Goal: Task Accomplishment & Management: Manage account settings

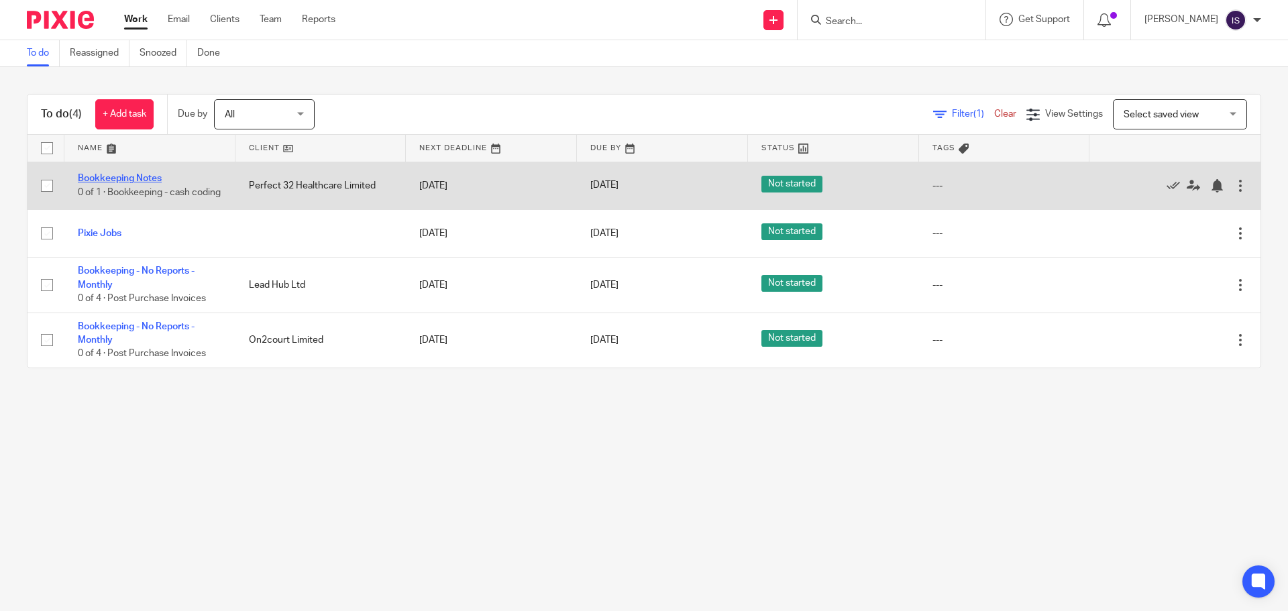
click at [131, 176] on link "Bookkeeping Notes" at bounding box center [120, 178] width 84 height 9
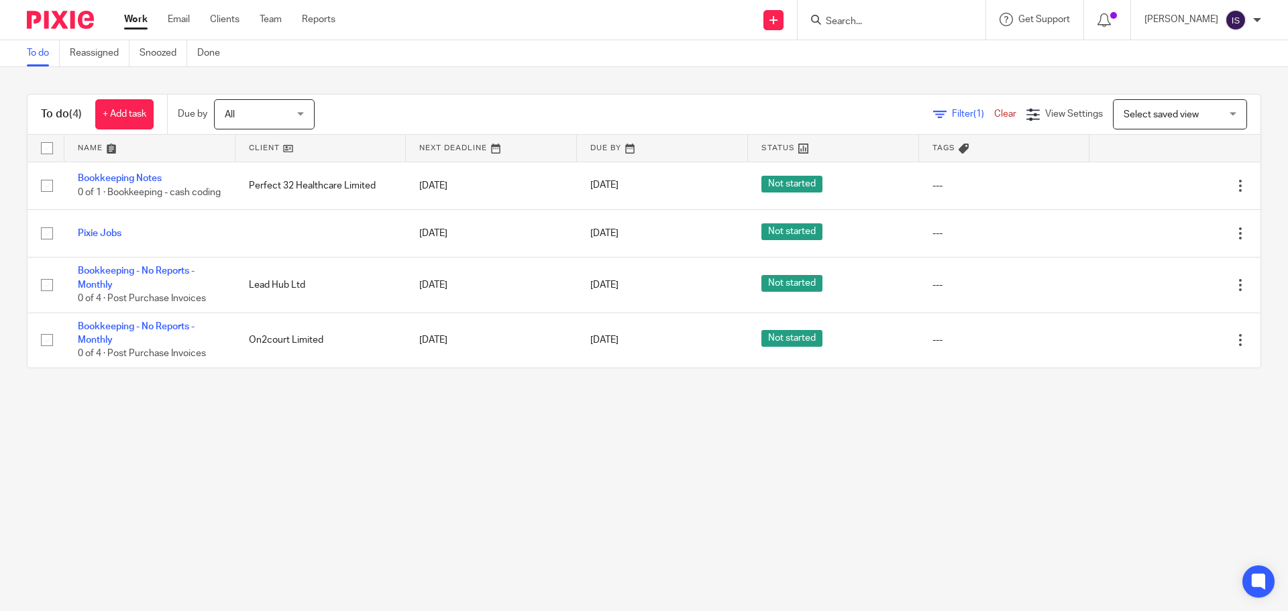
click at [855, 19] on input "Search" at bounding box center [884, 22] width 121 height 12
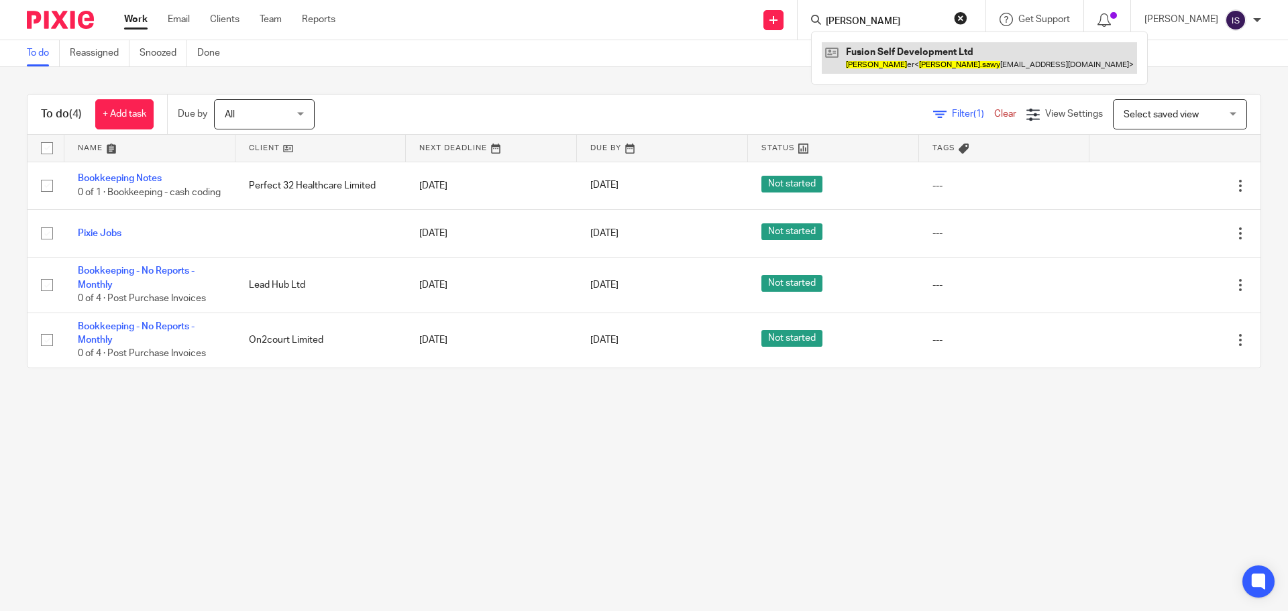
type input "craig sawy"
click at [917, 68] on link at bounding box center [978, 57] width 315 height 31
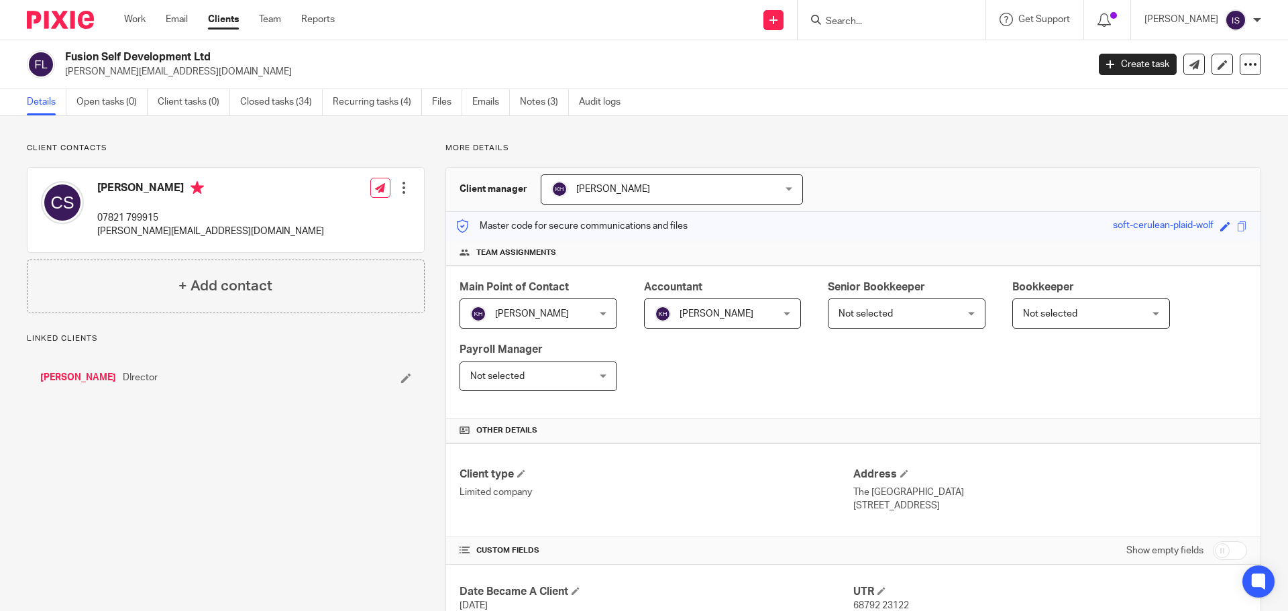
click at [80, 374] on link "Craig Sawyer" at bounding box center [78, 377] width 76 height 13
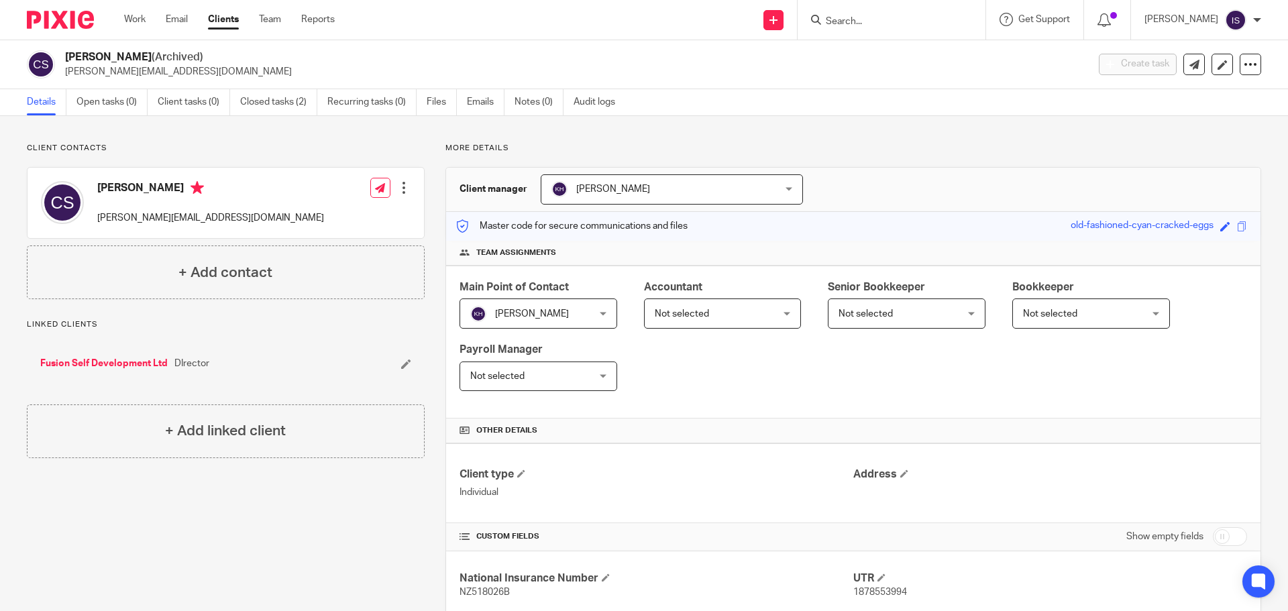
click at [864, 25] on input "Search" at bounding box center [884, 22] width 121 height 12
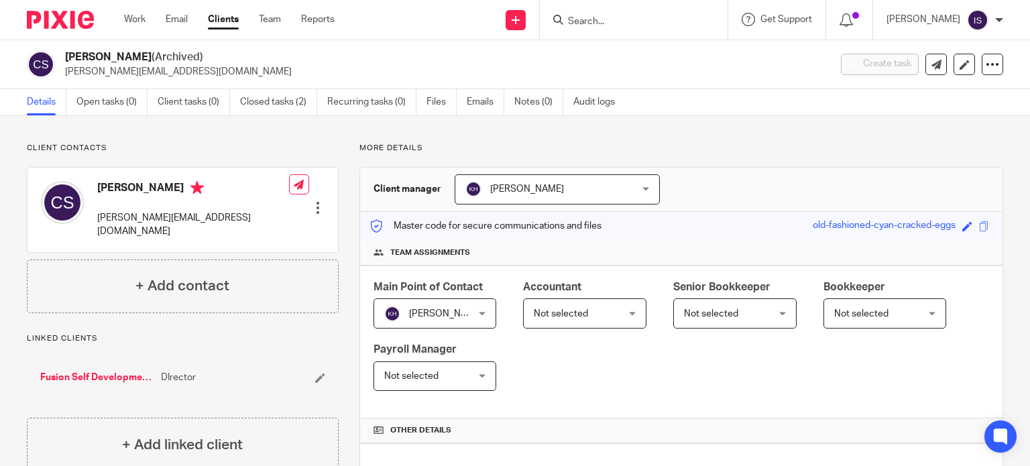
click at [625, 20] on input "Search" at bounding box center [627, 22] width 121 height 12
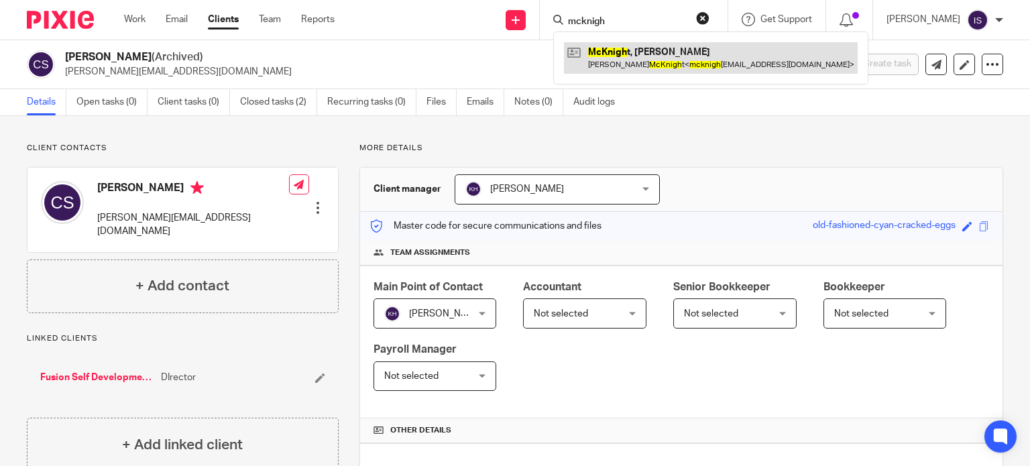
type input "mcknigh"
click at [641, 55] on link at bounding box center [711, 57] width 294 height 31
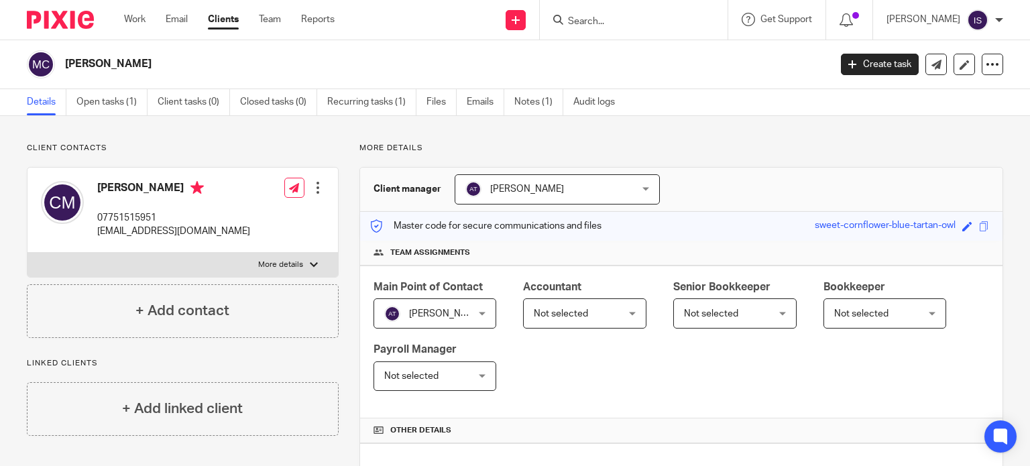
click at [582, 313] on span "Not selected" at bounding box center [561, 313] width 54 height 9
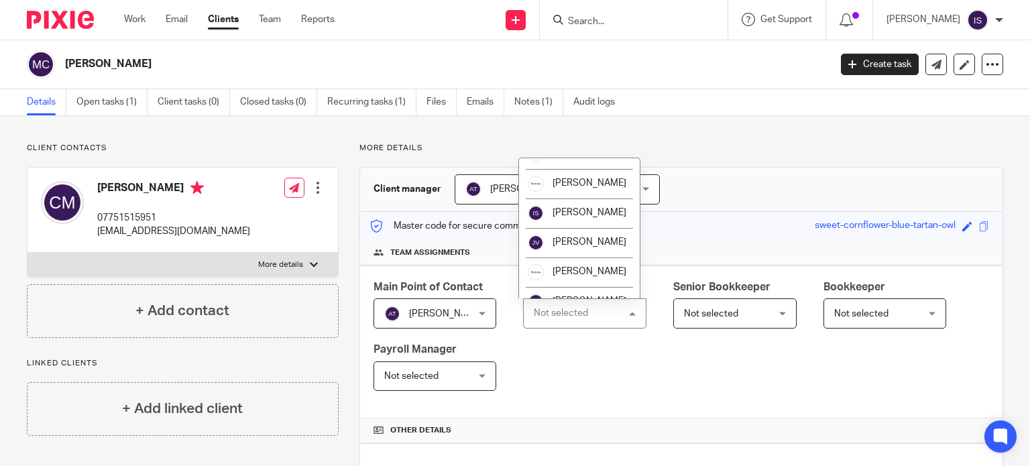
scroll to position [225, 0]
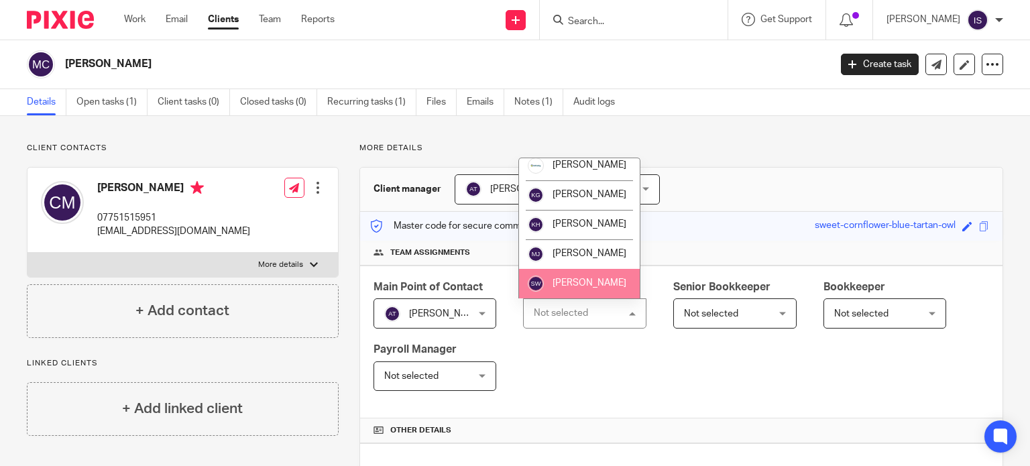
click at [590, 273] on li "[PERSON_NAME]" at bounding box center [579, 284] width 121 height 30
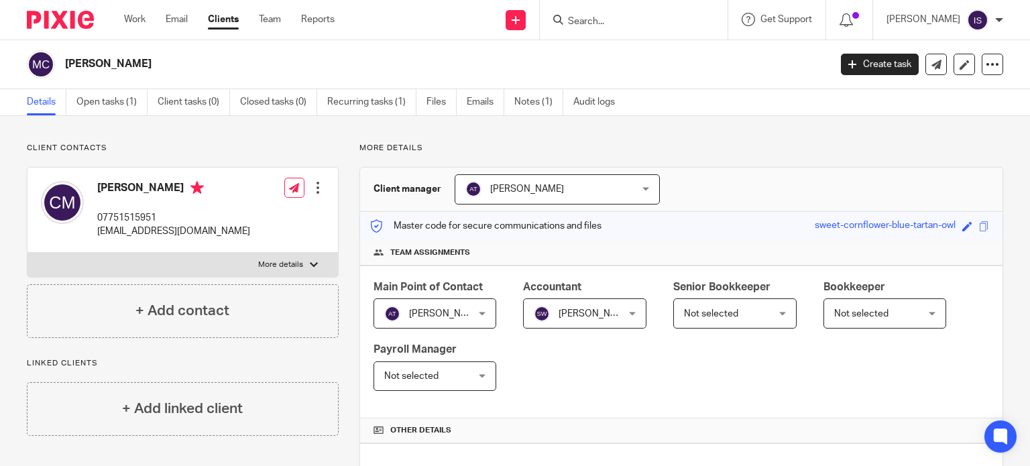
click at [625, 20] on input "Search" at bounding box center [627, 22] width 121 height 12
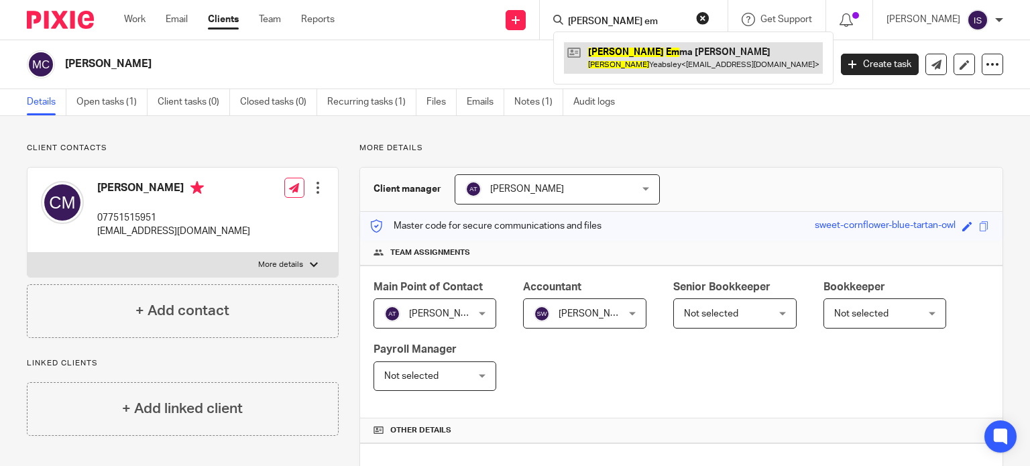
type input "[PERSON_NAME] em"
click at [636, 48] on link at bounding box center [693, 57] width 259 height 31
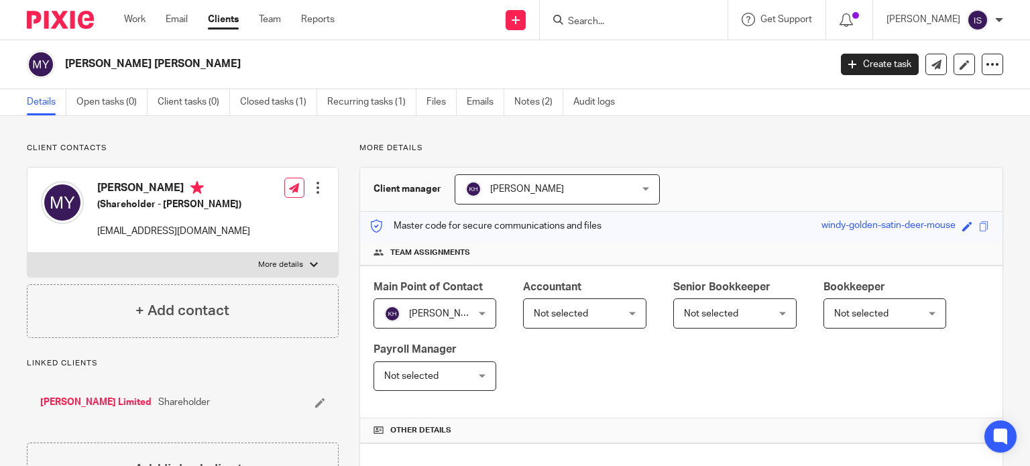
click at [582, 309] on span "Not selected" at bounding box center [561, 313] width 54 height 9
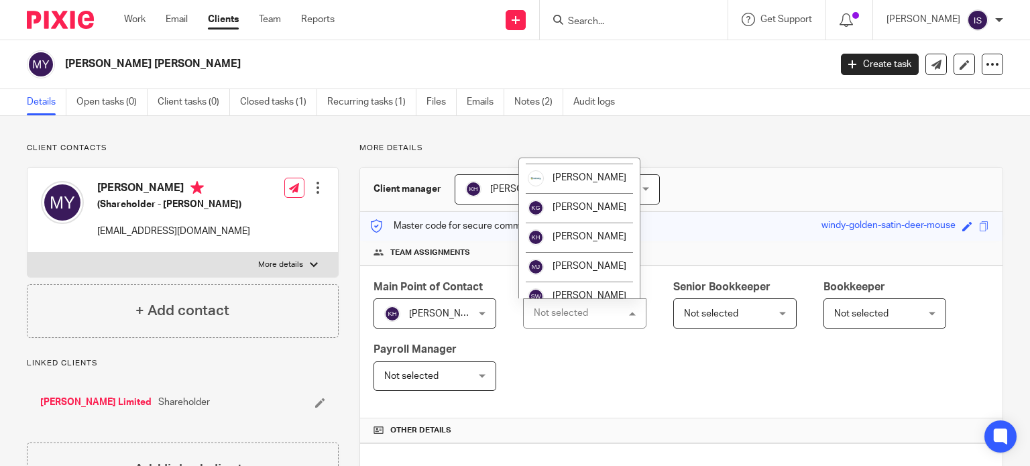
scroll to position [201, 0]
click at [598, 245] on li "[PERSON_NAME]" at bounding box center [579, 236] width 121 height 30
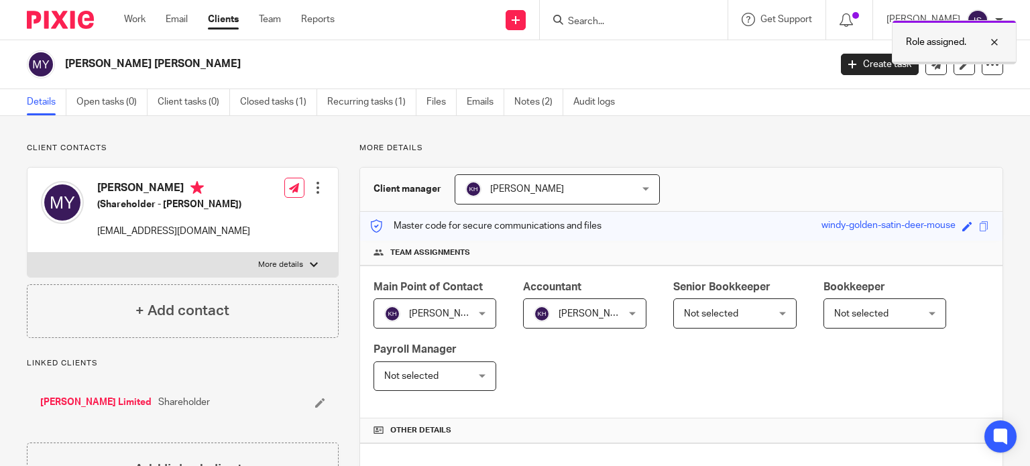
click at [994, 40] on div at bounding box center [984, 42] width 36 height 16
click at [588, 19] on input "Search" at bounding box center [627, 22] width 121 height 12
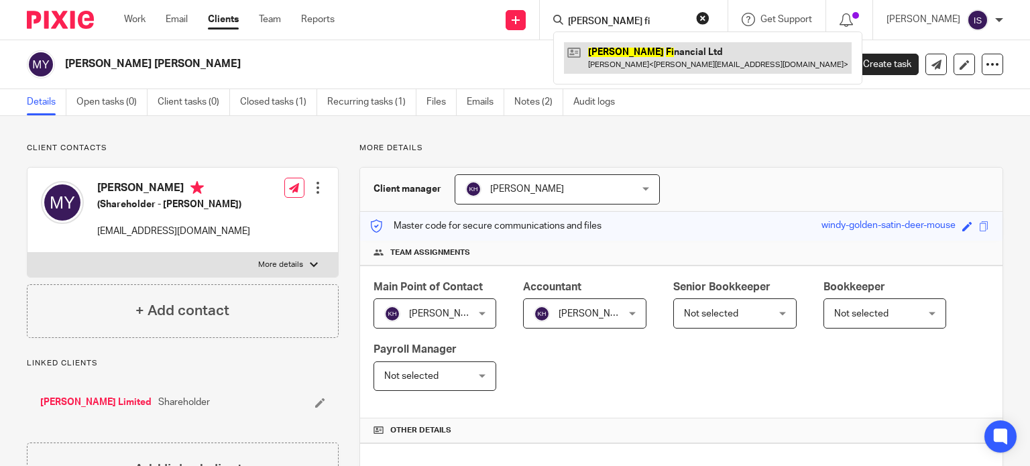
type input "melton fi"
click at [657, 52] on link at bounding box center [708, 57] width 288 height 31
click at [648, 62] on link at bounding box center [708, 57] width 288 height 31
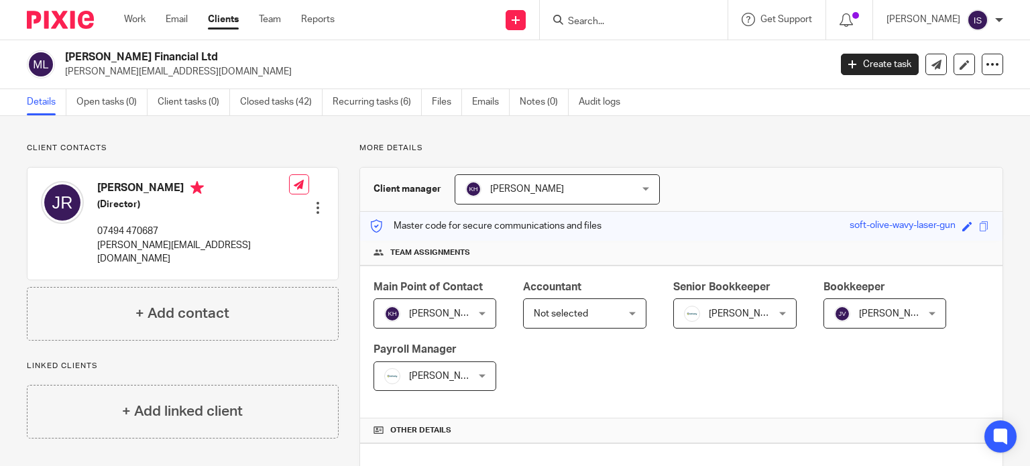
click at [618, 17] on input "Search" at bounding box center [627, 22] width 121 height 12
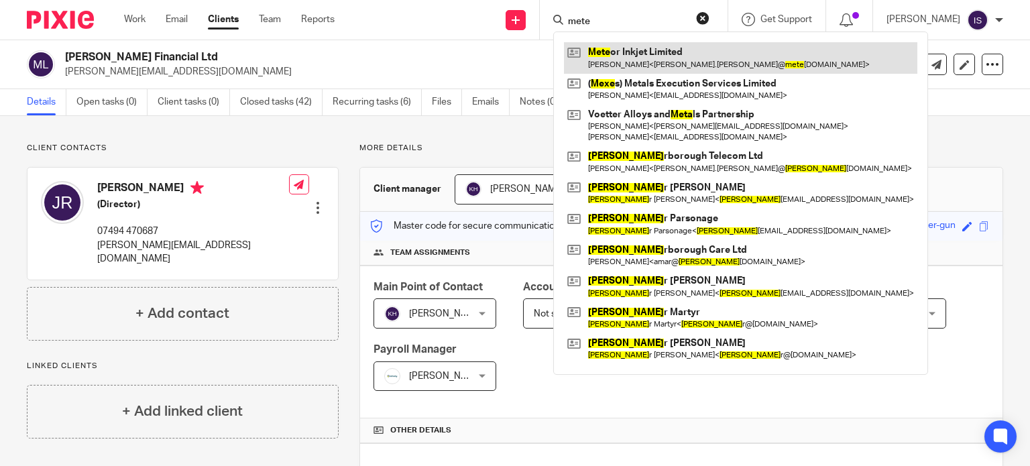
type input "mete"
click at [646, 58] on link at bounding box center [740, 57] width 353 height 31
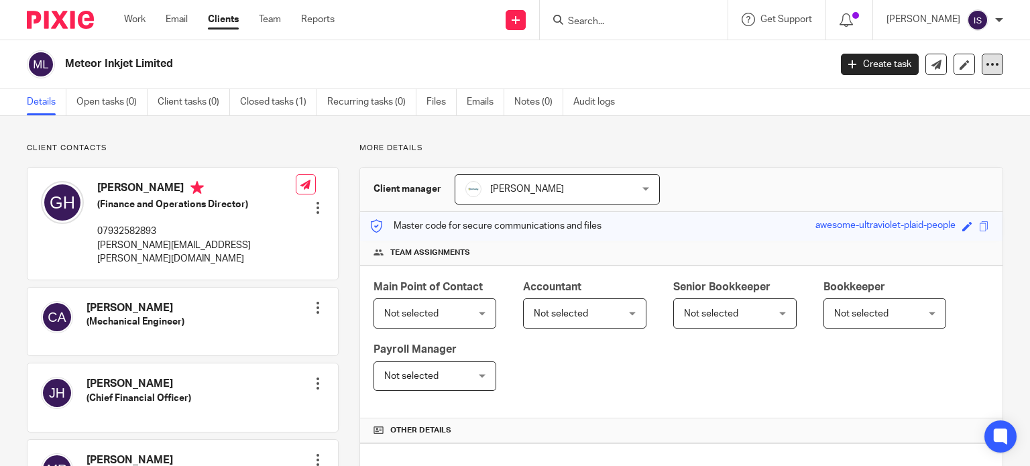
click at [986, 58] on icon at bounding box center [992, 64] width 13 height 13
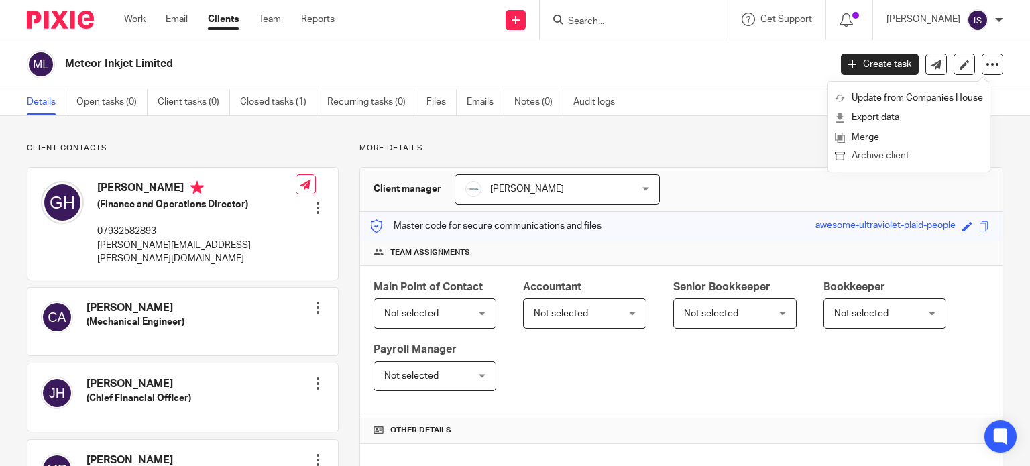
click at [900, 154] on button "Archive client" at bounding box center [909, 156] width 148 height 17
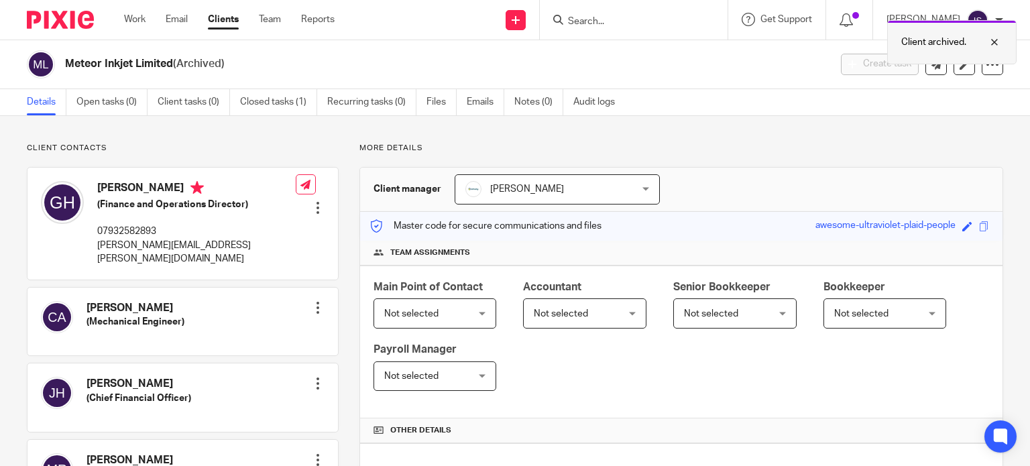
click at [1001, 42] on div at bounding box center [984, 42] width 36 height 16
click at [589, 19] on input "Search" at bounding box center [627, 22] width 121 height 12
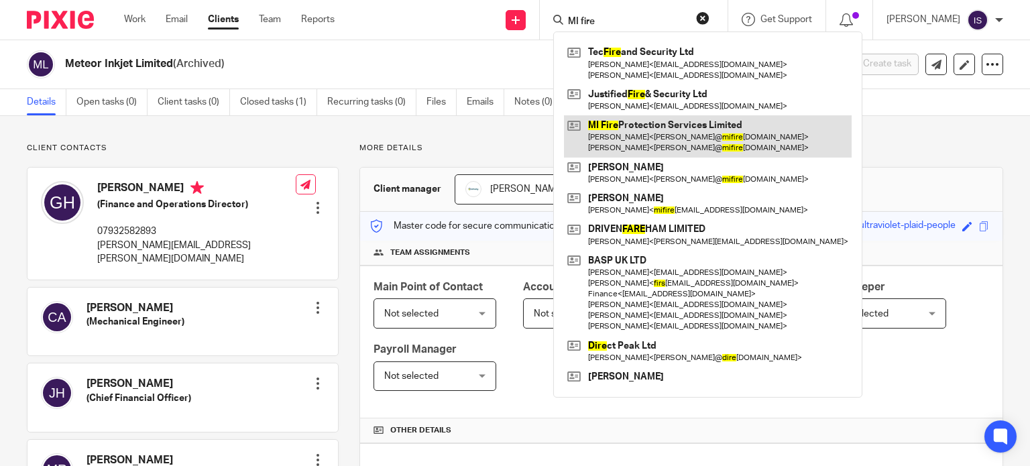
type input "MI fire"
click at [646, 137] on link at bounding box center [708, 136] width 288 height 42
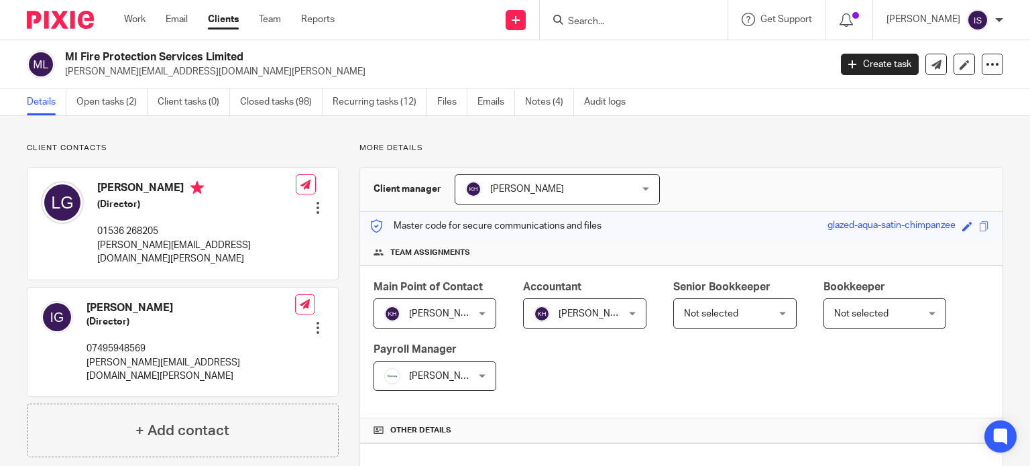
click at [741, 312] on span "Not selected" at bounding box center [728, 313] width 89 height 28
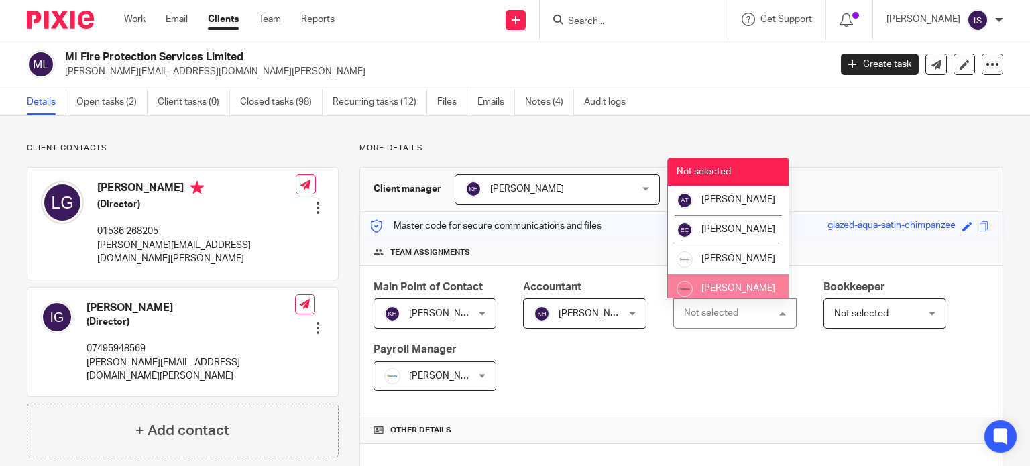
click at [718, 297] on li "[PERSON_NAME]" at bounding box center [728, 289] width 121 height 30
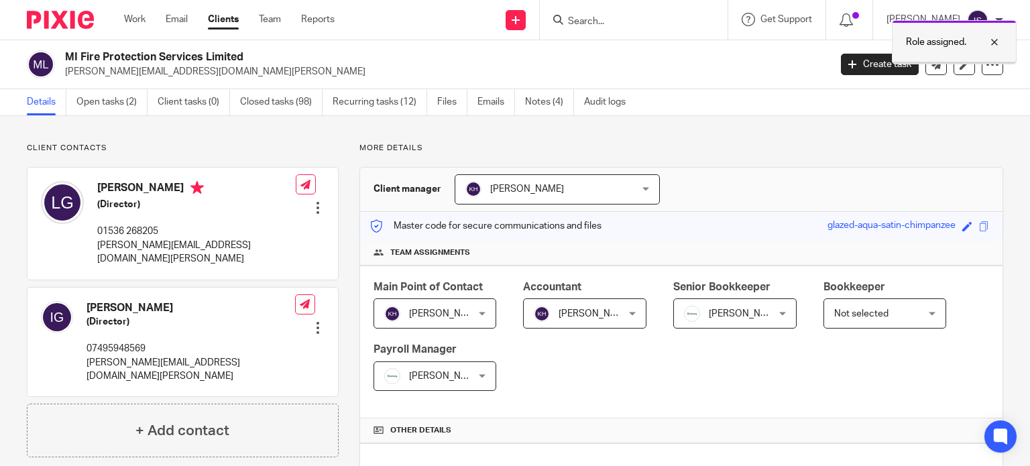
click at [983, 40] on div at bounding box center [984, 42] width 36 height 16
click at [652, 20] on input "Search" at bounding box center [627, 22] width 121 height 12
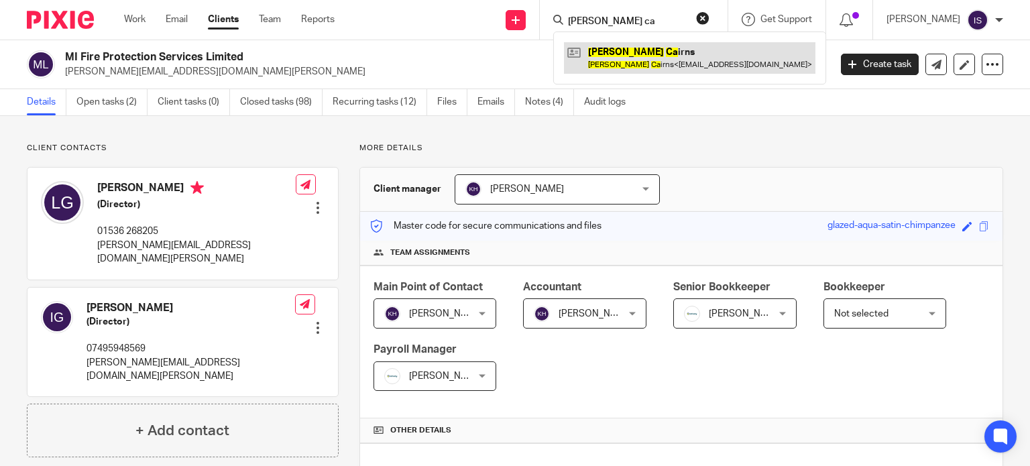
type input "michael ca"
click at [665, 48] on link at bounding box center [689, 57] width 251 height 31
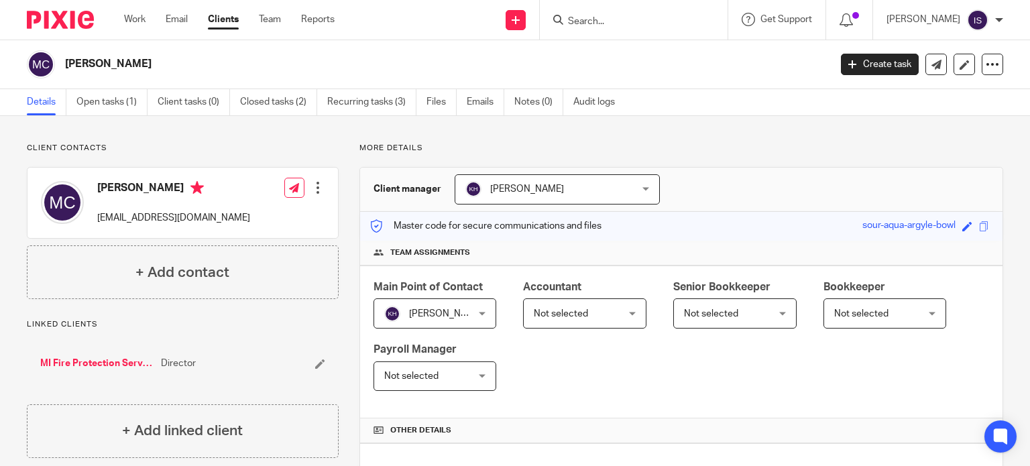
click at [583, 310] on span "Not selected" at bounding box center [578, 313] width 89 height 28
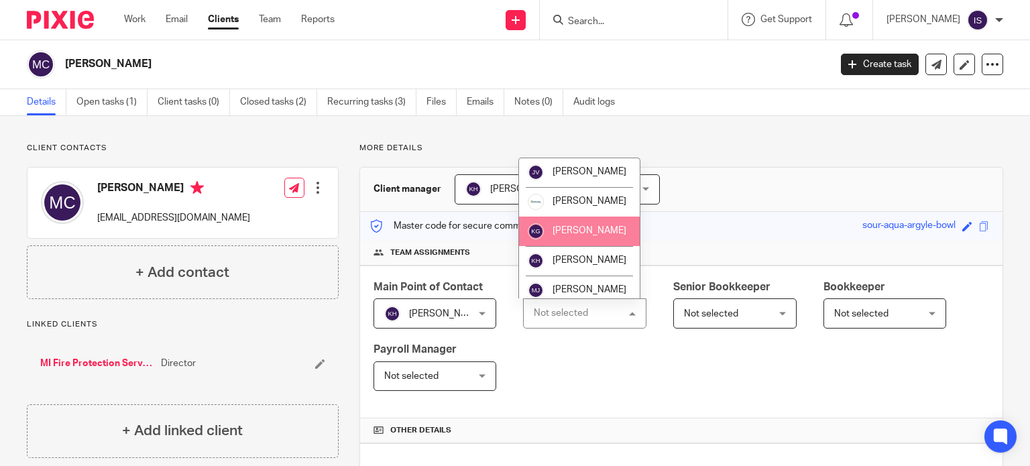
scroll to position [225, 0]
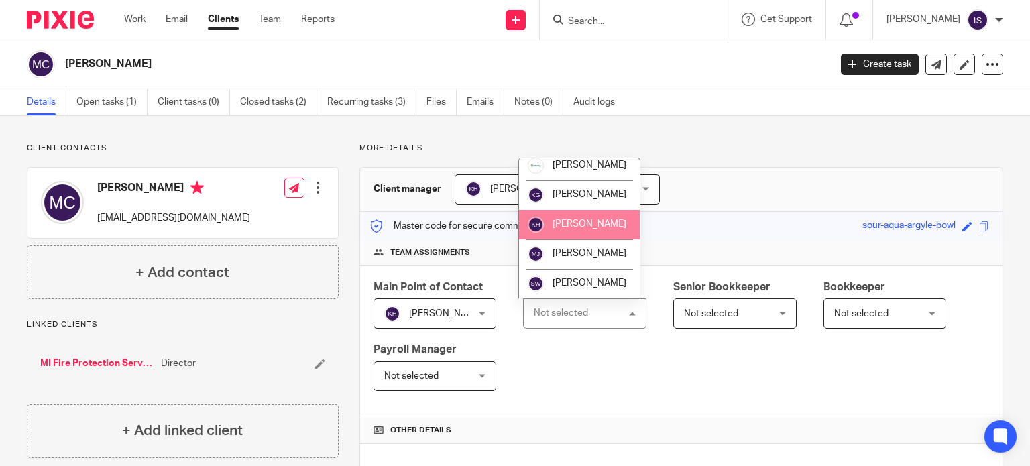
click at [589, 230] on li "[PERSON_NAME]" at bounding box center [579, 225] width 121 height 30
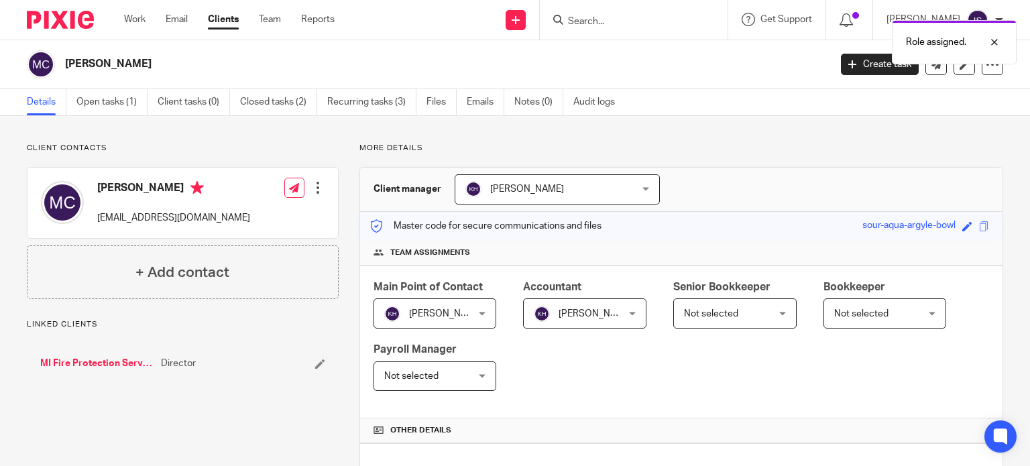
click at [618, 26] on div "Role assigned." at bounding box center [766, 38] width 502 height 51
click at [616, 22] on div "Role assigned." at bounding box center [766, 38] width 502 height 51
drag, startPoint x: 917, startPoint y: 50, endPoint x: 773, endPoint y: 48, distance: 143.5
click at [917, 49] on div "Role assigned." at bounding box center [954, 42] width 125 height 44
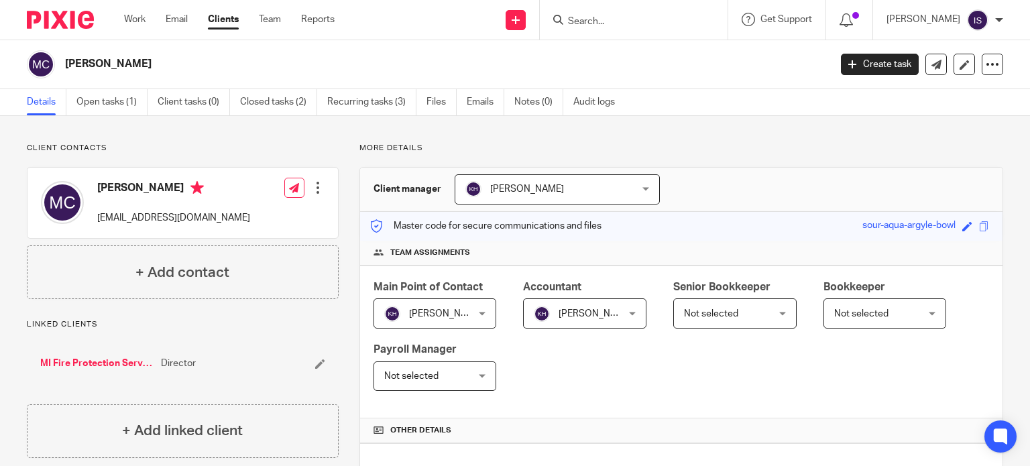
click at [667, 27] on input "Search" at bounding box center [627, 22] width 121 height 12
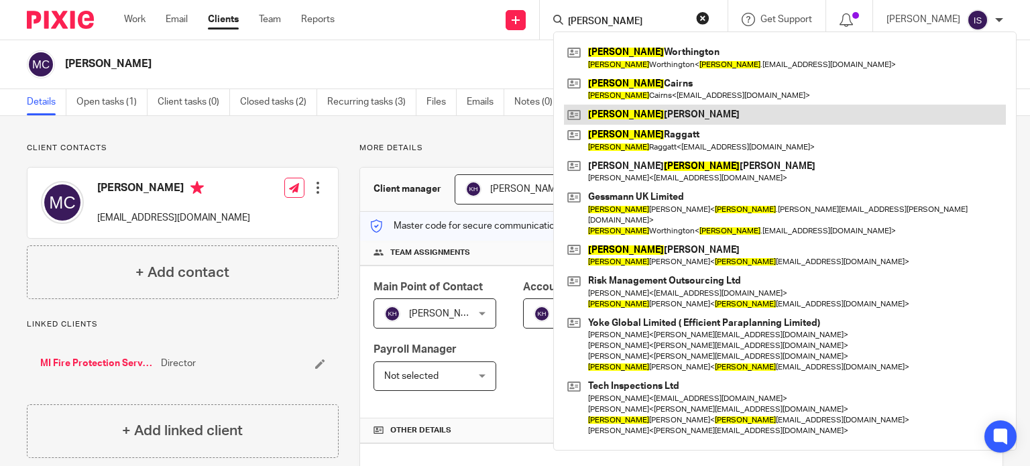
type input "[PERSON_NAME]"
click at [628, 112] on link at bounding box center [785, 115] width 442 height 20
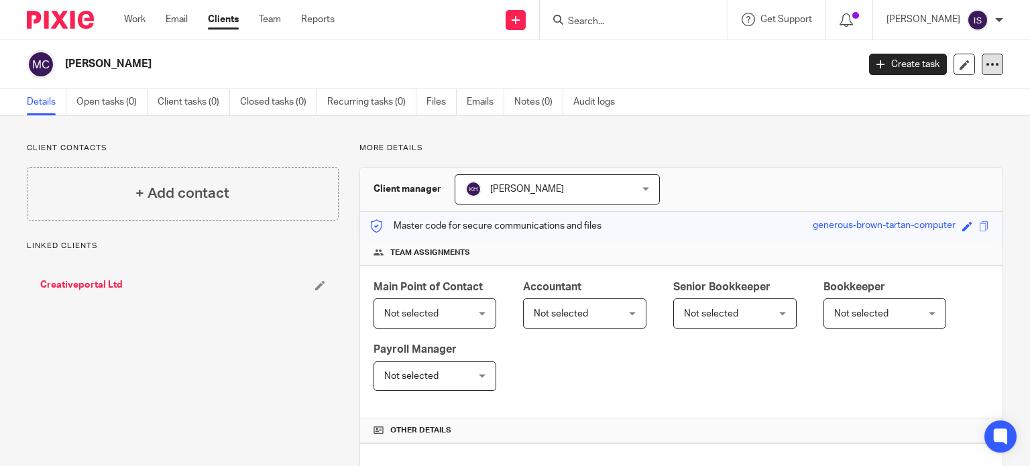
click at [986, 64] on icon at bounding box center [992, 64] width 13 height 13
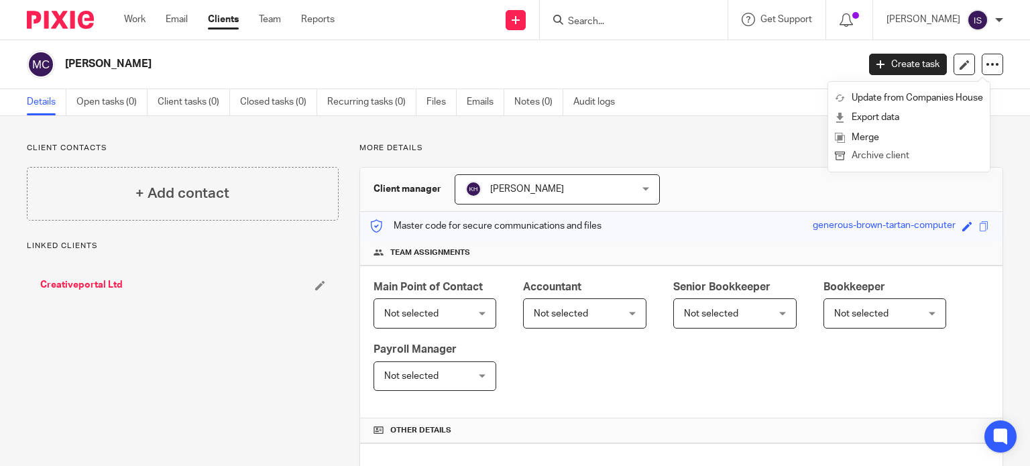
click at [907, 157] on button "Archive client" at bounding box center [909, 156] width 148 height 17
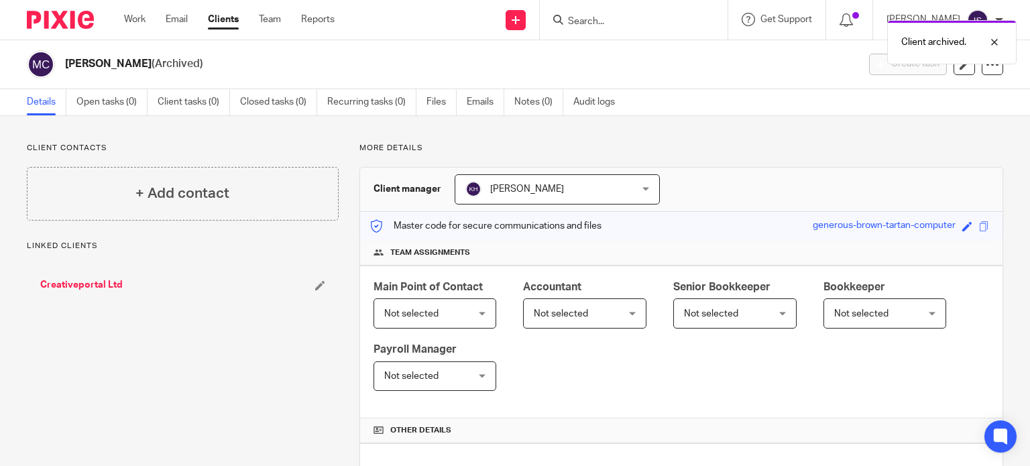
click at [640, 20] on div "Client archived." at bounding box center [766, 38] width 502 height 51
drag, startPoint x: 912, startPoint y: 50, endPoint x: 704, endPoint y: 40, distance: 208.1
click at [912, 49] on div "Client archived." at bounding box center [951, 42] width 129 height 44
click at [659, 25] on input "Search" at bounding box center [627, 22] width 121 height 12
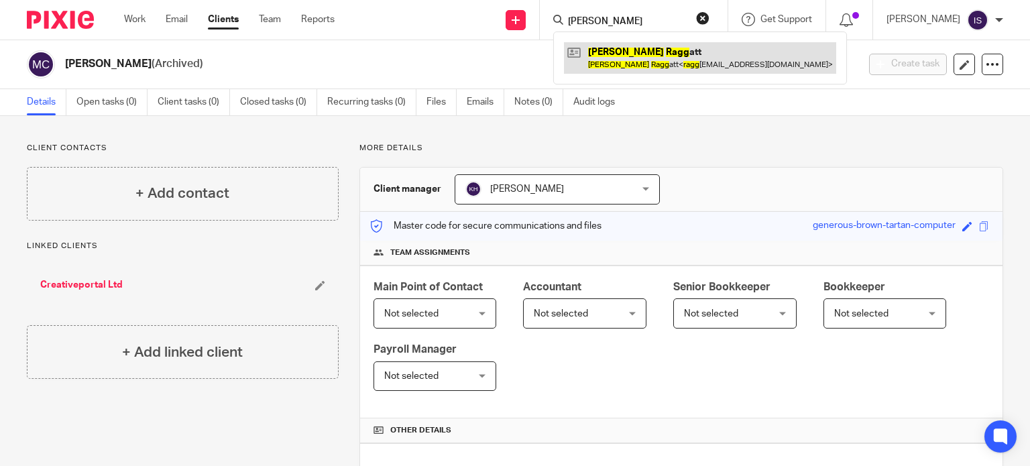
type input "michael ragg"
click at [636, 59] on link at bounding box center [700, 57] width 272 height 31
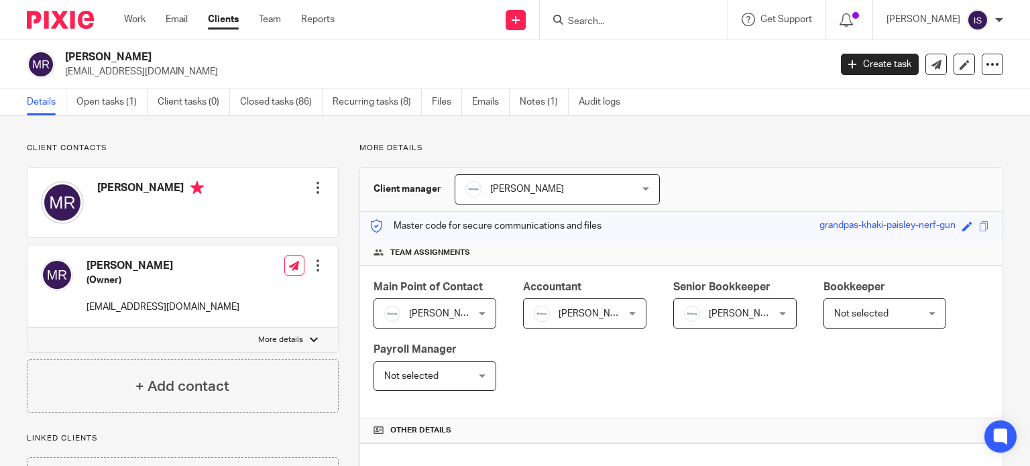
click at [749, 319] on span "[PERSON_NAME]" at bounding box center [728, 313] width 89 height 28
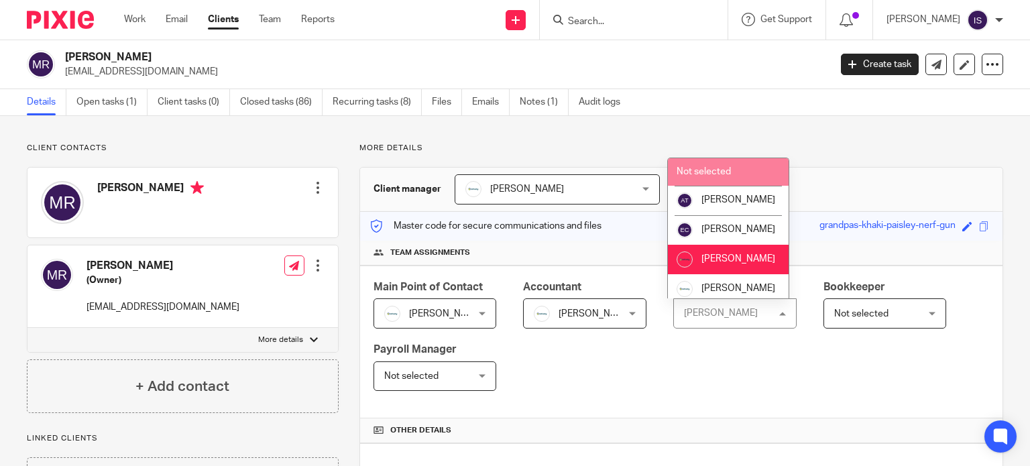
click at [727, 168] on span "Not selected" at bounding box center [704, 171] width 54 height 9
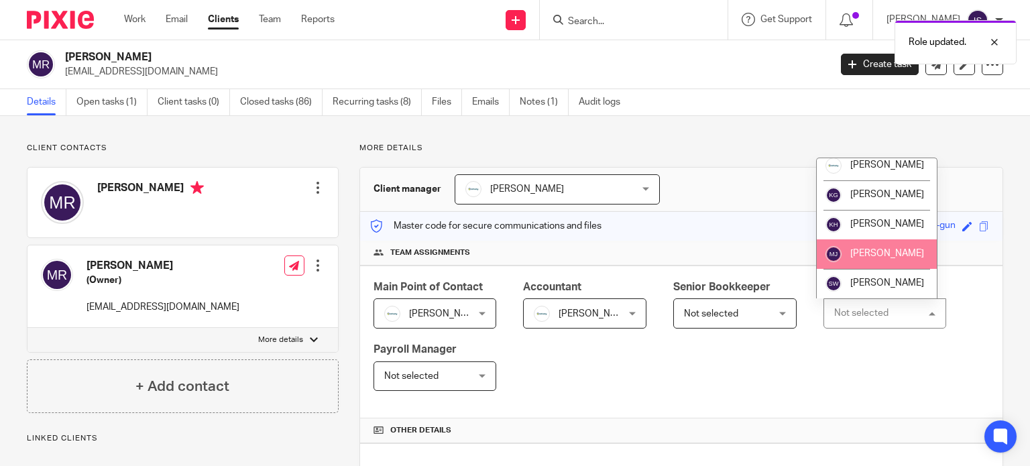
scroll to position [158, 0]
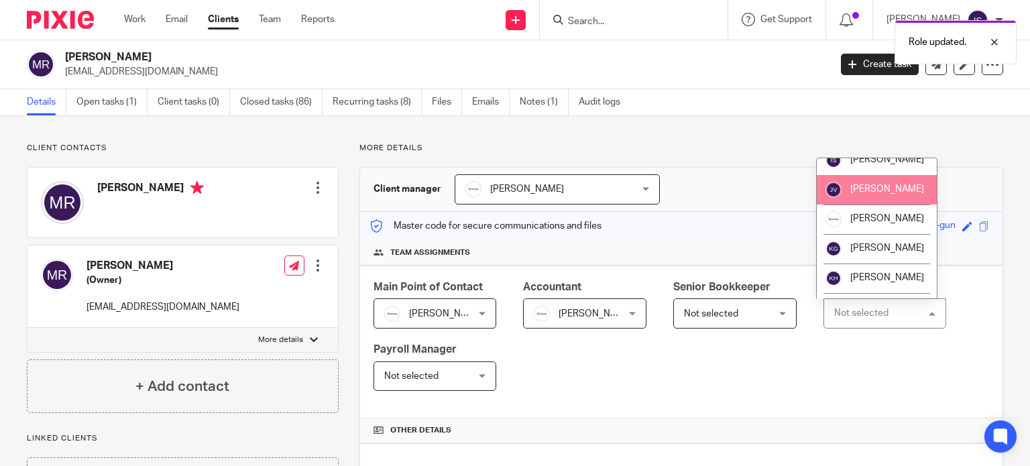
click at [882, 194] on span "[PERSON_NAME]" at bounding box center [887, 188] width 74 height 9
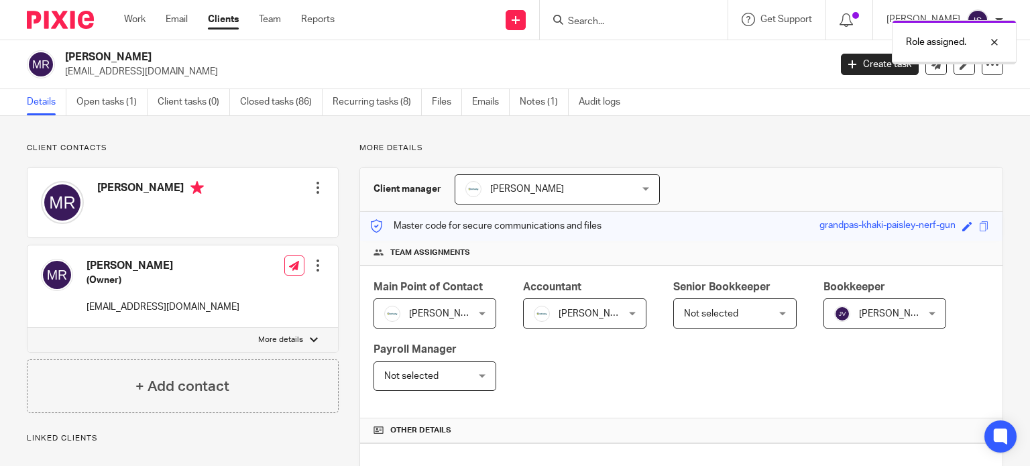
drag, startPoint x: 913, startPoint y: 42, endPoint x: 872, endPoint y: 40, distance: 41.6
click at [915, 42] on p "Role assigned." at bounding box center [936, 42] width 60 height 13
click at [600, 19] on input "Search" at bounding box center [627, 22] width 121 height 12
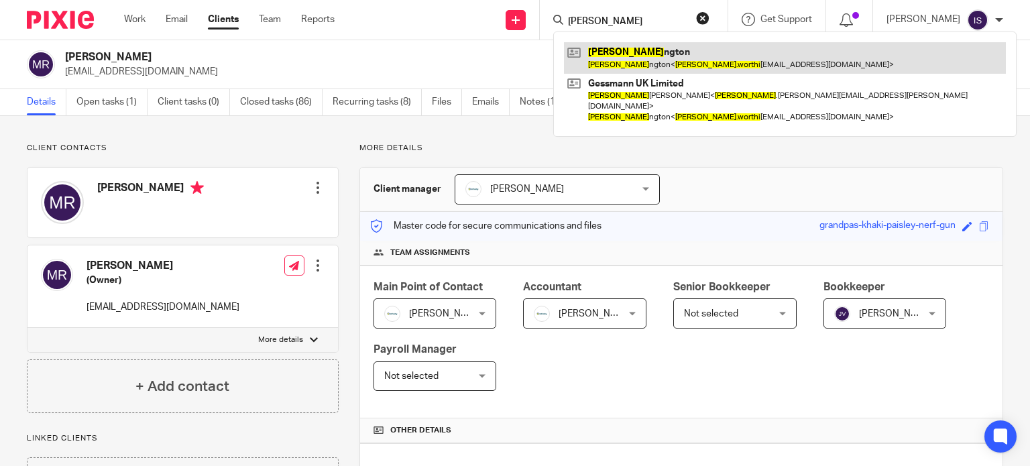
type input "michael worthi"
click at [664, 62] on link at bounding box center [785, 57] width 442 height 31
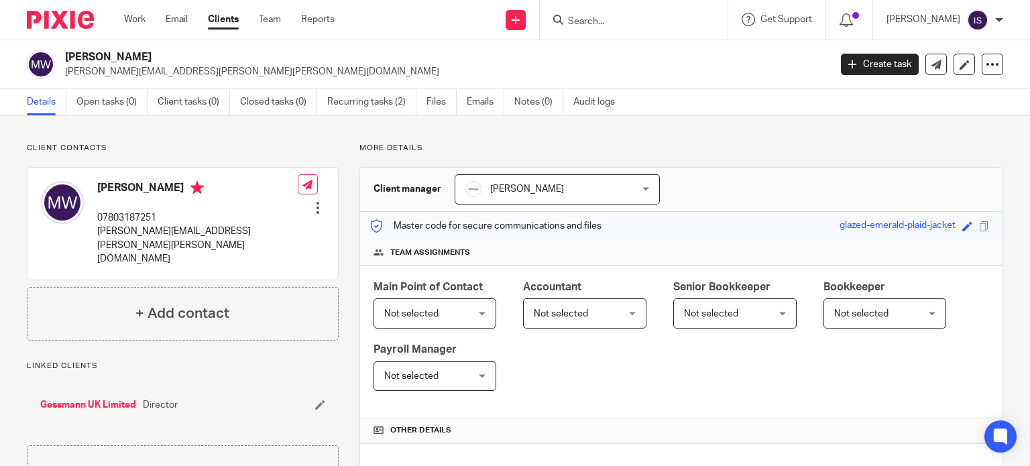
click at [618, 16] on input "Search" at bounding box center [627, 22] width 121 height 12
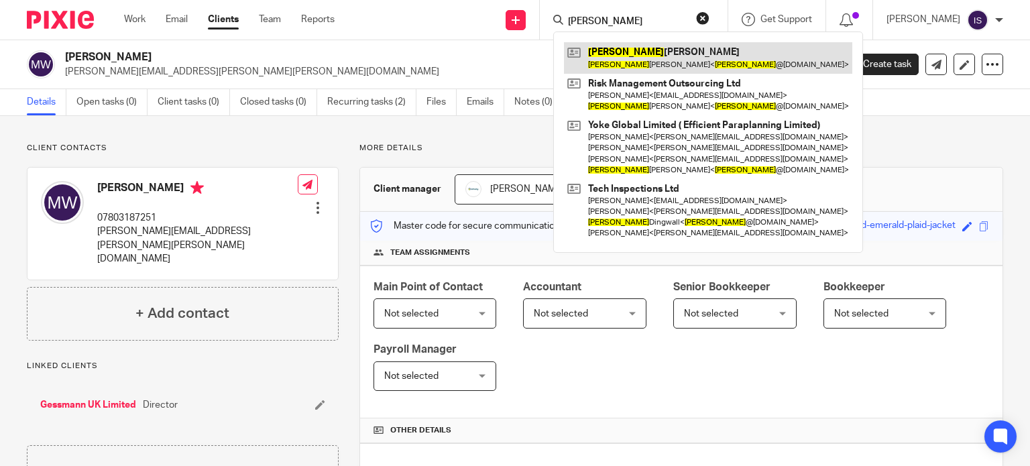
type input "[PERSON_NAME]"
click at [642, 64] on link at bounding box center [708, 57] width 288 height 31
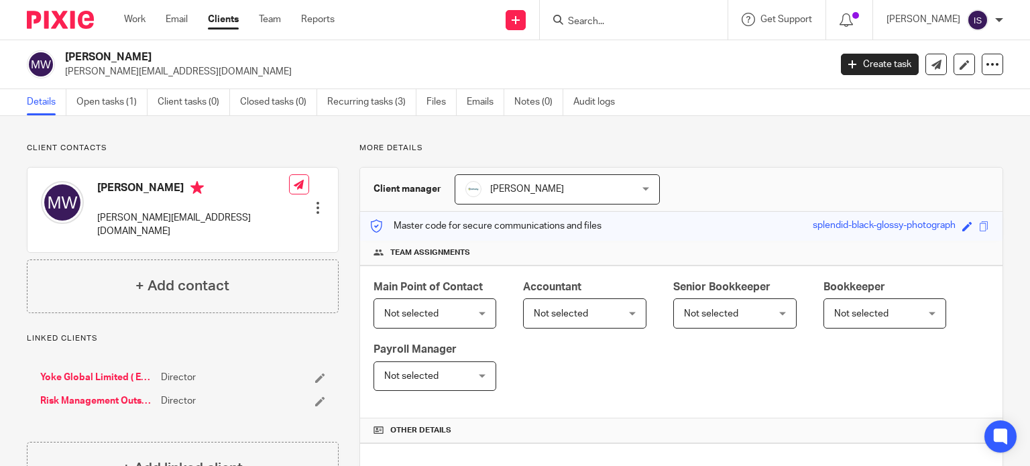
click at [613, 308] on span "Not selected" at bounding box center [578, 313] width 89 height 28
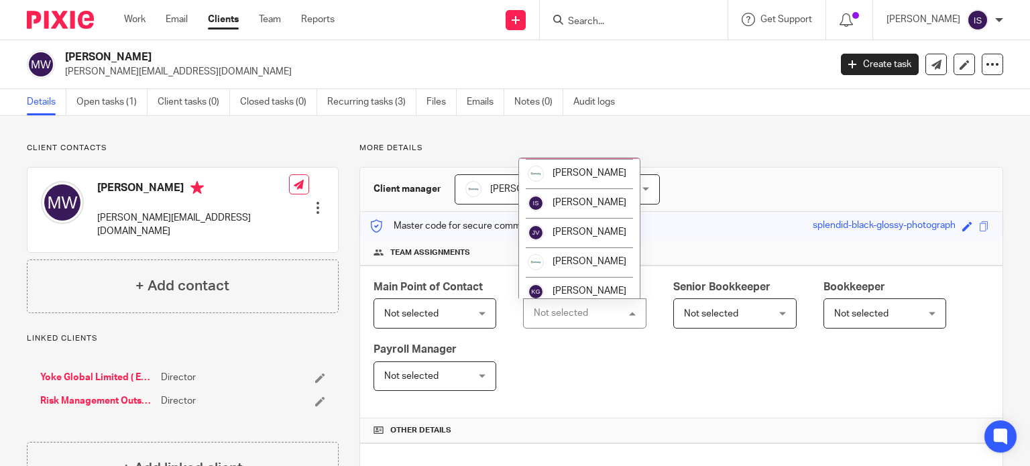
scroll to position [225, 0]
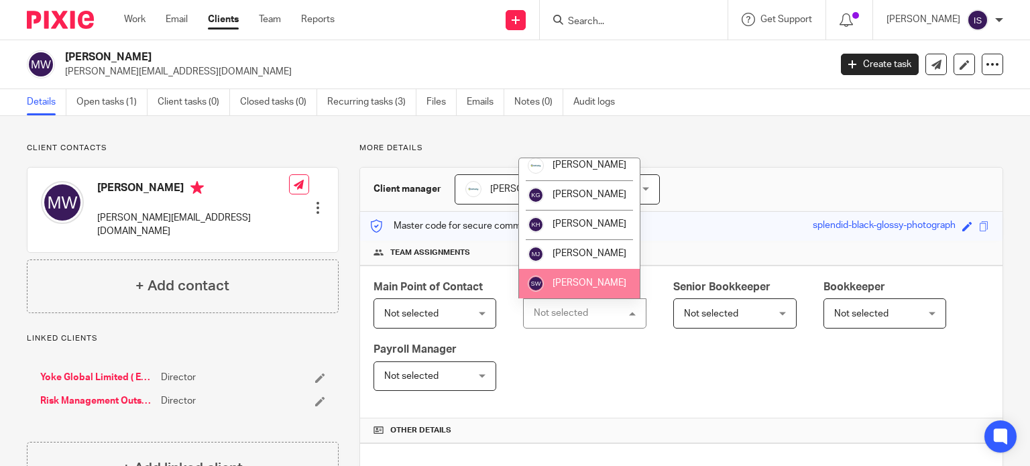
click at [602, 281] on li "[PERSON_NAME]" at bounding box center [579, 284] width 121 height 30
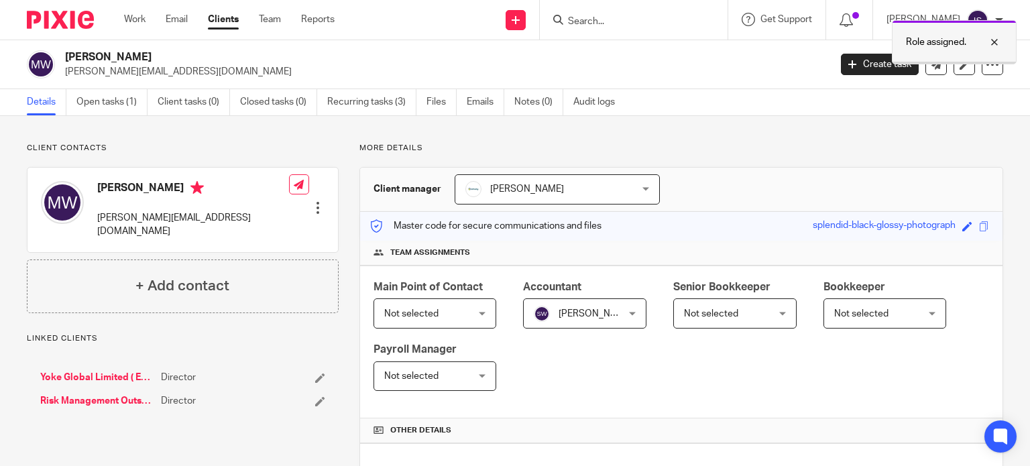
click at [942, 51] on div "Role assigned." at bounding box center [954, 42] width 125 height 44
click at [683, 23] on input "Search" at bounding box center [627, 22] width 121 height 12
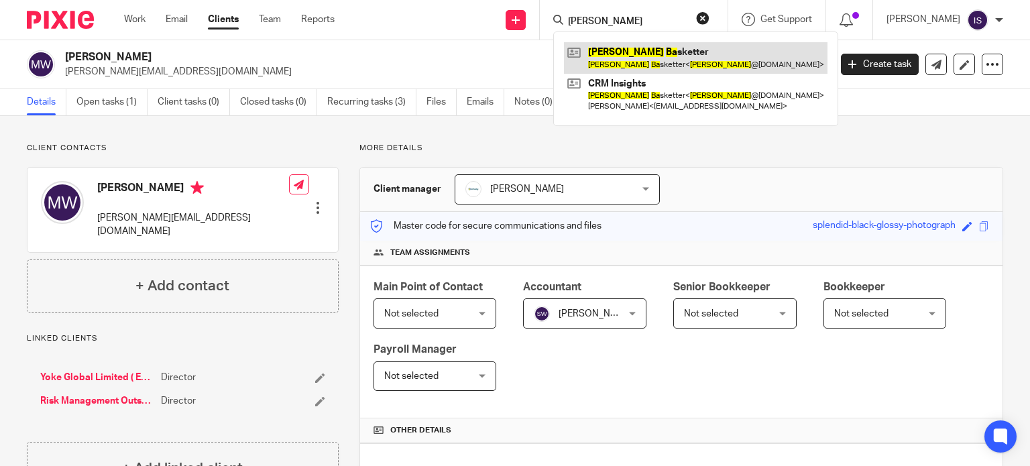
type input "mike ba"
click at [659, 58] on link at bounding box center [696, 57] width 264 height 31
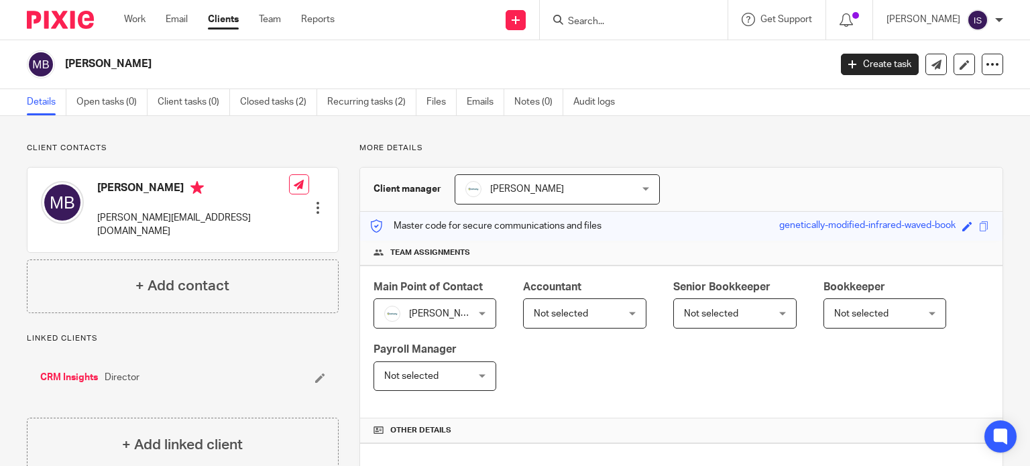
click at [634, 24] on input "Search" at bounding box center [627, 22] width 121 height 12
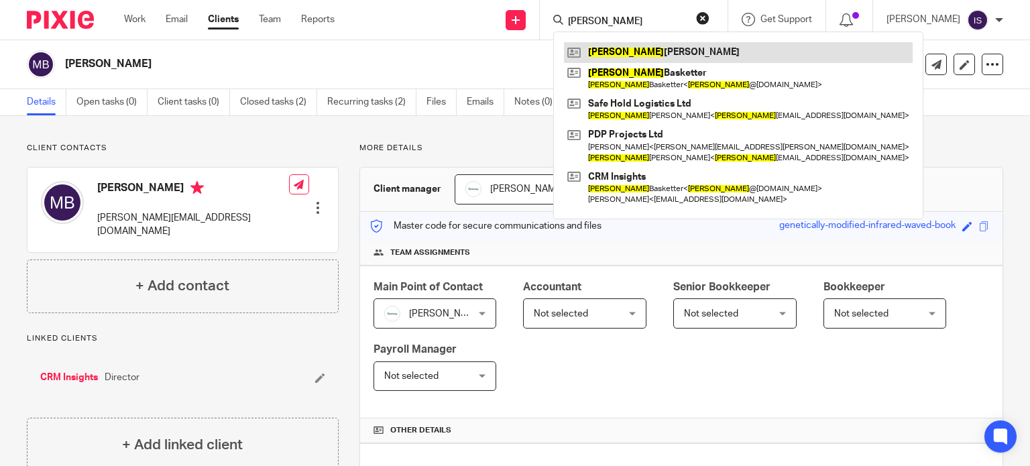
type input "[PERSON_NAME]"
click at [640, 53] on link at bounding box center [738, 52] width 349 height 20
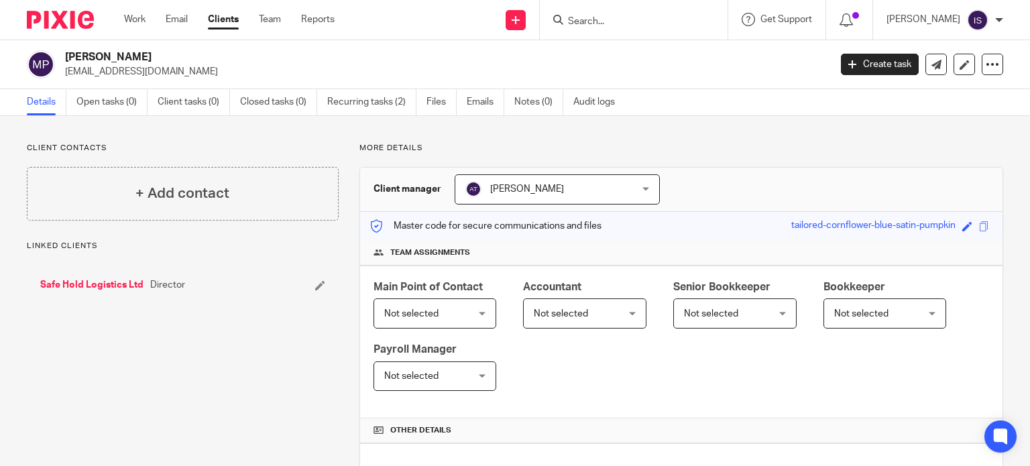
click at [569, 307] on span "Not selected" at bounding box center [578, 313] width 89 height 28
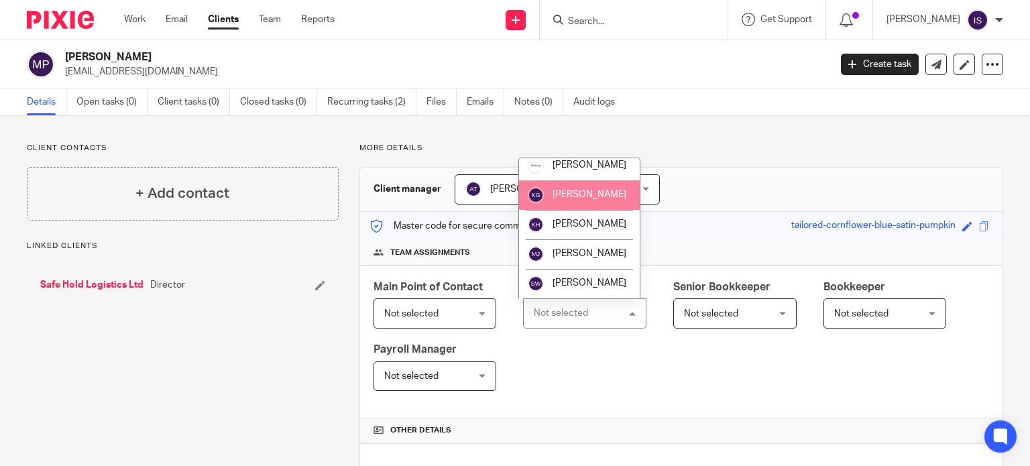
scroll to position [225, 0]
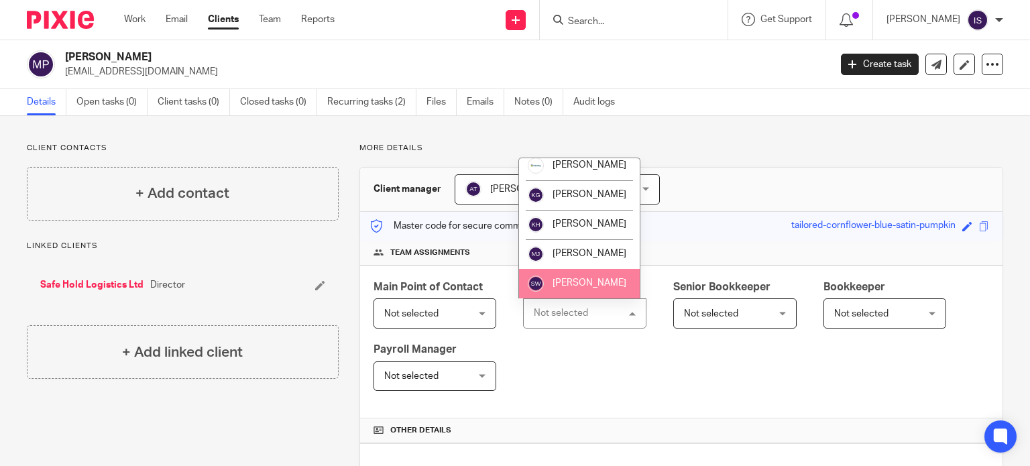
click at [587, 286] on span "[PERSON_NAME]" at bounding box center [590, 282] width 74 height 9
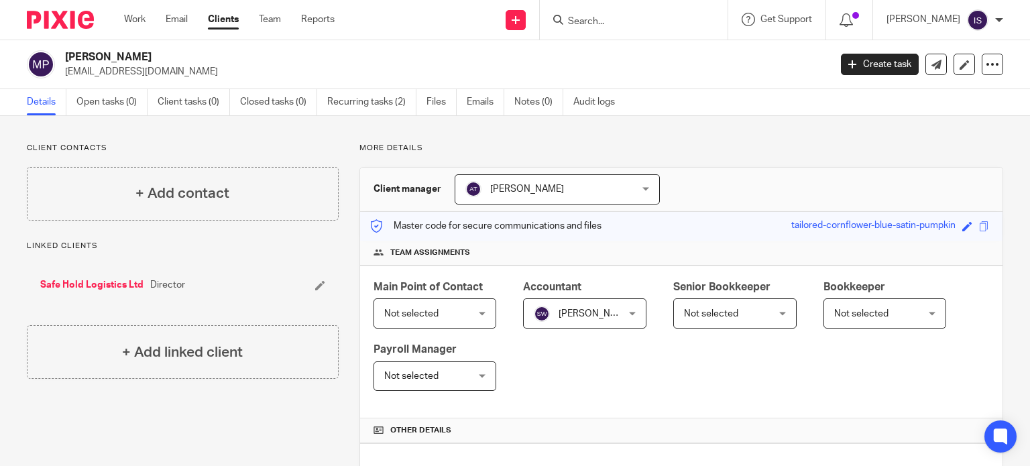
click at [632, 32] on div at bounding box center [634, 20] width 188 height 40
click at [630, 27] on input "Search" at bounding box center [627, 22] width 121 height 12
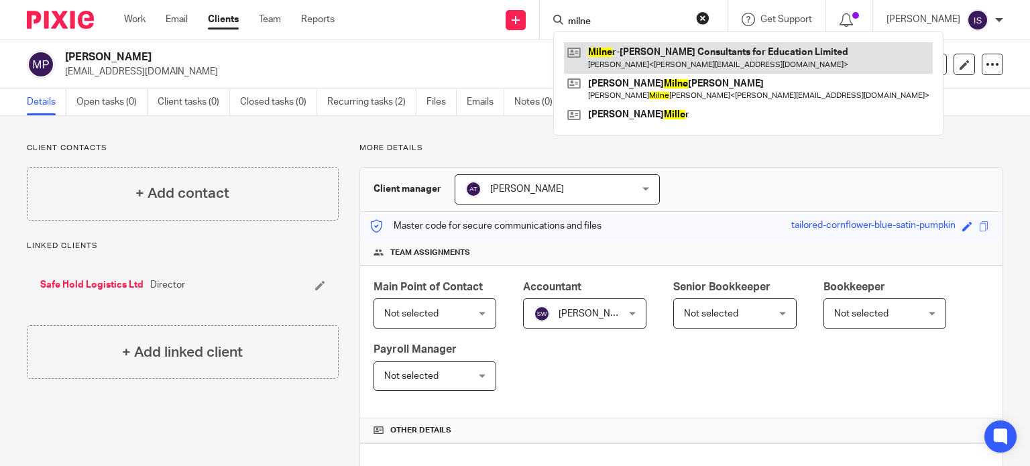
type input "milne"
click at [675, 55] on link at bounding box center [748, 57] width 369 height 31
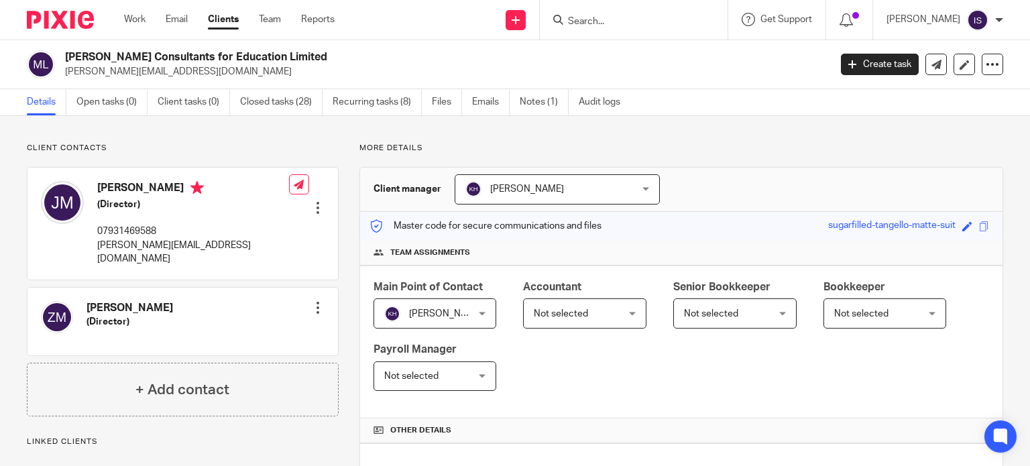
click at [534, 310] on span "Not selected" at bounding box center [561, 313] width 54 height 9
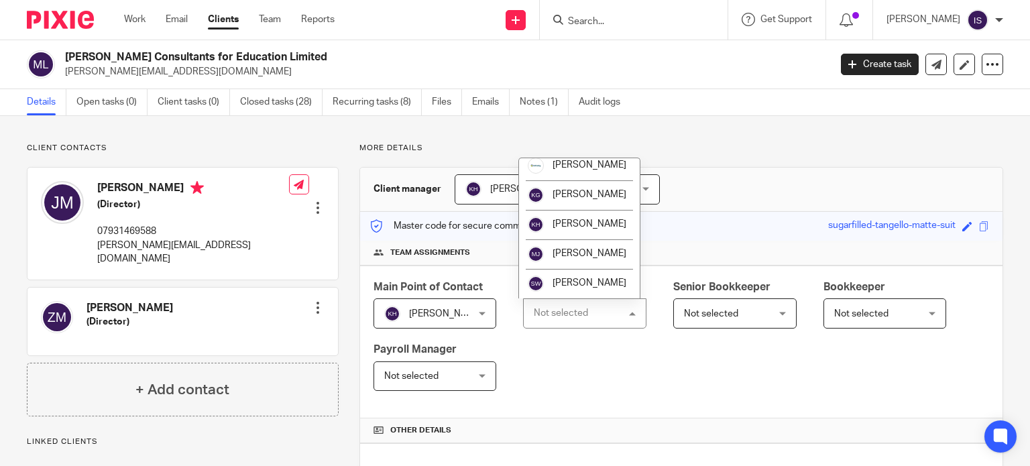
scroll to position [225, 0]
click at [596, 219] on li "[PERSON_NAME]" at bounding box center [579, 225] width 121 height 30
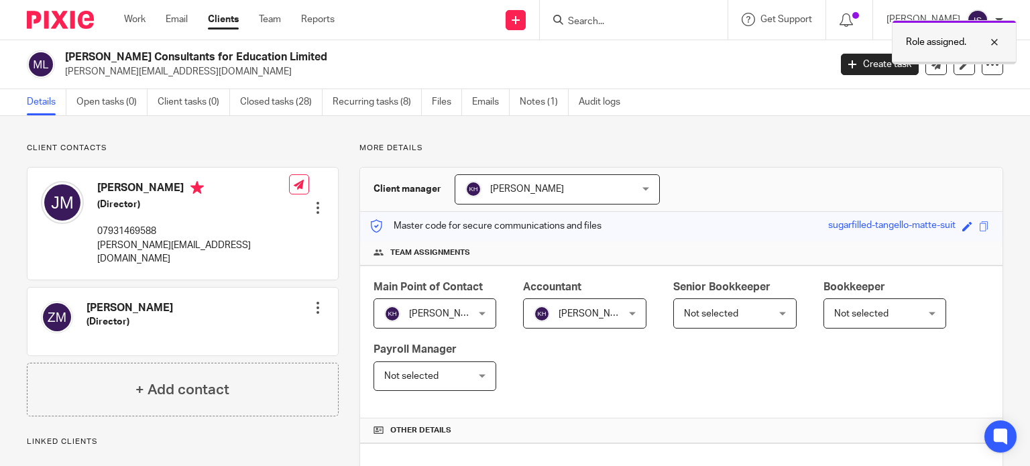
click at [906, 41] on p "Role assigned." at bounding box center [936, 42] width 60 height 13
click at [636, 31] on div at bounding box center [634, 20] width 188 height 40
click at [636, 27] on input "Search" at bounding box center [627, 22] width 121 height 12
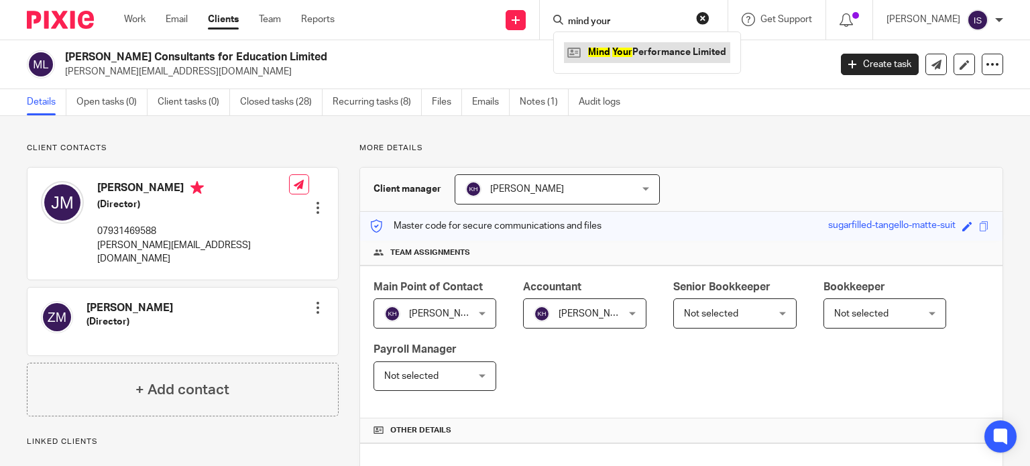
type input "mind your"
click at [646, 45] on link at bounding box center [647, 52] width 166 height 20
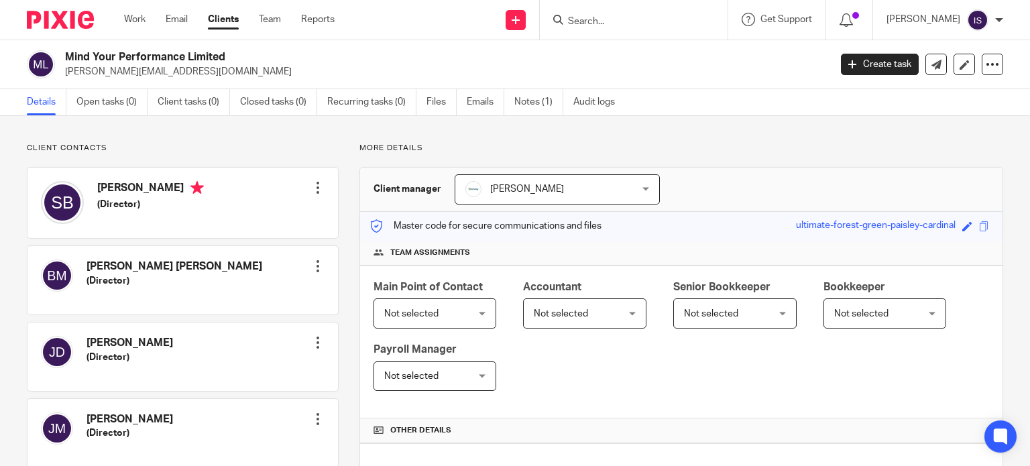
click at [577, 307] on span "Not selected" at bounding box center [578, 313] width 89 height 28
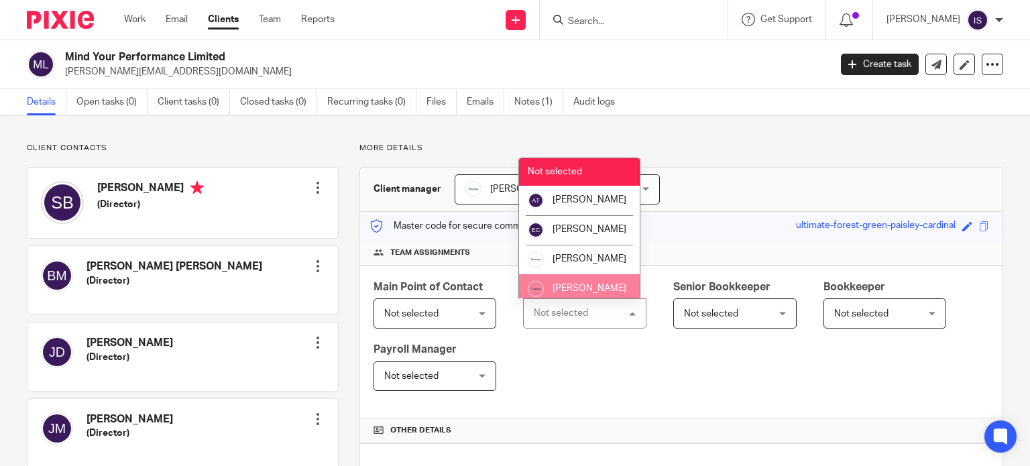
click at [580, 292] on li "[PERSON_NAME]" at bounding box center [579, 289] width 121 height 30
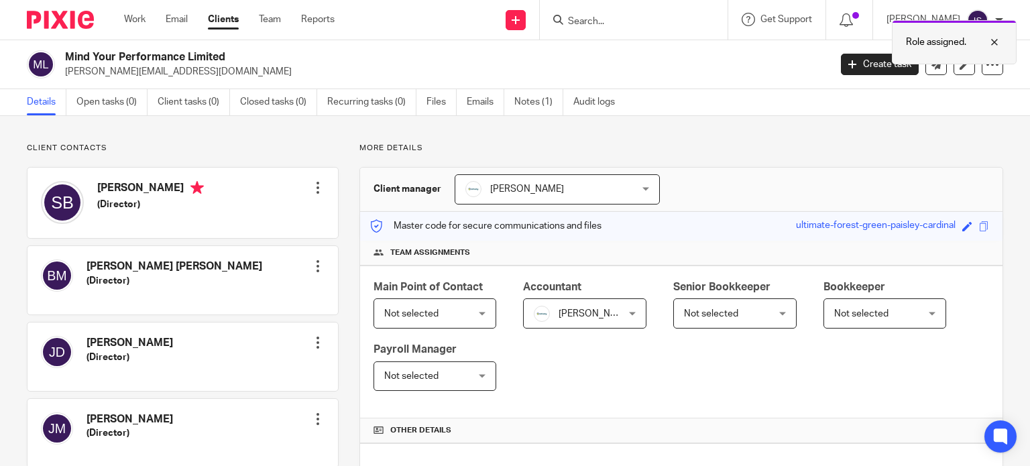
click at [922, 50] on div "Role assigned." at bounding box center [954, 42] width 125 height 44
click at [638, 23] on input "Search" at bounding box center [627, 22] width 121 height 12
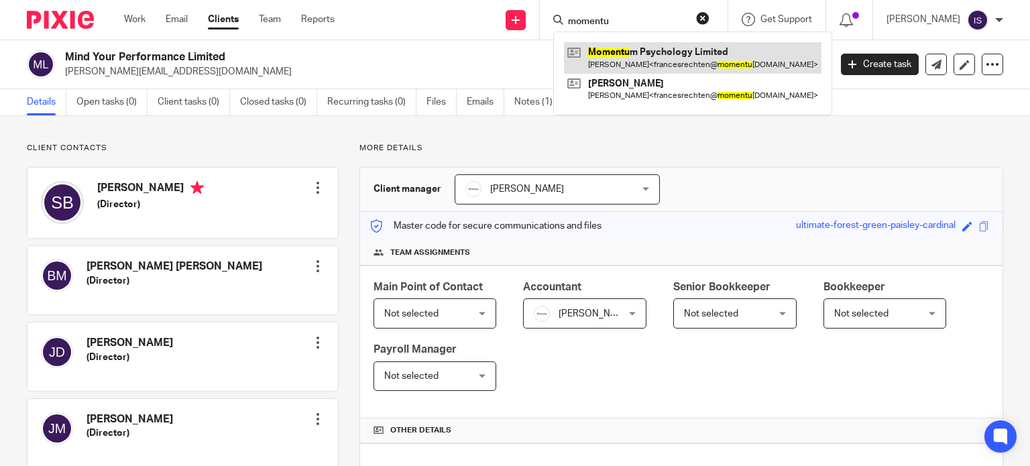
type input "momentu"
click at [617, 47] on link at bounding box center [693, 57] width 258 height 31
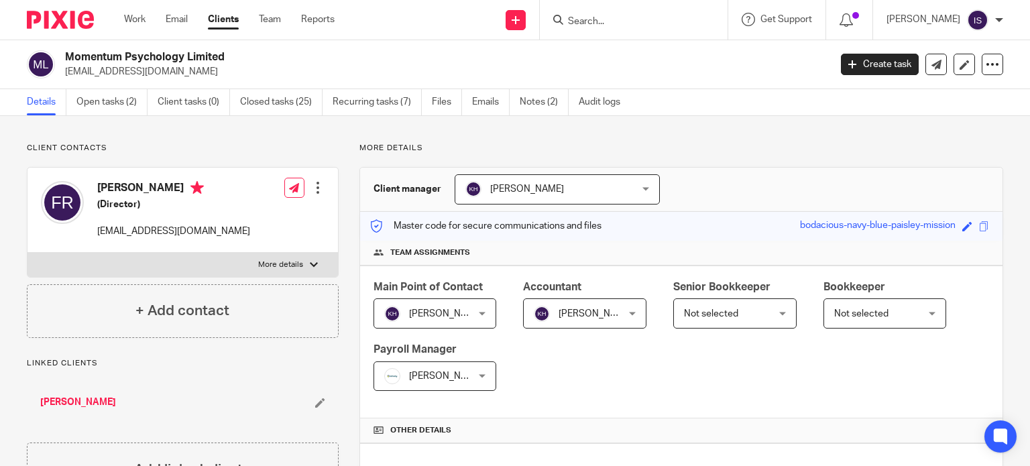
click at [604, 26] on input "Search" at bounding box center [627, 22] width 121 height 12
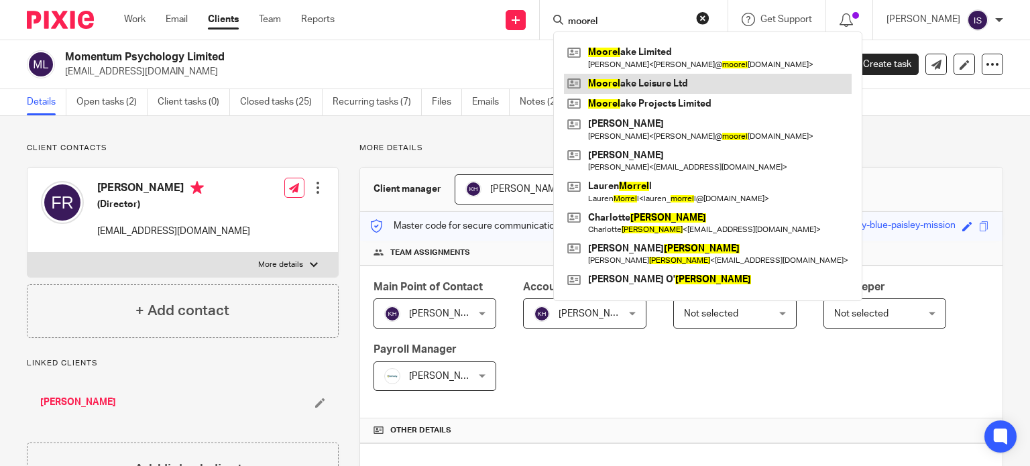
type input "moorel"
click at [639, 80] on link at bounding box center [708, 84] width 288 height 20
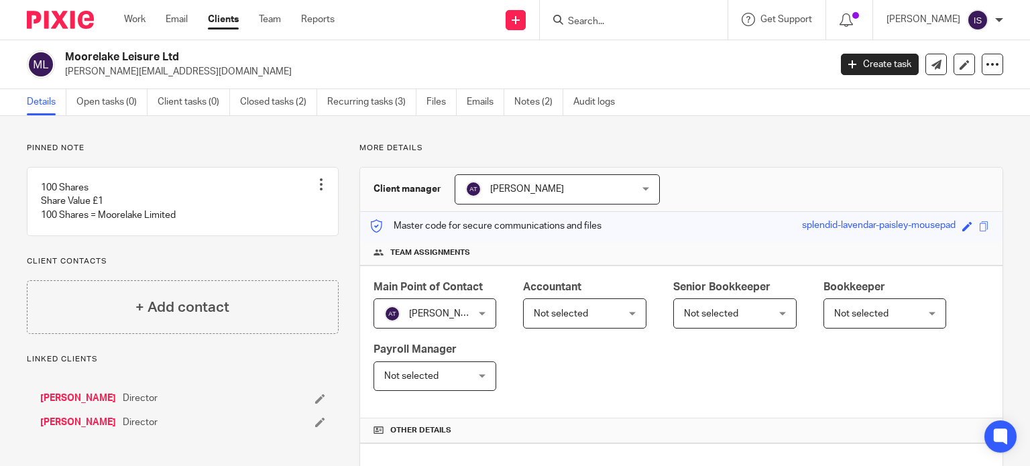
click at [639, 80] on div "Moorelake Leisure Ltd craig@moorelakeprojects.com Create task Update from Compa…" at bounding box center [515, 64] width 1030 height 49
click at [606, 309] on span "Not selected" at bounding box center [578, 313] width 89 height 28
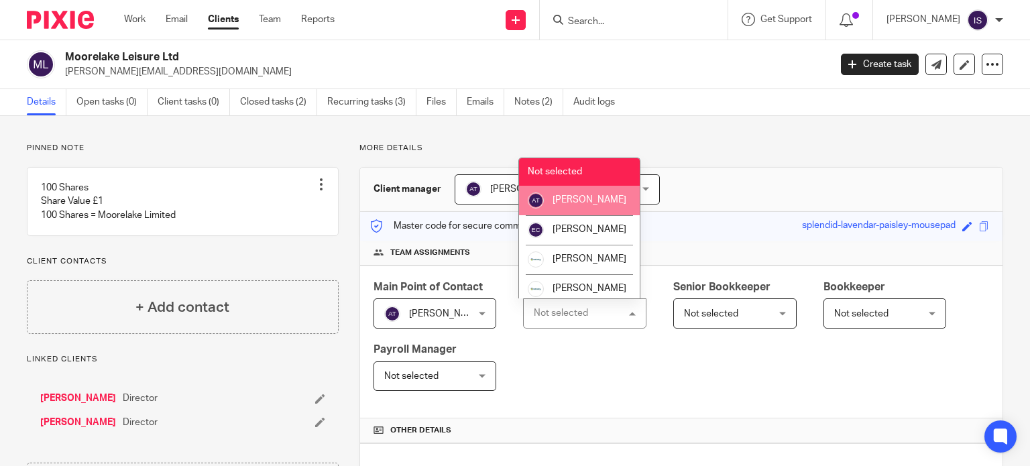
click at [593, 215] on li "[PERSON_NAME]" at bounding box center [579, 201] width 121 height 30
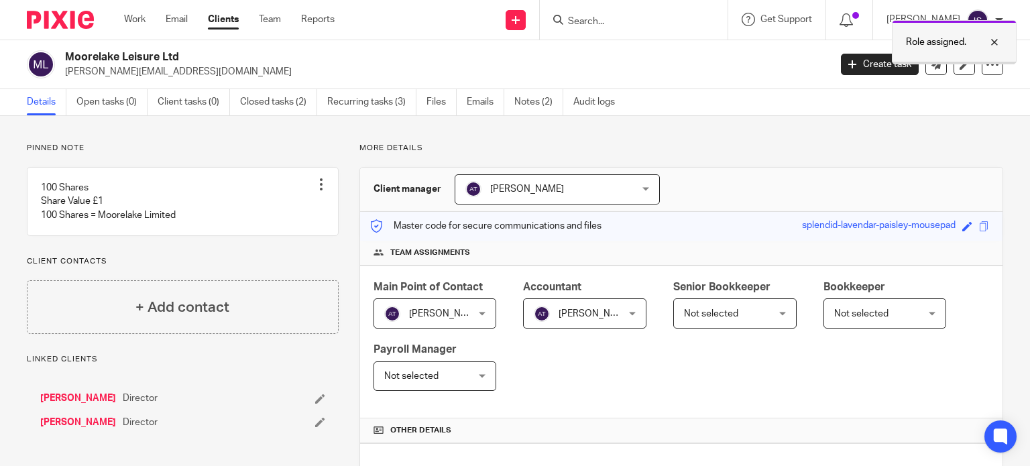
click at [966, 49] on div at bounding box center [984, 42] width 36 height 16
click at [632, 23] on input "Search" at bounding box center [627, 22] width 121 height 12
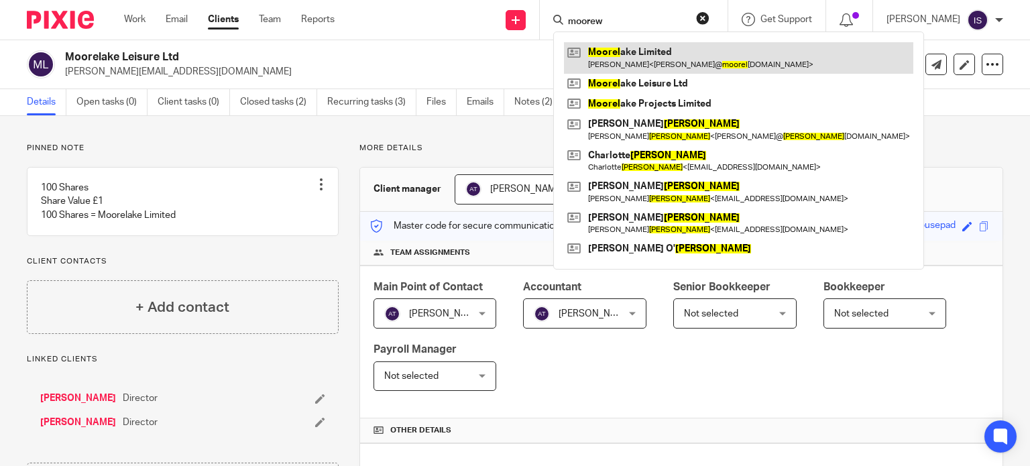
type input "moorew"
click at [660, 55] on link at bounding box center [738, 57] width 349 height 31
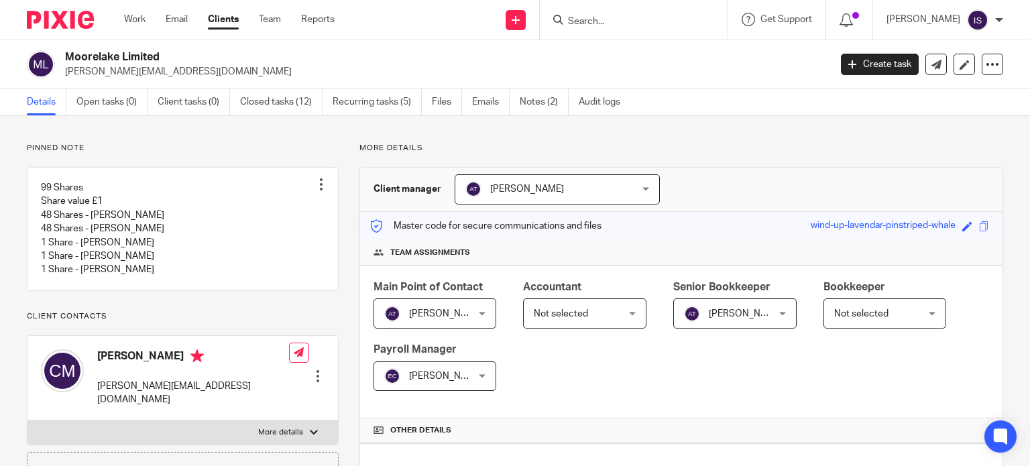
click at [636, 321] on div "Not selected Not selected" at bounding box center [584, 313] width 123 height 30
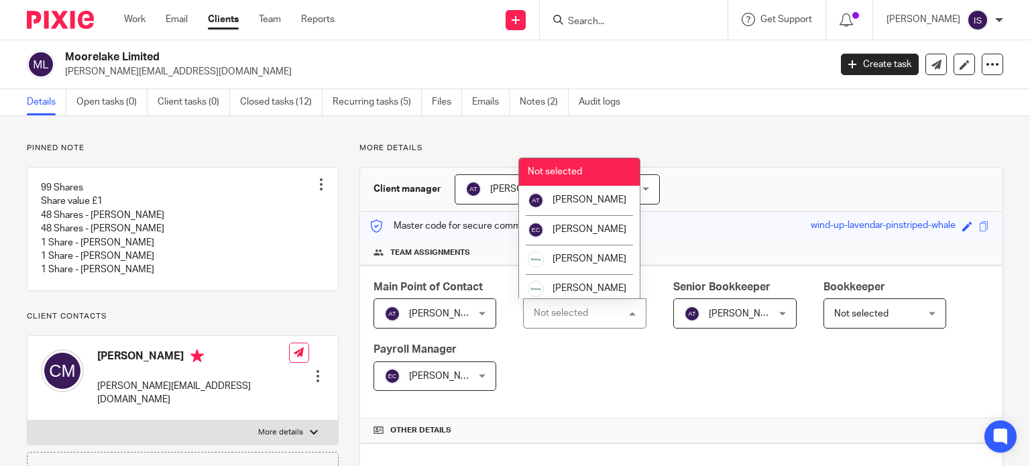
click at [619, 306] on div "Not selected Not selected" at bounding box center [584, 313] width 123 height 30
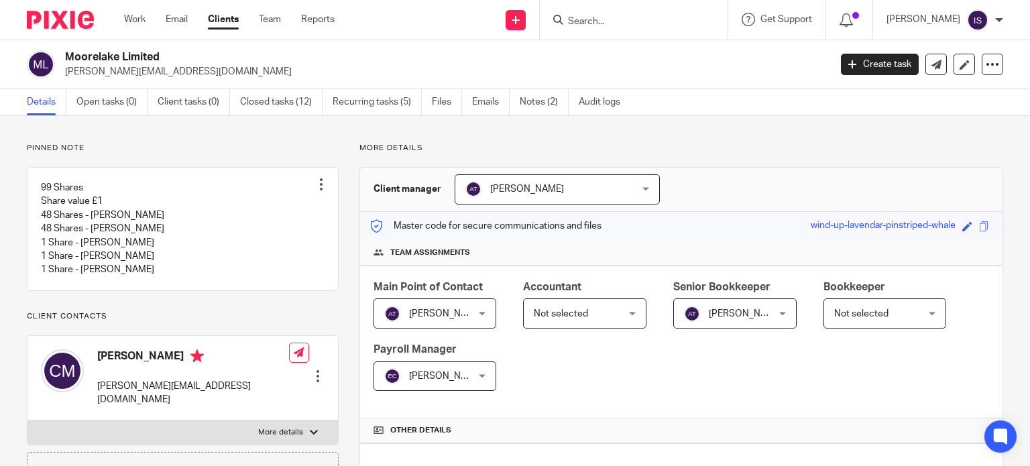
click at [615, 305] on span "Not selected" at bounding box center [578, 313] width 89 height 28
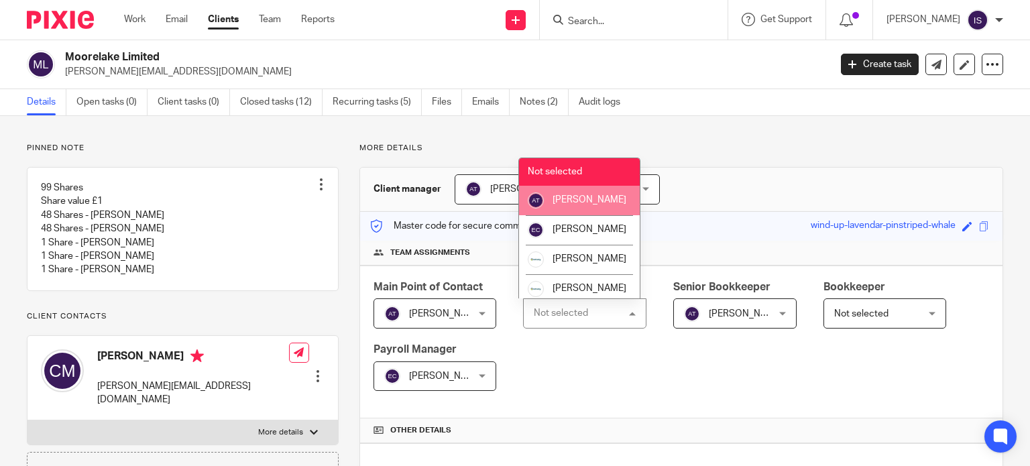
click at [603, 207] on li "[PERSON_NAME]" at bounding box center [579, 201] width 121 height 30
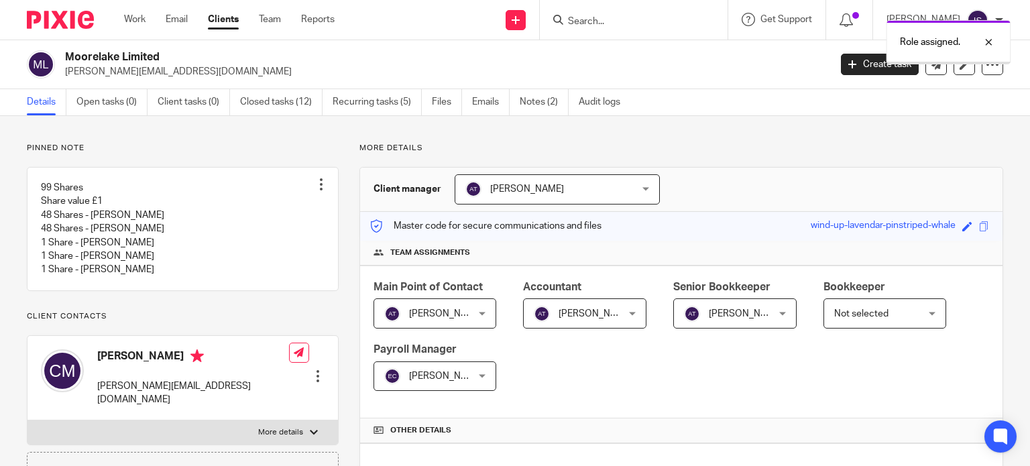
click at [719, 306] on span "[PERSON_NAME]" at bounding box center [728, 313] width 89 height 28
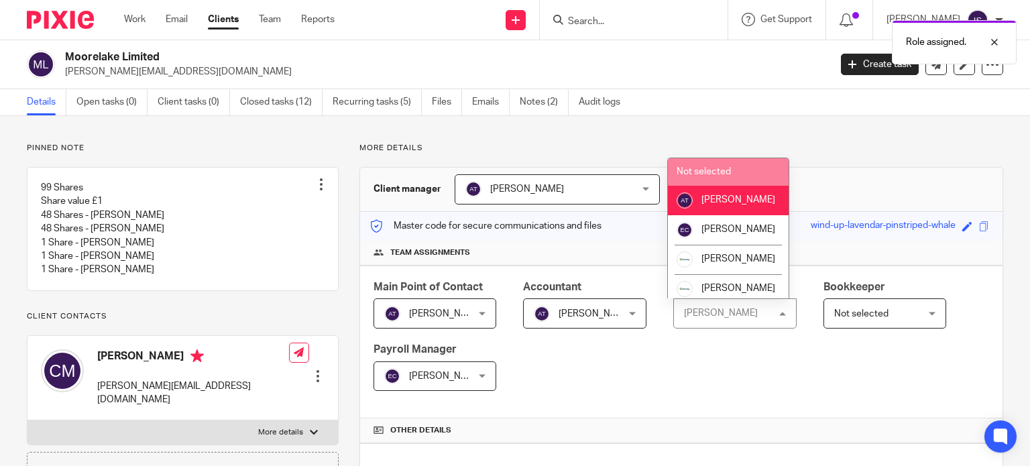
click at [751, 179] on li "Not selected" at bounding box center [728, 171] width 121 height 27
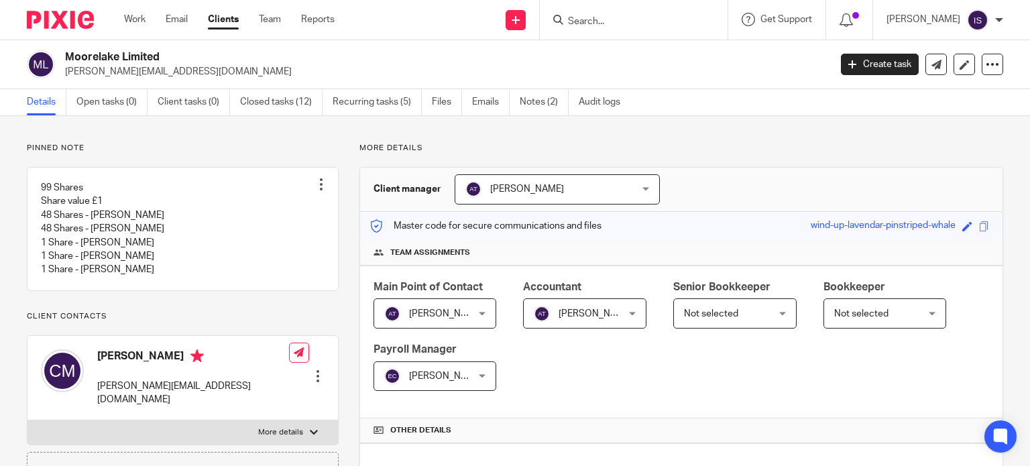
click at [600, 34] on div at bounding box center [634, 20] width 188 height 40
click at [604, 20] on input "Search" at bounding box center [627, 22] width 121 height 12
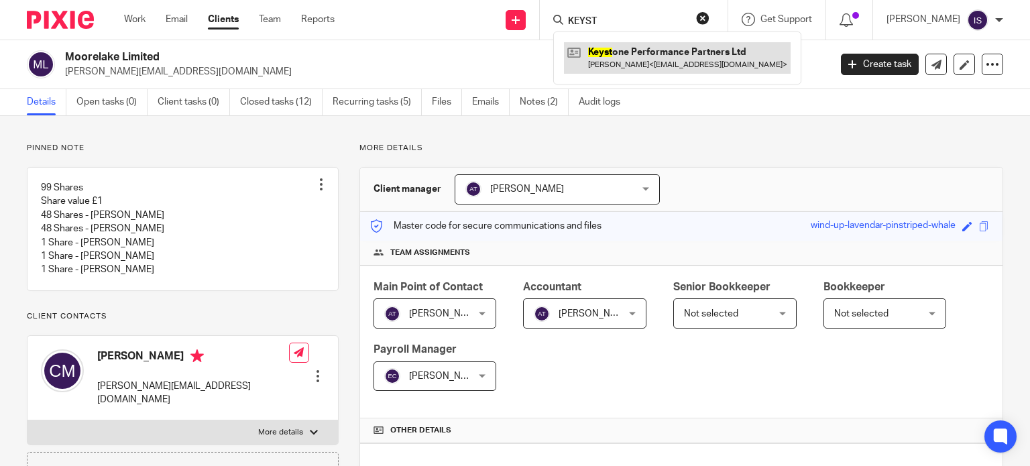
type input "KEYST"
click at [632, 58] on link at bounding box center [677, 57] width 227 height 31
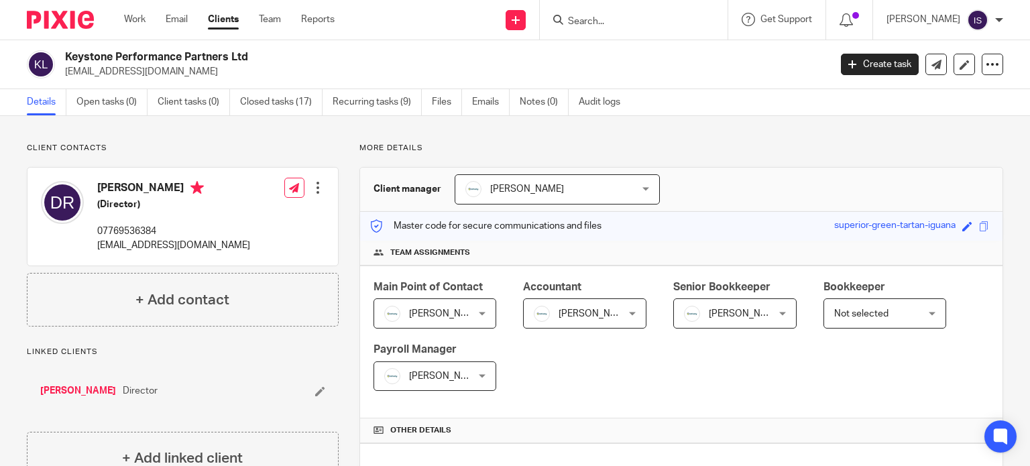
click at [563, 16] on icon at bounding box center [558, 20] width 10 height 10
click at [605, 19] on input "Search" at bounding box center [627, 22] width 121 height 12
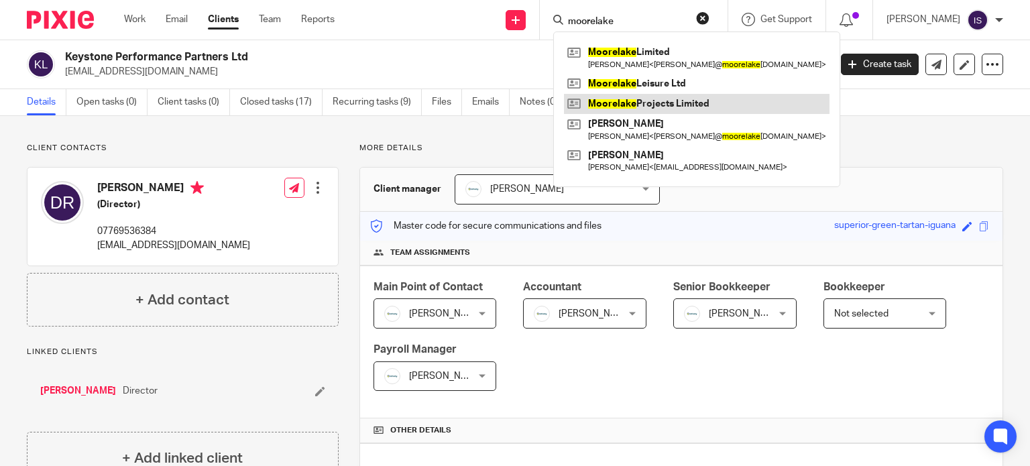
type input "moorelake"
click at [653, 112] on link at bounding box center [697, 104] width 266 height 20
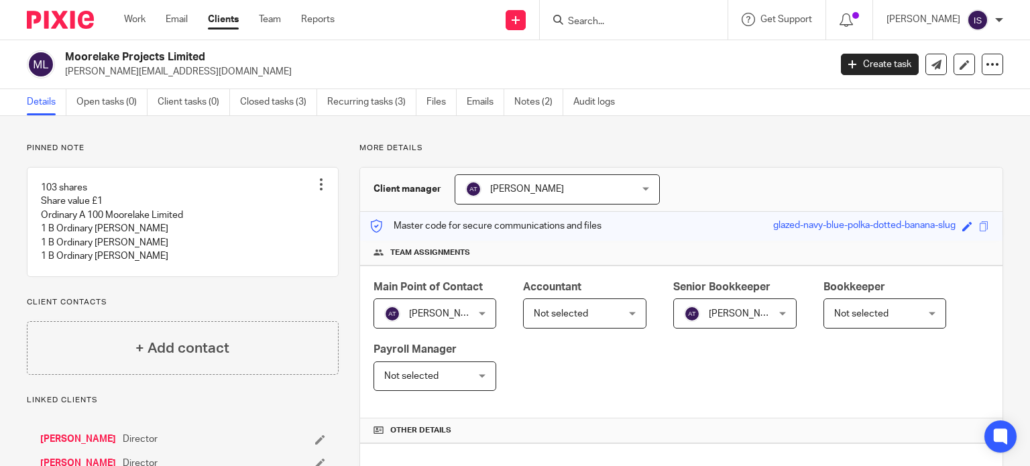
click at [536, 316] on span "Not selected" at bounding box center [561, 313] width 54 height 9
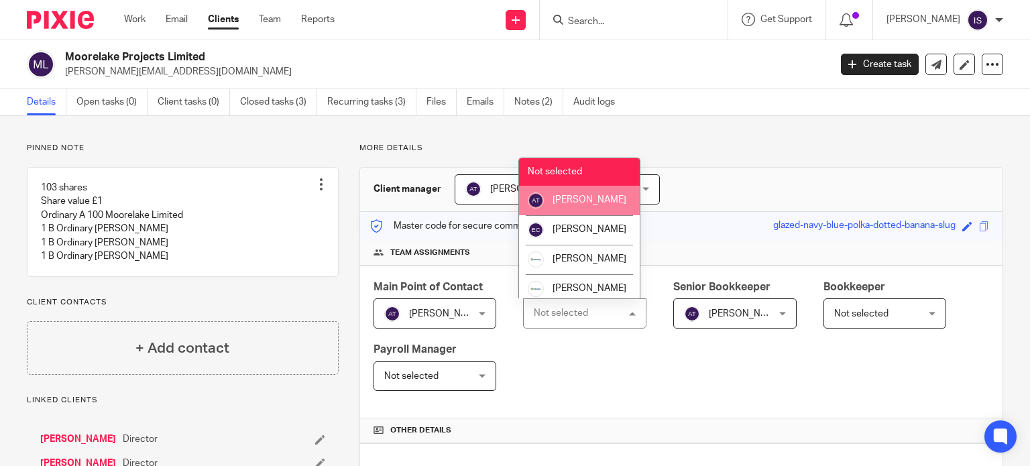
click at [571, 215] on li "[PERSON_NAME]" at bounding box center [579, 201] width 121 height 30
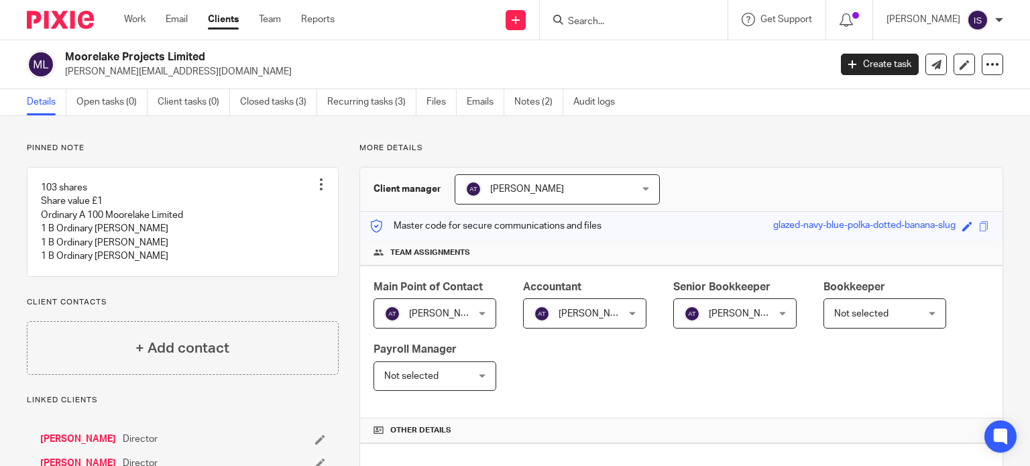
click at [761, 306] on span "[PERSON_NAME]" at bounding box center [728, 313] width 89 height 28
click at [748, 309] on span "[PERSON_NAME]" at bounding box center [746, 313] width 74 height 9
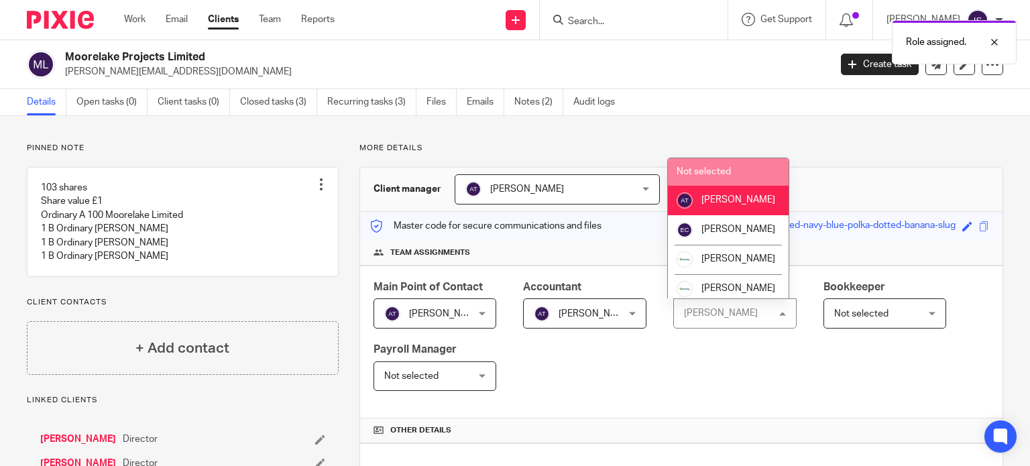
click at [735, 166] on li "Not selected" at bounding box center [728, 171] width 121 height 27
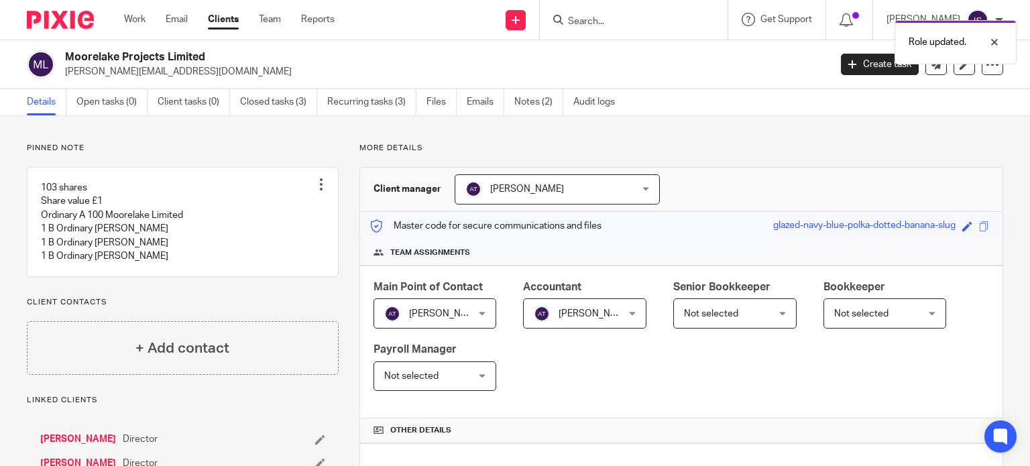
click at [664, 13] on div "Role updated." at bounding box center [766, 38] width 502 height 51
click at [955, 26] on div "Role updated." at bounding box center [956, 42] width 122 height 44
click at [592, 22] on input "Search" at bounding box center [627, 22] width 121 height 12
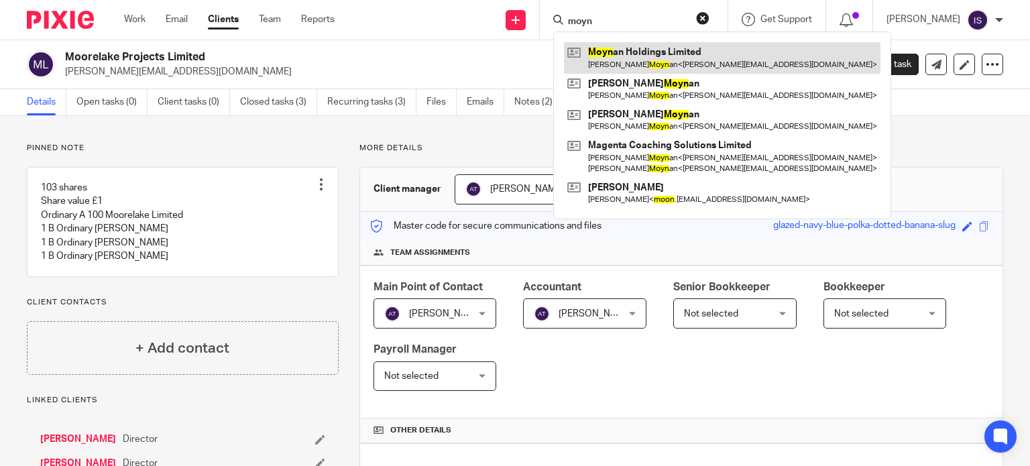
type input "moyn"
click at [614, 50] on link at bounding box center [722, 57] width 317 height 31
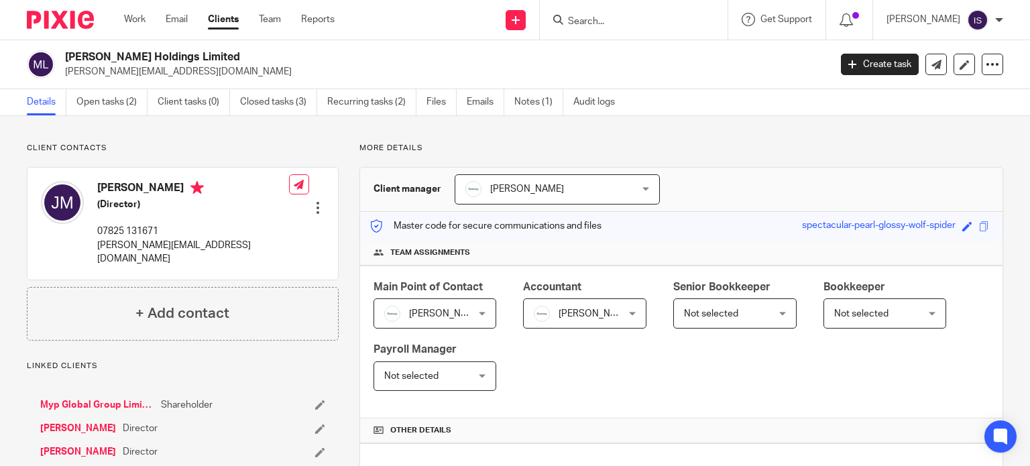
click at [654, 16] on input "Search" at bounding box center [627, 22] width 121 height 12
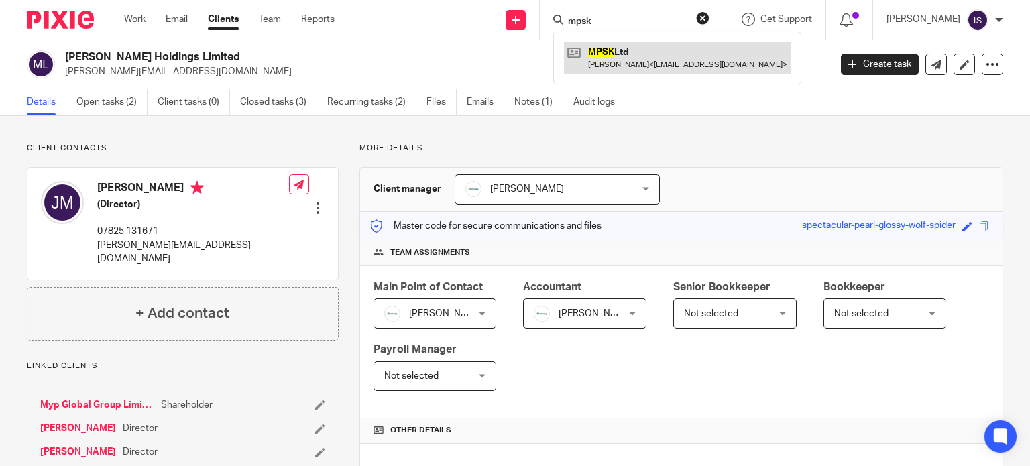
type input "mpsk"
click at [659, 45] on link at bounding box center [677, 57] width 227 height 31
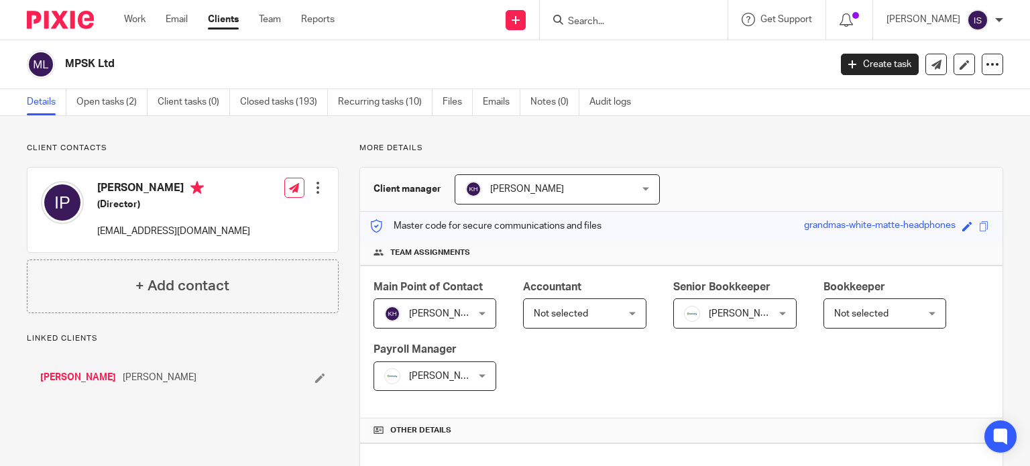
click at [597, 313] on span "Not selected" at bounding box center [578, 313] width 89 height 28
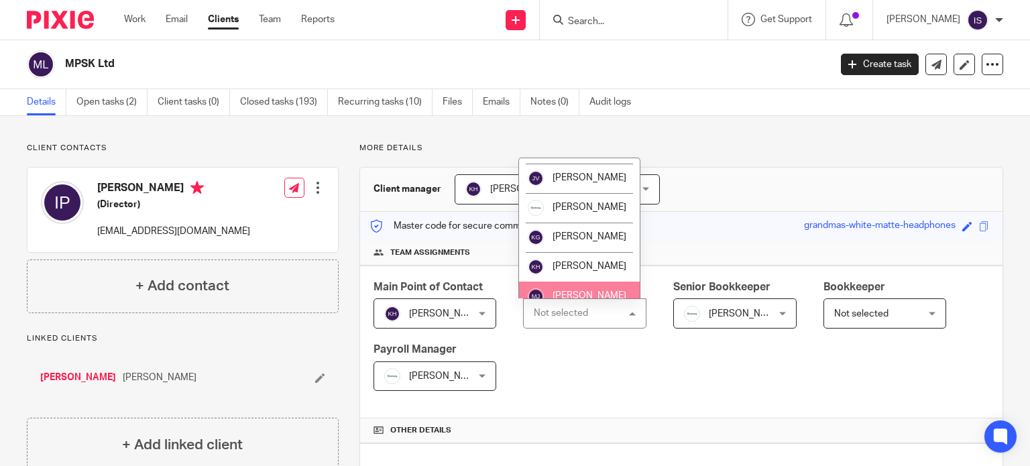
scroll to position [201, 0]
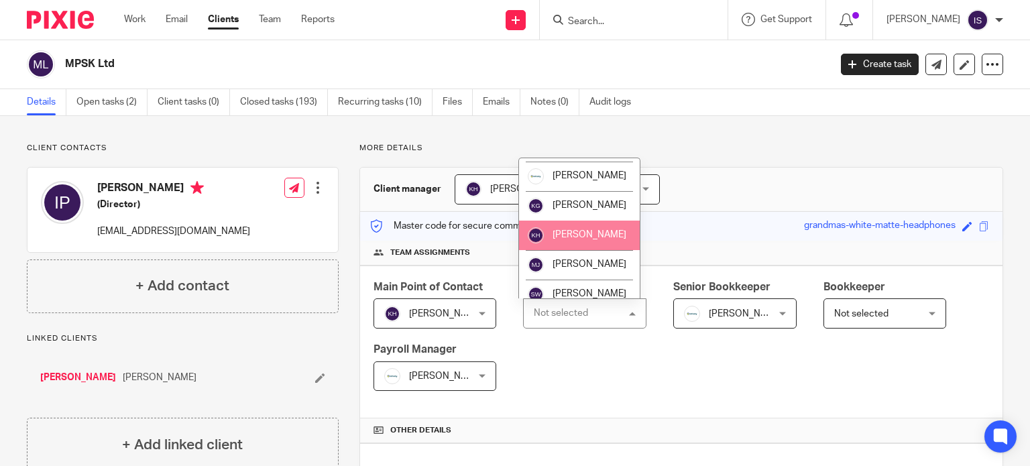
click at [587, 250] on li "[PERSON_NAME]" at bounding box center [579, 236] width 121 height 30
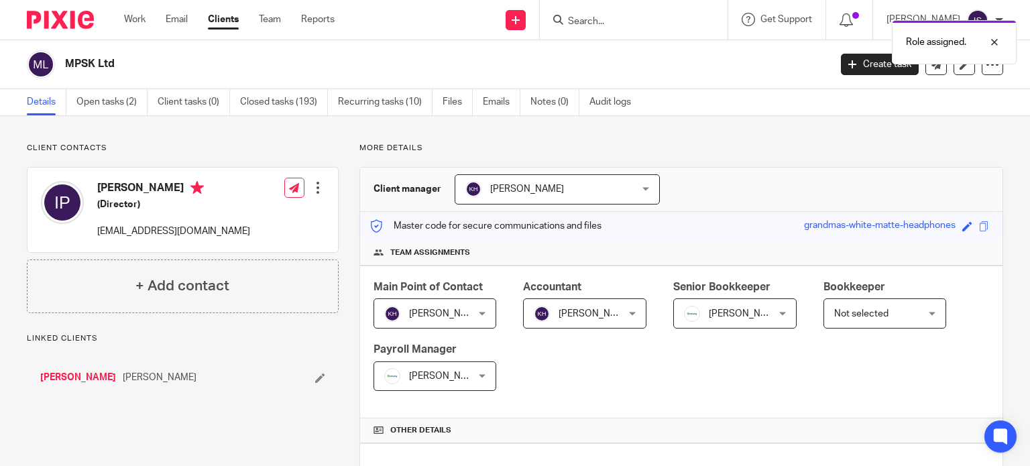
click at [719, 300] on span "[PERSON_NAME]" at bounding box center [728, 313] width 89 height 28
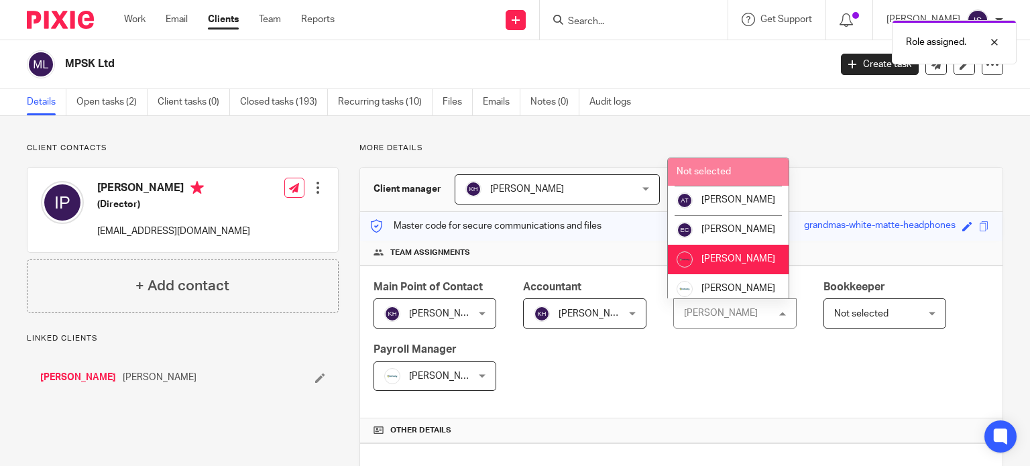
click at [747, 167] on li "Not selected" at bounding box center [728, 171] width 121 height 27
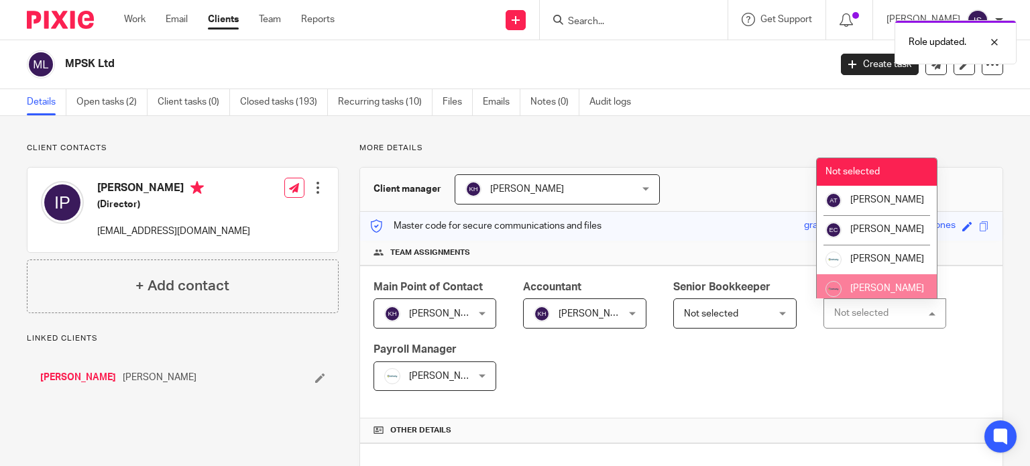
scroll to position [134, 0]
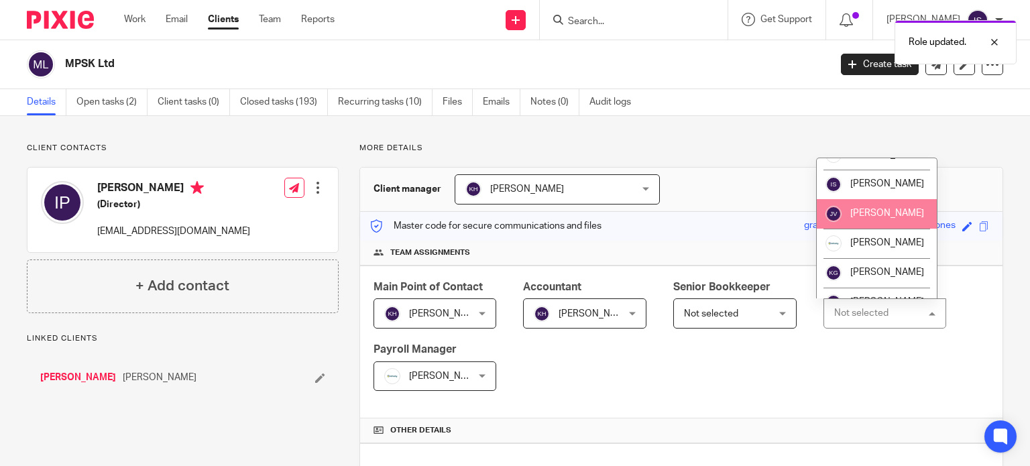
click at [885, 218] on span "[PERSON_NAME]" at bounding box center [887, 213] width 74 height 9
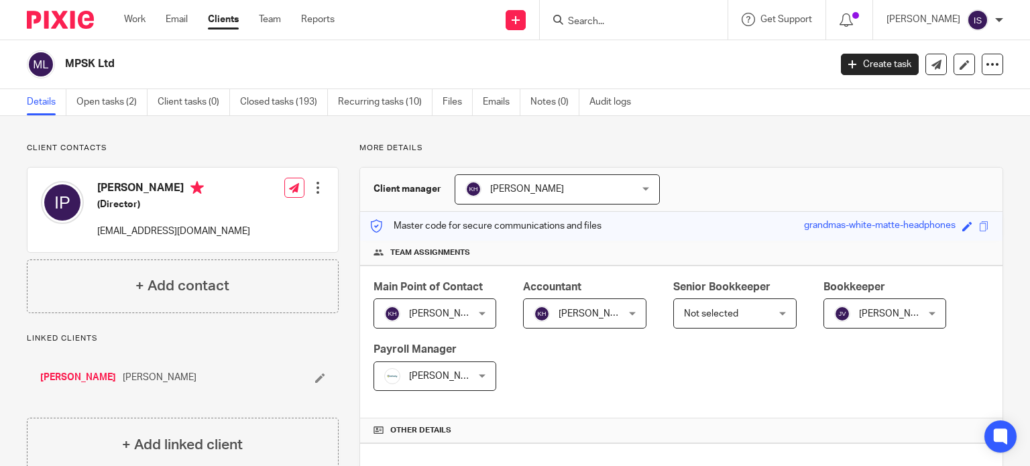
click at [455, 373] on span "[PERSON_NAME]" at bounding box center [446, 376] width 74 height 9
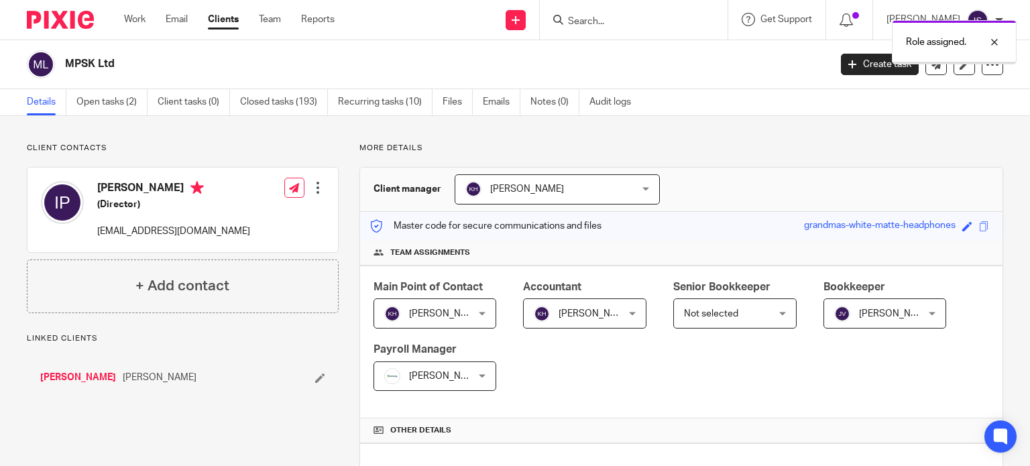
click at [449, 376] on span "[PERSON_NAME]" at bounding box center [446, 376] width 74 height 9
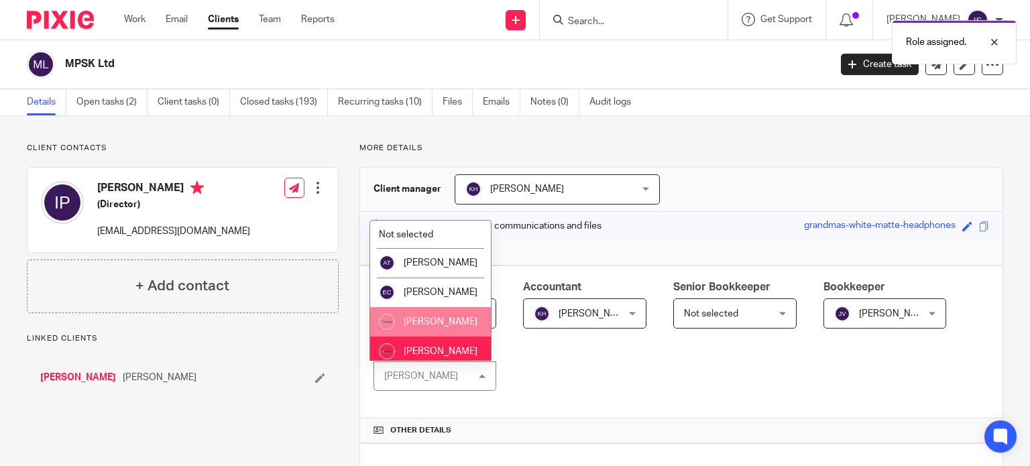
click at [442, 327] on span "[PERSON_NAME]" at bounding box center [441, 321] width 74 height 9
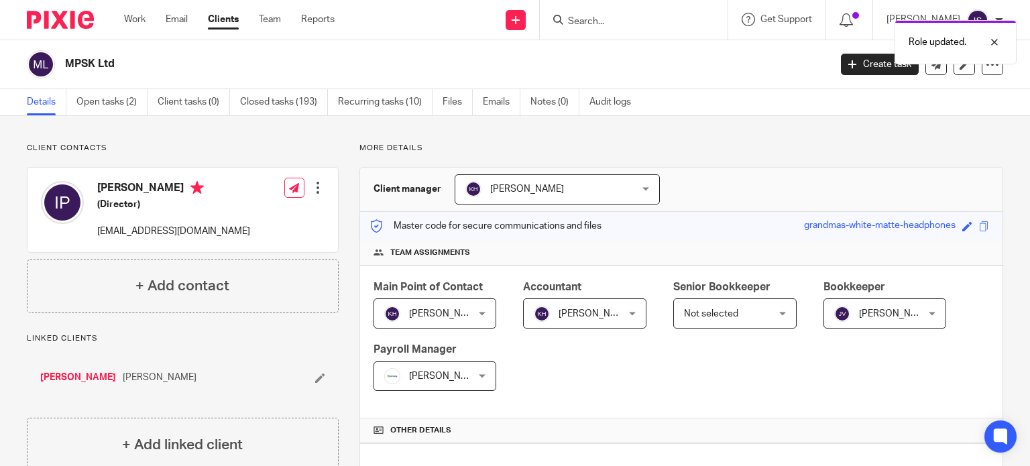
click at [611, 15] on div "Role updated." at bounding box center [766, 38] width 502 height 51
click at [610, 18] on input "Search" at bounding box center [627, 22] width 121 height 12
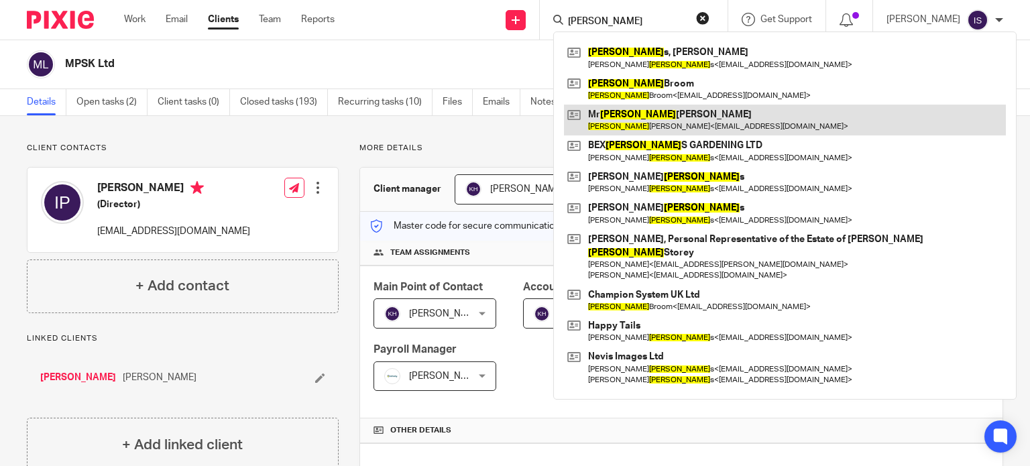
type input "edward"
click at [724, 117] on link at bounding box center [785, 120] width 442 height 31
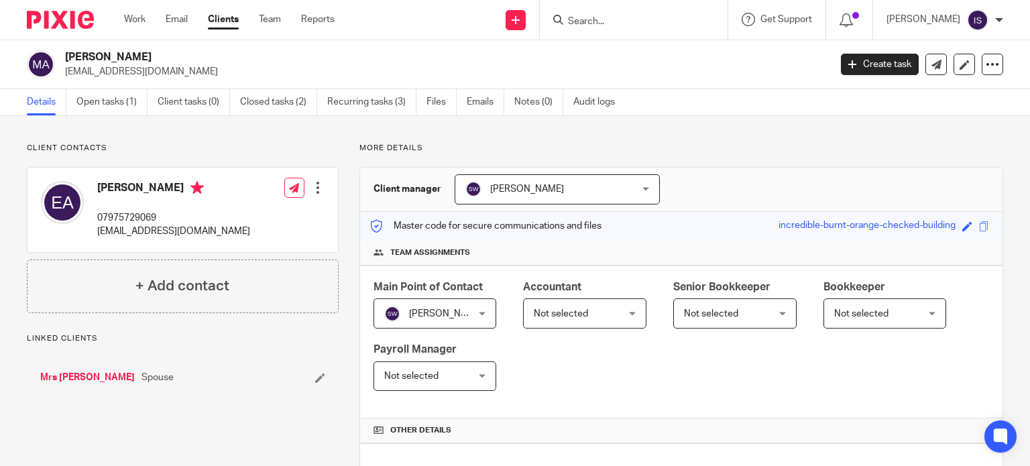
click at [600, 302] on span "Not selected" at bounding box center [578, 313] width 89 height 28
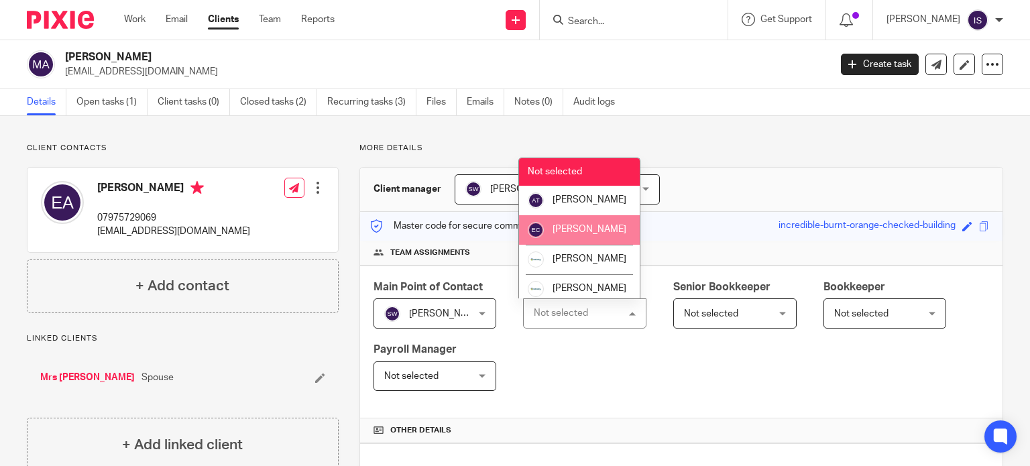
scroll to position [225, 0]
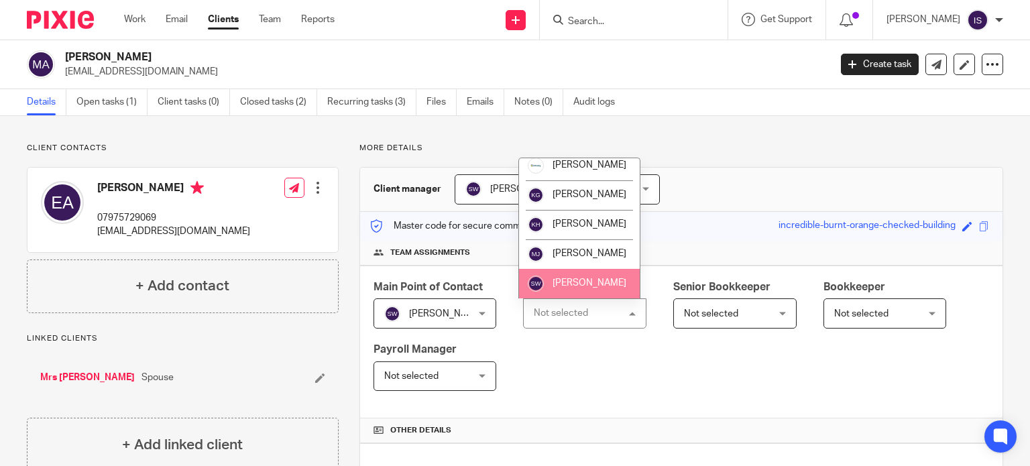
click at [575, 294] on li "[PERSON_NAME]" at bounding box center [579, 284] width 121 height 30
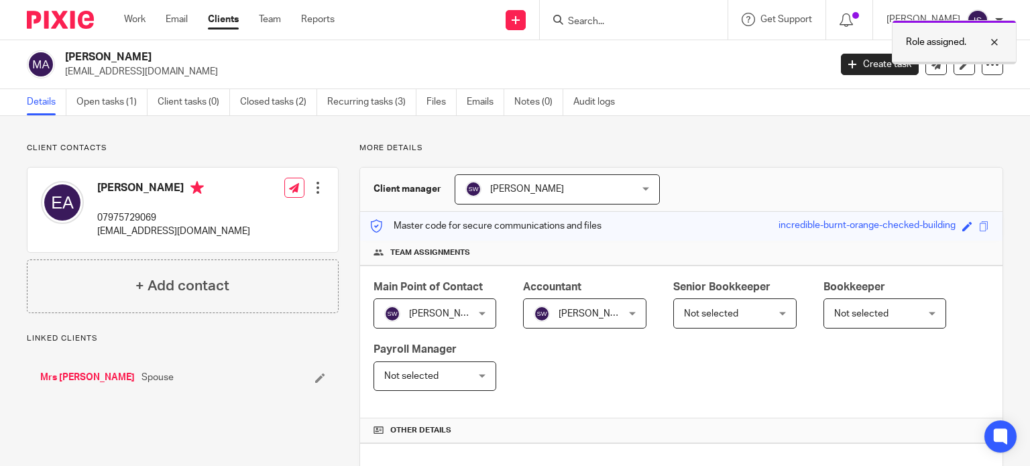
click at [955, 41] on p "Role assigned." at bounding box center [936, 42] width 60 height 13
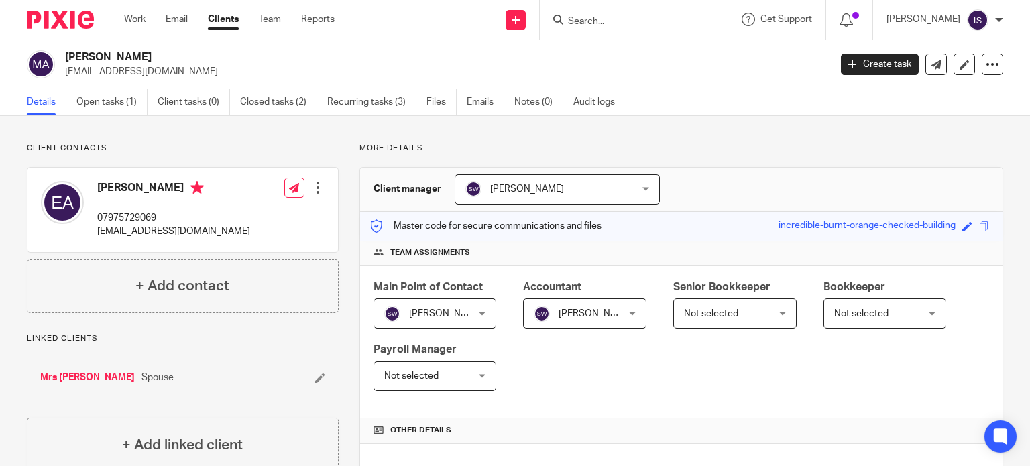
click at [659, 16] on input "Search" at bounding box center [627, 22] width 121 height 12
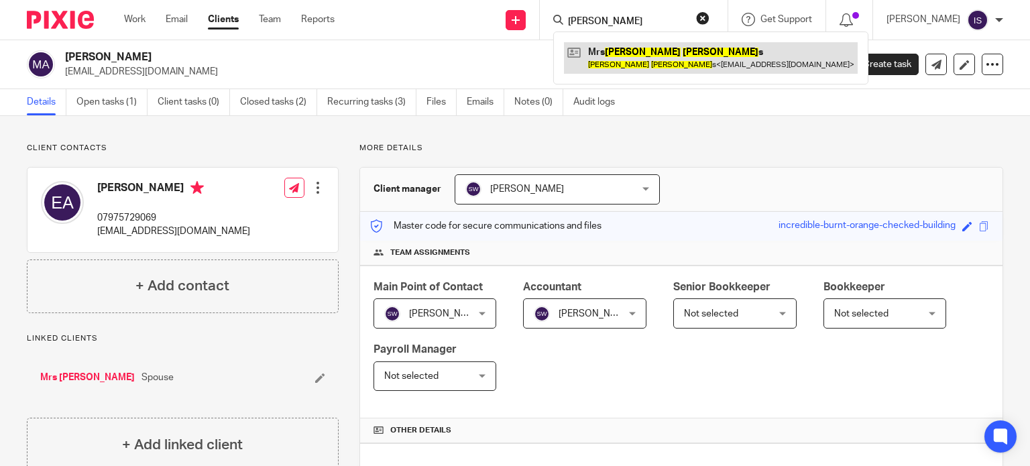
type input "christine adam"
click at [660, 49] on link at bounding box center [711, 57] width 294 height 31
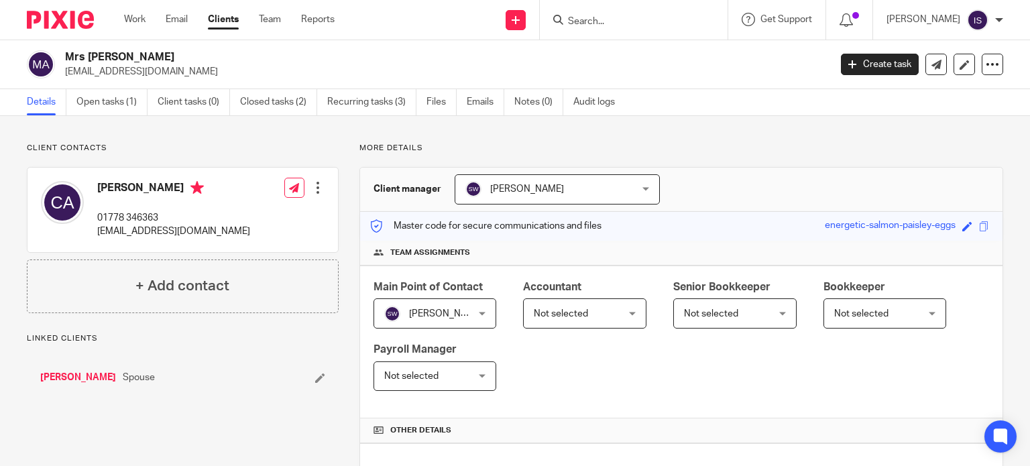
click at [565, 302] on span "Not selected" at bounding box center [578, 313] width 89 height 28
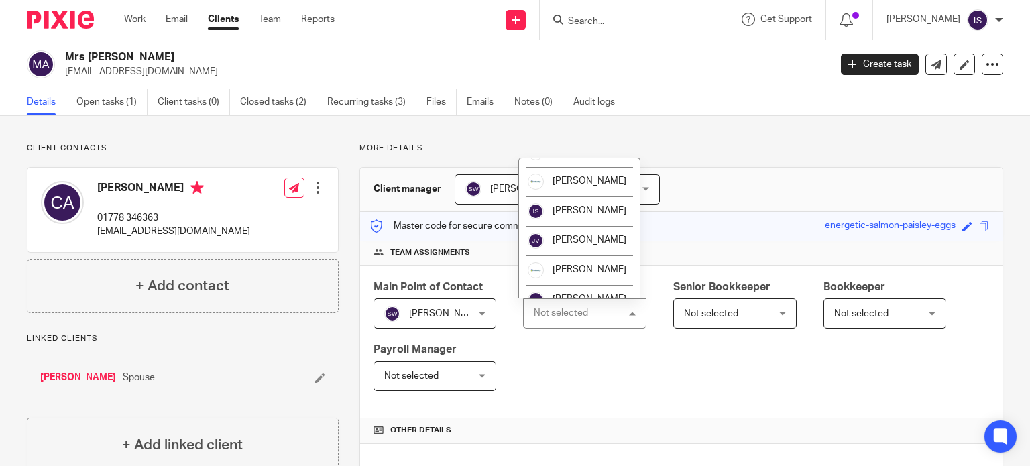
scroll to position [225, 0]
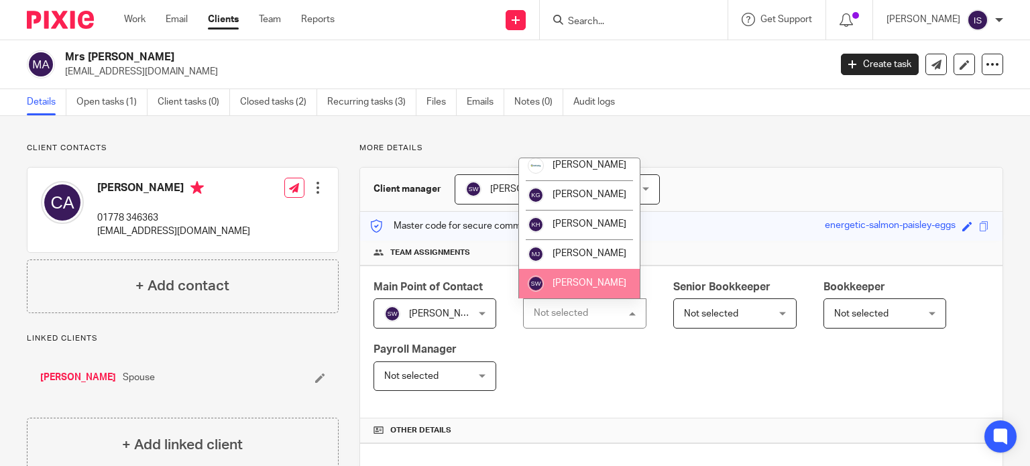
click at [579, 278] on span "[PERSON_NAME]" at bounding box center [590, 282] width 74 height 9
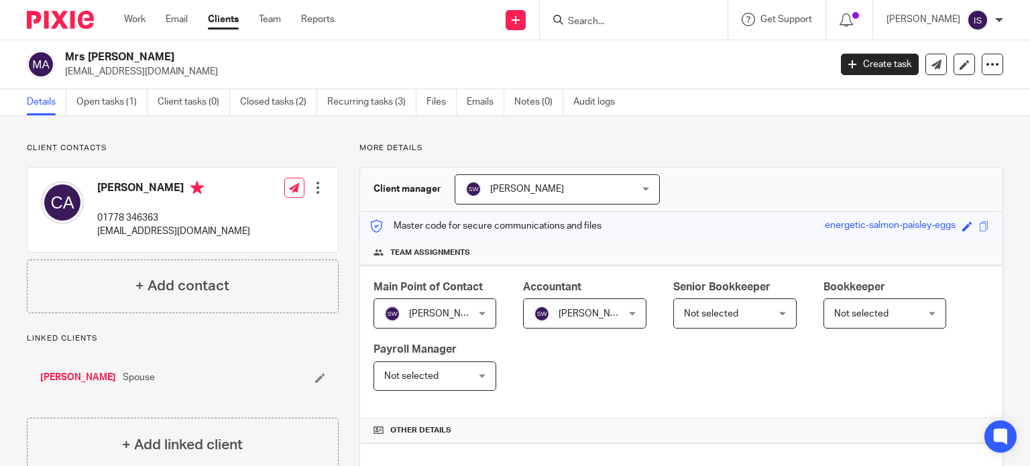
click at [646, 22] on input "Search" at bounding box center [627, 22] width 121 height 12
type input "m"
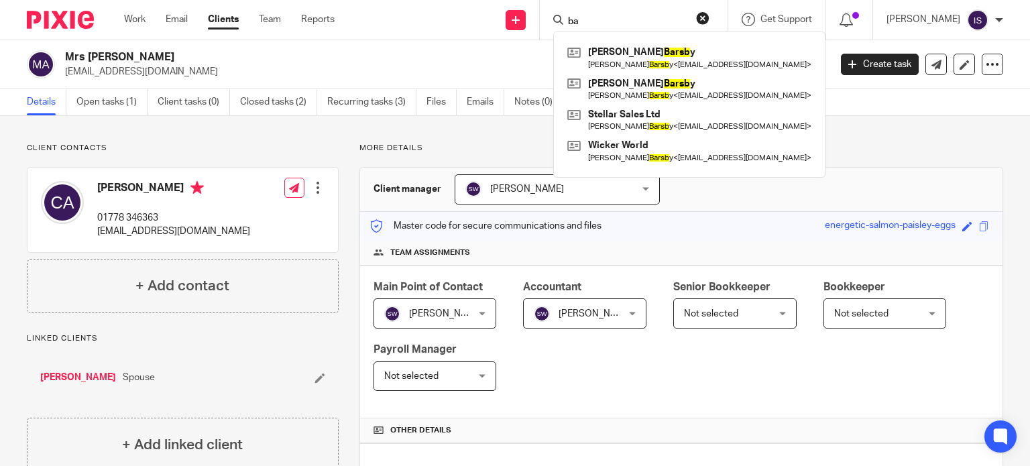
type input "b"
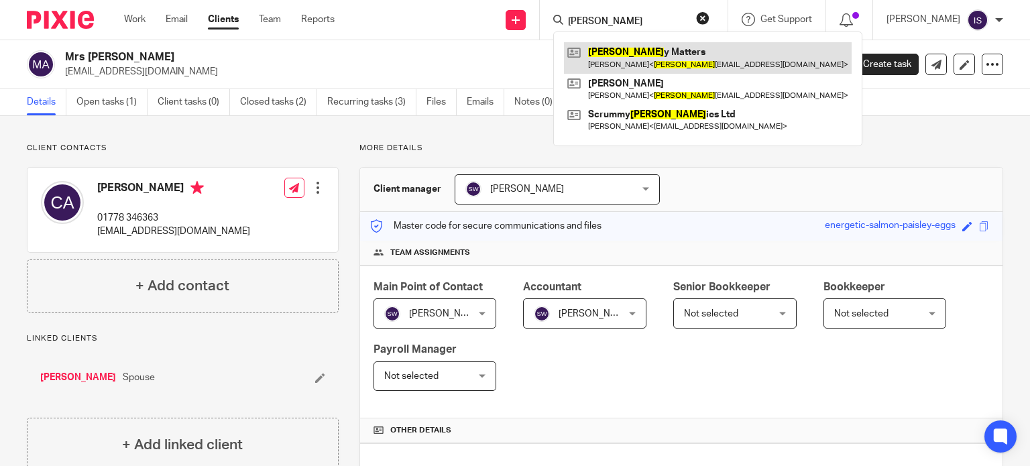
type input "mumm"
click at [622, 55] on link at bounding box center [708, 57] width 288 height 31
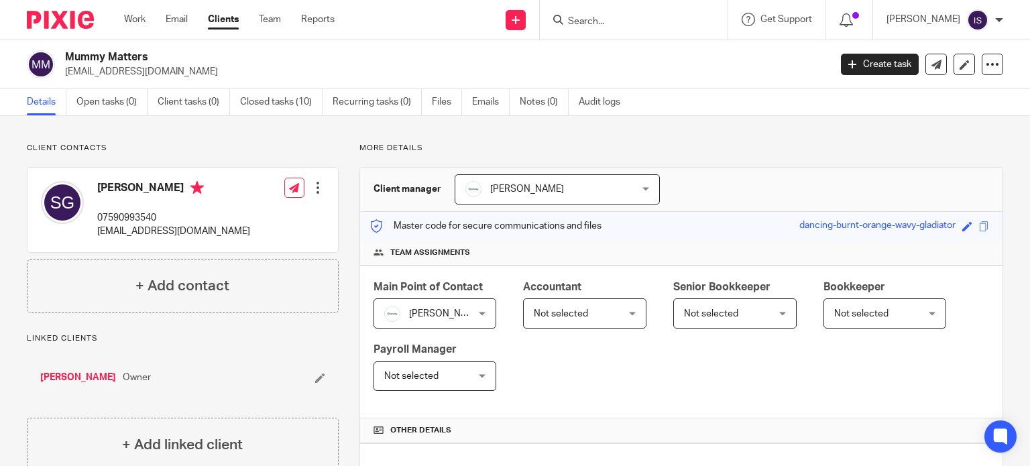
click at [575, 313] on span "Not selected" at bounding box center [561, 313] width 54 height 9
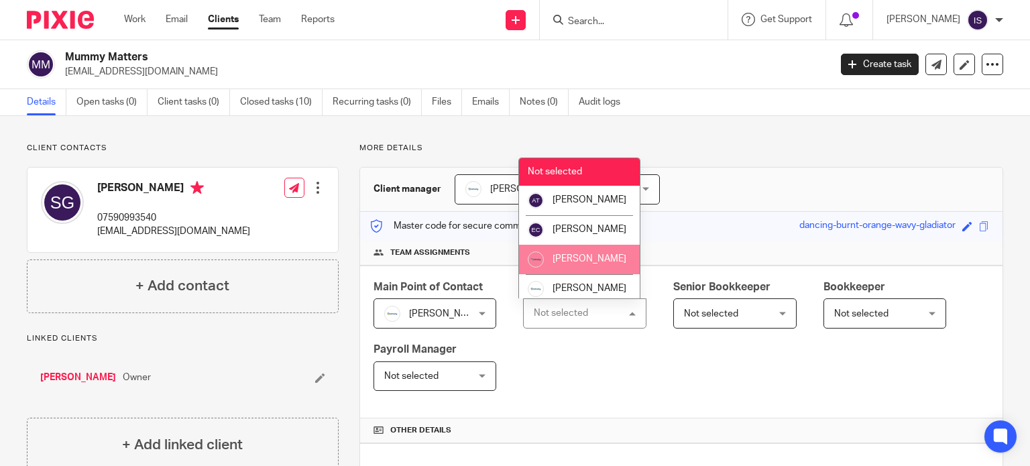
scroll to position [134, 0]
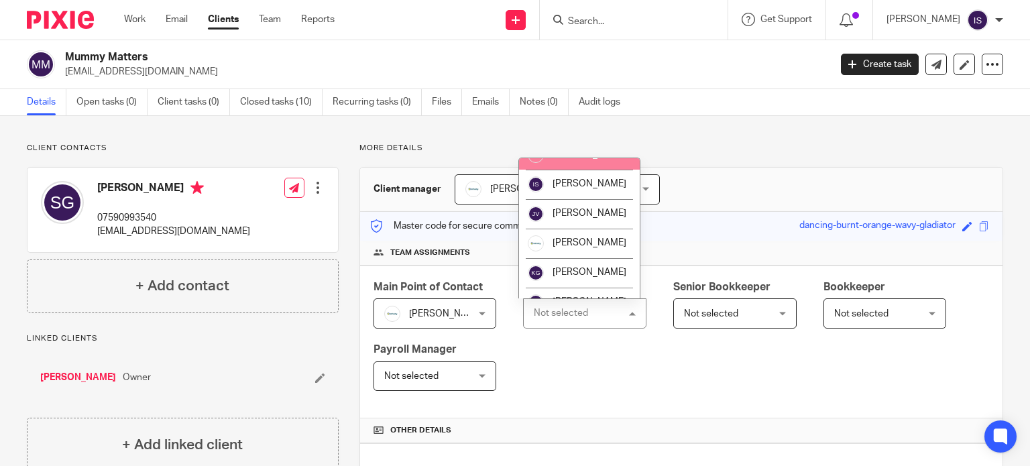
click at [585, 170] on li "[PERSON_NAME]" at bounding box center [579, 155] width 121 height 30
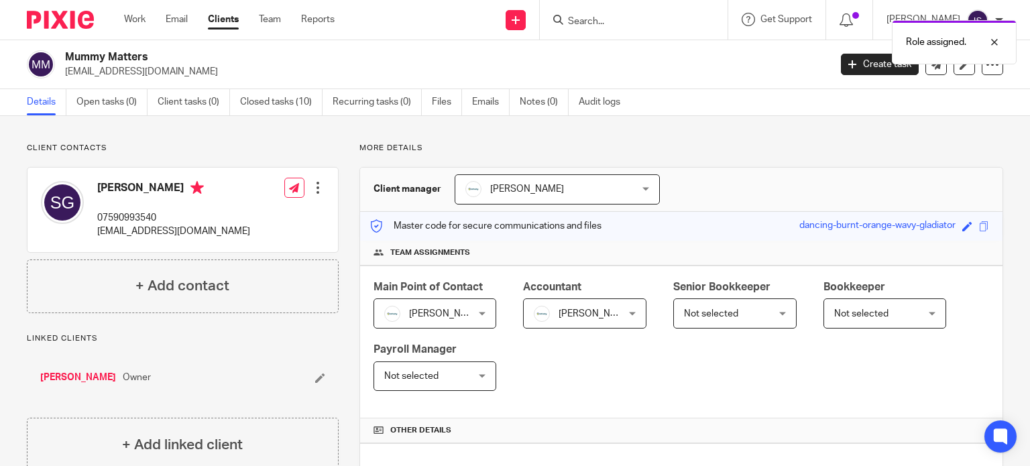
click at [621, 24] on div "Role assigned." at bounding box center [766, 38] width 502 height 51
click at [947, 46] on p "Role assigned." at bounding box center [936, 42] width 60 height 13
click at [646, 16] on input "Search" at bounding box center [627, 22] width 121 height 12
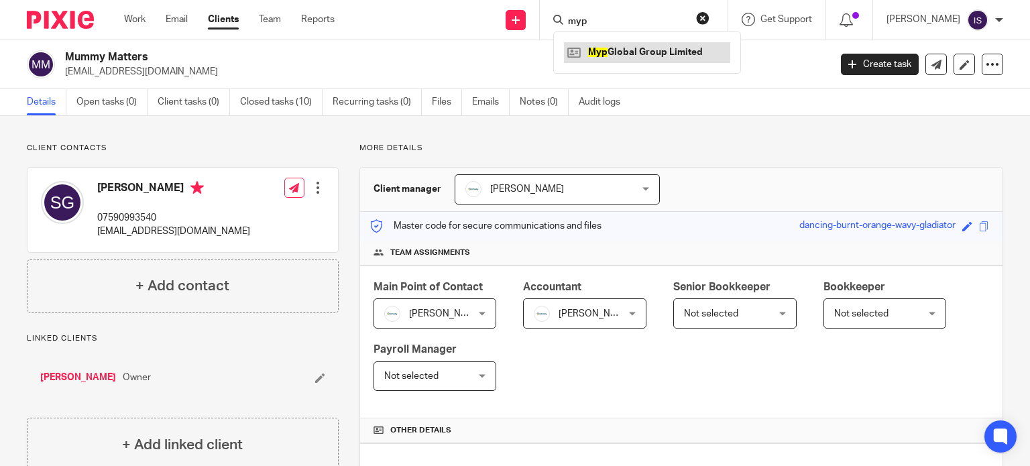
type input "myp"
click at [661, 54] on link at bounding box center [647, 52] width 166 height 20
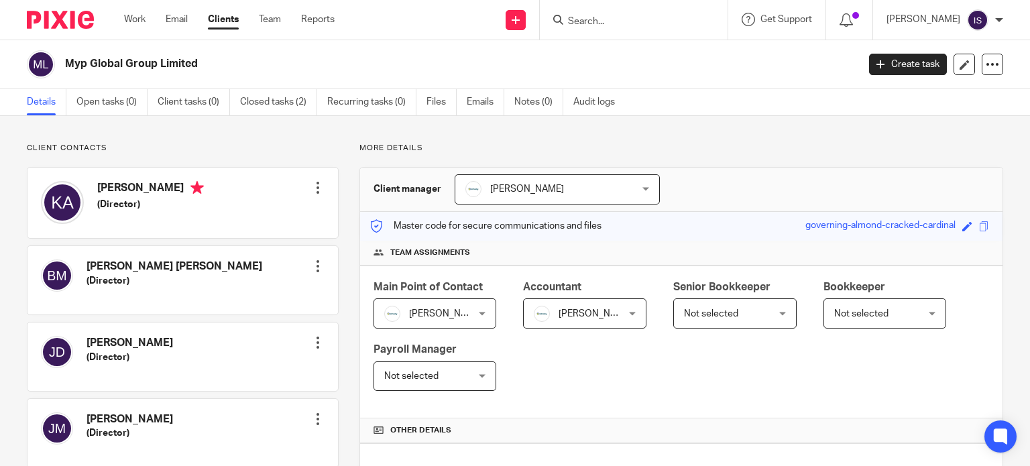
click at [610, 14] on form at bounding box center [638, 19] width 143 height 17
click at [610, 18] on input "Search" at bounding box center [627, 22] width 121 height 12
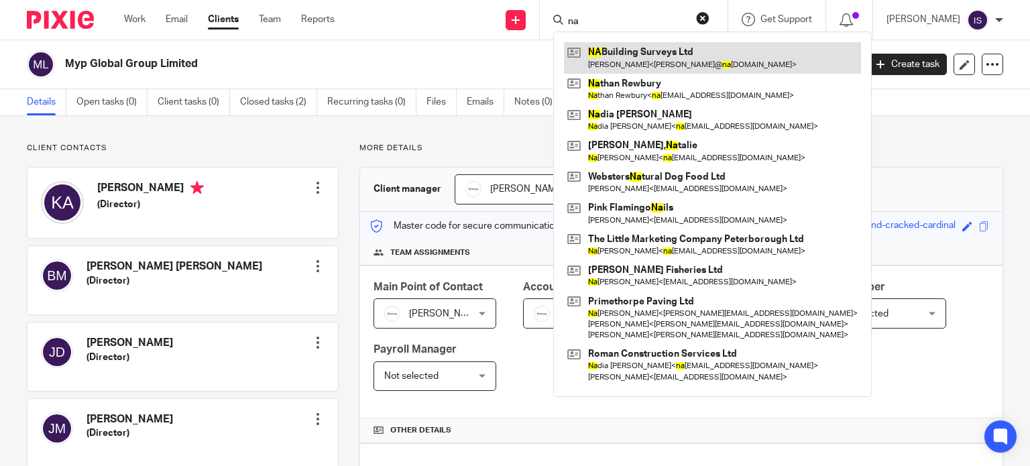
type input "na"
click at [624, 50] on link at bounding box center [712, 57] width 297 height 31
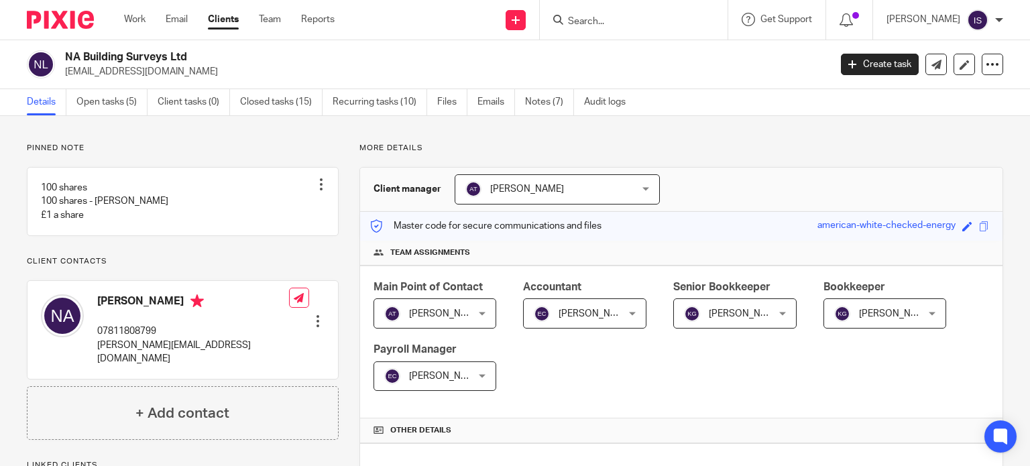
click at [726, 314] on span "[PERSON_NAME]" at bounding box center [746, 313] width 74 height 9
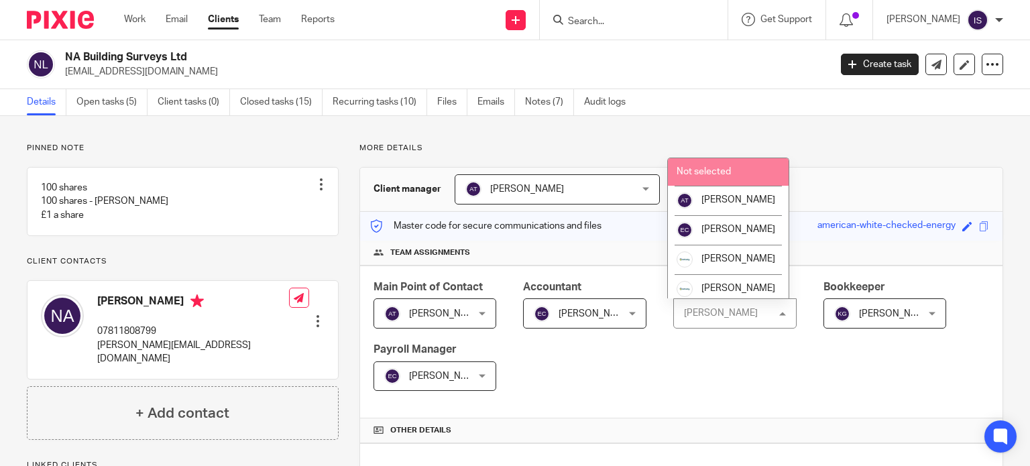
click at [722, 179] on li "Not selected" at bounding box center [728, 171] width 121 height 27
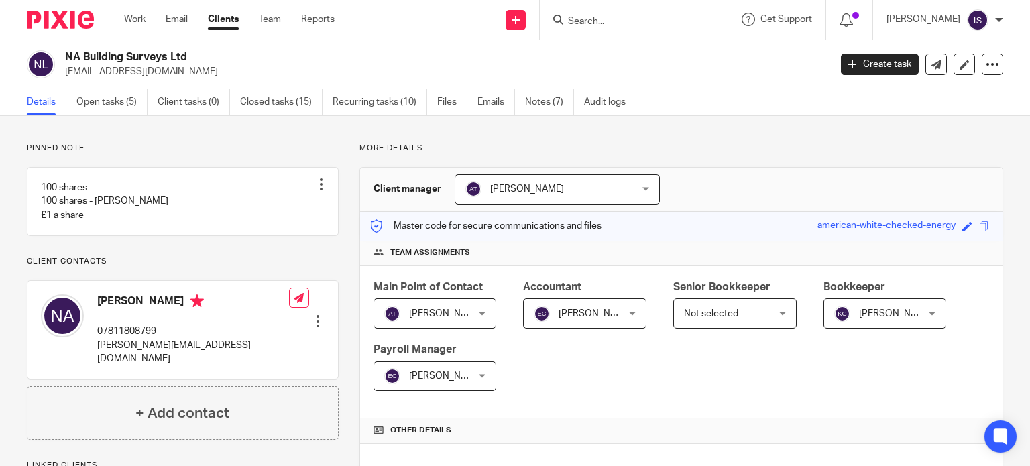
click at [596, 25] on input "Search" at bounding box center [627, 22] width 121 height 12
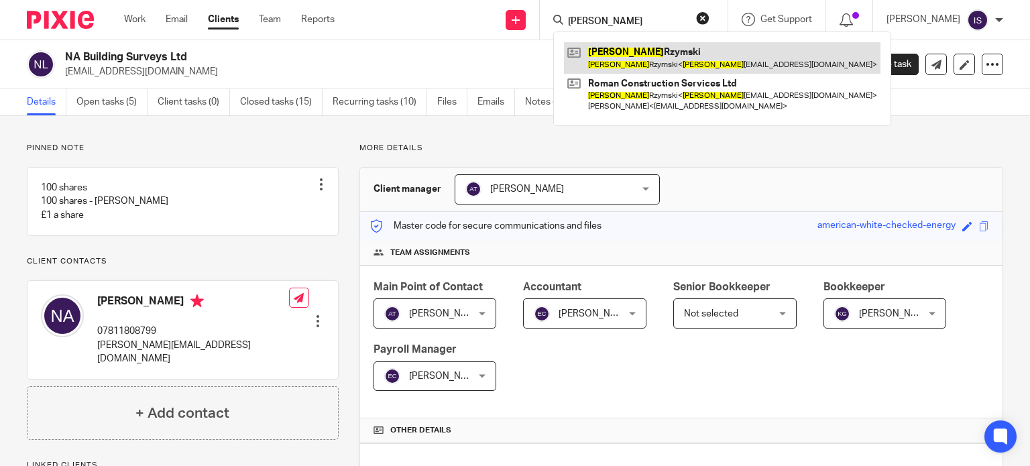
type input "[PERSON_NAME]"
click at [633, 71] on link at bounding box center [722, 57] width 317 height 31
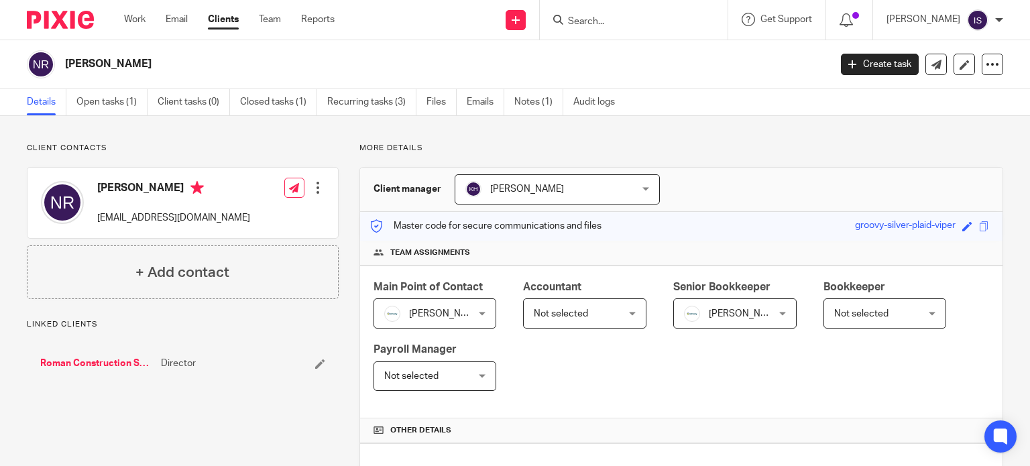
click at [568, 329] on div "Main Point of Contact Imogen Jarvis Imogen Jarvis Not selected Aimee Tamburrini…" at bounding box center [681, 343] width 642 height 154
click at [569, 321] on span "Not selected" at bounding box center [578, 313] width 89 height 28
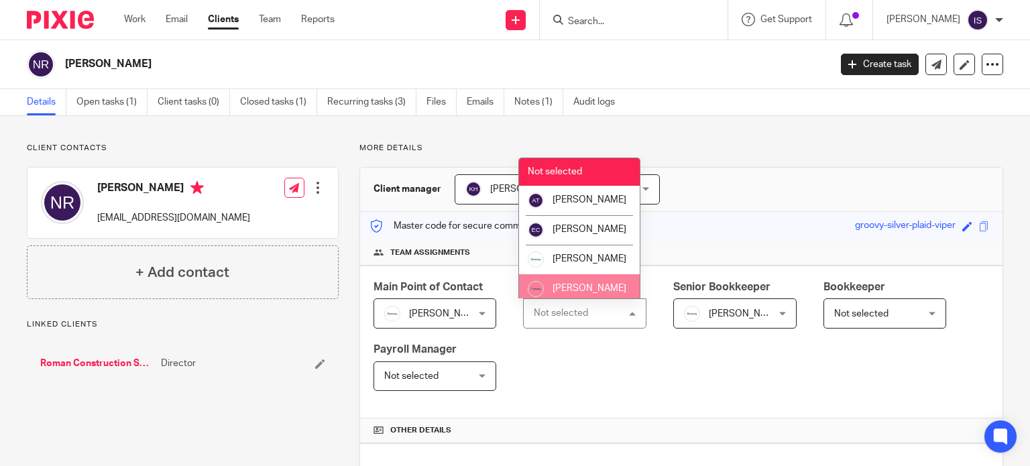
click at [567, 290] on li "[PERSON_NAME]" at bounding box center [579, 289] width 121 height 30
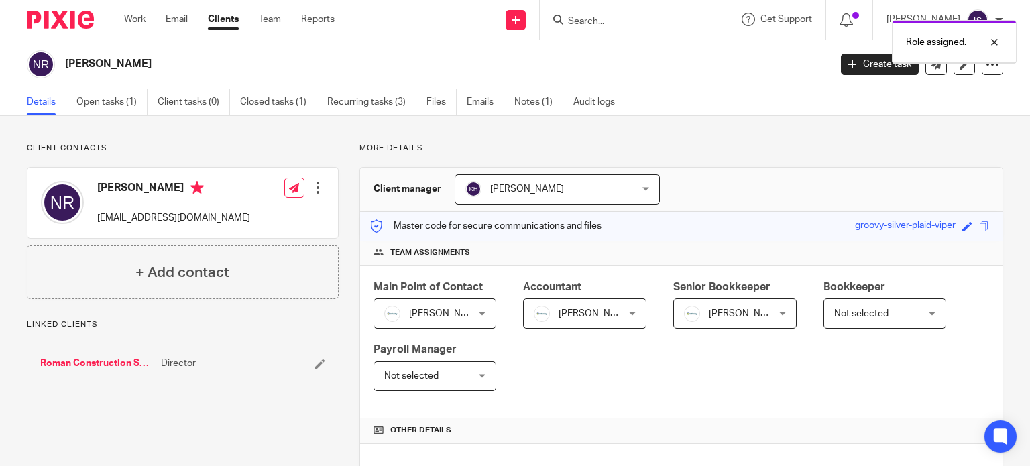
click at [721, 313] on span "[PERSON_NAME]" at bounding box center [746, 313] width 74 height 9
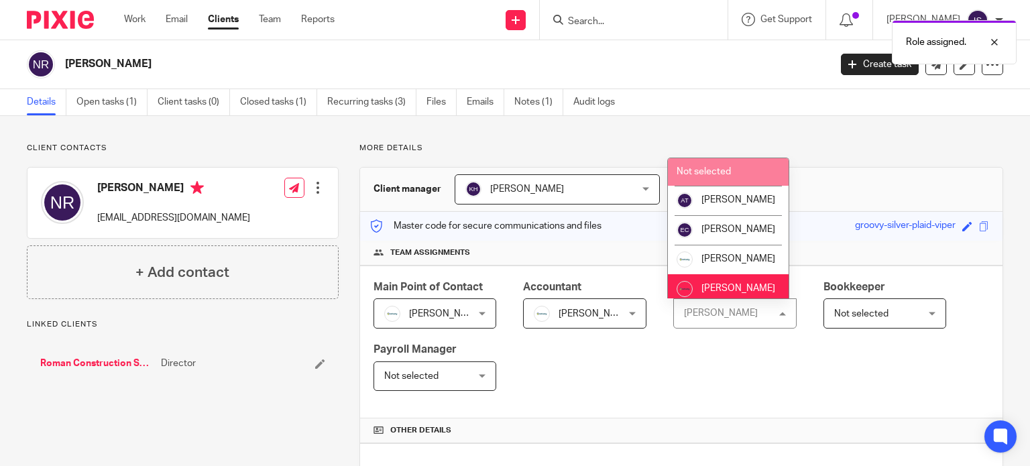
click at [714, 163] on li "Not selected" at bounding box center [728, 171] width 121 height 27
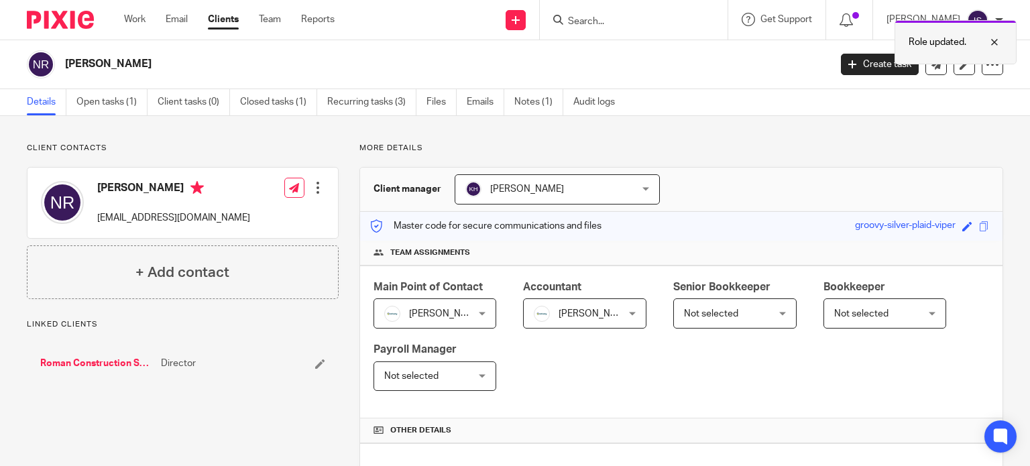
click at [909, 36] on p "Role updated." at bounding box center [938, 42] width 58 height 13
click at [673, 21] on input "Search" at bounding box center [627, 22] width 121 height 12
click at [668, 25] on input "Search" at bounding box center [627, 22] width 121 height 12
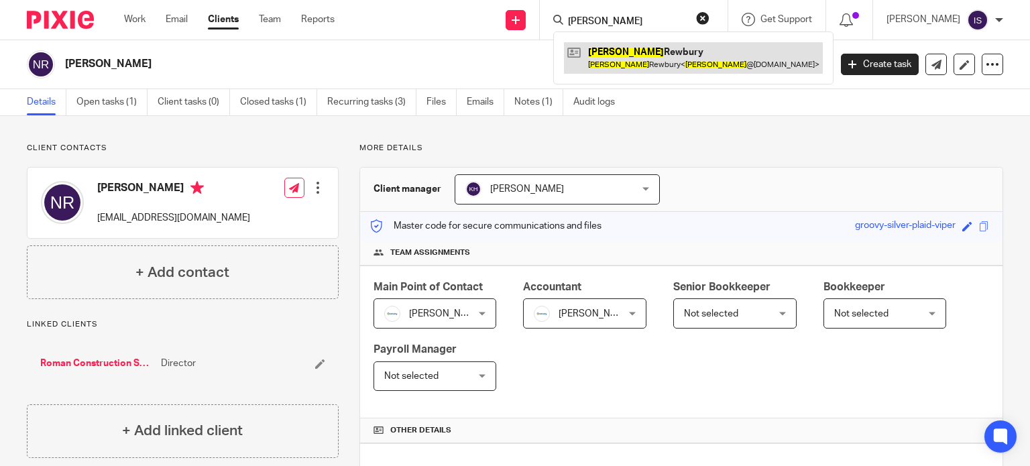
type input "nathan"
click at [661, 46] on link at bounding box center [693, 57] width 259 height 31
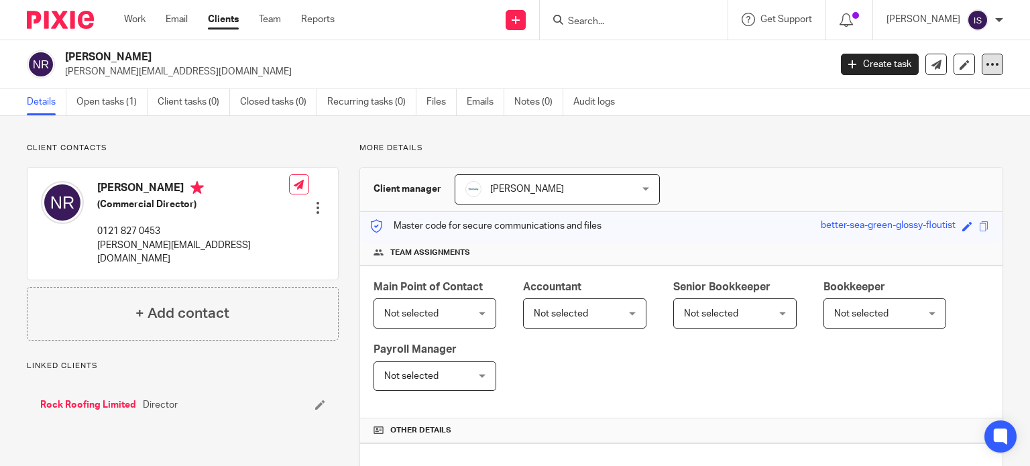
click at [986, 61] on icon at bounding box center [992, 64] width 13 height 13
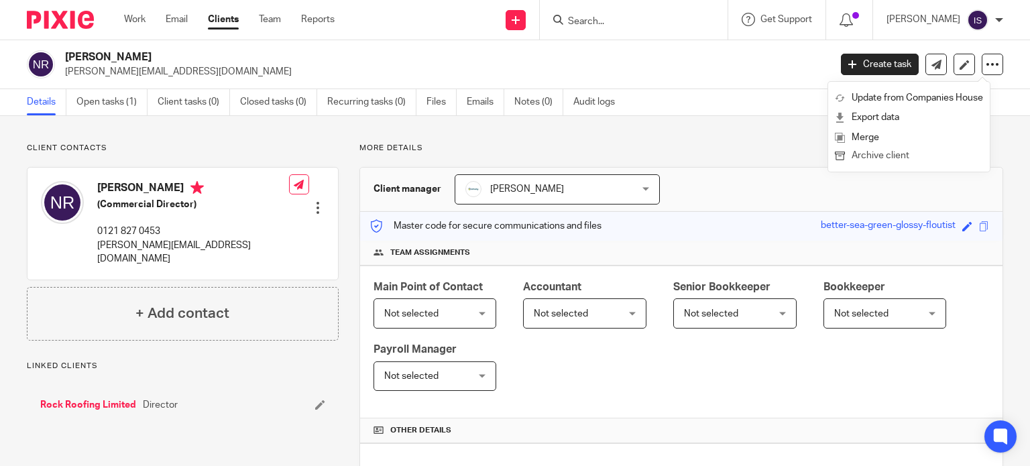
click at [911, 162] on button "Archive client" at bounding box center [909, 156] width 148 height 17
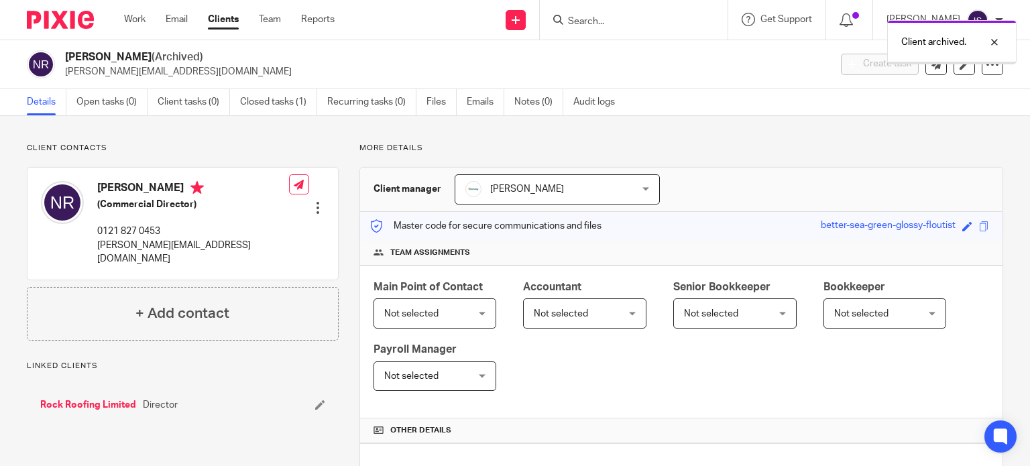
drag, startPoint x: 927, startPoint y: 38, endPoint x: 660, endPoint y: 37, distance: 266.9
click at [927, 39] on p "Client archived." at bounding box center [933, 42] width 65 height 13
click at [610, 26] on input "Search" at bounding box center [627, 22] width 121 height 12
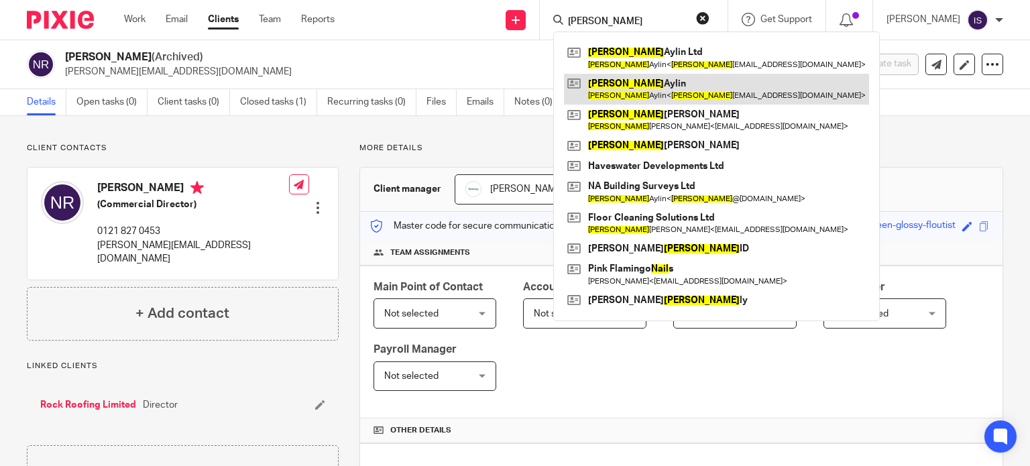
type input "neil"
click at [633, 82] on link at bounding box center [716, 89] width 305 height 31
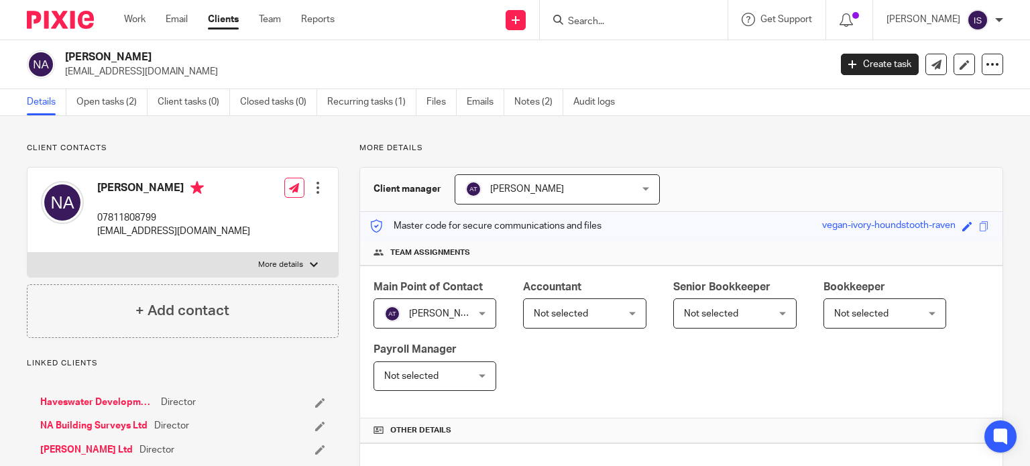
click at [557, 316] on span "Not selected" at bounding box center [561, 313] width 54 height 9
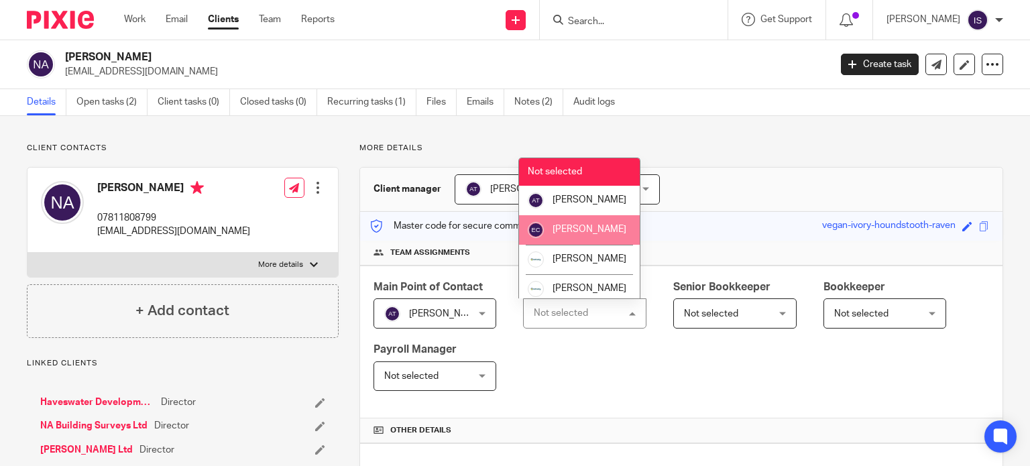
click at [575, 234] on span "[PERSON_NAME]" at bounding box center [590, 229] width 74 height 9
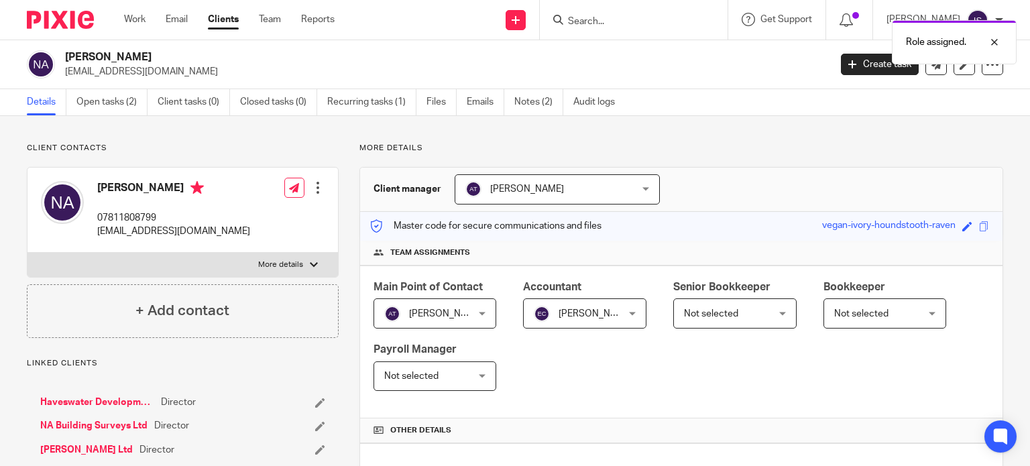
click at [624, 10] on div at bounding box center [634, 20] width 188 height 40
click at [601, 21] on div "Role assigned." at bounding box center [766, 38] width 502 height 51
drag, startPoint x: 964, startPoint y: 36, endPoint x: 760, endPoint y: 42, distance: 203.3
click at [964, 36] on p "Role assigned." at bounding box center [936, 42] width 60 height 13
click at [593, 27] on form at bounding box center [638, 19] width 143 height 17
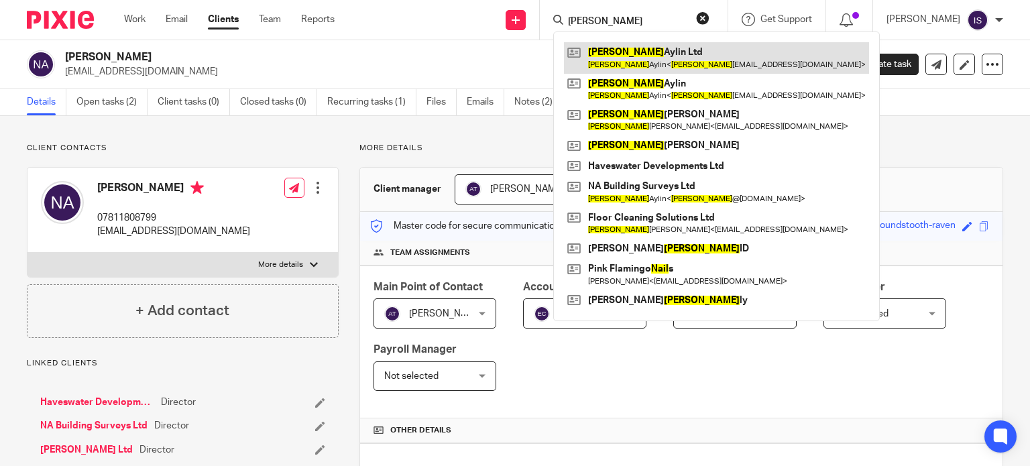
type input "[PERSON_NAME]"
click at [618, 59] on link at bounding box center [716, 57] width 305 height 31
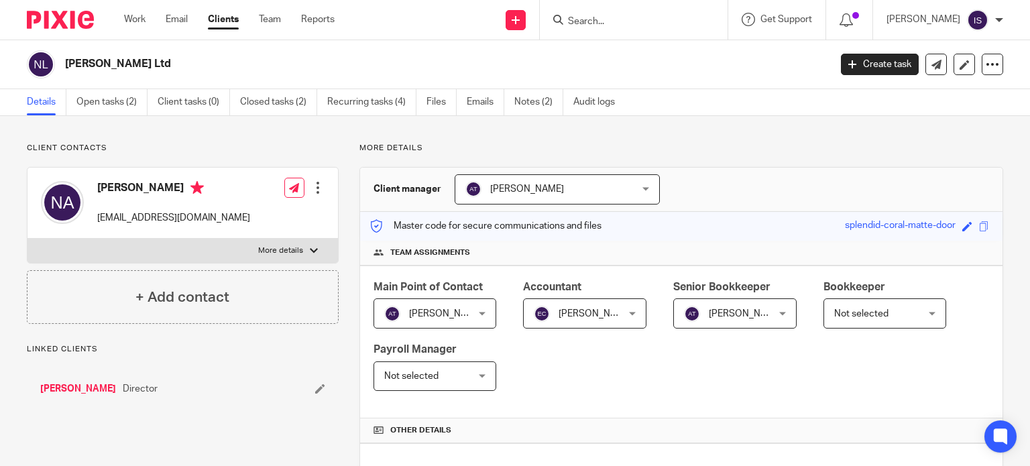
click at [734, 324] on span "[PERSON_NAME]" at bounding box center [728, 313] width 89 height 28
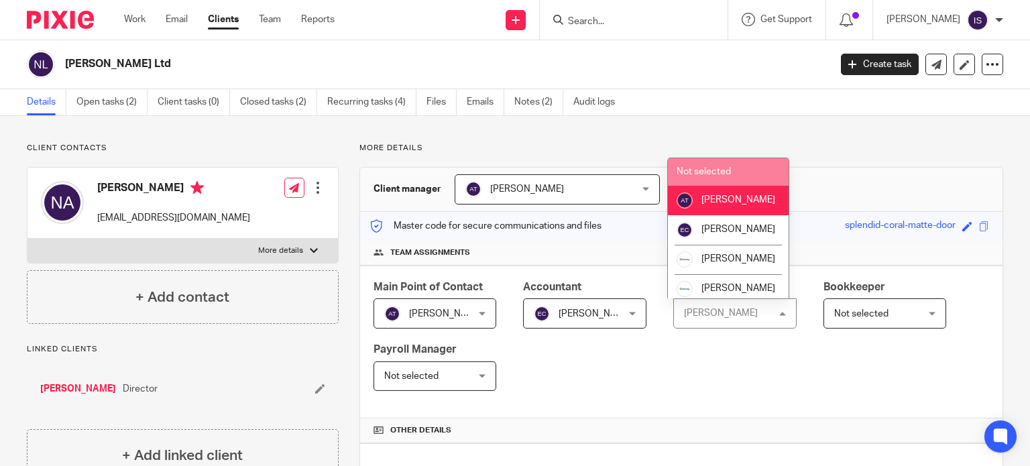
click at [725, 174] on span "Not selected" at bounding box center [704, 171] width 54 height 9
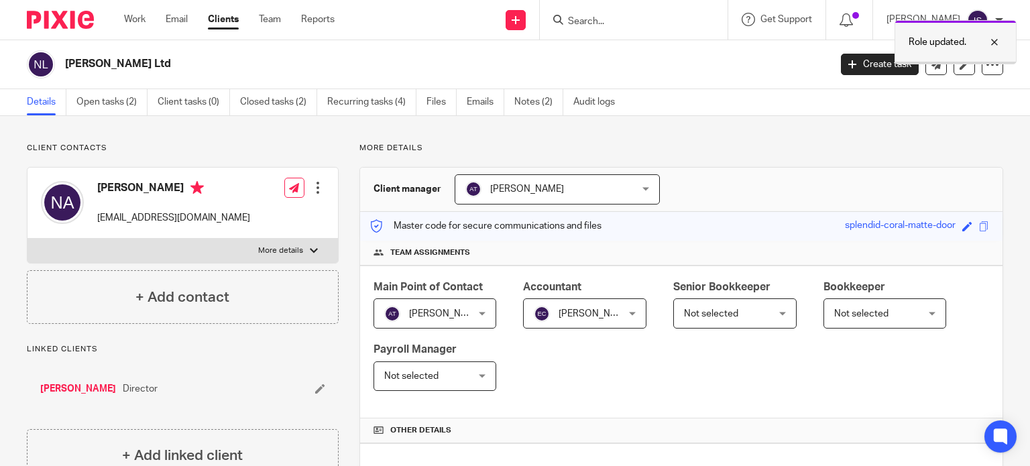
click at [920, 47] on p "Role updated." at bounding box center [938, 42] width 58 height 13
click at [661, 18] on input "Search" at bounding box center [627, 22] width 121 height 12
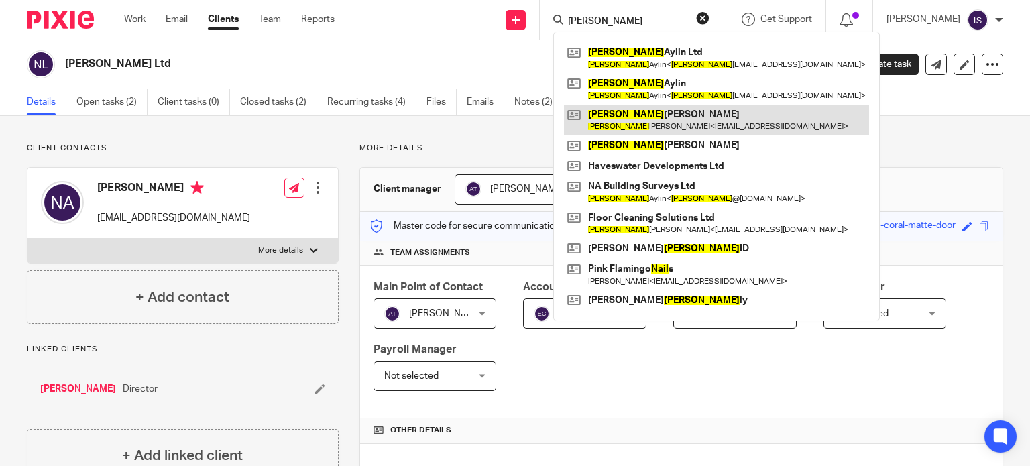
type input "[PERSON_NAME]"
click at [644, 123] on link at bounding box center [716, 120] width 305 height 31
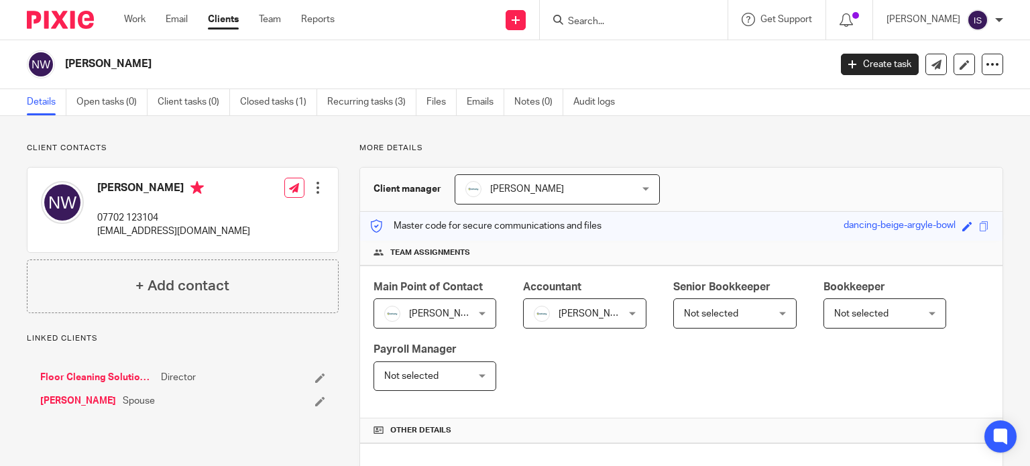
click at [651, 26] on input "Search" at bounding box center [627, 22] width 121 height 12
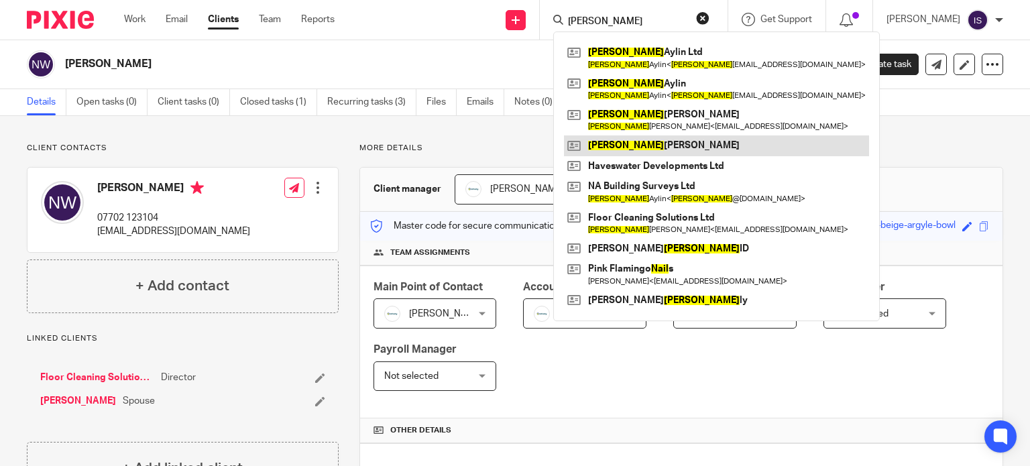
type input "neil"
click at [664, 145] on link at bounding box center [716, 145] width 305 height 20
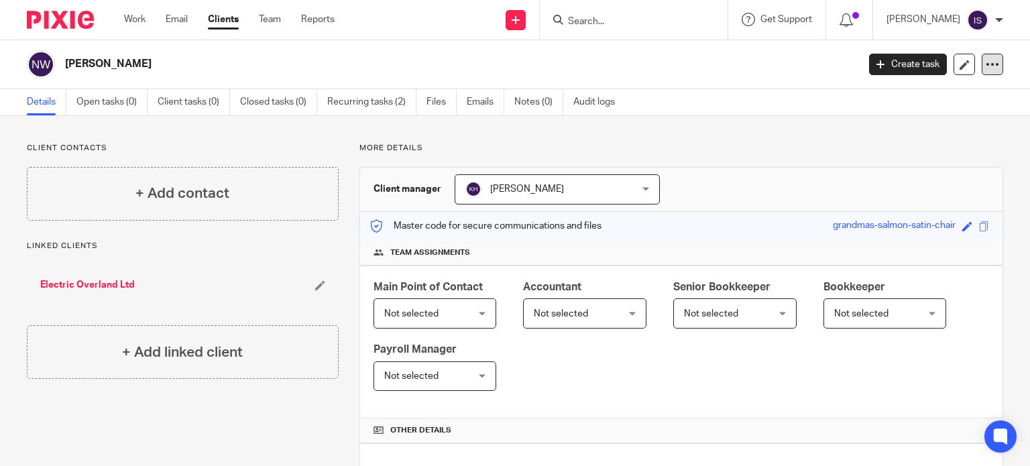
click at [986, 60] on icon at bounding box center [992, 64] width 13 height 13
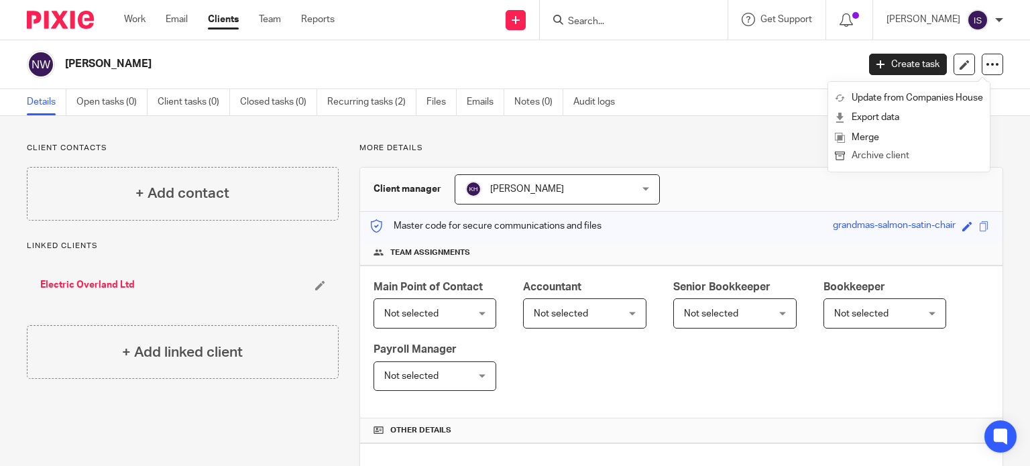
click at [911, 158] on button "Archive client" at bounding box center [909, 156] width 148 height 17
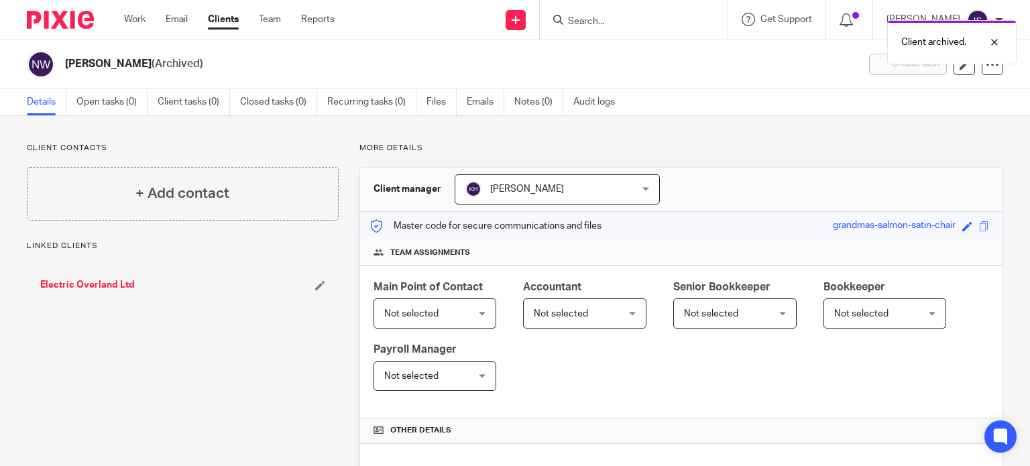
click at [620, 27] on div "Client archived." at bounding box center [766, 38] width 502 height 51
click at [617, 21] on div "Client archived." at bounding box center [766, 38] width 502 height 51
click at [612, 21] on div "Client archived." at bounding box center [766, 38] width 502 height 51
click at [598, 19] on input "Search" at bounding box center [627, 22] width 121 height 12
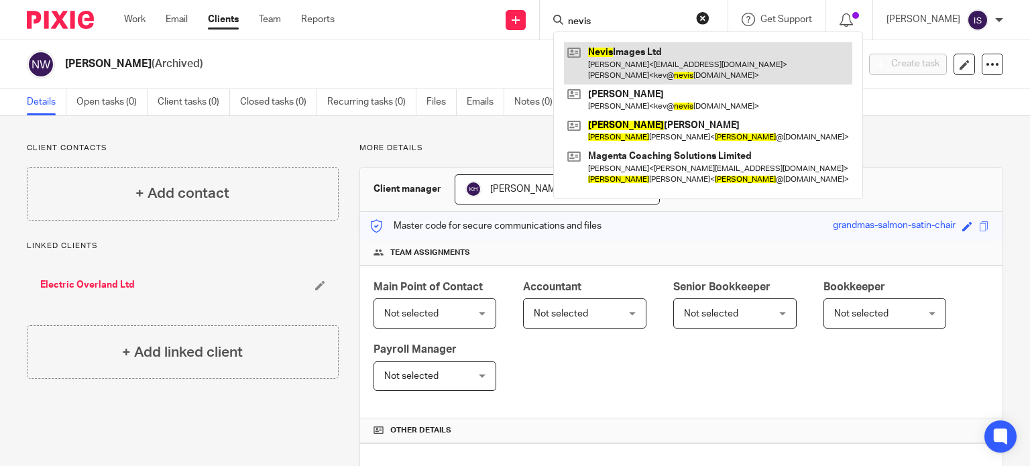
type input "nevis"
click at [650, 62] on link at bounding box center [708, 63] width 288 height 42
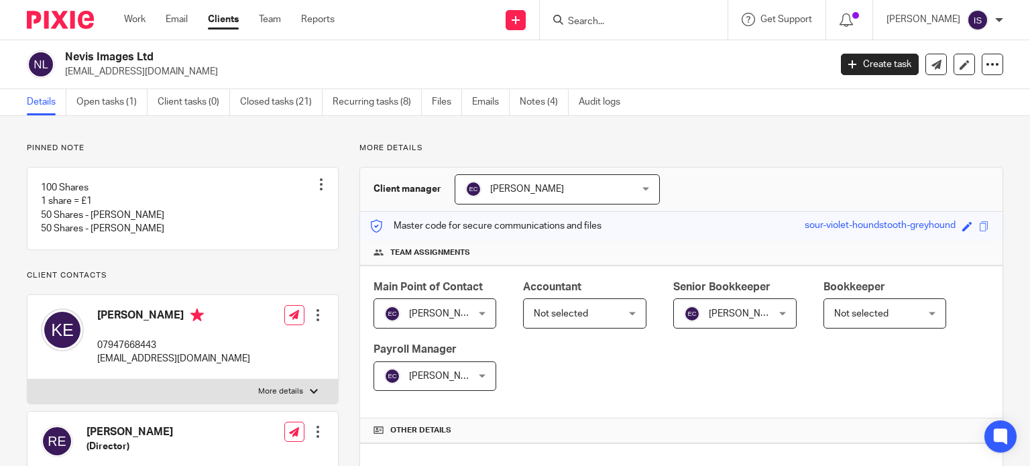
click at [569, 319] on span "Not selected" at bounding box center [578, 313] width 89 height 28
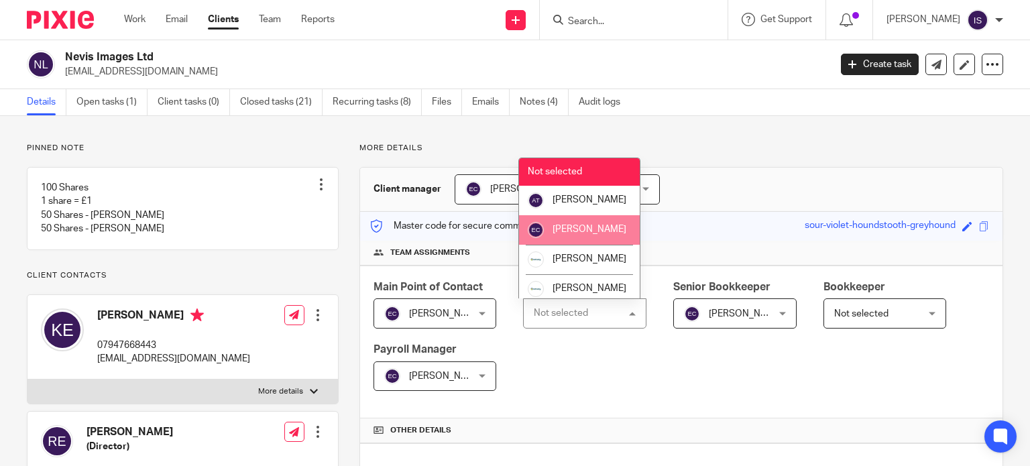
click at [587, 234] on span "[PERSON_NAME]" at bounding box center [590, 229] width 74 height 9
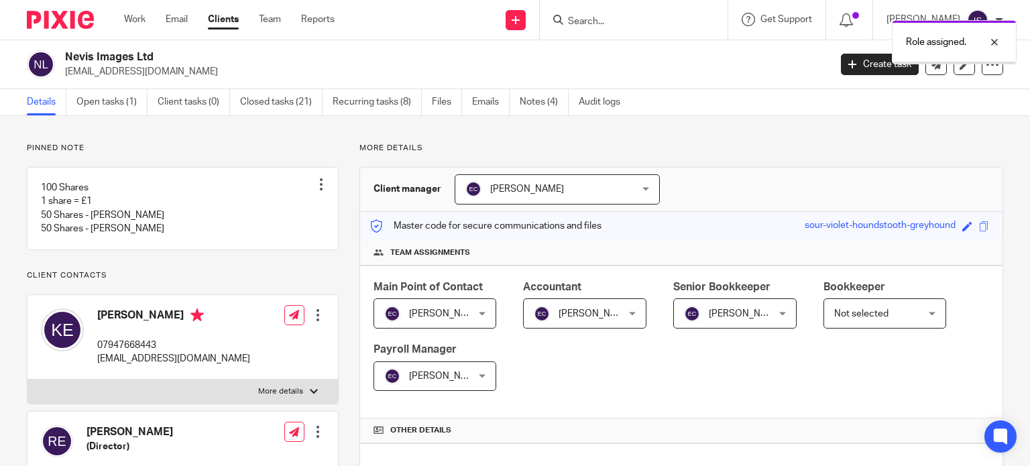
click at [923, 319] on div "Not selected Not selected" at bounding box center [885, 313] width 123 height 30
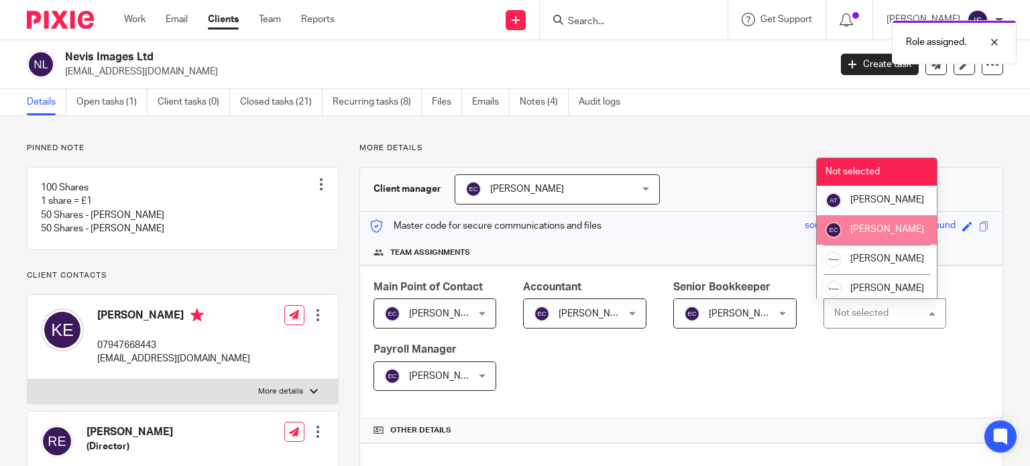
click at [885, 234] on span "[PERSON_NAME]" at bounding box center [887, 229] width 74 height 9
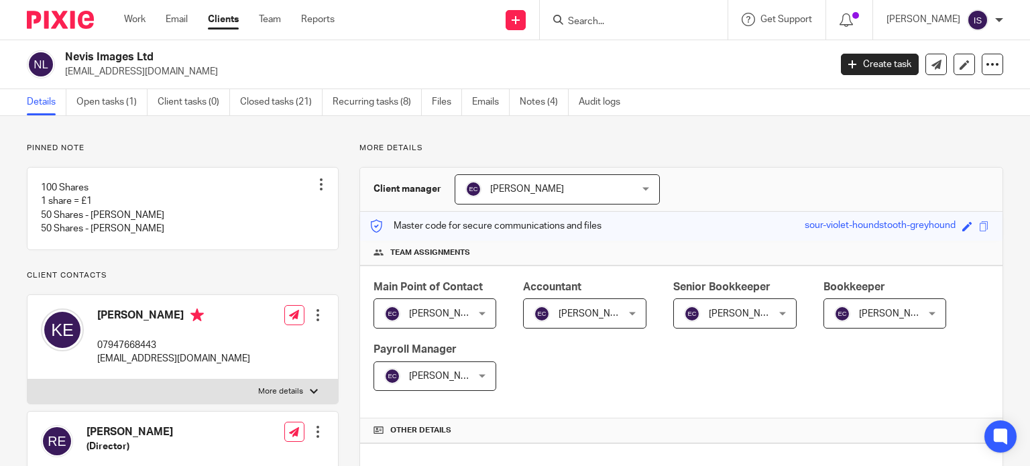
click at [654, 25] on input "Search" at bounding box center [627, 22] width 121 height 12
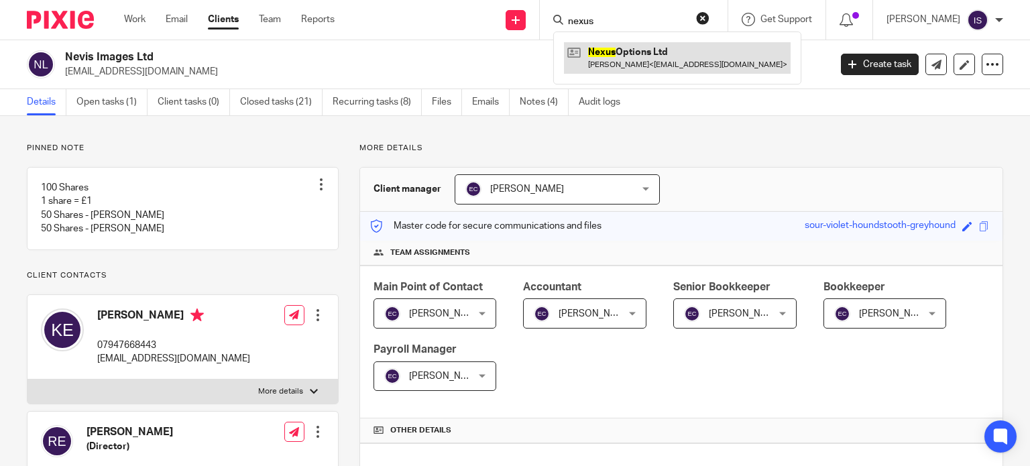
type input "nexus"
click at [654, 53] on link at bounding box center [677, 57] width 227 height 31
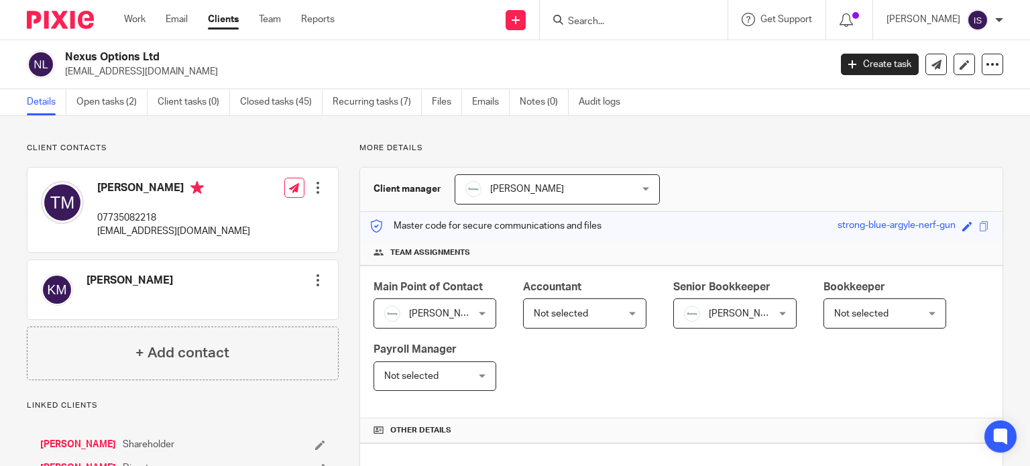
click at [589, 305] on span "Not selected" at bounding box center [578, 313] width 89 height 28
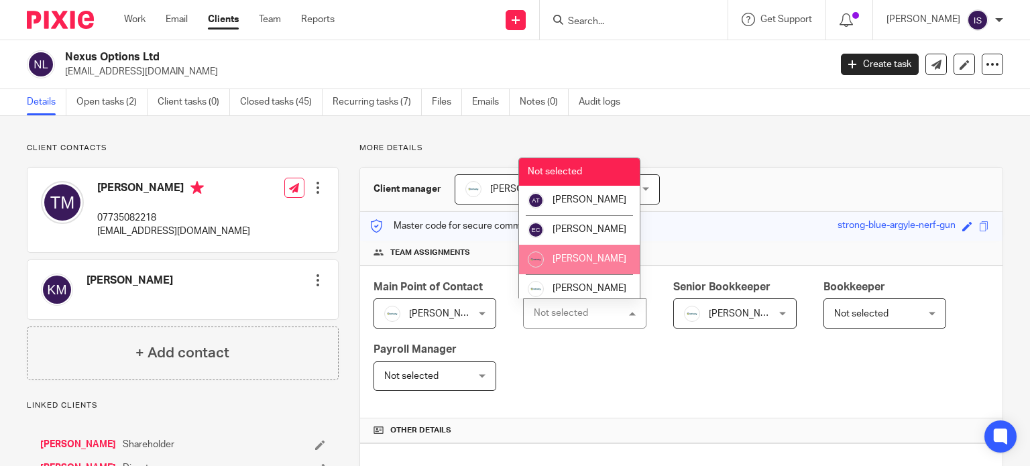
click at [585, 264] on span "[PERSON_NAME]" at bounding box center [590, 258] width 74 height 9
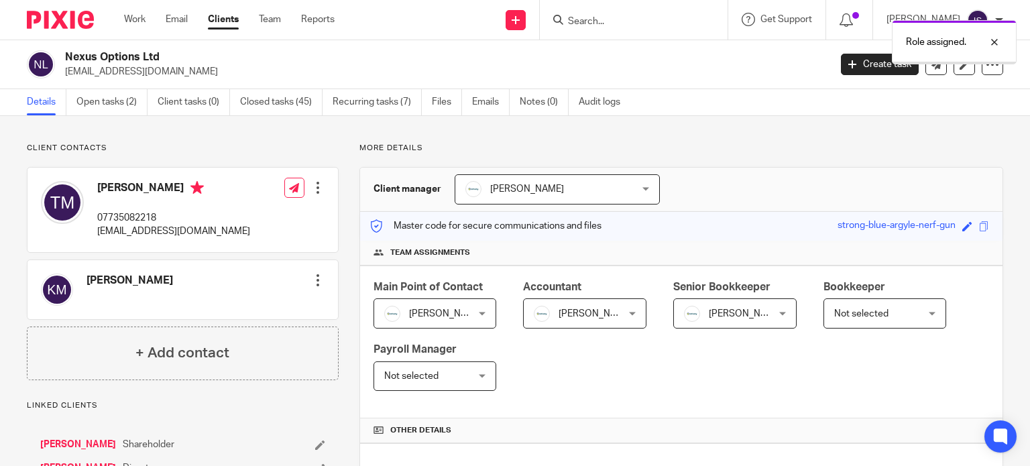
click at [699, 305] on span "[PERSON_NAME]" at bounding box center [728, 313] width 89 height 28
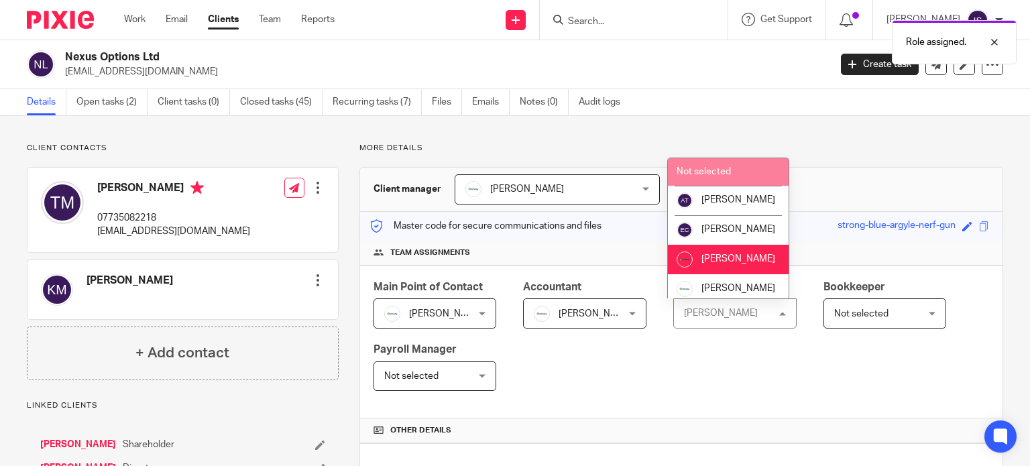
click at [750, 173] on li "Not selected" at bounding box center [728, 171] width 121 height 27
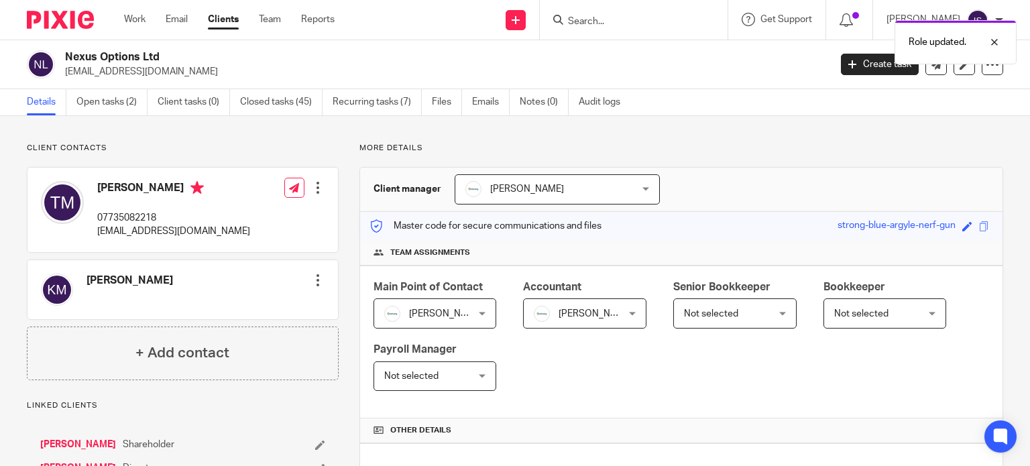
click at [603, 21] on div "Role updated." at bounding box center [766, 38] width 502 height 51
click at [603, 21] on input "Search" at bounding box center [627, 22] width 121 height 12
click at [606, 18] on input "Search" at bounding box center [627, 22] width 121 height 12
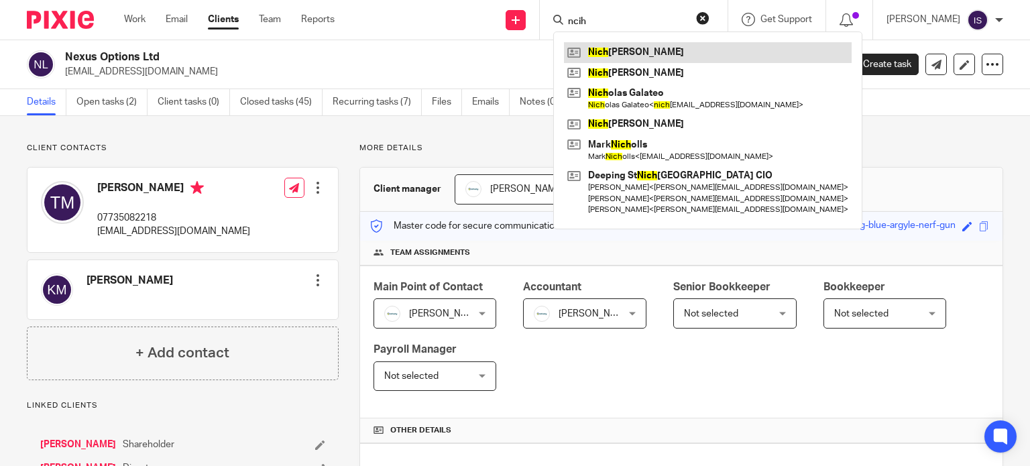
type input "ncih"
click at [646, 55] on link at bounding box center [708, 52] width 288 height 20
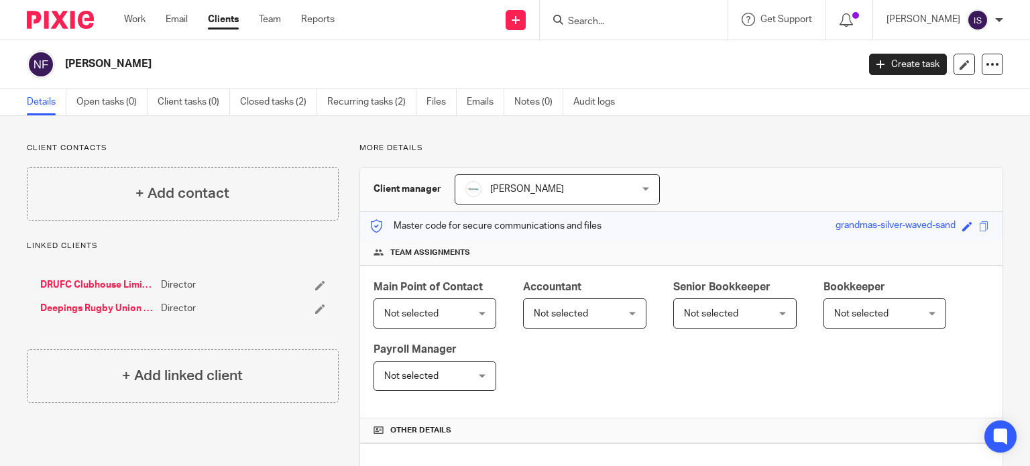
click at [598, 22] on input "Search" at bounding box center [627, 22] width 121 height 12
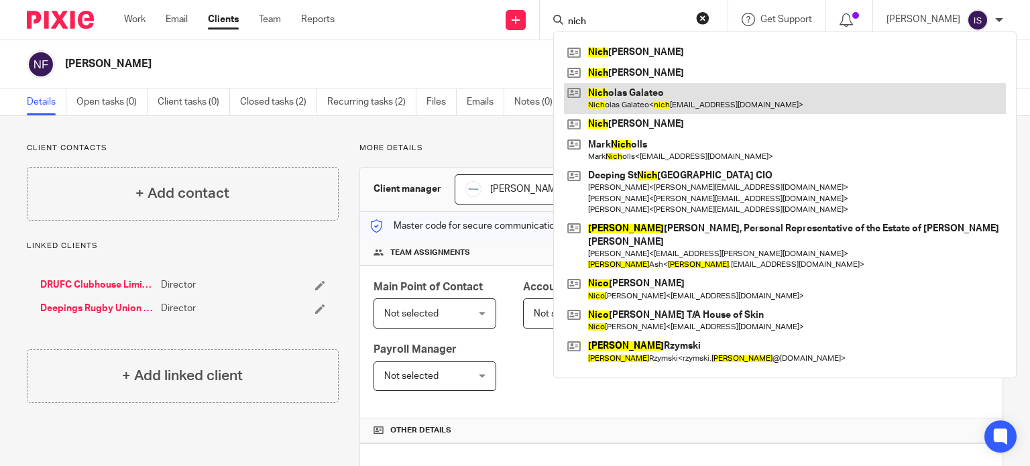
type input "nich"
click at [640, 89] on link at bounding box center [785, 98] width 442 height 31
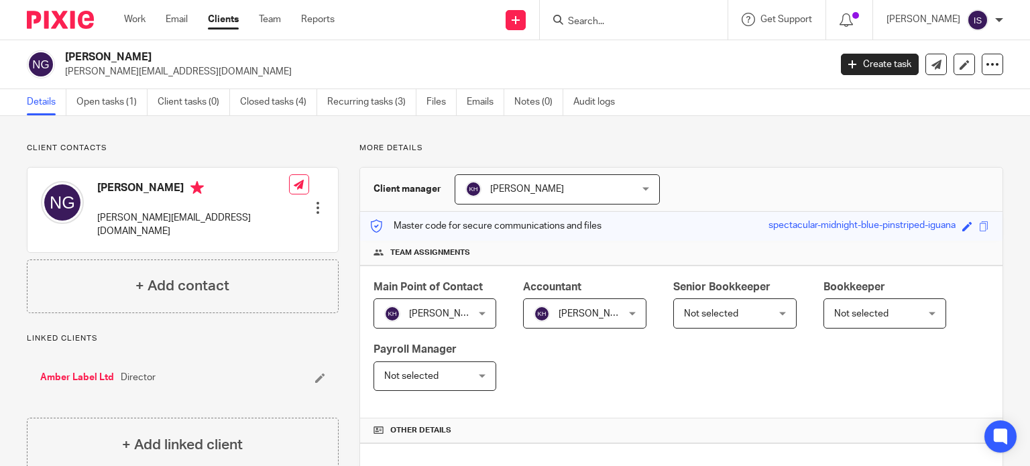
click at [594, 19] on input "Search" at bounding box center [627, 22] width 121 height 12
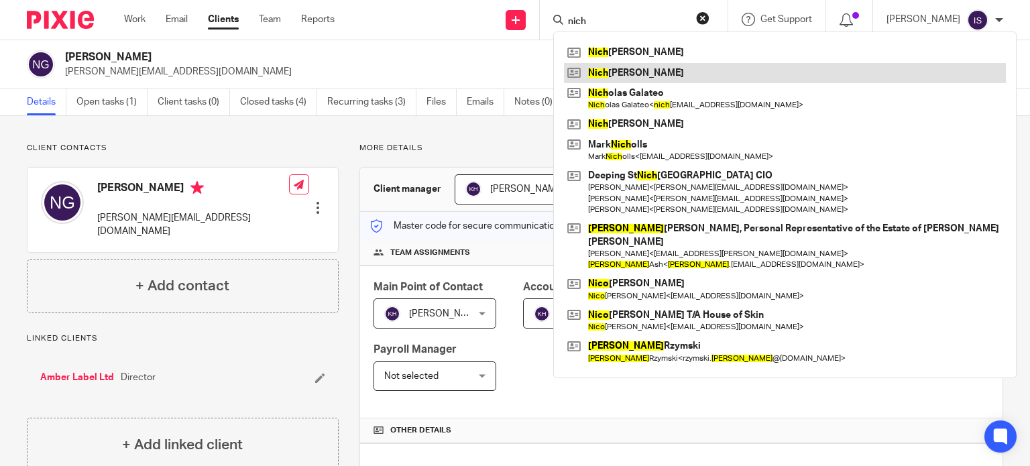
type input "nich"
click at [655, 76] on link at bounding box center [785, 73] width 442 height 20
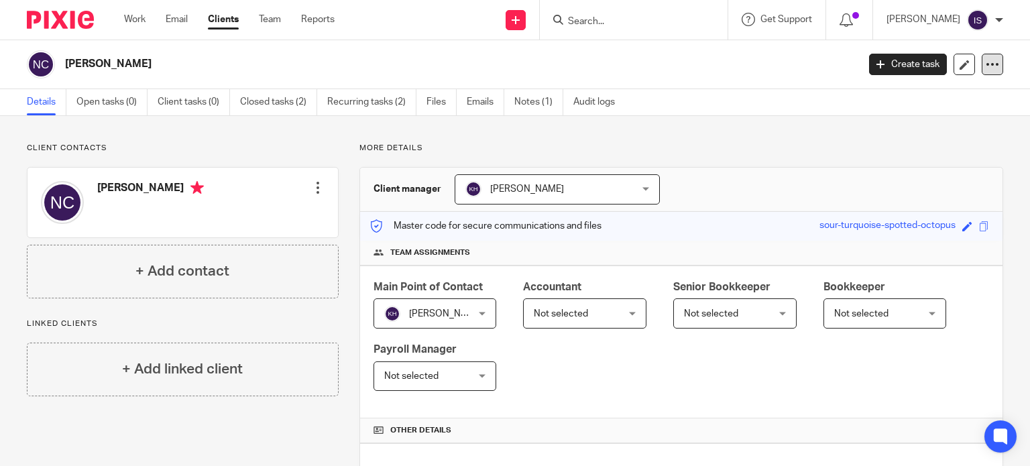
click at [986, 62] on icon at bounding box center [992, 64] width 13 height 13
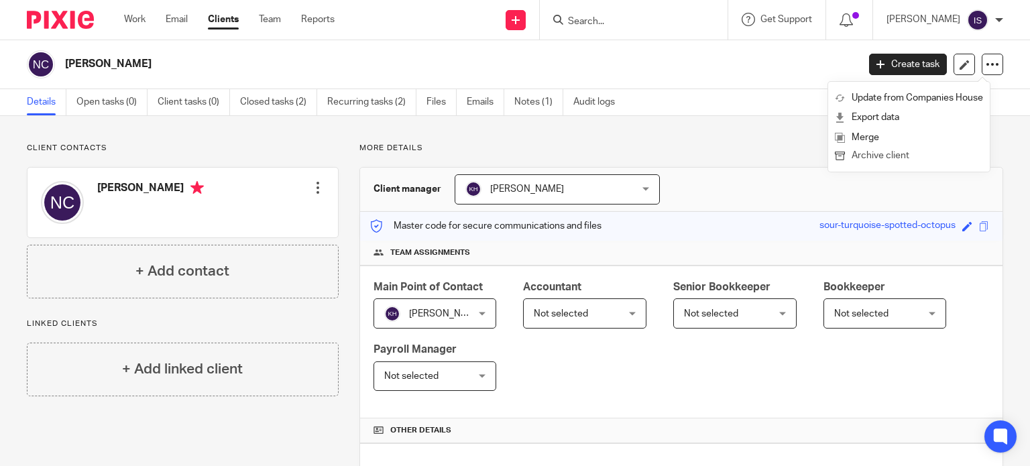
click at [864, 152] on button "Archive client" at bounding box center [909, 156] width 148 height 17
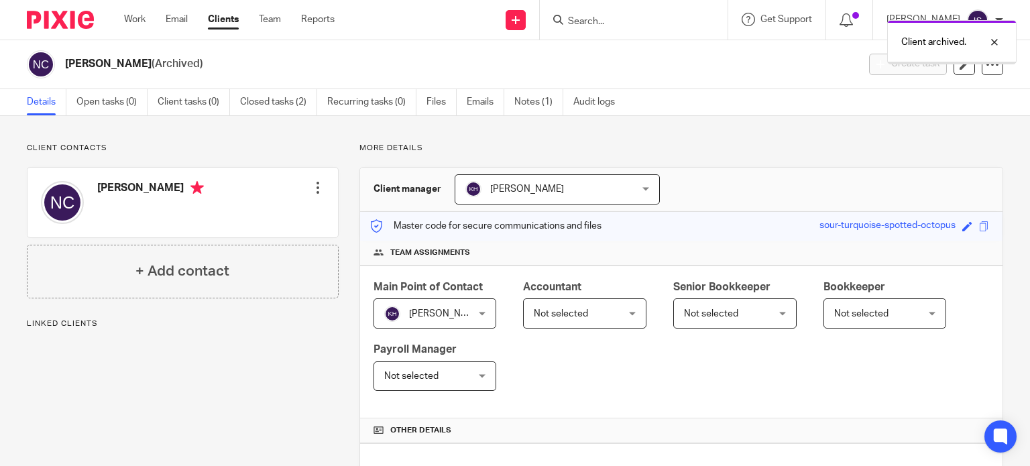
drag, startPoint x: 913, startPoint y: 48, endPoint x: 877, endPoint y: 51, distance: 35.6
click at [914, 48] on p "Client archived." at bounding box center [933, 42] width 65 height 13
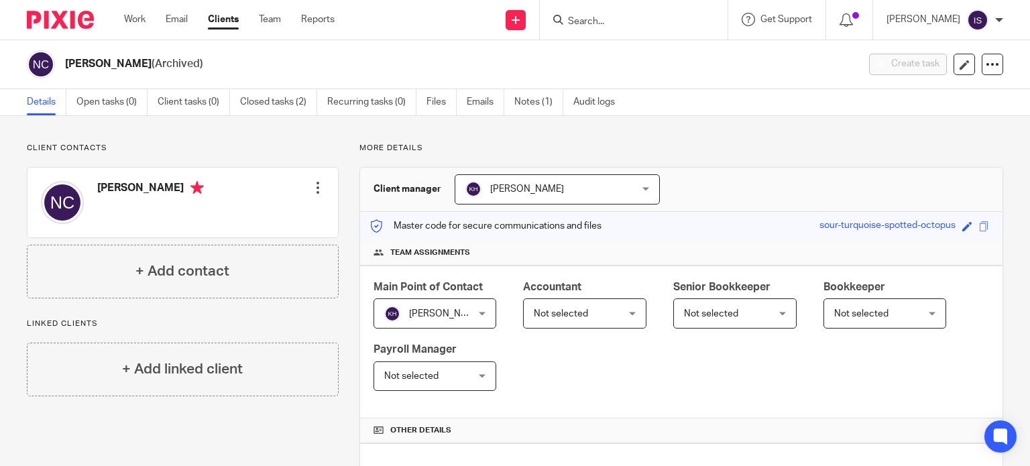
click at [661, 27] on form at bounding box center [638, 19] width 143 height 17
click at [624, 15] on form at bounding box center [638, 19] width 143 height 17
click at [600, 19] on input "Search" at bounding box center [627, 22] width 121 height 12
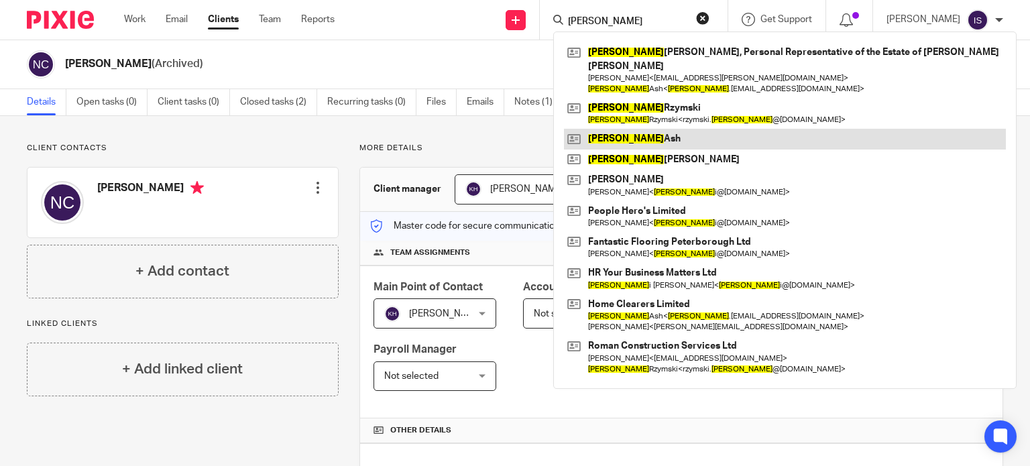
type input "[PERSON_NAME]"
click at [621, 129] on link at bounding box center [785, 139] width 442 height 20
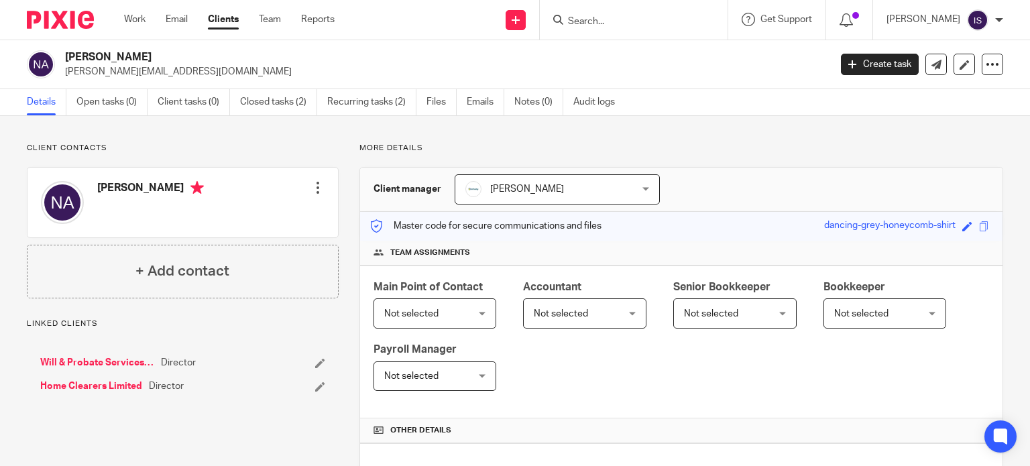
click at [624, 23] on input "Search" at bounding box center [627, 22] width 121 height 12
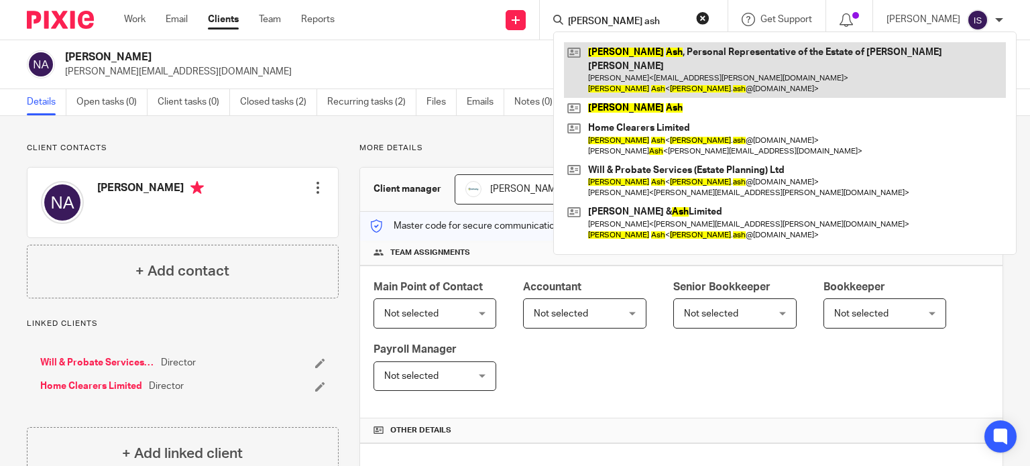
type input "nock ash"
click at [663, 42] on link at bounding box center [785, 70] width 442 height 56
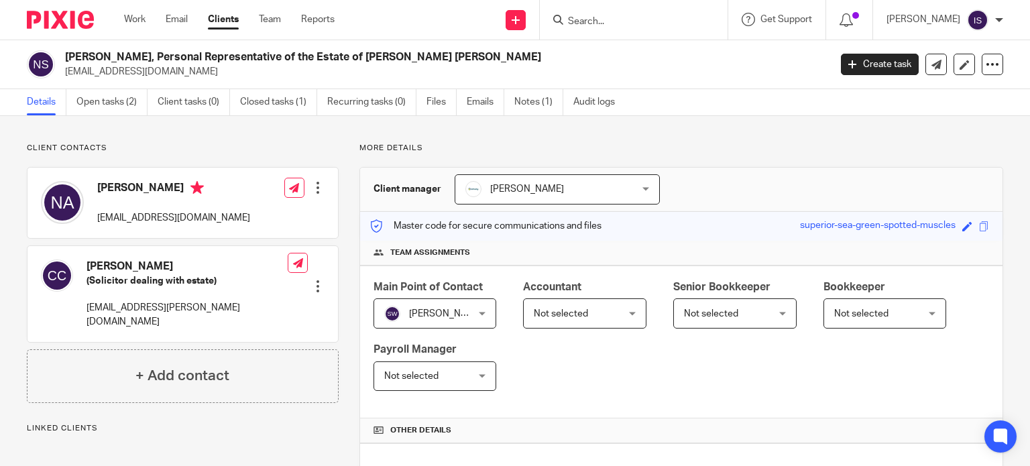
click at [593, 305] on span "Not selected" at bounding box center [578, 313] width 89 height 28
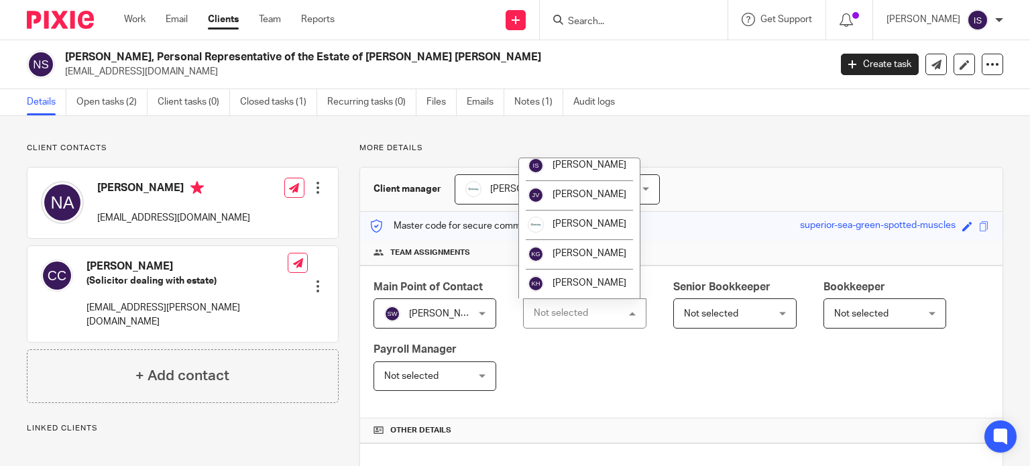
scroll to position [225, 0]
click at [577, 282] on span "[PERSON_NAME]" at bounding box center [590, 282] width 74 height 9
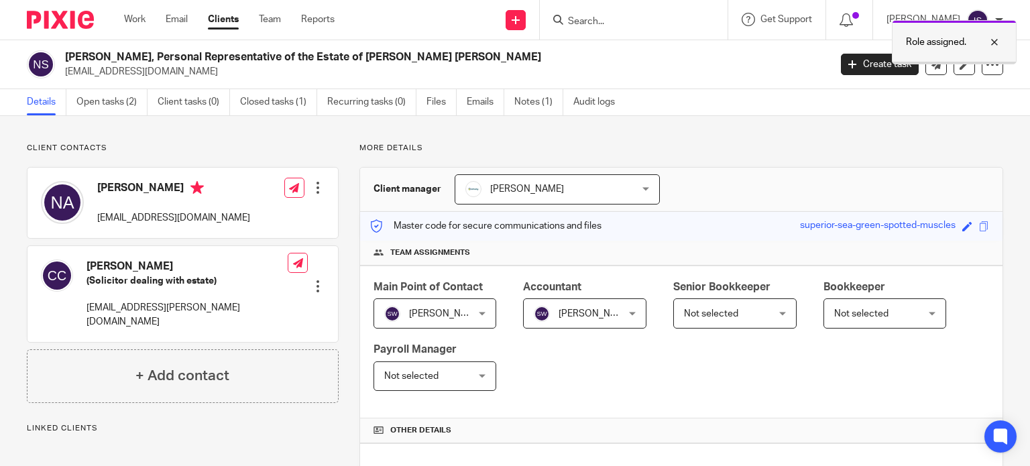
drag, startPoint x: 936, startPoint y: 46, endPoint x: 727, endPoint y: 35, distance: 209.5
click at [936, 44] on p "Role assigned." at bounding box center [936, 42] width 60 height 13
click at [652, 17] on input "Search" at bounding box center [627, 22] width 121 height 12
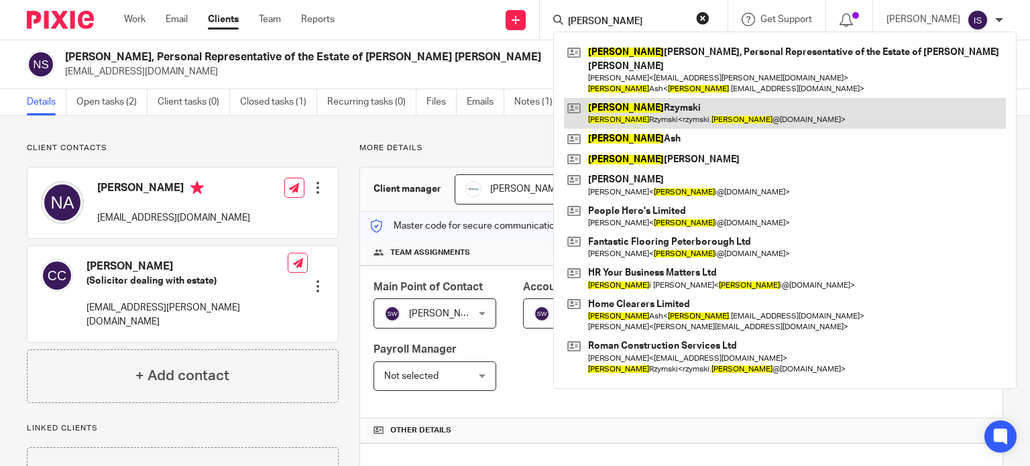
type input "[PERSON_NAME]"
click at [653, 98] on link at bounding box center [785, 113] width 442 height 31
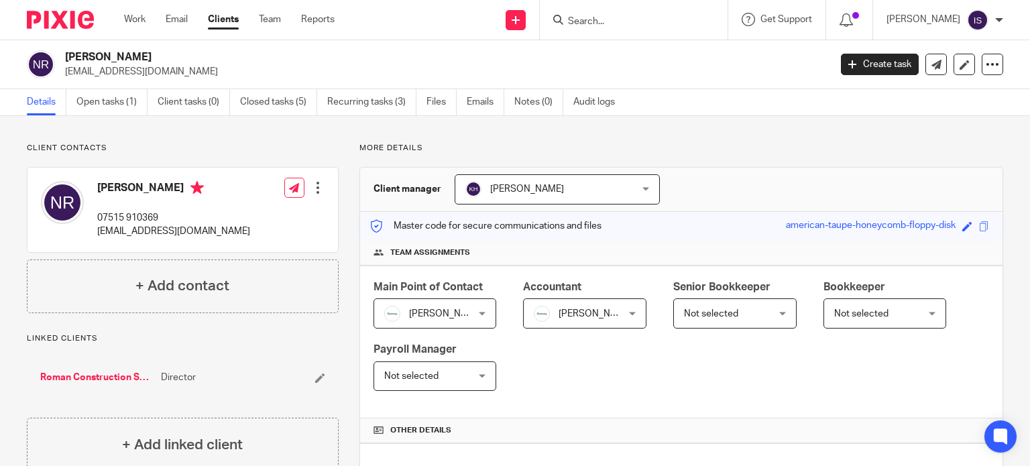
click at [633, 11] on form at bounding box center [638, 19] width 143 height 17
click at [644, 19] on input "Search" at bounding box center [627, 22] width 121 height 12
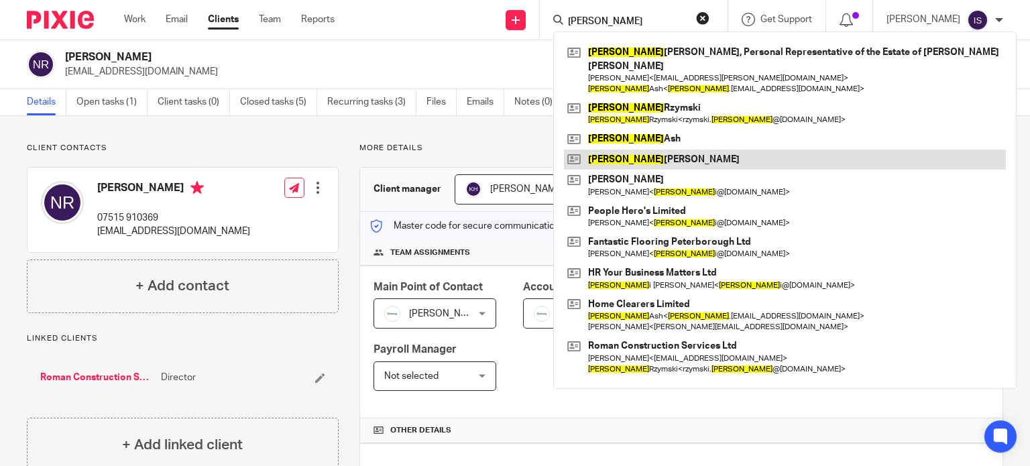
type input "[PERSON_NAME]"
click at [619, 154] on link at bounding box center [785, 160] width 442 height 20
click at [622, 150] on link at bounding box center [785, 160] width 442 height 20
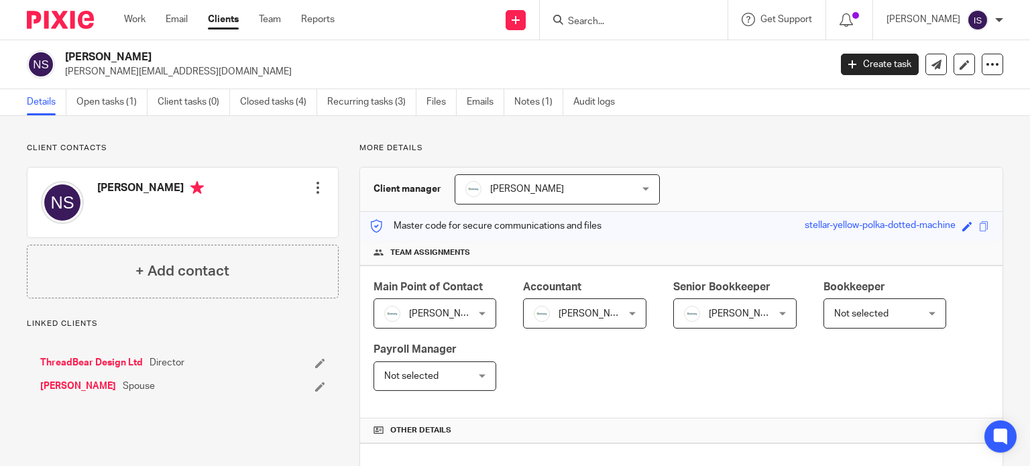
click at [709, 311] on span "[PERSON_NAME]" at bounding box center [746, 313] width 74 height 9
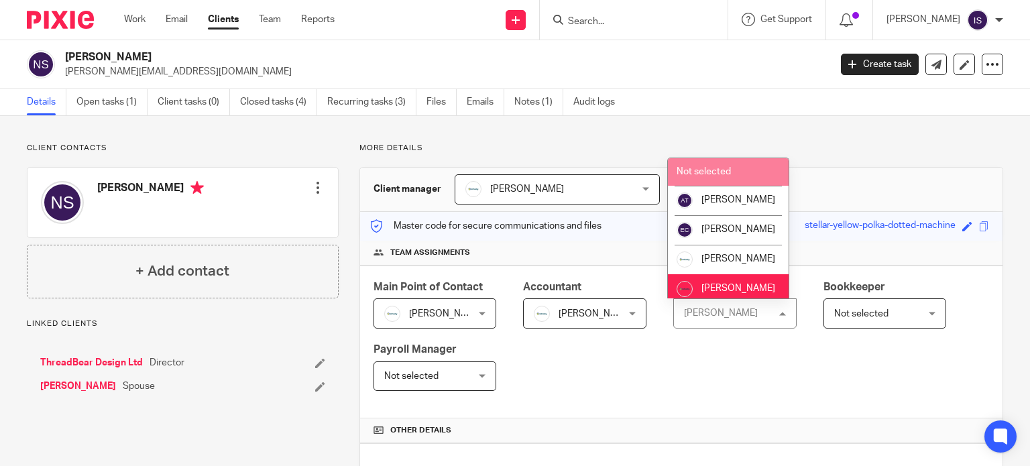
click at [703, 178] on li "Not selected" at bounding box center [728, 171] width 121 height 27
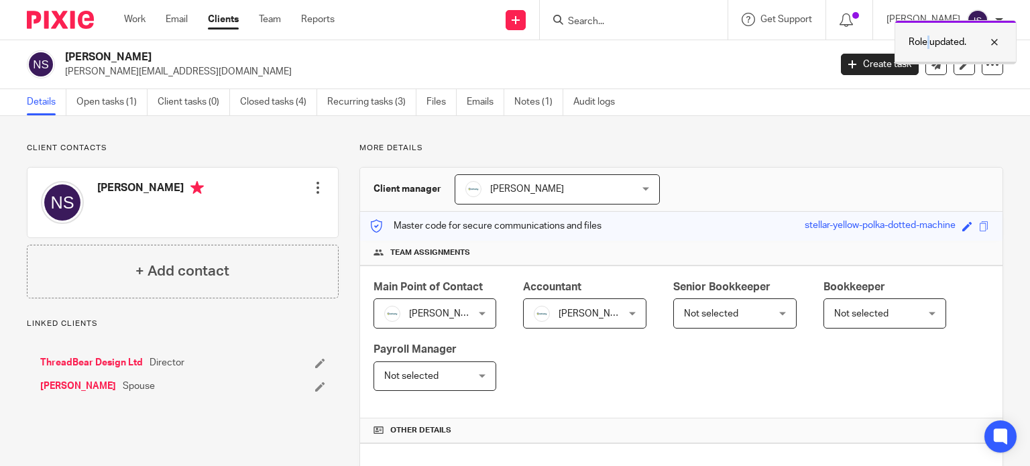
drag, startPoint x: 927, startPoint y: 42, endPoint x: 910, endPoint y: 42, distance: 17.4
click at [929, 42] on p "Role updated." at bounding box center [938, 42] width 58 height 13
click at [661, 24] on input "Search" at bounding box center [627, 22] width 121 height 12
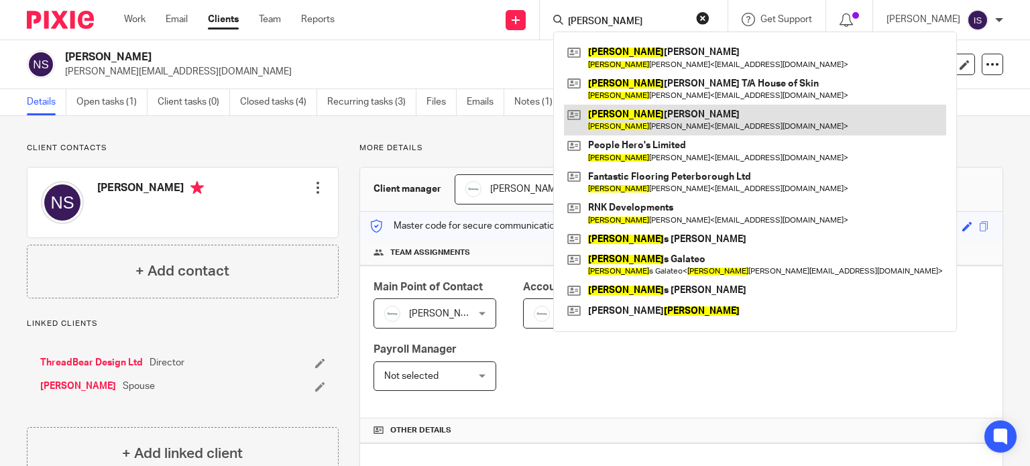
type input "[PERSON_NAME]"
click at [646, 121] on link at bounding box center [755, 120] width 382 height 31
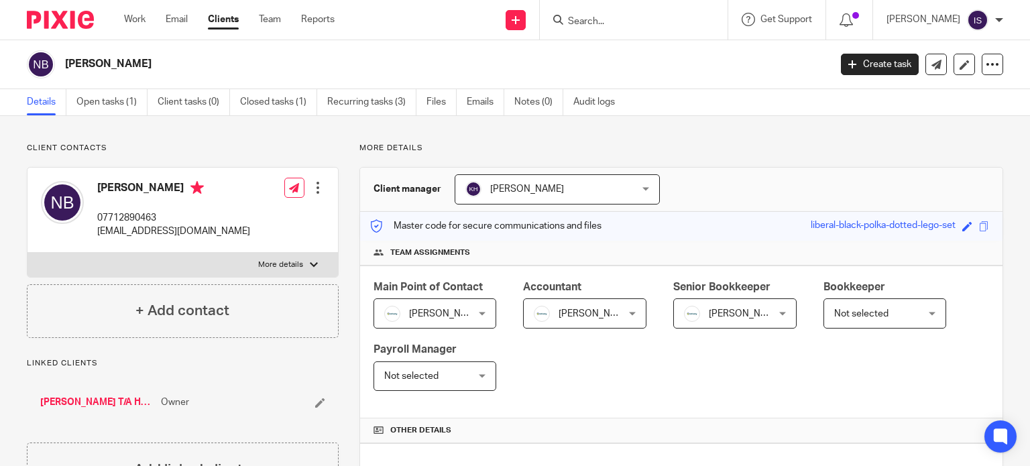
click at [577, 311] on span "[PERSON_NAME]" at bounding box center [596, 313] width 74 height 9
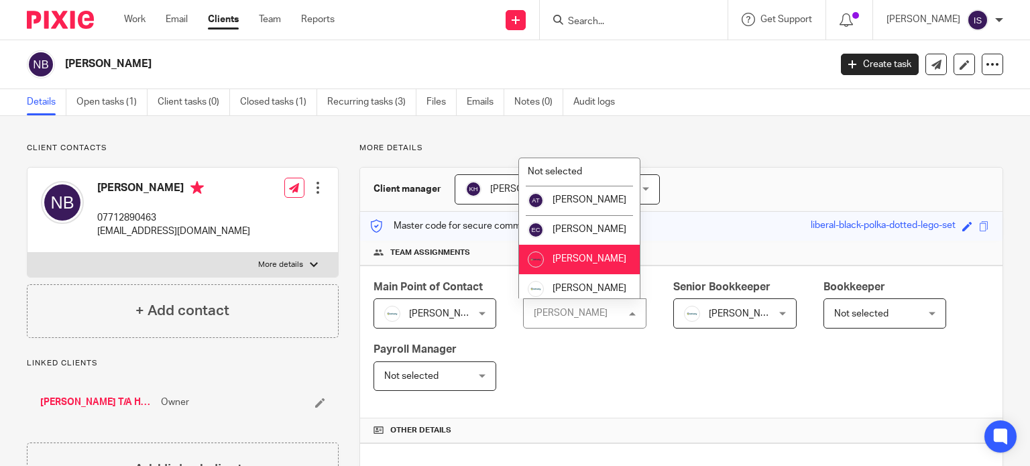
click at [687, 310] on img at bounding box center [692, 314] width 16 height 16
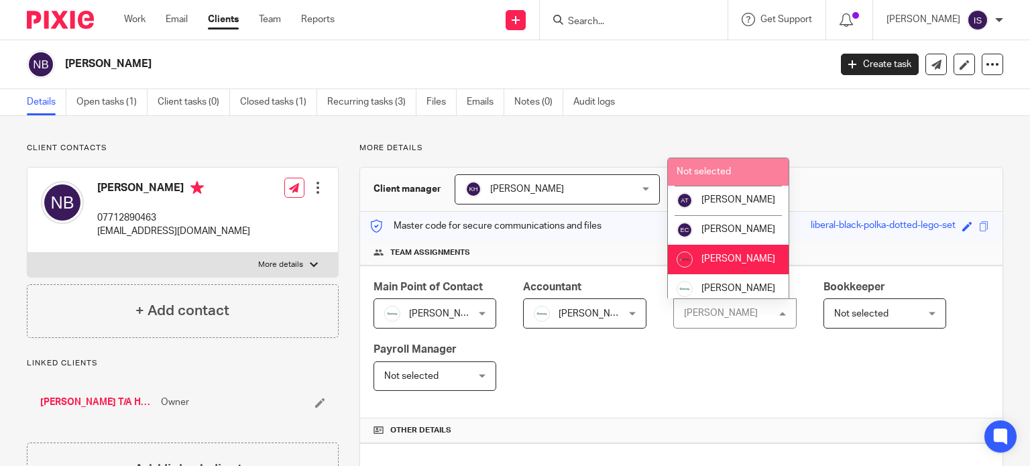
click at [696, 171] on span "Not selected" at bounding box center [704, 171] width 54 height 9
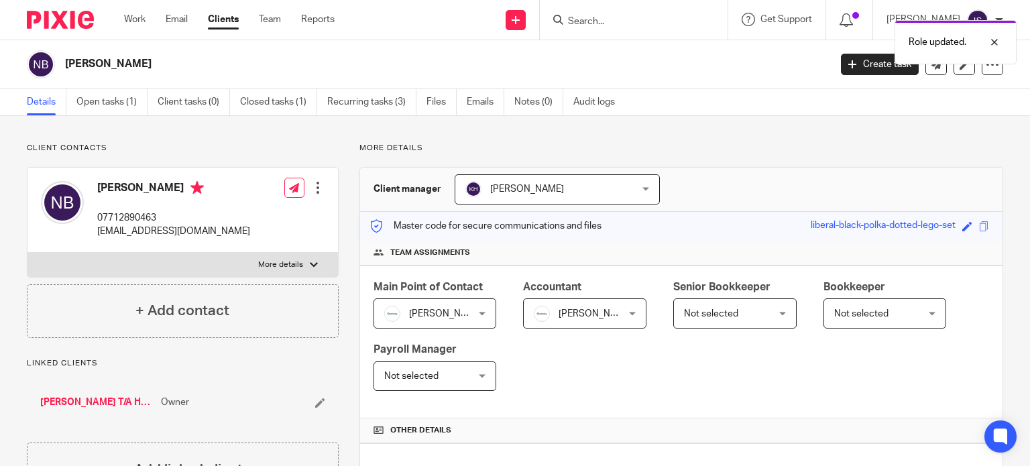
click at [595, 309] on span "[PERSON_NAME]" at bounding box center [596, 313] width 74 height 9
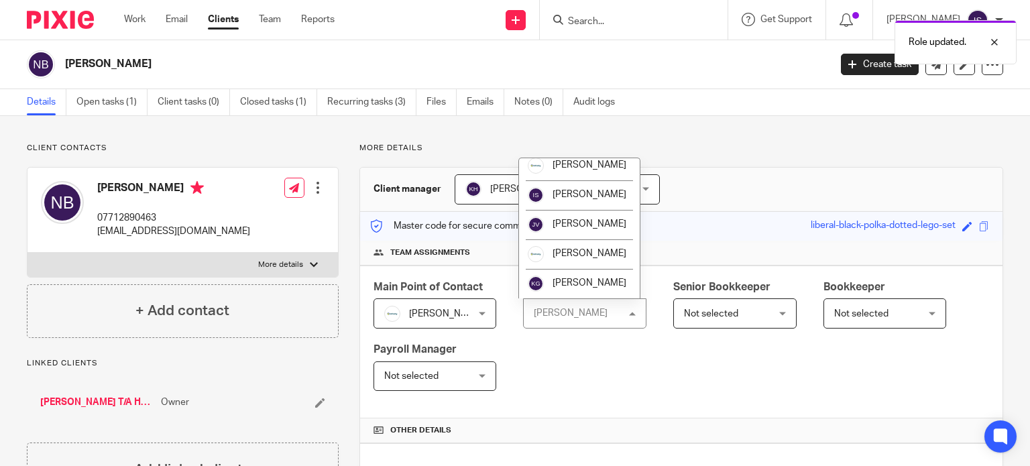
scroll to position [225, 0]
click at [590, 277] on li "[PERSON_NAME]" at bounding box center [579, 284] width 121 height 30
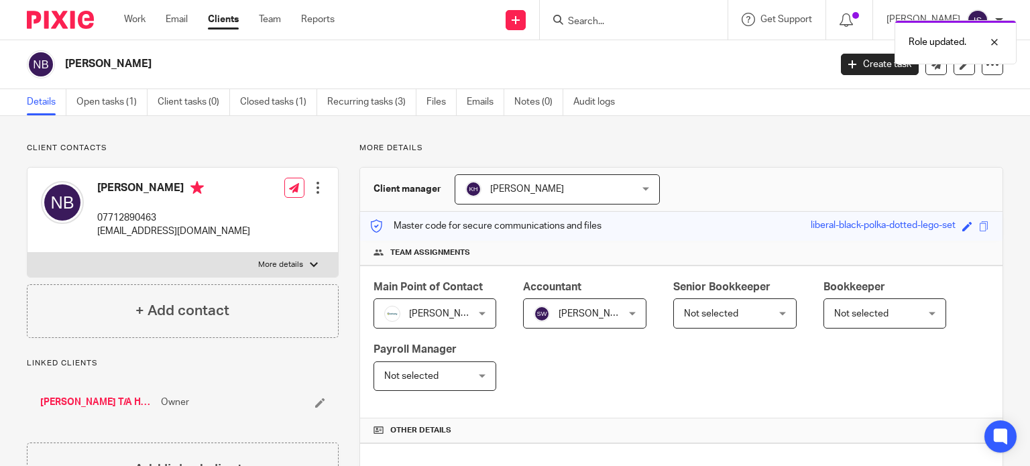
click at [605, 23] on div "Role updated." at bounding box center [766, 38] width 502 height 51
click at [606, 21] on div "Role updated." at bounding box center [766, 38] width 502 height 51
click at [606, 21] on input "Search" at bounding box center [627, 22] width 121 height 12
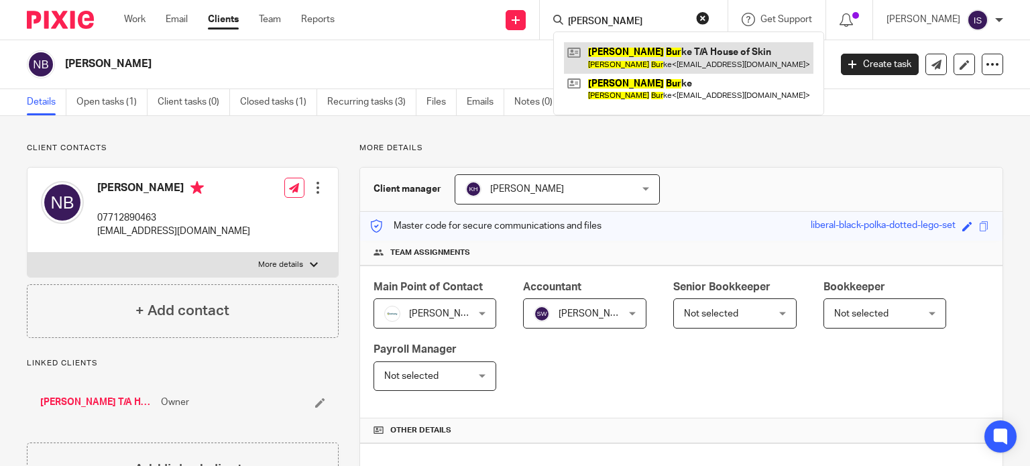
type input "nicola bur"
click at [681, 50] on link at bounding box center [688, 57] width 249 height 31
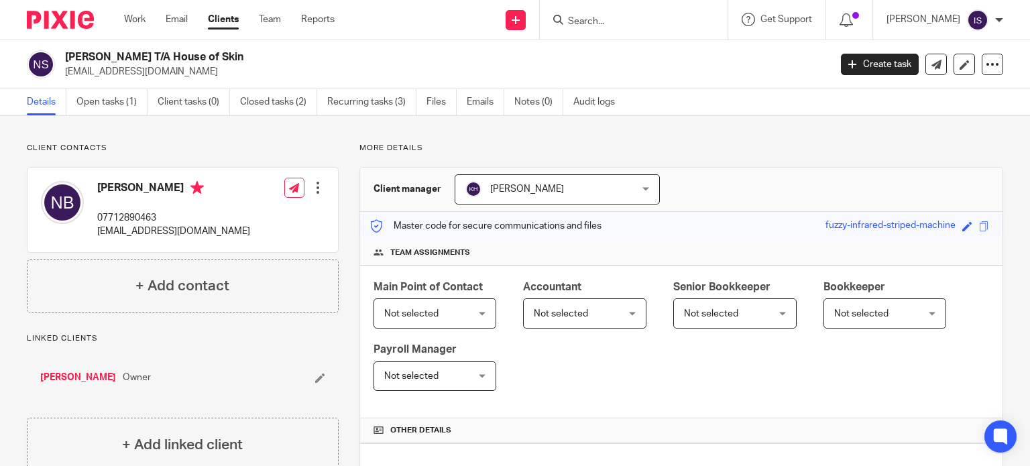
click at [597, 319] on span "Not selected" at bounding box center [578, 313] width 89 height 28
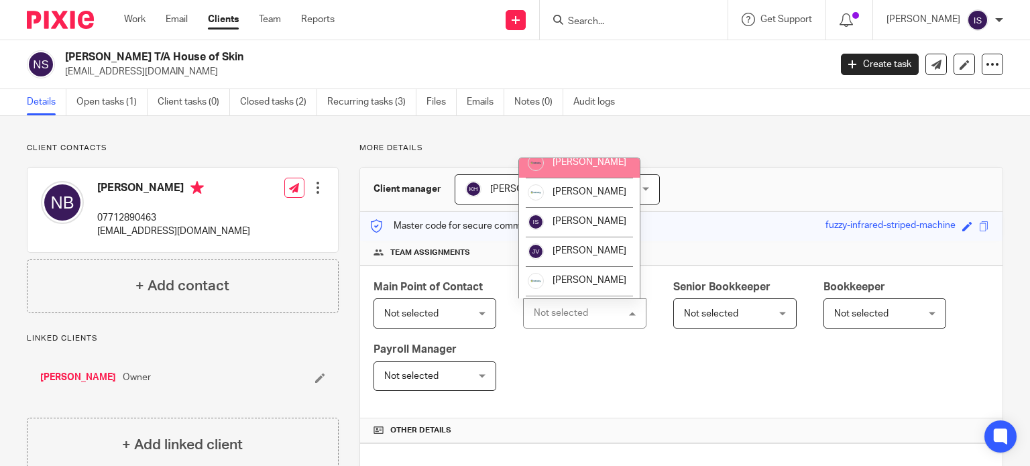
scroll to position [225, 0]
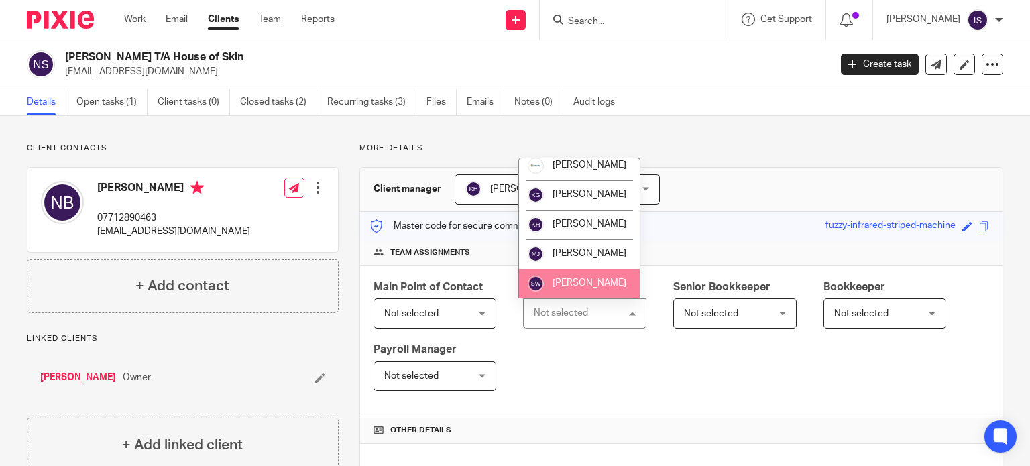
click at [593, 283] on span "[PERSON_NAME]" at bounding box center [590, 282] width 74 height 9
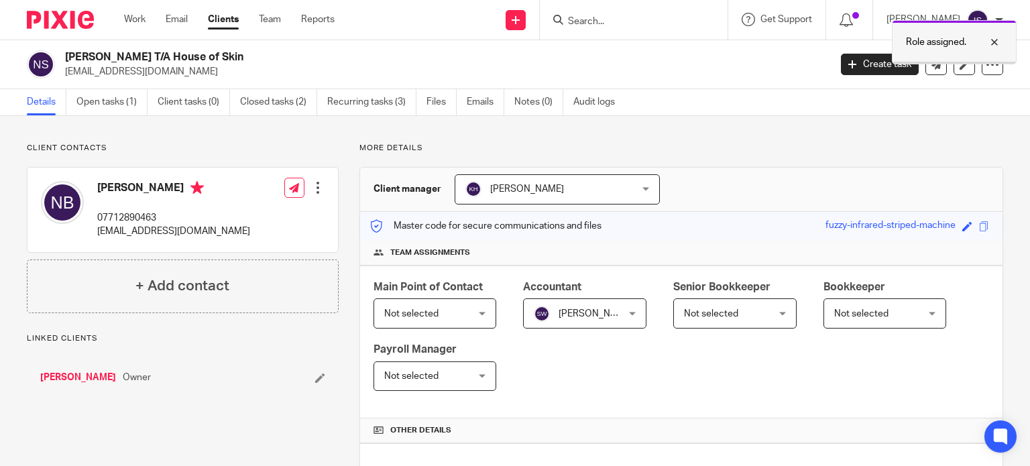
click at [948, 40] on p "Role assigned." at bounding box center [936, 42] width 60 height 13
click at [636, 21] on input "Search" at bounding box center [627, 22] width 121 height 12
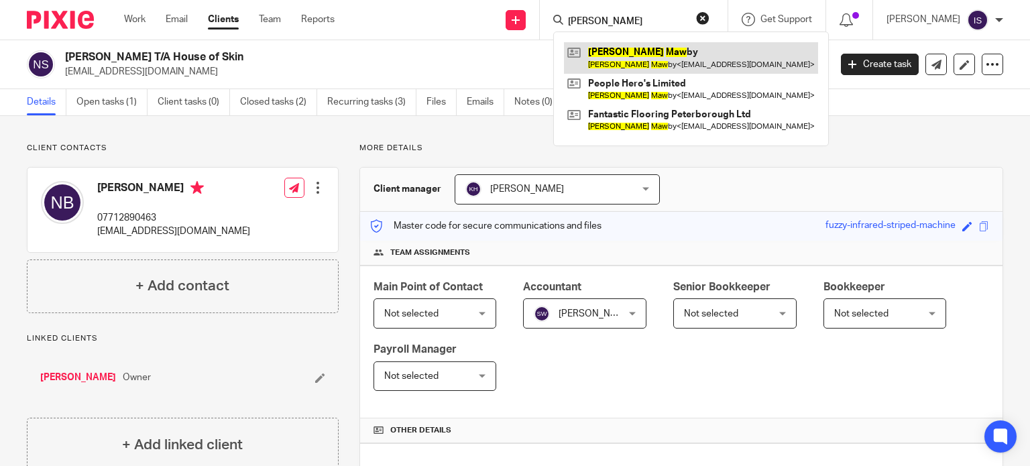
type input "nicola maw"
click at [644, 60] on link at bounding box center [691, 57] width 254 height 31
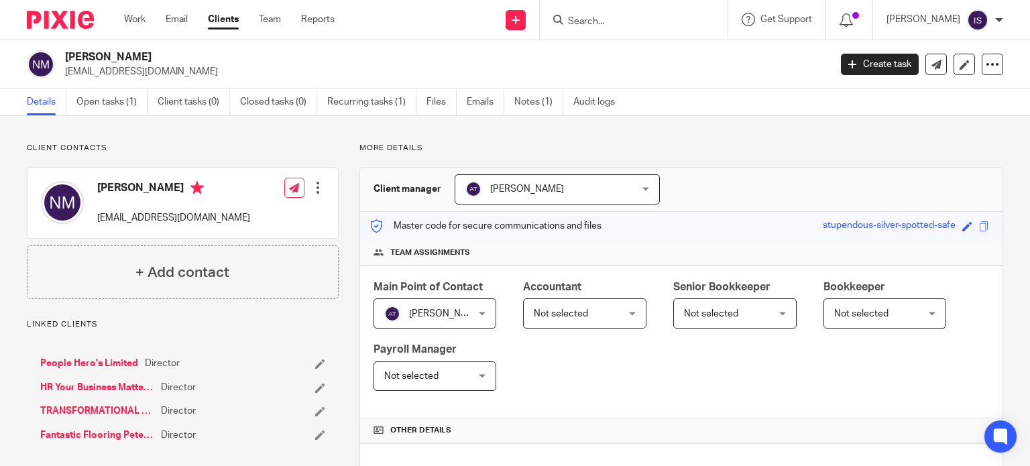
click at [591, 313] on span "Not selected" at bounding box center [578, 313] width 89 height 28
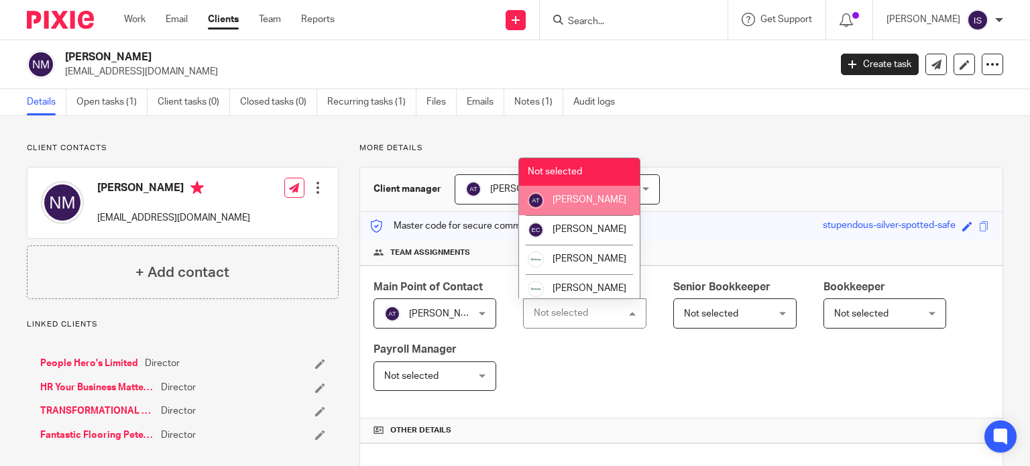
click at [567, 215] on li "[PERSON_NAME]" at bounding box center [579, 201] width 121 height 30
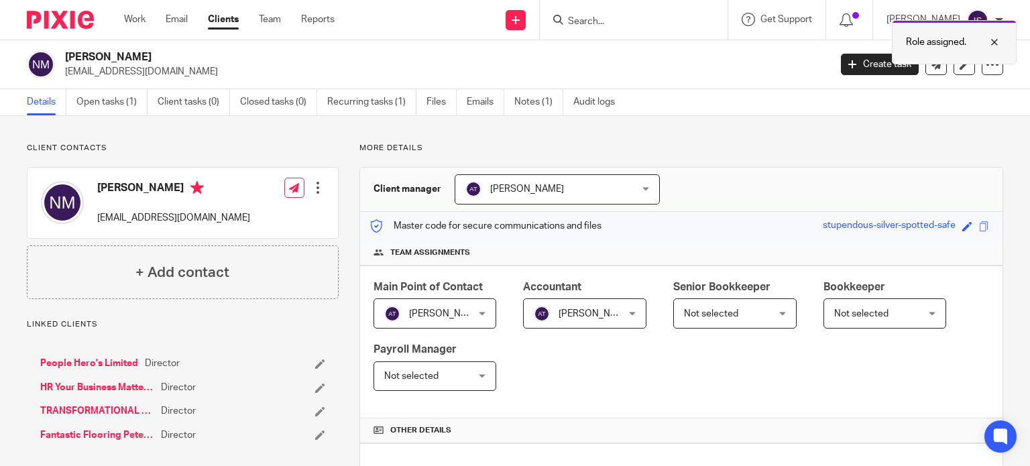
click at [928, 32] on div "Role assigned." at bounding box center [954, 42] width 125 height 44
click at [660, 23] on input "Search" at bounding box center [627, 22] width 121 height 12
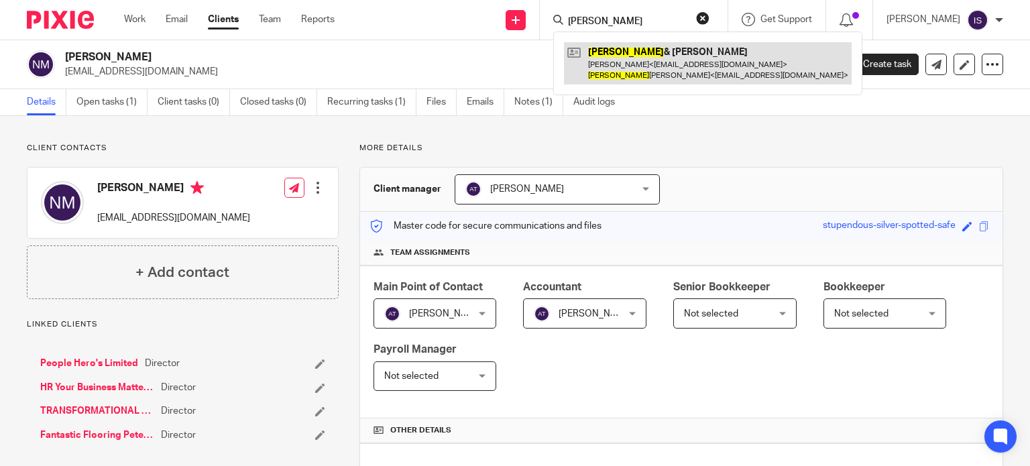
type input "[PERSON_NAME]"
click at [655, 56] on link at bounding box center [708, 63] width 288 height 42
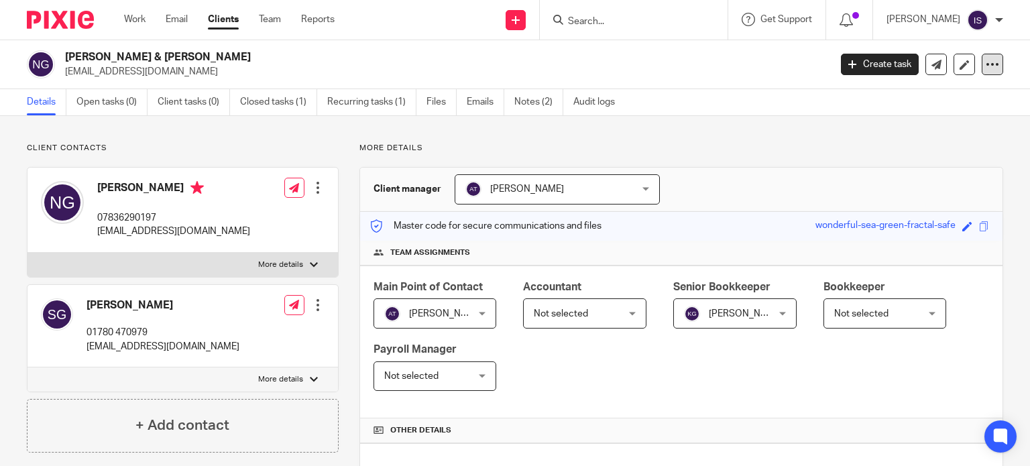
click at [982, 62] on div at bounding box center [992, 64] width 21 height 21
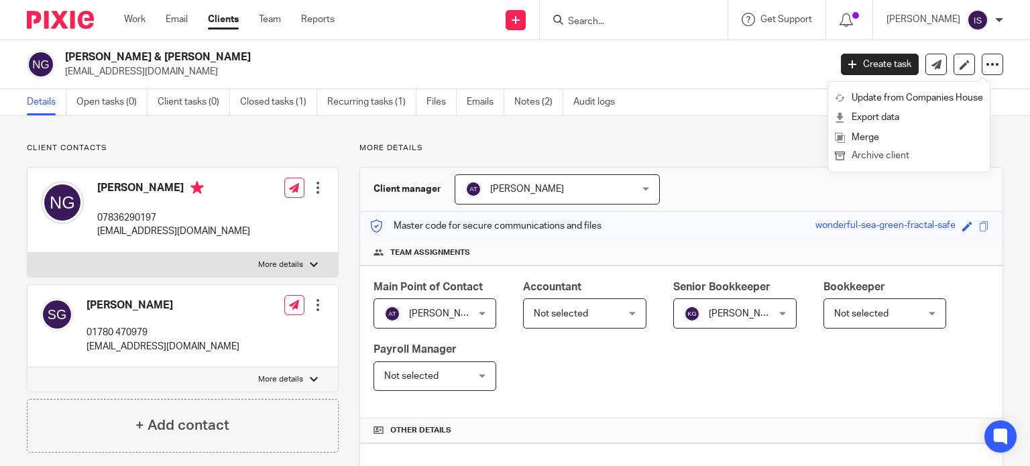
click at [899, 160] on button "Archive client" at bounding box center [909, 156] width 148 height 17
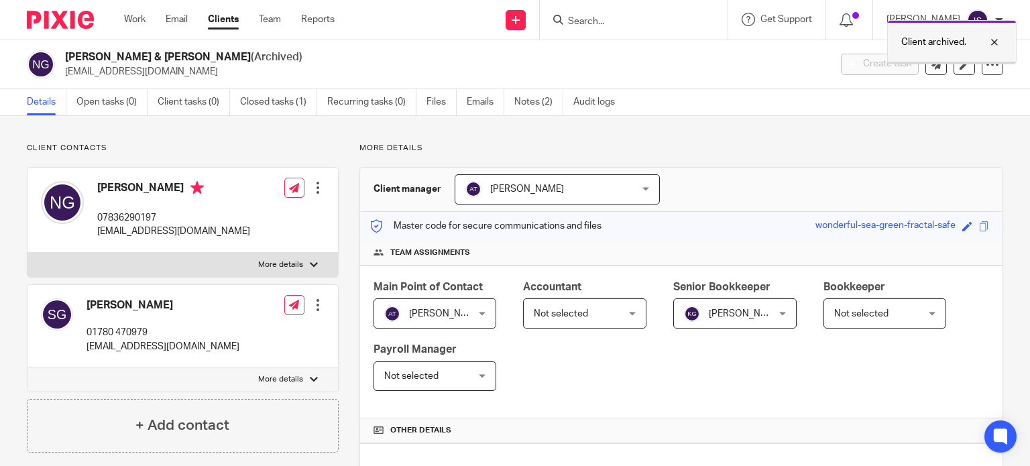
click at [963, 44] on p "Client archived." at bounding box center [933, 42] width 65 height 13
click at [668, 23] on input "Search" at bounding box center [627, 22] width 121 height 12
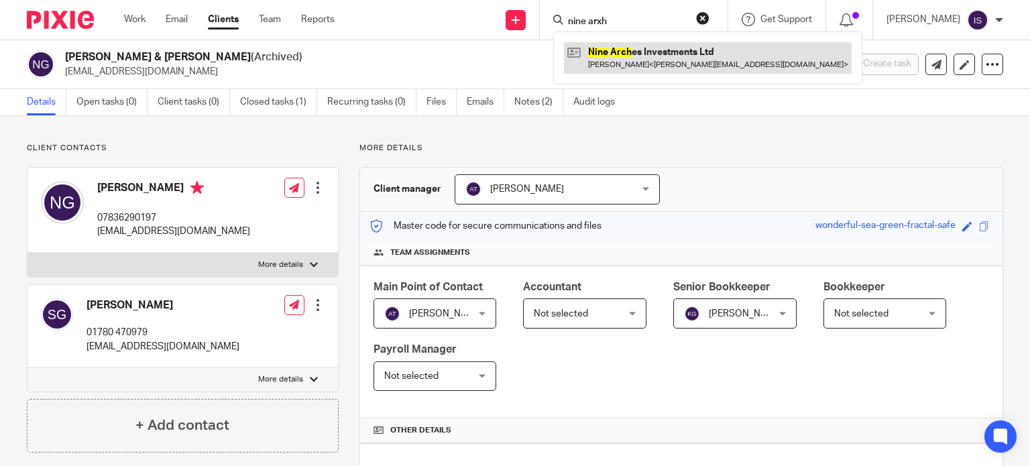
type input "nine arxh"
click at [661, 56] on link at bounding box center [708, 57] width 288 height 31
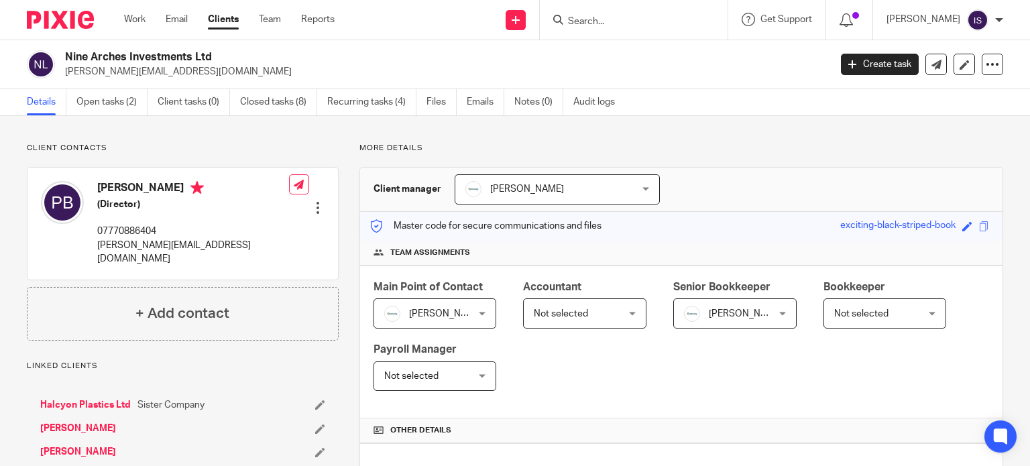
click at [551, 304] on span "Not selected" at bounding box center [578, 313] width 89 height 28
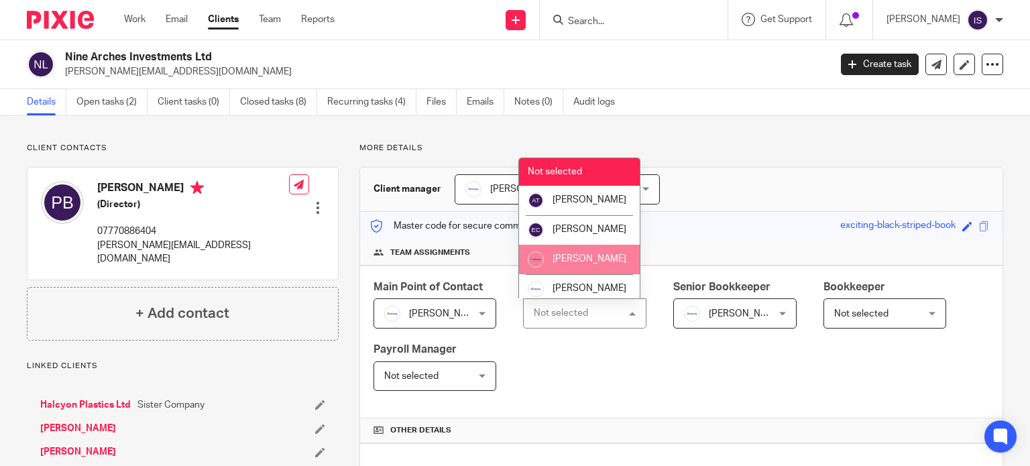
click at [564, 264] on span "[PERSON_NAME]" at bounding box center [590, 258] width 74 height 9
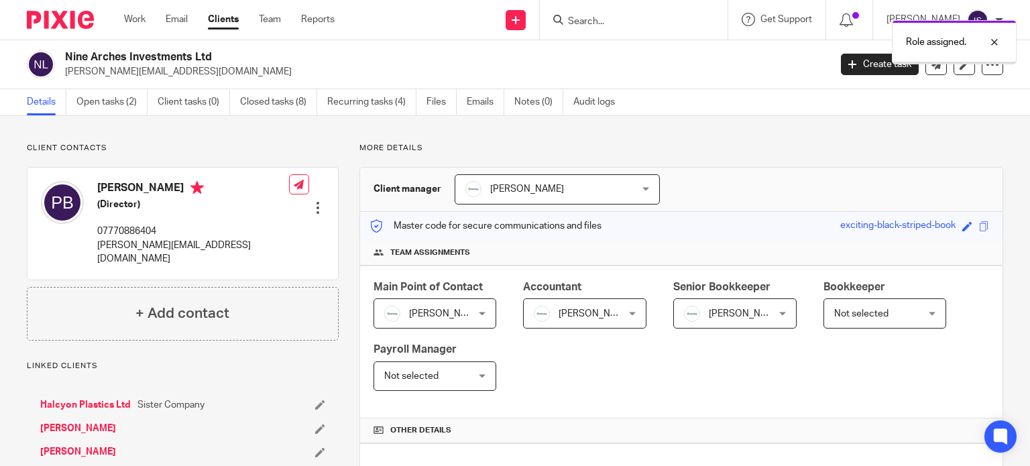
click at [699, 313] on span "[PERSON_NAME]" at bounding box center [728, 313] width 89 height 28
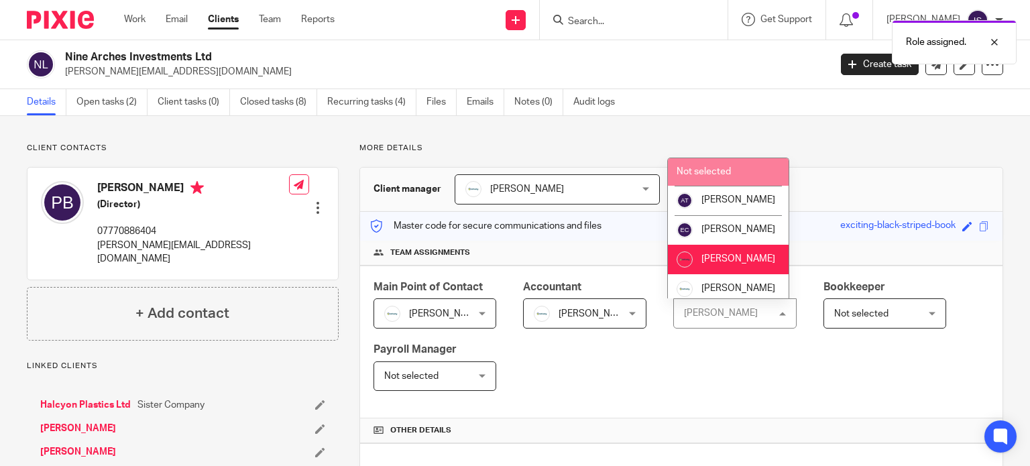
click at [716, 176] on span "Not selected" at bounding box center [704, 171] width 54 height 9
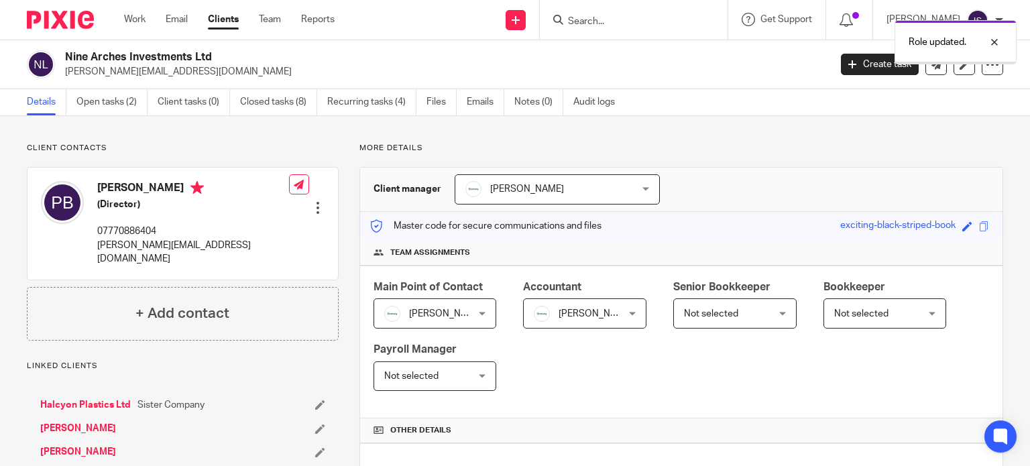
drag, startPoint x: 904, startPoint y: 47, endPoint x: 745, endPoint y: 46, distance: 158.9
click at [904, 46] on div "Role updated." at bounding box center [956, 42] width 122 height 44
click at [604, 21] on input "Search" at bounding box center [627, 22] width 121 height 12
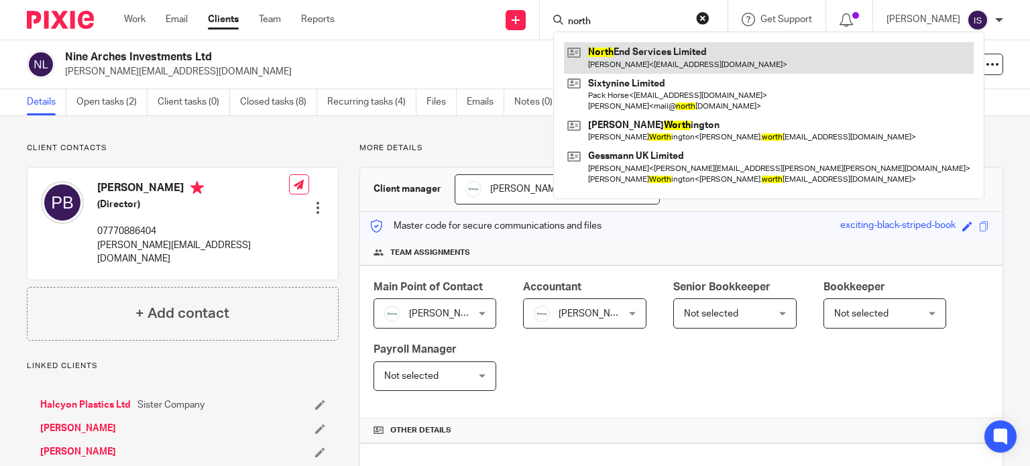
type input "north"
click at [695, 56] on link at bounding box center [769, 57] width 410 height 31
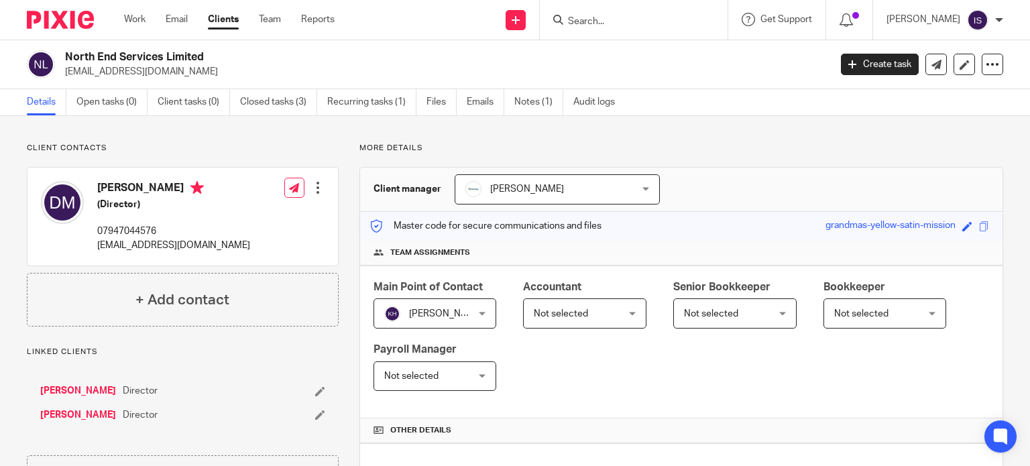
click at [622, 309] on div "Not selected Not selected" at bounding box center [584, 313] width 123 height 30
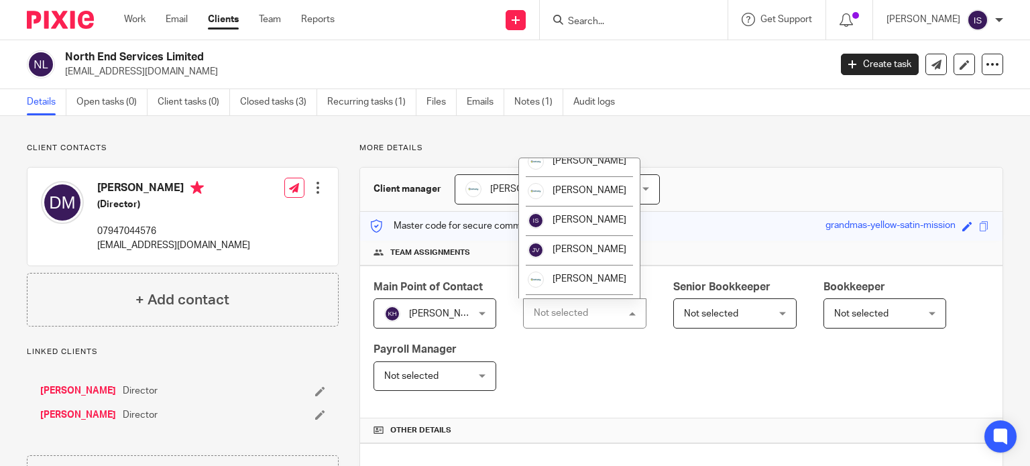
scroll to position [225, 0]
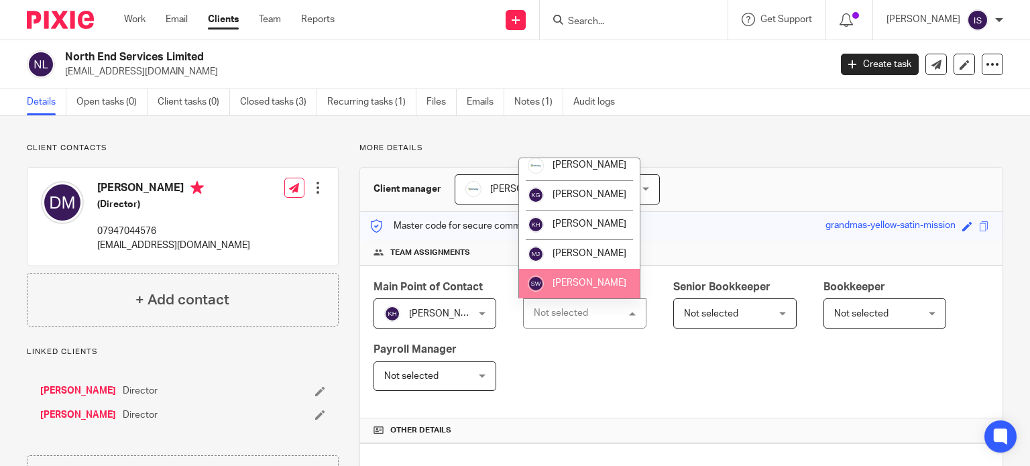
click at [591, 286] on span "[PERSON_NAME]" at bounding box center [590, 282] width 74 height 9
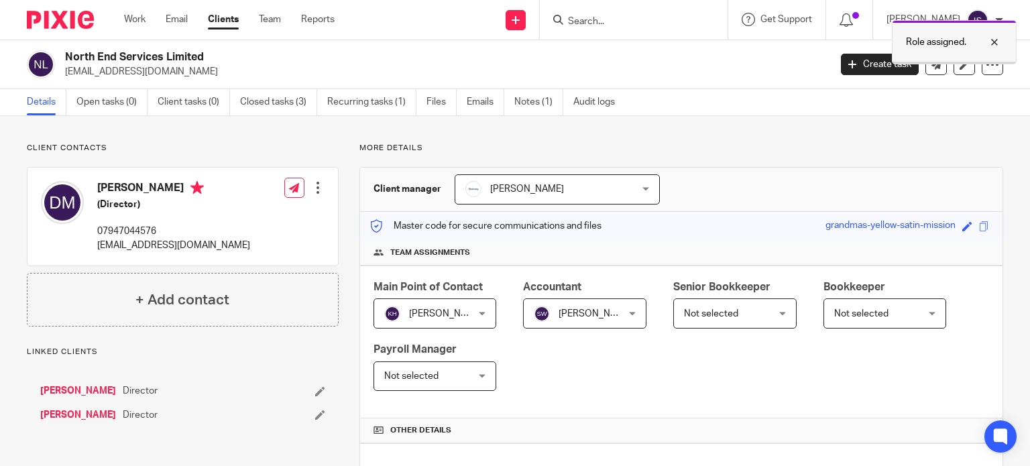
click at [913, 38] on p "Role assigned." at bounding box center [936, 42] width 60 height 13
click at [663, 20] on input "Search" at bounding box center [627, 22] width 121 height 12
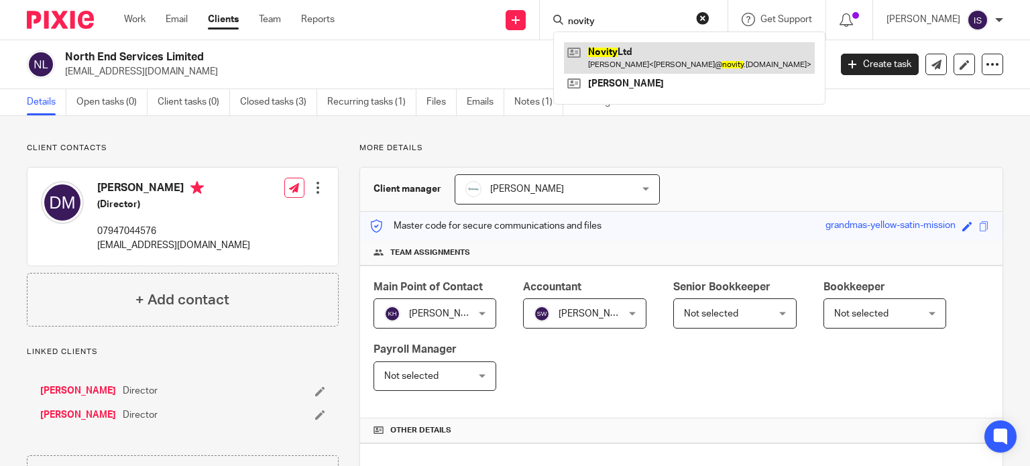
type input "novity"
click at [648, 48] on link at bounding box center [689, 57] width 251 height 31
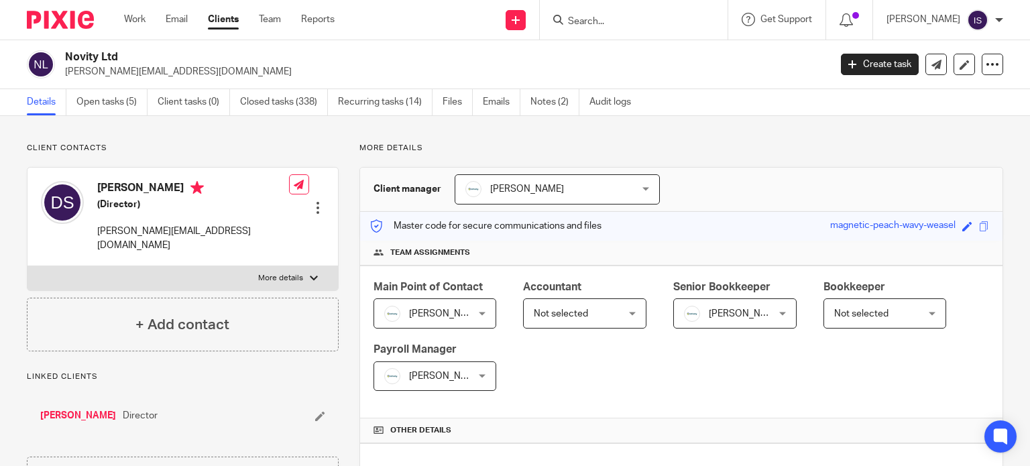
click at [577, 309] on span "Not selected" at bounding box center [561, 313] width 54 height 9
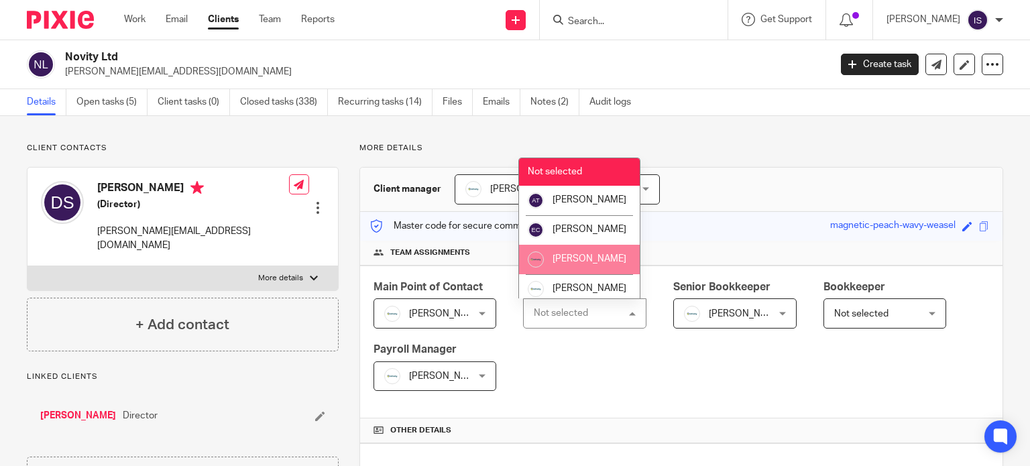
click at [581, 274] on li "[PERSON_NAME]" at bounding box center [579, 260] width 121 height 30
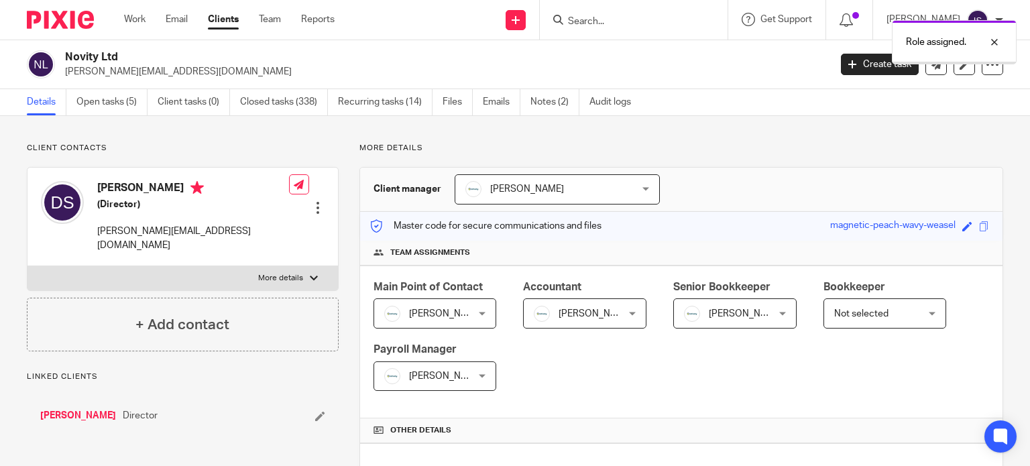
click at [836, 309] on span "Not selected" at bounding box center [861, 313] width 54 height 9
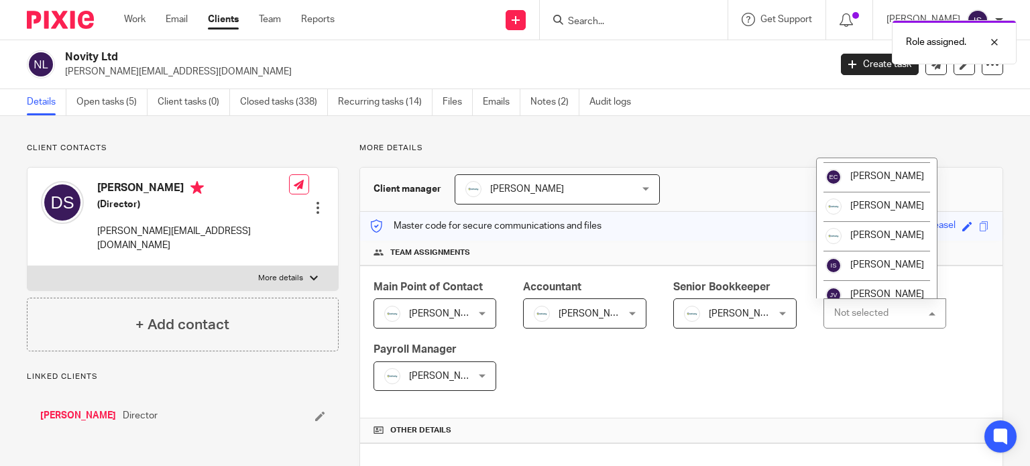
scroll to position [134, 0]
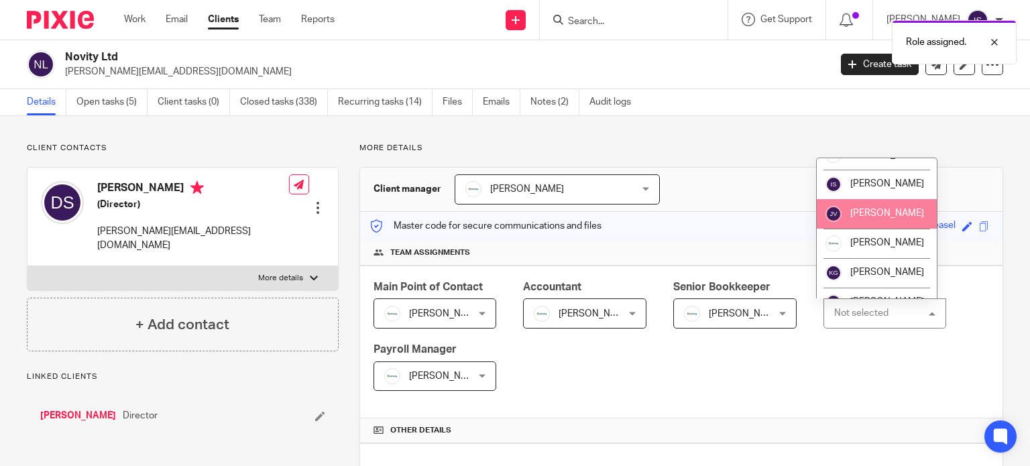
click at [875, 219] on li "[PERSON_NAME]" at bounding box center [877, 214] width 121 height 30
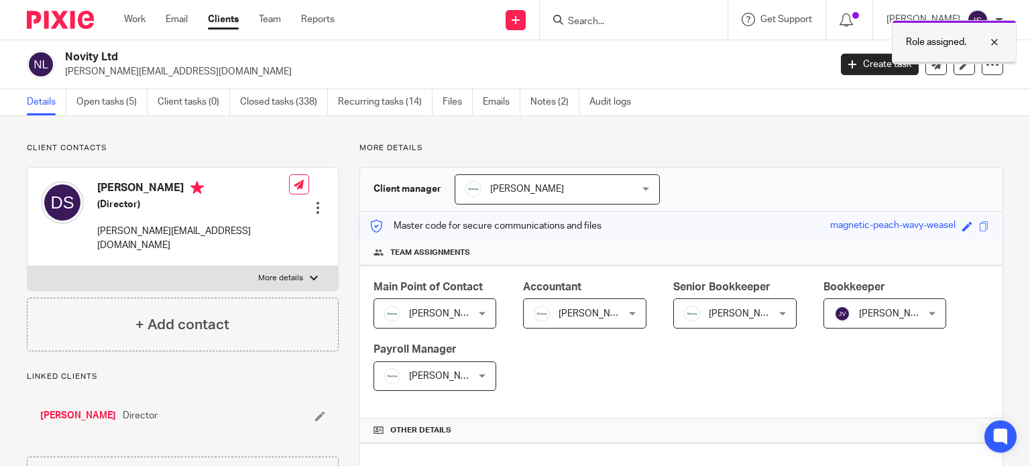
click at [926, 37] on p "Role assigned." at bounding box center [936, 42] width 60 height 13
click at [636, 26] on input "Search" at bounding box center [627, 22] width 121 height 12
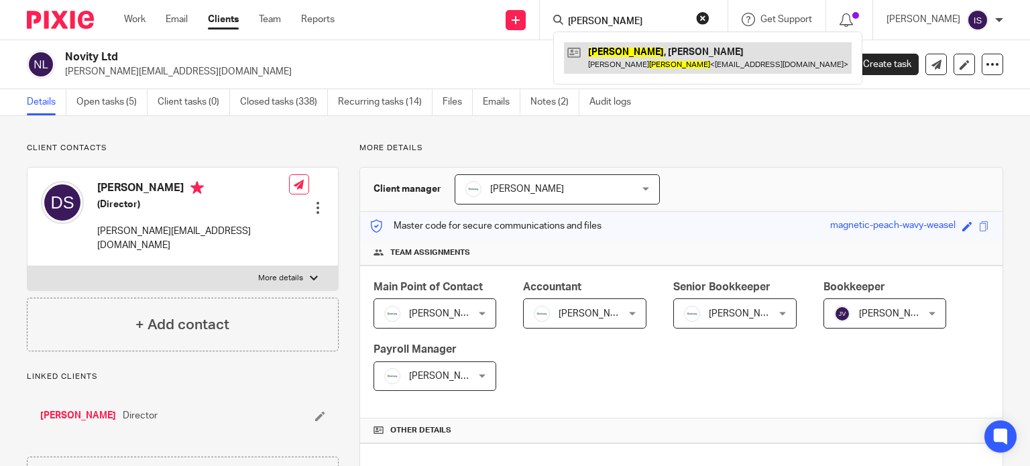
type input "[PERSON_NAME]"
click at [653, 57] on link at bounding box center [708, 57] width 288 height 31
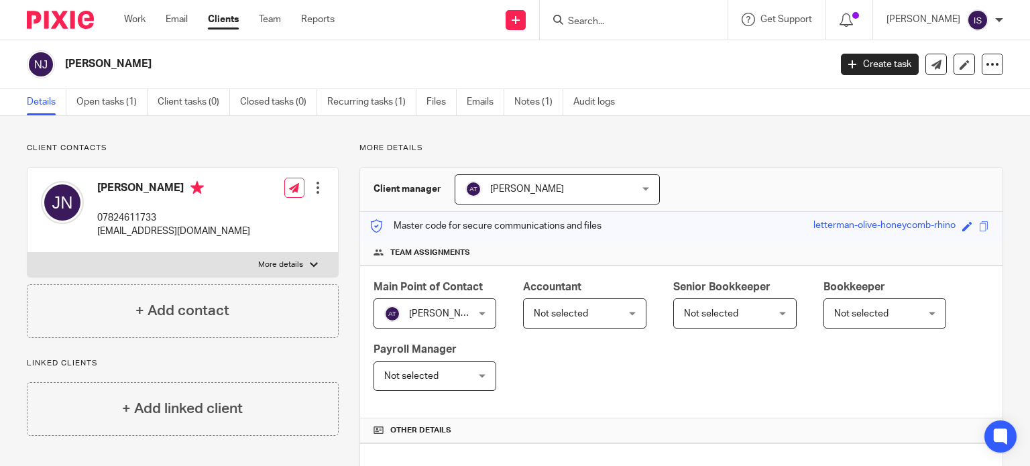
click at [614, 314] on span "Not selected" at bounding box center [578, 313] width 89 height 28
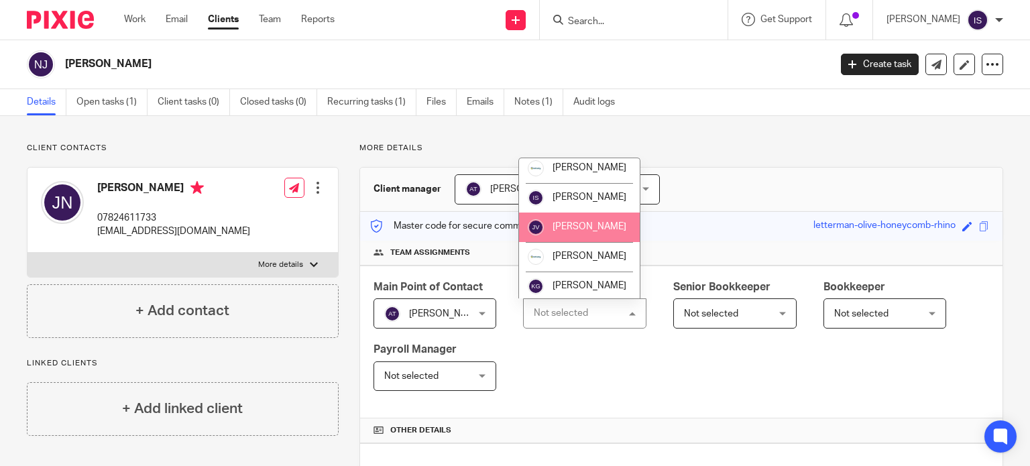
scroll to position [225, 0]
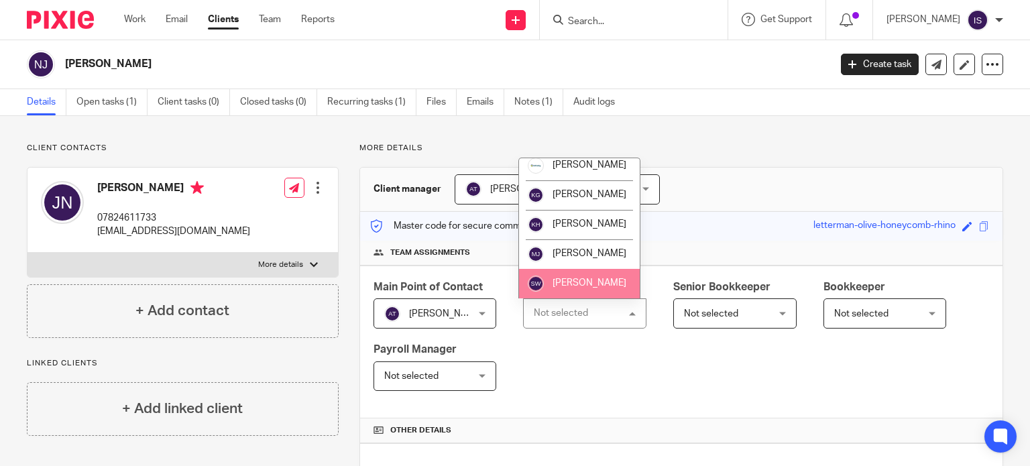
click at [589, 282] on span "[PERSON_NAME]" at bounding box center [590, 282] width 74 height 9
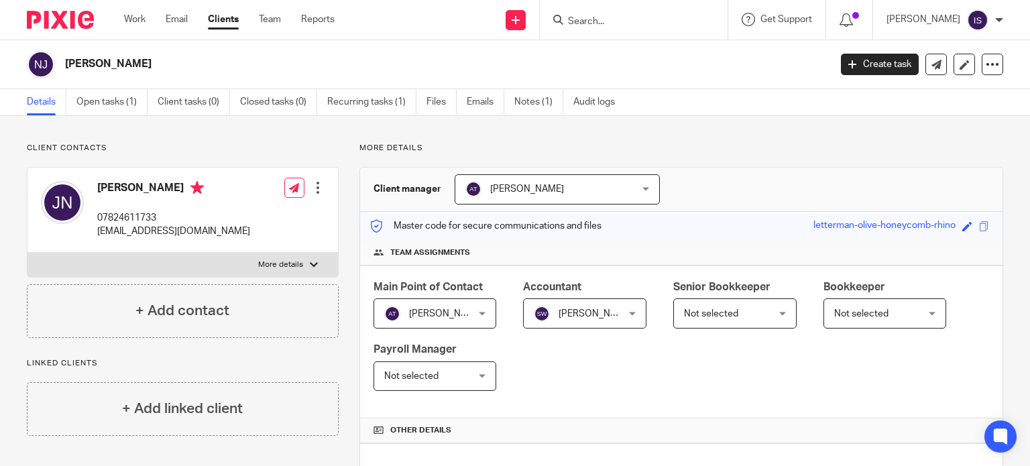
click at [667, 19] on input "Search" at bounding box center [627, 22] width 121 height 12
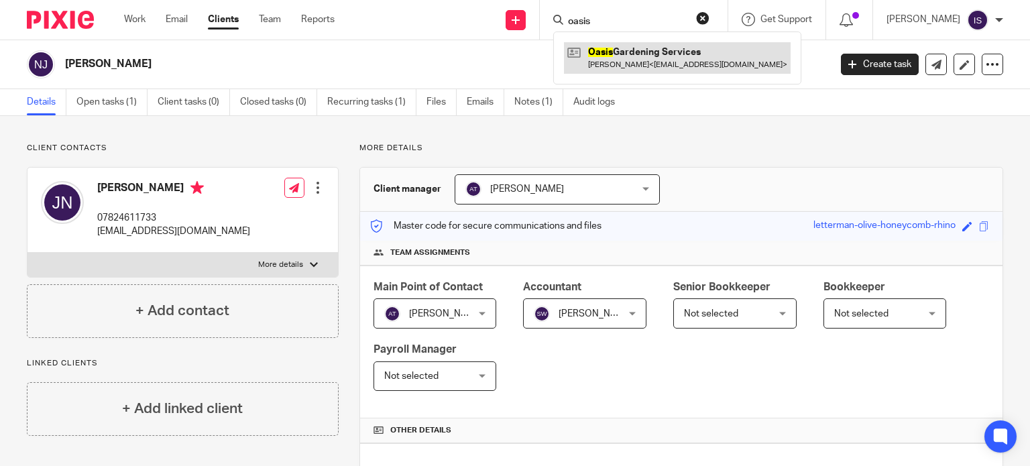
type input "oasis"
click at [665, 58] on link at bounding box center [677, 57] width 227 height 31
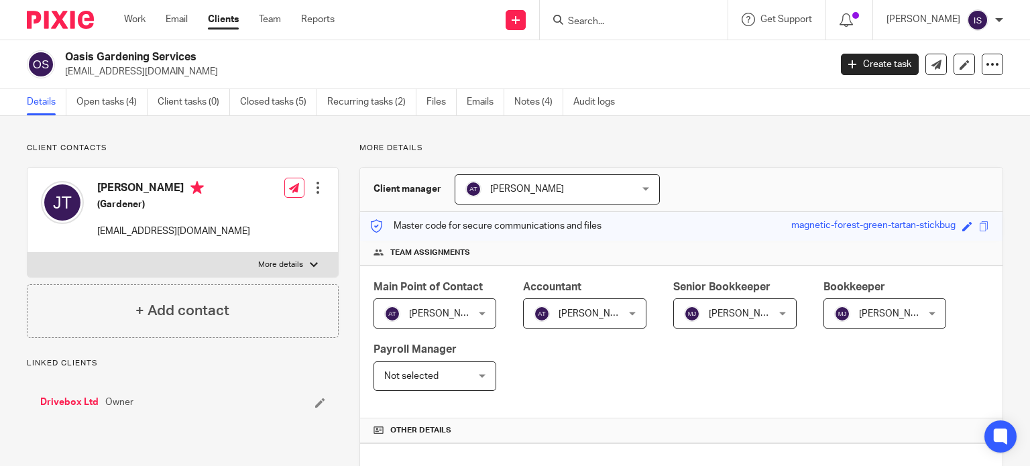
click at [760, 318] on span "[PERSON_NAME]" at bounding box center [728, 313] width 89 height 28
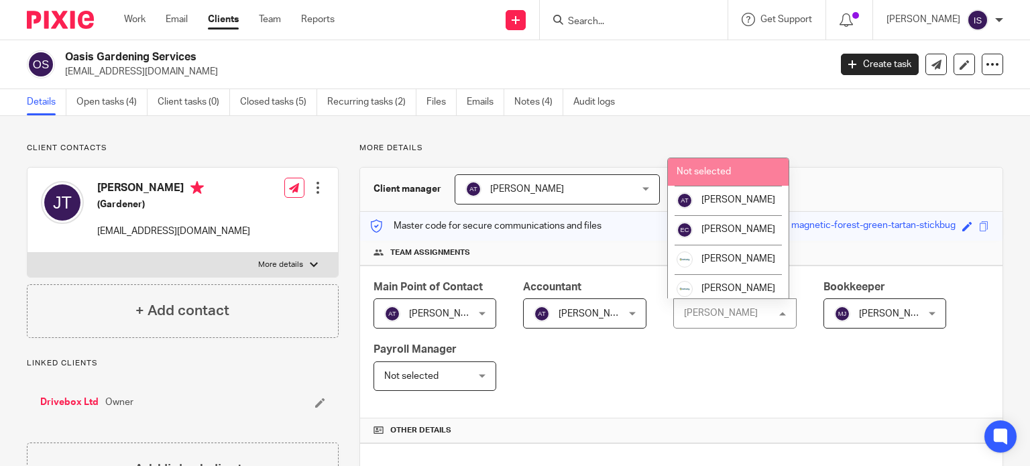
click at [734, 174] on li "Not selected" at bounding box center [728, 171] width 121 height 27
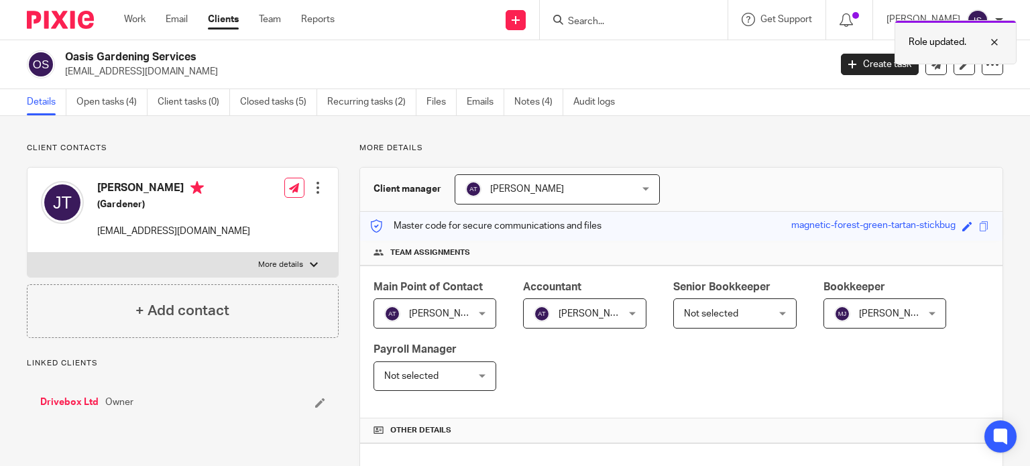
click at [930, 47] on p "Role updated." at bounding box center [938, 42] width 58 height 13
click at [670, 20] on input "Search" at bounding box center [627, 22] width 121 height 12
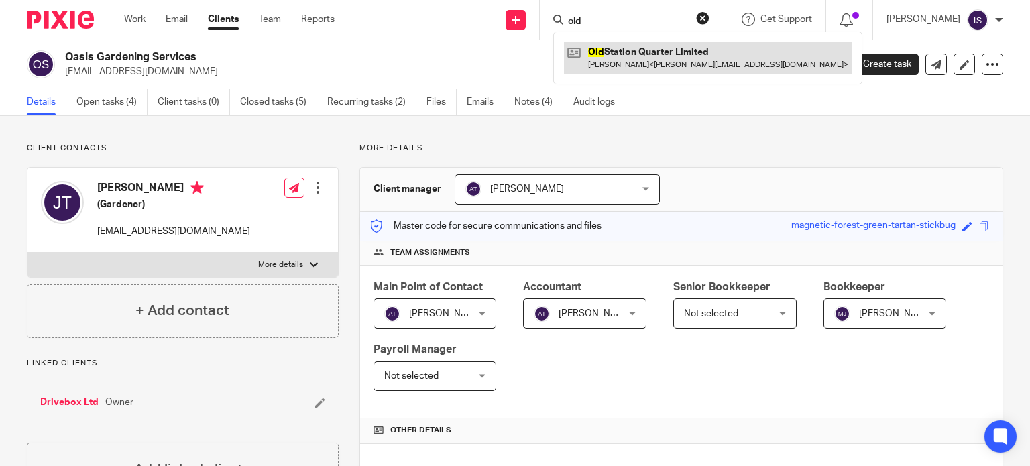
type input "old"
click at [675, 47] on link at bounding box center [708, 57] width 288 height 31
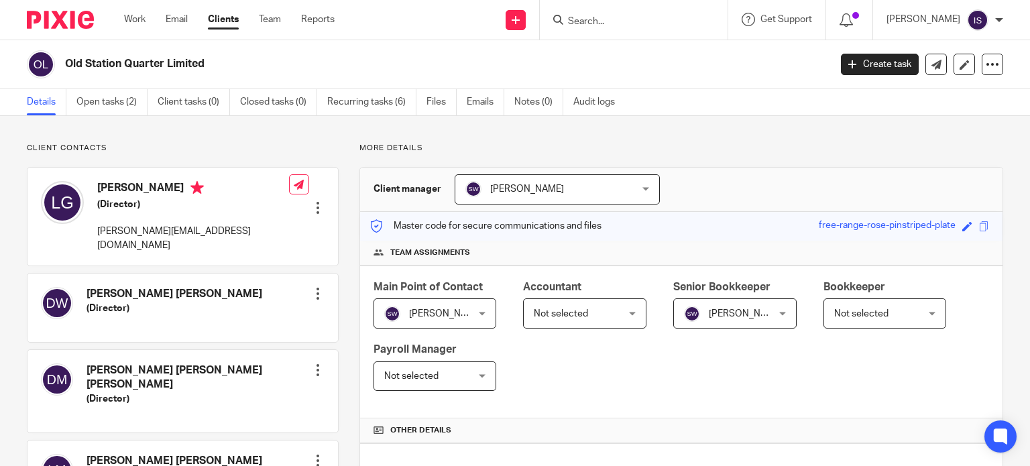
click at [537, 318] on span "Not selected" at bounding box center [578, 313] width 89 height 28
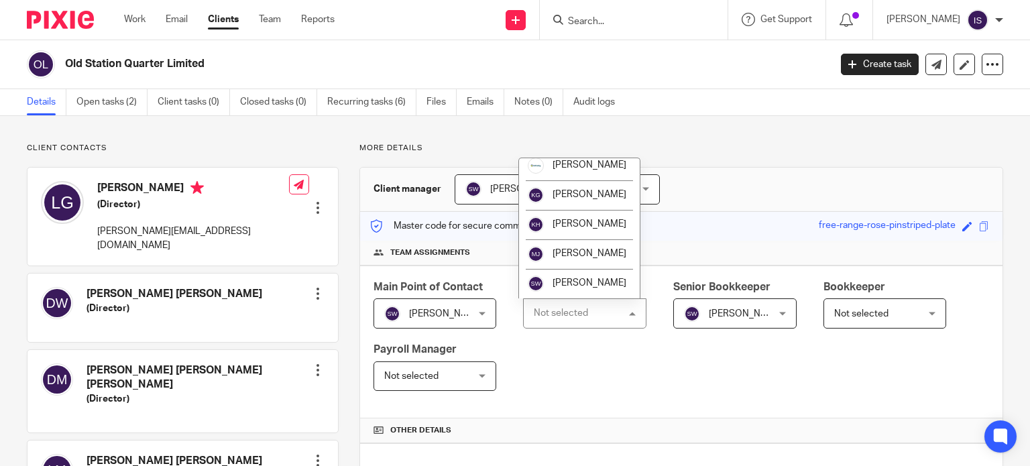
scroll to position [225, 0]
click at [557, 272] on li "[PERSON_NAME]" at bounding box center [579, 284] width 121 height 30
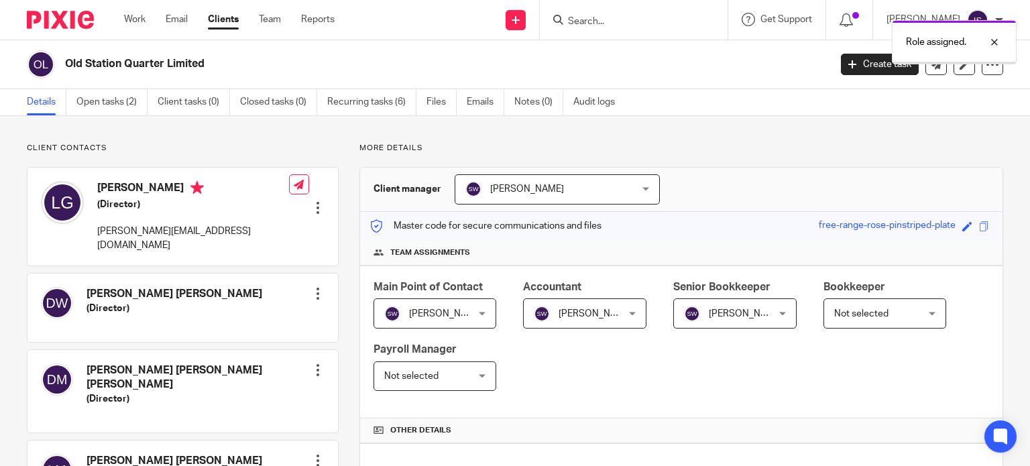
click at [722, 313] on span "[PERSON_NAME]" at bounding box center [746, 313] width 74 height 9
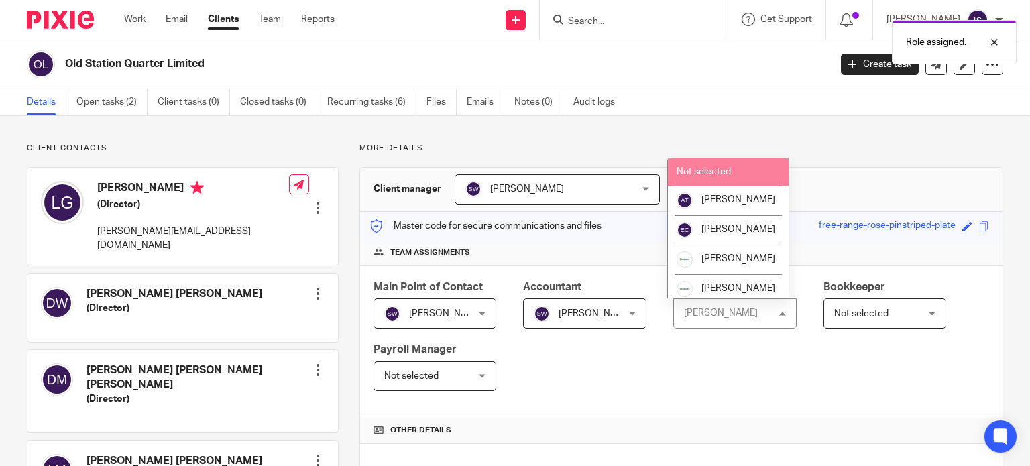
click at [734, 166] on li "Not selected" at bounding box center [728, 171] width 121 height 27
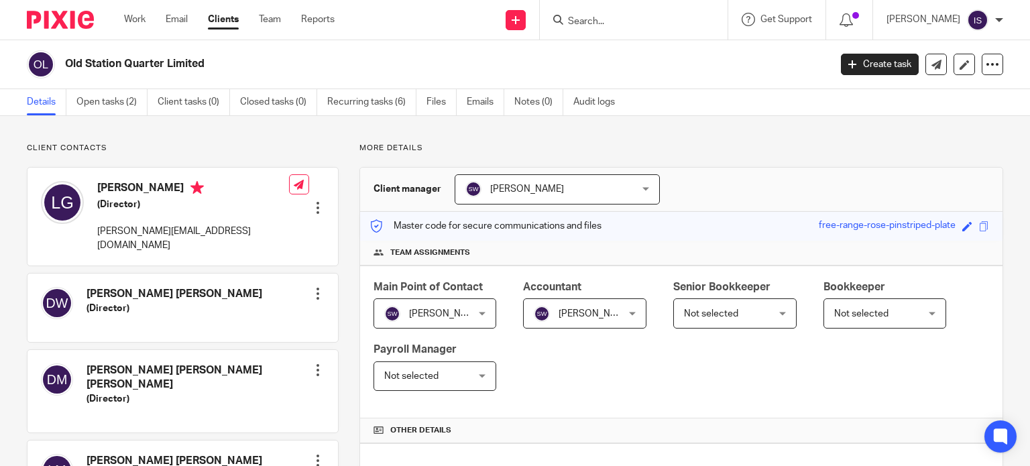
click at [608, 27] on input "Search" at bounding box center [627, 22] width 121 height 12
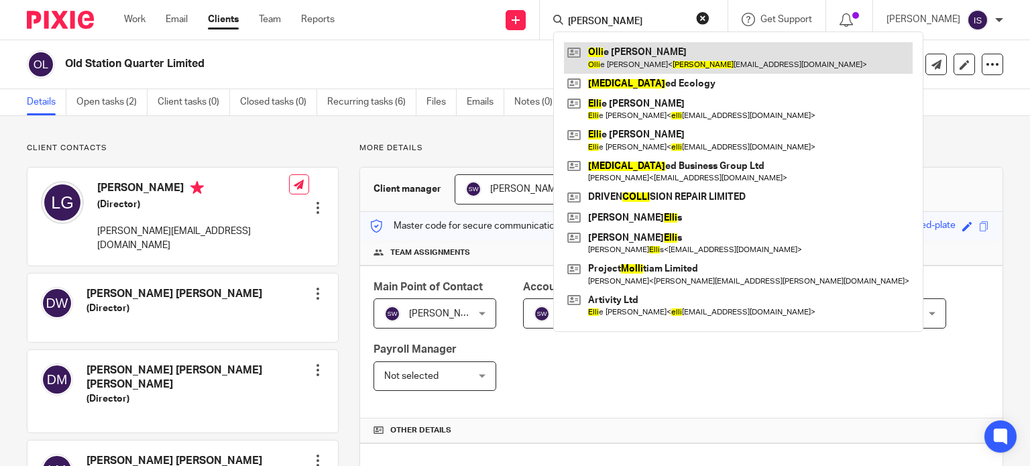
type input "olli"
click at [659, 51] on link at bounding box center [738, 57] width 349 height 31
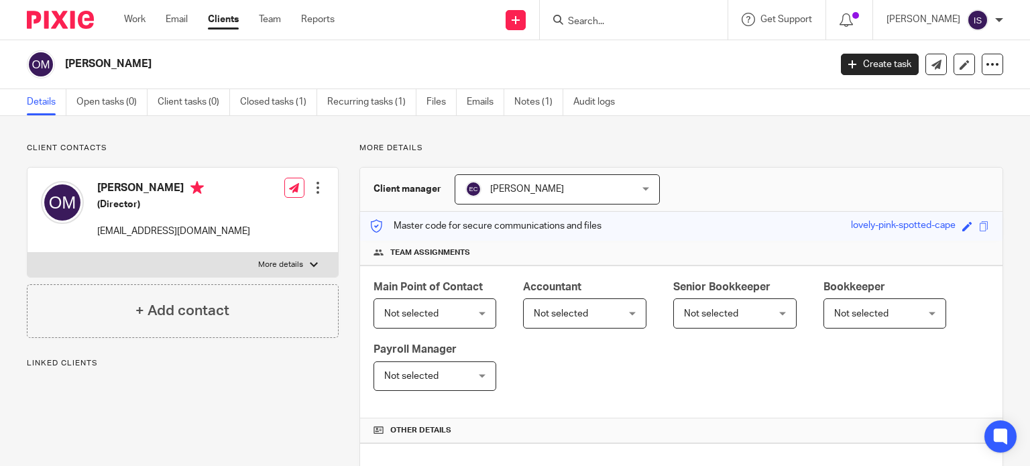
click at [571, 315] on span "Not selected" at bounding box center [561, 313] width 54 height 9
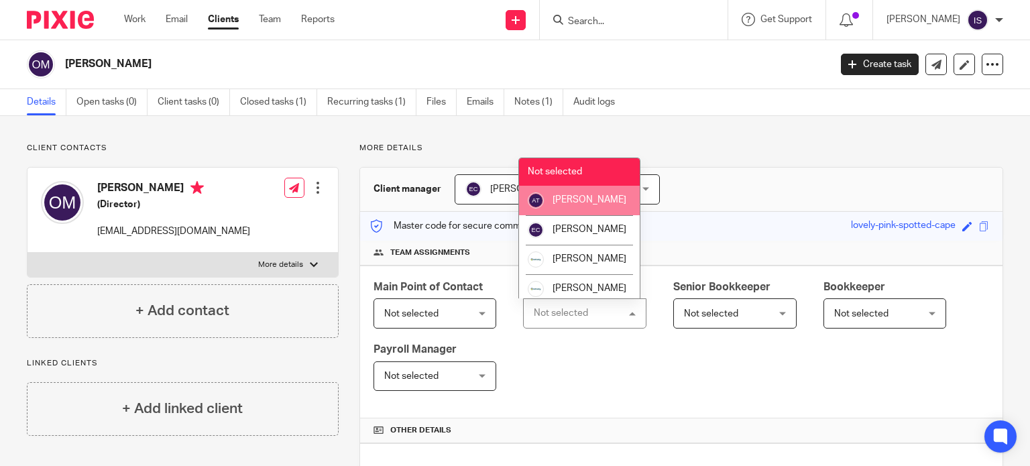
click at [584, 211] on li "[PERSON_NAME]" at bounding box center [579, 201] width 121 height 30
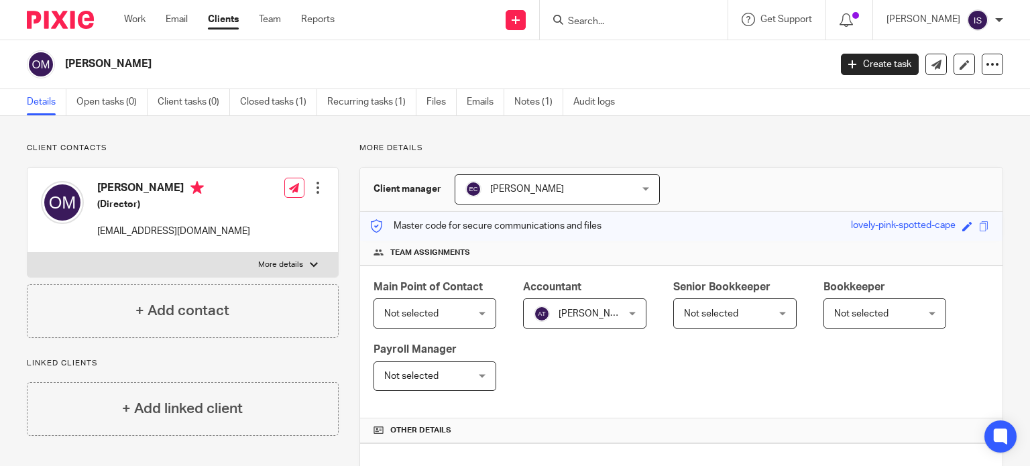
click at [630, 28] on div at bounding box center [634, 20] width 188 height 40
click at [626, 18] on input "Search" at bounding box center [627, 22] width 121 height 12
type input "n"
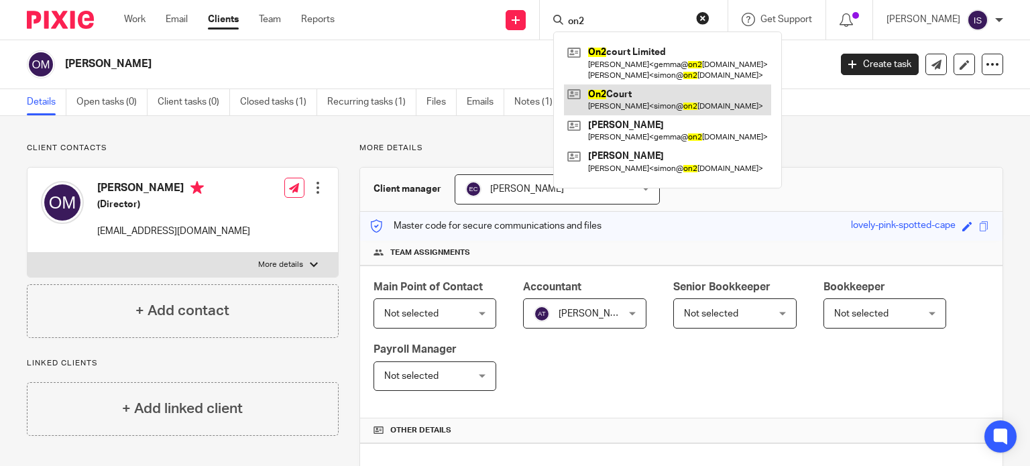
type input "on2"
click at [686, 101] on link at bounding box center [667, 99] width 207 height 31
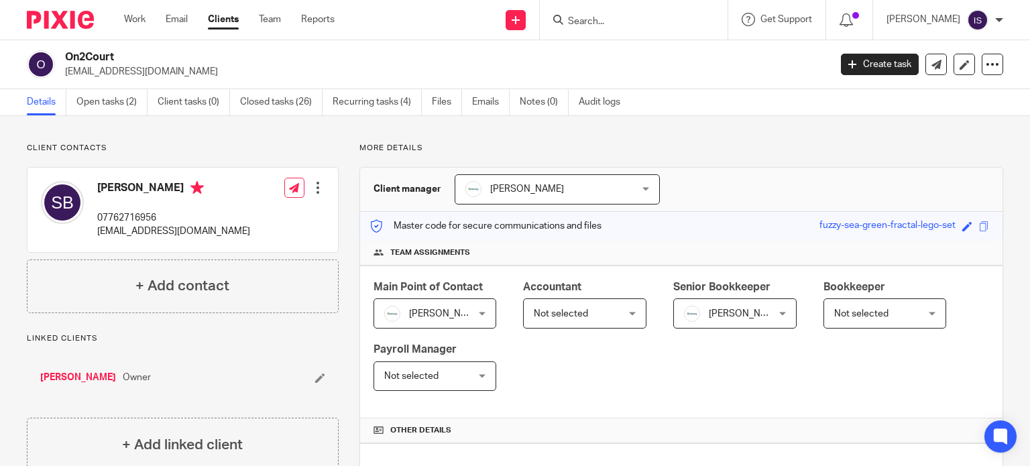
click at [591, 310] on span "Not selected" at bounding box center [578, 313] width 89 height 28
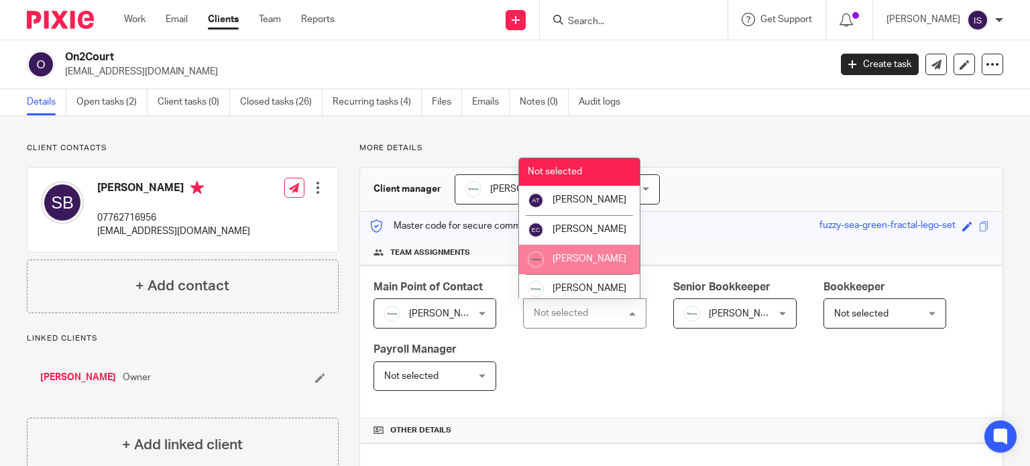
click at [593, 264] on li "[PERSON_NAME]" at bounding box center [579, 260] width 121 height 30
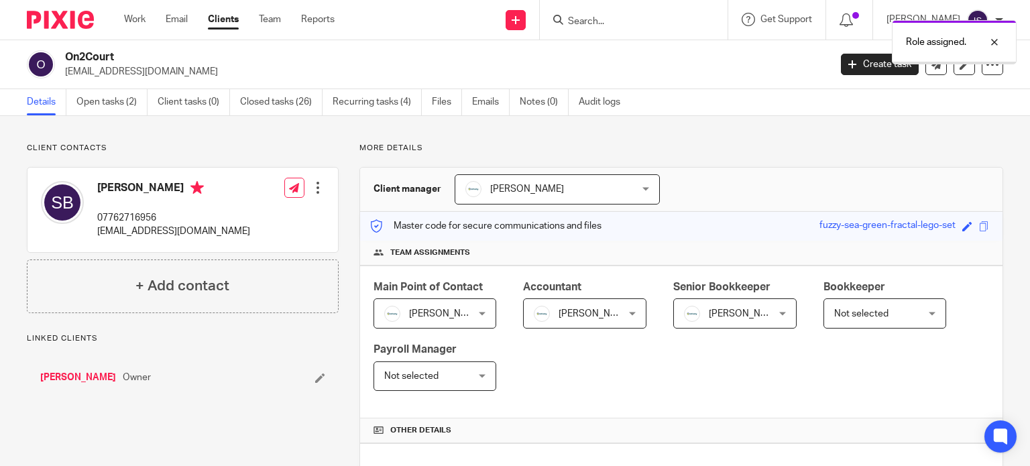
click at [883, 320] on span "Not selected" at bounding box center [878, 313] width 89 height 28
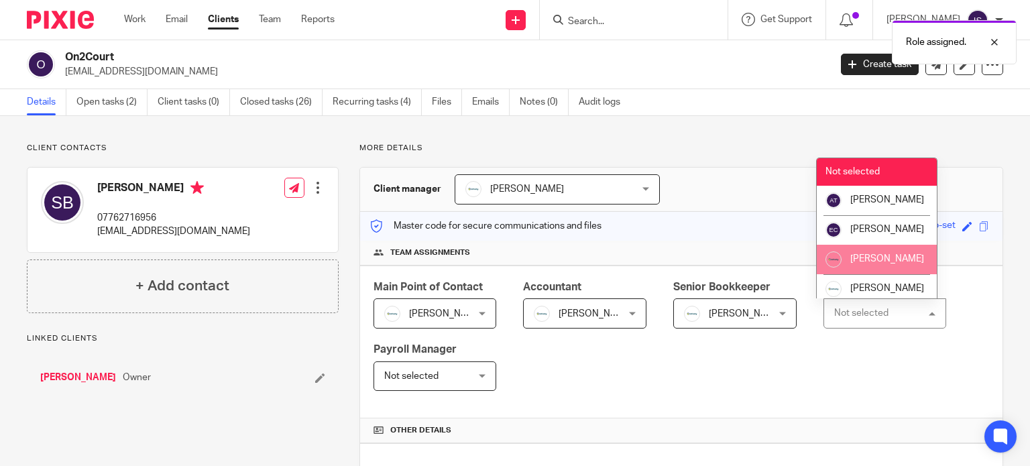
click at [865, 267] on li "[PERSON_NAME]" at bounding box center [877, 260] width 121 height 30
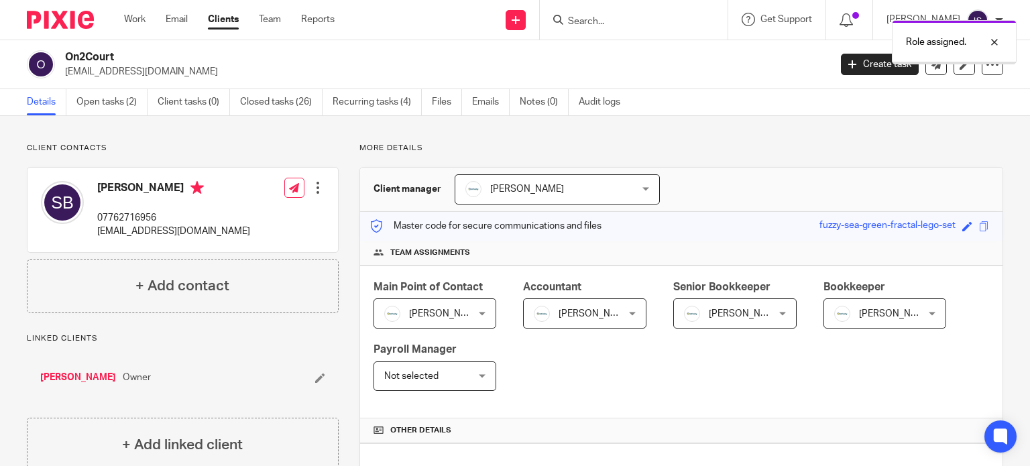
drag, startPoint x: 914, startPoint y: 38, endPoint x: 848, endPoint y: 38, distance: 65.7
click at [914, 38] on p "Role assigned." at bounding box center [936, 42] width 60 height 13
click at [644, 23] on input "Search" at bounding box center [627, 22] width 121 height 12
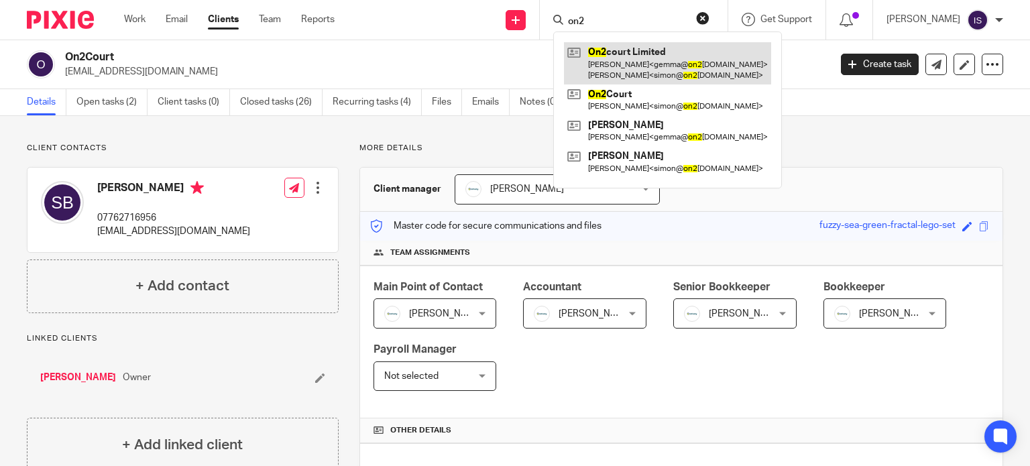
type input "on2"
click at [676, 68] on link at bounding box center [667, 63] width 207 height 42
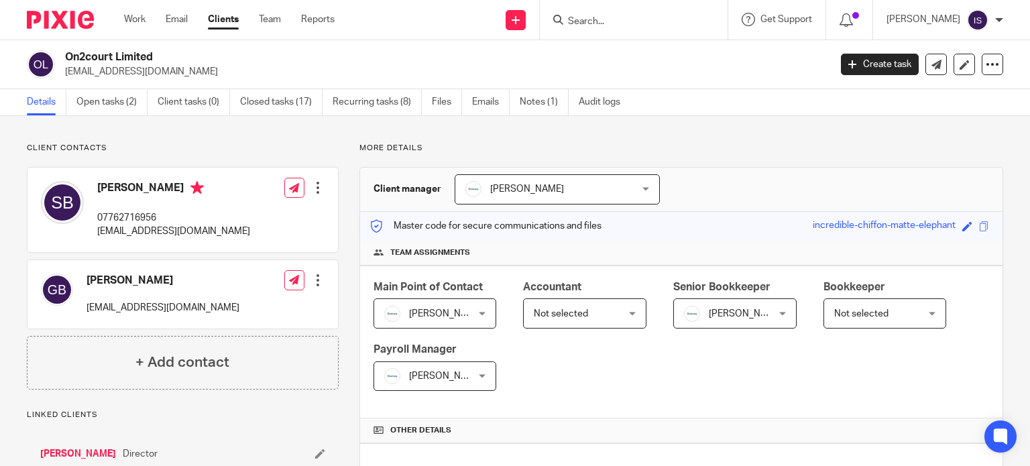
click at [915, 324] on div "Not selected Not selected" at bounding box center [885, 313] width 123 height 30
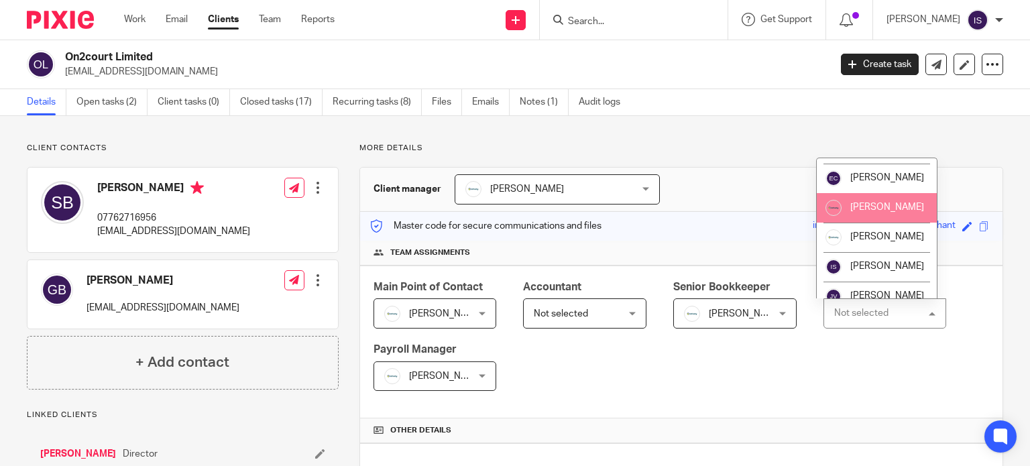
scroll to position [134, 0]
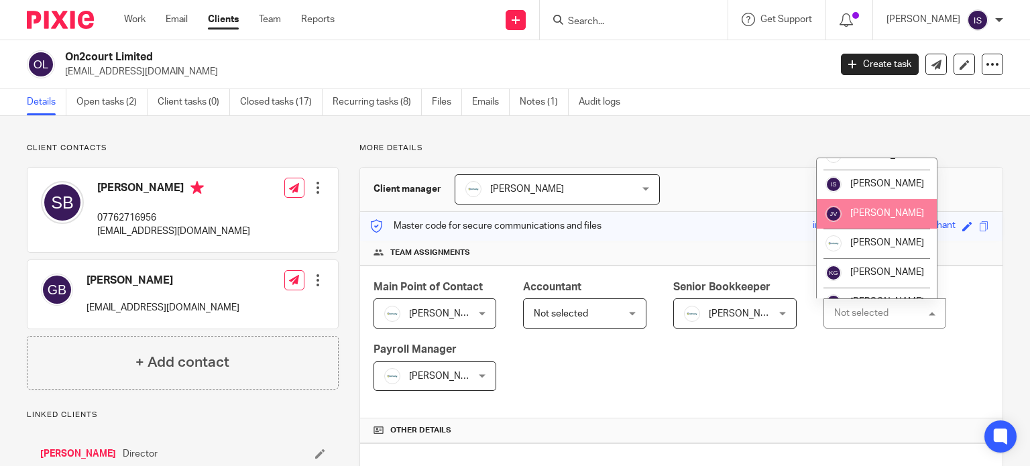
click at [898, 229] on li "[PERSON_NAME]" at bounding box center [877, 214] width 121 height 30
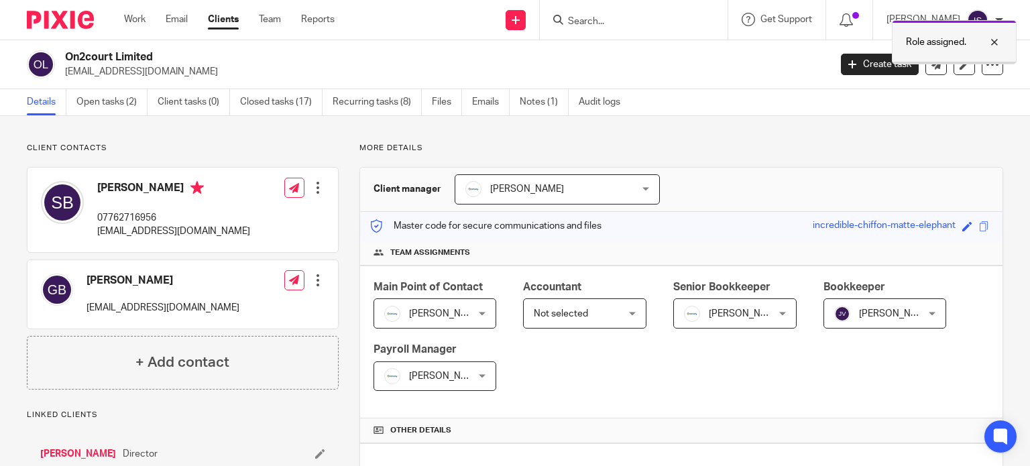
click at [925, 42] on p "Role assigned." at bounding box center [936, 42] width 60 height 13
click at [617, 36] on div at bounding box center [634, 20] width 188 height 40
click at [618, 29] on div at bounding box center [634, 20] width 188 height 40
click at [622, 21] on input "Search" at bounding box center [627, 22] width 121 height 12
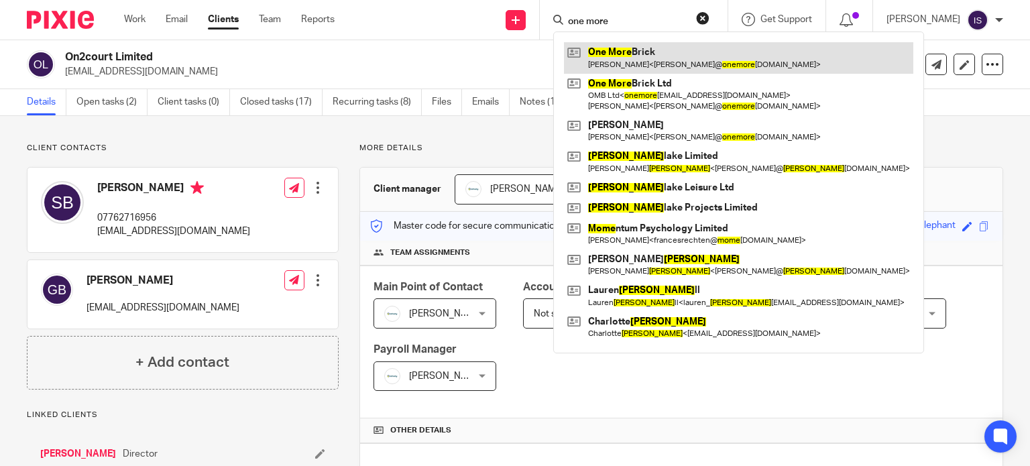
type input "one more"
click at [656, 56] on link at bounding box center [738, 57] width 349 height 31
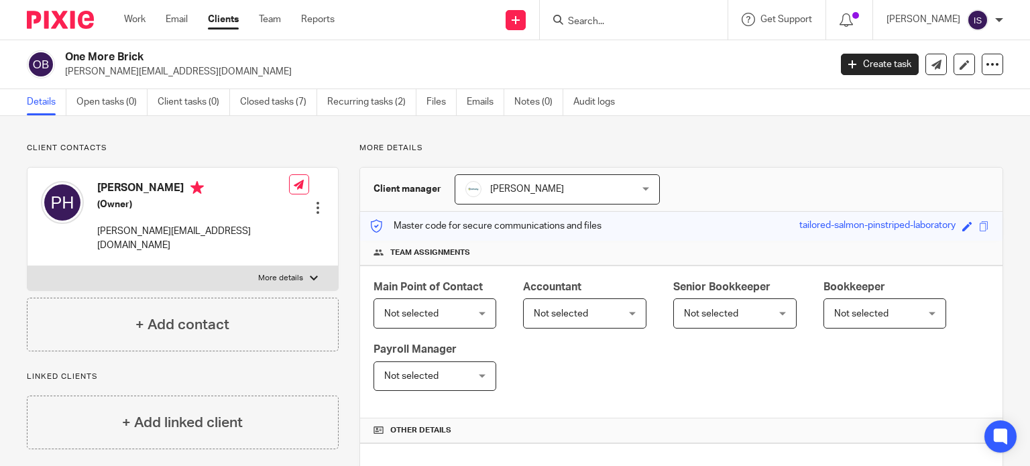
click at [601, 317] on span "Not selected" at bounding box center [578, 313] width 89 height 28
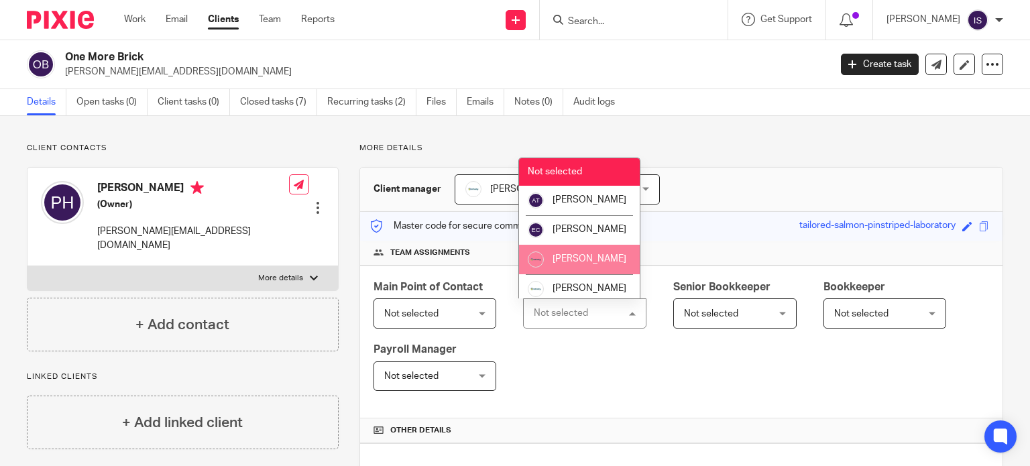
scroll to position [67, 0]
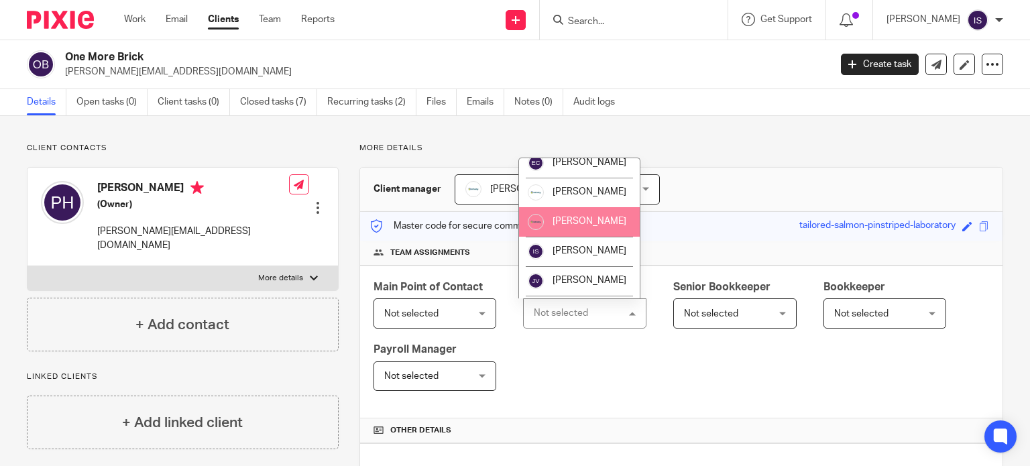
click at [598, 237] on li "[PERSON_NAME]" at bounding box center [579, 222] width 121 height 30
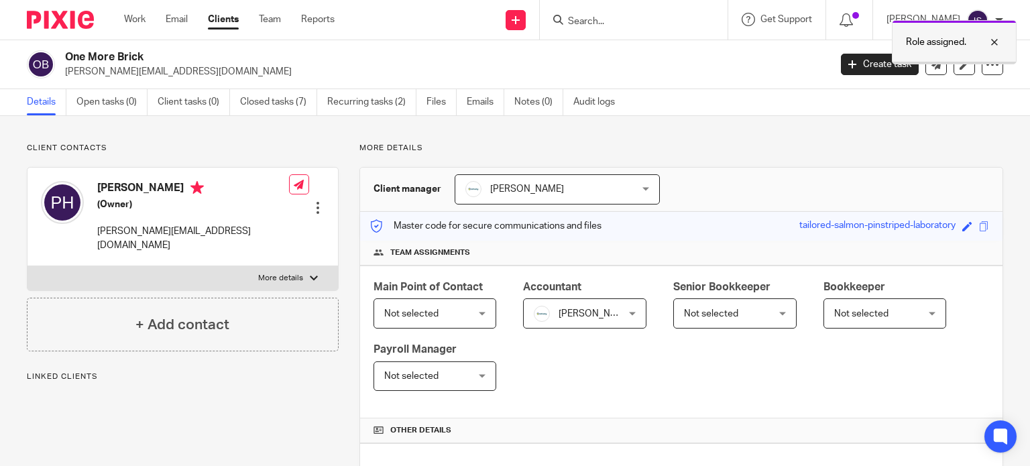
click at [922, 46] on p "Role assigned." at bounding box center [936, 42] width 60 height 13
click at [610, 19] on input "Search" at bounding box center [627, 22] width 121 height 12
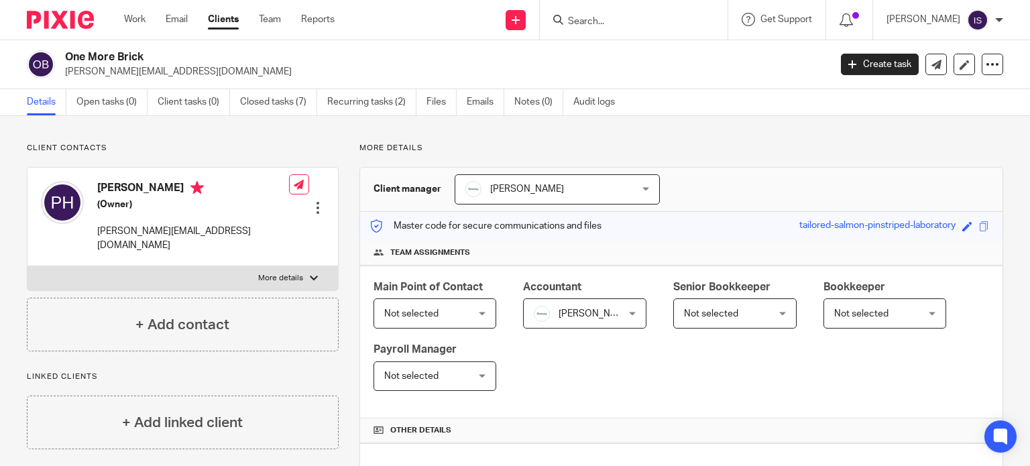
click at [614, 19] on input "Search" at bounding box center [627, 22] width 121 height 12
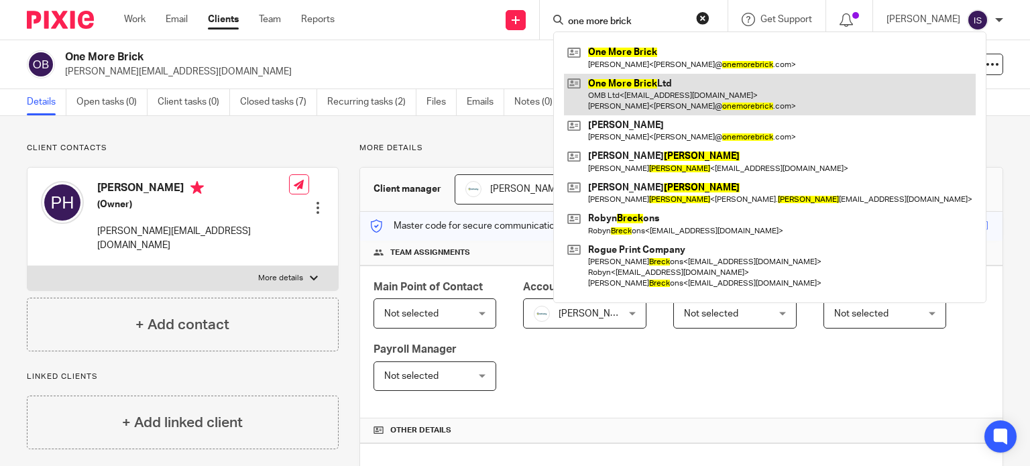
type input "one more brick"
click at [632, 88] on link at bounding box center [770, 95] width 412 height 42
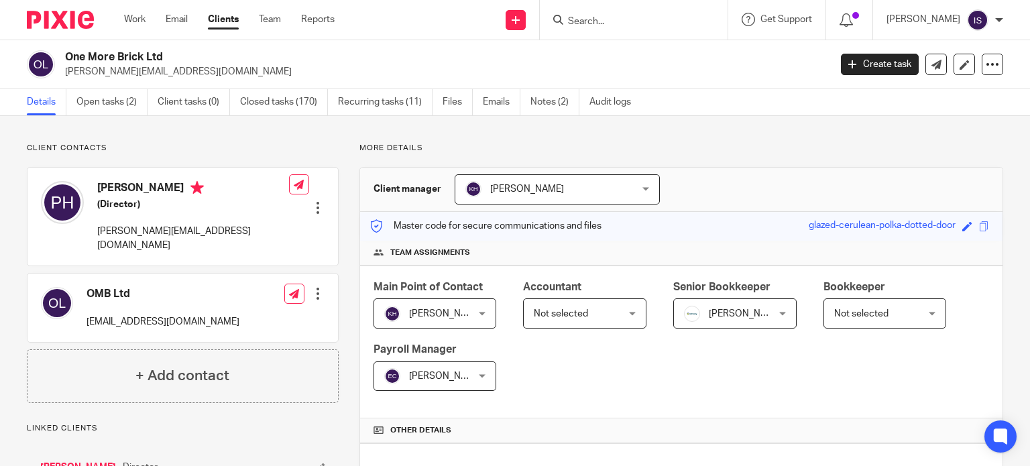
click at [546, 304] on span "Not selected" at bounding box center [578, 313] width 89 height 28
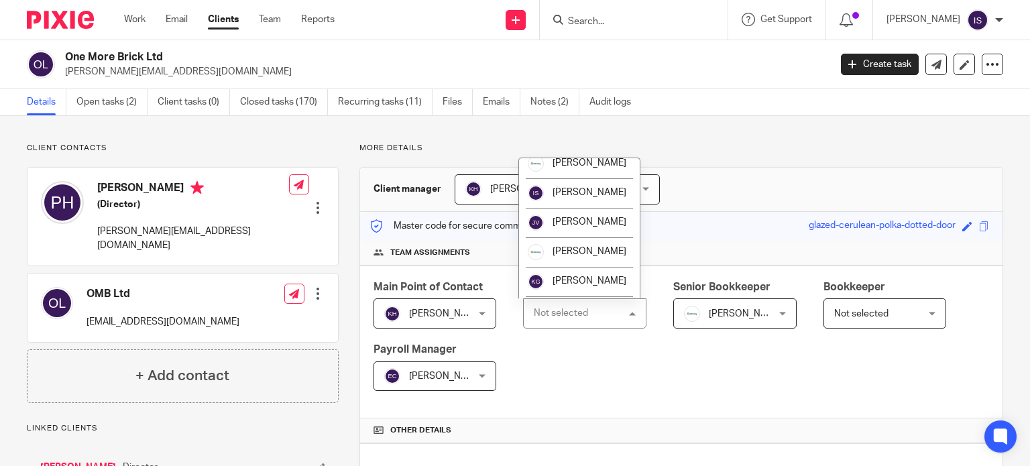
scroll to position [134, 0]
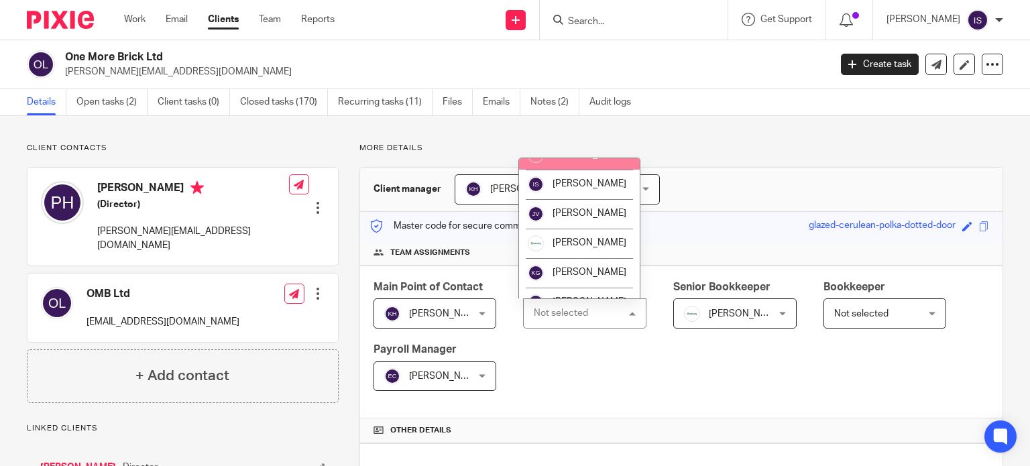
click at [585, 159] on span "[PERSON_NAME]" at bounding box center [590, 154] width 74 height 9
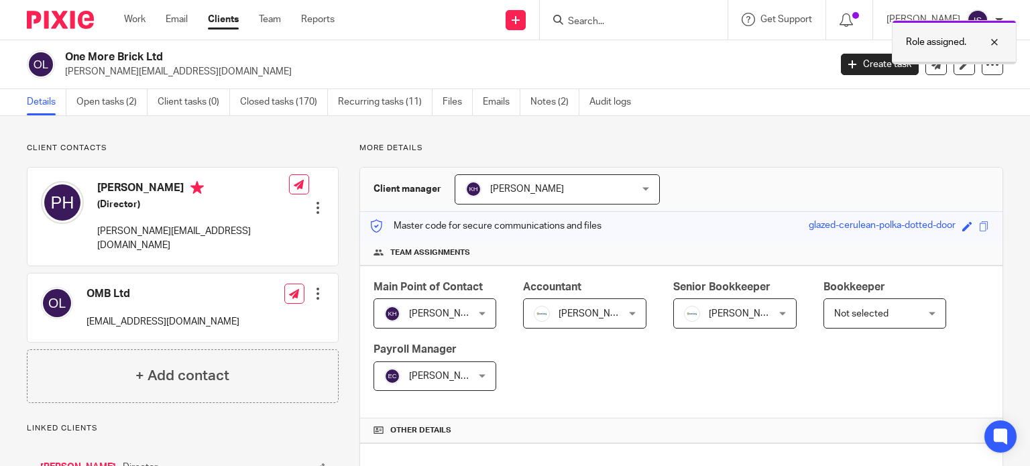
click at [946, 32] on div "Role assigned." at bounding box center [954, 42] width 125 height 44
click at [668, 19] on input "Search" at bounding box center [627, 22] width 121 height 12
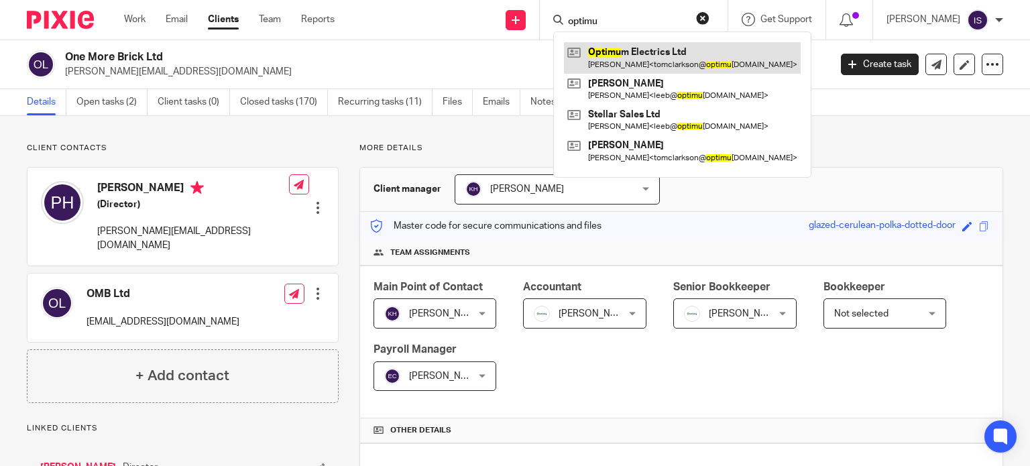
type input "optimu"
click at [686, 66] on link at bounding box center [682, 57] width 237 height 31
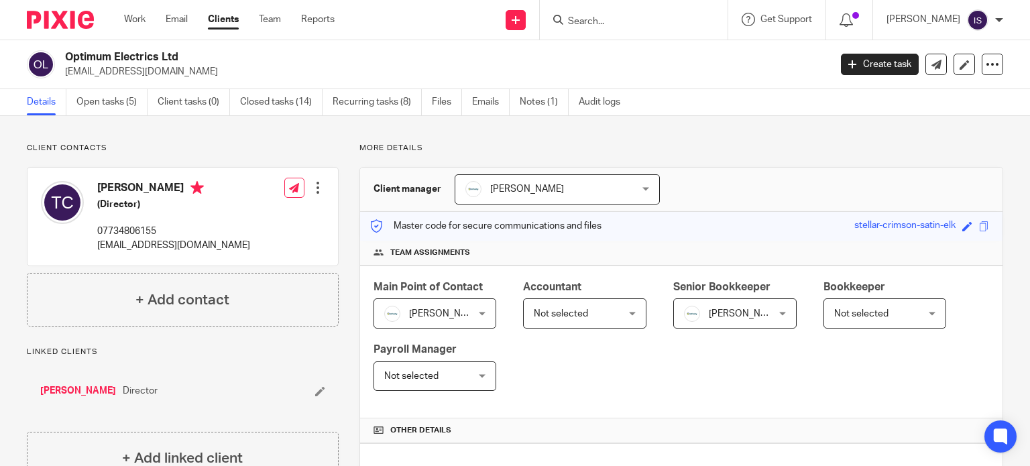
click at [622, 320] on div "Not selected Not selected" at bounding box center [584, 313] width 123 height 30
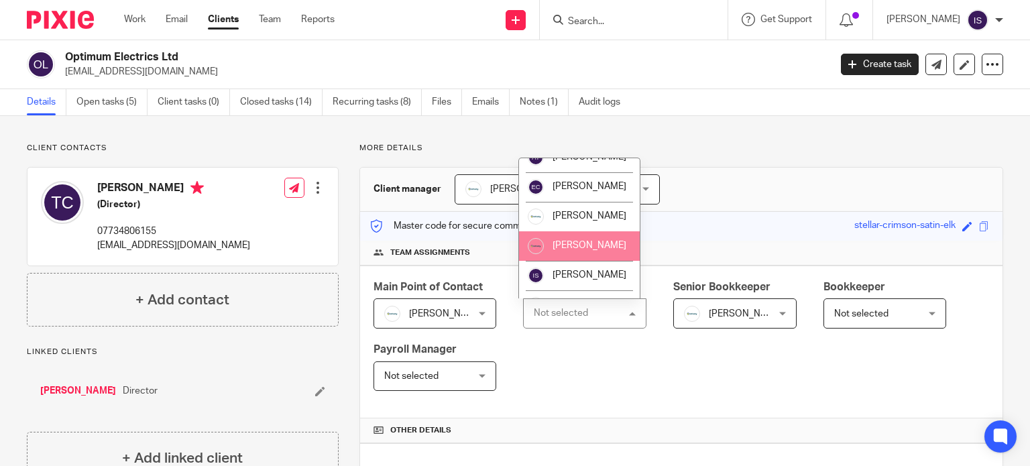
scroll to position [134, 0]
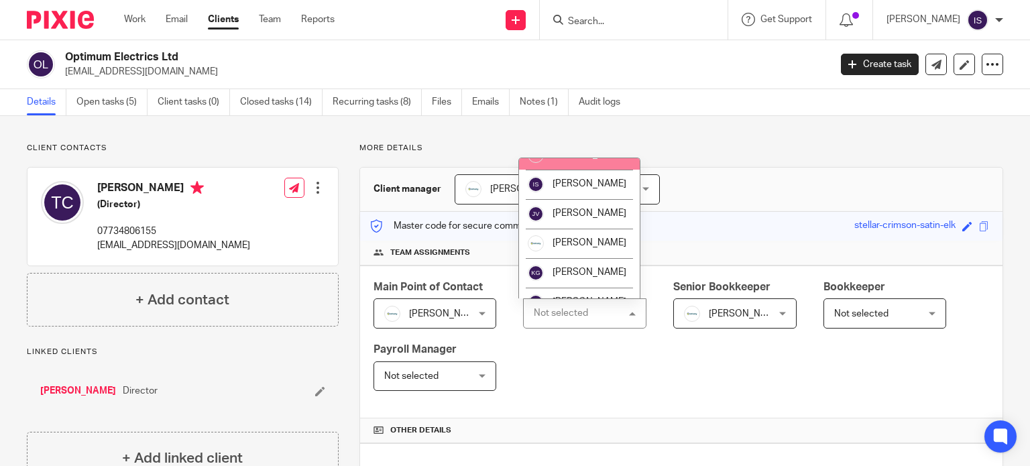
click at [582, 159] on span "[PERSON_NAME]" at bounding box center [590, 154] width 74 height 9
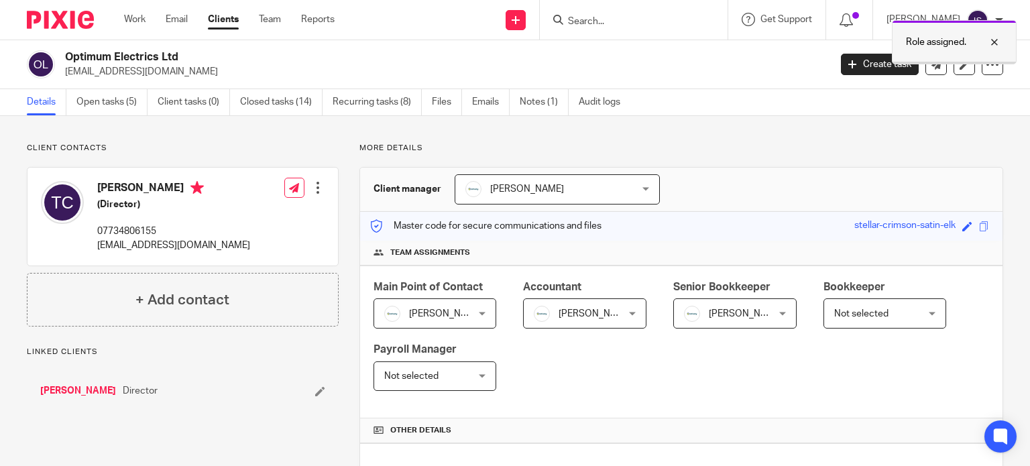
click at [907, 40] on p "Role assigned." at bounding box center [936, 42] width 60 height 13
click at [636, 18] on input "Search" at bounding box center [627, 22] width 121 height 12
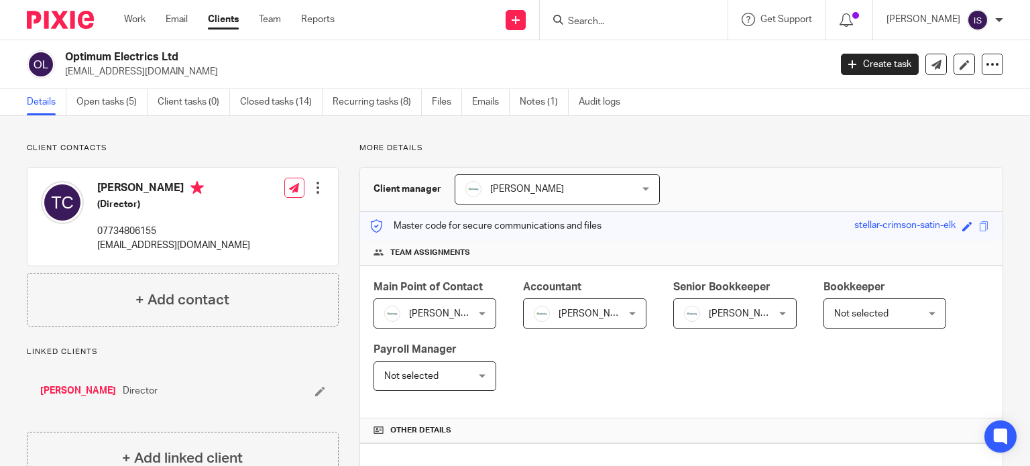
click at [598, 18] on input "Search" at bounding box center [627, 22] width 121 height 12
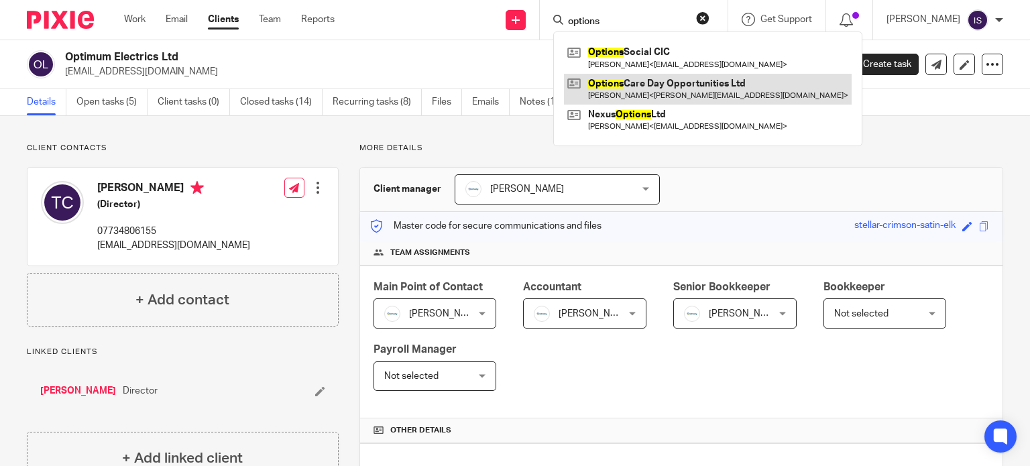
type input "options"
click at [609, 93] on link at bounding box center [708, 89] width 288 height 31
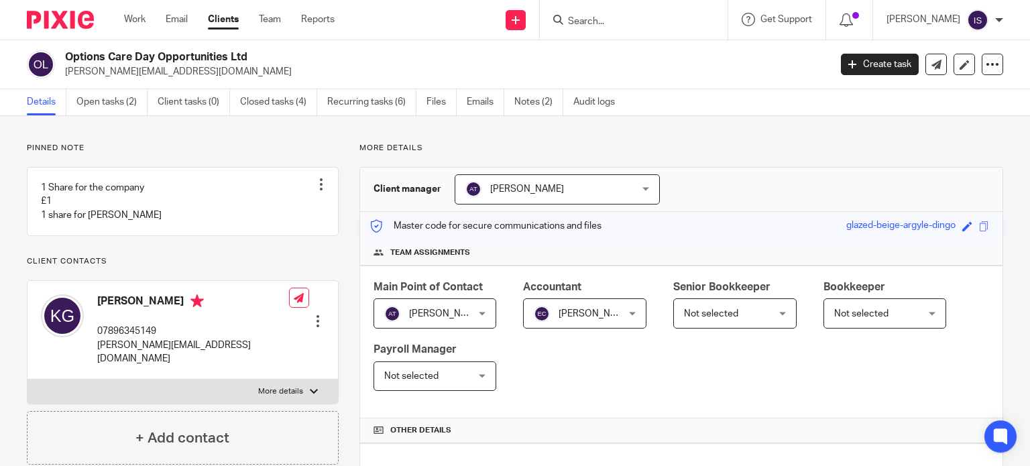
click at [601, 14] on form at bounding box center [638, 19] width 143 height 17
click at [601, 16] on input "Search" at bounding box center [627, 22] width 121 height 12
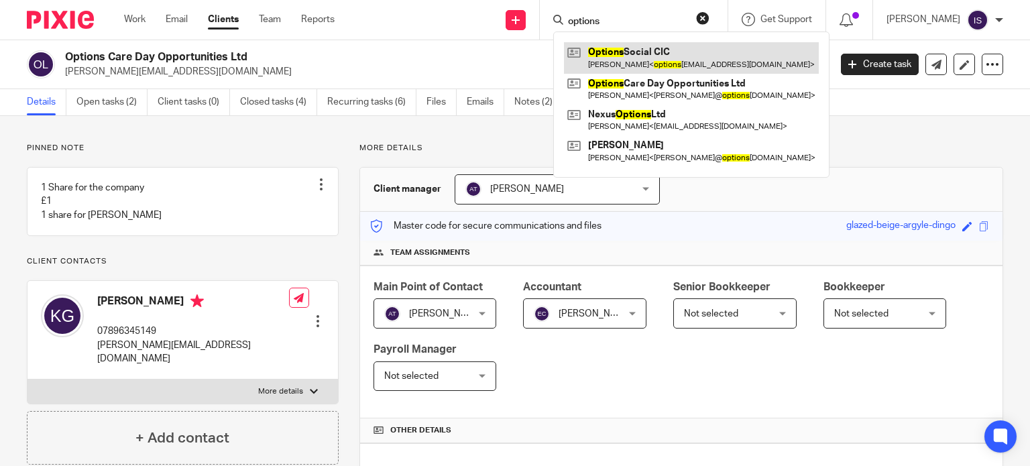
type input "options"
click at [641, 64] on link at bounding box center [691, 57] width 255 height 31
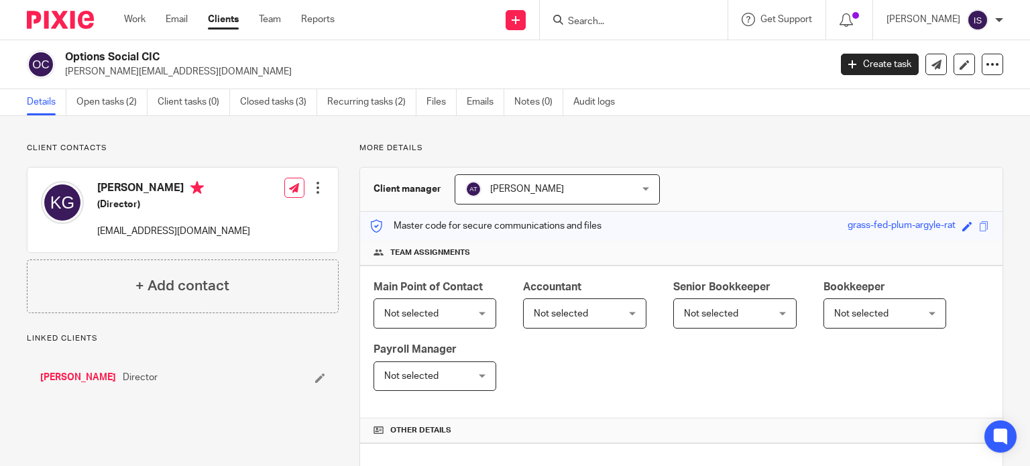
click at [569, 310] on span "Not selected" at bounding box center [561, 313] width 54 height 9
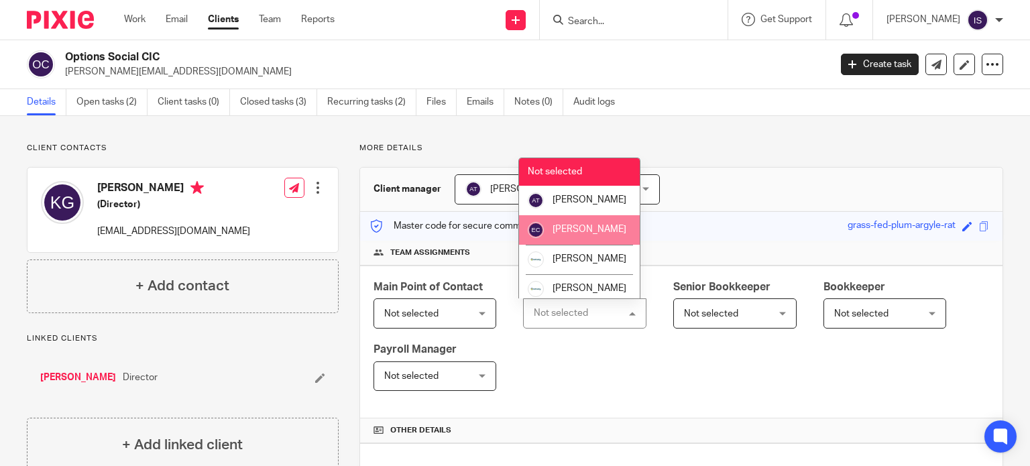
click at [572, 234] on span "[PERSON_NAME]" at bounding box center [590, 229] width 74 height 9
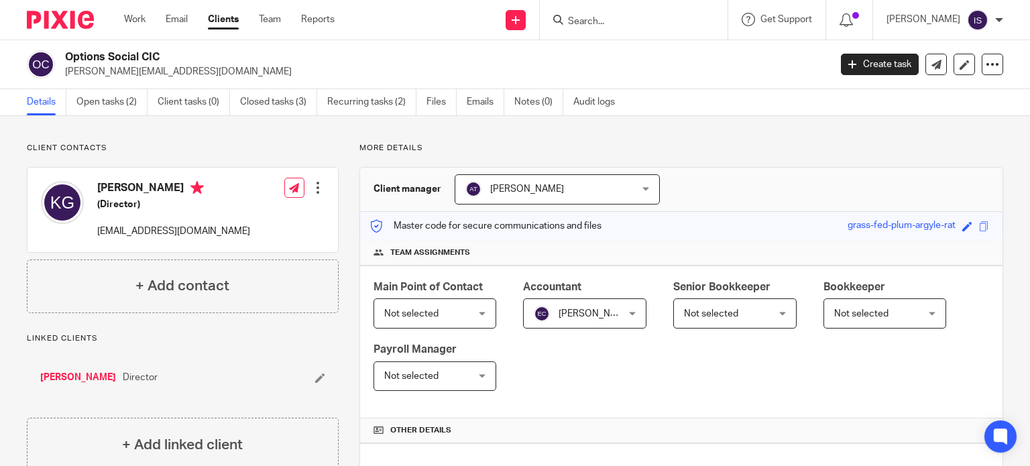
click at [619, 31] on div at bounding box center [634, 20] width 188 height 40
click at [618, 25] on input "Search" at bounding box center [627, 22] width 121 height 12
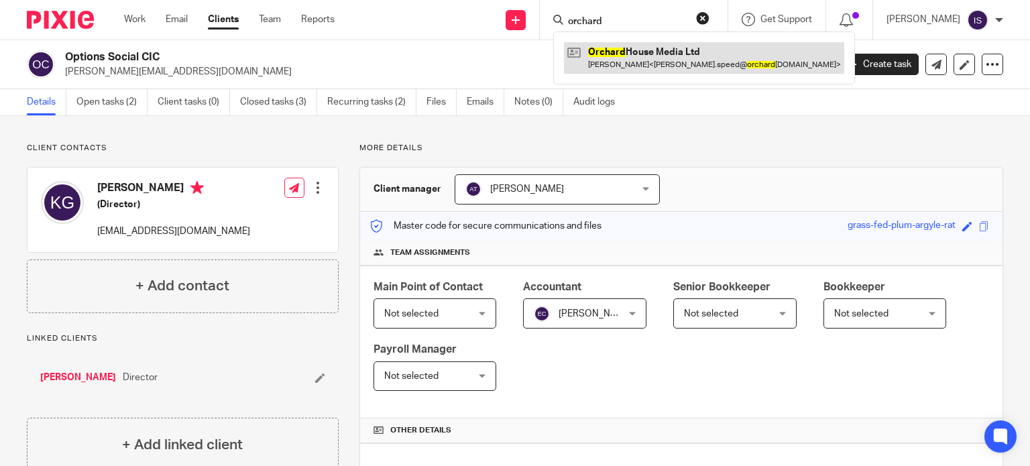
type input "orchard"
click at [641, 61] on link at bounding box center [704, 57] width 280 height 31
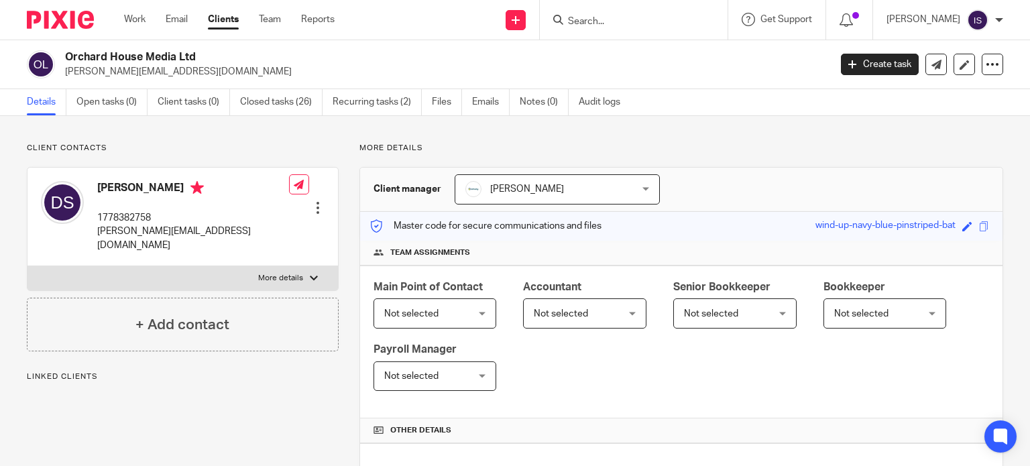
click at [561, 316] on span "Not selected" at bounding box center [561, 313] width 54 height 9
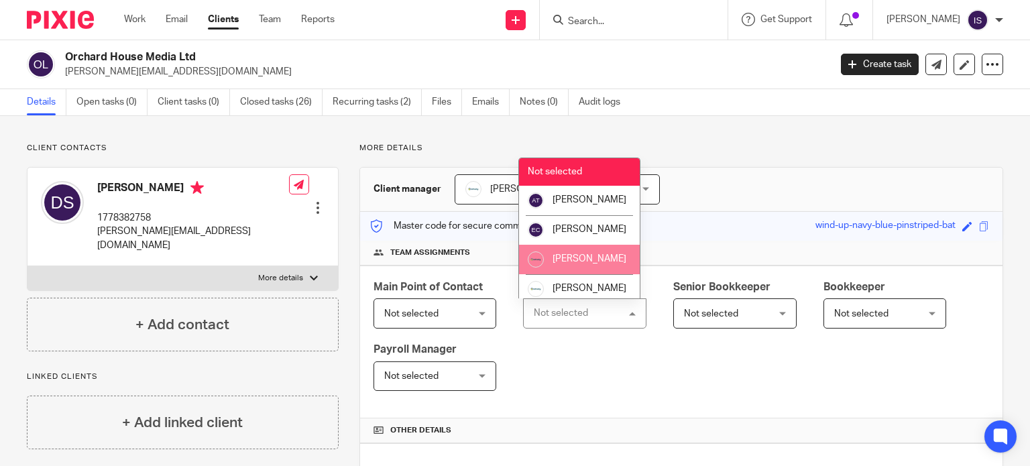
click at [579, 264] on span "[PERSON_NAME]" at bounding box center [590, 258] width 74 height 9
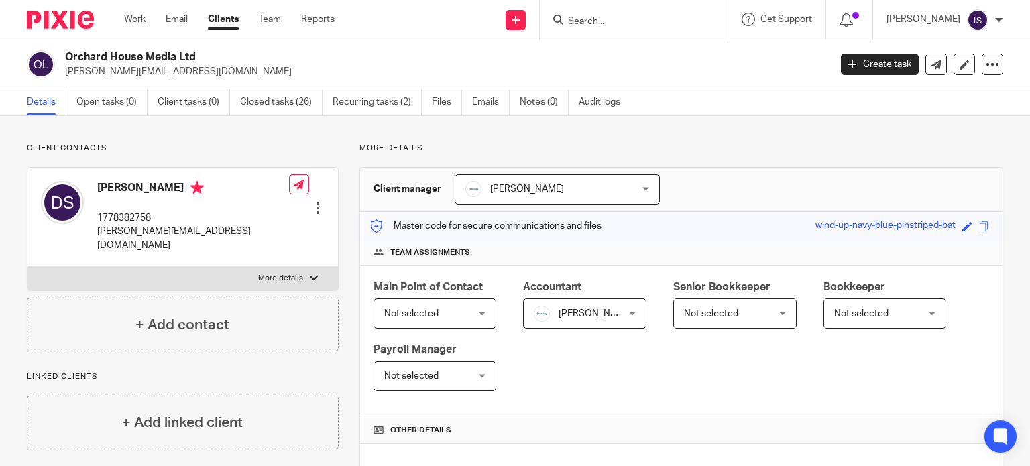
click at [644, 27] on div "Role assigned." at bounding box center [766, 38] width 502 height 51
click at [616, 28] on div at bounding box center [634, 20] width 188 height 40
click at [605, 23] on input "Search" at bounding box center [627, 22] width 121 height 12
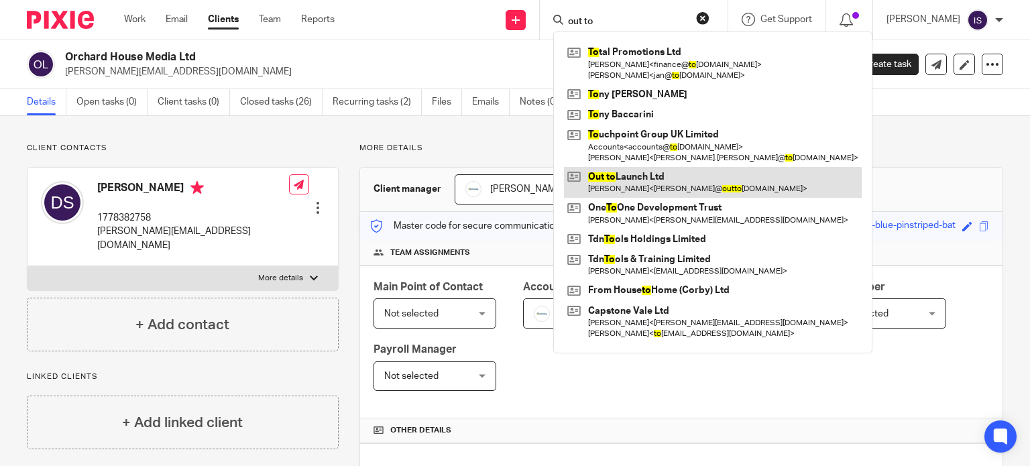
type input "out to"
click at [639, 190] on link at bounding box center [713, 182] width 298 height 31
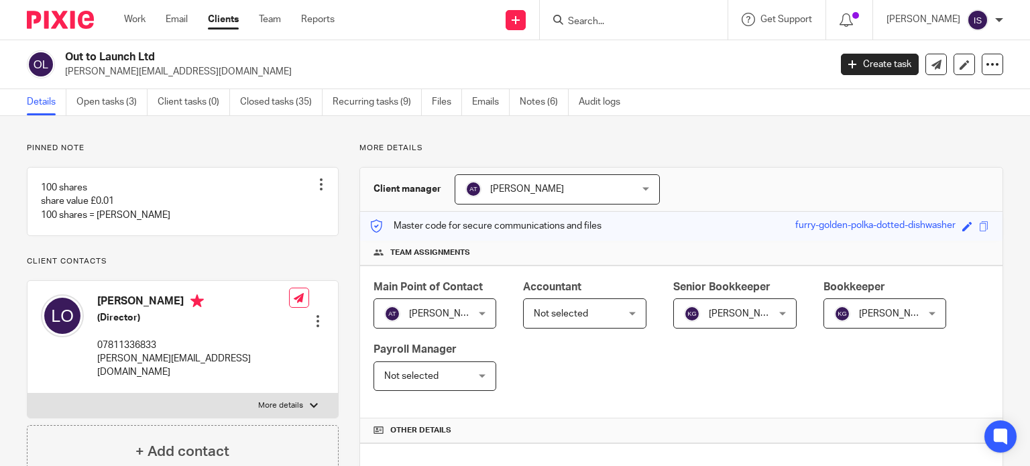
click at [574, 309] on span "Not selected" at bounding box center [561, 313] width 54 height 9
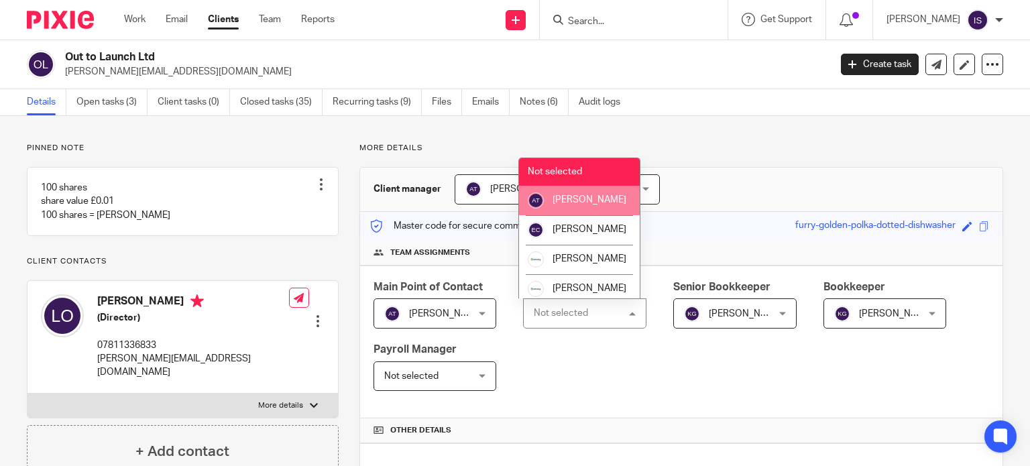
click at [580, 215] on li "[PERSON_NAME]" at bounding box center [579, 201] width 121 height 30
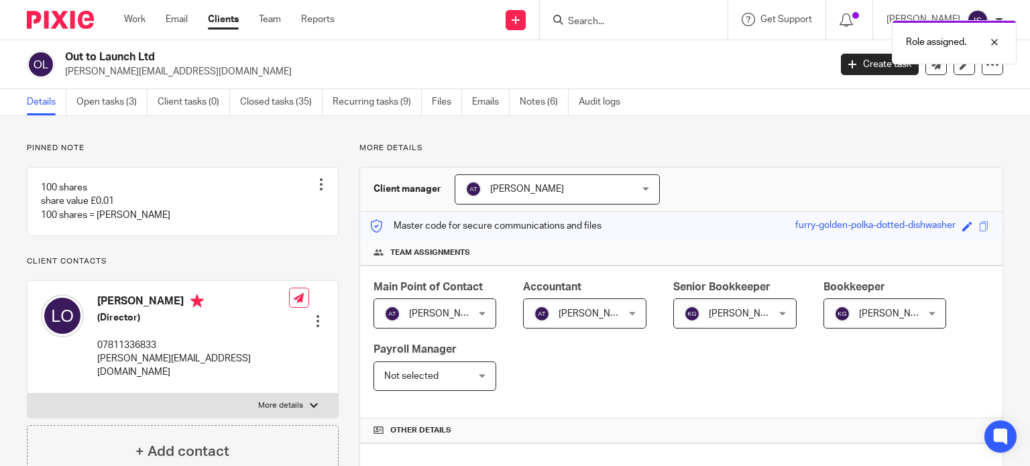
click at [435, 382] on span "Not selected" at bounding box center [428, 376] width 89 height 28
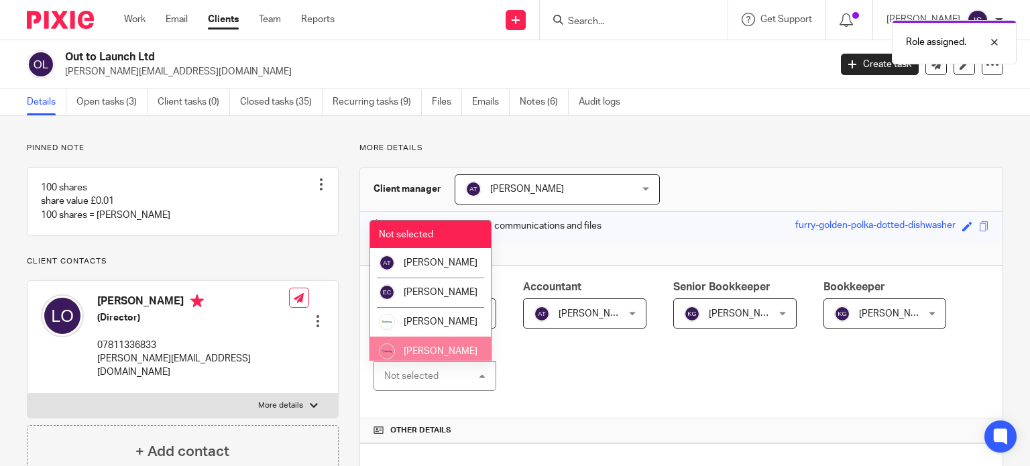
click at [441, 337] on li "[PERSON_NAME]" at bounding box center [430, 322] width 121 height 30
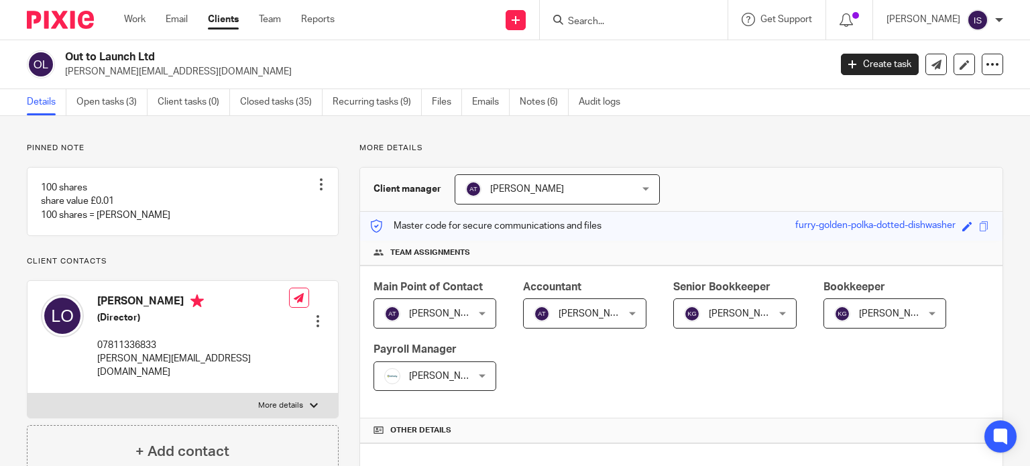
click at [444, 378] on span "[PERSON_NAME]" at bounding box center [446, 376] width 74 height 9
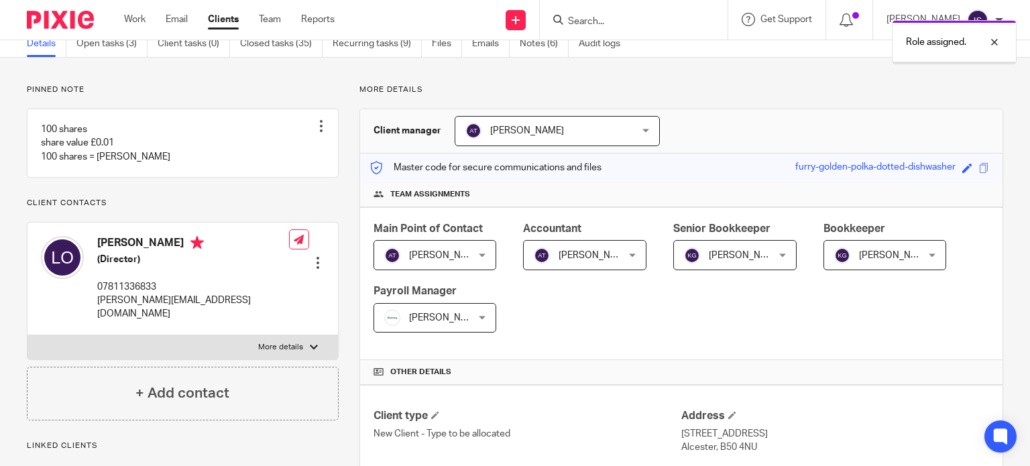
click at [434, 325] on span "[PERSON_NAME]" at bounding box center [428, 318] width 89 height 28
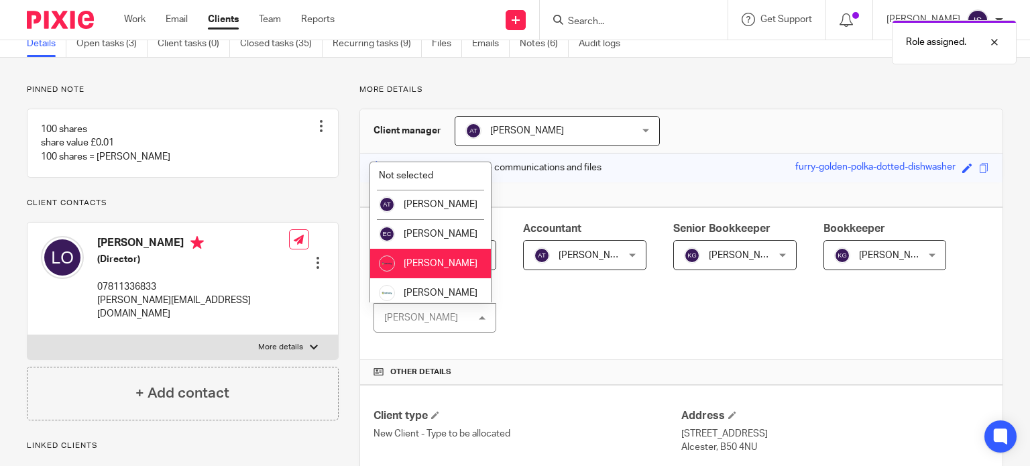
scroll to position [67, 0]
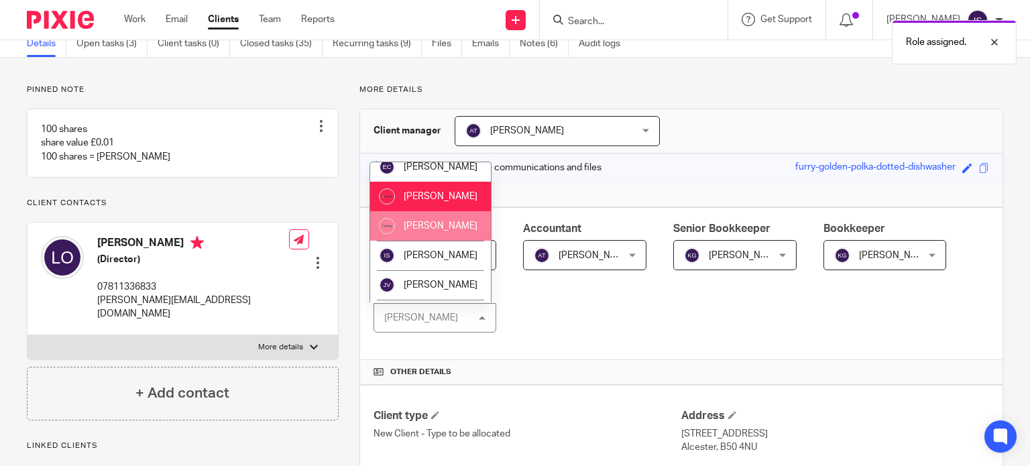
click at [441, 231] on span "[PERSON_NAME]" at bounding box center [441, 225] width 74 height 9
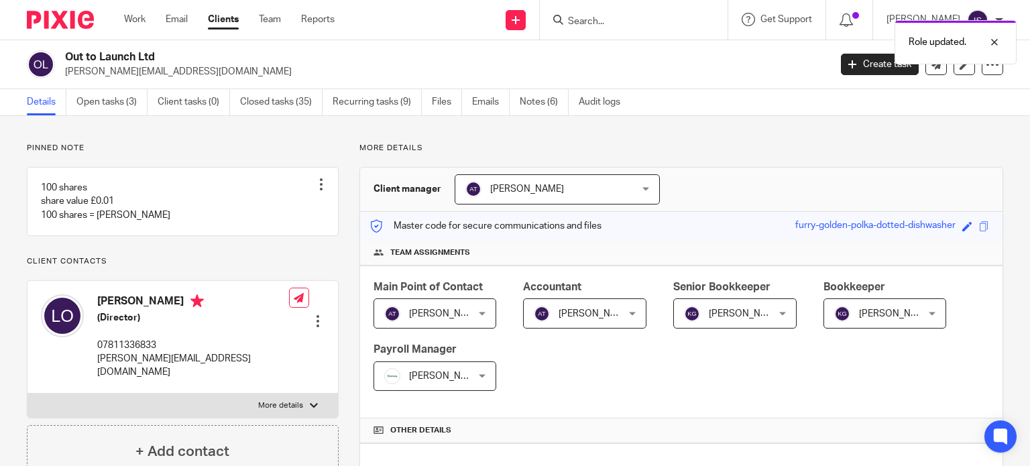
click at [609, 23] on div "Role updated." at bounding box center [766, 38] width 502 height 51
click at [609, 21] on div "Role updated." at bounding box center [766, 38] width 502 height 51
click at [609, 19] on div "Role updated." at bounding box center [766, 38] width 502 height 51
click at [598, 21] on div "Role updated." at bounding box center [766, 38] width 502 height 51
click at [601, 18] on div "Role updated." at bounding box center [766, 38] width 502 height 51
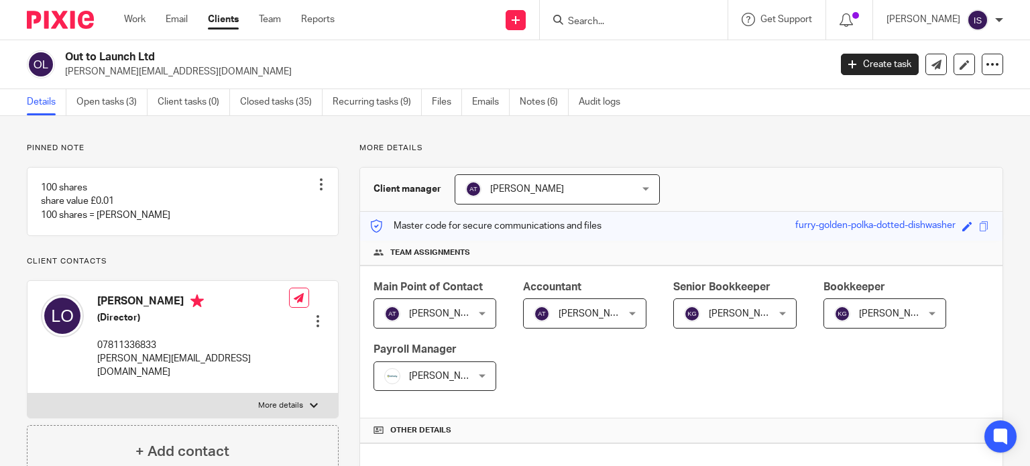
click at [601, 19] on input "Search" at bounding box center [627, 22] width 121 height 12
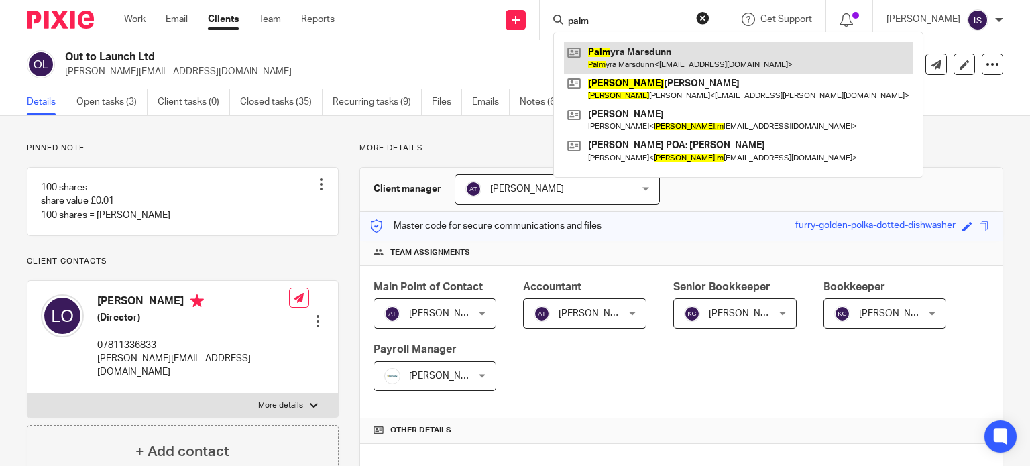
type input "palm"
click at [636, 68] on link at bounding box center [738, 57] width 349 height 31
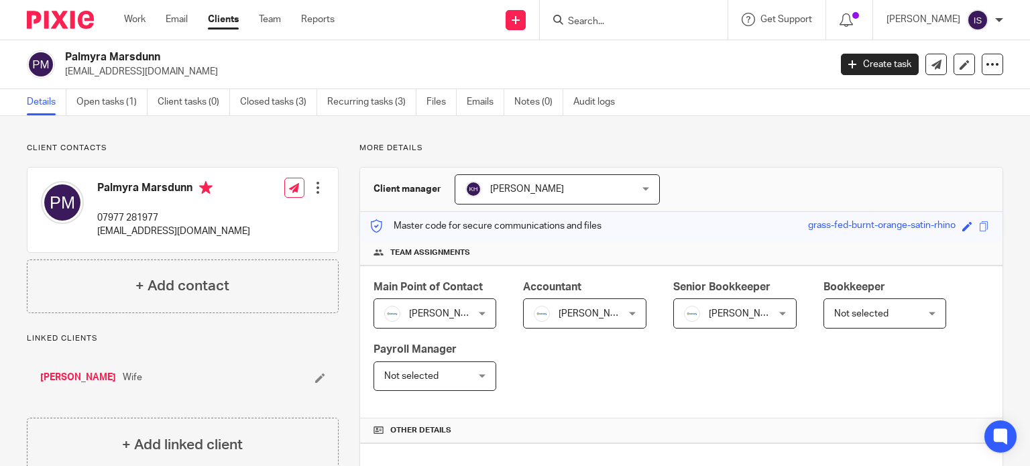
click at [718, 306] on span "[PERSON_NAME]" at bounding box center [728, 313] width 89 height 28
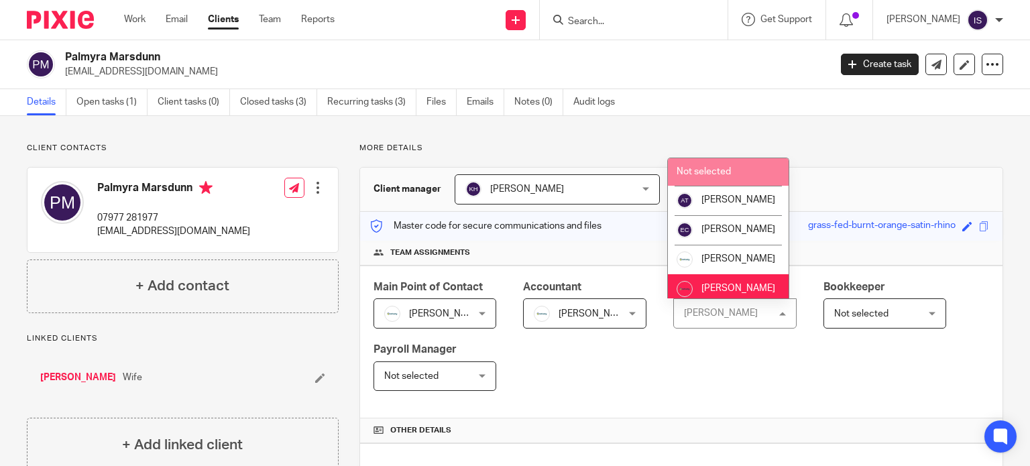
drag, startPoint x: 701, startPoint y: 174, endPoint x: 688, endPoint y: 177, distance: 13.7
click at [702, 174] on span "Not selected" at bounding box center [704, 171] width 54 height 9
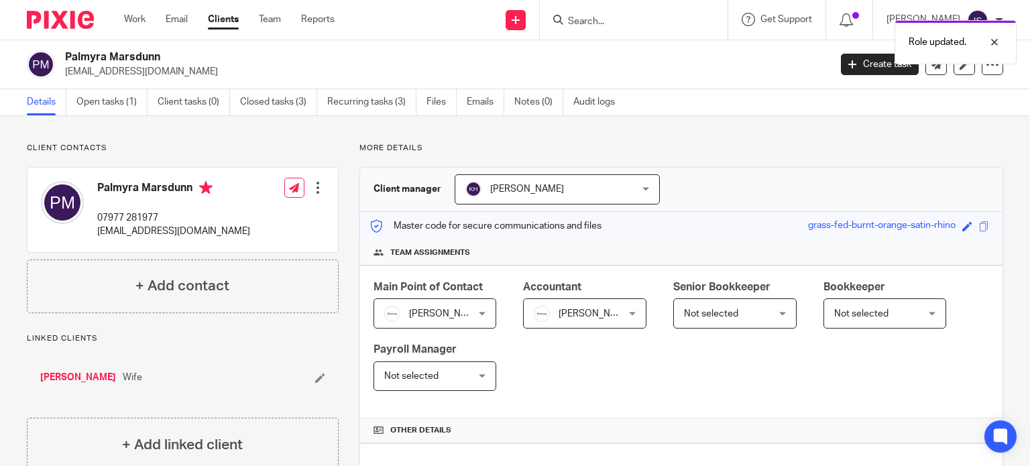
click at [632, 23] on div "Role updated." at bounding box center [766, 38] width 502 height 51
click at [632, 22] on div "Role updated." at bounding box center [766, 38] width 502 height 51
click at [624, 23] on div "Role updated." at bounding box center [766, 38] width 502 height 51
click at [613, 22] on input "Search" at bounding box center [627, 22] width 121 height 12
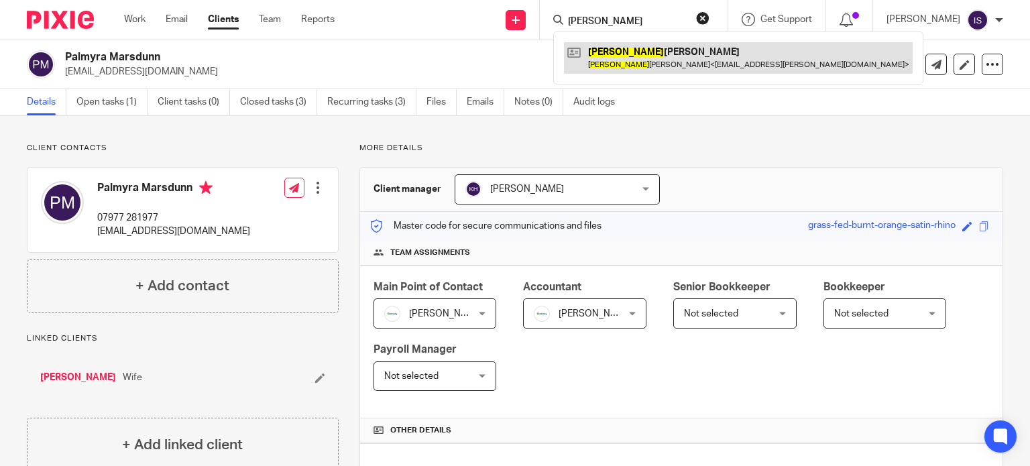
type input "pamela"
click at [657, 62] on link at bounding box center [738, 57] width 349 height 31
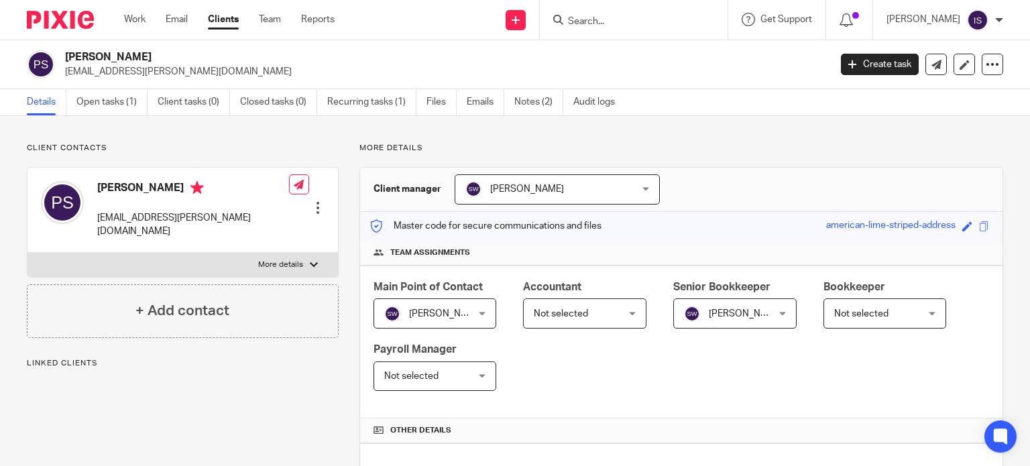
click at [604, 306] on span "Not selected" at bounding box center [578, 313] width 89 height 28
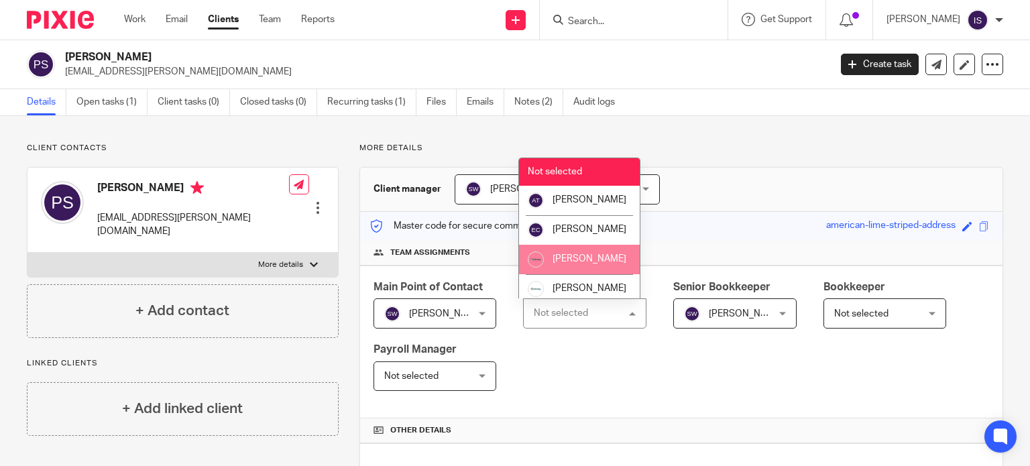
scroll to position [225, 0]
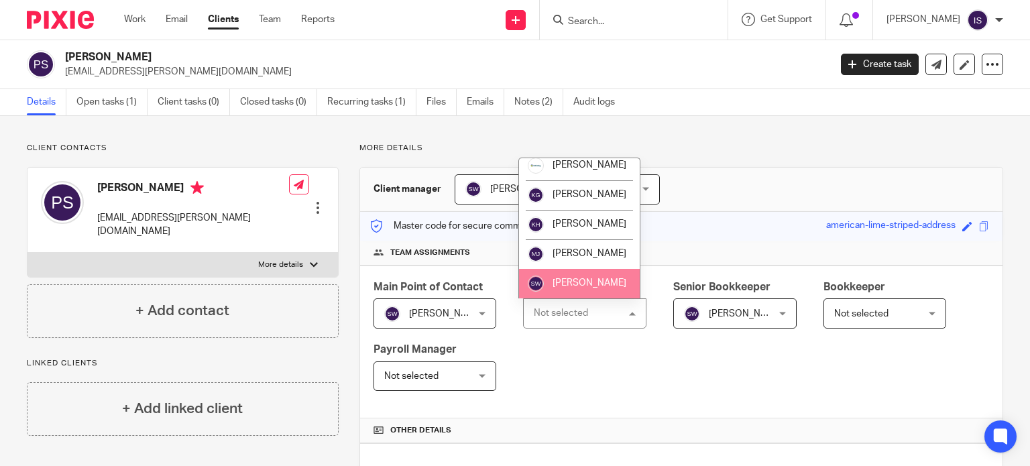
click at [594, 284] on span "[PERSON_NAME]" at bounding box center [590, 282] width 74 height 9
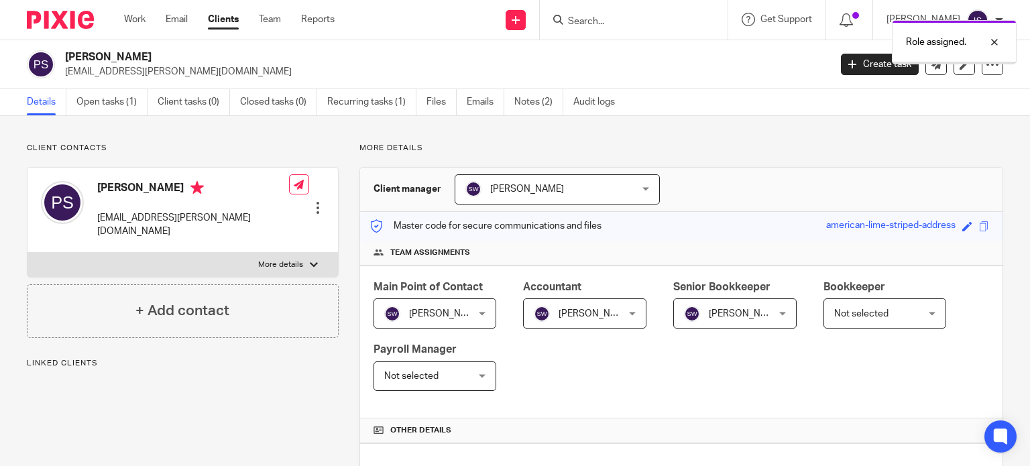
click at [687, 310] on img at bounding box center [692, 314] width 16 height 16
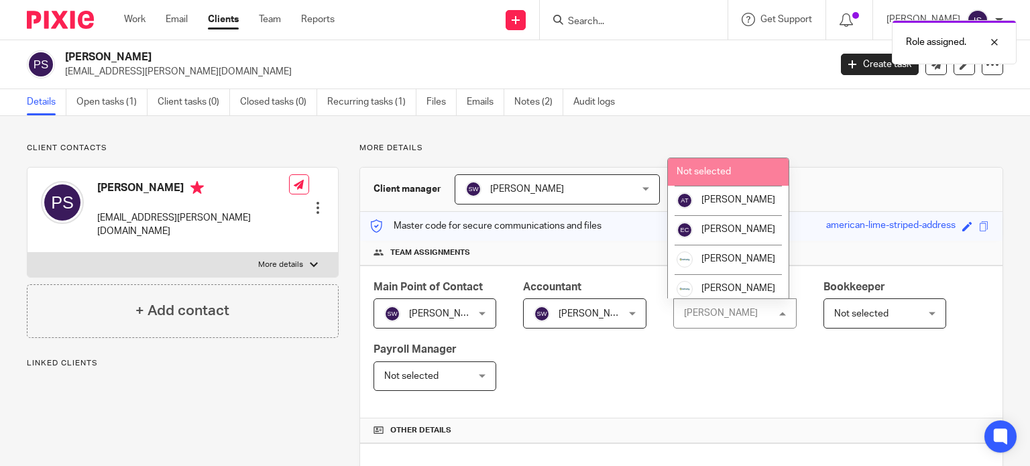
click at [692, 178] on li "Not selected" at bounding box center [728, 171] width 121 height 27
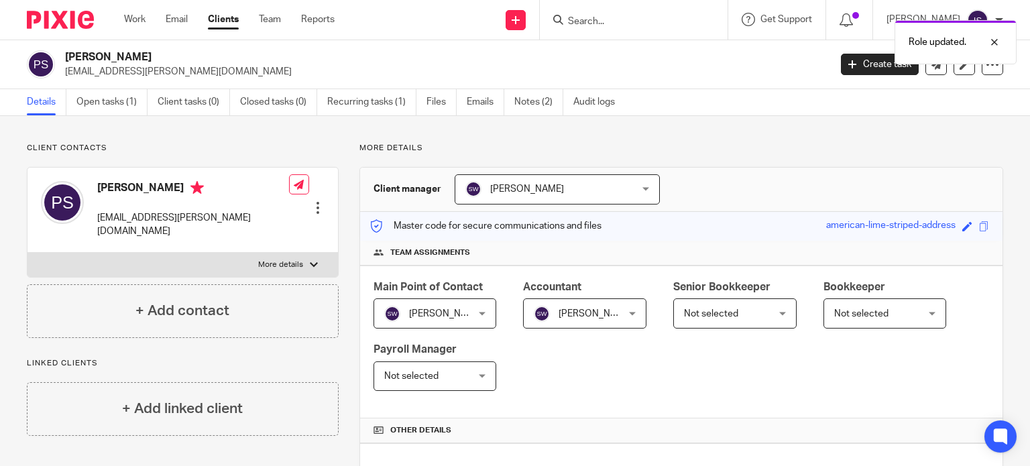
click at [608, 23] on div "Role updated." at bounding box center [766, 38] width 502 height 51
click at [601, 18] on div "Role updated." at bounding box center [766, 38] width 502 height 51
click at [942, 40] on p "Role updated." at bounding box center [938, 42] width 58 height 13
click at [630, 25] on input "Search" at bounding box center [627, 22] width 121 height 12
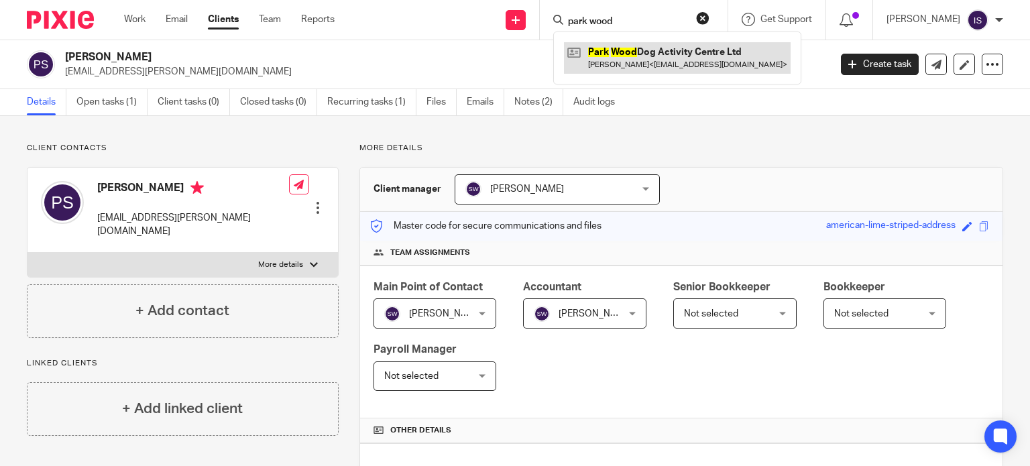
type input "park wood"
click at [635, 66] on link at bounding box center [677, 57] width 227 height 31
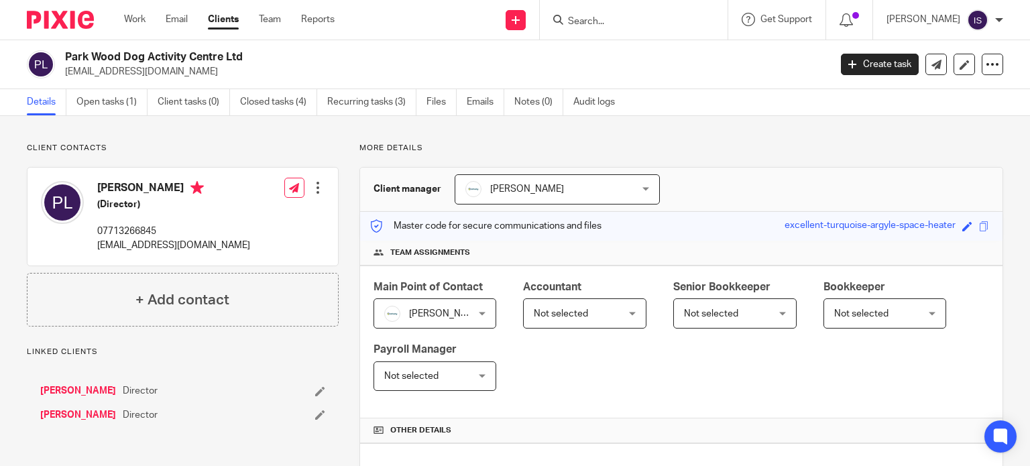
click at [569, 310] on span "Not selected" at bounding box center [561, 313] width 54 height 9
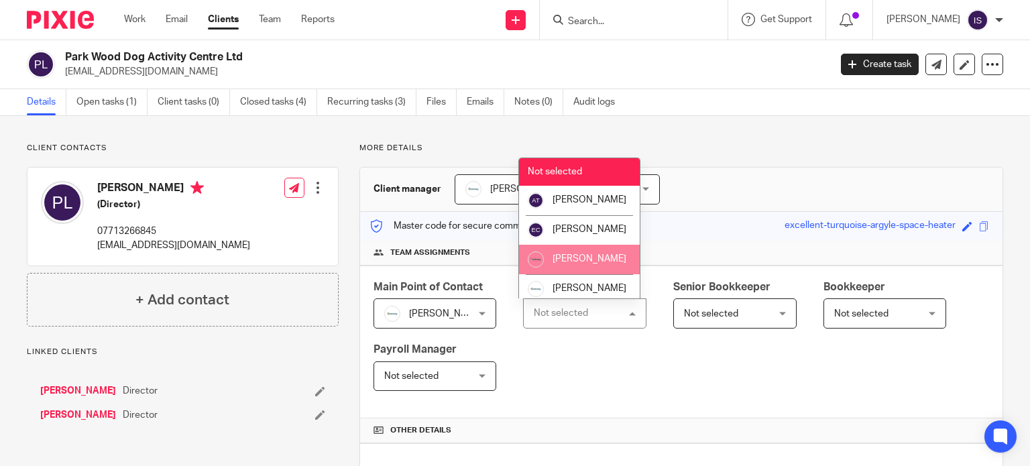
click at [573, 264] on span "[PERSON_NAME]" at bounding box center [590, 258] width 74 height 9
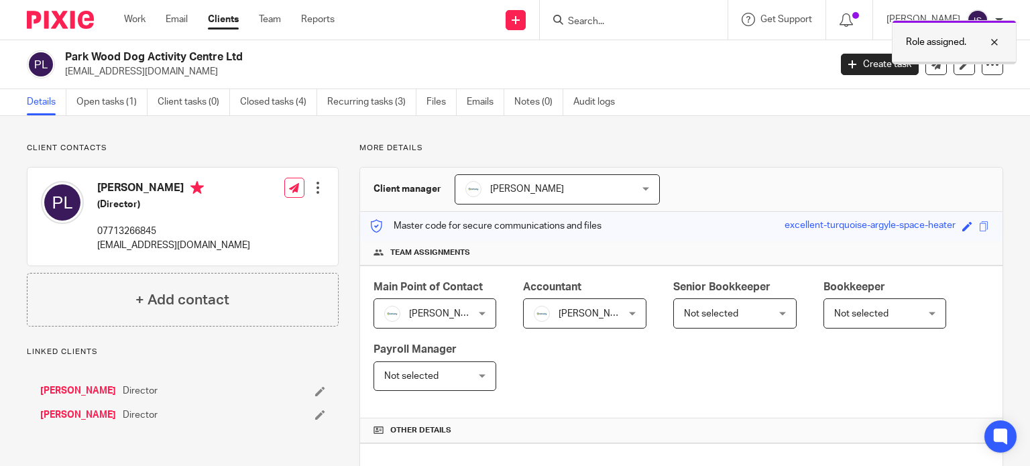
click at [915, 40] on p "Role assigned." at bounding box center [936, 42] width 60 height 13
click at [609, 23] on input "Search" at bounding box center [627, 22] width 121 height 12
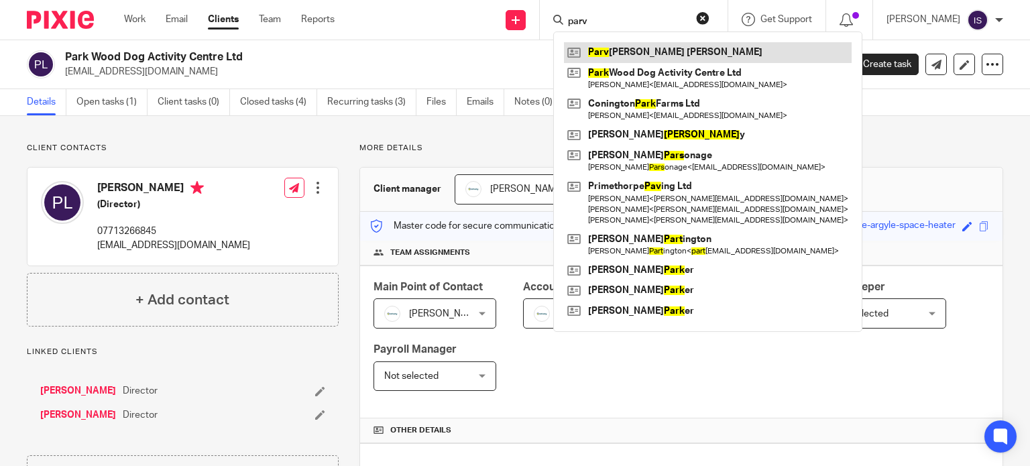
type input "parv"
click at [659, 60] on link at bounding box center [708, 52] width 288 height 20
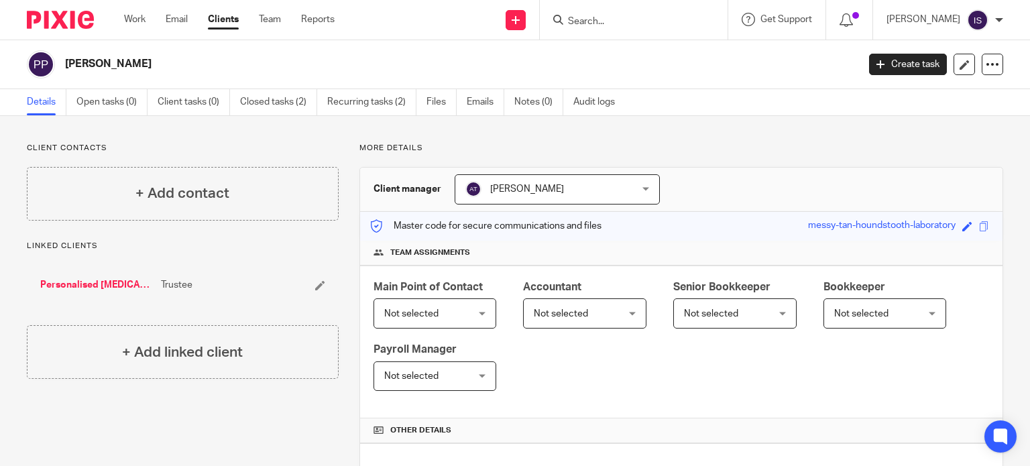
click at [648, 33] on div at bounding box center [634, 20] width 188 height 40
click at [640, 21] on input "Search" at bounding box center [627, 22] width 121 height 12
click at [617, 26] on input "Search" at bounding box center [627, 22] width 121 height 12
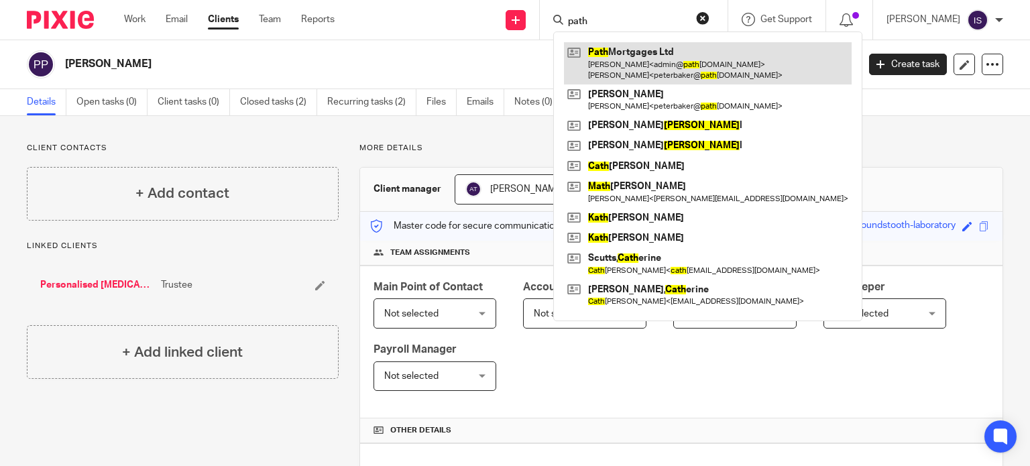
type input "path"
click at [629, 64] on link at bounding box center [708, 63] width 288 height 42
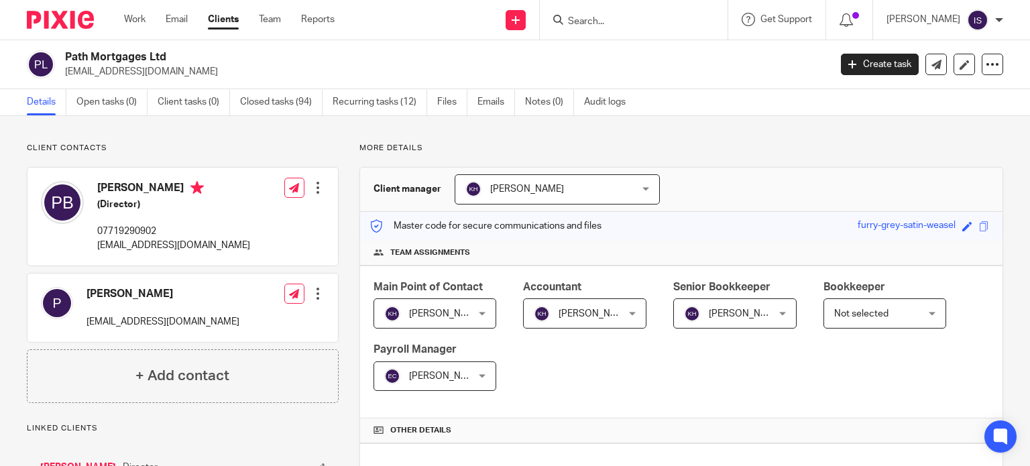
click at [733, 305] on span "[PERSON_NAME]" at bounding box center [728, 313] width 89 height 28
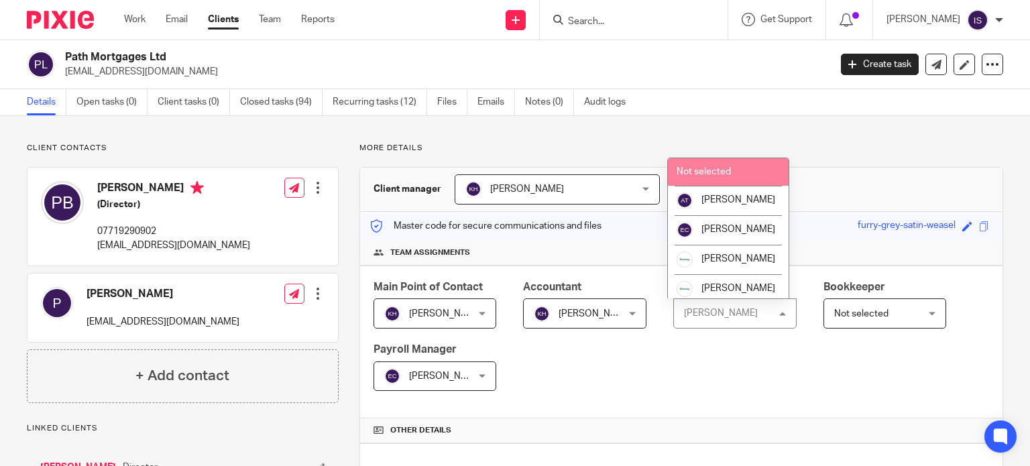
click at [692, 165] on li "Not selected" at bounding box center [728, 171] width 121 height 27
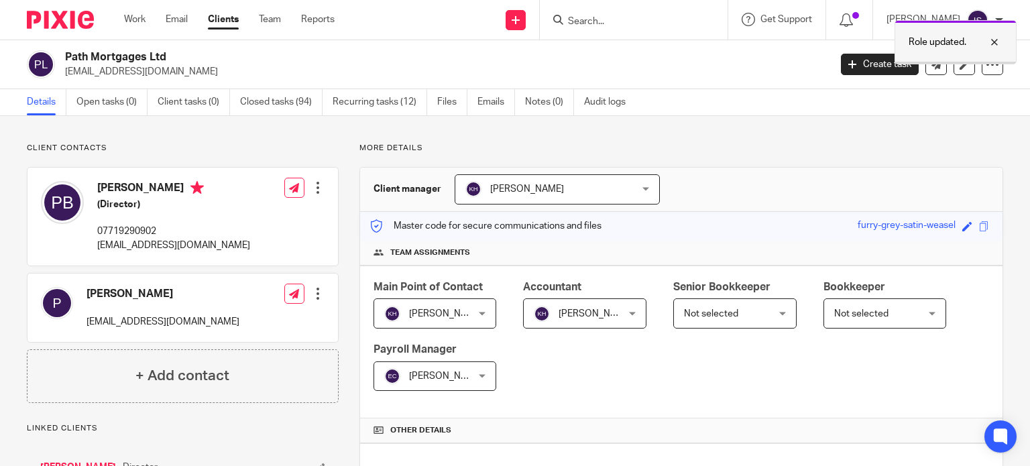
click at [915, 38] on p "Role updated." at bounding box center [938, 42] width 58 height 13
click at [640, 19] on input "Search" at bounding box center [627, 22] width 121 height 12
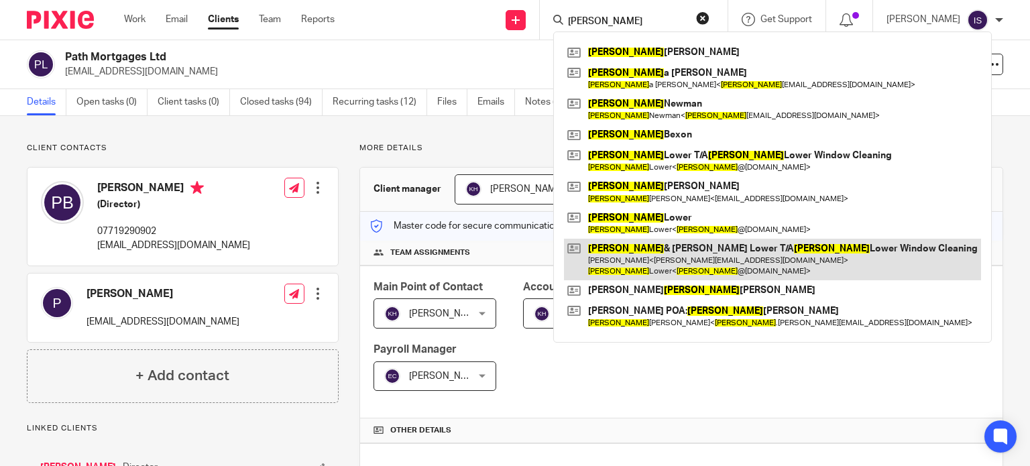
type input "paul"
click at [638, 246] on link at bounding box center [772, 260] width 417 height 42
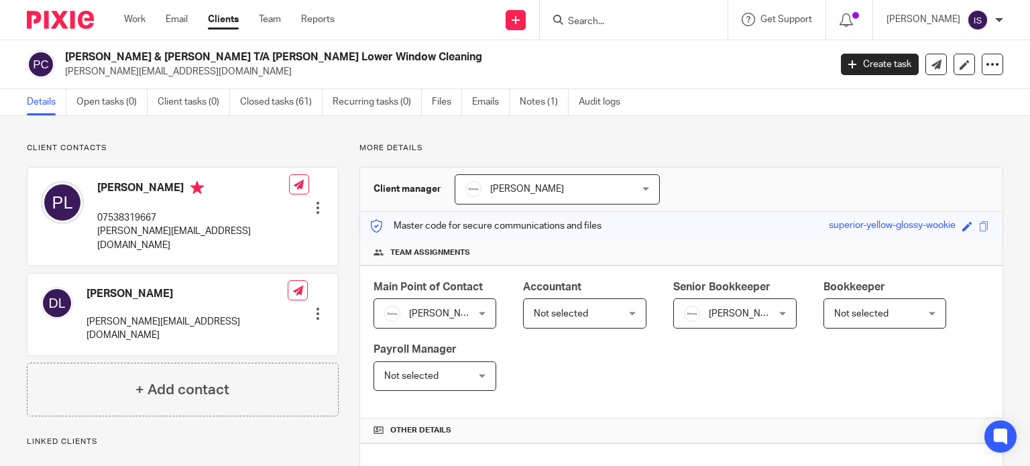
click at [578, 310] on span "Not selected" at bounding box center [561, 313] width 54 height 9
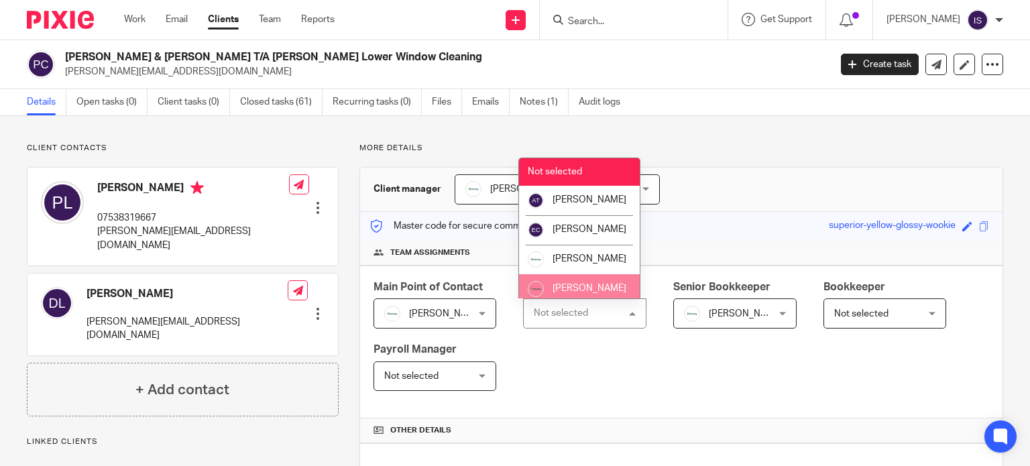
click at [573, 293] on li "[PERSON_NAME]" at bounding box center [579, 289] width 121 height 30
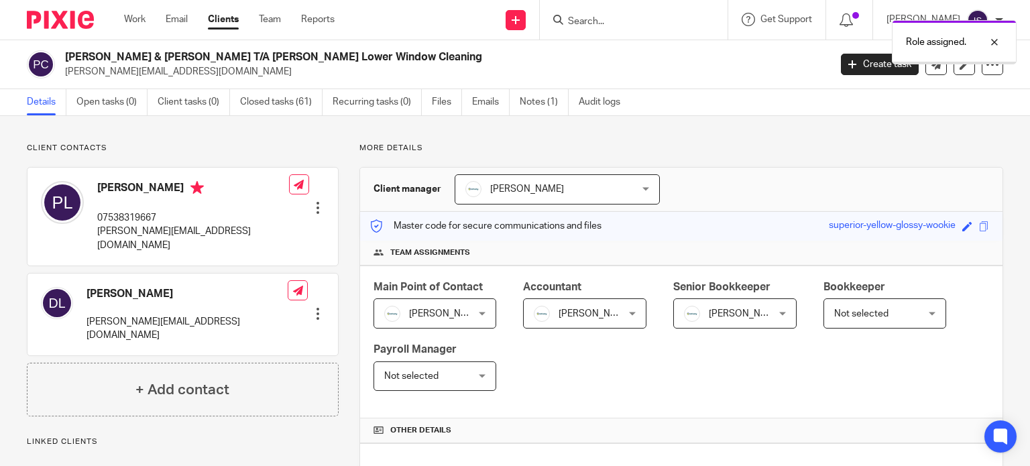
click at [709, 313] on span "[PERSON_NAME]" at bounding box center [746, 313] width 74 height 9
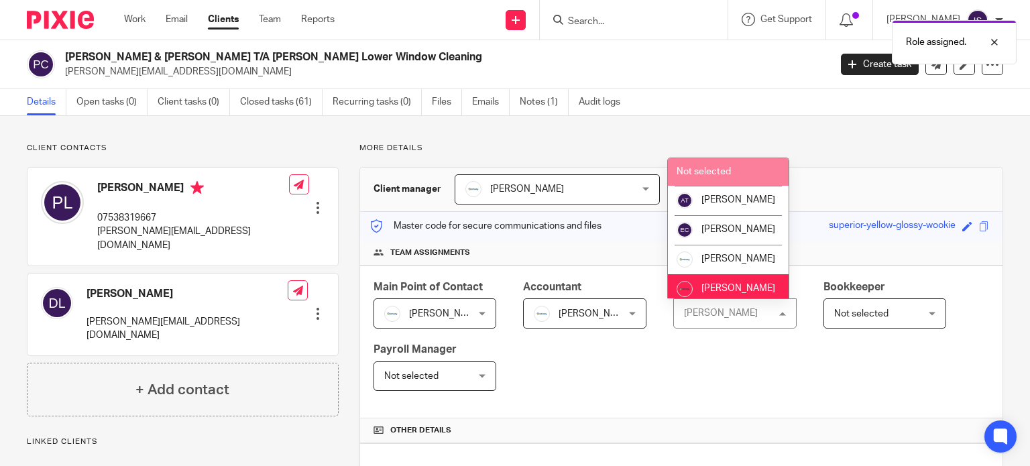
click at [712, 173] on span "Not selected" at bounding box center [704, 171] width 54 height 9
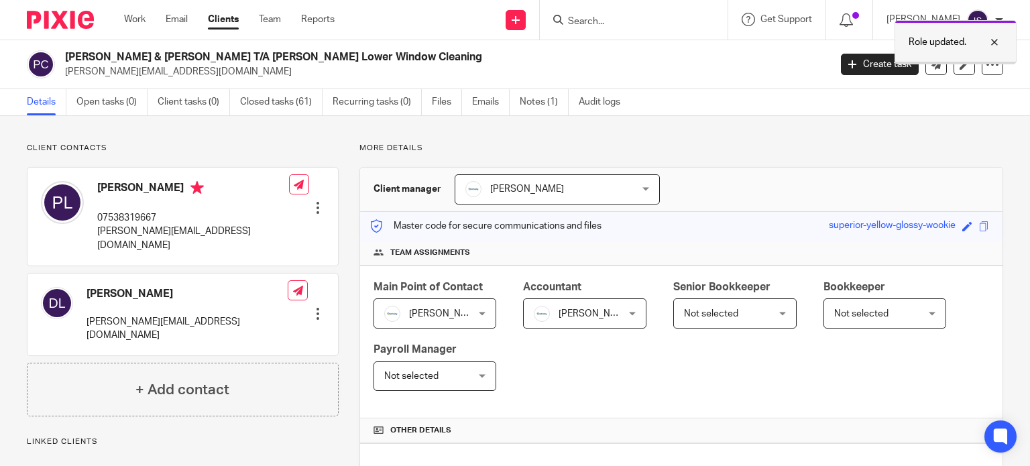
click at [927, 45] on p "Role updated." at bounding box center [938, 42] width 58 height 13
click at [627, 21] on input "Search" at bounding box center [627, 22] width 121 height 12
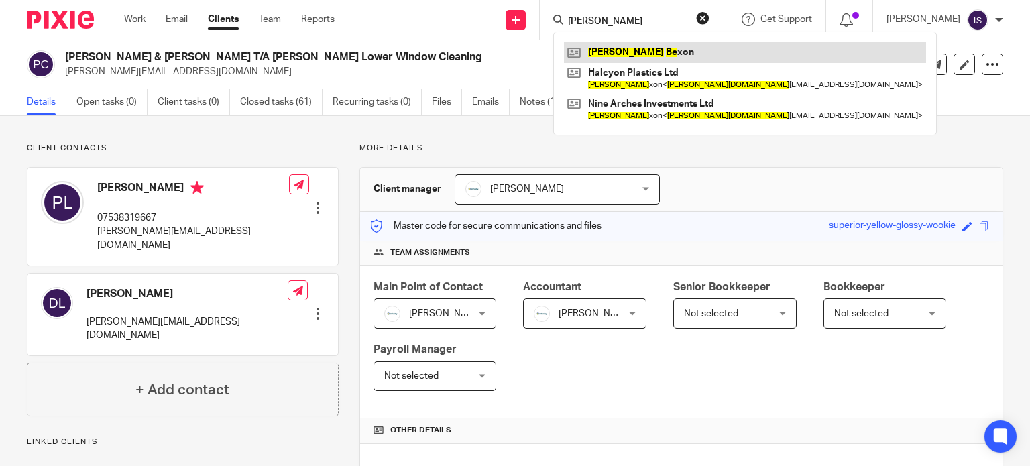
type input "paul be"
click at [644, 56] on link at bounding box center [745, 52] width 362 height 20
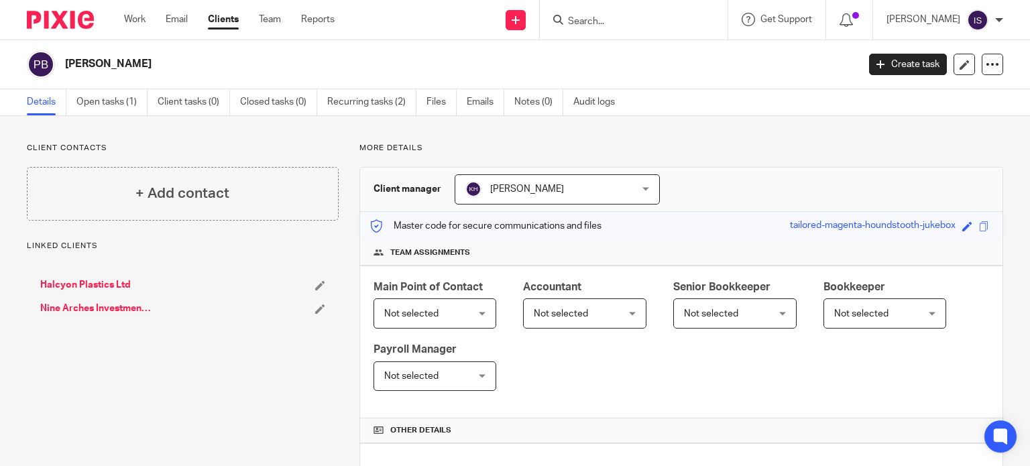
click at [578, 310] on span "Not selected" at bounding box center [561, 313] width 54 height 9
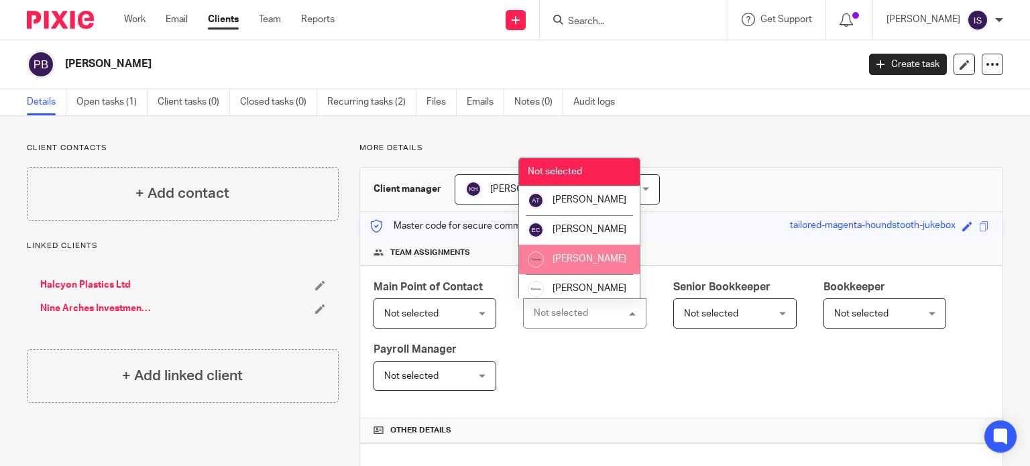
click at [567, 267] on li "[PERSON_NAME]" at bounding box center [579, 260] width 121 height 30
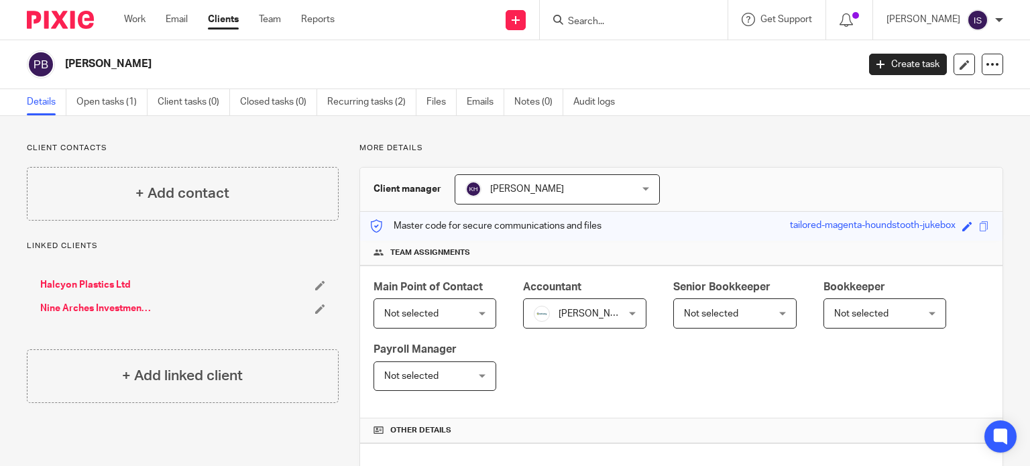
click at [655, 21] on input "Search" at bounding box center [627, 22] width 121 height 12
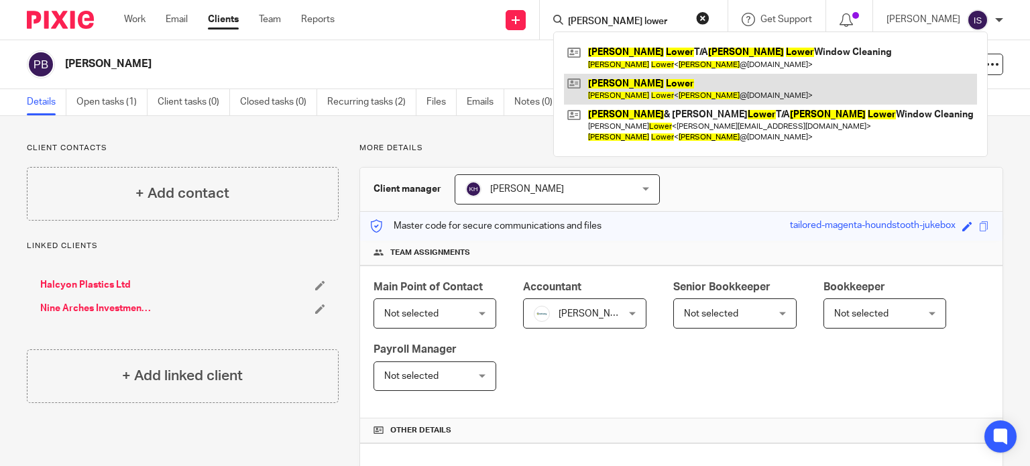
type input "paul lower"
click at [671, 82] on link at bounding box center [770, 89] width 413 height 31
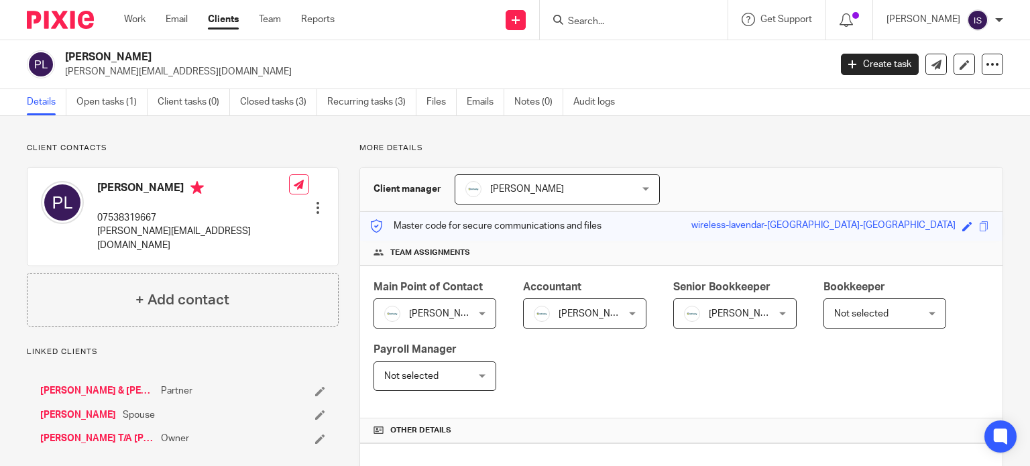
click at [700, 318] on span "[PERSON_NAME]" at bounding box center [728, 313] width 89 height 28
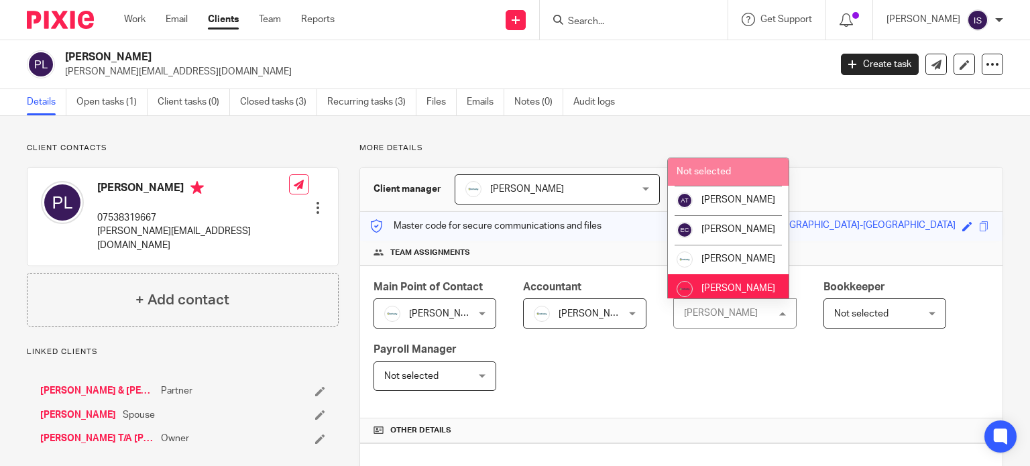
click at [697, 176] on span "Not selected" at bounding box center [704, 171] width 54 height 9
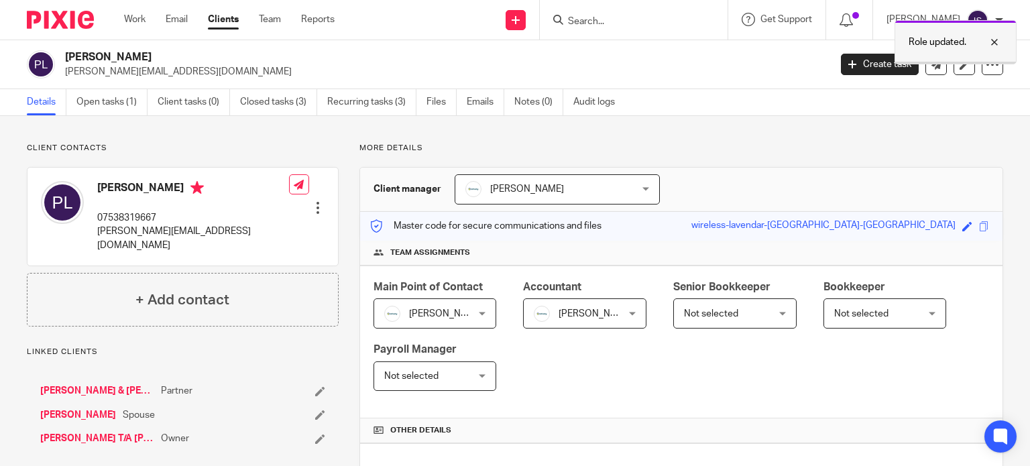
click at [909, 40] on p "Role updated." at bounding box center [938, 42] width 58 height 13
click at [646, 18] on input "Search" at bounding box center [627, 22] width 121 height 12
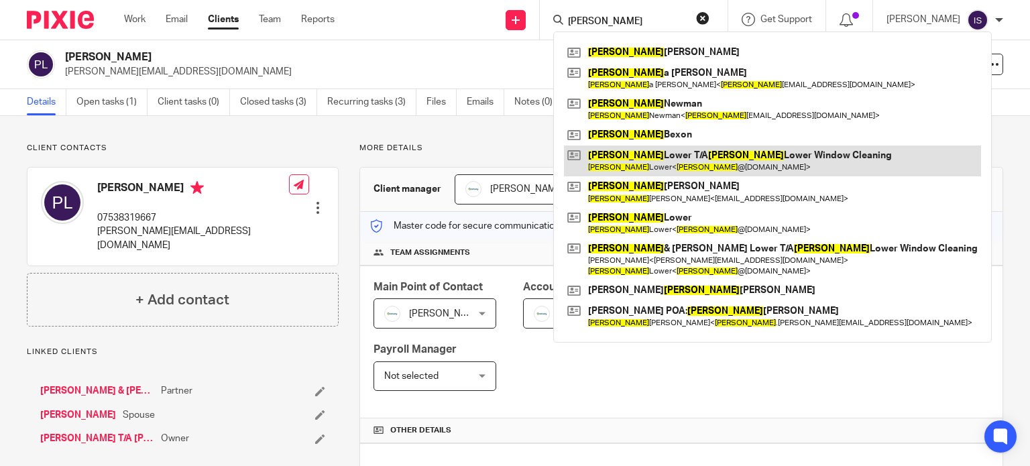
type input "[PERSON_NAME]"
click at [671, 155] on link at bounding box center [772, 161] width 417 height 31
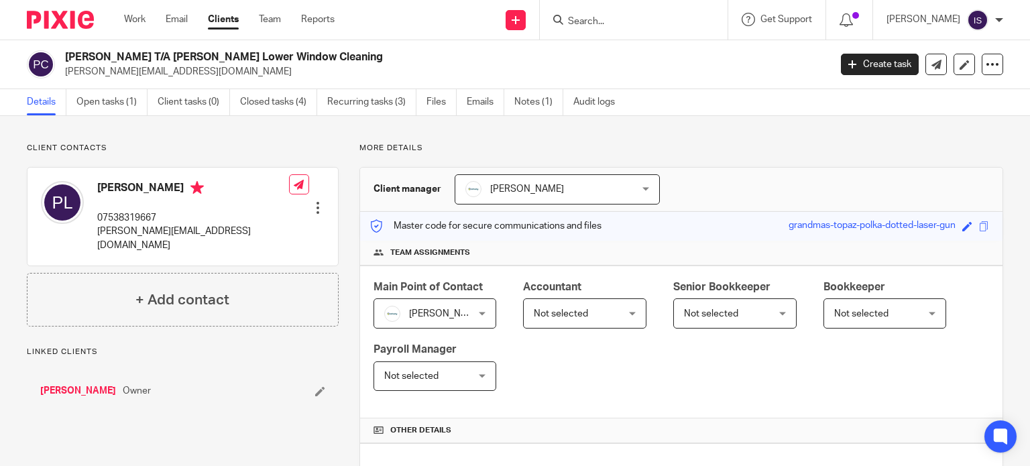
click at [570, 313] on span "Not selected" at bounding box center [561, 313] width 54 height 9
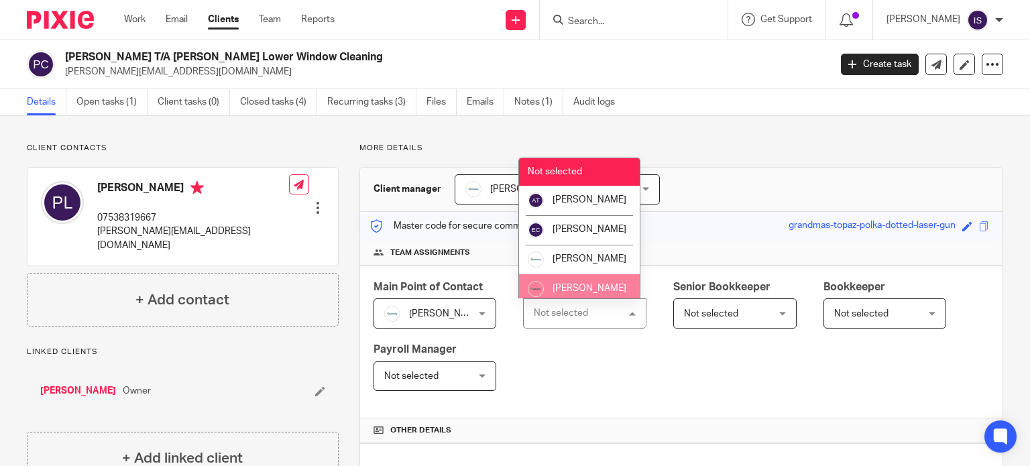
click at [572, 290] on li "[PERSON_NAME]" at bounding box center [579, 289] width 121 height 30
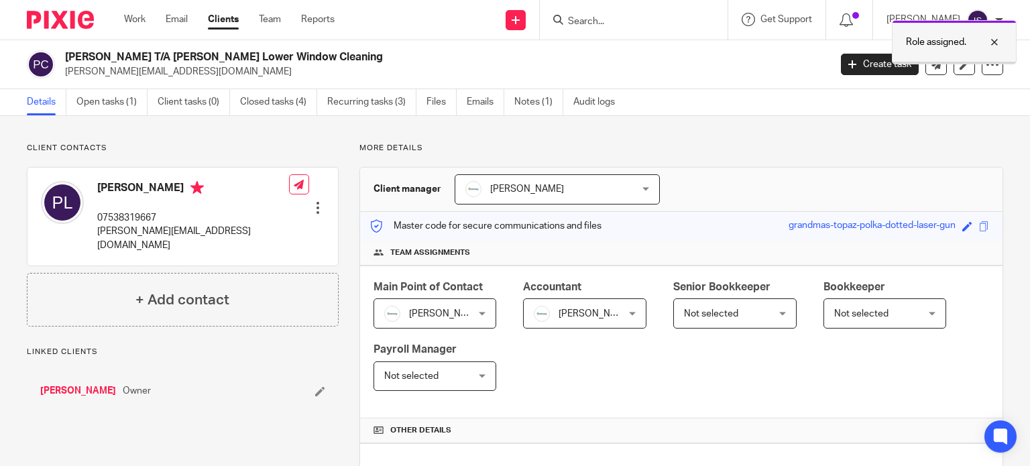
click at [923, 36] on p "Role assigned." at bounding box center [936, 42] width 60 height 13
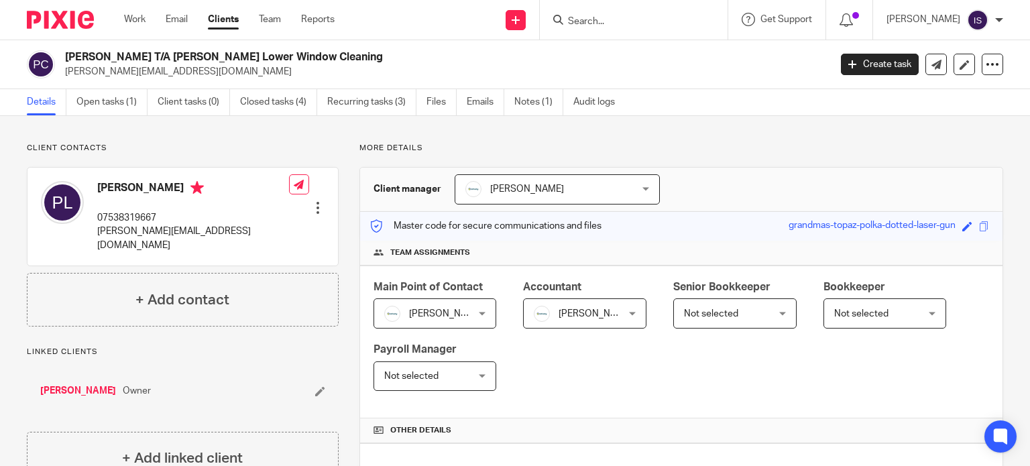
click at [587, 23] on input "Search" at bounding box center [627, 22] width 121 height 12
type input "paul merrig"
click at [632, 59] on link at bounding box center [647, 52] width 166 height 20
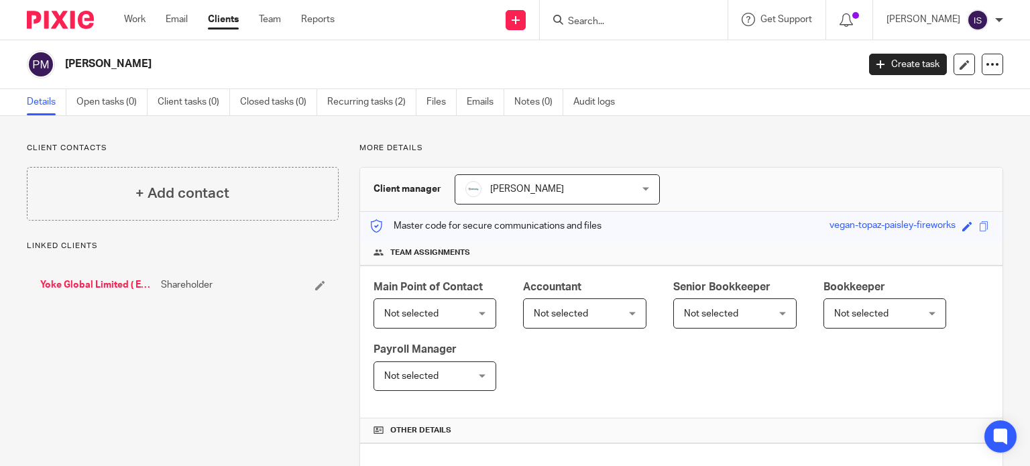
click at [591, 10] on div at bounding box center [634, 20] width 188 height 40
click at [590, 20] on input "Search" at bounding box center [627, 22] width 121 height 12
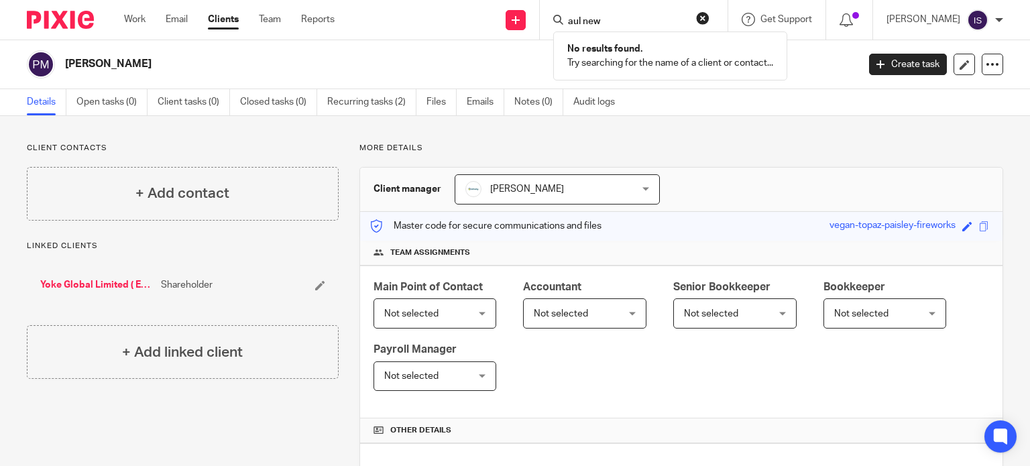
click at [581, 16] on input "aul new" at bounding box center [627, 22] width 121 height 12
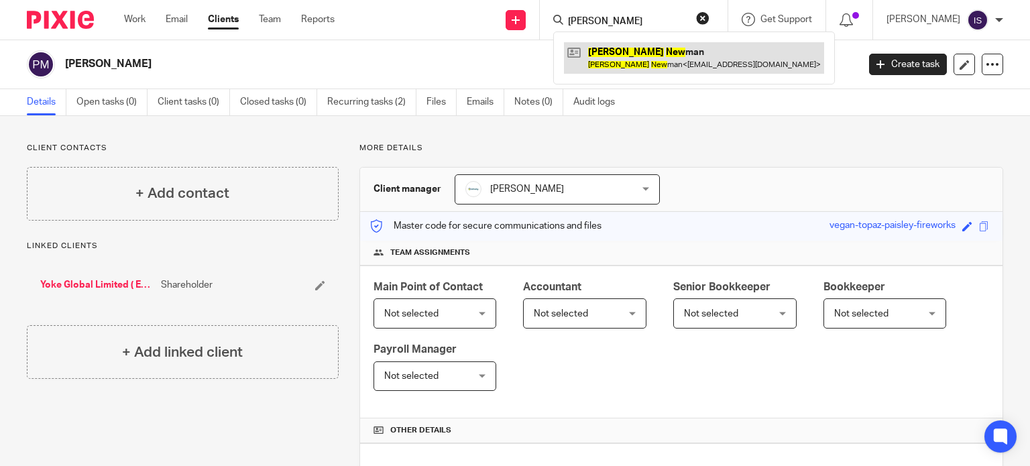
type input "paul new"
click at [626, 58] on link at bounding box center [694, 57] width 260 height 31
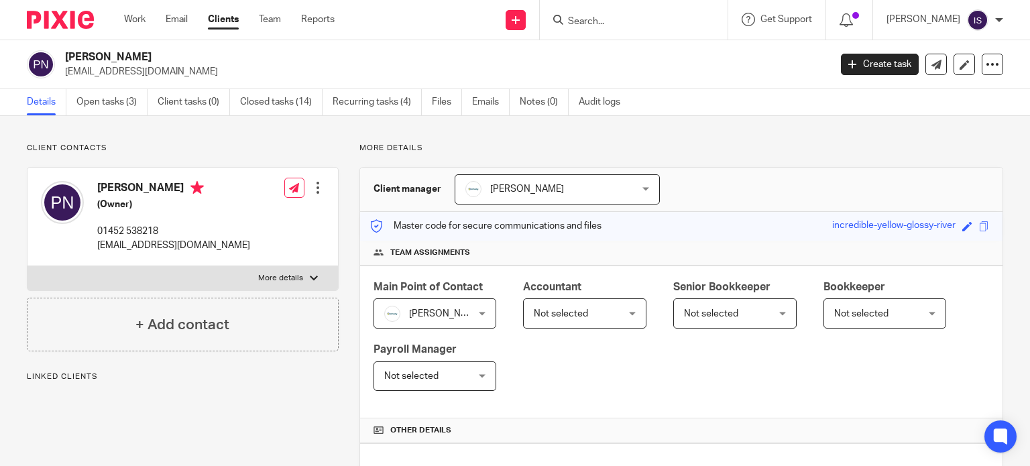
click at [579, 304] on span "Not selected" at bounding box center [578, 313] width 89 height 28
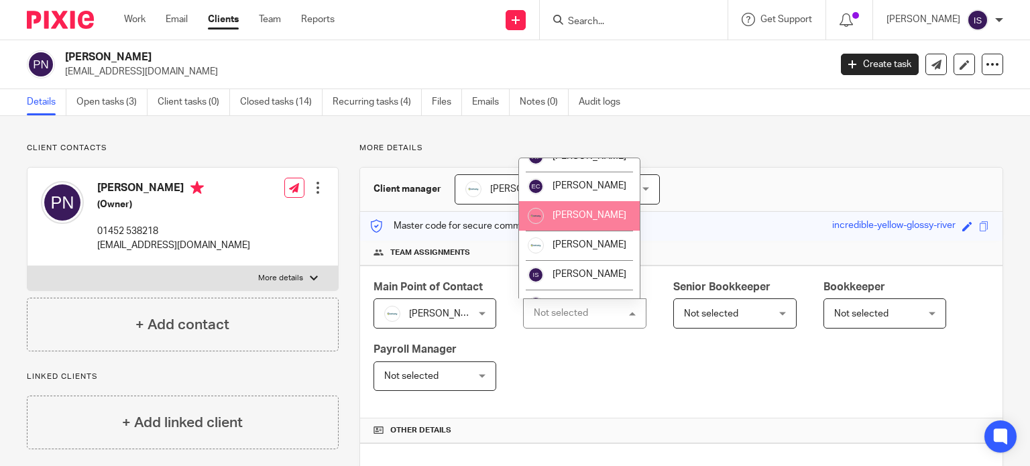
scroll to position [134, 0]
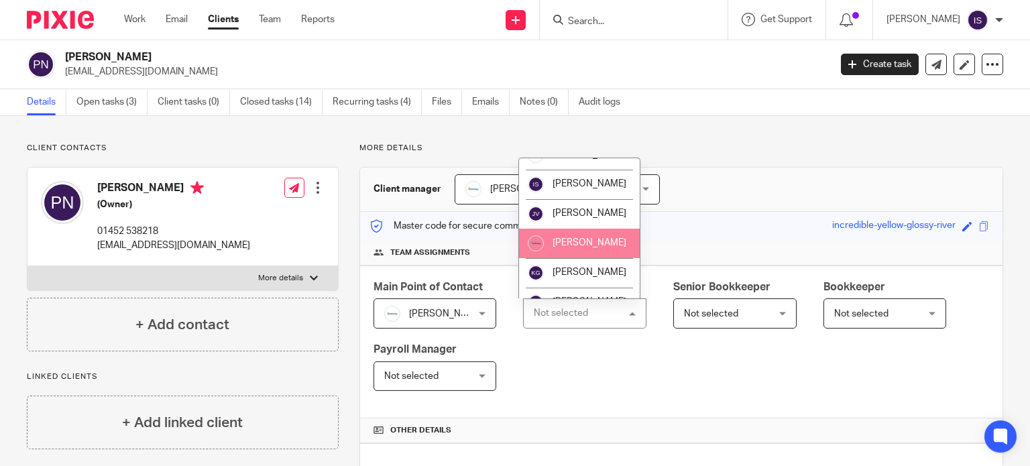
click at [589, 247] on span "[PERSON_NAME]" at bounding box center [590, 242] width 74 height 9
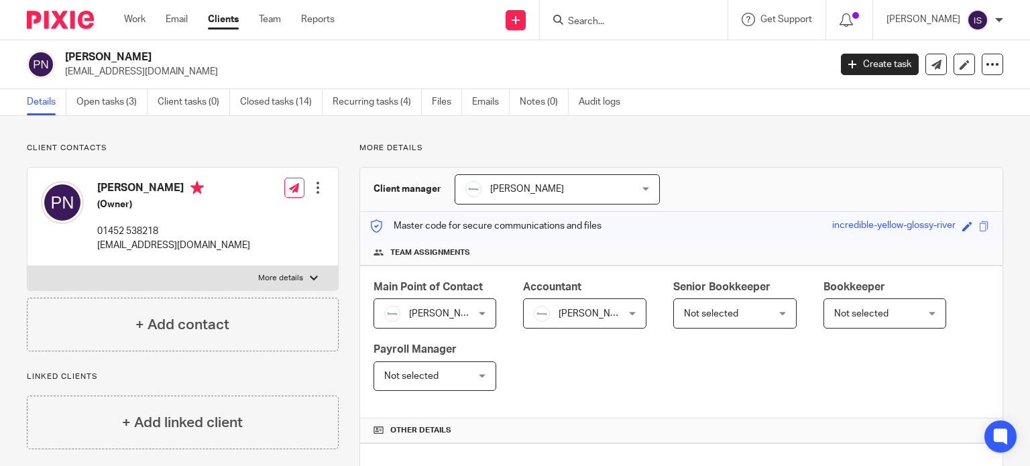
click at [608, 23] on input "Search" at bounding box center [627, 22] width 121 height 12
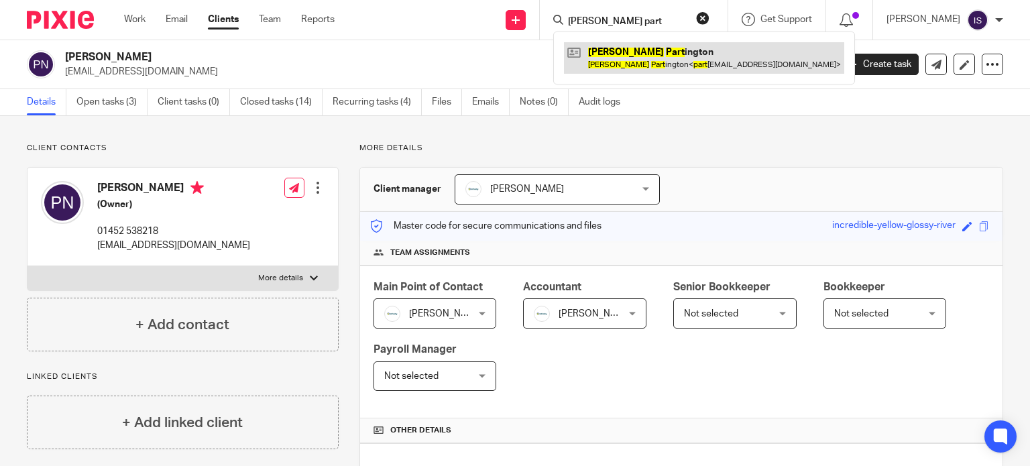
type input "paul part"
click at [628, 60] on link at bounding box center [704, 57] width 280 height 31
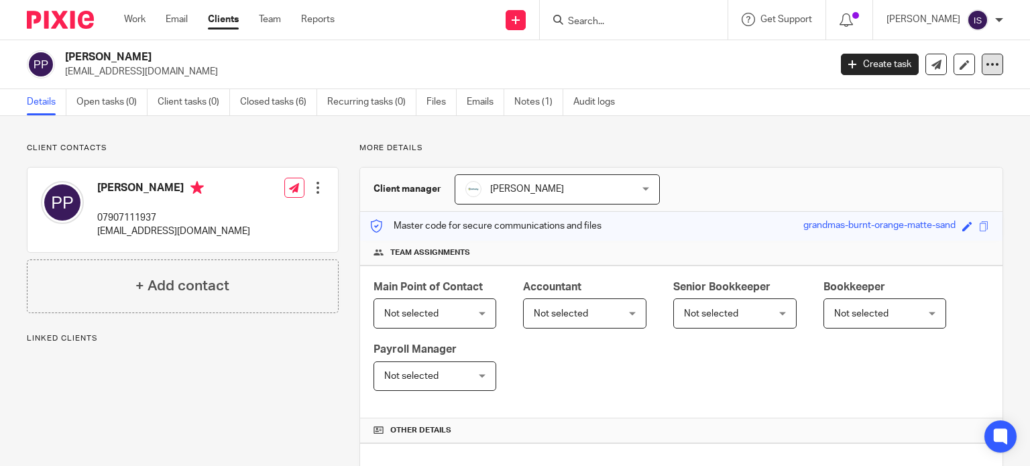
click at [988, 60] on icon at bounding box center [992, 64] width 13 height 13
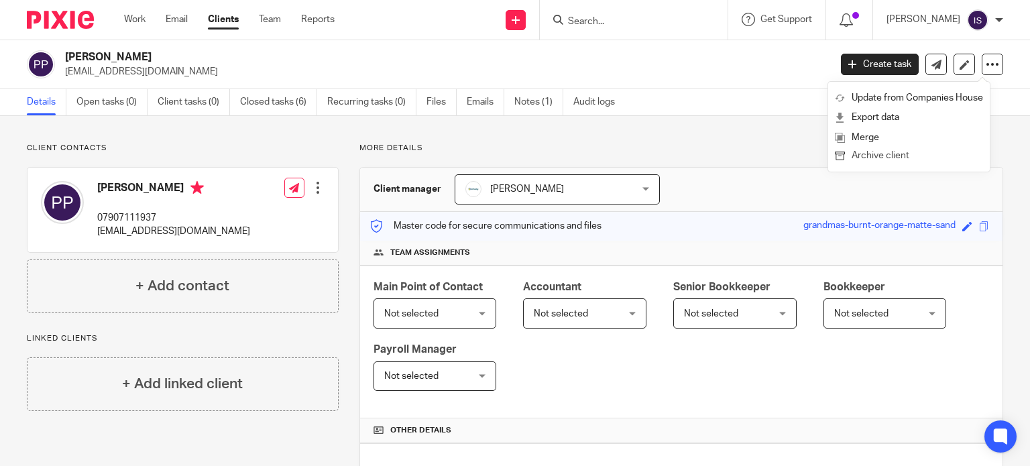
click at [945, 156] on button "Archive client" at bounding box center [909, 156] width 148 height 17
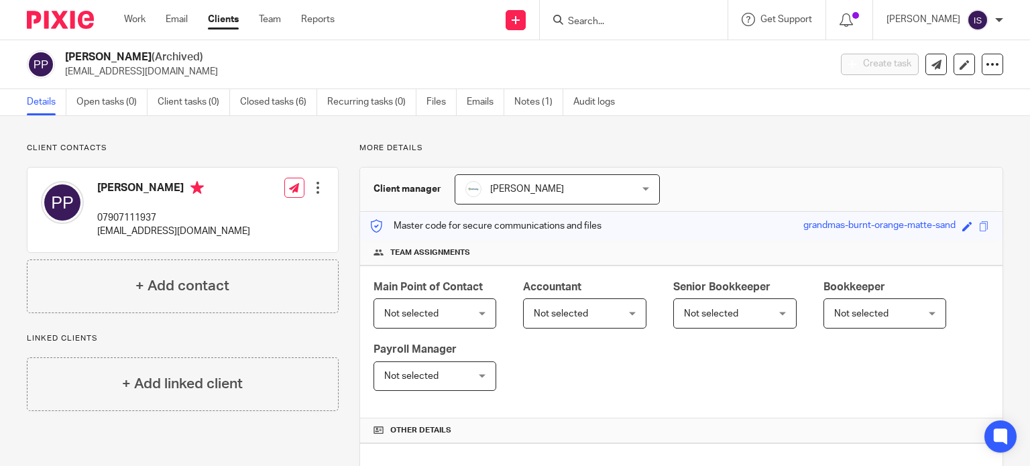
click at [648, 23] on input "Search" at bounding box center [627, 22] width 121 height 12
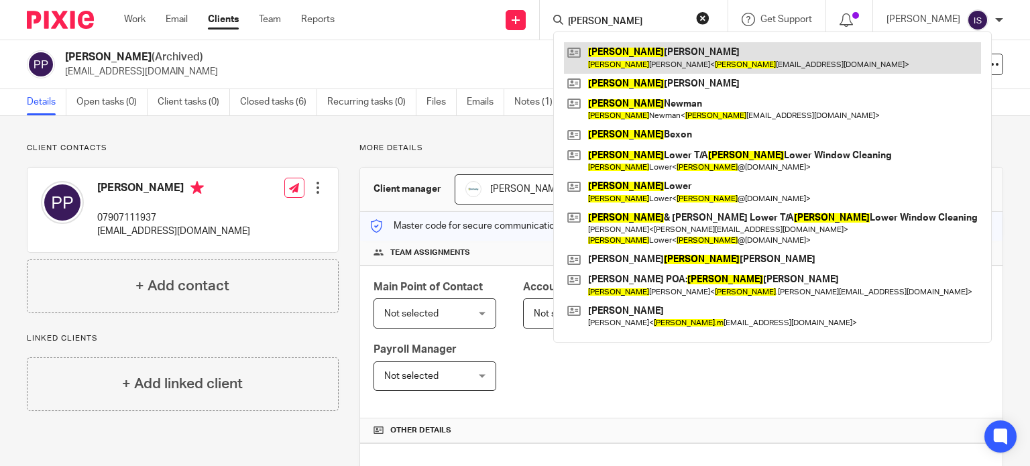
type input "paula"
click at [628, 58] on link at bounding box center [772, 57] width 417 height 31
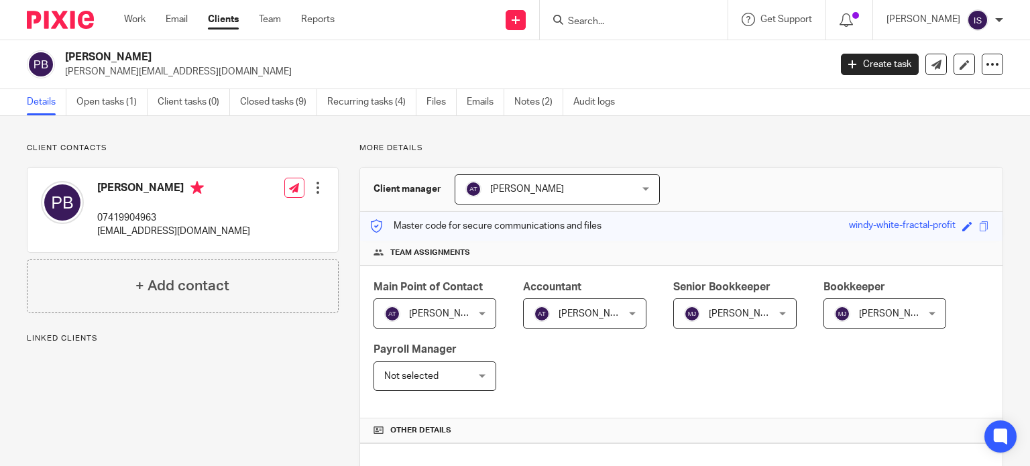
click at [553, 308] on span "[PERSON_NAME]" at bounding box center [578, 313] width 89 height 28
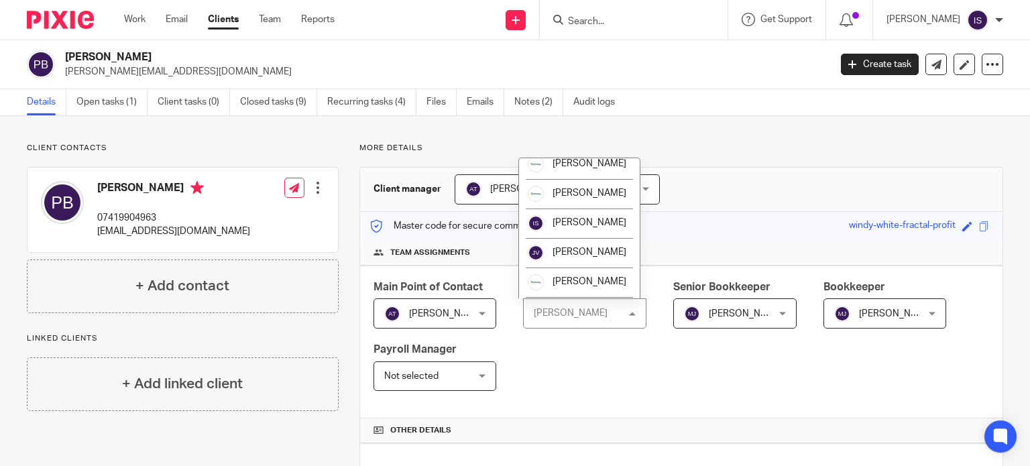
scroll to position [225, 0]
click at [577, 281] on span "[PERSON_NAME]" at bounding box center [590, 282] width 74 height 9
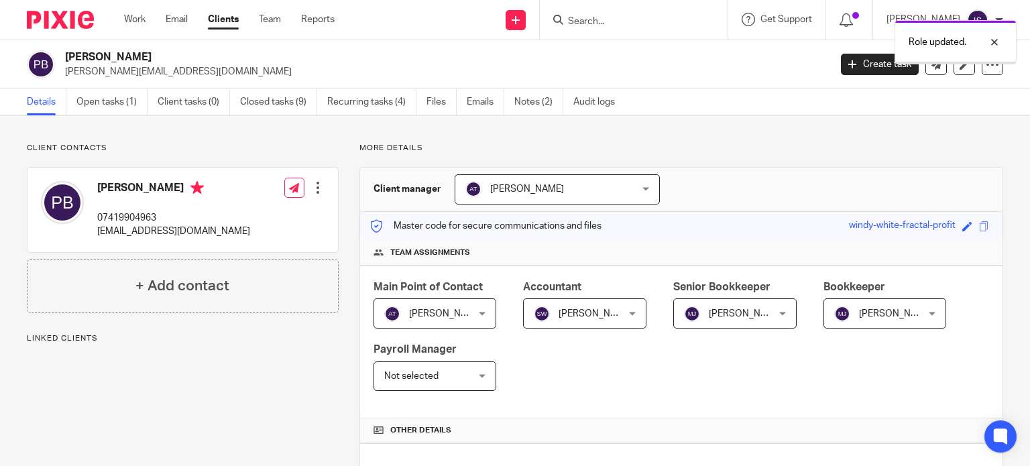
click at [762, 314] on span "[PERSON_NAME]" at bounding box center [746, 313] width 74 height 9
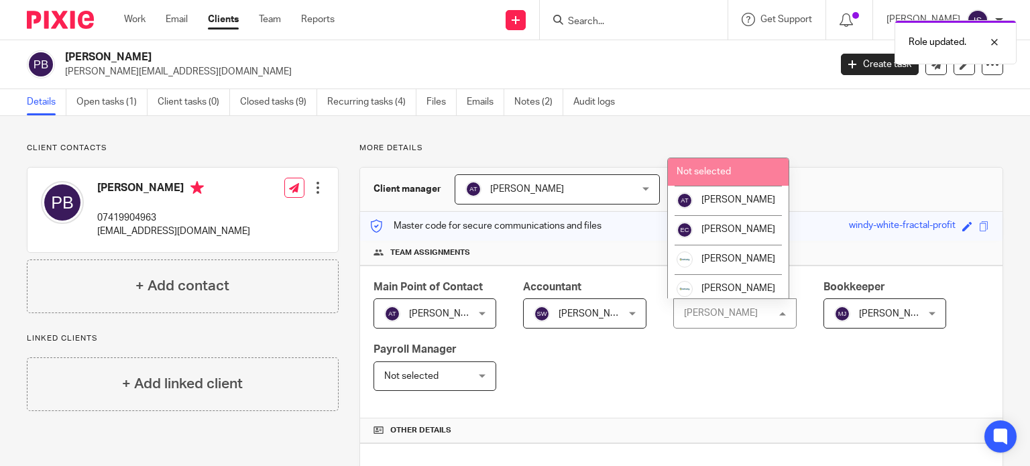
click at [758, 171] on li "Not selected" at bounding box center [728, 171] width 121 height 27
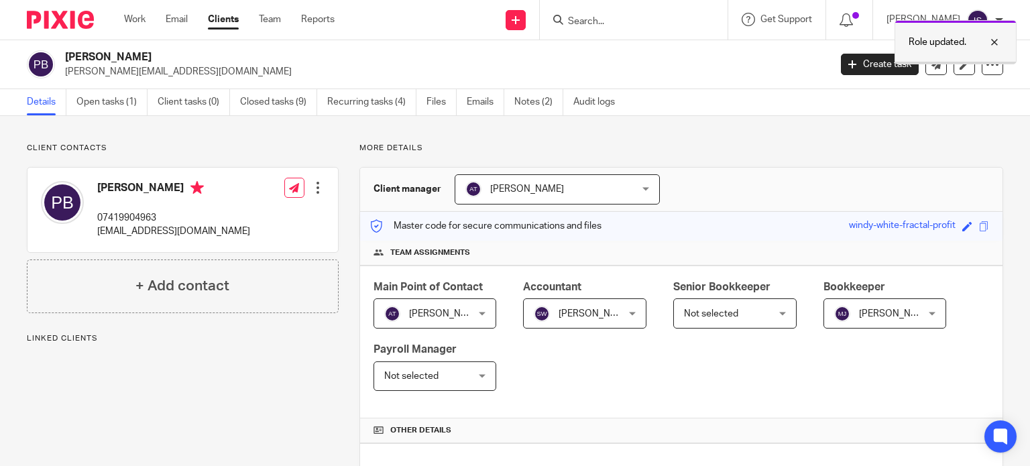
click at [924, 44] on p "Role updated." at bounding box center [938, 42] width 58 height 13
click at [647, 27] on form at bounding box center [638, 19] width 143 height 17
click at [646, 25] on input "Search" at bounding box center [627, 22] width 121 height 12
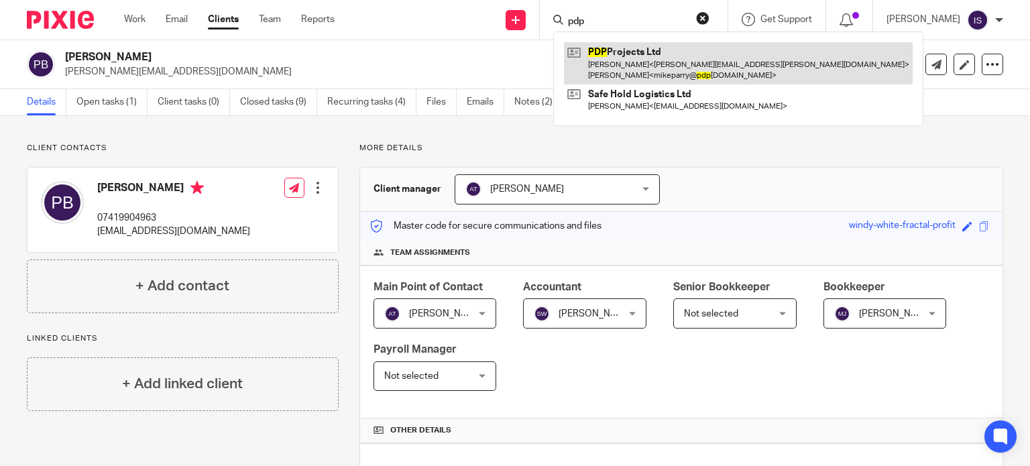
type input "pdp"
click at [657, 60] on link at bounding box center [738, 63] width 349 height 42
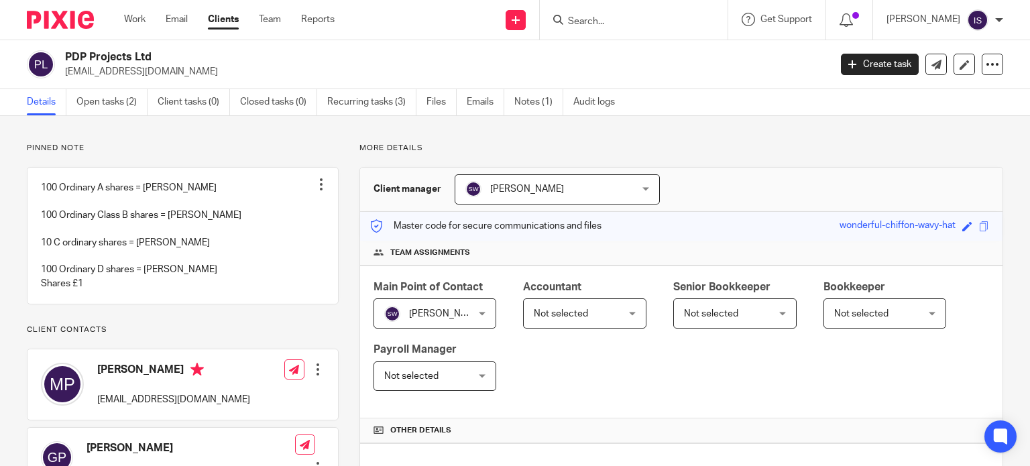
click at [593, 311] on span "Not selected" at bounding box center [578, 313] width 89 height 28
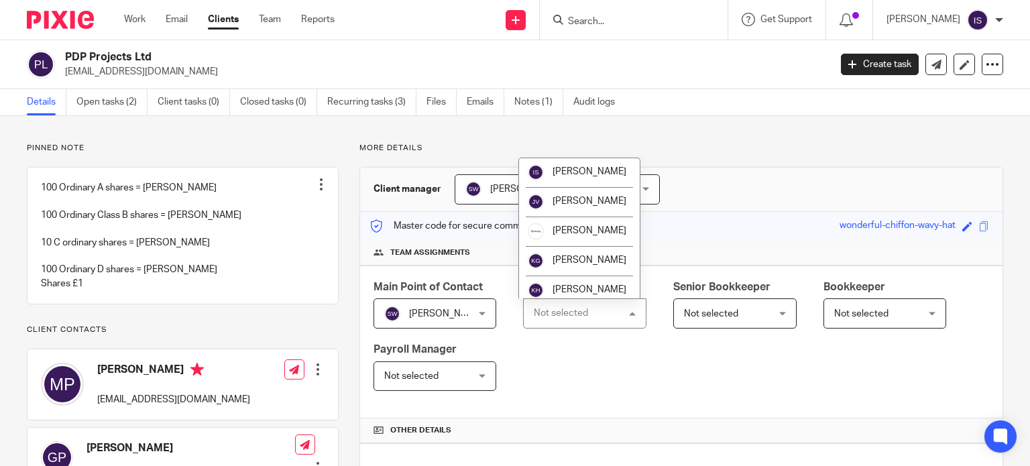
scroll to position [225, 0]
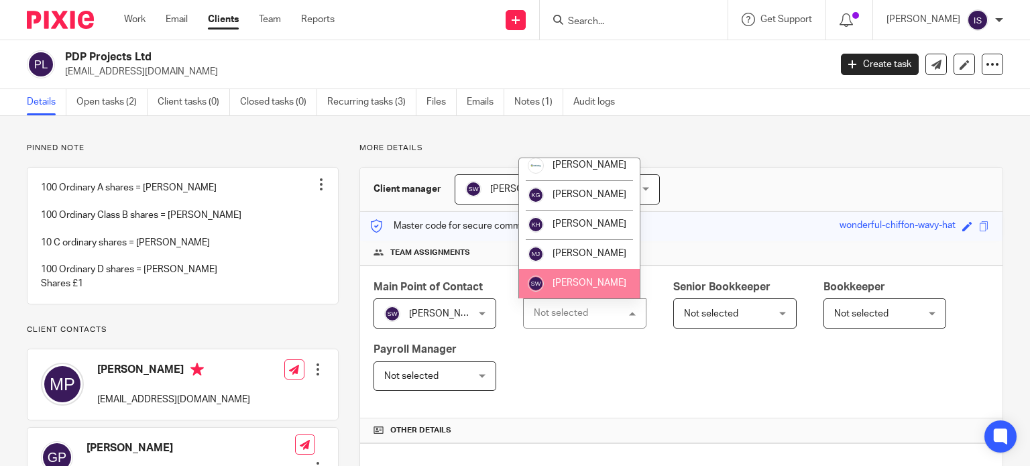
click at [576, 280] on span "[PERSON_NAME]" at bounding box center [590, 282] width 74 height 9
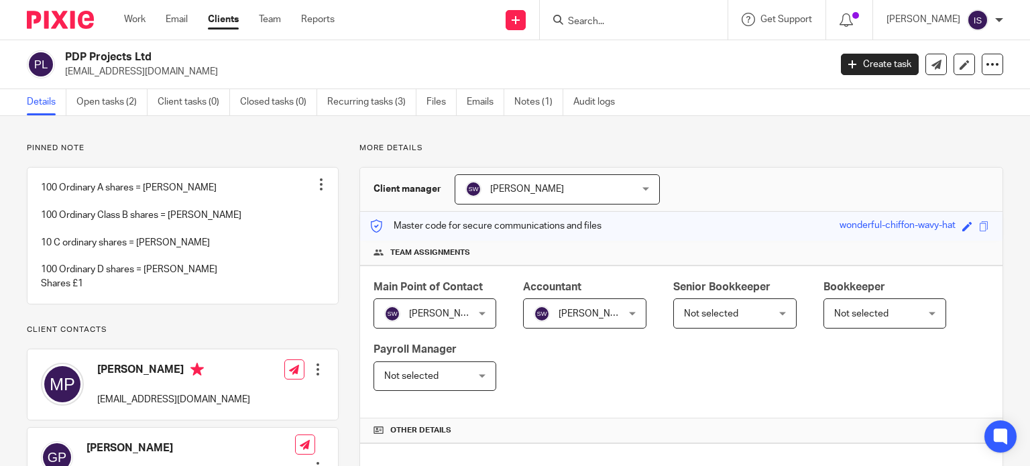
click at [604, 13] on form at bounding box center [638, 19] width 143 height 17
click at [596, 17] on input "Search" at bounding box center [627, 22] width 121 height 12
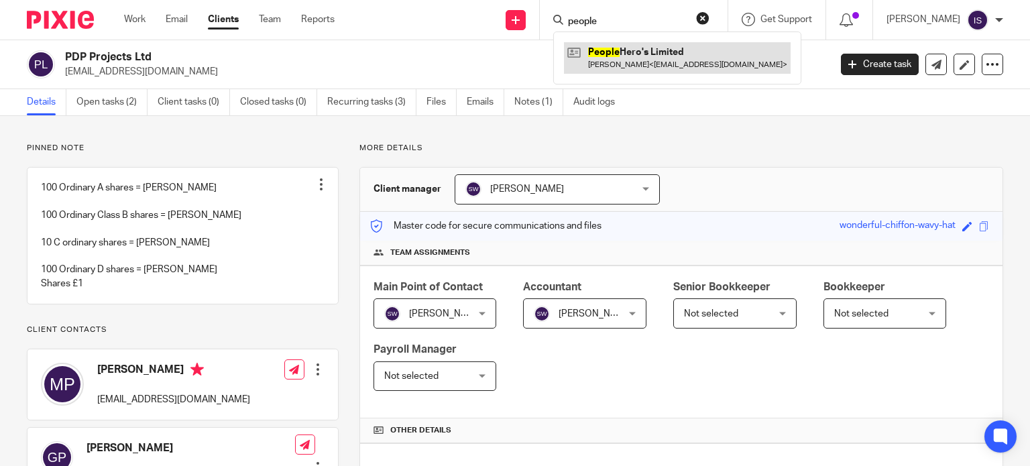
type input "people"
click at [644, 56] on link at bounding box center [677, 57] width 227 height 31
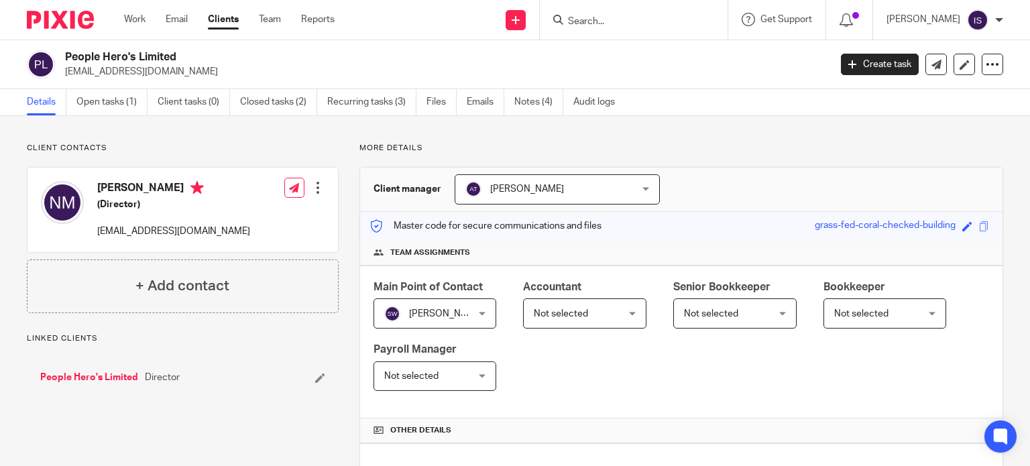
click at [588, 310] on span "Not selected" at bounding box center [578, 313] width 89 height 28
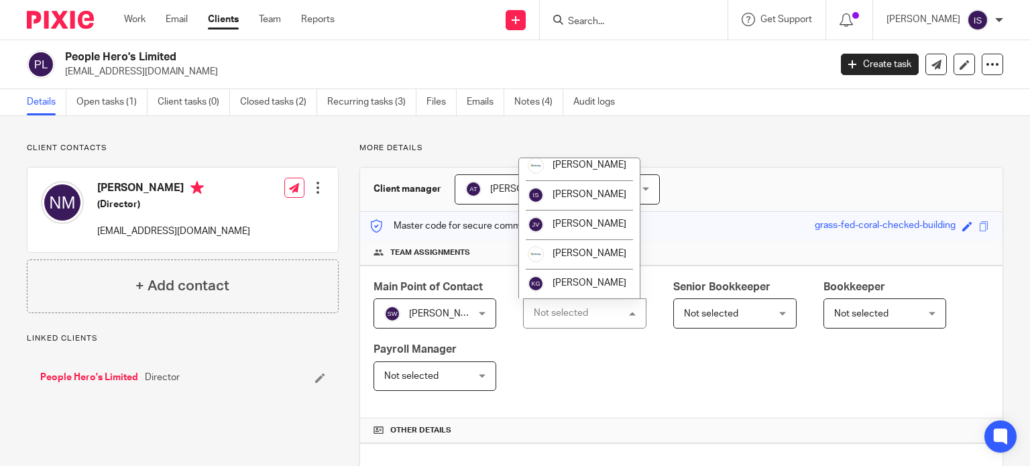
scroll to position [225, 0]
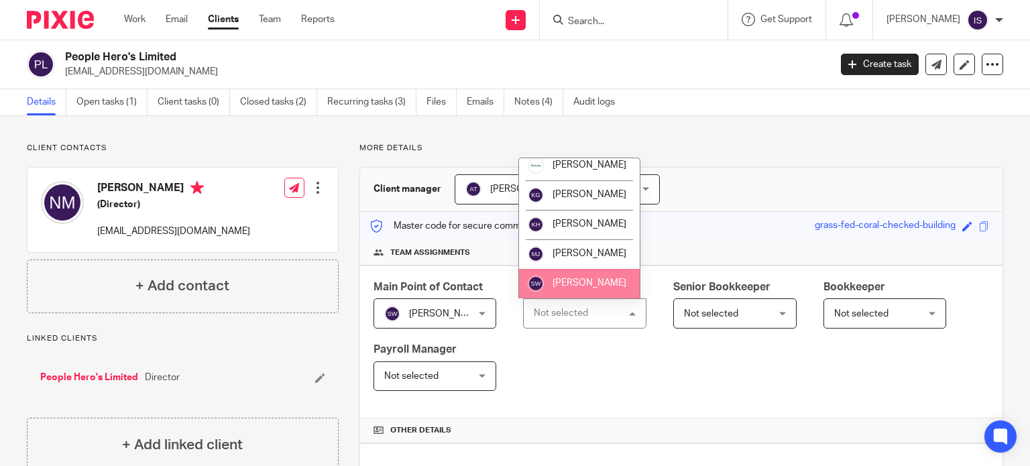
click at [585, 281] on span "[PERSON_NAME]" at bounding box center [590, 282] width 74 height 9
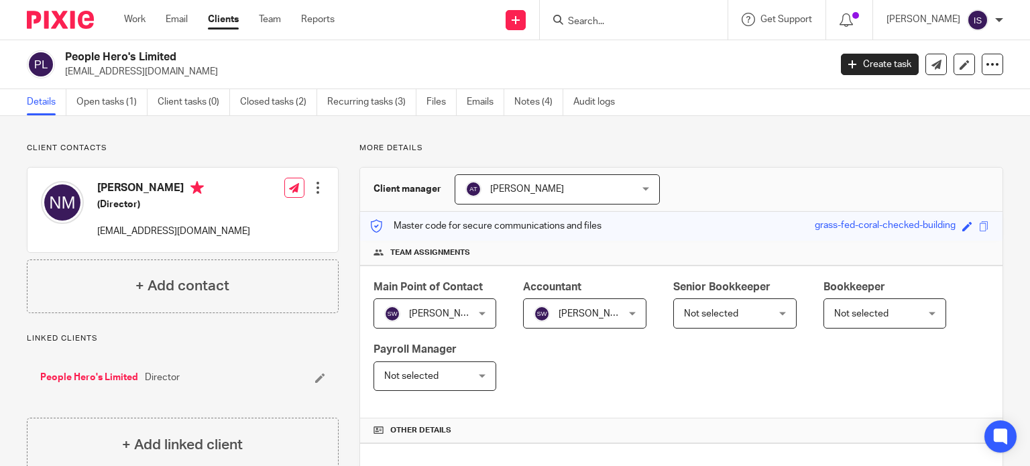
click at [651, 10] on div at bounding box center [634, 20] width 188 height 40
click at [641, 16] on input "Search" at bounding box center [627, 22] width 121 height 12
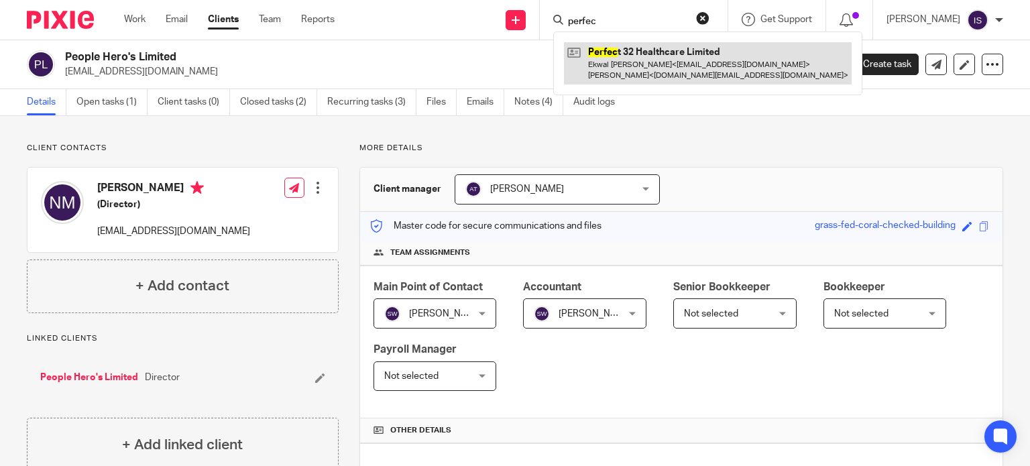
type input "perfec"
click at [636, 53] on link at bounding box center [708, 63] width 288 height 42
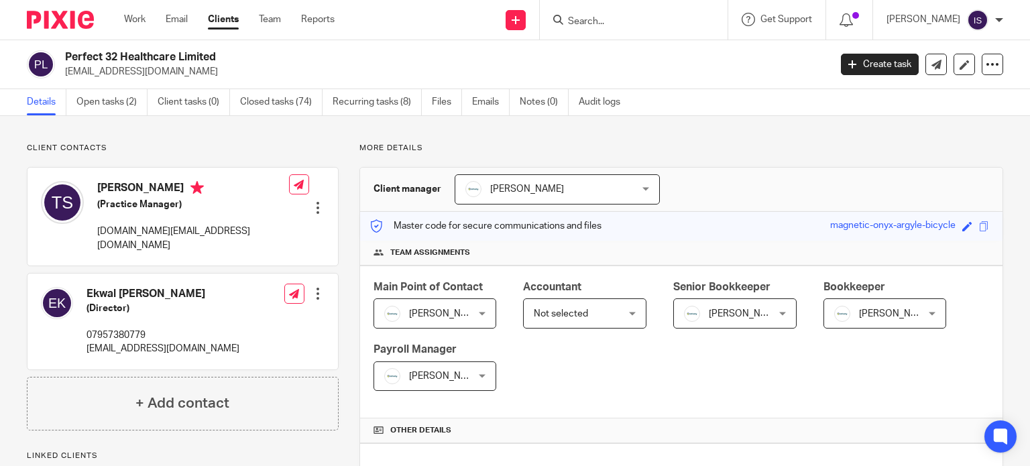
click at [598, 301] on span "Not selected" at bounding box center [578, 313] width 89 height 28
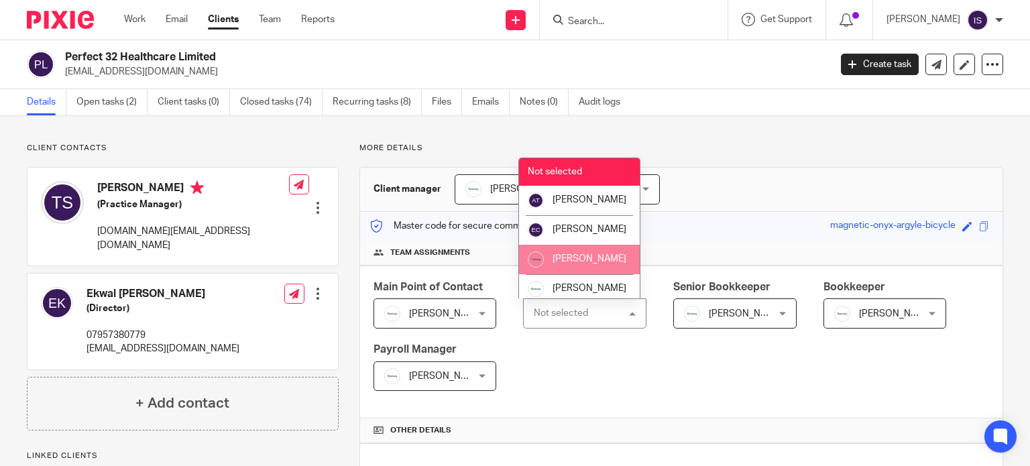
click at [595, 264] on span "[PERSON_NAME]" at bounding box center [590, 258] width 74 height 9
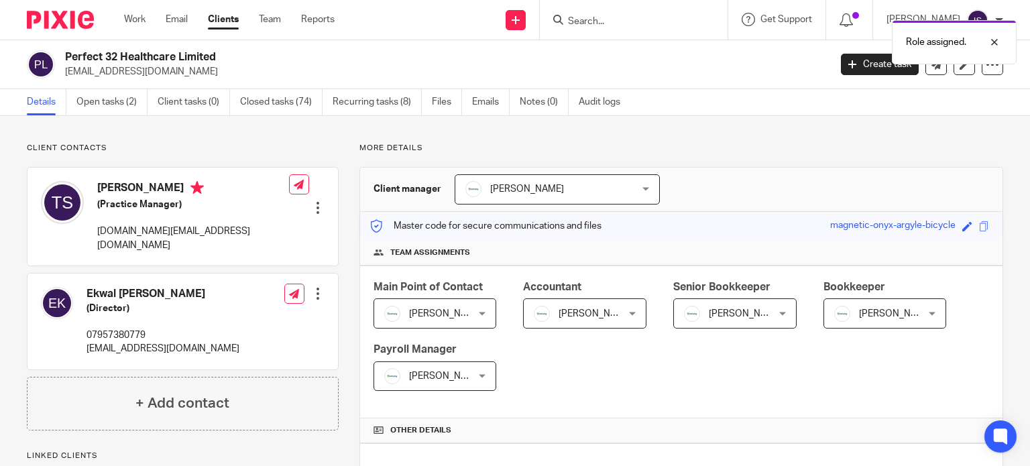
click at [766, 313] on span "[PERSON_NAME]" at bounding box center [728, 313] width 89 height 28
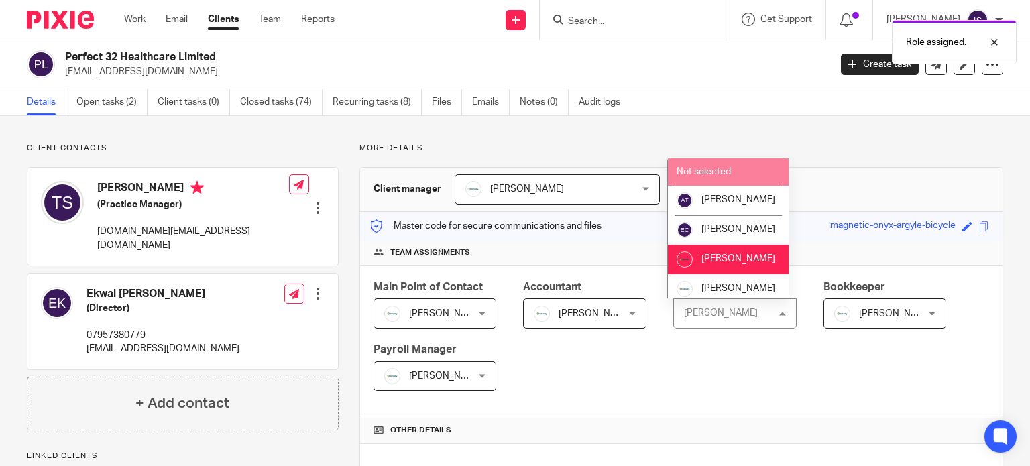
click at [748, 171] on li "Not selected" at bounding box center [728, 171] width 121 height 27
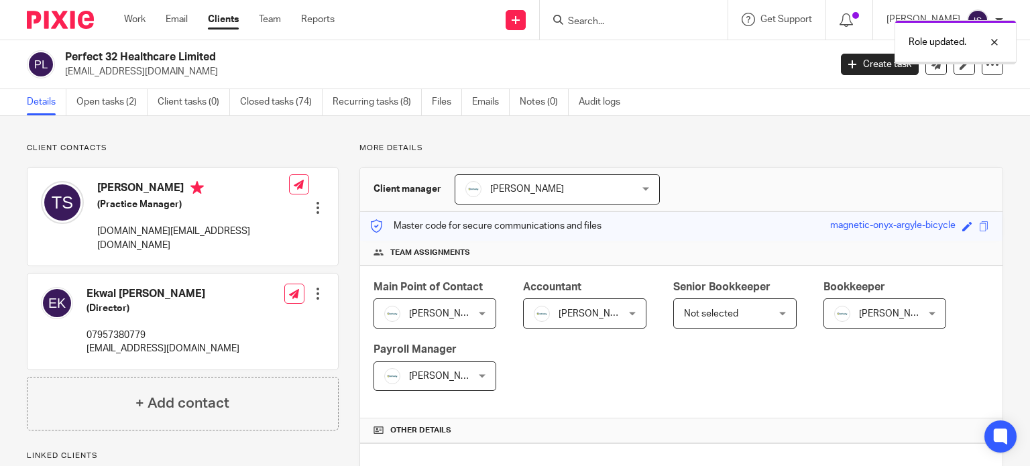
click at [885, 326] on span "[PERSON_NAME]" at bounding box center [878, 313] width 89 height 28
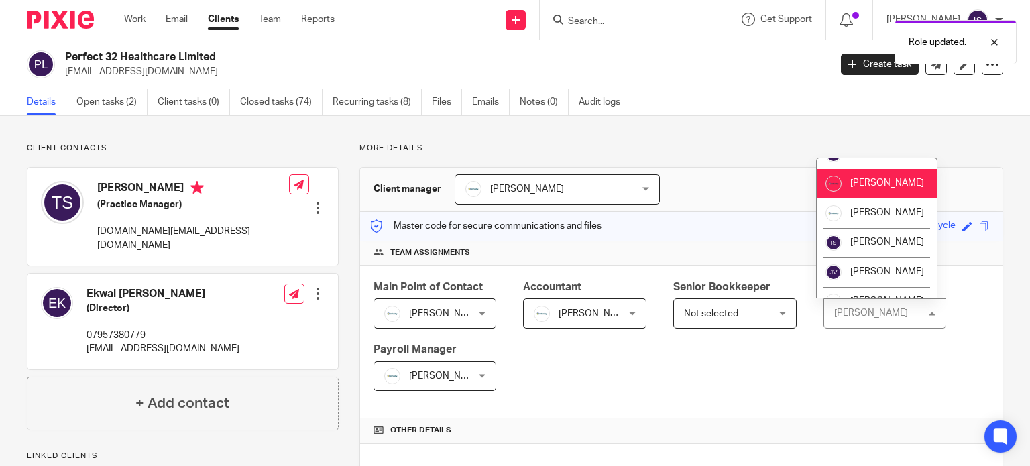
scroll to position [134, 0]
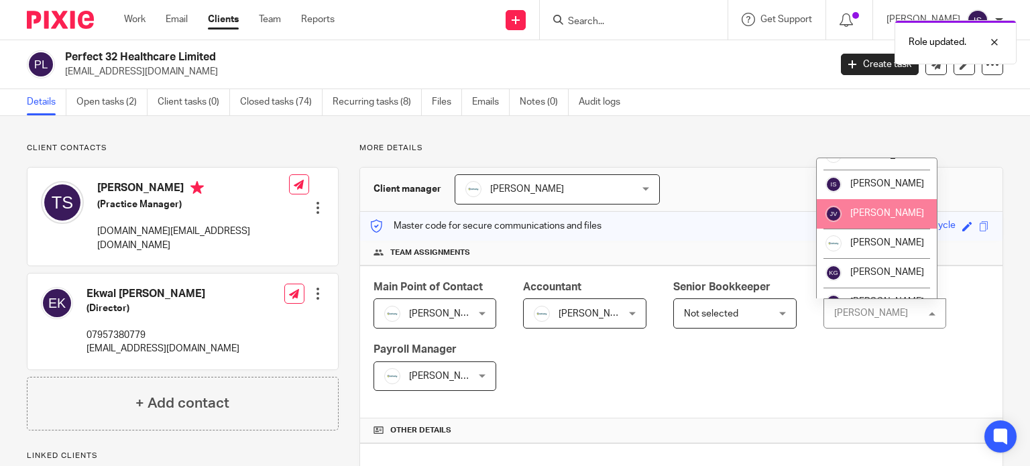
click at [874, 229] on li "[PERSON_NAME]" at bounding box center [877, 214] width 121 height 30
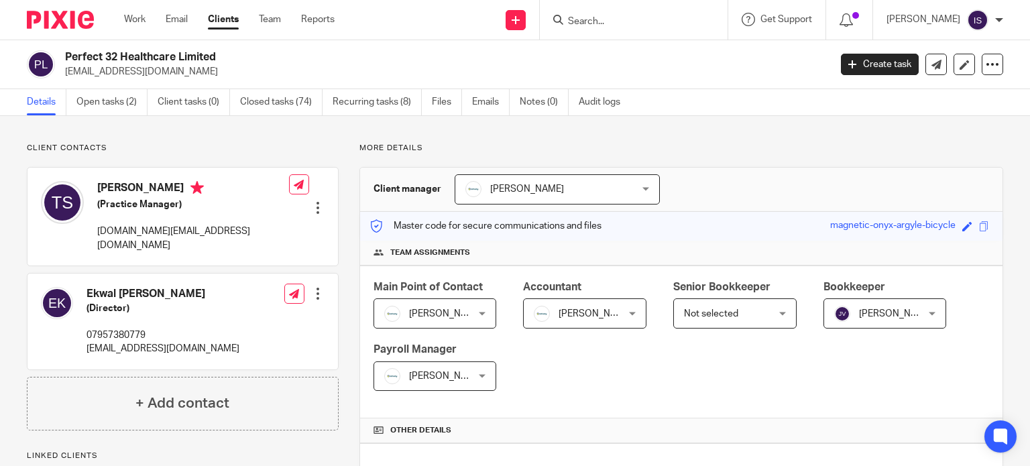
click at [629, 25] on input "Search" at bounding box center [627, 22] width 121 height 12
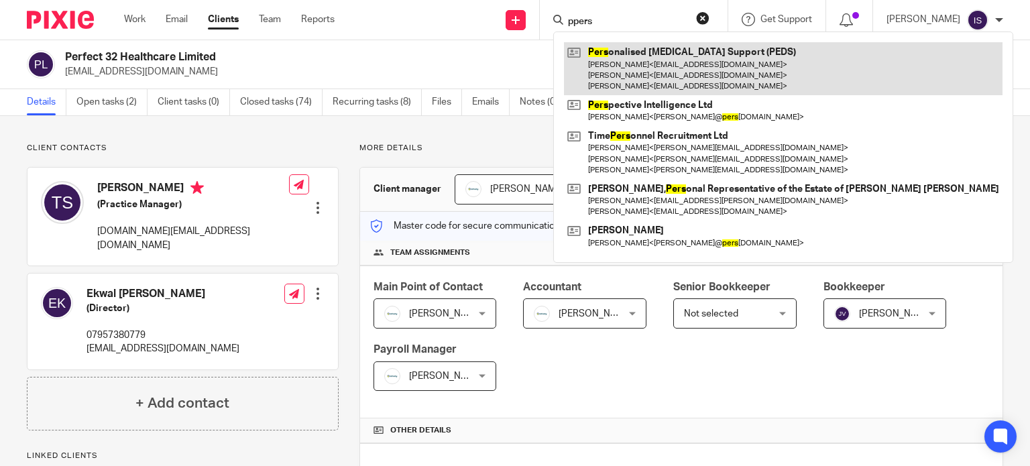
type input "ppers"
click at [706, 74] on link at bounding box center [783, 68] width 439 height 53
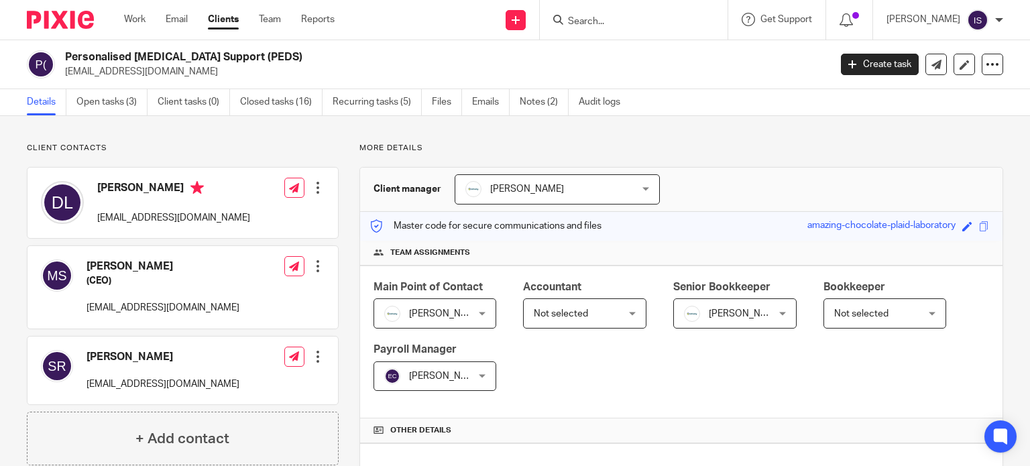
click at [449, 377] on span "[PERSON_NAME]" at bounding box center [446, 376] width 74 height 9
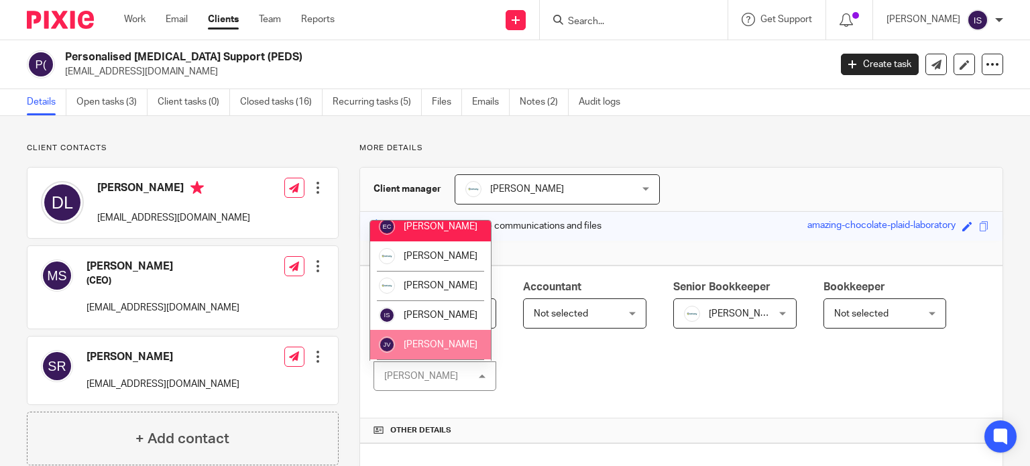
scroll to position [25, 0]
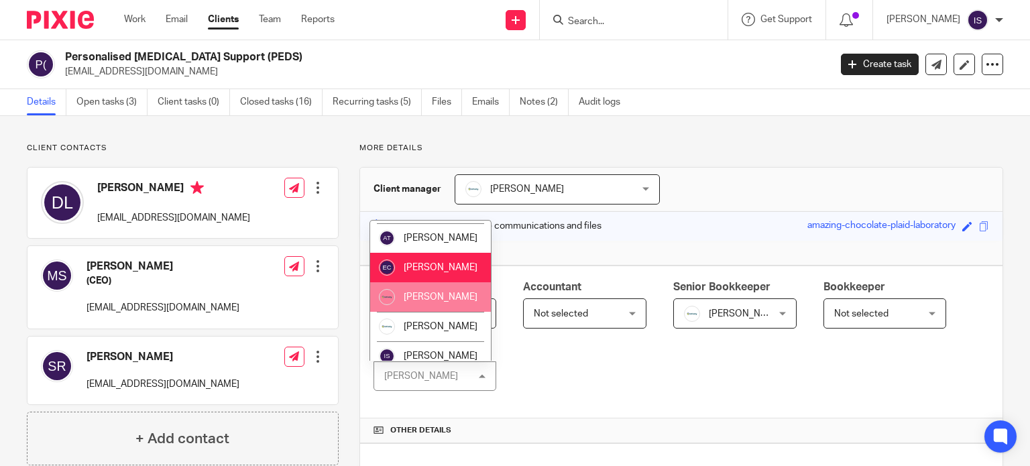
click at [644, 363] on div "Main Point of Contact Eve Parker Eve Parker Not selected Aimee Tamburrini Emma …" at bounding box center [681, 343] width 642 height 154
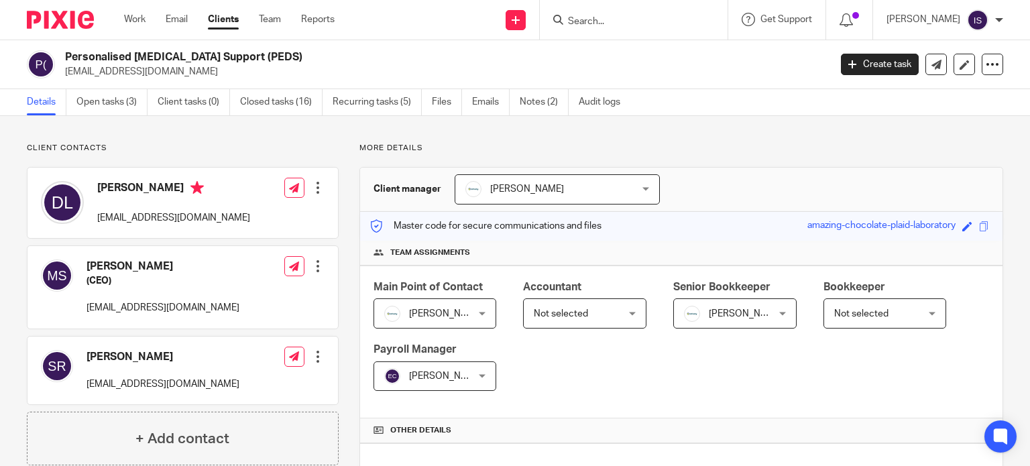
click at [869, 321] on span "Not selected" at bounding box center [878, 313] width 89 height 28
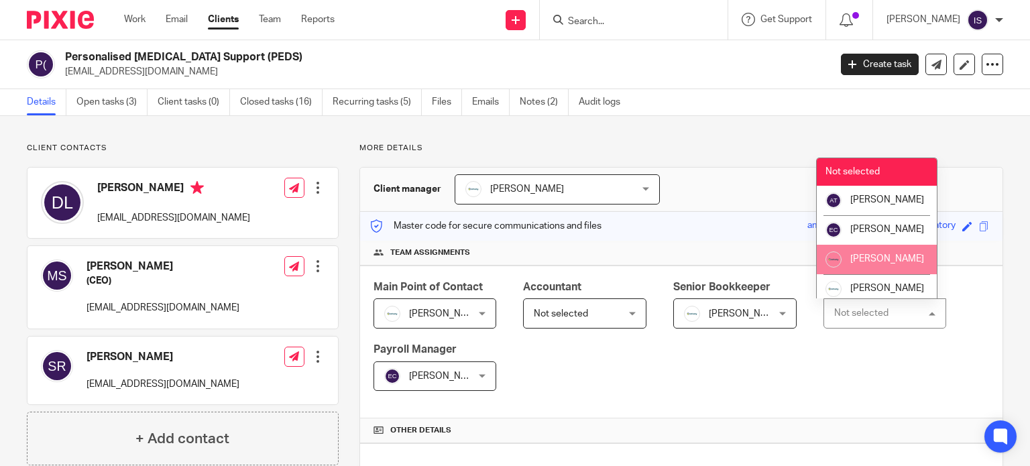
scroll to position [67, 0]
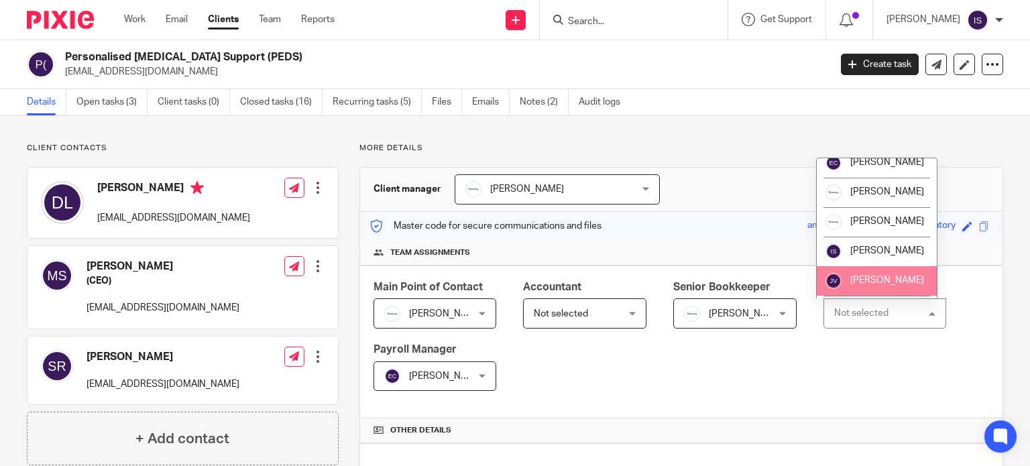
click at [874, 286] on li "[PERSON_NAME]" at bounding box center [877, 281] width 121 height 30
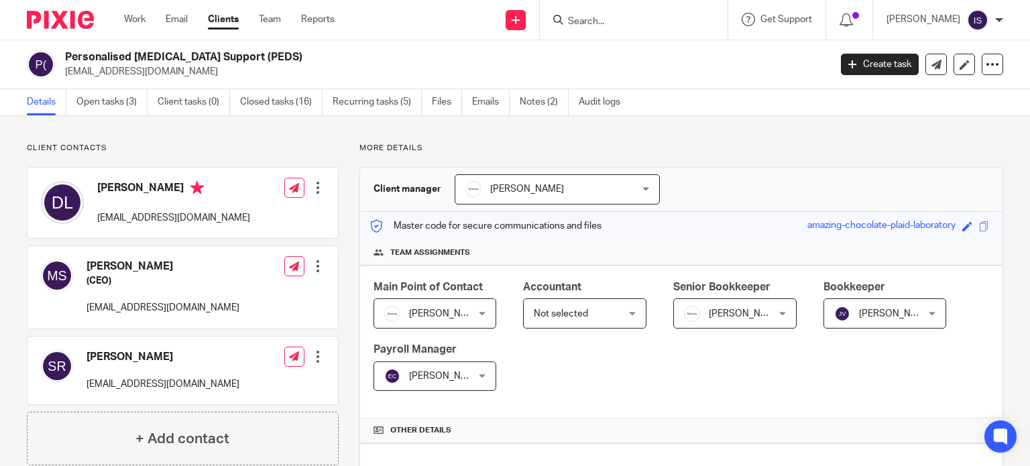
click at [612, 26] on input "Search" at bounding box center [627, 22] width 121 height 12
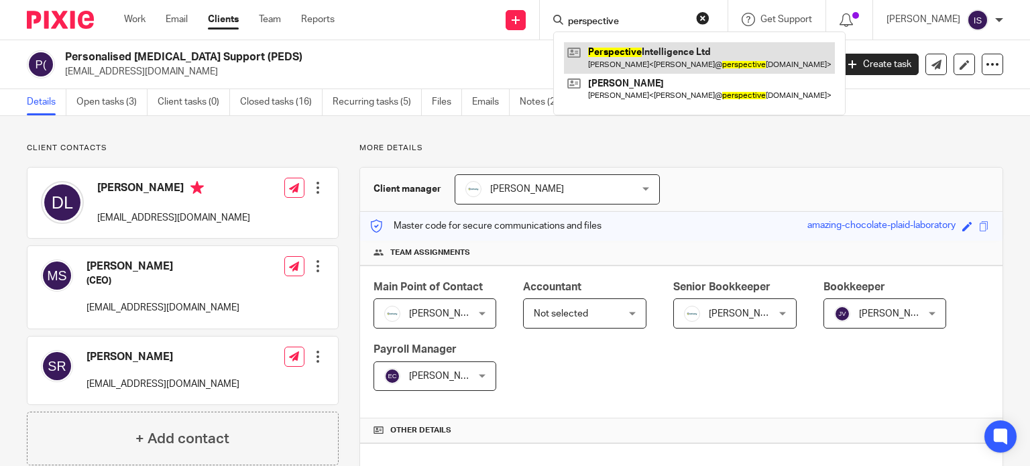
type input "perspective"
click at [600, 56] on link at bounding box center [699, 57] width 271 height 31
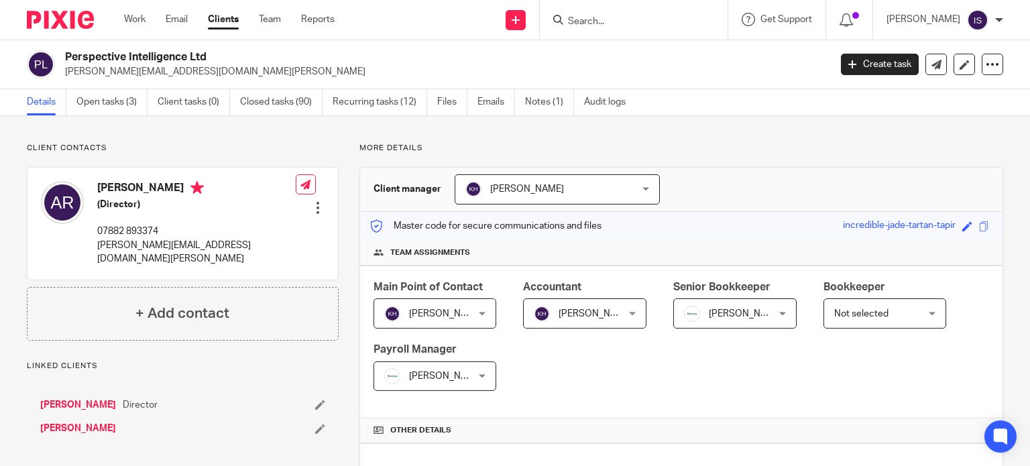
click at [606, 18] on input "Search" at bounding box center [627, 22] width 121 height 12
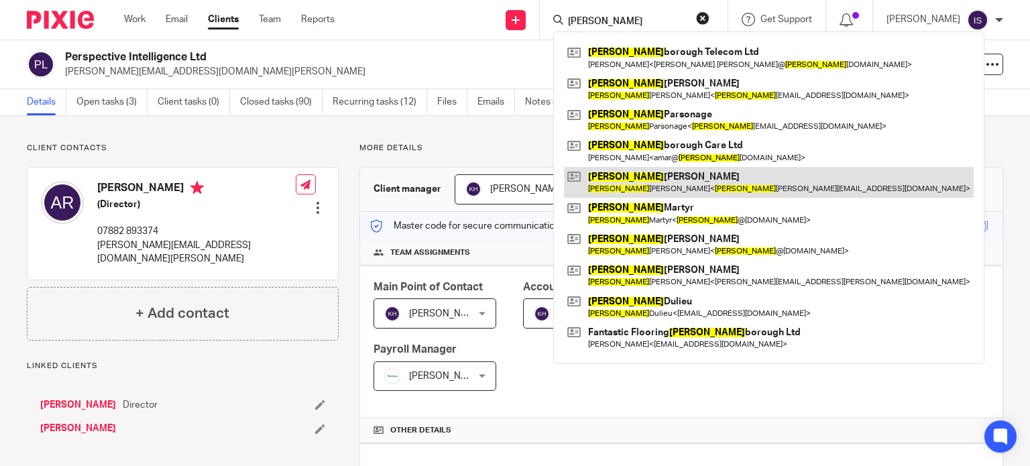
type input "peter"
click at [643, 174] on link at bounding box center [769, 182] width 410 height 31
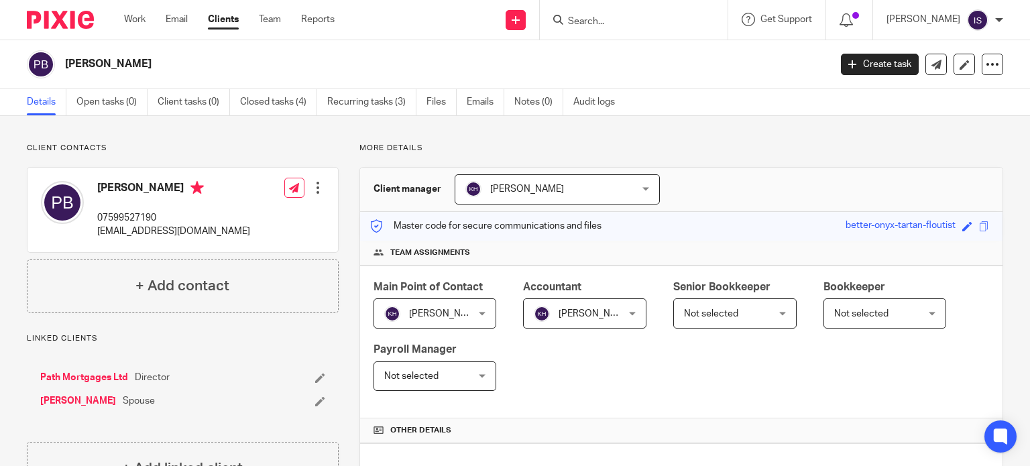
click at [612, 13] on form at bounding box center [638, 19] width 143 height 17
click at [610, 22] on input "Search" at bounding box center [627, 22] width 121 height 12
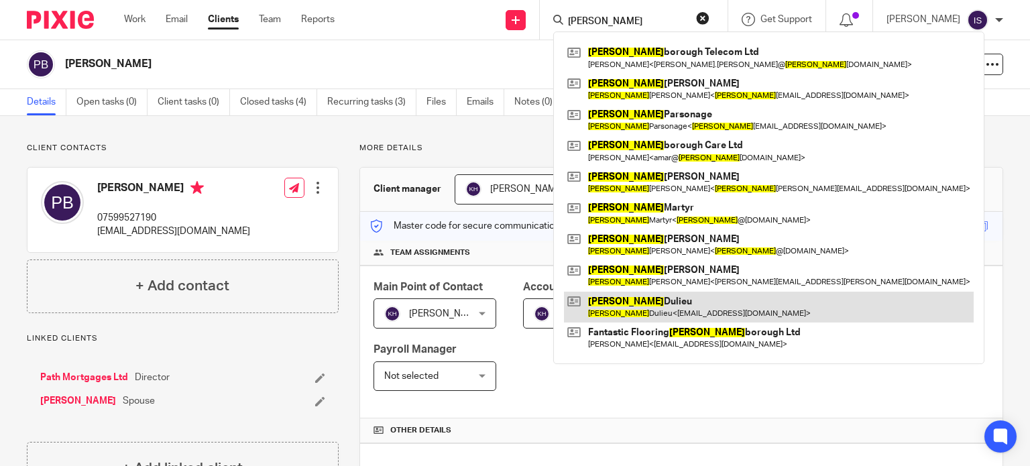
type input "[PERSON_NAME]"
click at [650, 297] on link at bounding box center [769, 307] width 410 height 31
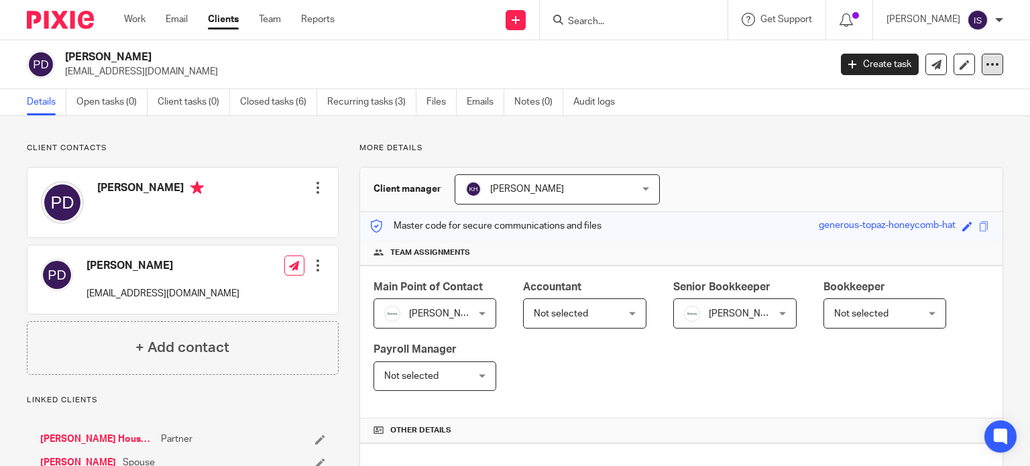
click at [982, 64] on div at bounding box center [992, 64] width 21 height 21
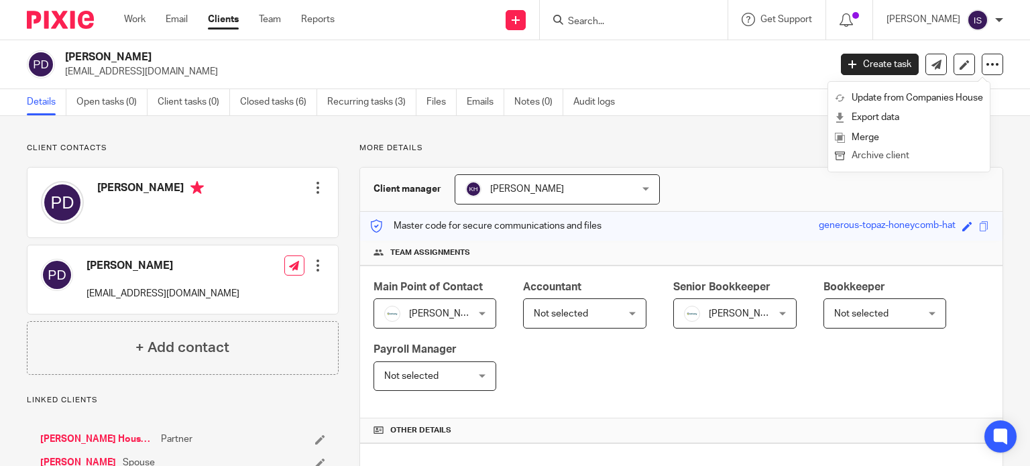
click at [920, 154] on button "Archive client" at bounding box center [909, 156] width 148 height 17
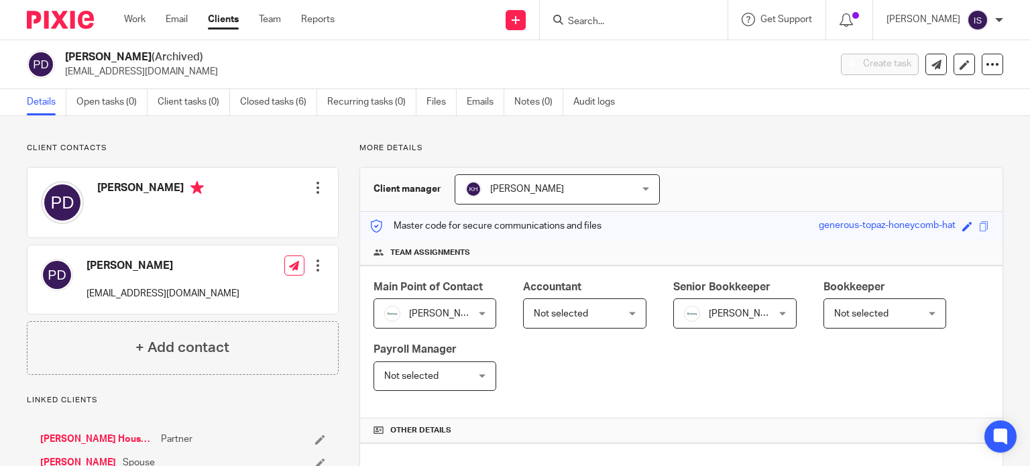
click at [640, 30] on div at bounding box center [634, 20] width 188 height 40
click at [638, 17] on input "Search" at bounding box center [627, 22] width 121 height 12
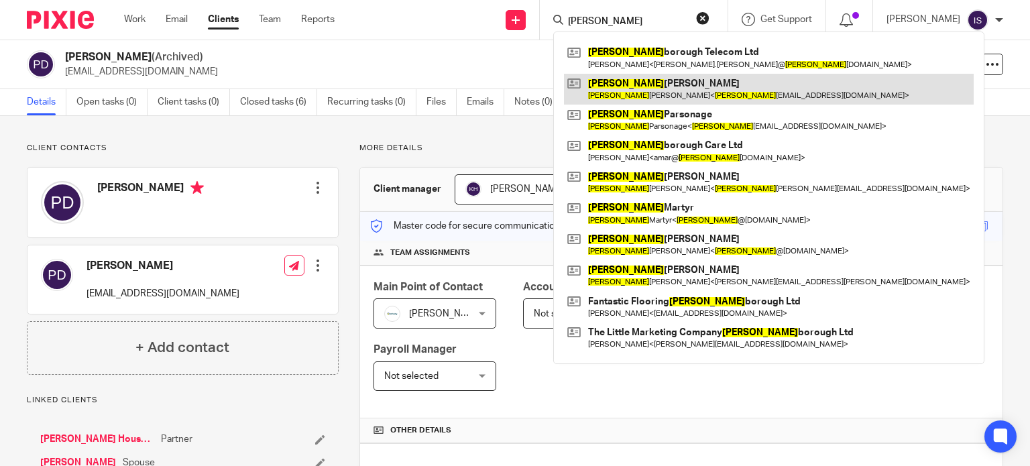
type input "[PERSON_NAME]"
click at [620, 88] on link at bounding box center [769, 89] width 410 height 31
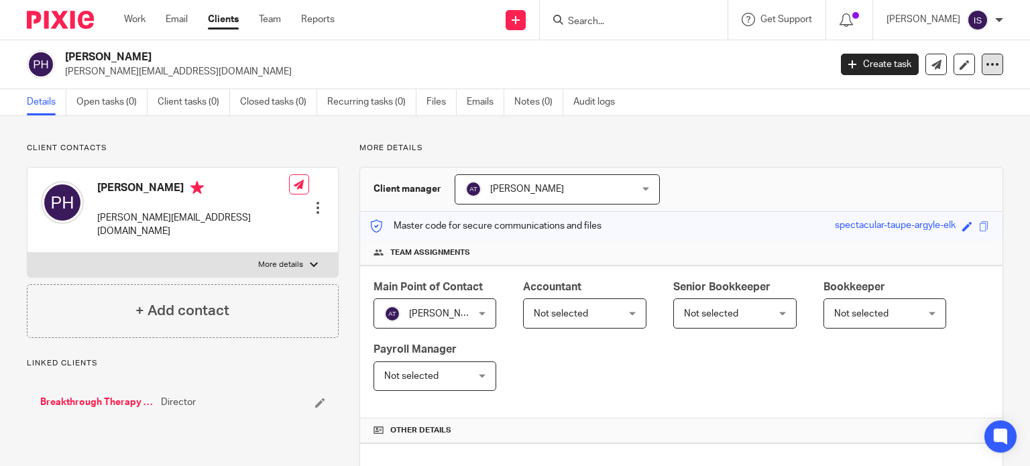
click at [992, 62] on div at bounding box center [992, 64] width 21 height 21
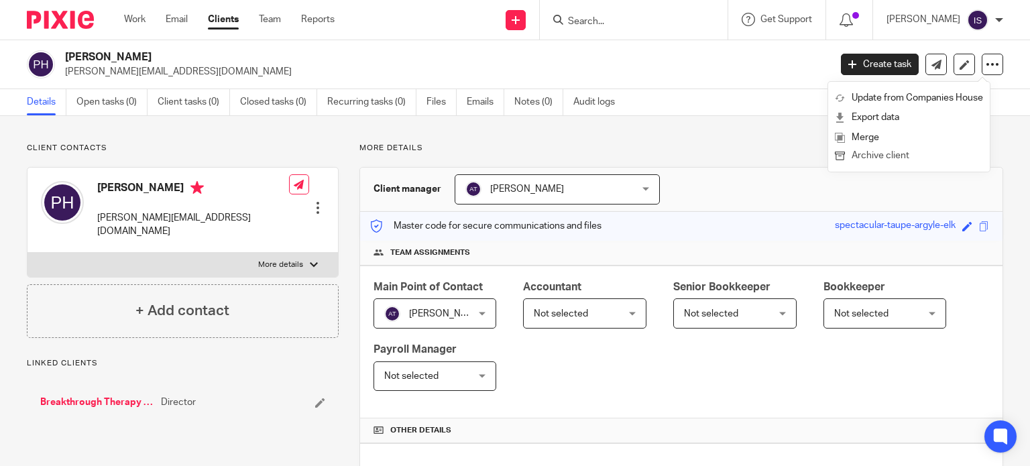
click at [890, 160] on button "Archive client" at bounding box center [909, 156] width 148 height 17
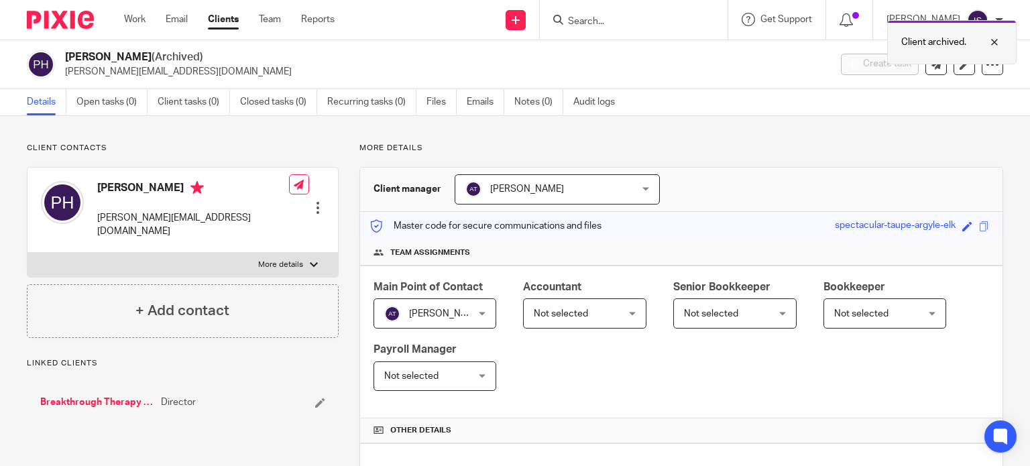
click at [929, 27] on div "Client archived." at bounding box center [951, 42] width 129 height 44
click at [634, 21] on input "Search" at bounding box center [627, 22] width 121 height 12
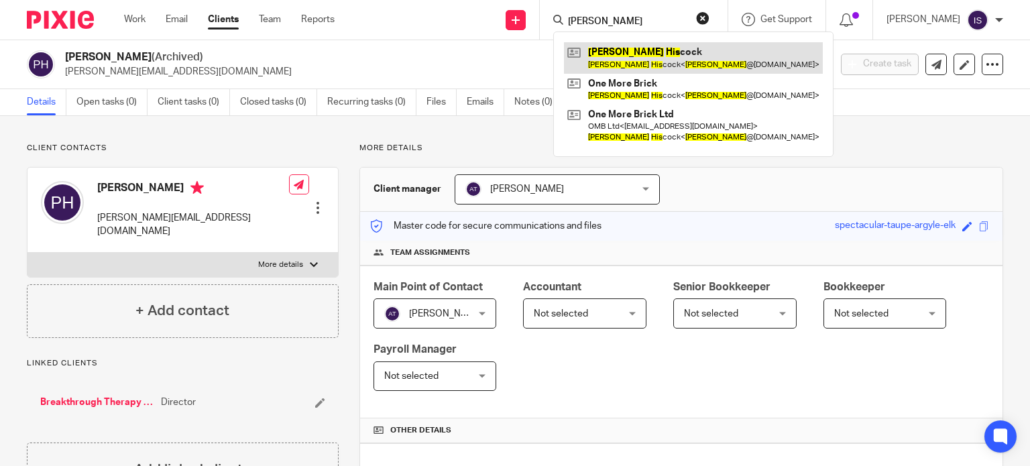
type input "peter his"
click at [663, 54] on link at bounding box center [693, 57] width 259 height 31
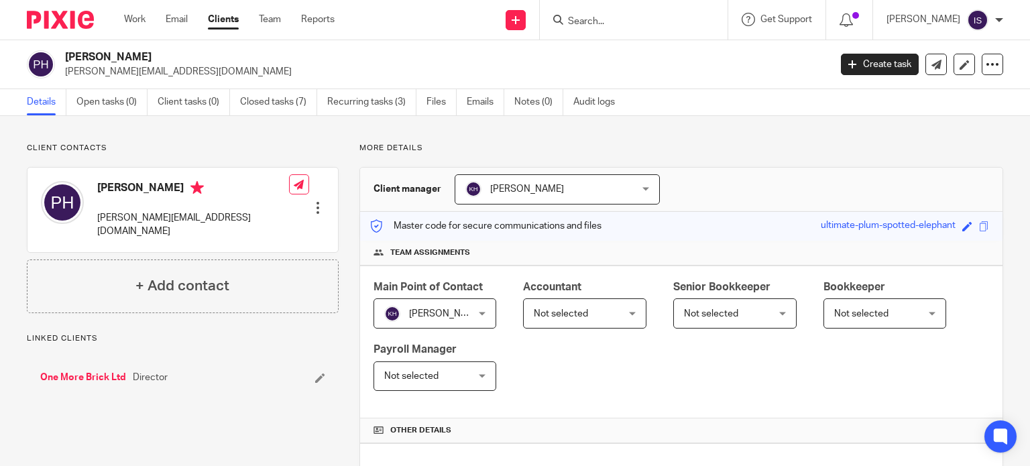
click at [579, 319] on span "Not selected" at bounding box center [578, 313] width 89 height 28
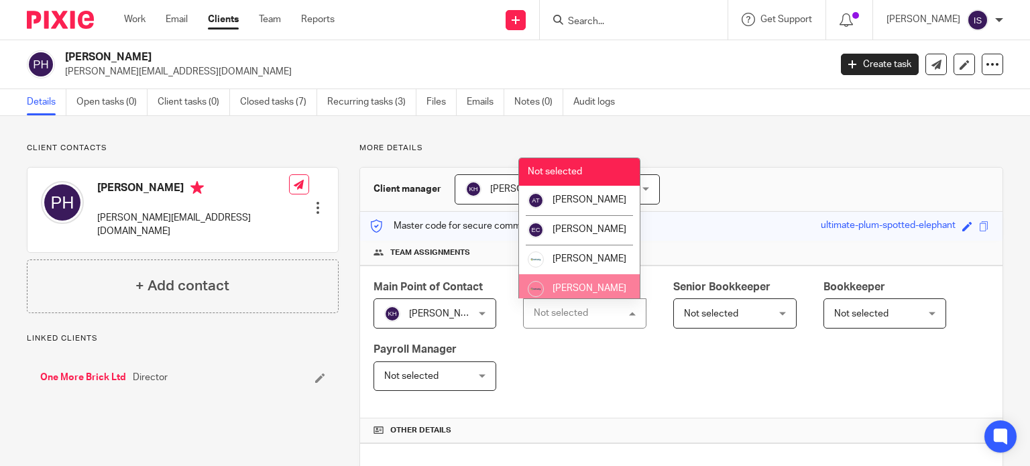
click at [579, 292] on li "[PERSON_NAME]" at bounding box center [579, 289] width 121 height 30
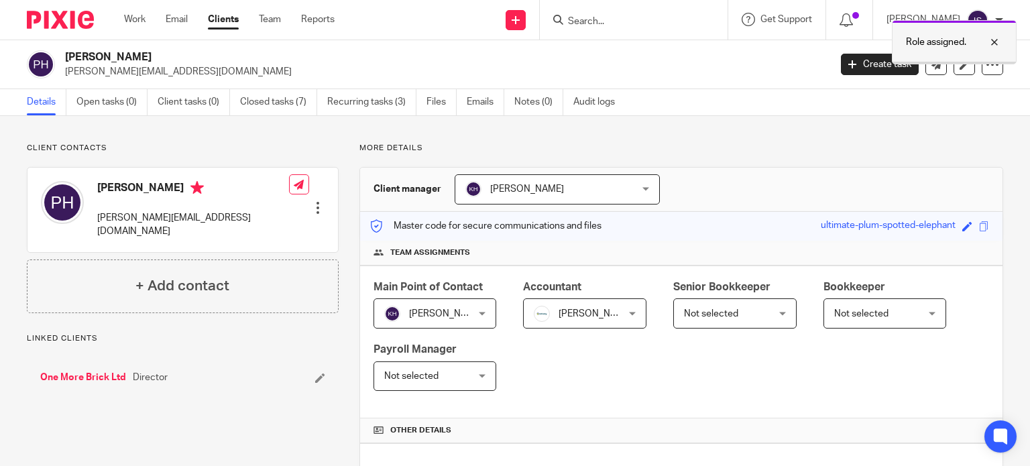
click at [907, 48] on p "Role assigned." at bounding box center [936, 42] width 60 height 13
click at [699, 29] on div at bounding box center [634, 20] width 188 height 40
click at [697, 28] on div at bounding box center [634, 20] width 188 height 40
click at [669, 20] on input "Search" at bounding box center [627, 22] width 121 height 12
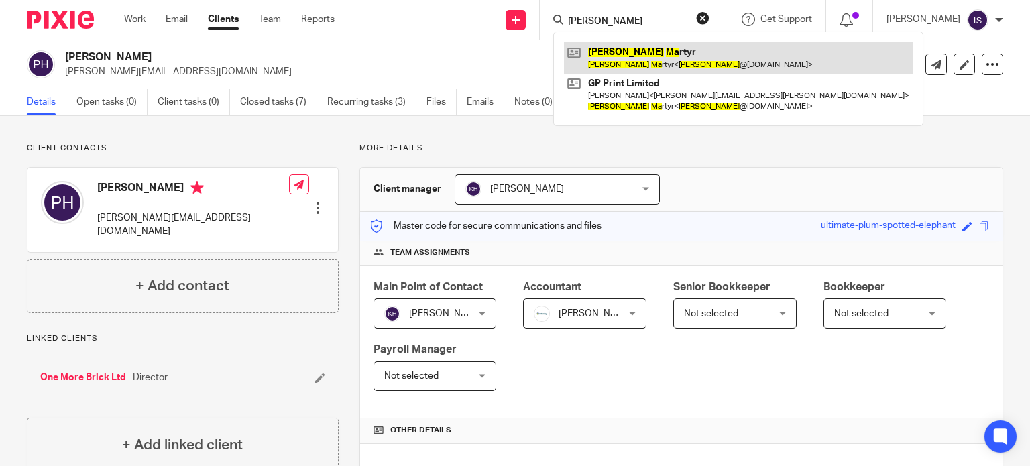
type input "[PERSON_NAME]"
click at [679, 51] on link at bounding box center [738, 57] width 349 height 31
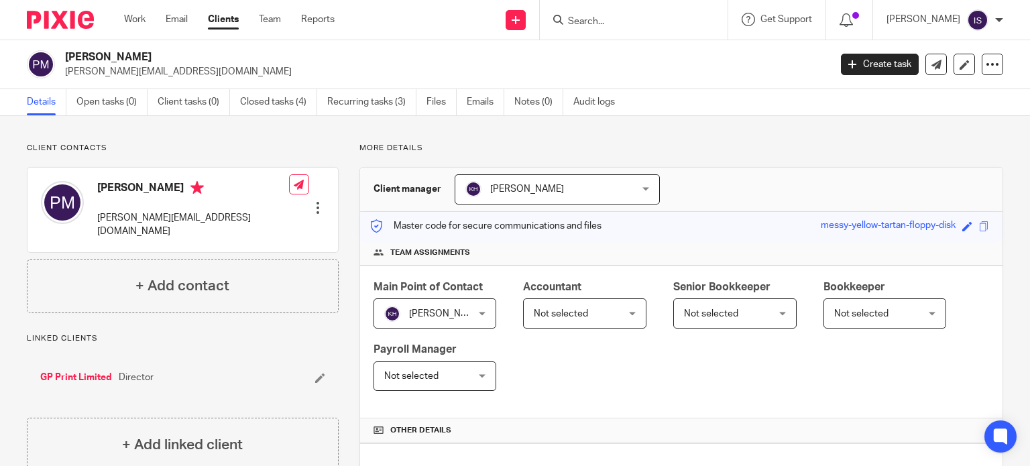
click at [572, 309] on span "Not selected" at bounding box center [561, 313] width 54 height 9
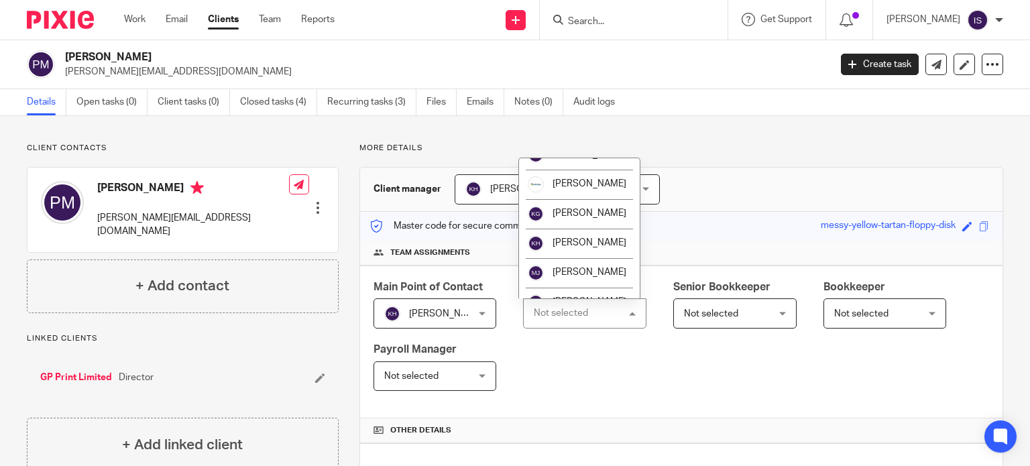
scroll to position [201, 0]
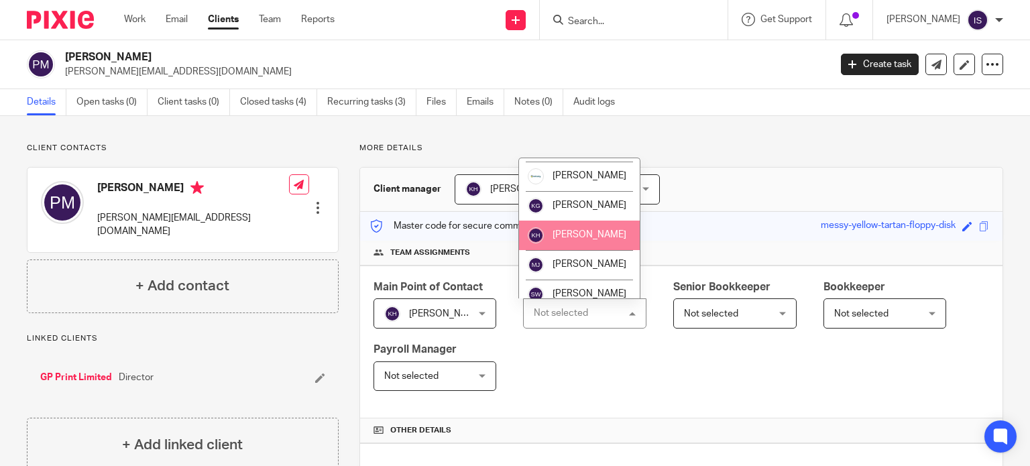
click at [574, 241] on li "[PERSON_NAME]" at bounding box center [579, 236] width 121 height 30
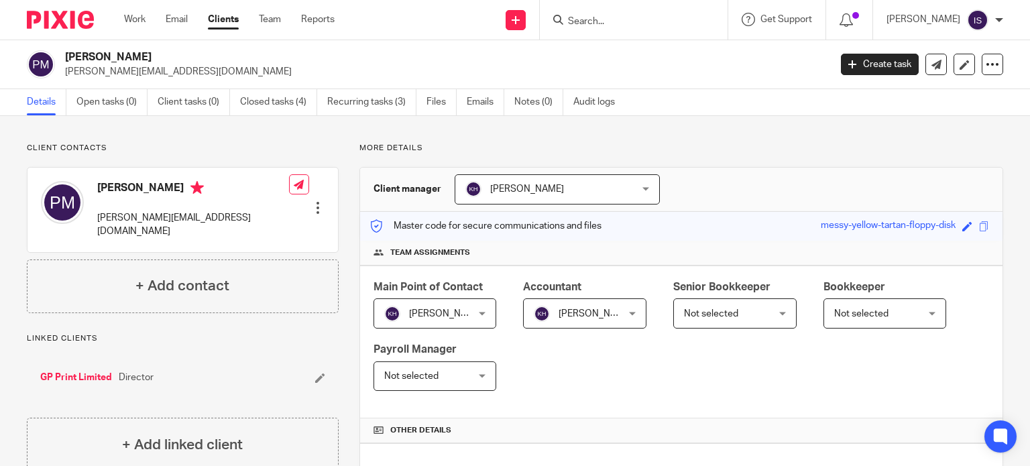
click at [594, 18] on input "Search" at bounding box center [627, 22] width 121 height 12
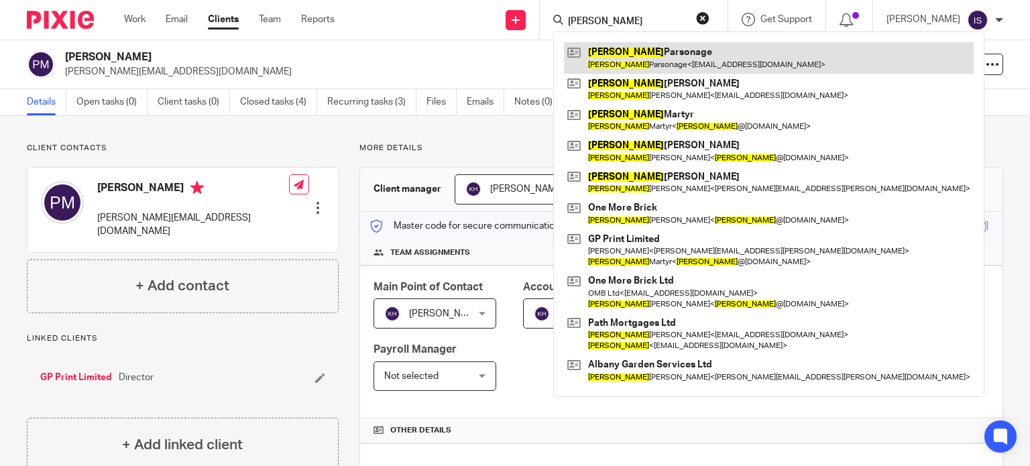
type input "peter"
click at [645, 54] on link at bounding box center [769, 57] width 410 height 31
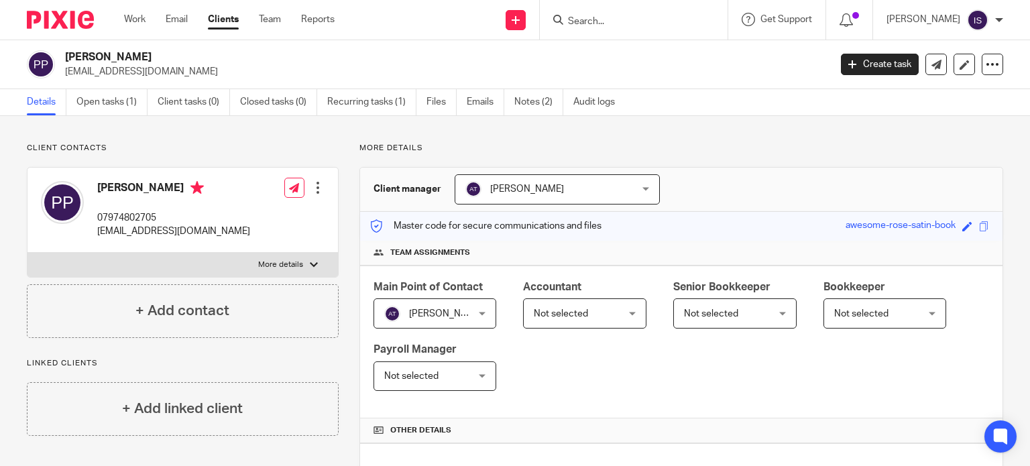
click at [593, 308] on span "Not selected" at bounding box center [578, 313] width 89 height 28
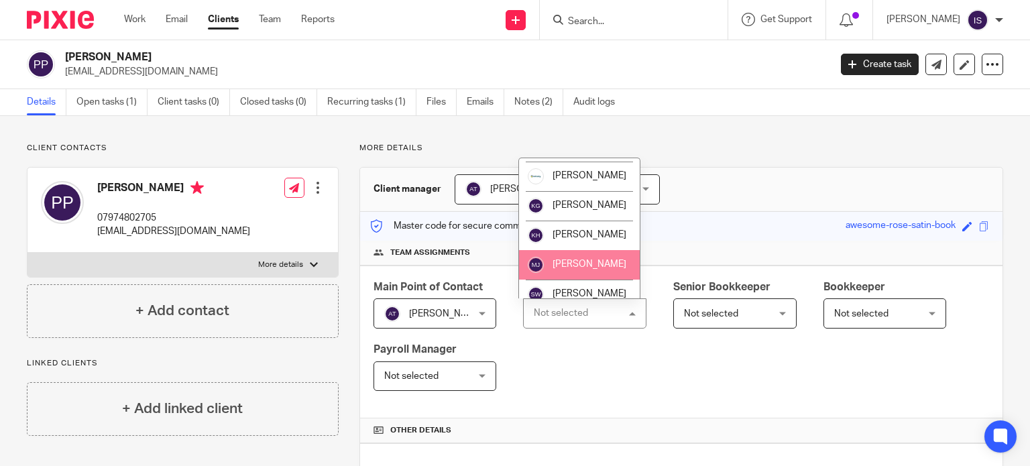
scroll to position [225, 0]
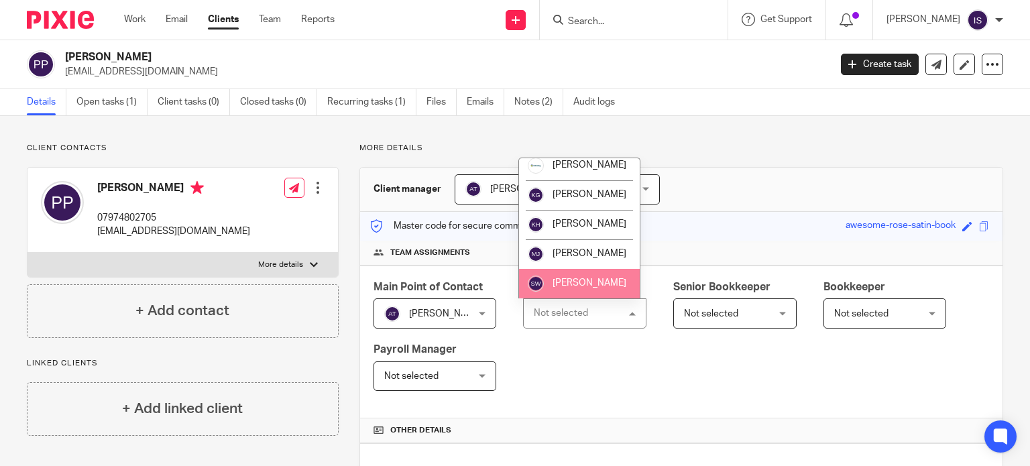
click at [590, 276] on li "[PERSON_NAME]" at bounding box center [579, 284] width 121 height 30
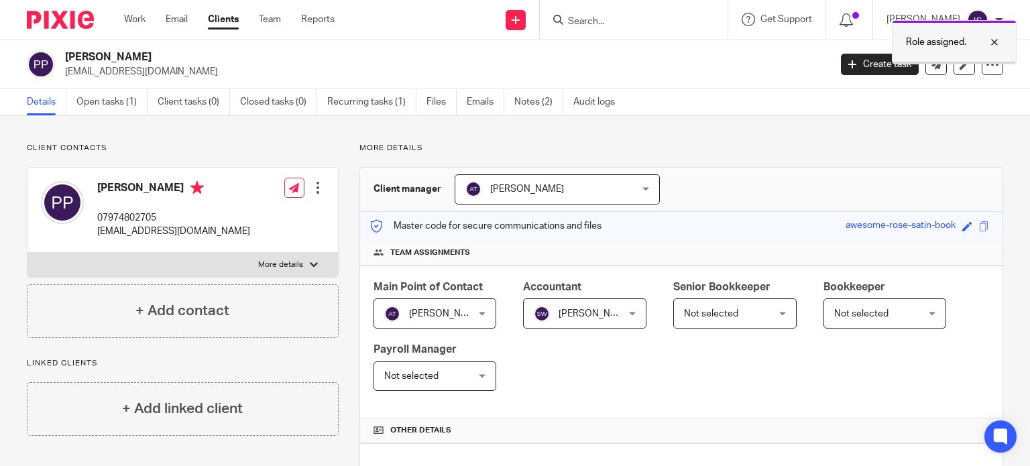
click at [908, 47] on p "Role assigned." at bounding box center [936, 42] width 60 height 13
click at [641, 10] on div at bounding box center [634, 20] width 188 height 40
click at [636, 19] on input "Search" at bounding box center [627, 22] width 121 height 12
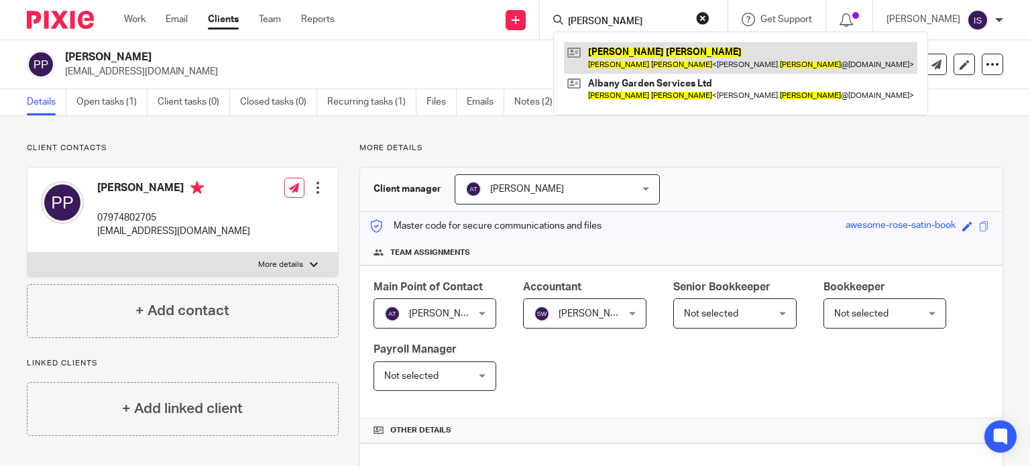
type input "peter squires"
click at [640, 49] on link at bounding box center [740, 57] width 353 height 31
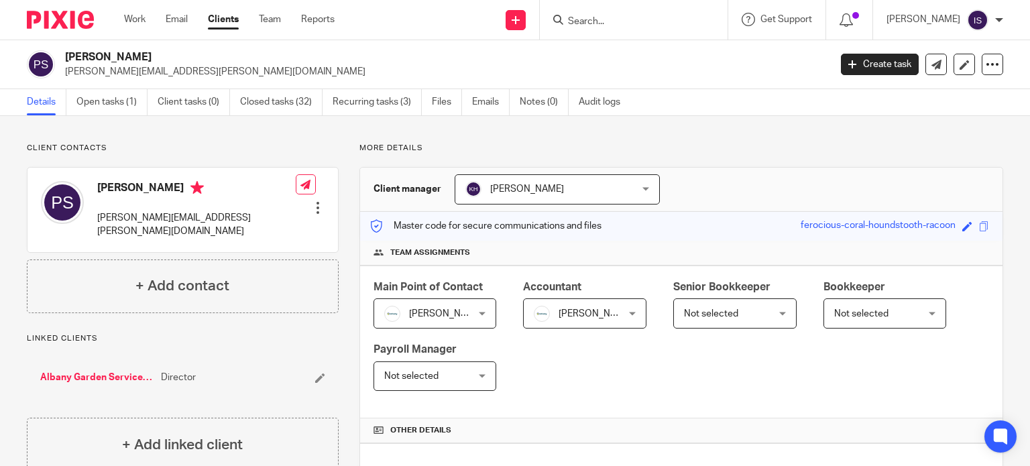
click at [610, 19] on input "Search" at bounding box center [627, 22] width 121 height 12
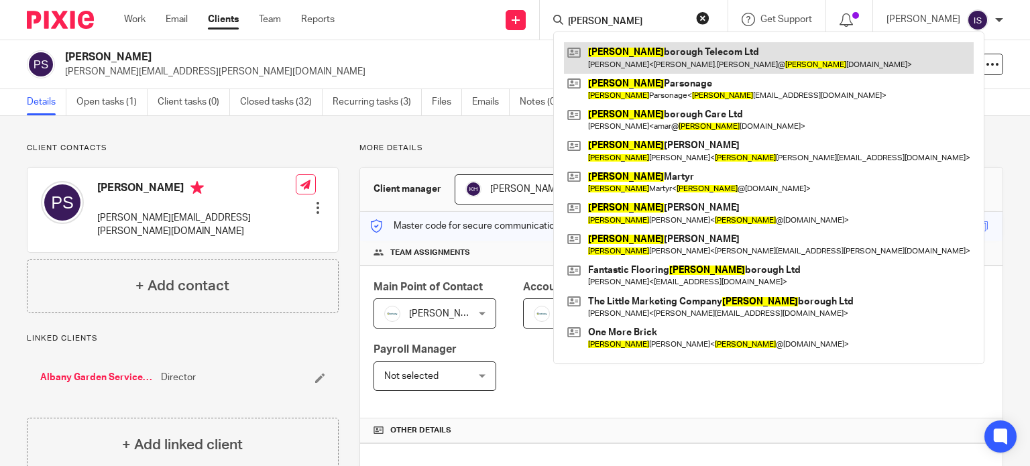
type input "[PERSON_NAME]"
click at [632, 48] on link at bounding box center [769, 57] width 410 height 31
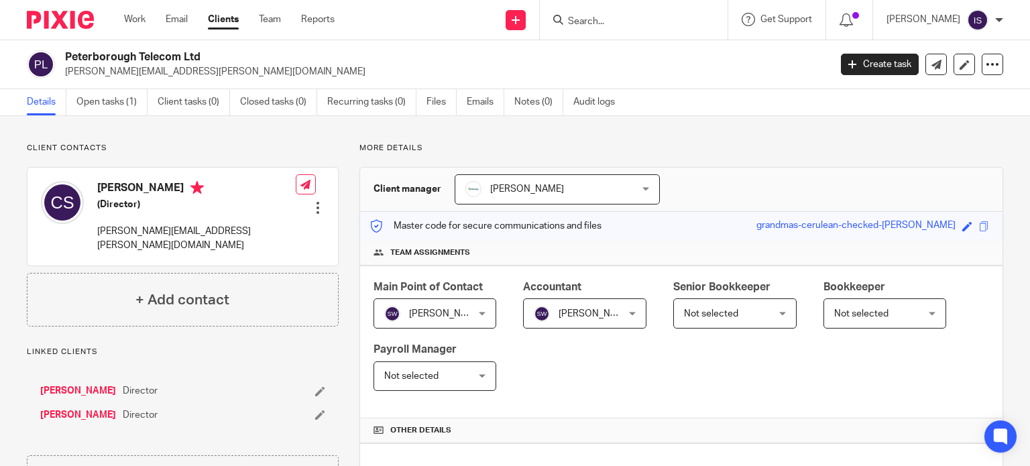
click at [620, 10] on div at bounding box center [634, 20] width 188 height 40
click at [616, 20] on input "Search" at bounding box center [627, 22] width 121 height 12
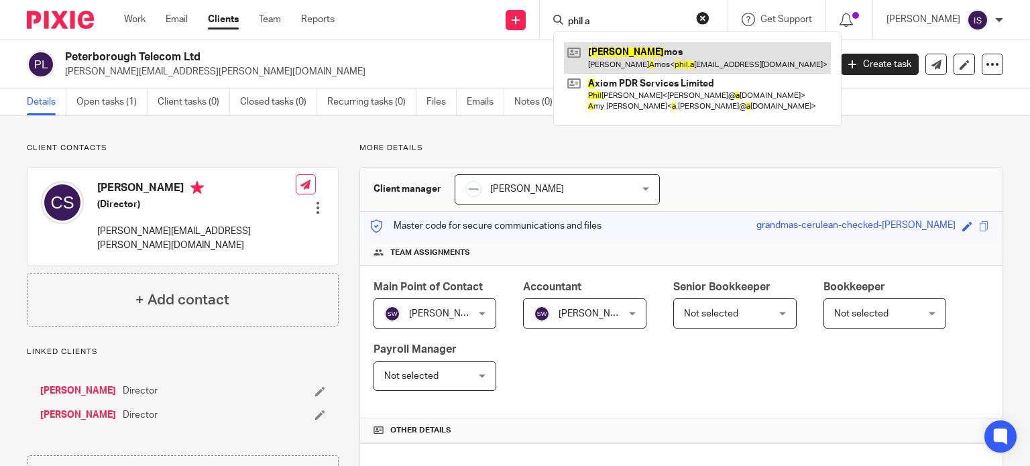
type input "phil a"
click at [628, 52] on link at bounding box center [697, 57] width 267 height 31
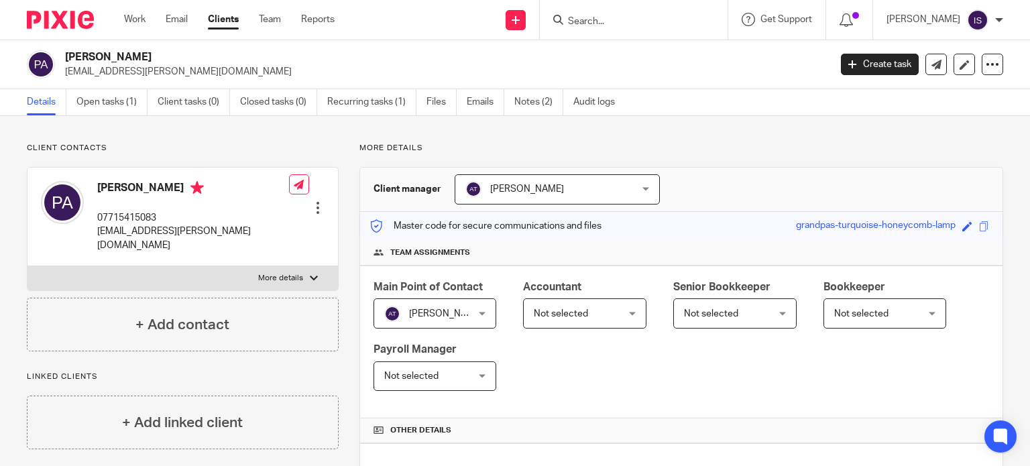
click at [573, 315] on span "Not selected" at bounding box center [561, 313] width 54 height 9
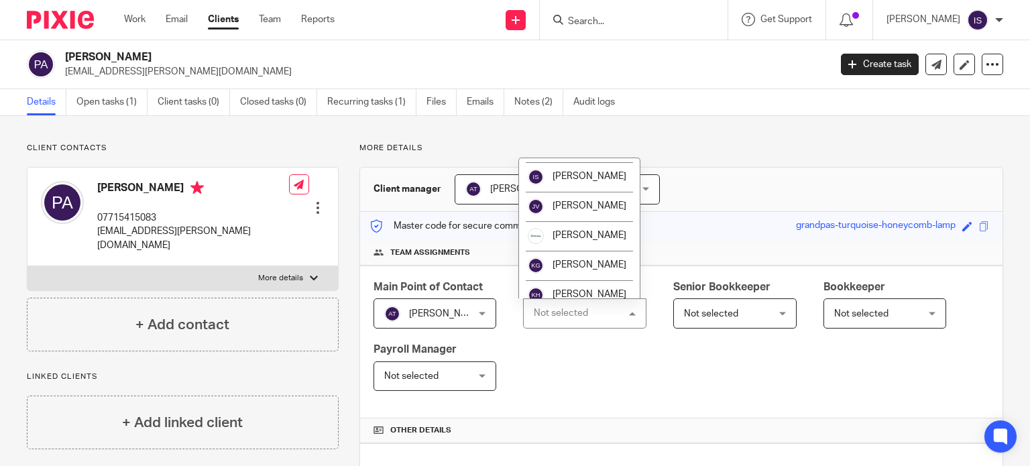
scroll to position [225, 0]
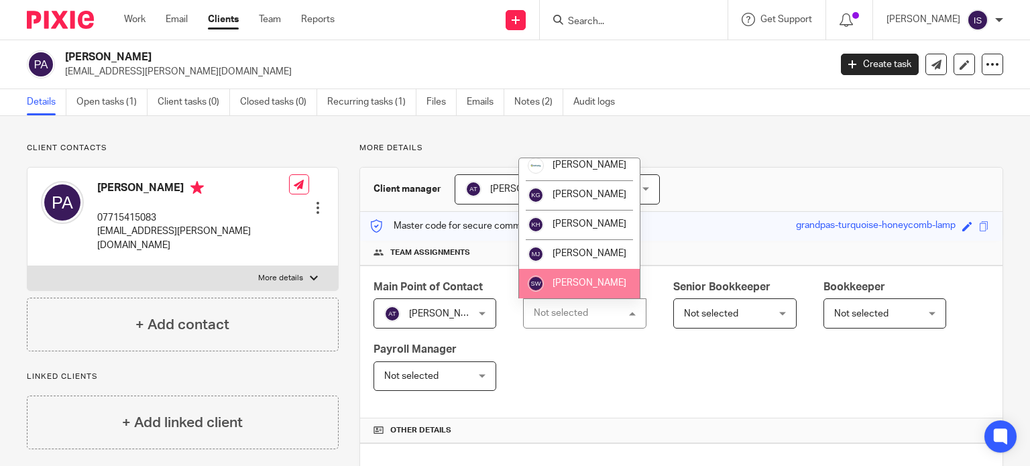
click at [582, 277] on li "[PERSON_NAME]" at bounding box center [579, 284] width 121 height 30
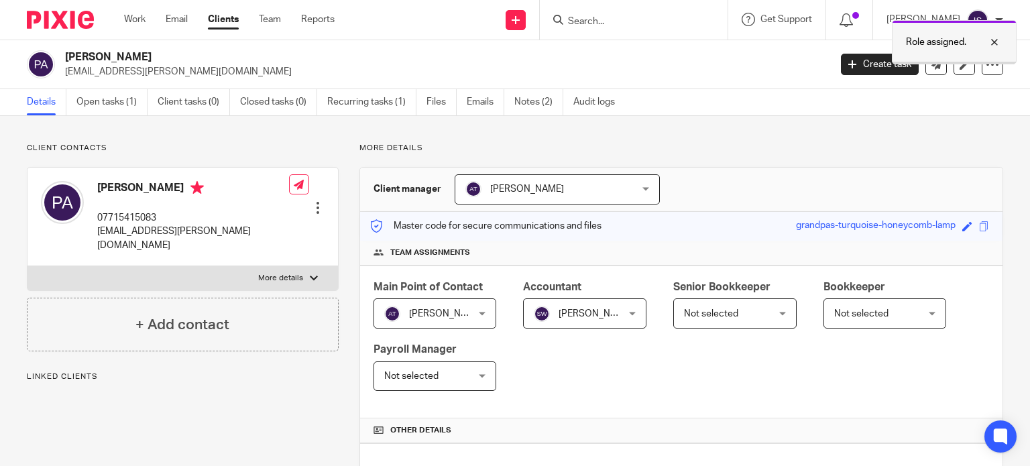
click at [936, 33] on div "Role assigned." at bounding box center [954, 42] width 125 height 44
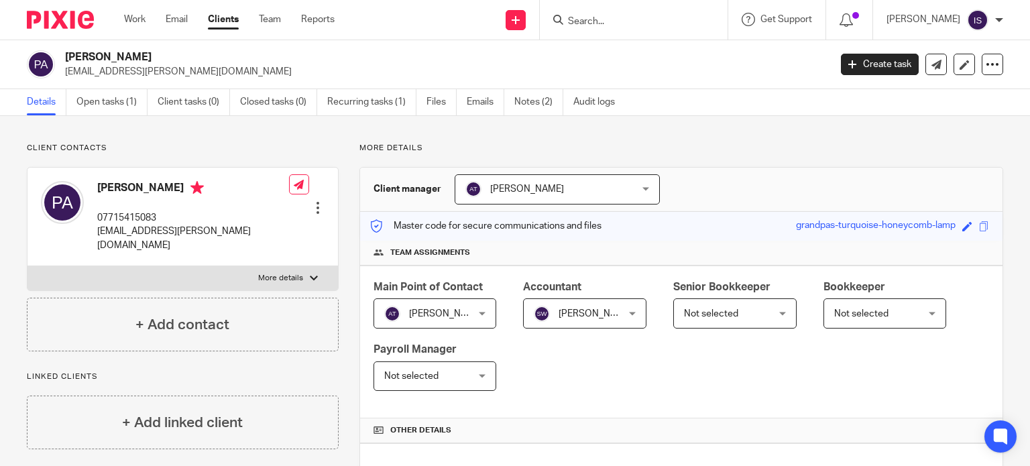
click at [656, 17] on input "Search" at bounding box center [627, 22] width 121 height 12
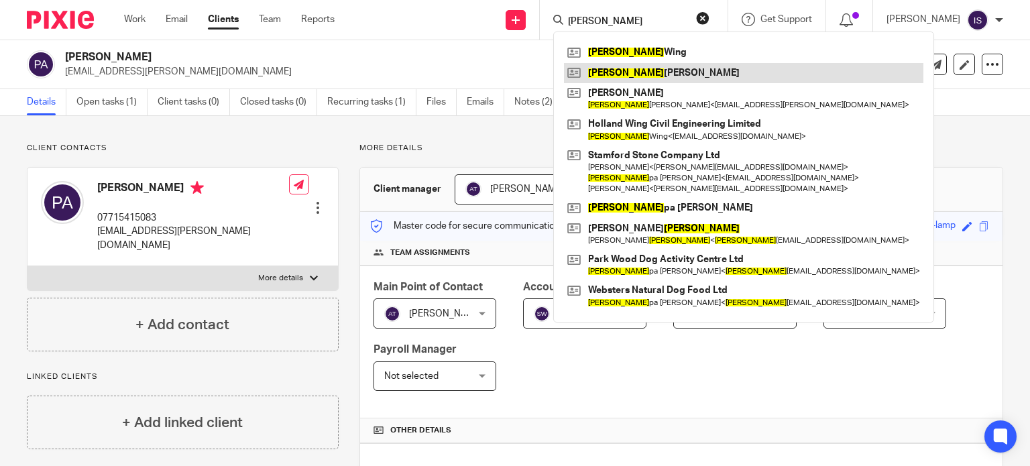
type input "[PERSON_NAME]"
click at [623, 74] on link at bounding box center [743, 73] width 359 height 20
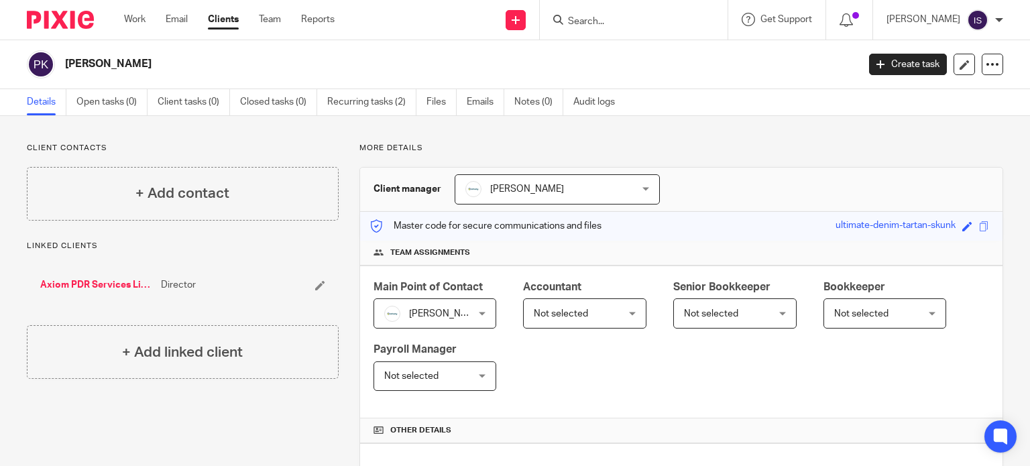
click at [628, 22] on input "Search" at bounding box center [627, 22] width 121 height 12
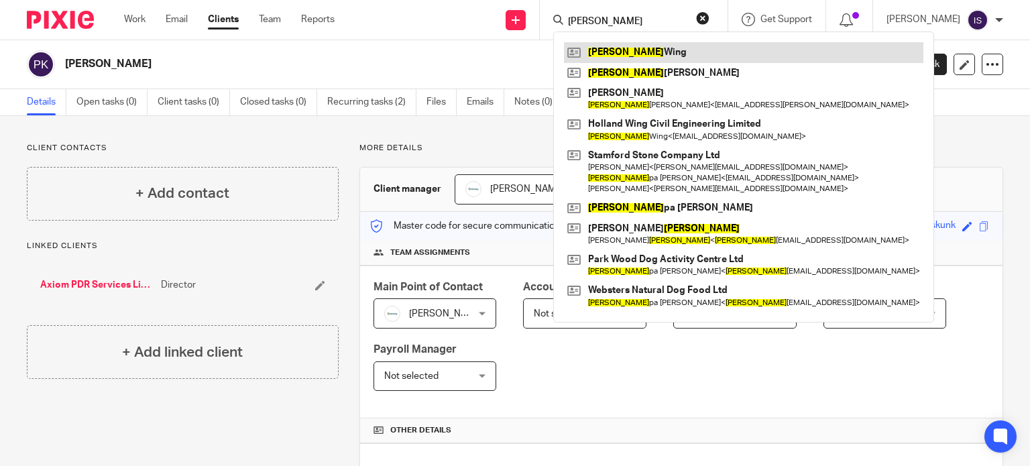
type input "[PERSON_NAME]"
click at [645, 46] on link at bounding box center [743, 52] width 359 height 20
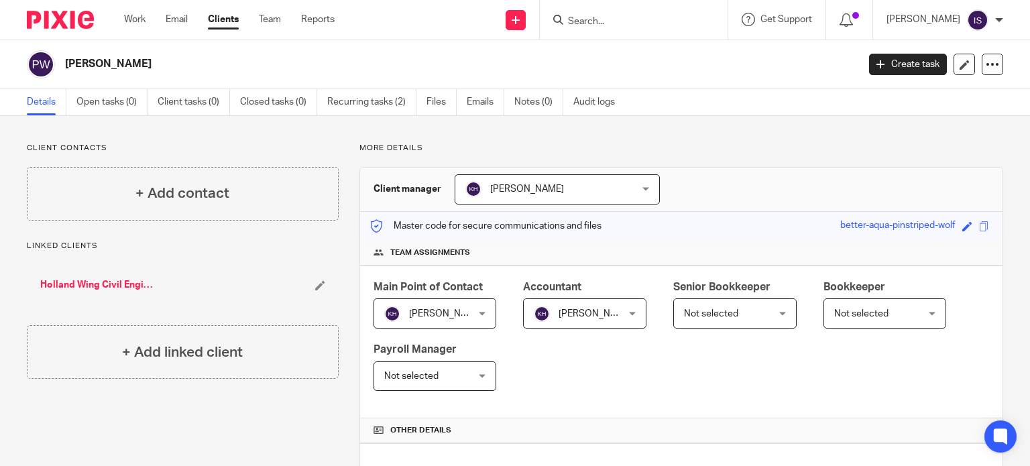
click at [628, 23] on input "Search" at bounding box center [627, 22] width 121 height 12
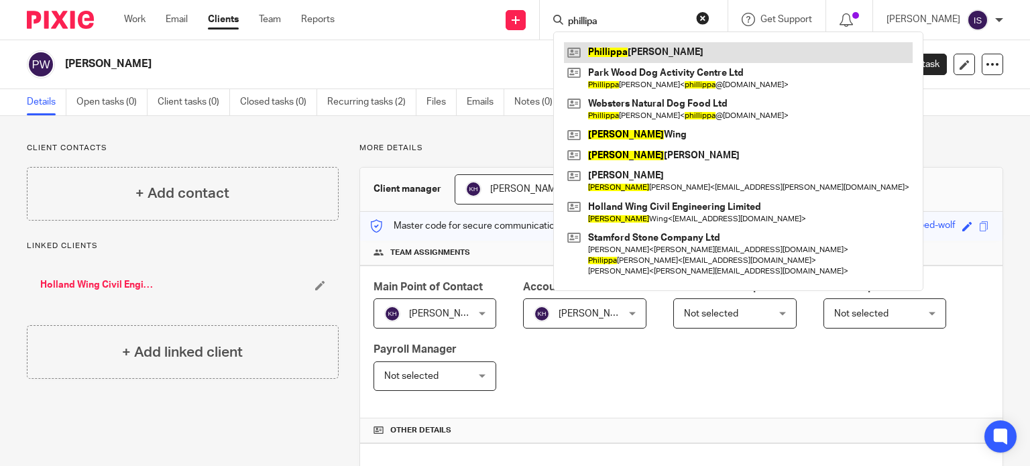
type input "phillipa"
click at [630, 47] on link at bounding box center [738, 52] width 349 height 20
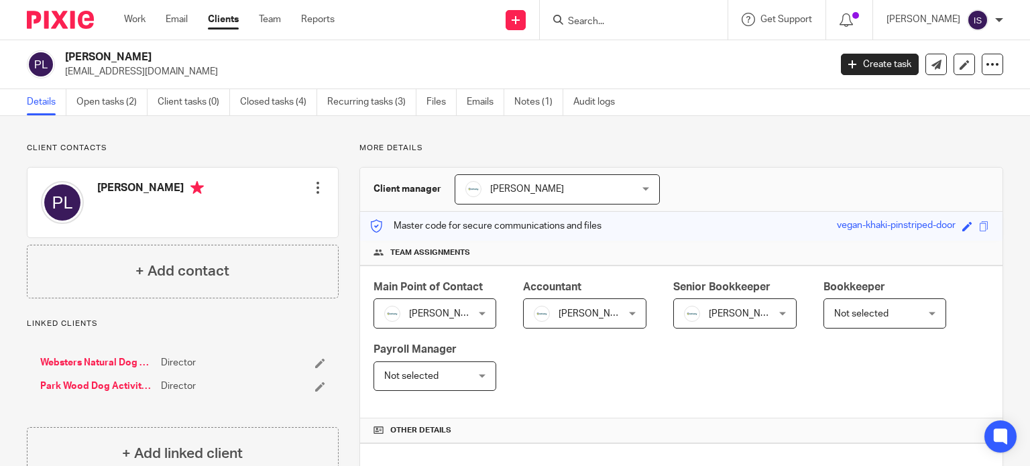
click at [722, 318] on span "[PERSON_NAME]" at bounding box center [728, 313] width 89 height 28
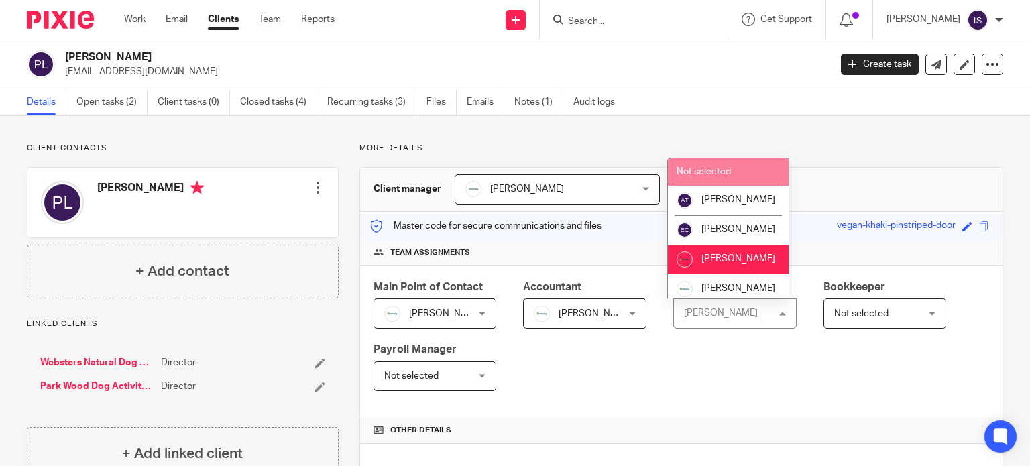
click at [720, 176] on span "Not selected" at bounding box center [704, 171] width 54 height 9
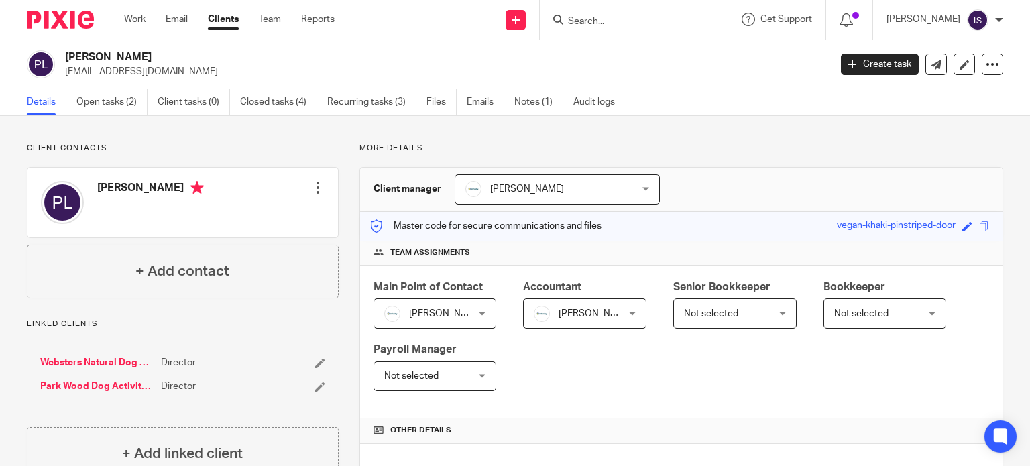
click at [622, 25] on input "Search" at bounding box center [627, 22] width 121 height 12
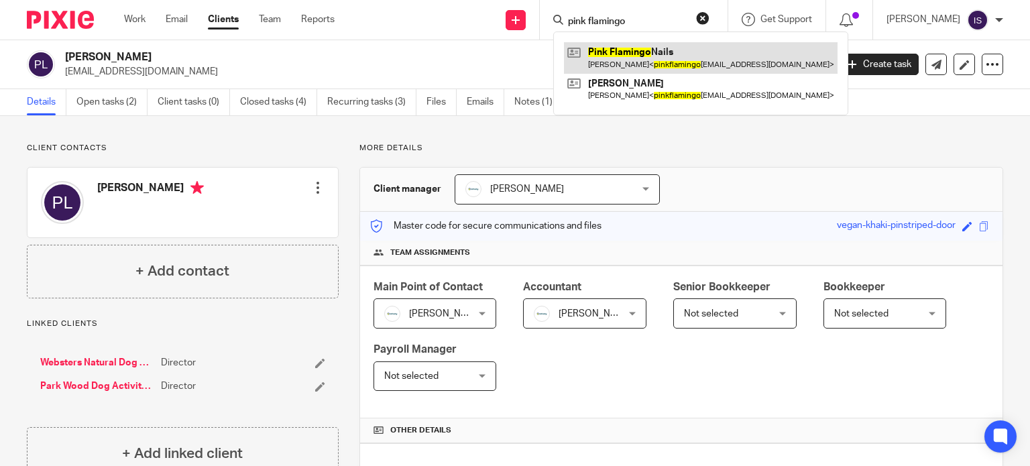
type input "pink flamingo"
click at [612, 48] on link at bounding box center [701, 57] width 274 height 31
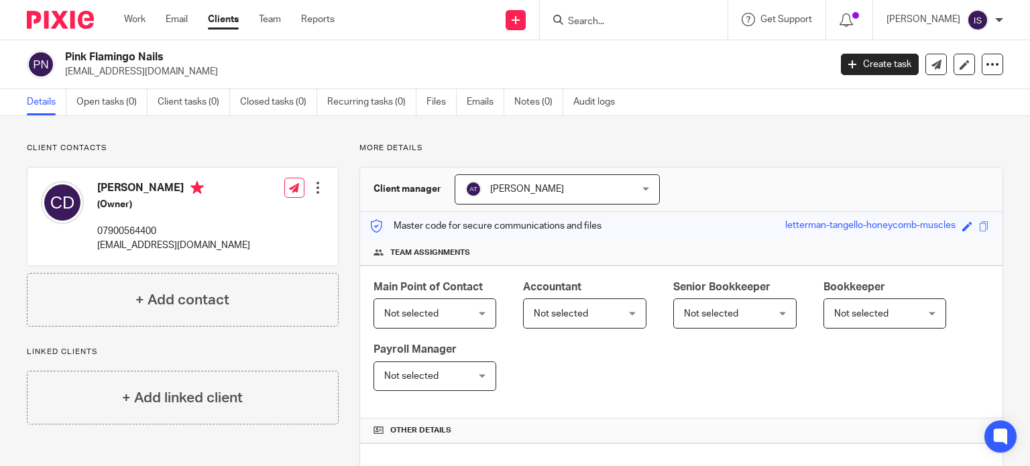
click at [566, 321] on span "Not selected" at bounding box center [578, 313] width 89 height 28
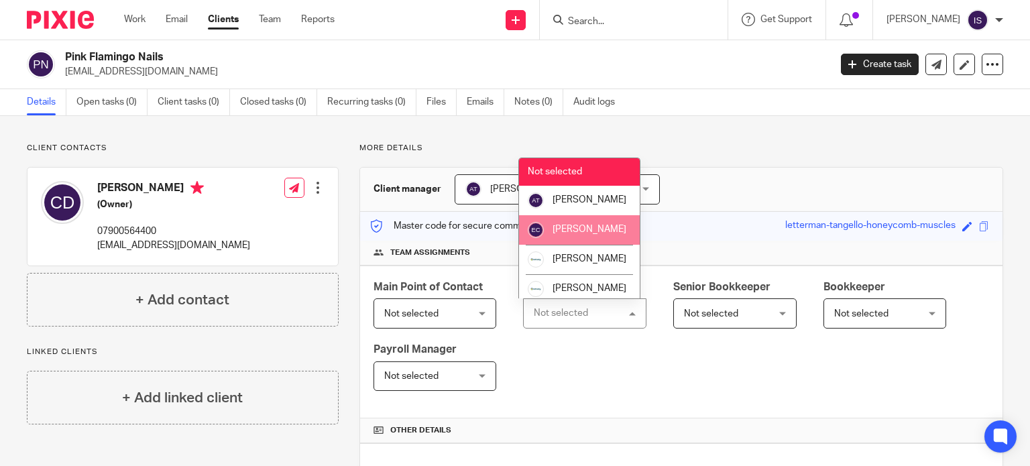
scroll to position [225, 0]
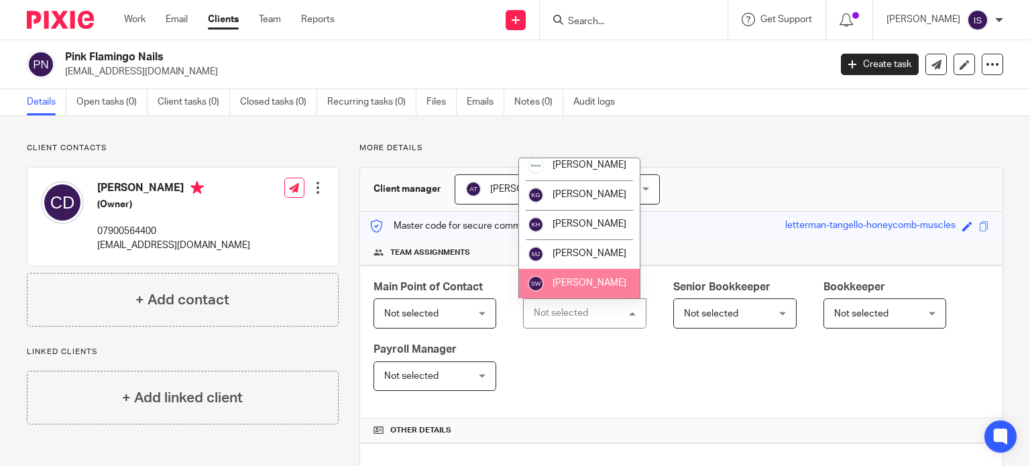
click at [575, 289] on li "[PERSON_NAME]" at bounding box center [579, 284] width 121 height 30
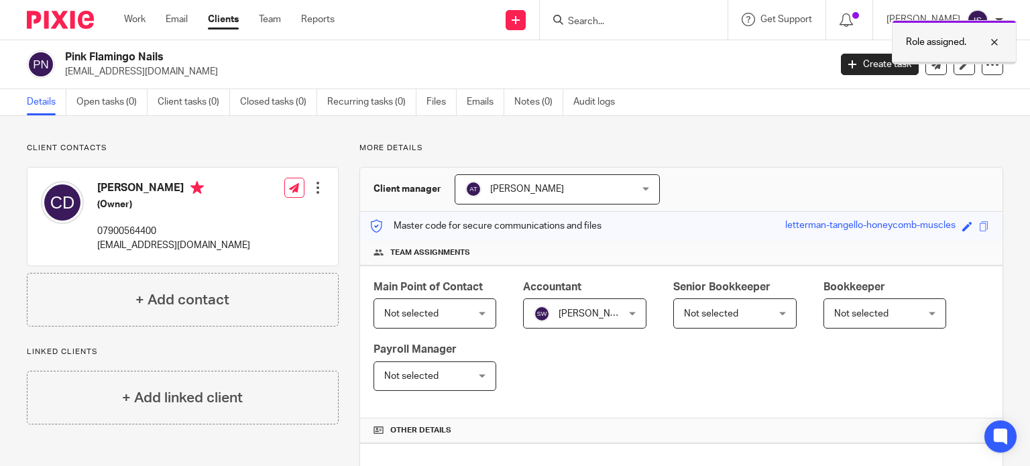
click at [922, 42] on p "Role assigned." at bounding box center [936, 42] width 60 height 13
click at [671, 17] on input "Search" at bounding box center [627, 22] width 121 height 12
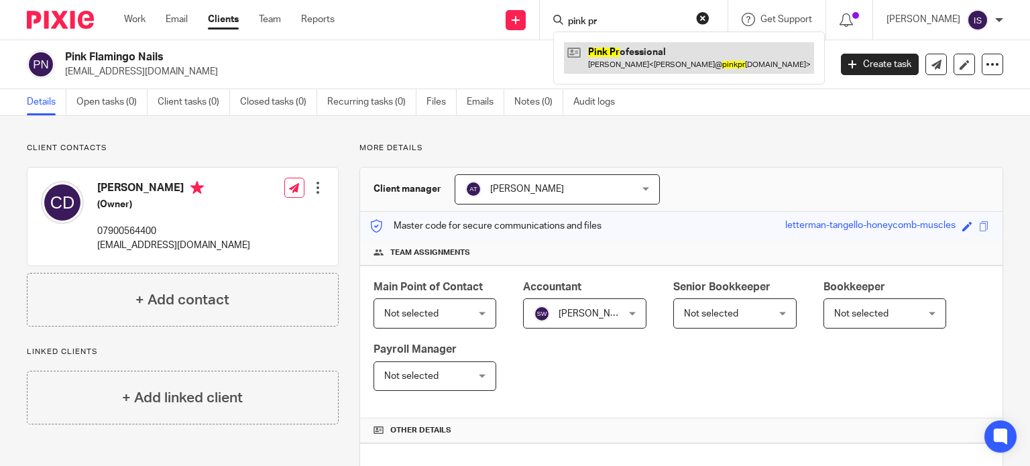
type input "pink pr"
click at [673, 50] on link at bounding box center [689, 57] width 250 height 31
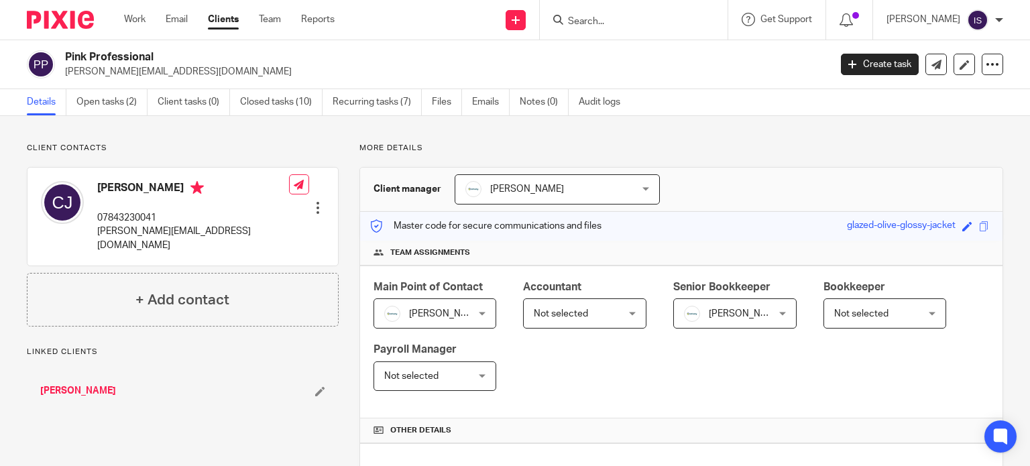
click at [541, 305] on span "Not selected" at bounding box center [578, 313] width 89 height 28
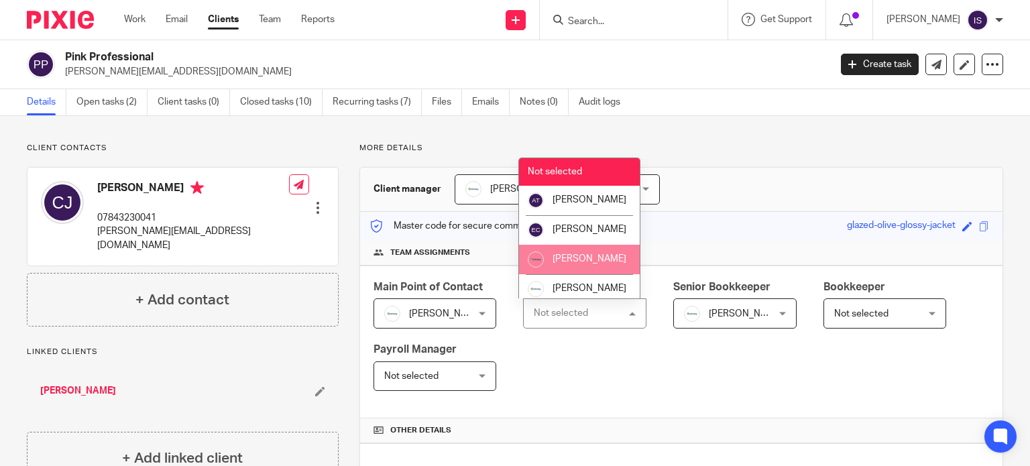
click at [561, 264] on span "[PERSON_NAME]" at bounding box center [590, 258] width 74 height 9
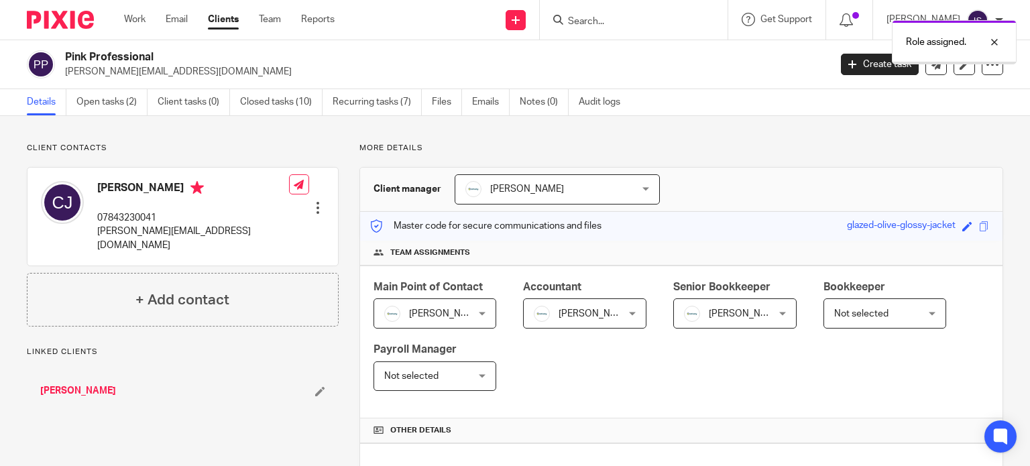
click at [732, 321] on span "[PERSON_NAME]" at bounding box center [728, 313] width 89 height 28
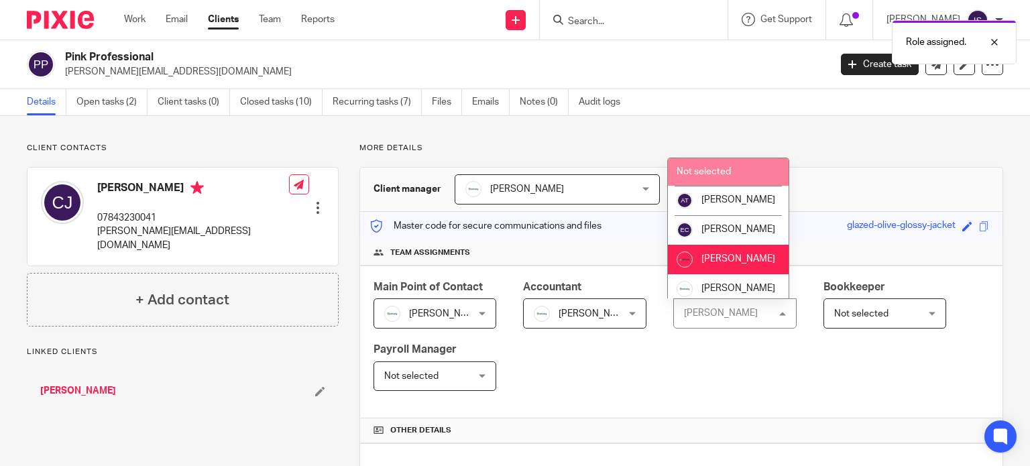
click at [734, 179] on li "Not selected" at bounding box center [728, 171] width 121 height 27
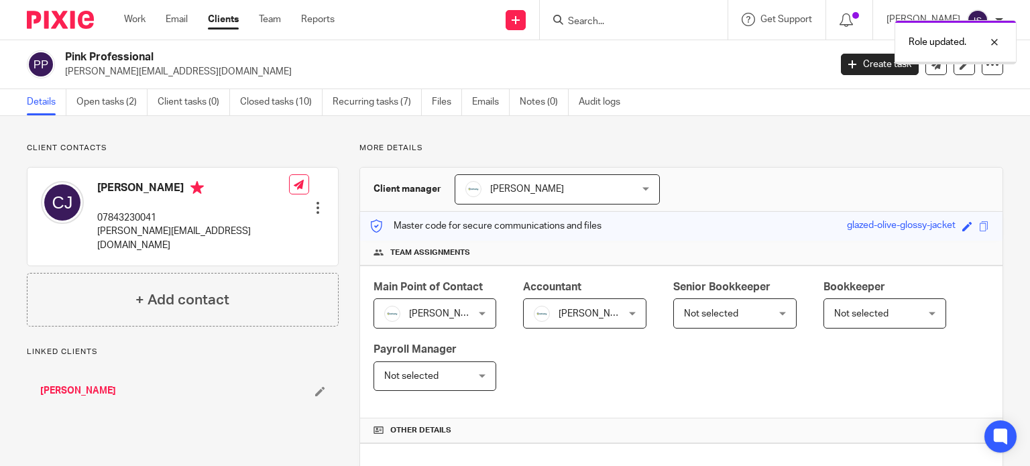
click at [929, 48] on p "Role updated." at bounding box center [938, 42] width 58 height 13
click at [636, 18] on input "Search" at bounding box center [627, 22] width 121 height 12
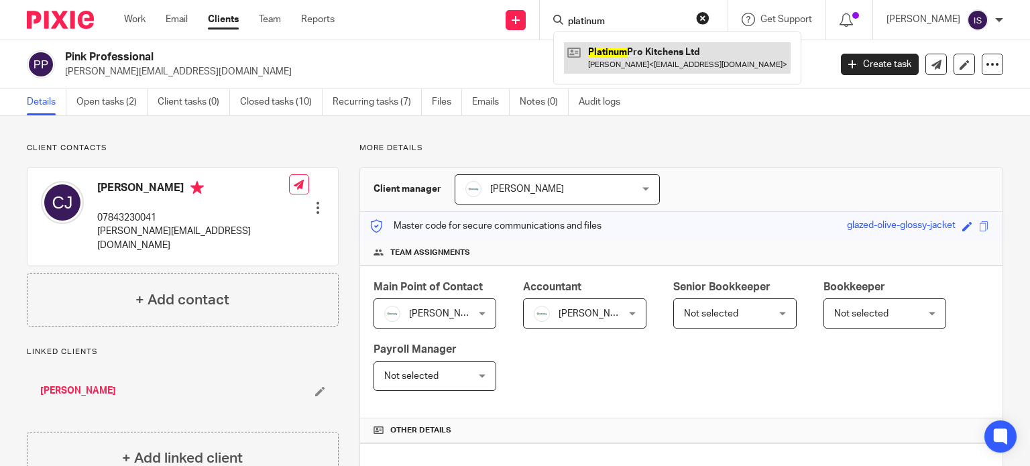
type input "platinum"
click at [643, 58] on link at bounding box center [677, 57] width 227 height 31
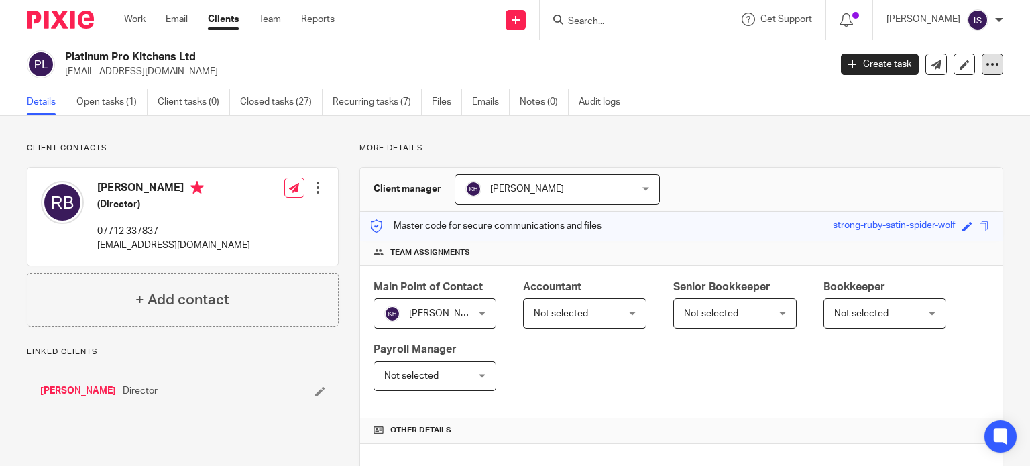
click at [990, 59] on div at bounding box center [992, 64] width 21 height 21
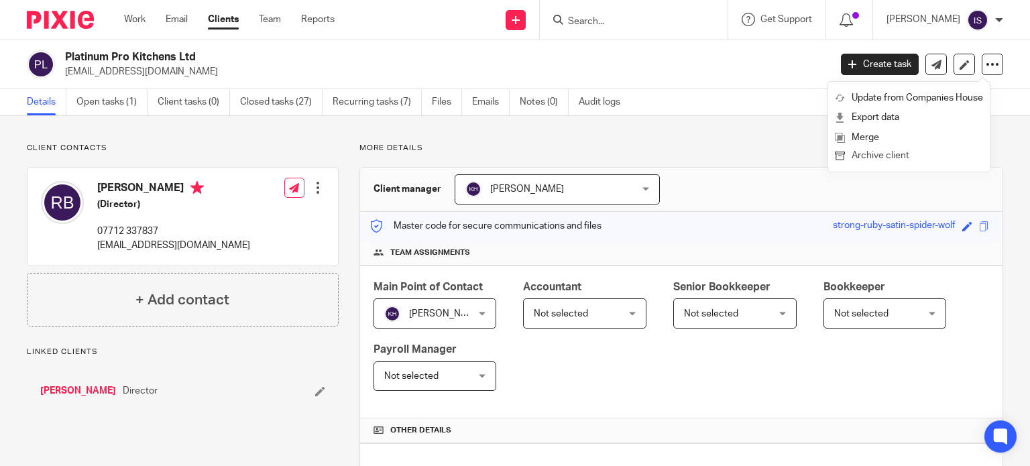
click at [948, 161] on button "Archive client" at bounding box center [909, 156] width 148 height 17
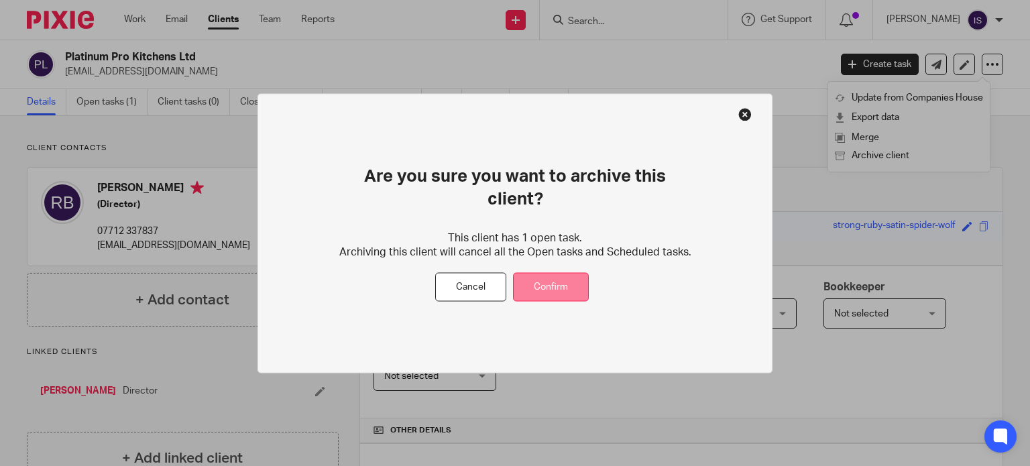
click at [561, 273] on button "Confirm" at bounding box center [551, 287] width 76 height 29
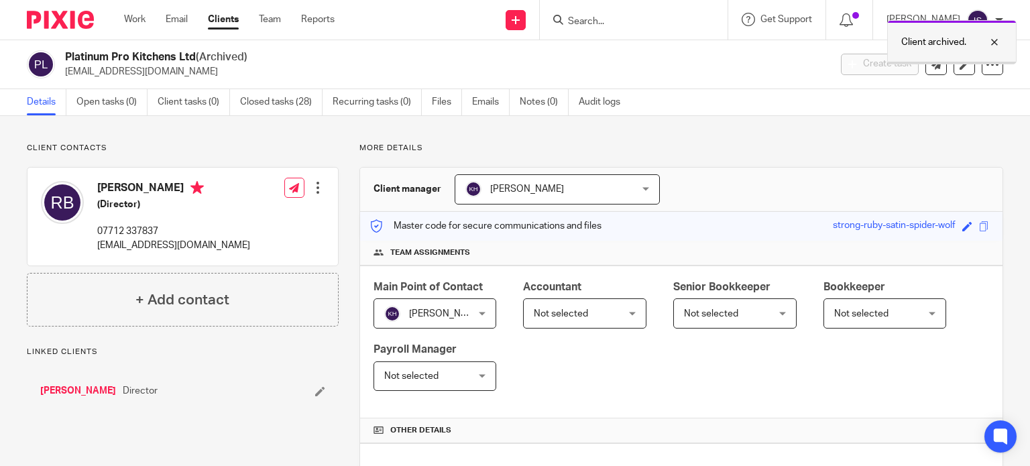
click at [929, 38] on p "Client archived." at bounding box center [933, 42] width 65 height 13
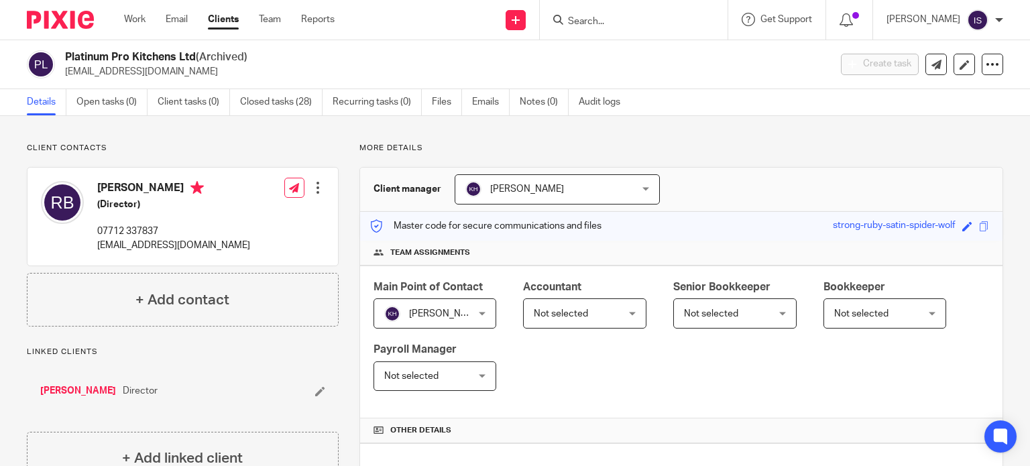
click at [610, 26] on input "Search" at bounding box center [627, 22] width 121 height 12
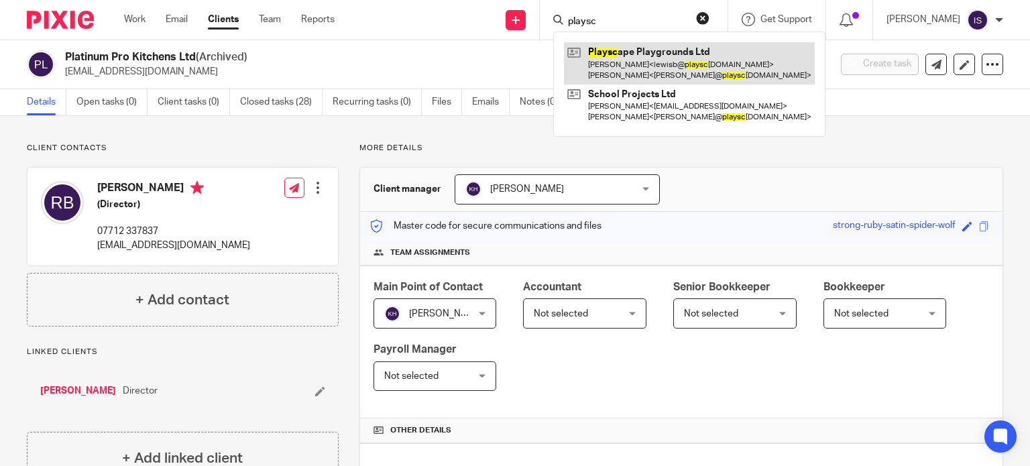
type input "playsc"
click at [625, 54] on link at bounding box center [689, 63] width 251 height 42
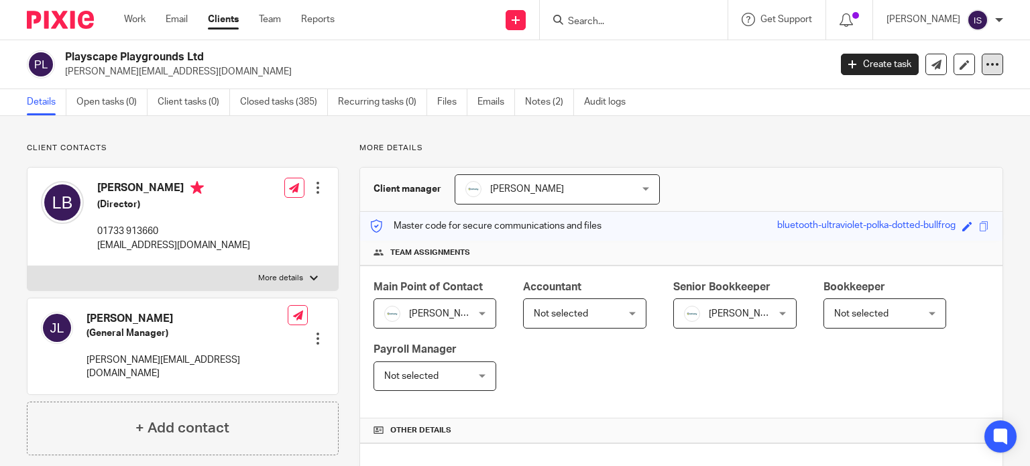
click at [982, 74] on div at bounding box center [992, 64] width 21 height 21
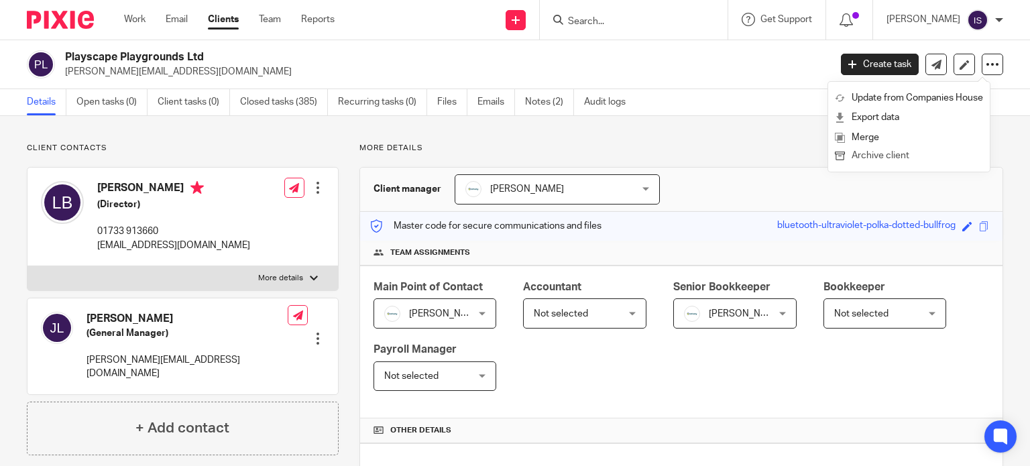
click at [906, 156] on button "Archive client" at bounding box center [909, 156] width 148 height 17
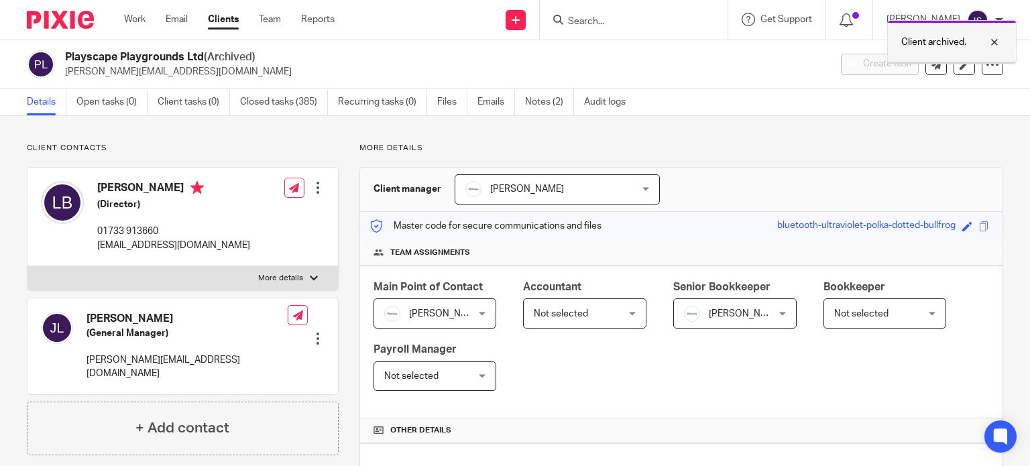
click at [909, 43] on p "Client archived." at bounding box center [933, 42] width 65 height 13
click at [622, 23] on input "Search" at bounding box center [627, 22] width 121 height 12
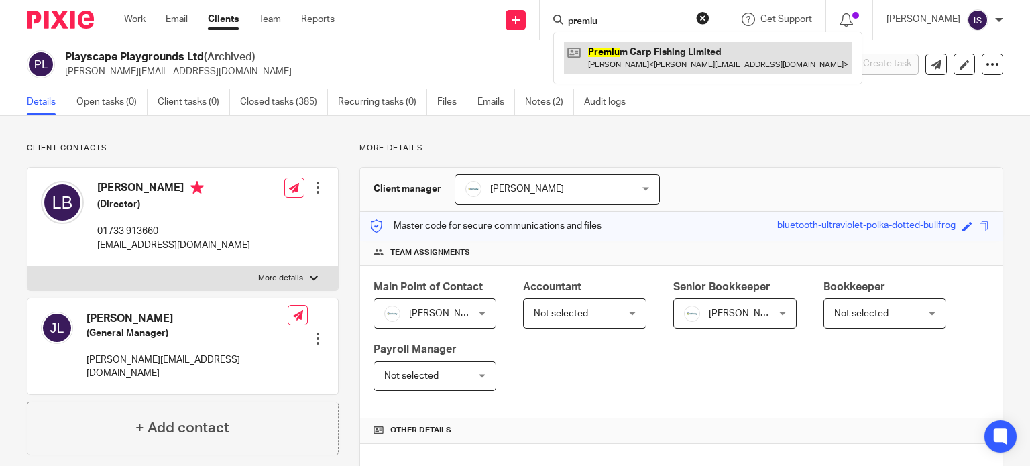
type input "premiu"
click at [625, 52] on link at bounding box center [708, 57] width 288 height 31
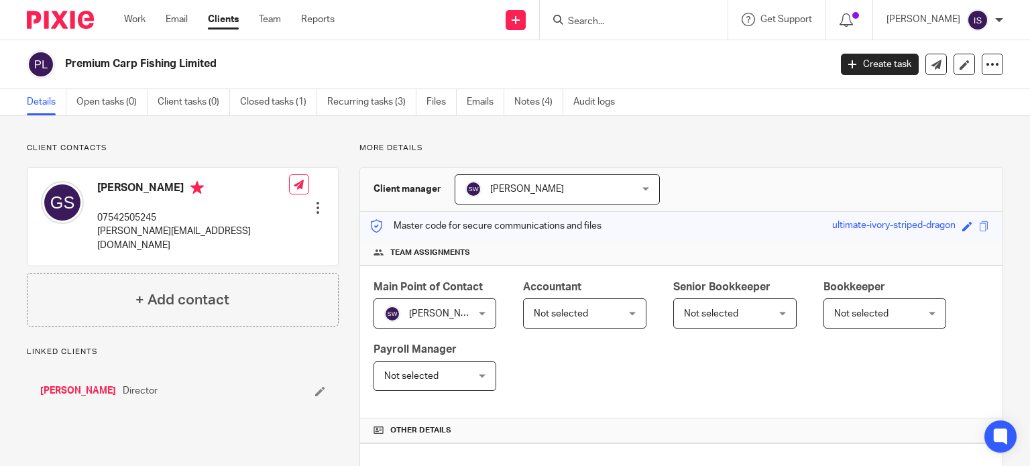
click at [597, 307] on span "Not selected" at bounding box center [578, 313] width 89 height 28
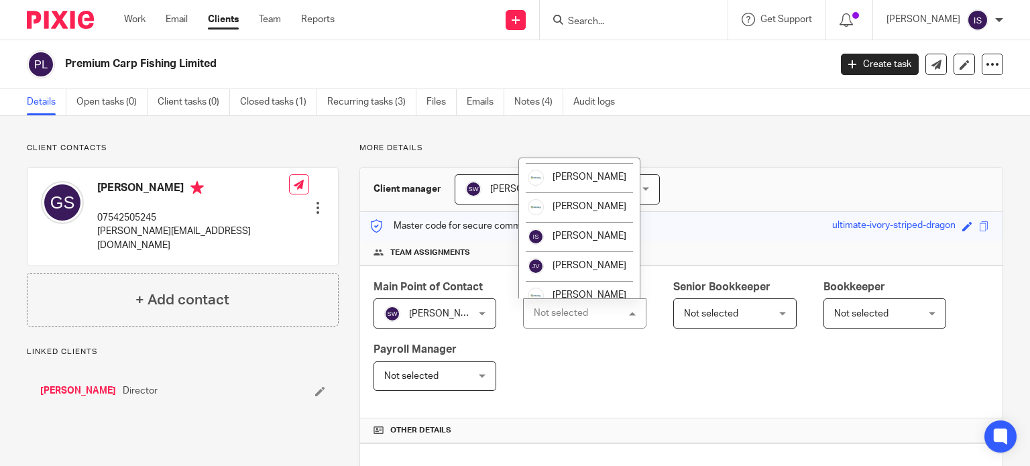
scroll to position [225, 0]
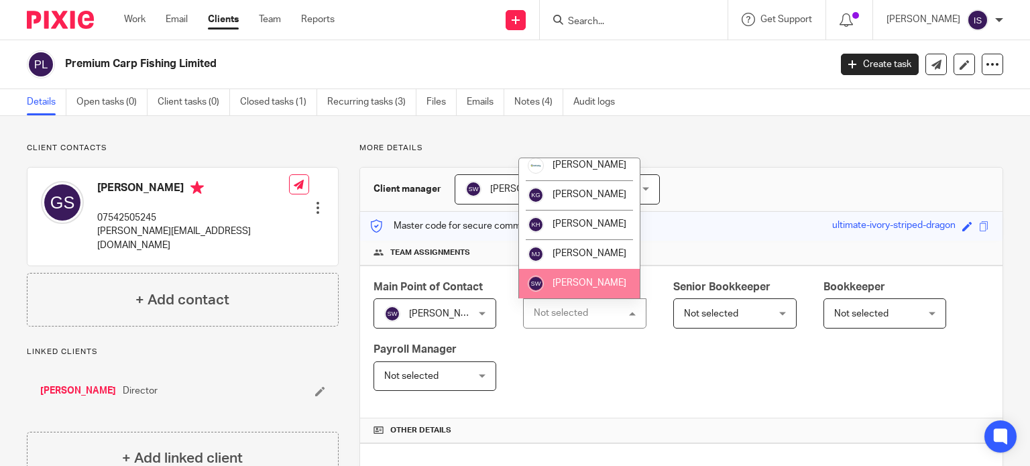
click at [594, 294] on li "[PERSON_NAME]" at bounding box center [579, 284] width 121 height 30
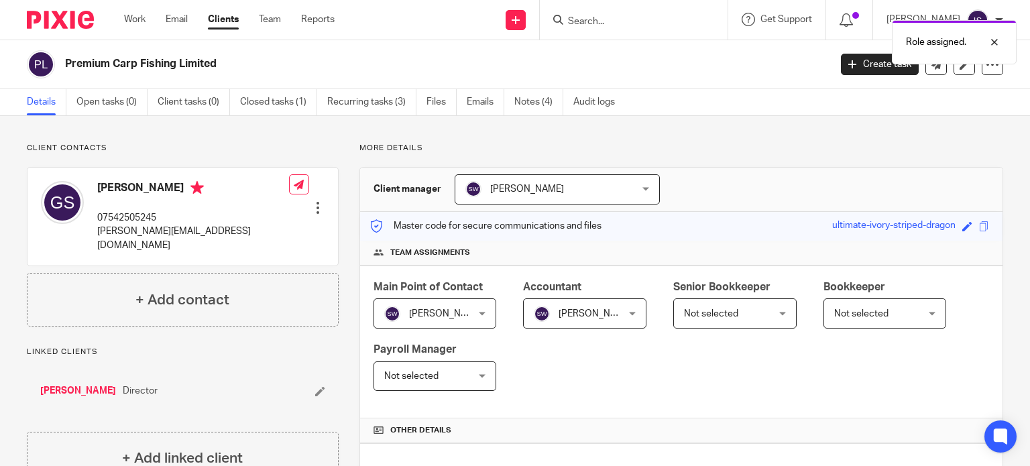
click at [628, 16] on div "Role assigned." at bounding box center [766, 38] width 502 height 51
click at [624, 24] on div "Role assigned." at bounding box center [766, 38] width 502 height 51
click at [624, 19] on div "Role assigned." at bounding box center [766, 38] width 502 height 51
click at [622, 21] on input "Search" at bounding box center [627, 22] width 121 height 12
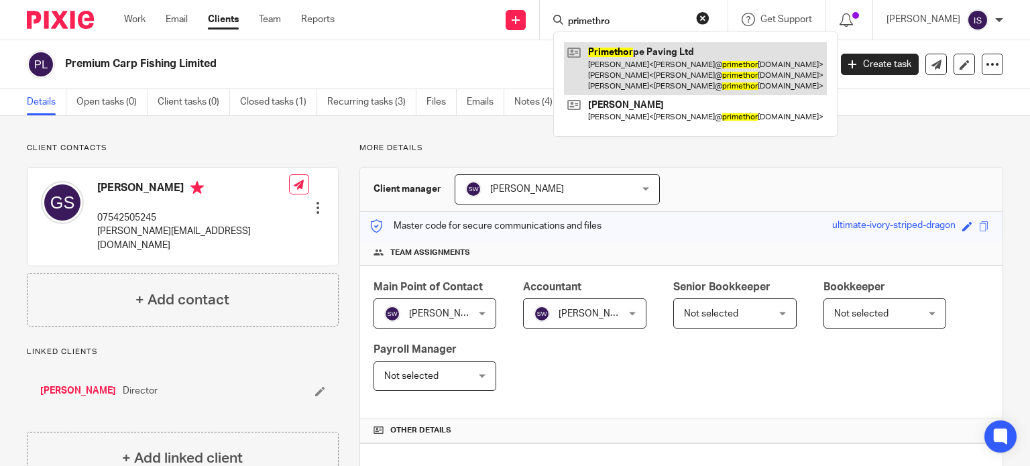
type input "primethro"
click at [639, 58] on link at bounding box center [695, 68] width 263 height 53
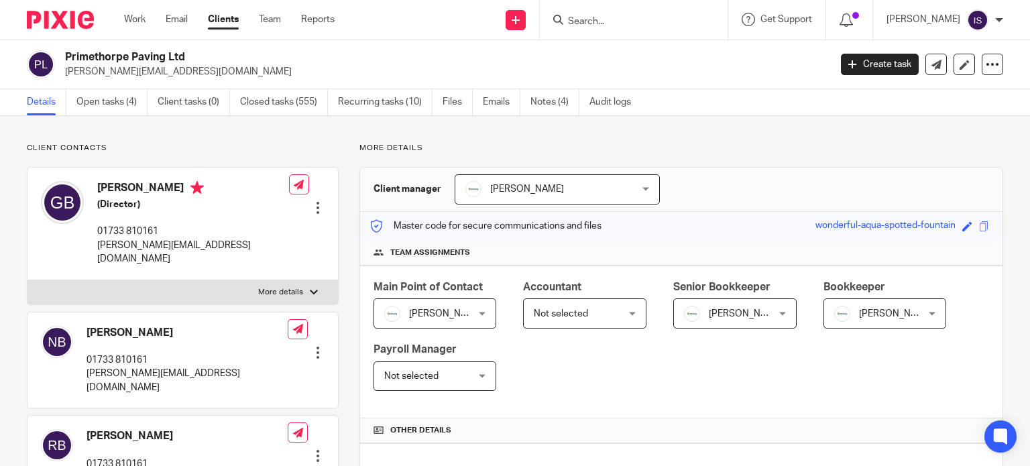
click at [625, 21] on input "Search" at bounding box center [627, 22] width 121 height 12
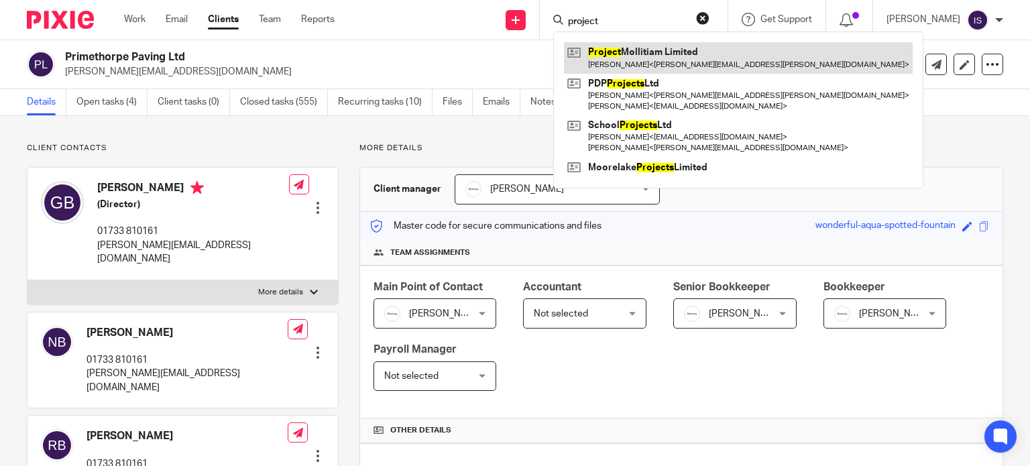
type input "project"
click at [649, 45] on link at bounding box center [738, 57] width 349 height 31
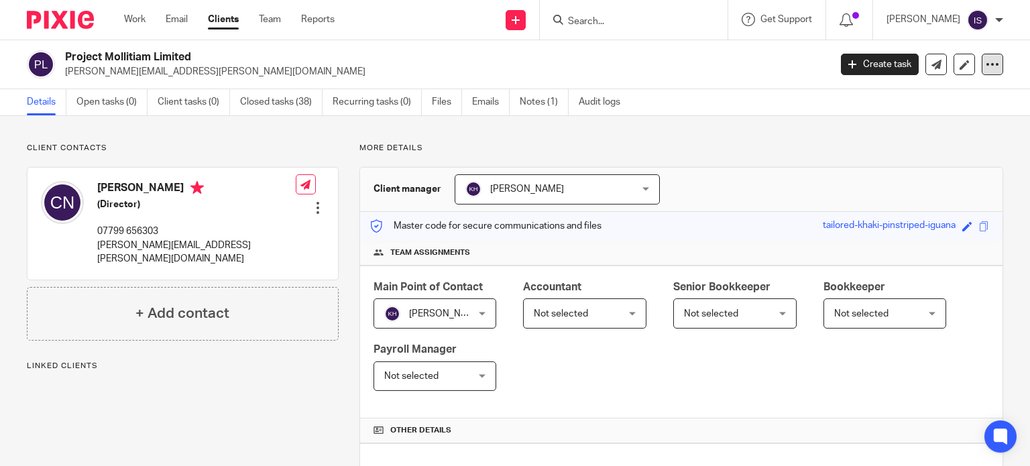
click at [987, 68] on icon at bounding box center [992, 64] width 13 height 13
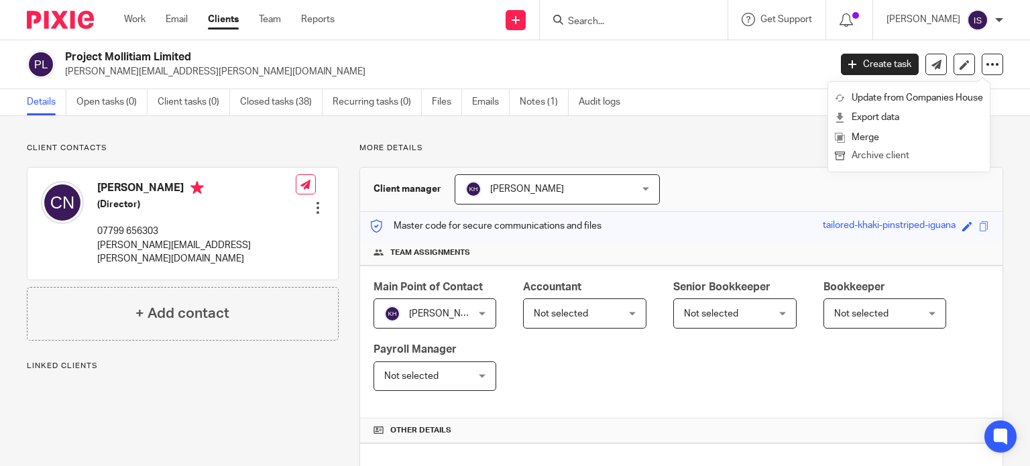
click at [889, 155] on button "Archive client" at bounding box center [909, 156] width 148 height 17
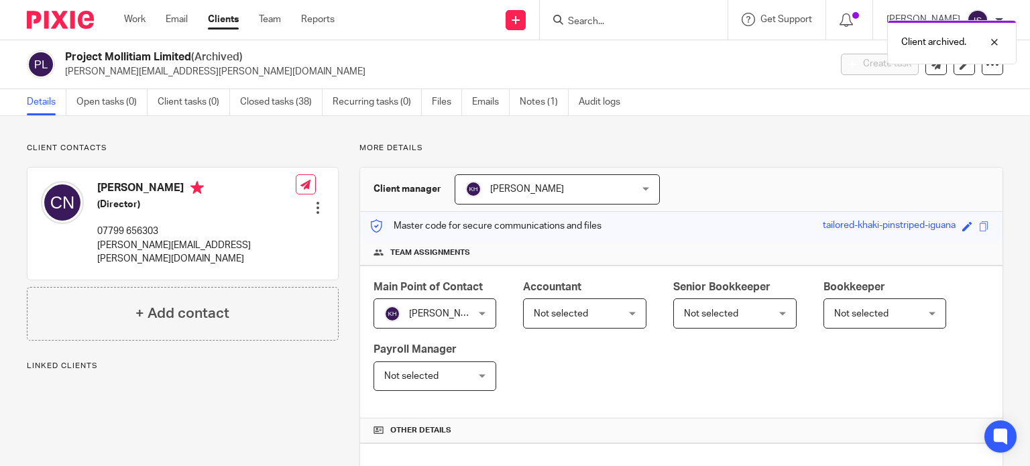
click at [634, 23] on div "Client archived." at bounding box center [766, 38] width 502 height 51
click at [954, 41] on p "Client archived." at bounding box center [933, 42] width 65 height 13
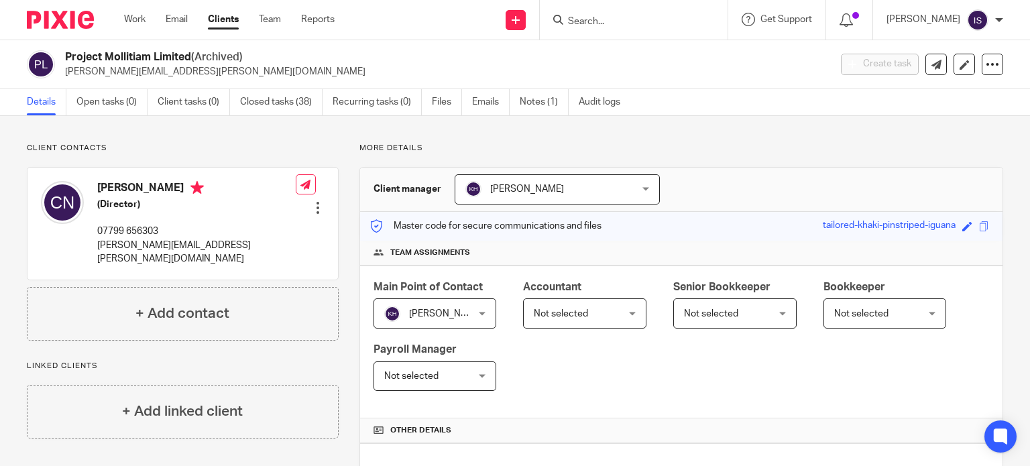
click at [602, 23] on input "Search" at bounding box center [627, 22] width 121 height 12
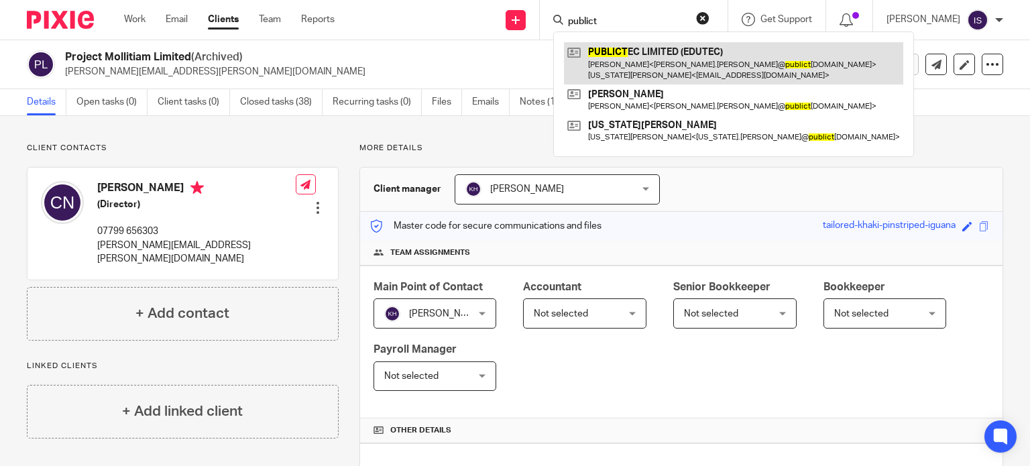
type input "publict"
click at [649, 59] on link at bounding box center [733, 63] width 339 height 42
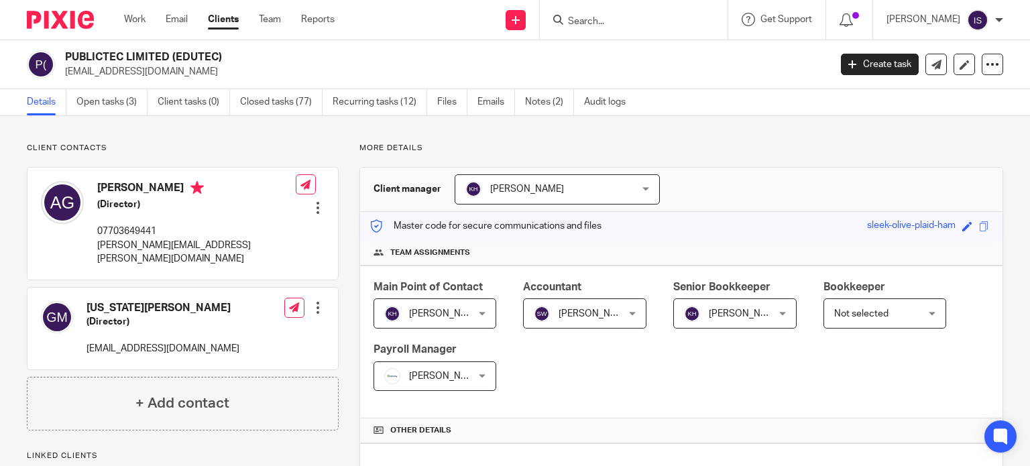
click at [616, 315] on span "[PERSON_NAME]" at bounding box center [578, 313] width 89 height 28
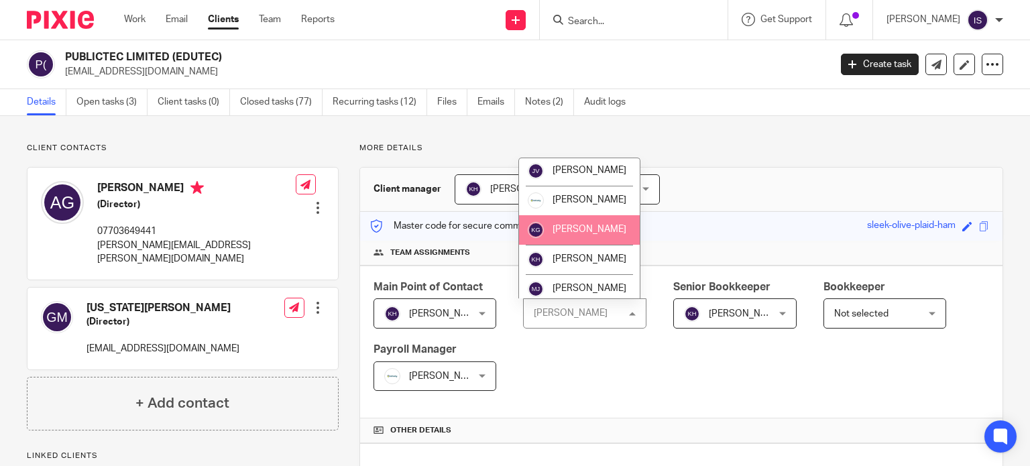
scroll to position [201, 0]
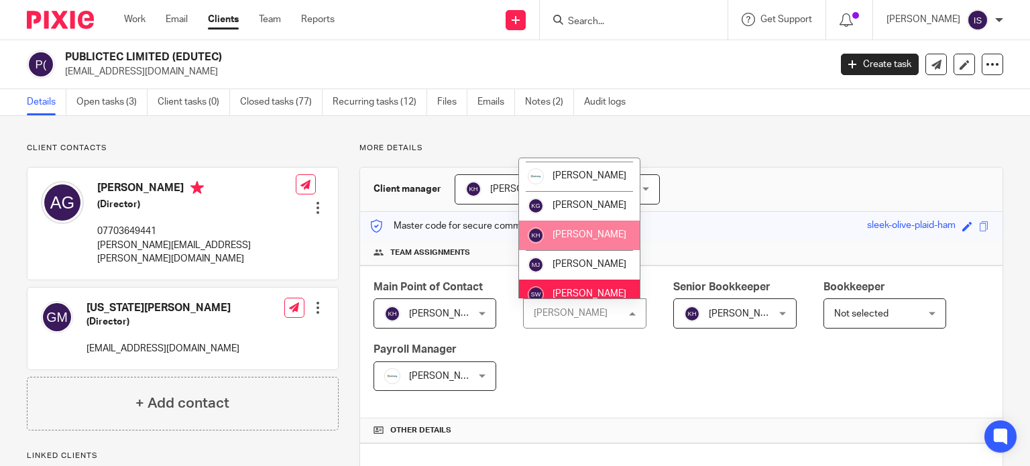
click at [581, 250] on li "[PERSON_NAME]" at bounding box center [579, 236] width 121 height 30
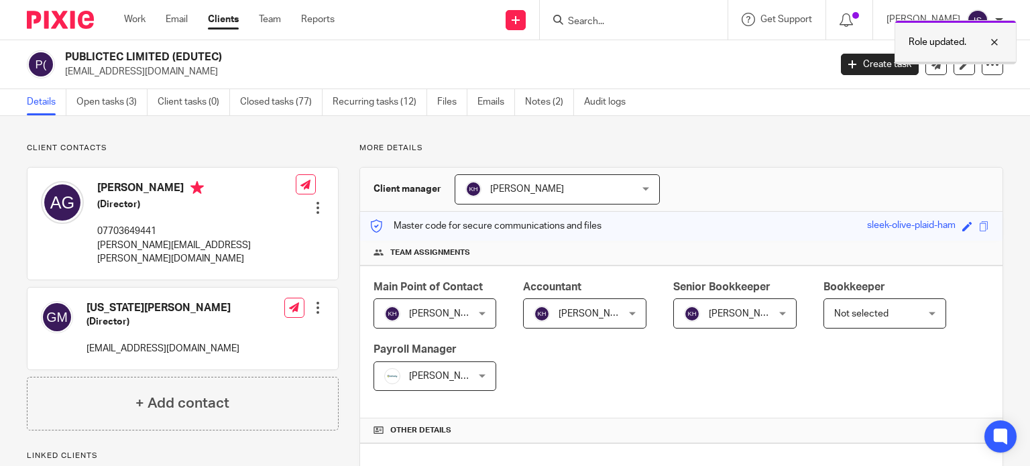
click at [918, 39] on p "Role updated." at bounding box center [938, 42] width 58 height 13
click at [635, 25] on input "Search" at bounding box center [627, 22] width 121 height 12
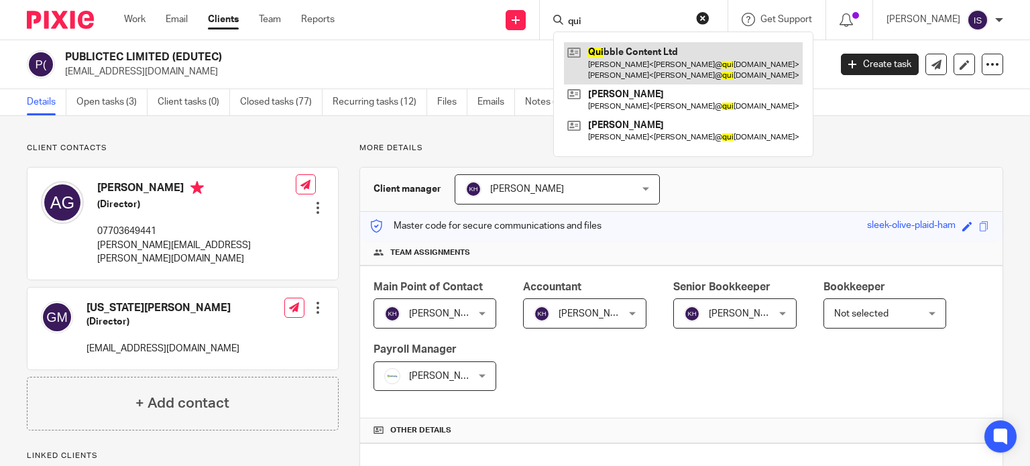
type input "qui"
click at [663, 58] on link at bounding box center [683, 63] width 239 height 42
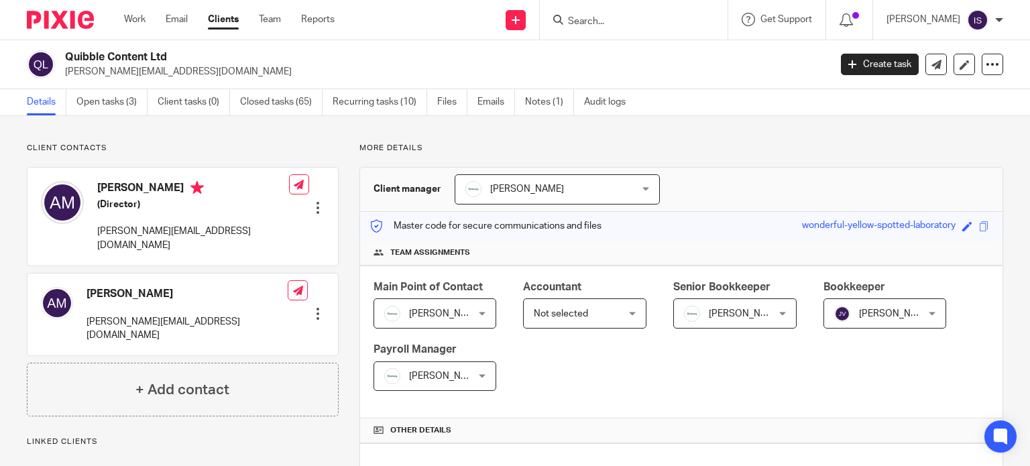
click at [737, 230] on div "Master code for secure communications and files wonderful-yellow-spotted-labora…" at bounding box center [681, 226] width 642 height 29
click at [571, 316] on span "Not selected" at bounding box center [561, 313] width 54 height 9
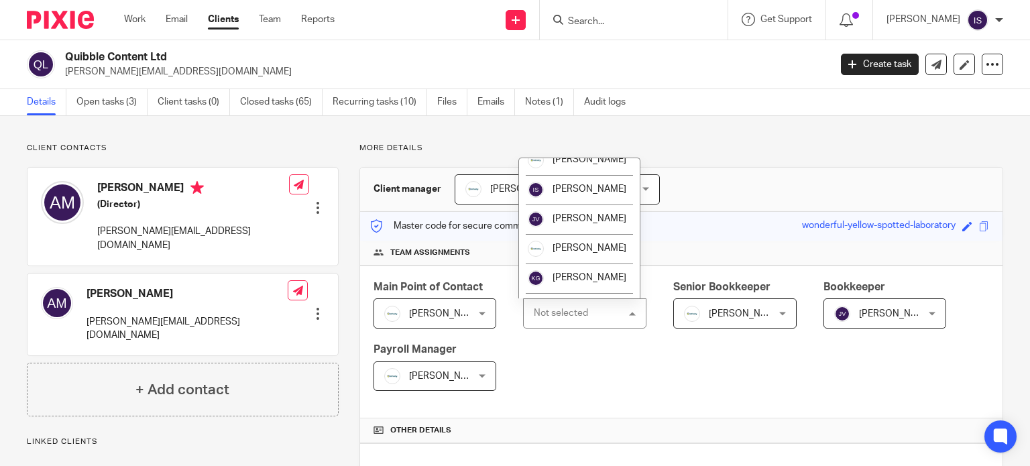
scroll to position [134, 0]
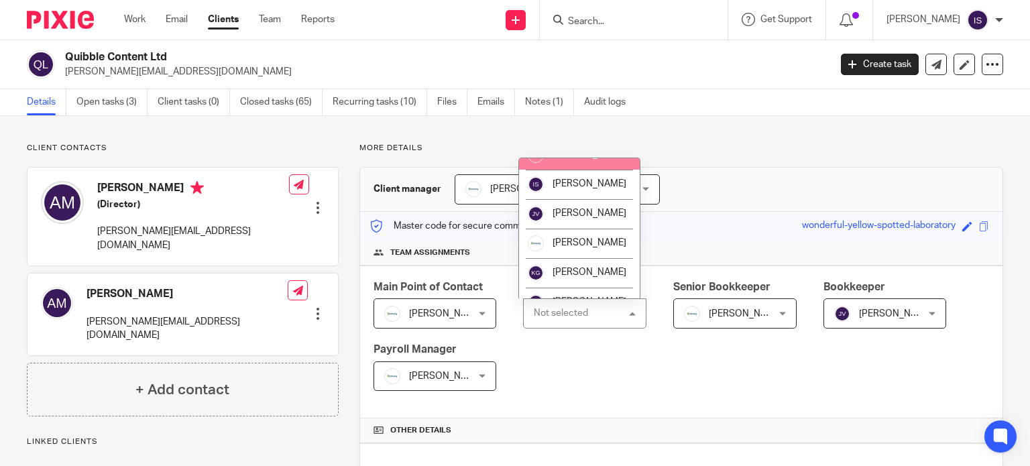
click at [571, 159] on span "[PERSON_NAME]" at bounding box center [590, 154] width 74 height 9
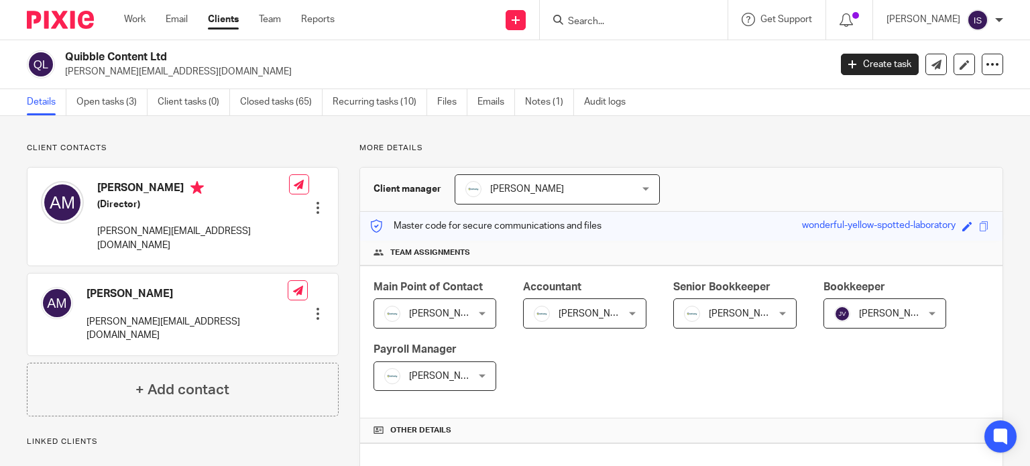
click at [593, 25] on input "Search" at bounding box center [627, 22] width 121 height 12
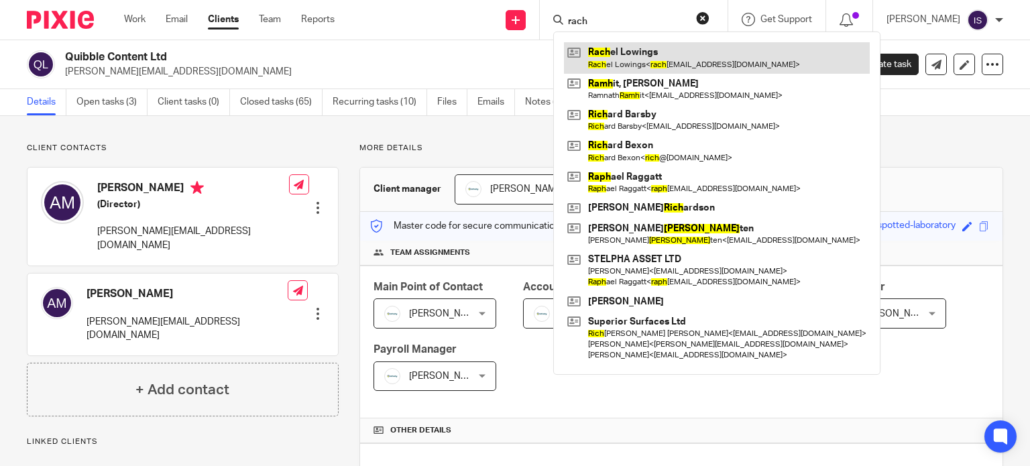
type input "rach"
click at [725, 49] on link at bounding box center [717, 57] width 306 height 31
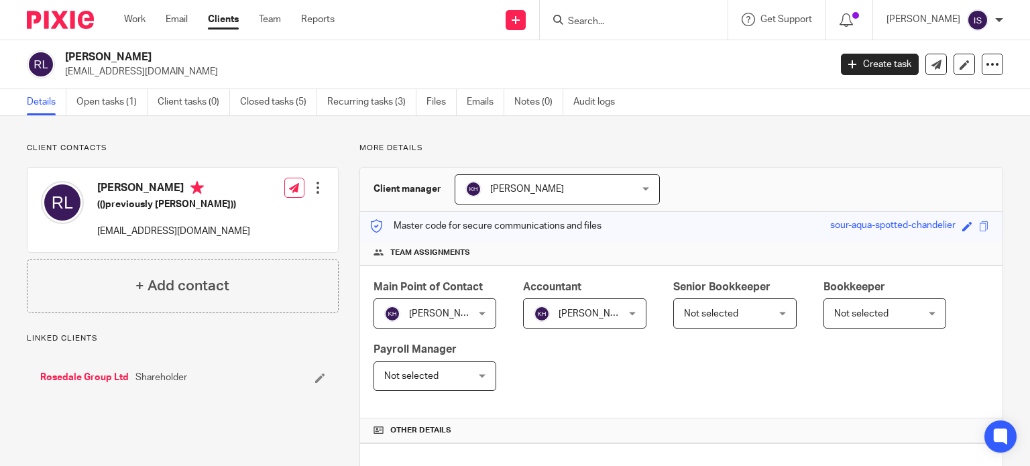
click at [668, 27] on input "Search" at bounding box center [627, 22] width 121 height 12
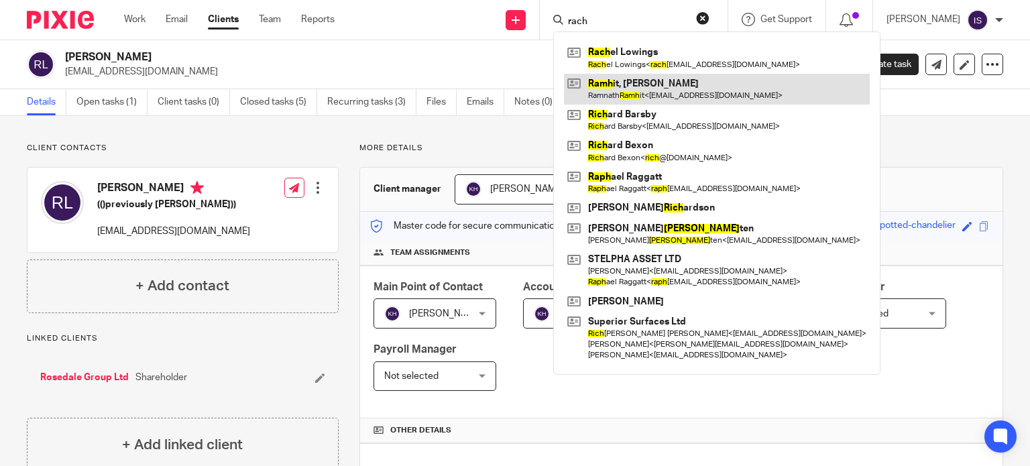
type input "rach"
click at [628, 83] on link at bounding box center [717, 89] width 306 height 31
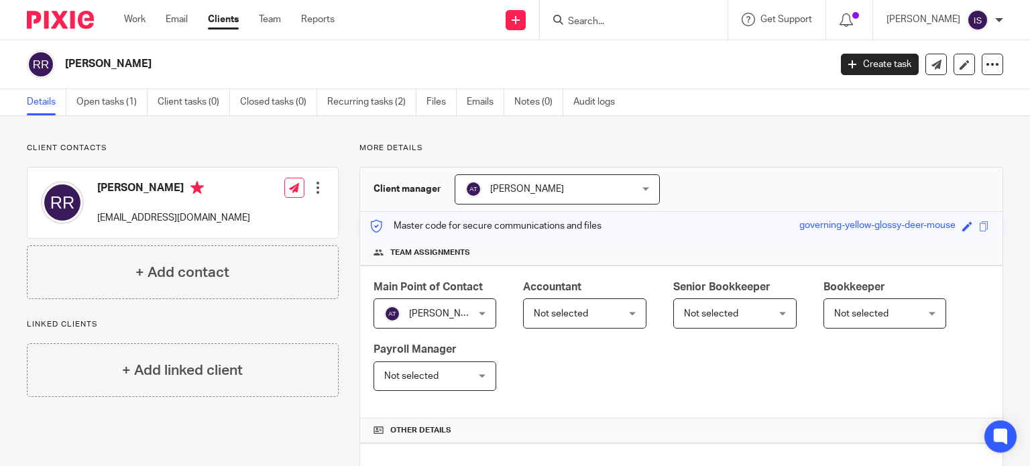
click at [561, 302] on span "Not selected" at bounding box center [578, 313] width 89 height 28
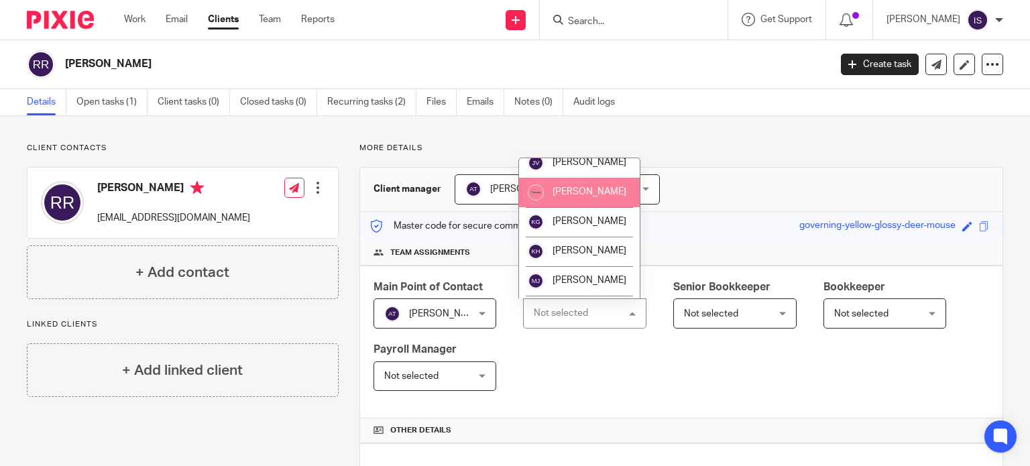
scroll to position [225, 0]
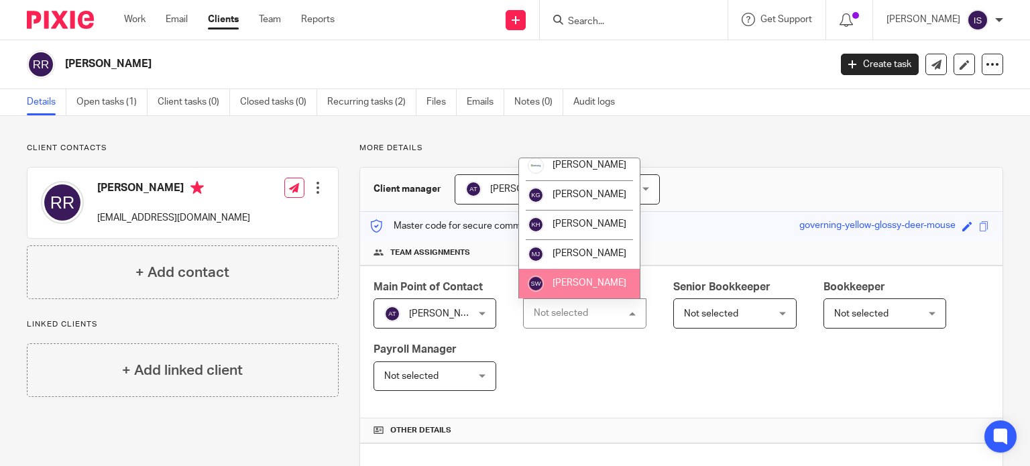
click at [573, 270] on li "[PERSON_NAME]" at bounding box center [579, 284] width 121 height 30
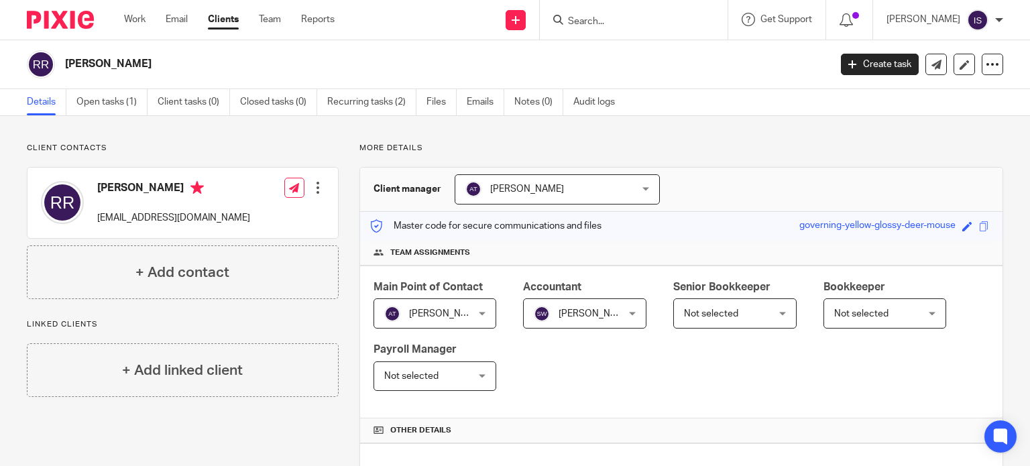
click at [628, 17] on input "Search" at bounding box center [627, 22] width 121 height 12
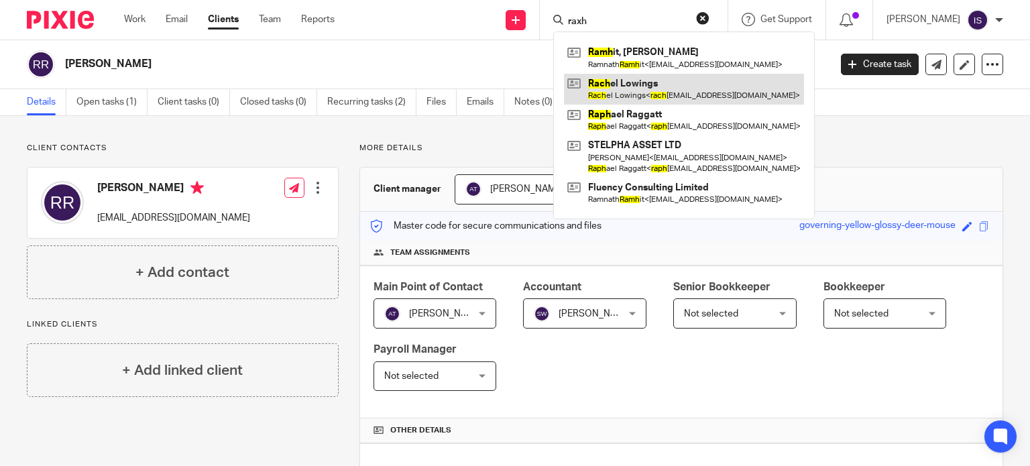
type input "raxh"
click at [654, 96] on link at bounding box center [684, 89] width 240 height 31
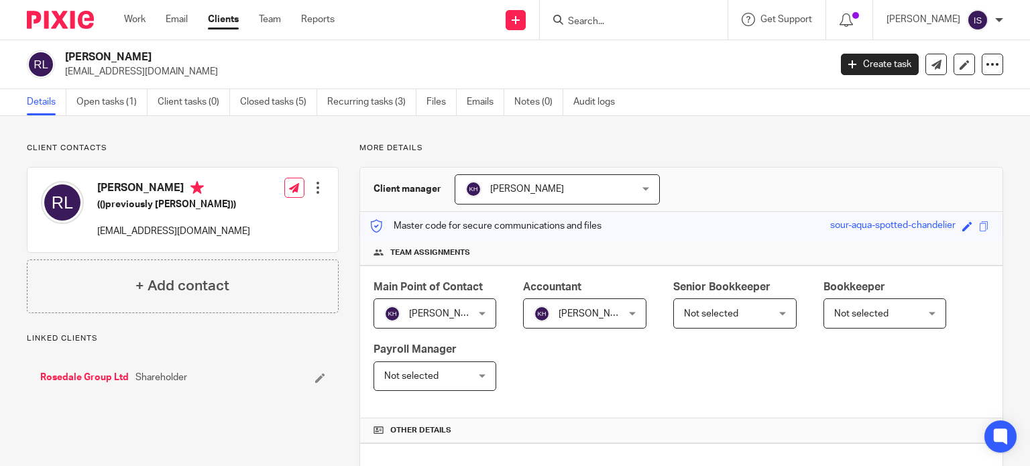
click at [602, 21] on input "Search" at bounding box center [627, 22] width 121 height 12
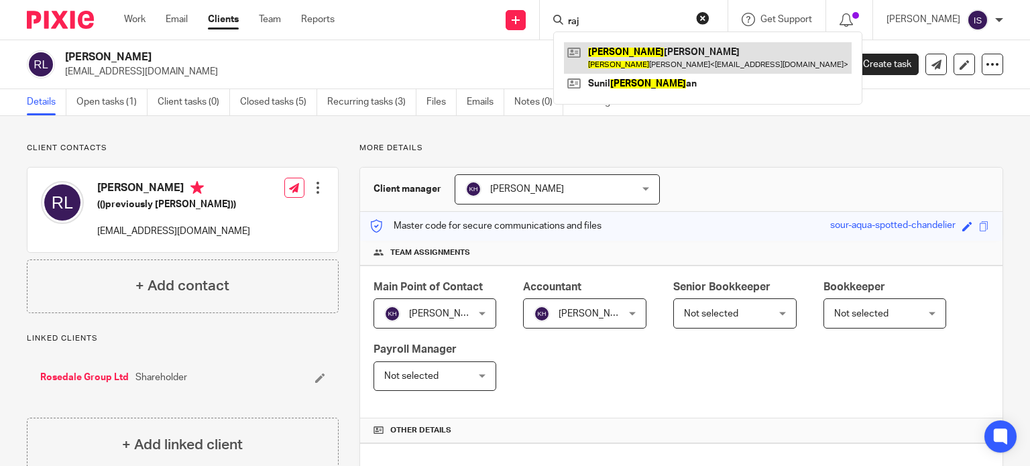
type input "raj"
click at [625, 53] on link at bounding box center [708, 57] width 288 height 31
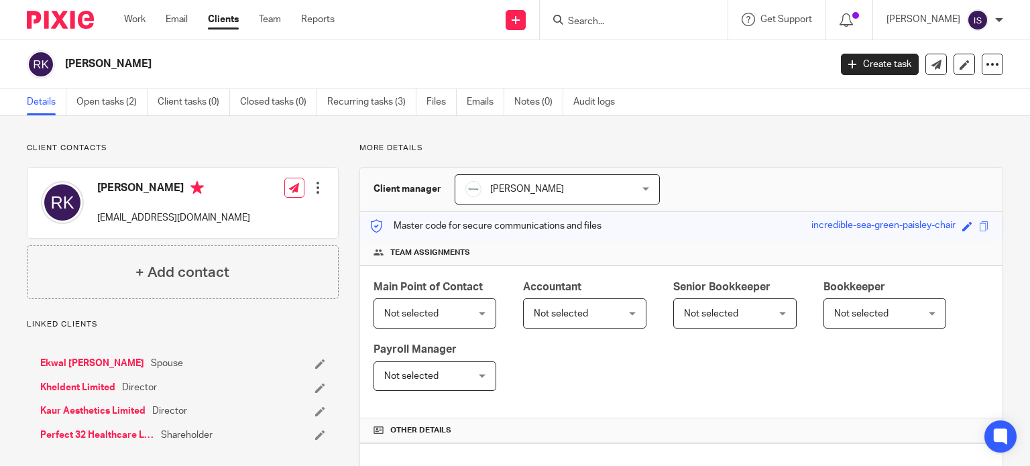
click at [569, 323] on span "Not selected" at bounding box center [578, 313] width 89 height 28
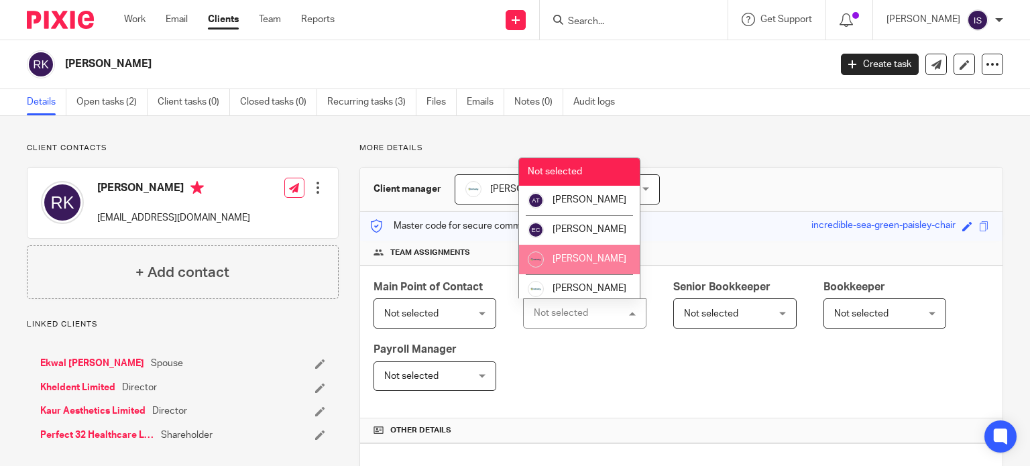
click at [585, 264] on span "[PERSON_NAME]" at bounding box center [590, 258] width 74 height 9
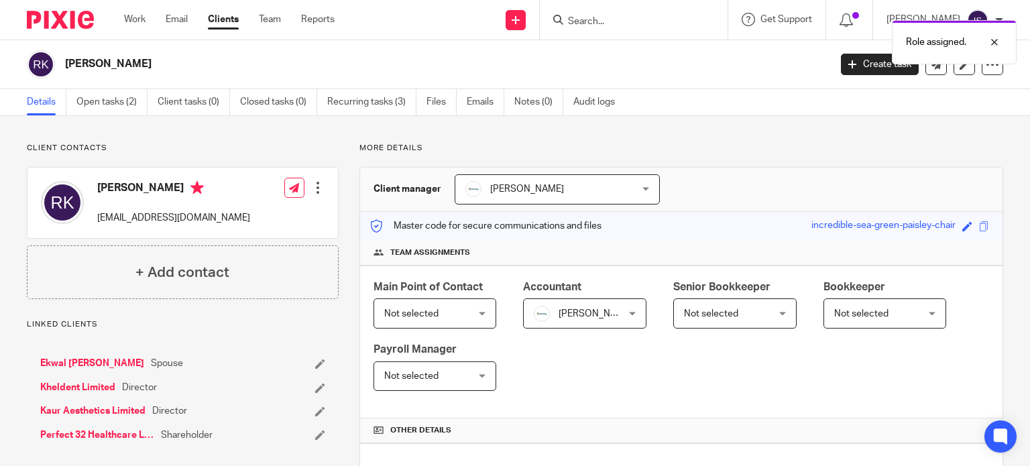
click at [617, 21] on div "Role assigned." at bounding box center [766, 38] width 502 height 51
click at [925, 43] on p "Role assigned." at bounding box center [936, 42] width 60 height 13
click at [648, 21] on div "Role assigned." at bounding box center [766, 38] width 502 height 51
click at [648, 21] on input "Search" at bounding box center [627, 22] width 121 height 12
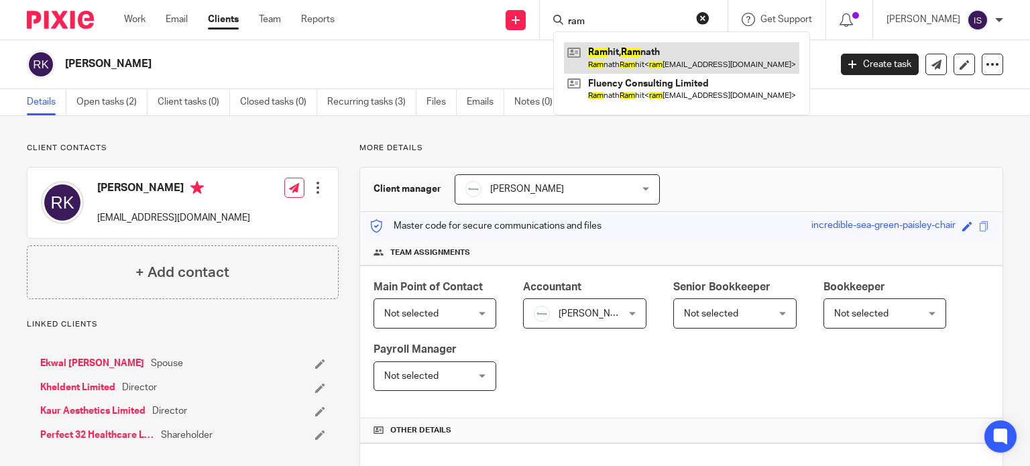
type input "ram"
click at [649, 50] on link at bounding box center [681, 57] width 235 height 31
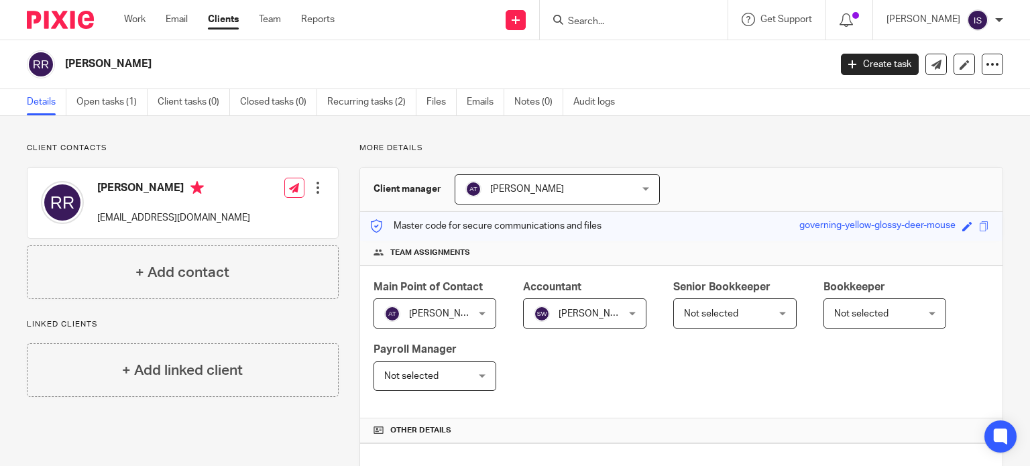
click at [648, 24] on input "Search" at bounding box center [627, 22] width 121 height 12
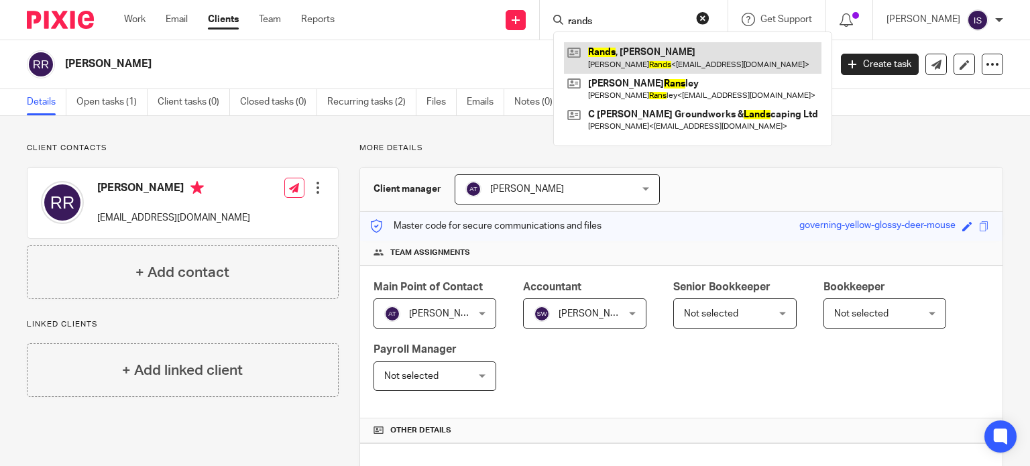
type input "rands"
click at [653, 52] on link at bounding box center [693, 57] width 258 height 31
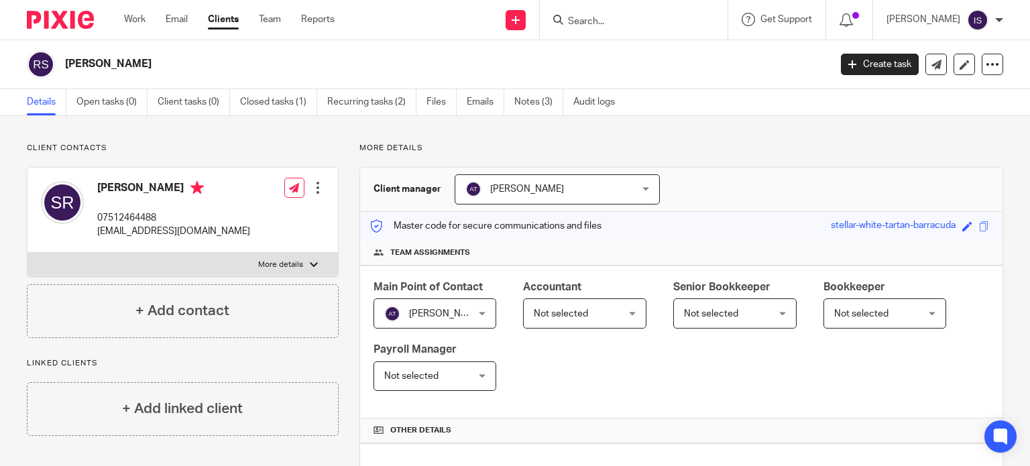
click at [560, 316] on span "Not selected" at bounding box center [561, 313] width 54 height 9
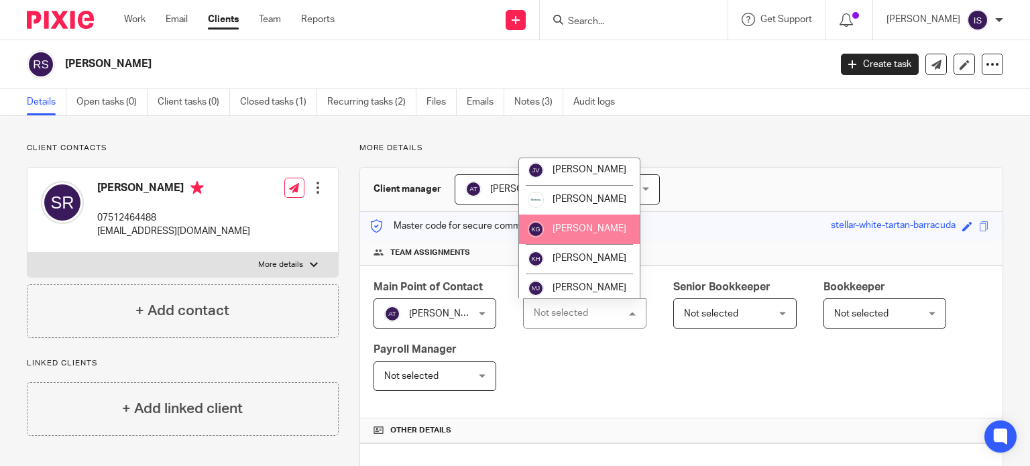
scroll to position [225, 0]
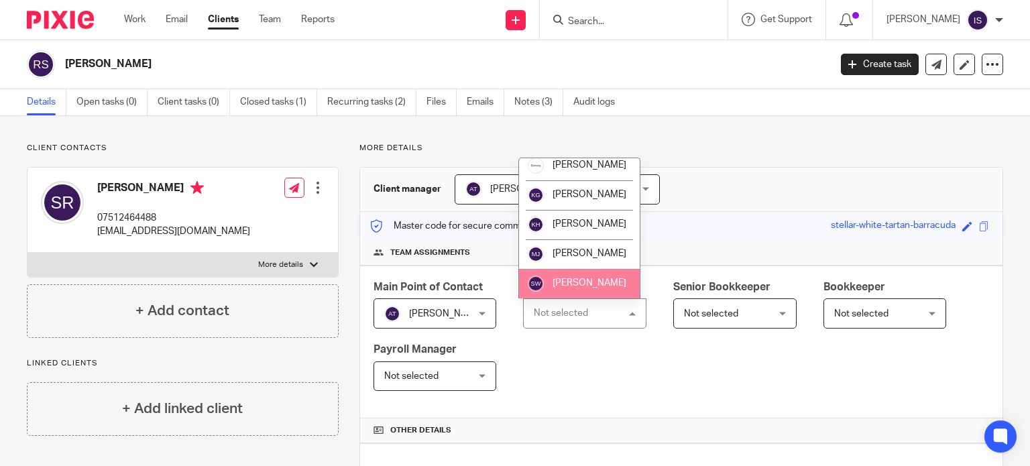
click at [569, 274] on li "[PERSON_NAME]" at bounding box center [579, 284] width 121 height 30
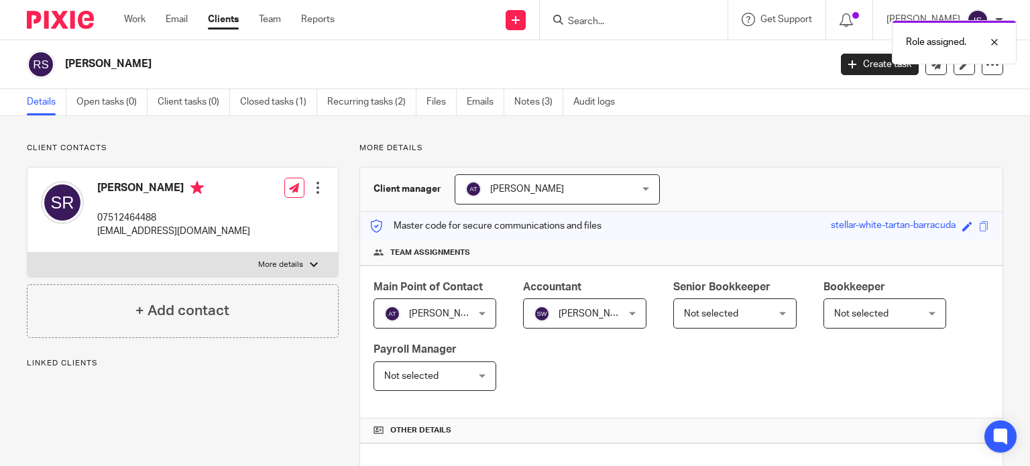
click at [638, 34] on div "Role assigned." at bounding box center [766, 38] width 502 height 51
click at [931, 29] on div "Role assigned." at bounding box center [954, 42] width 125 height 44
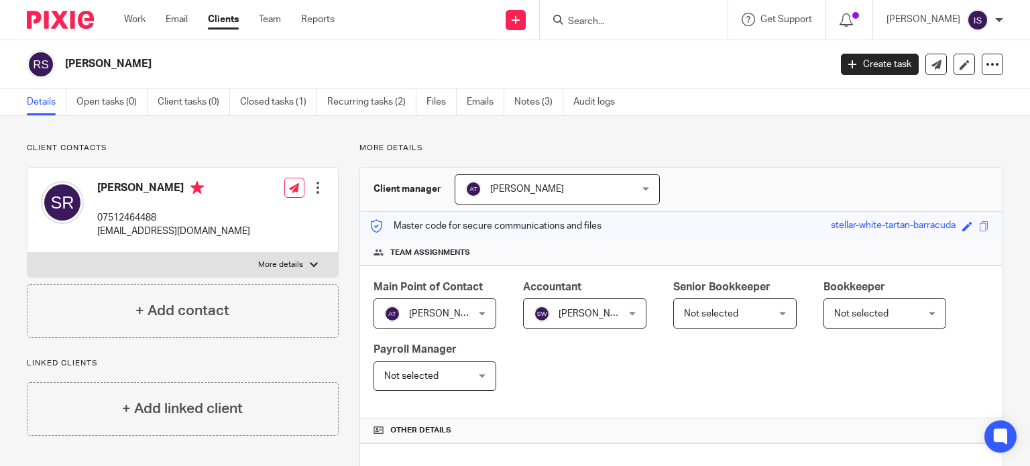
click at [596, 26] on input "Search" at bounding box center [627, 22] width 121 height 12
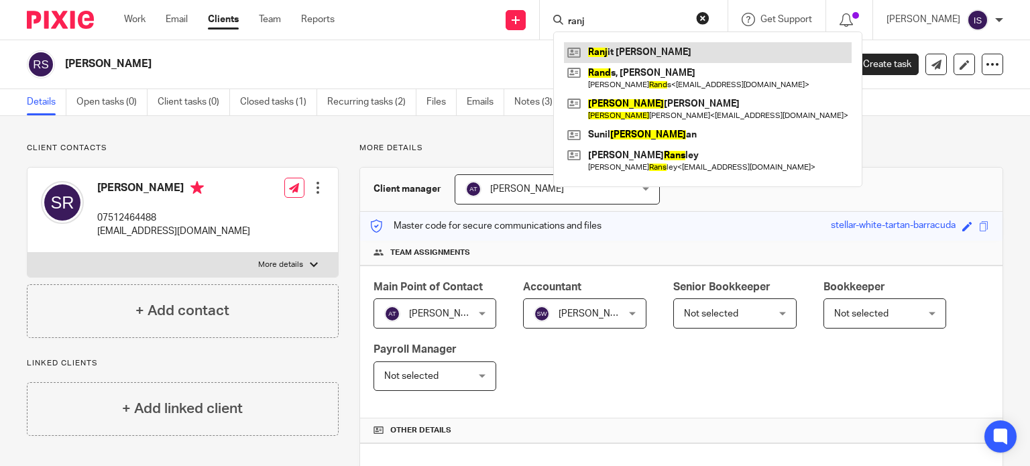
type input "ranj"
click at [652, 53] on link at bounding box center [708, 52] width 288 height 20
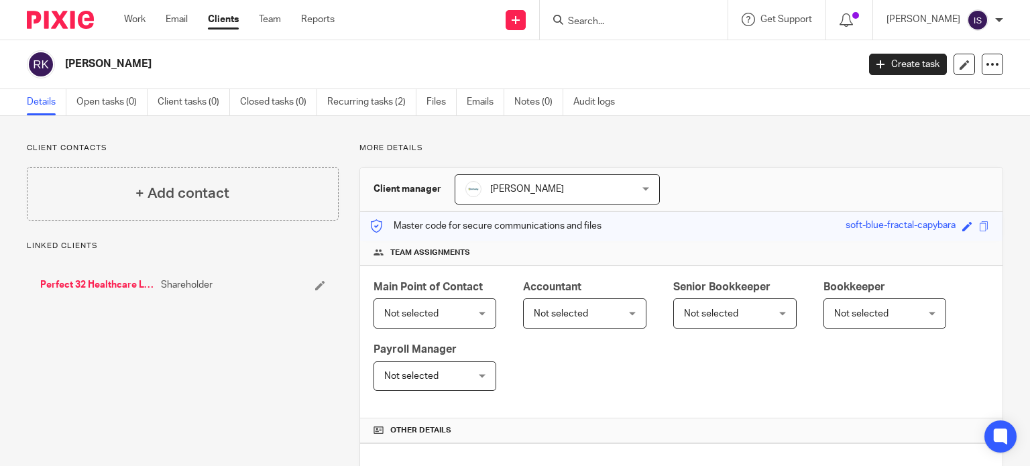
click at [590, 333] on div "Main Point of Contact Not selected Not selected Not selected [PERSON_NAME] [PER…" at bounding box center [681, 343] width 642 height 154
click at [586, 306] on span "Not selected" at bounding box center [578, 313] width 89 height 28
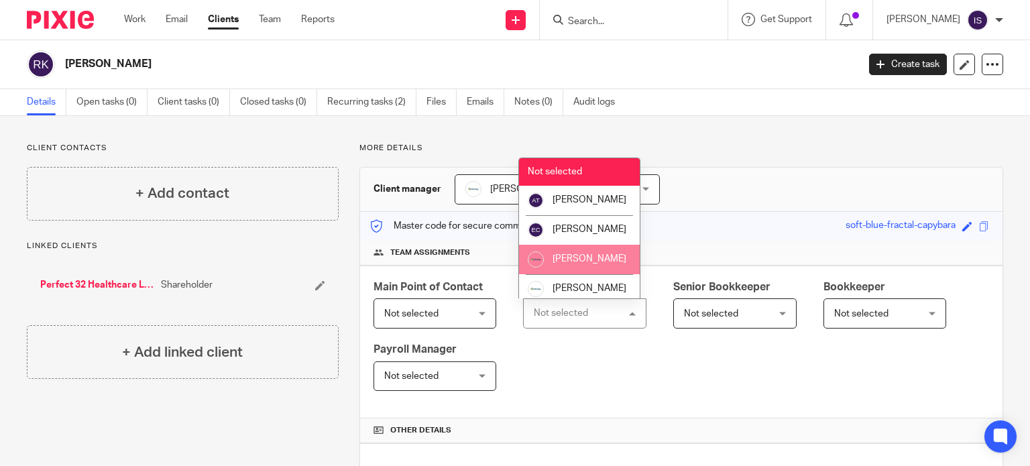
click at [577, 264] on span "[PERSON_NAME]" at bounding box center [590, 258] width 74 height 9
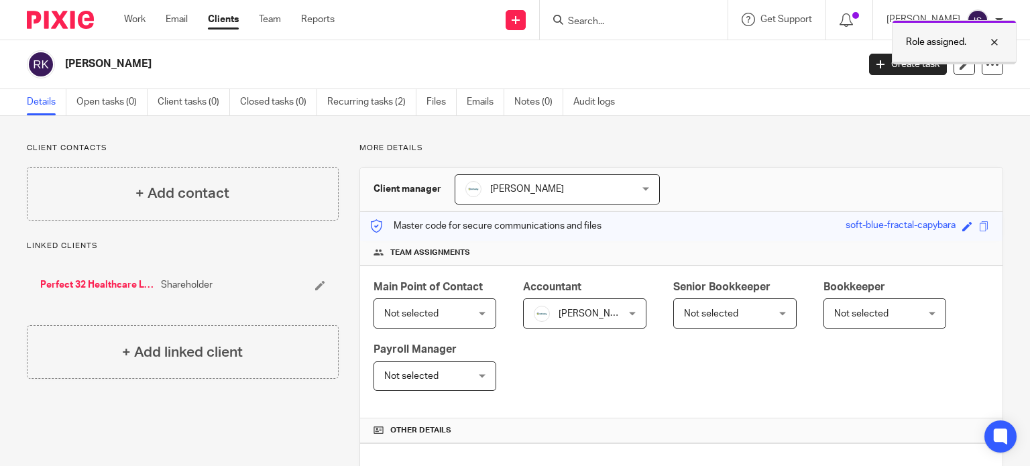
click at [956, 38] on p "Role assigned." at bounding box center [936, 42] width 60 height 13
click at [625, 26] on input "Search" at bounding box center [627, 22] width 121 height 12
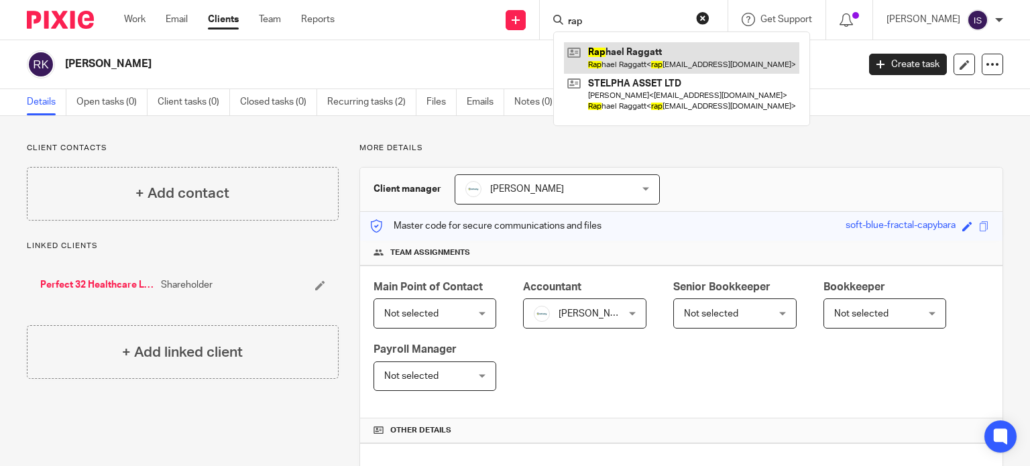
type input "rap"
click at [646, 50] on link at bounding box center [681, 57] width 235 height 31
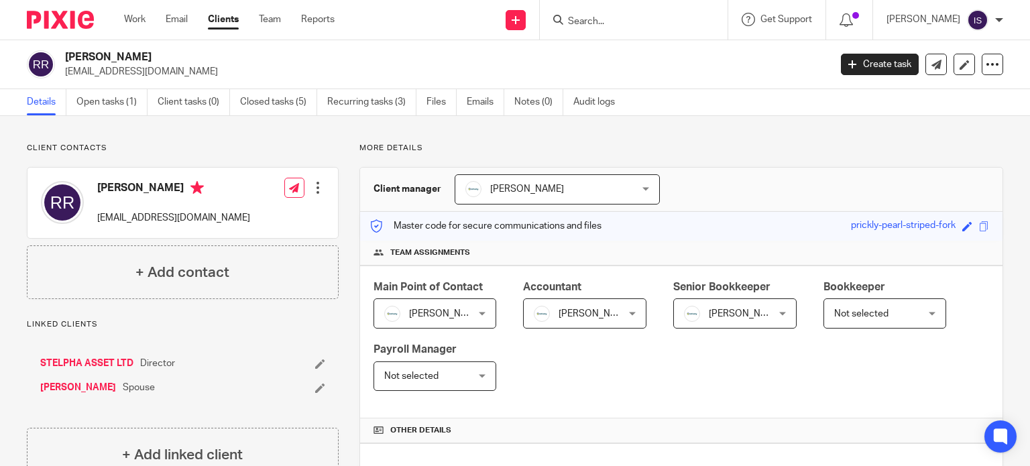
click at [723, 304] on span "[PERSON_NAME]" at bounding box center [728, 313] width 89 height 28
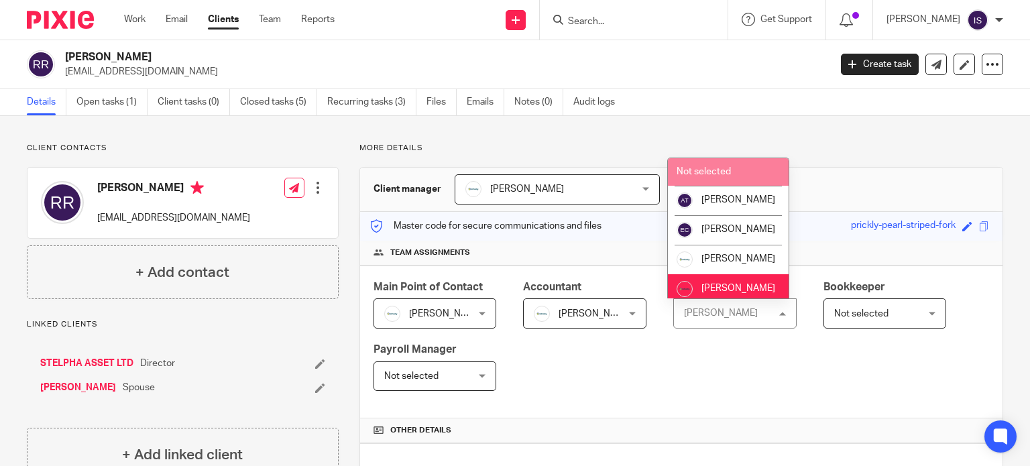
click at [732, 176] on li "Not selected" at bounding box center [728, 171] width 121 height 27
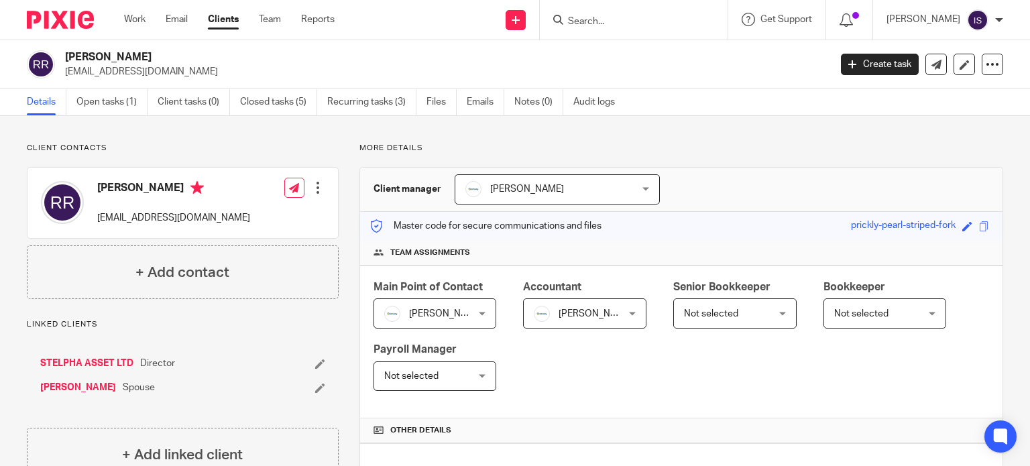
click at [629, 25] on input "Search" at bounding box center [627, 22] width 121 height 12
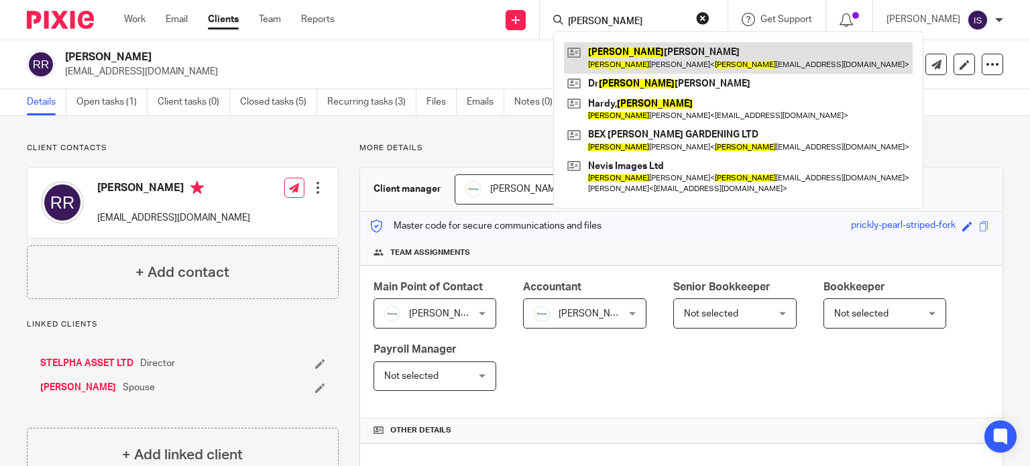
type input "rebecca"
click at [650, 62] on link at bounding box center [738, 57] width 349 height 31
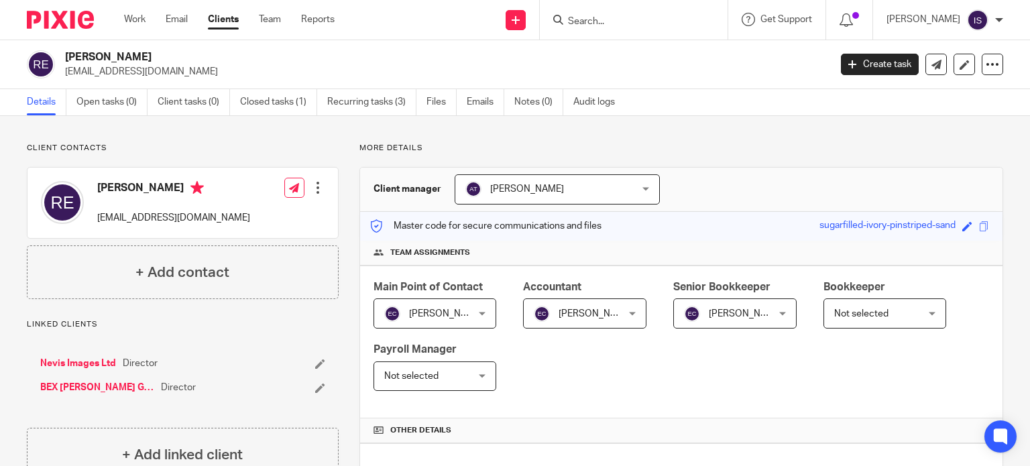
click at [720, 321] on span "[PERSON_NAME]" at bounding box center [728, 313] width 89 height 28
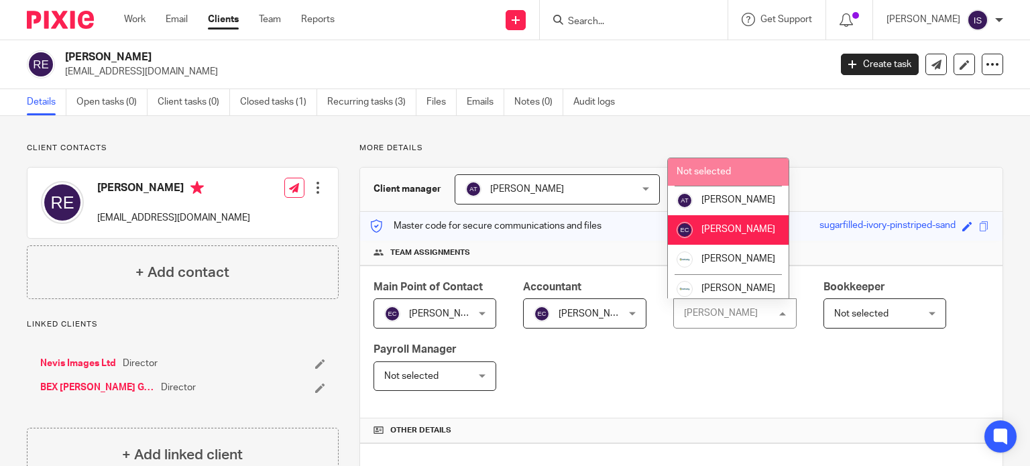
click at [704, 174] on span "Not selected" at bounding box center [704, 171] width 54 height 9
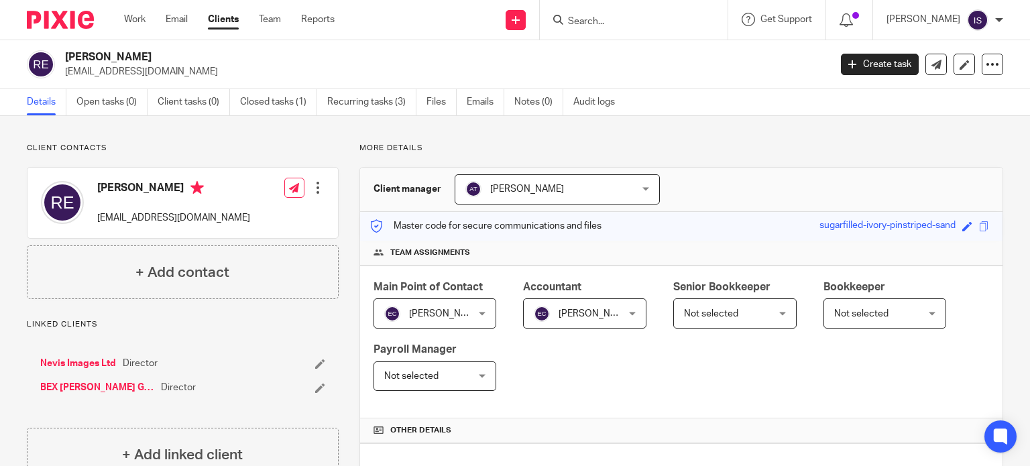
click at [604, 18] on input "Search" at bounding box center [627, 22] width 121 height 12
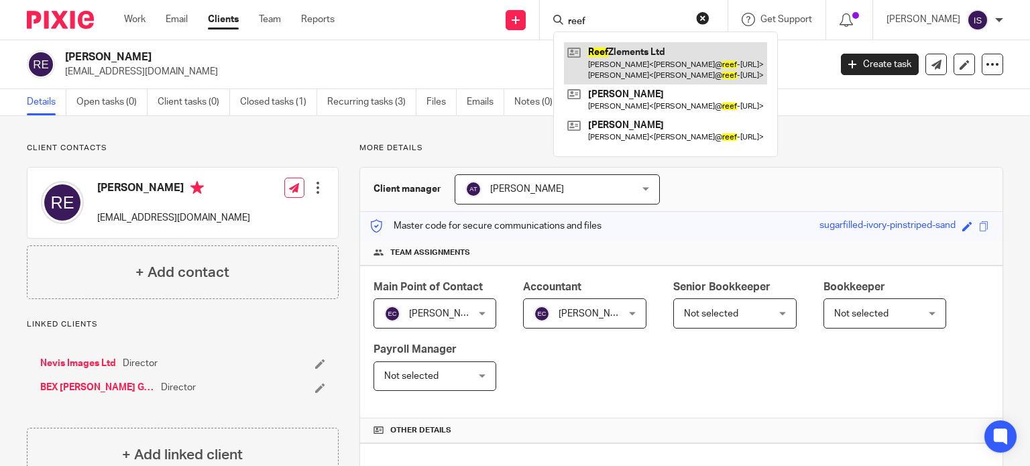
type input "reef"
click at [630, 61] on link at bounding box center [665, 63] width 203 height 42
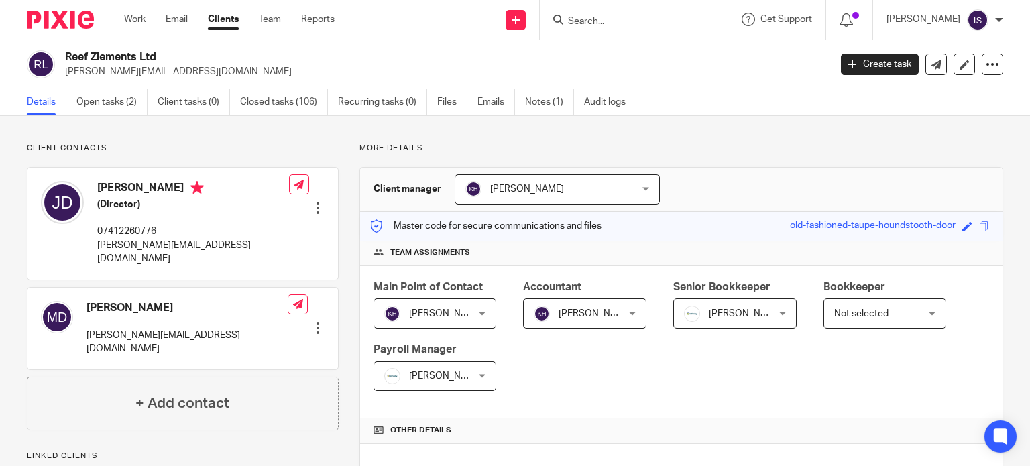
click at [596, 16] on input "Search" at bounding box center [627, 22] width 121 height 12
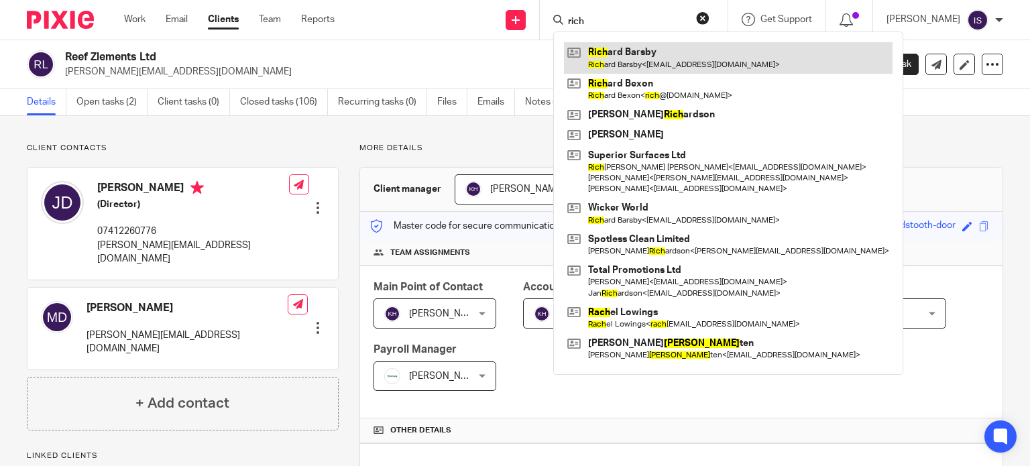
type input "rich"
click at [618, 50] on link at bounding box center [728, 57] width 329 height 31
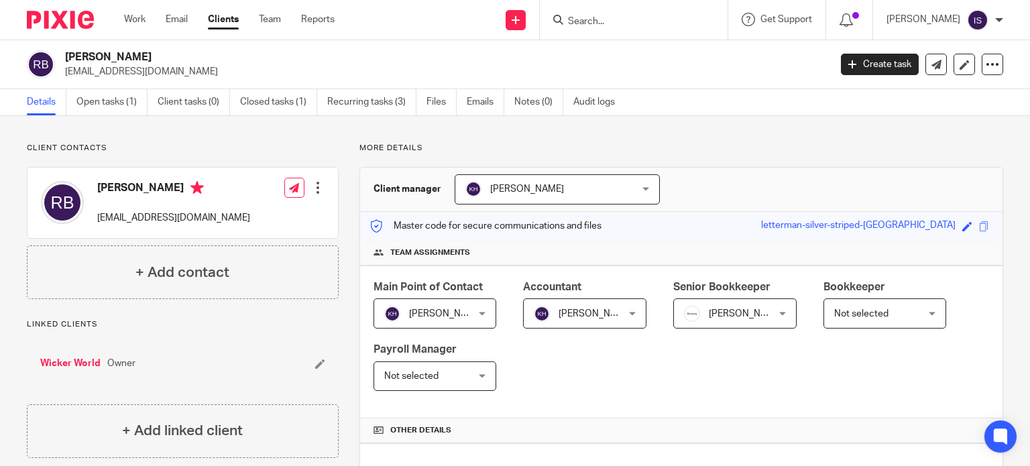
drag, startPoint x: 740, startPoint y: 317, endPoint x: 740, endPoint y: 302, distance: 14.8
click at [740, 317] on span "[PERSON_NAME]" at bounding box center [728, 313] width 89 height 28
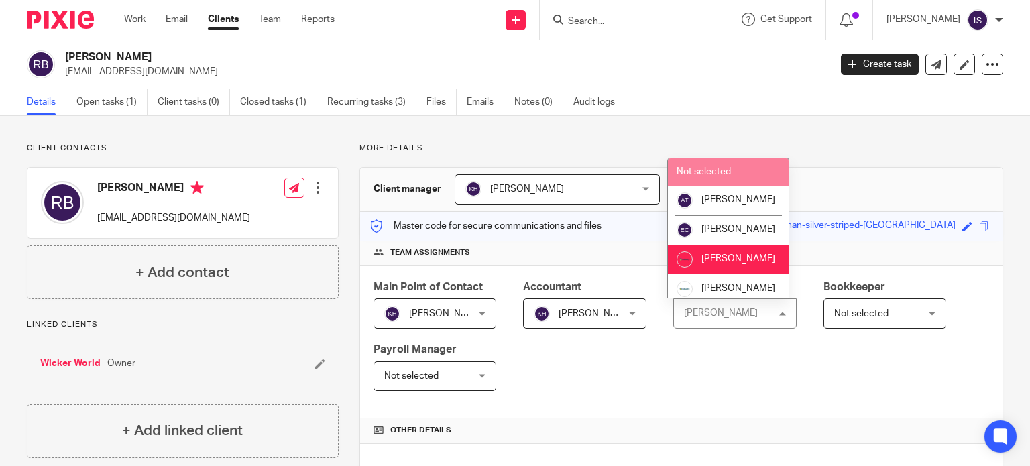
click at [724, 176] on span "Not selected" at bounding box center [704, 171] width 54 height 9
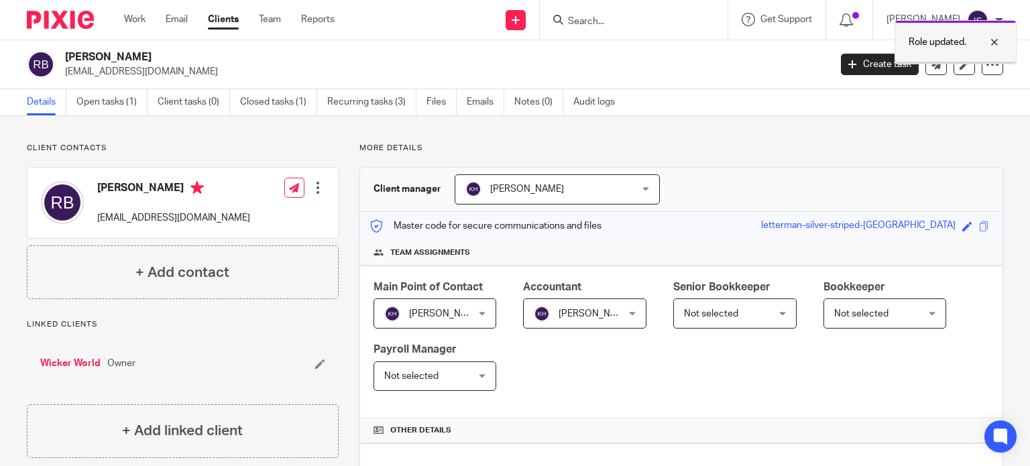
click at [925, 50] on div "Role updated." at bounding box center [956, 42] width 122 height 44
click at [610, 12] on form at bounding box center [638, 19] width 143 height 17
click at [606, 18] on input "Search" at bounding box center [627, 22] width 121 height 12
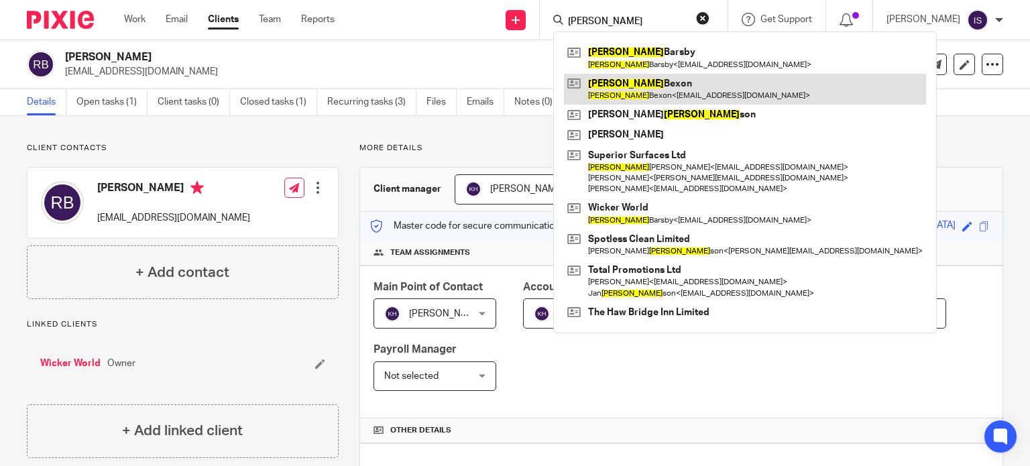
type input "richard"
click at [654, 78] on link at bounding box center [745, 89] width 362 height 31
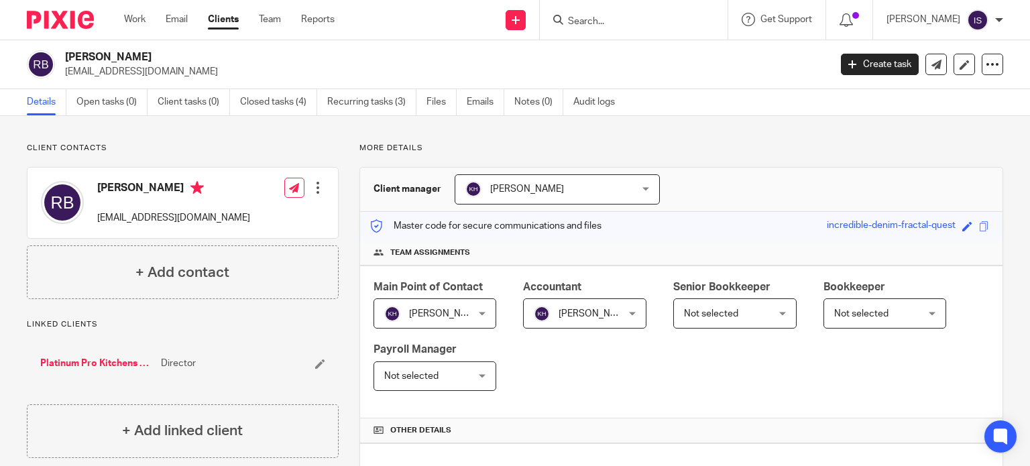
click at [598, 23] on input "Search" at bounding box center [627, 22] width 121 height 12
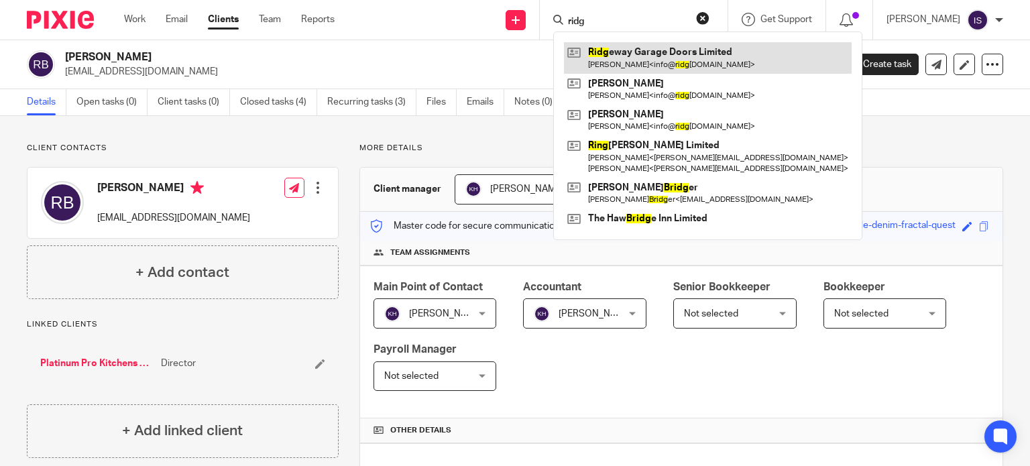
type input "ridg"
click at [641, 62] on link at bounding box center [708, 57] width 288 height 31
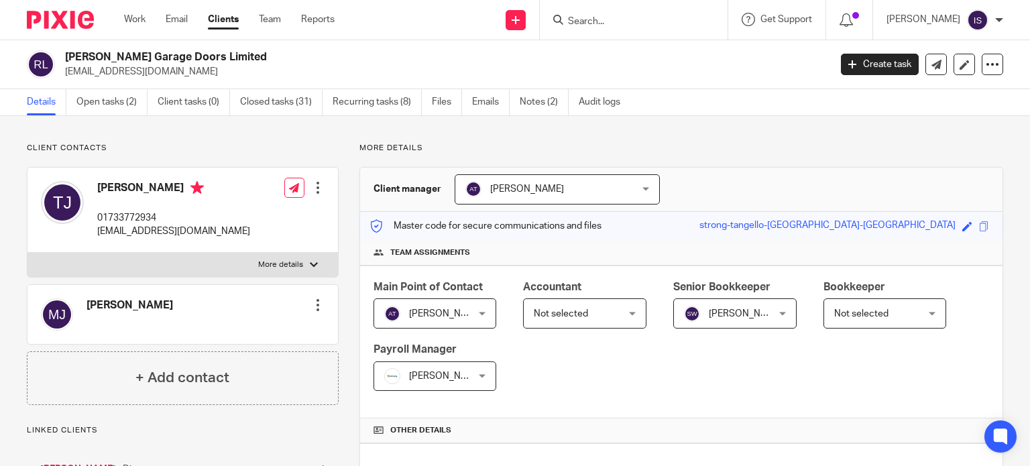
click at [608, 308] on span "Not selected" at bounding box center [578, 313] width 89 height 28
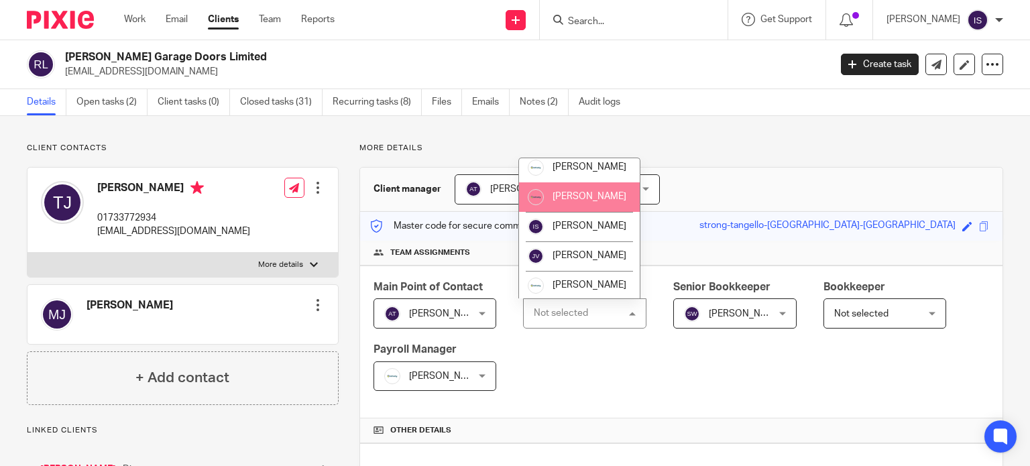
scroll to position [225, 0]
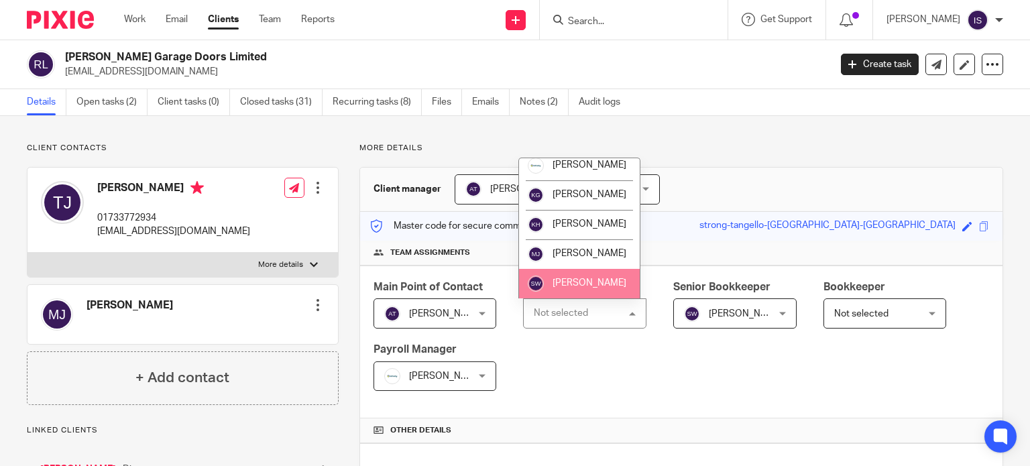
click at [569, 270] on li "[PERSON_NAME]" at bounding box center [579, 284] width 121 height 30
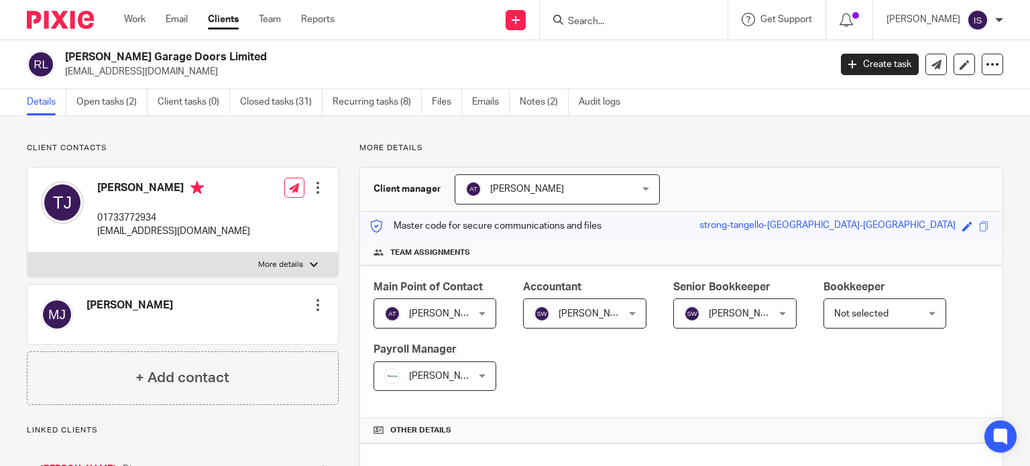
click at [398, 362] on span "[PERSON_NAME]" at bounding box center [428, 376] width 89 height 28
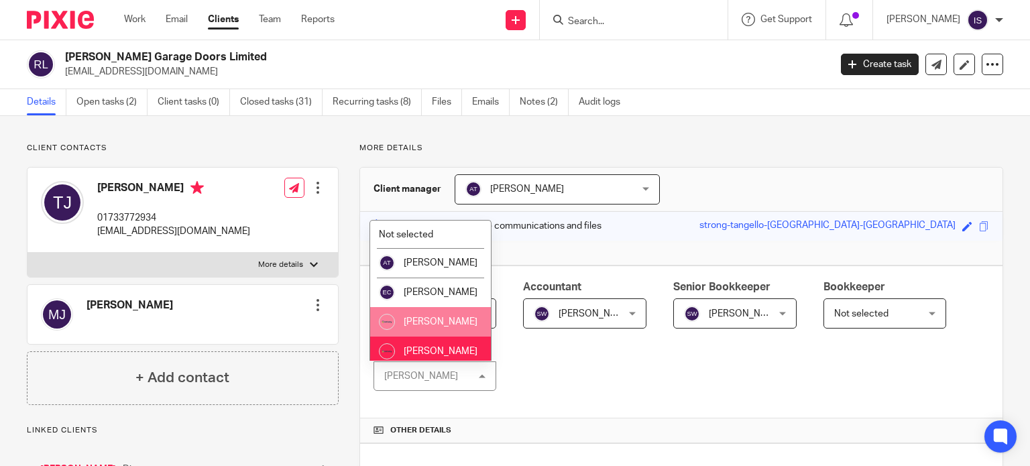
click at [413, 329] on li "[PERSON_NAME]" at bounding box center [430, 322] width 121 height 30
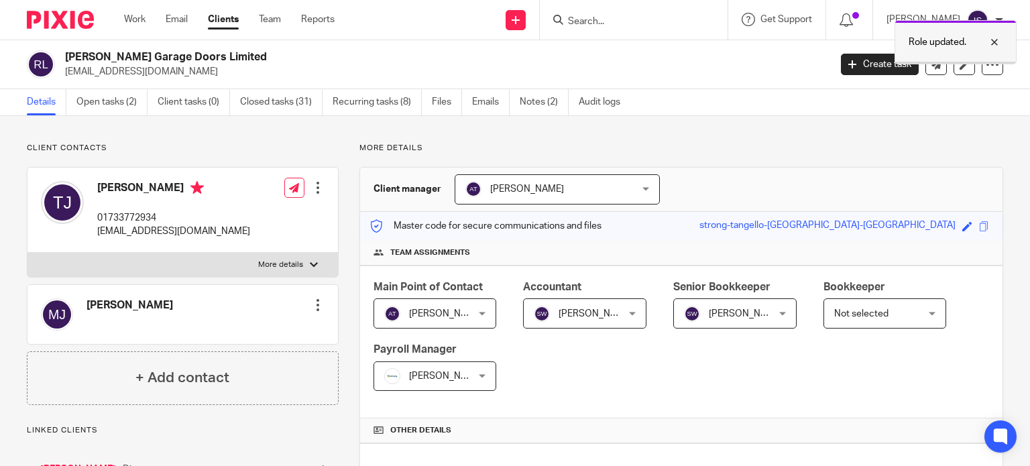
click at [931, 29] on div "Role updated." at bounding box center [956, 42] width 122 height 44
click at [637, 25] on input "Search" at bounding box center [627, 22] width 121 height 12
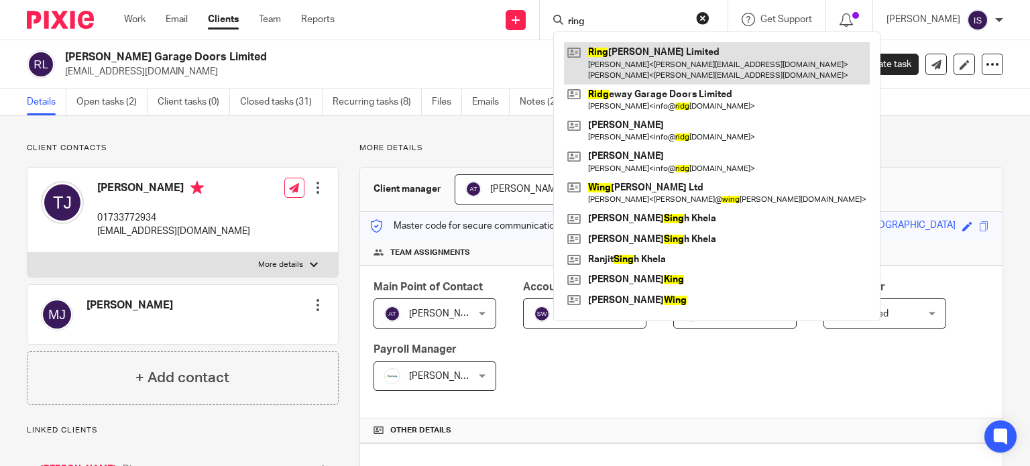
type input "ring"
click at [652, 63] on link at bounding box center [717, 63] width 306 height 42
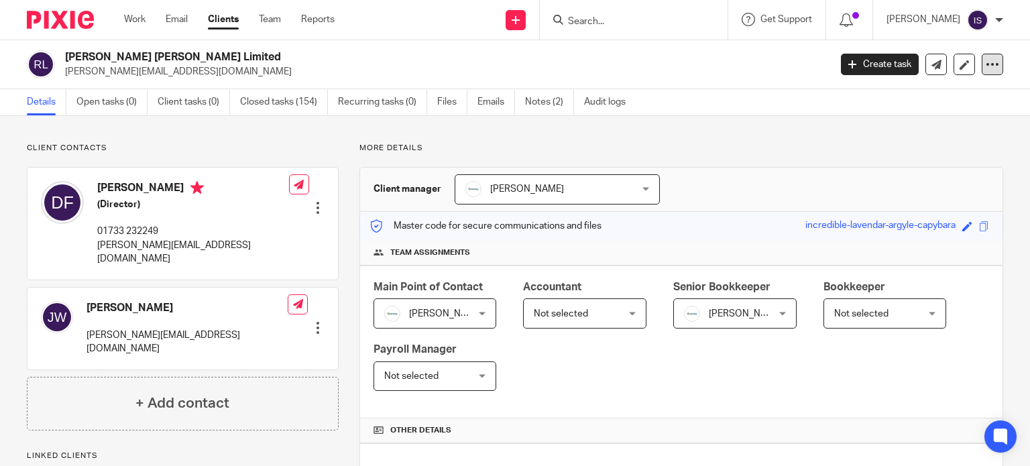
click at [986, 66] on icon at bounding box center [992, 64] width 13 height 13
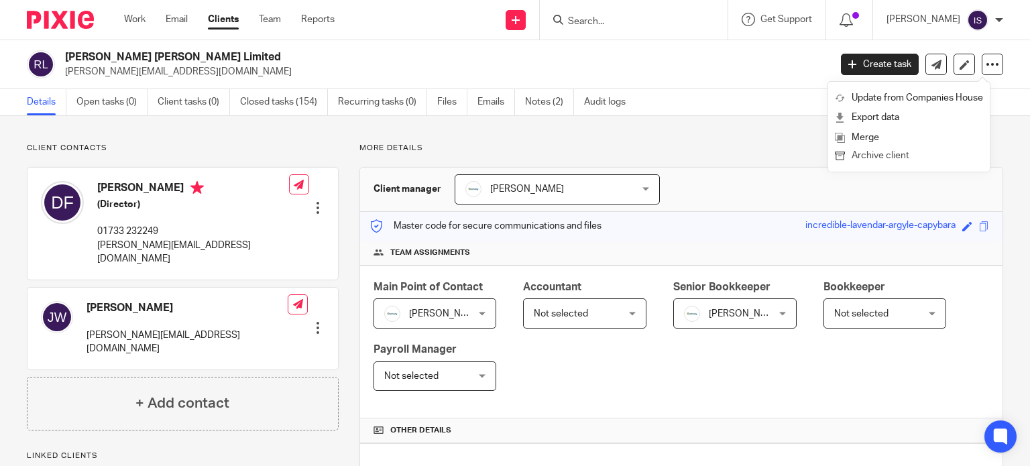
click at [885, 151] on button "Archive client" at bounding box center [909, 156] width 148 height 17
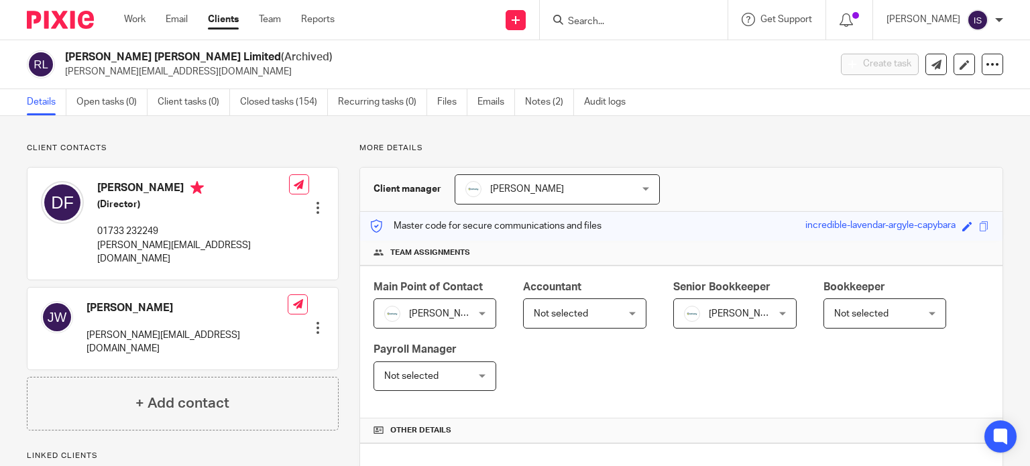
click at [606, 27] on input "Search" at bounding box center [627, 22] width 121 height 12
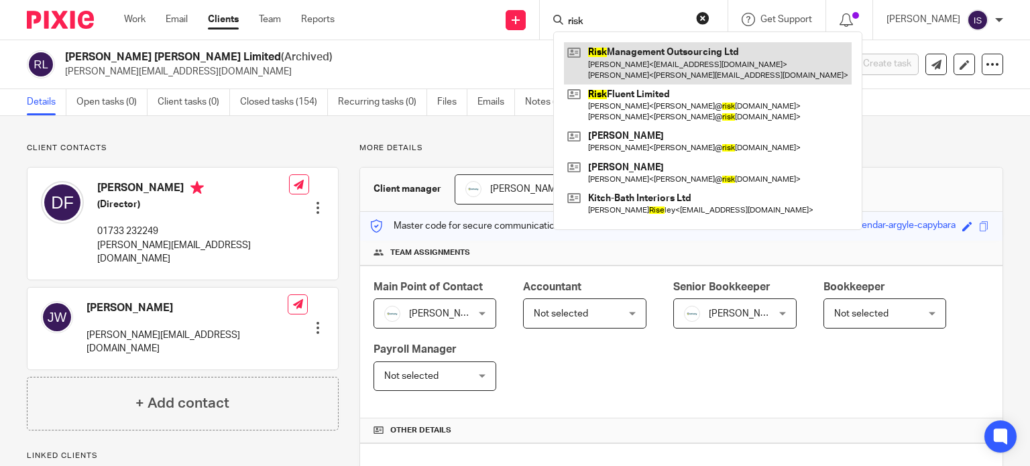
type input "risk"
click at [644, 59] on link at bounding box center [708, 63] width 288 height 42
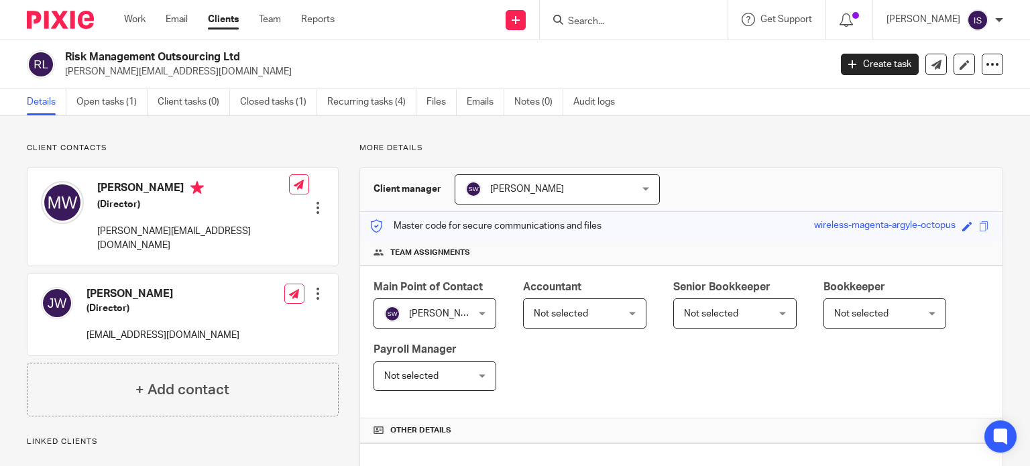
click at [558, 317] on span "Not selected" at bounding box center [578, 313] width 89 height 28
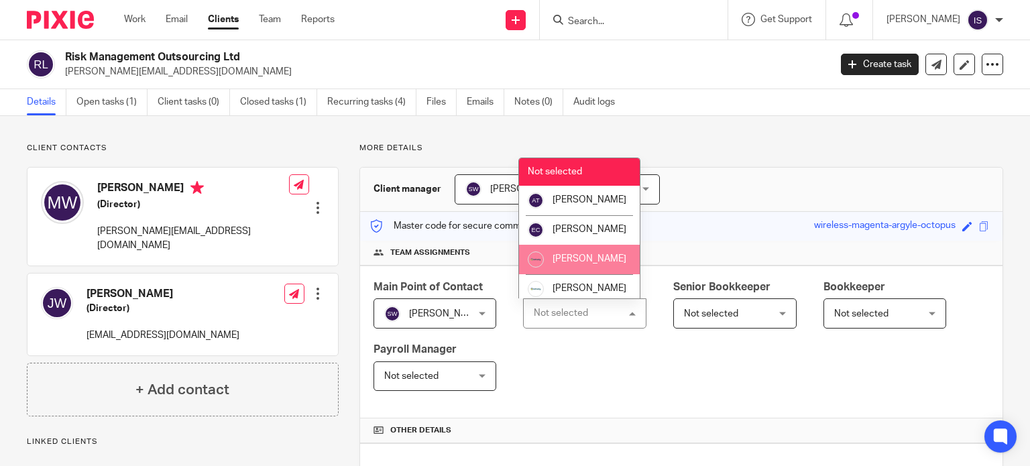
scroll to position [225, 0]
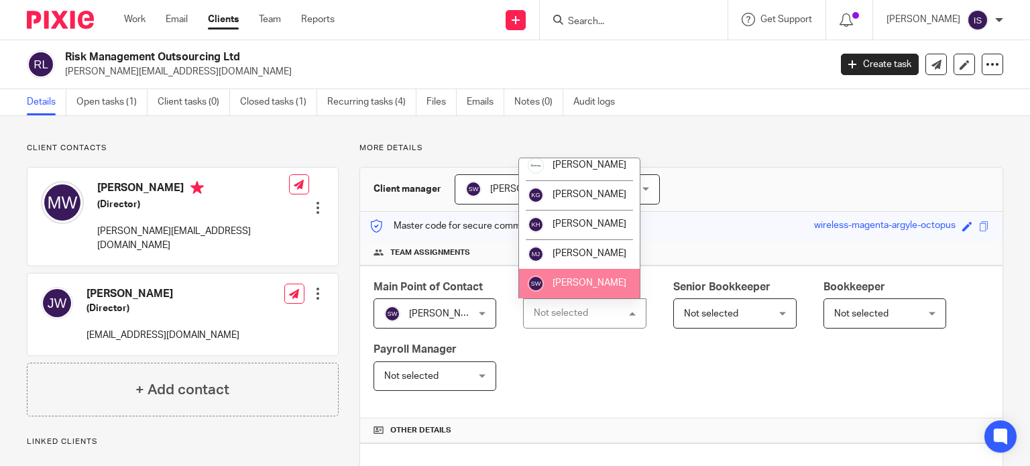
click at [571, 279] on span "Sarah Wills" at bounding box center [590, 282] width 74 height 9
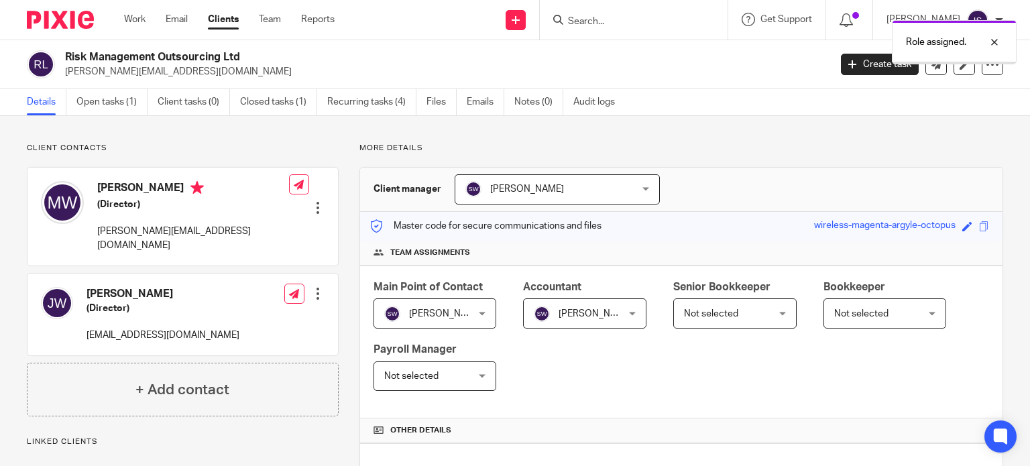
drag, startPoint x: 939, startPoint y: 47, endPoint x: 815, endPoint y: 41, distance: 123.5
click at [938, 47] on p "Role assigned." at bounding box center [936, 42] width 60 height 13
click at [634, 17] on input "Search" at bounding box center [627, 22] width 121 height 12
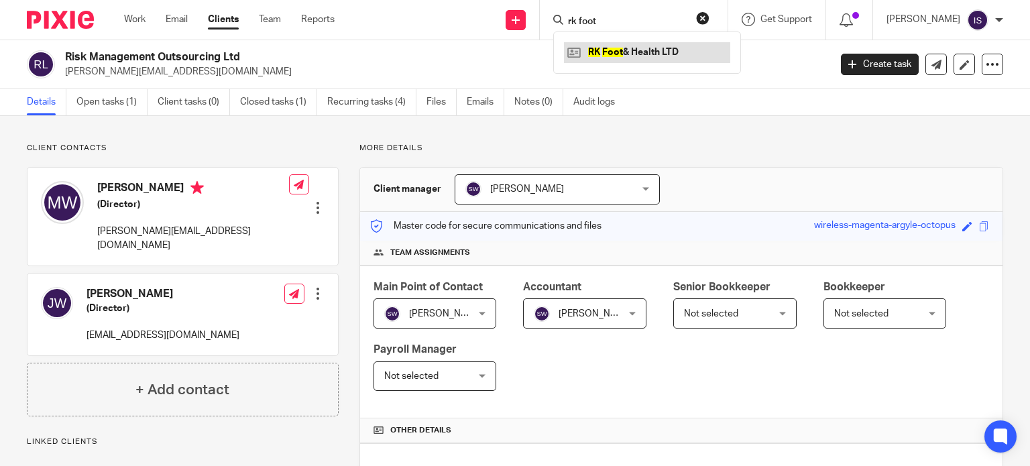
type input "rk foot"
click at [664, 51] on link at bounding box center [647, 52] width 166 height 20
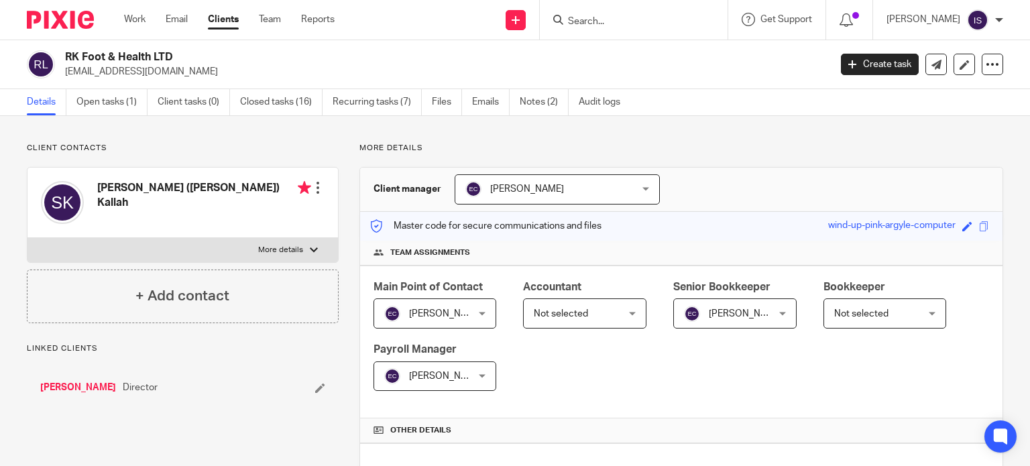
click at [565, 320] on span "Not selected" at bounding box center [578, 313] width 89 height 28
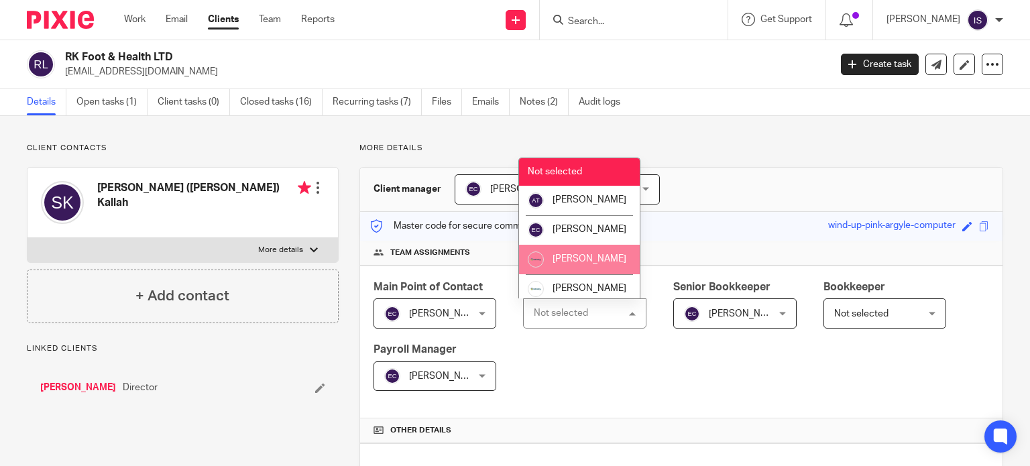
scroll to position [67, 0]
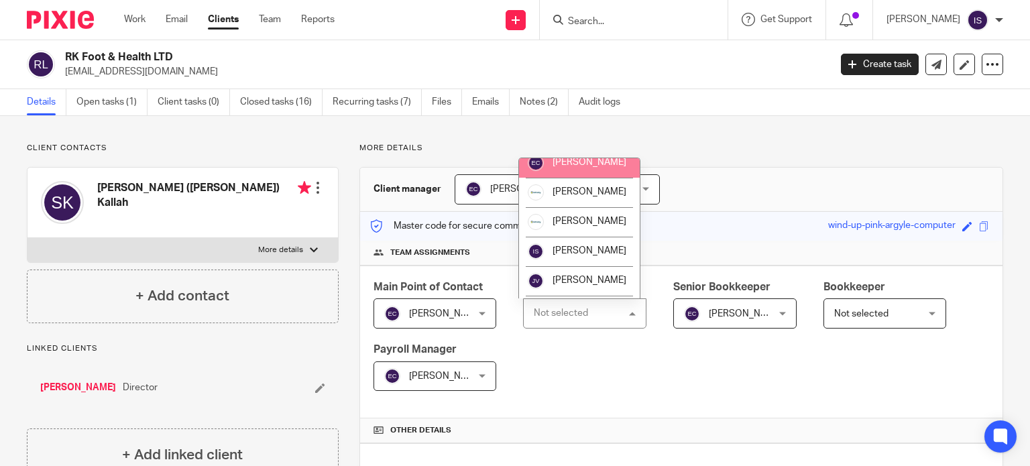
click at [598, 178] on li "[PERSON_NAME]" at bounding box center [579, 163] width 121 height 30
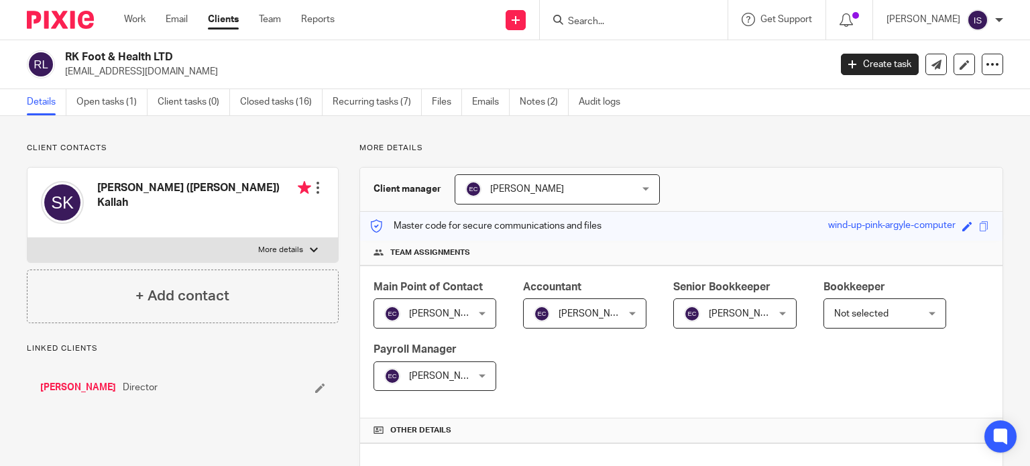
click at [718, 317] on span "[PERSON_NAME]" at bounding box center [728, 313] width 89 height 28
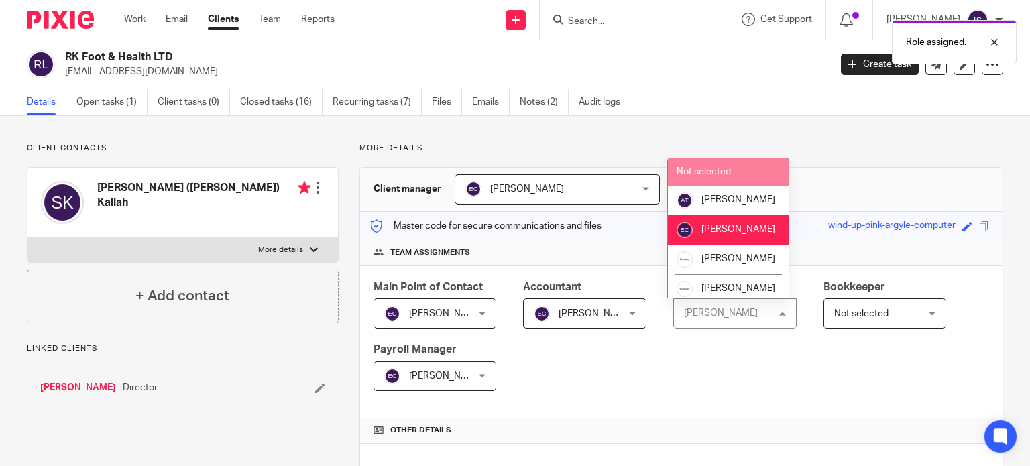
click at [722, 172] on span "Not selected" at bounding box center [704, 171] width 54 height 9
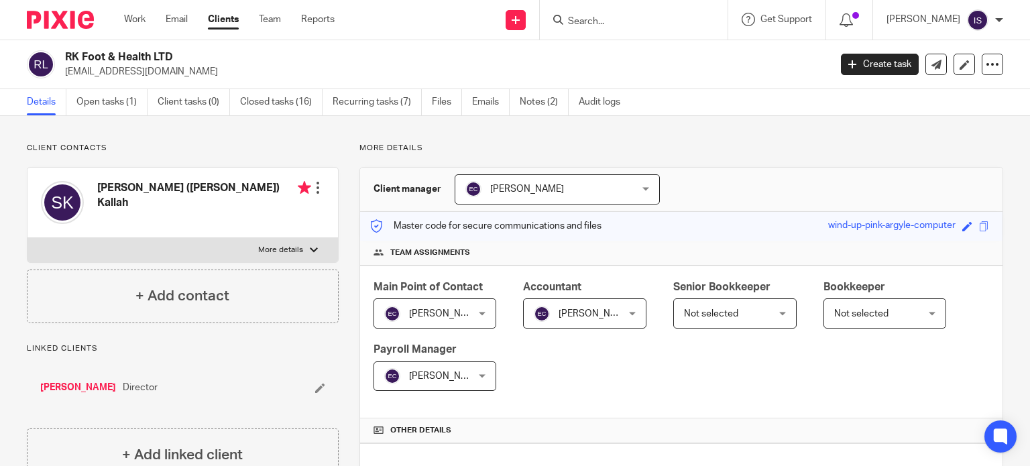
click at [866, 316] on span "Not selected" at bounding box center [861, 313] width 54 height 9
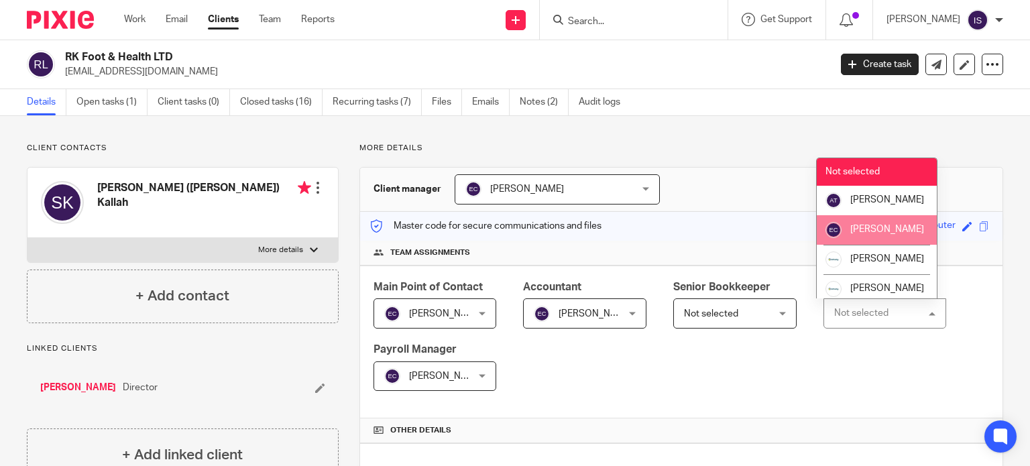
click at [846, 245] on li "[PERSON_NAME]" at bounding box center [877, 230] width 121 height 30
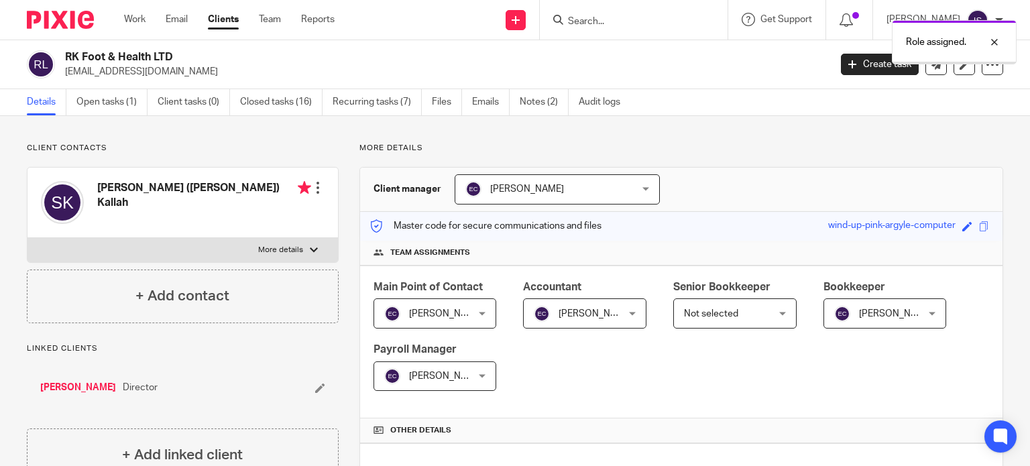
drag, startPoint x: 920, startPoint y: 32, endPoint x: 880, endPoint y: 36, distance: 40.4
click at [920, 32] on div "Role assigned." at bounding box center [954, 42] width 125 height 44
click at [606, 23] on input "Search" at bounding box center [627, 22] width 121 height 12
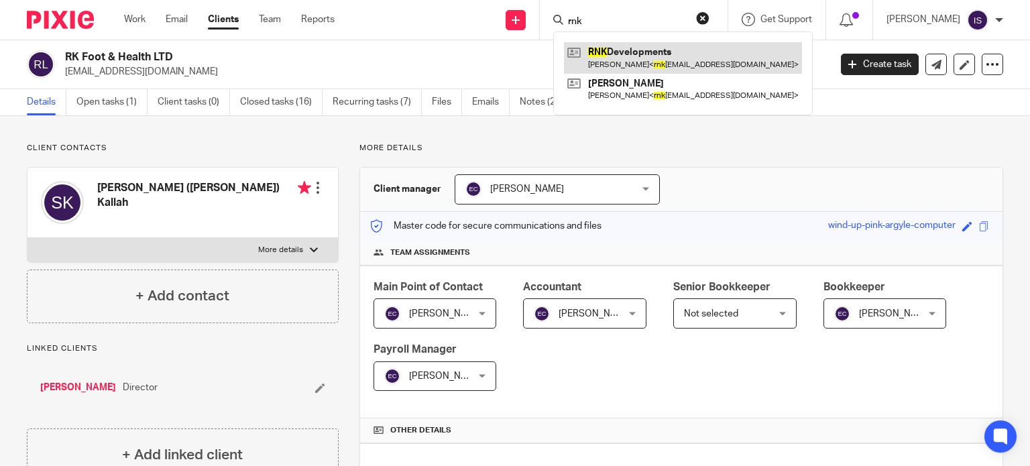
type input "rnk"
click at [646, 48] on link at bounding box center [683, 57] width 238 height 31
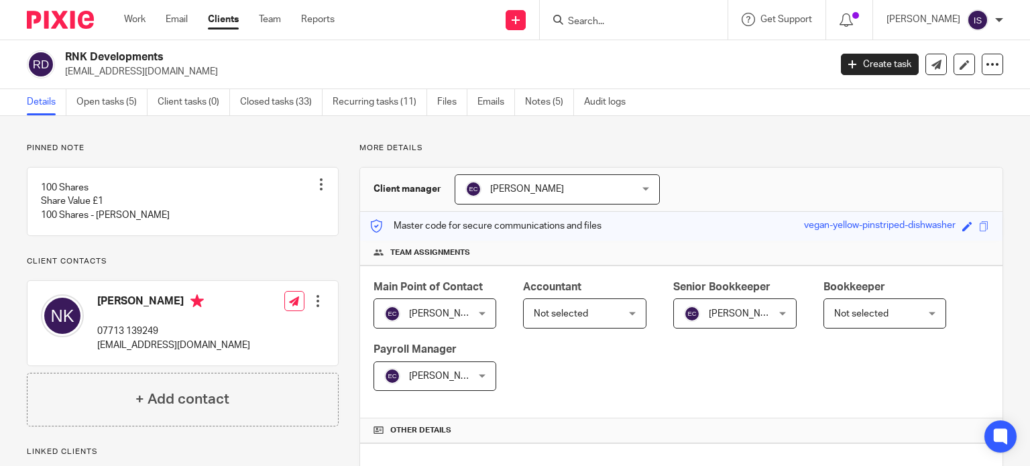
click at [558, 306] on span "Not selected" at bounding box center [578, 313] width 89 height 28
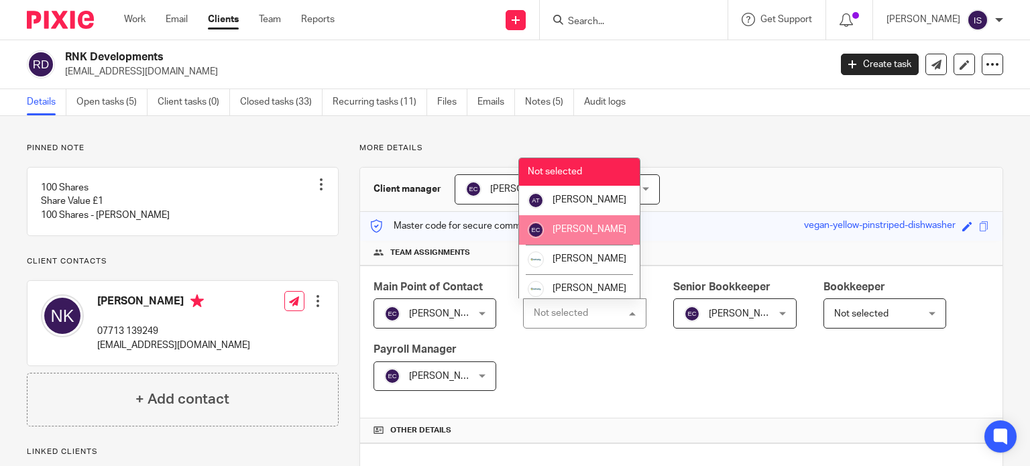
click at [585, 234] on span "[PERSON_NAME]" at bounding box center [590, 229] width 74 height 9
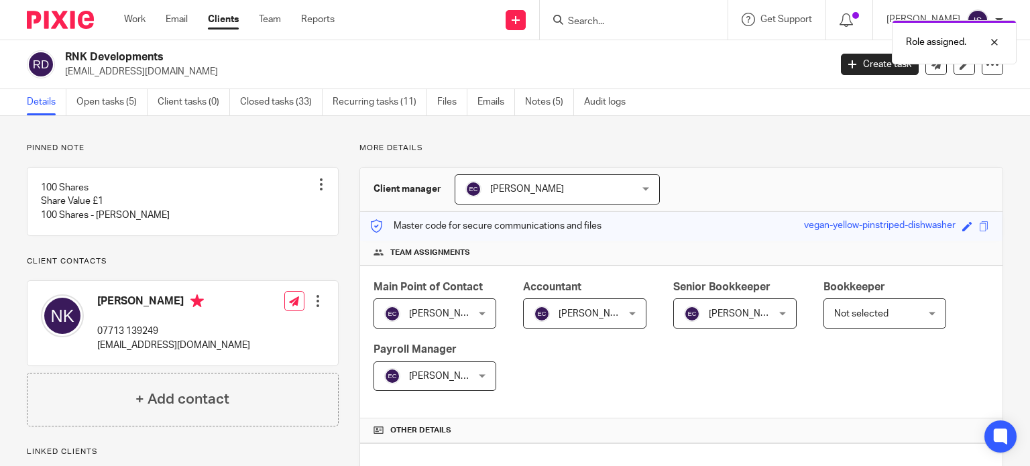
click at [853, 311] on span "Not selected" at bounding box center [861, 313] width 54 height 9
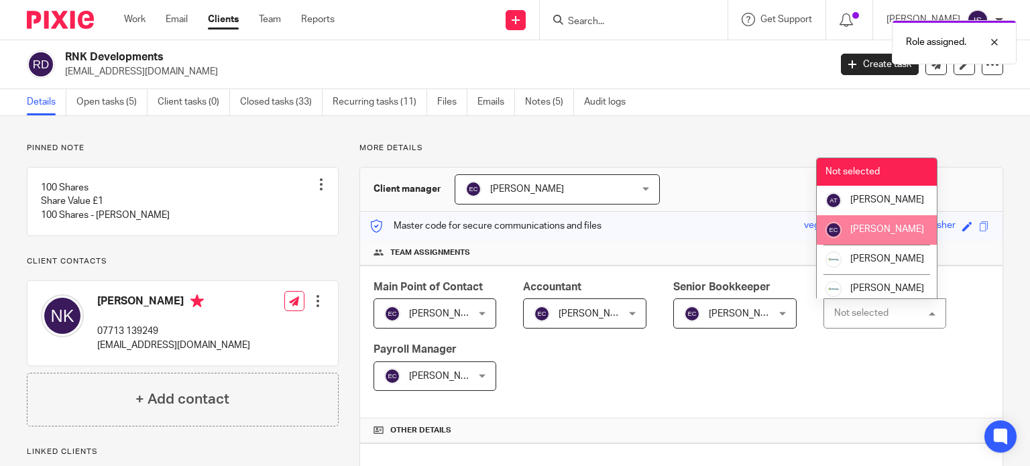
click at [852, 245] on li "[PERSON_NAME]" at bounding box center [877, 230] width 121 height 30
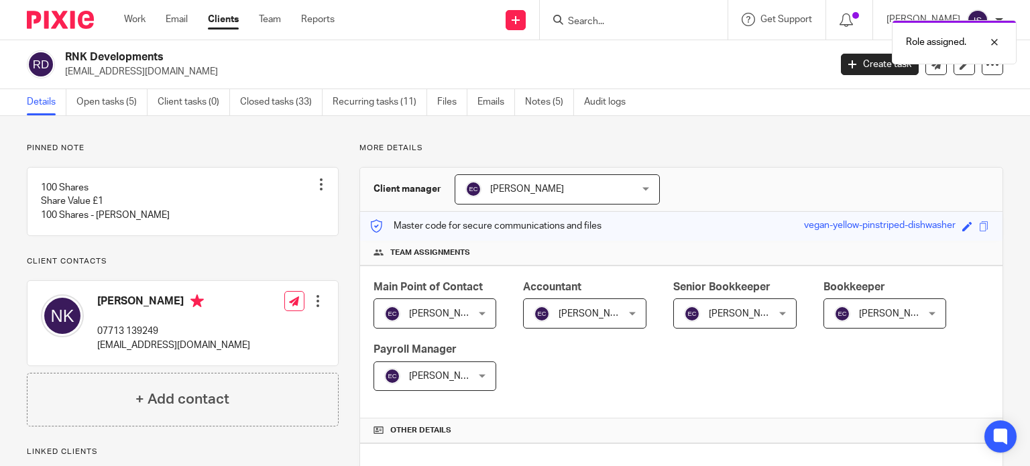
click at [587, 25] on div "Role assigned." at bounding box center [766, 38] width 502 height 51
click at [590, 18] on div "Role assigned." at bounding box center [766, 38] width 502 height 51
click at [601, 21] on input "Search" at bounding box center [627, 22] width 121 height 12
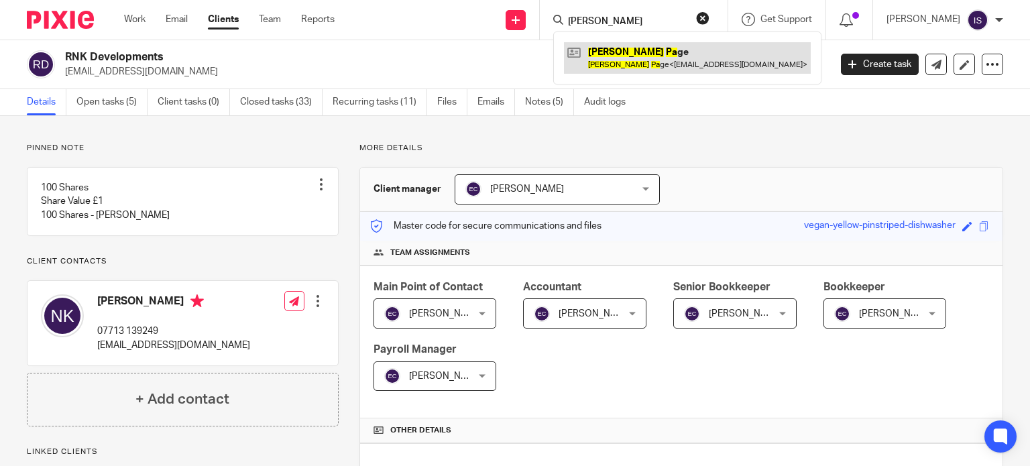
type input "rob pa"
click at [646, 52] on link at bounding box center [687, 57] width 247 height 31
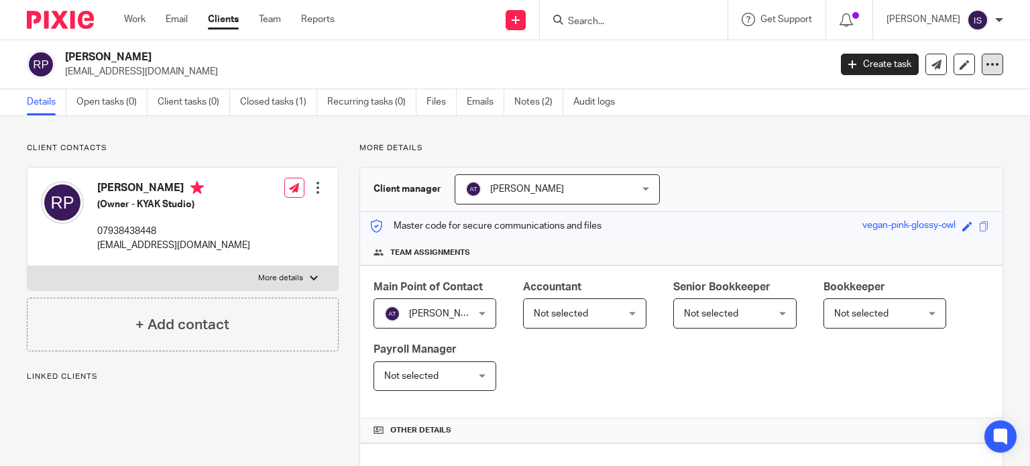
click at [986, 70] on icon at bounding box center [992, 64] width 13 height 13
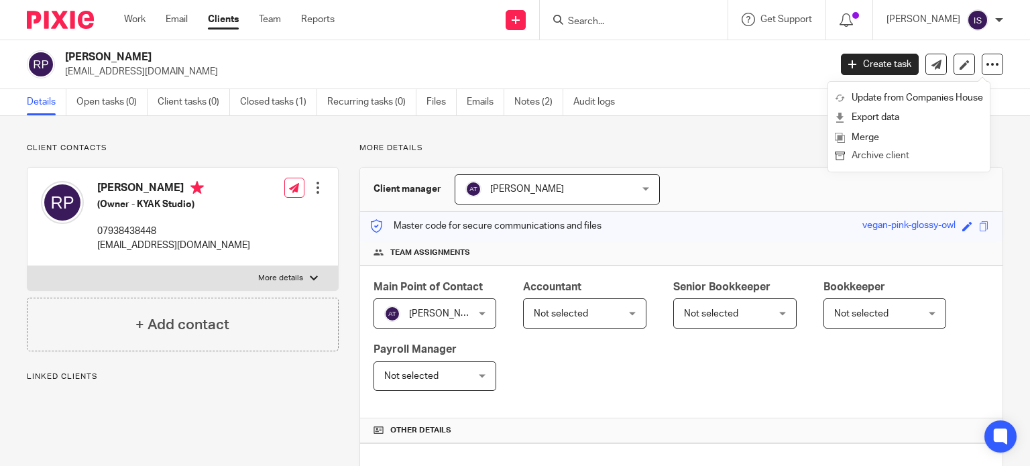
click at [907, 159] on button "Archive client" at bounding box center [909, 156] width 148 height 17
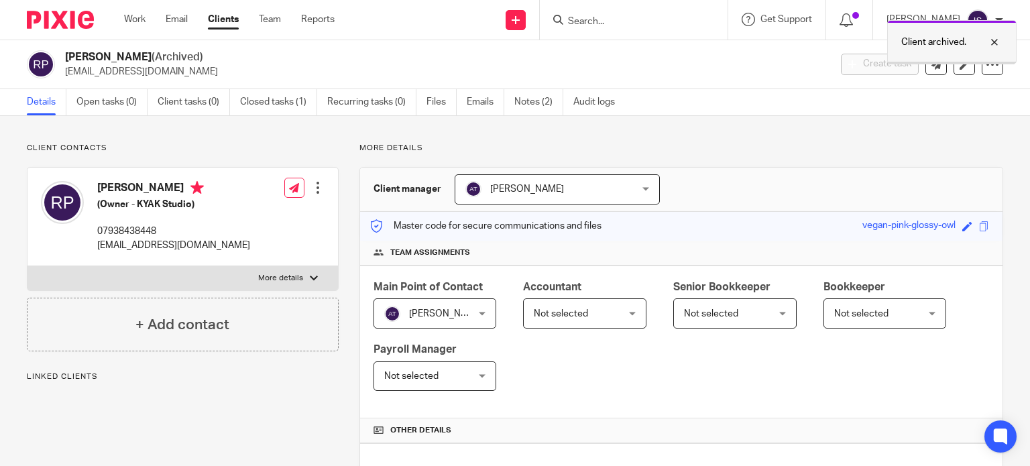
click at [917, 36] on p "Client archived." at bounding box center [933, 42] width 65 height 13
click at [660, 30] on div at bounding box center [634, 20] width 188 height 40
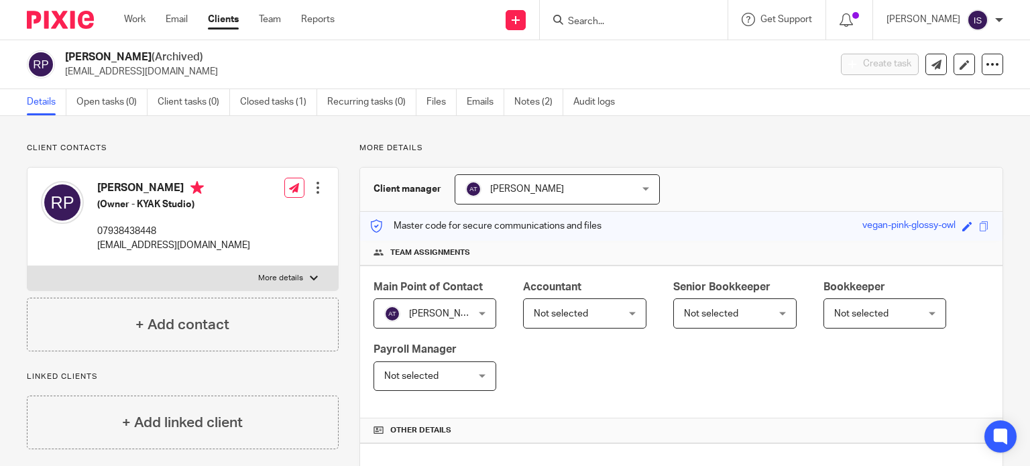
click at [659, 27] on input "Search" at bounding box center [627, 22] width 121 height 12
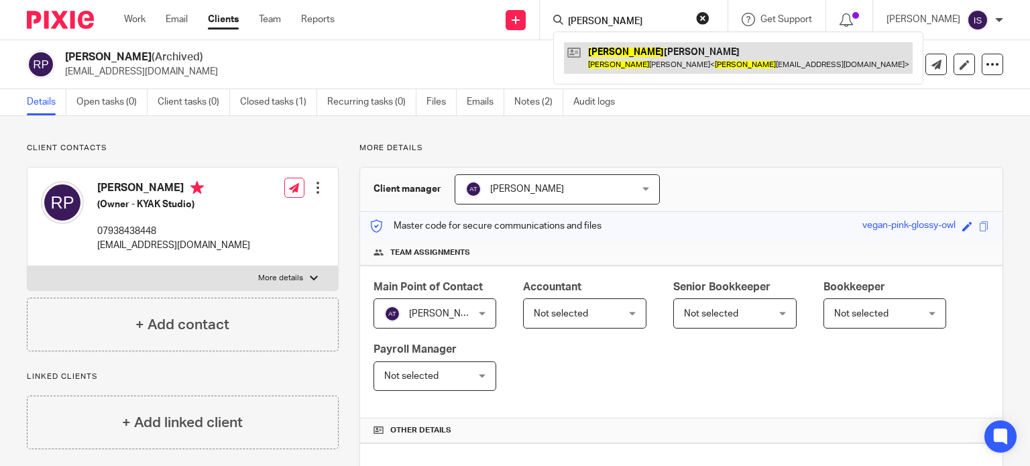
type input "[PERSON_NAME]"
click at [646, 60] on link at bounding box center [738, 57] width 349 height 31
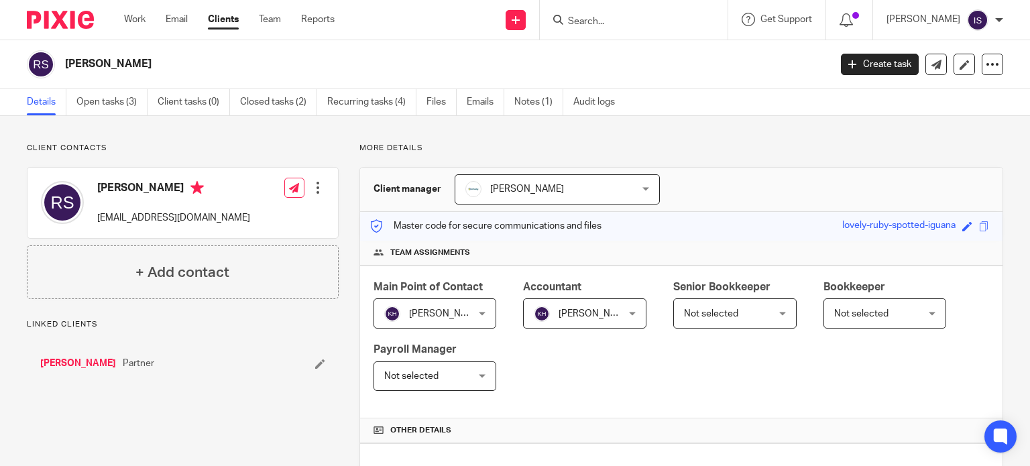
click at [567, 302] on span "[PERSON_NAME]" at bounding box center [578, 313] width 89 height 28
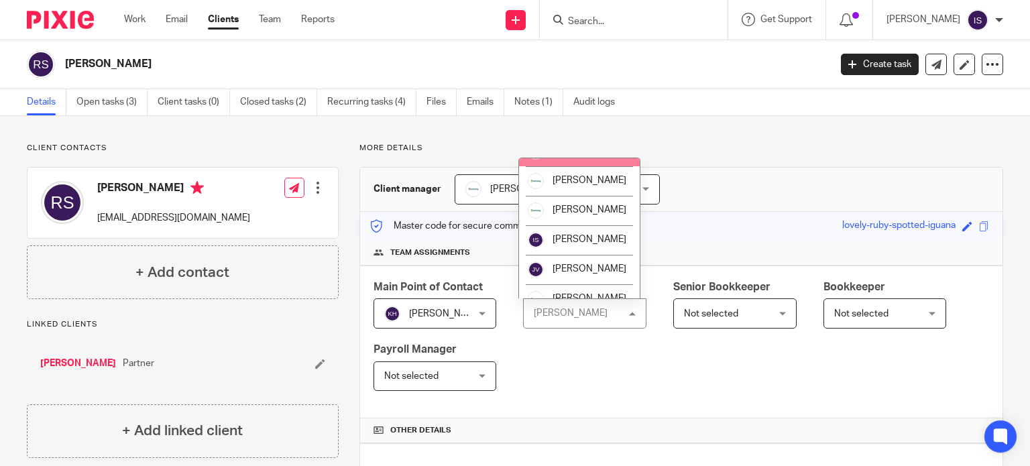
scroll to position [225, 0]
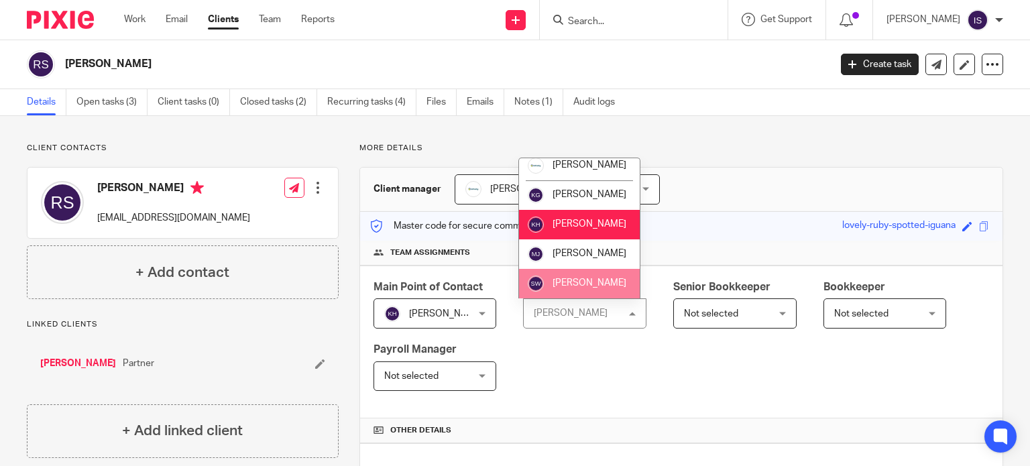
click at [575, 275] on li "[PERSON_NAME]" at bounding box center [579, 284] width 121 height 30
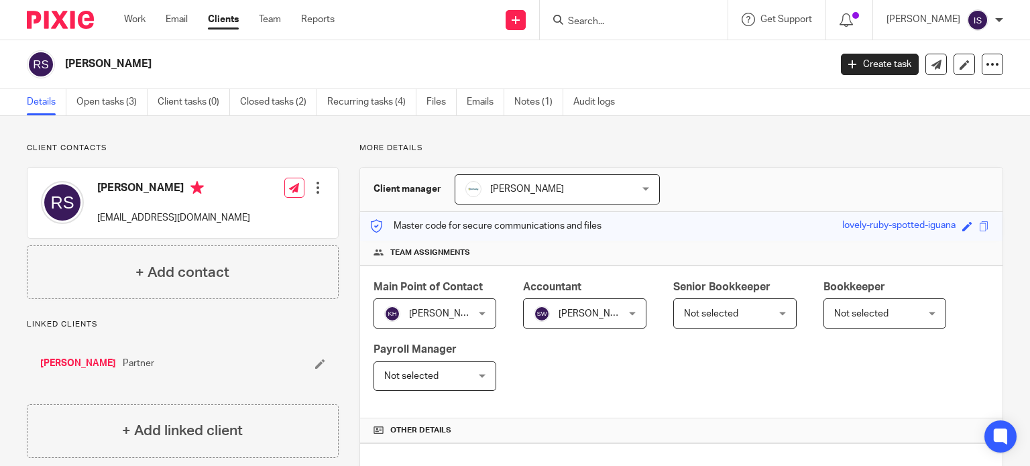
click at [683, 28] on div at bounding box center [634, 20] width 188 height 40
click at [664, 24] on input "Search" at bounding box center [627, 22] width 121 height 12
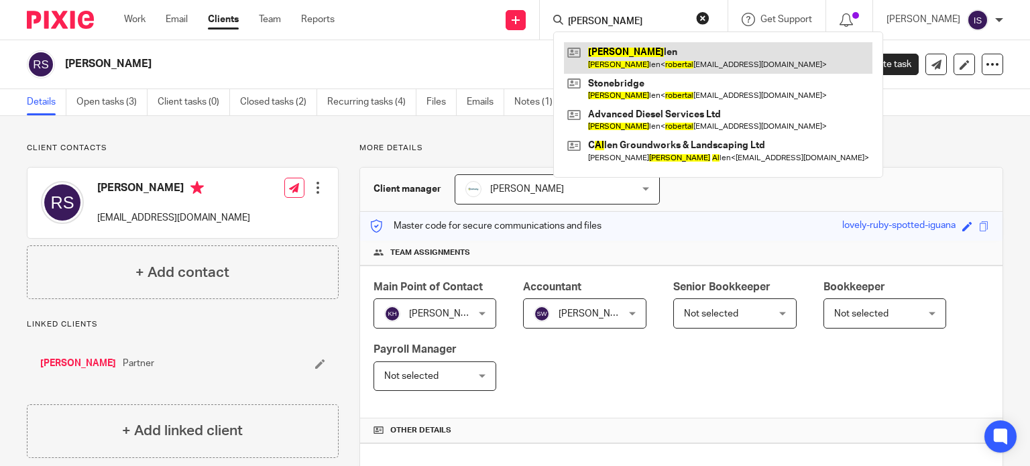
type input "robert al"
click at [653, 50] on link at bounding box center [718, 57] width 308 height 31
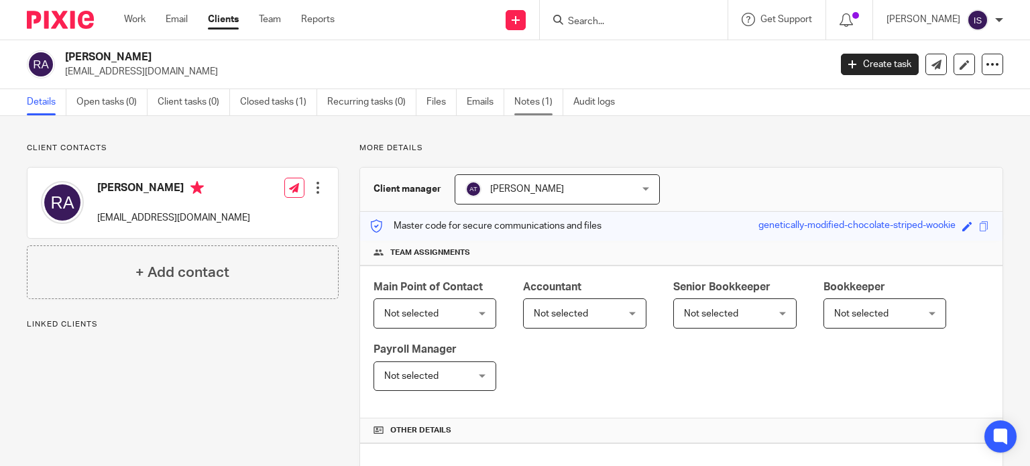
click at [529, 104] on link "Notes (1)" at bounding box center [538, 102] width 49 height 26
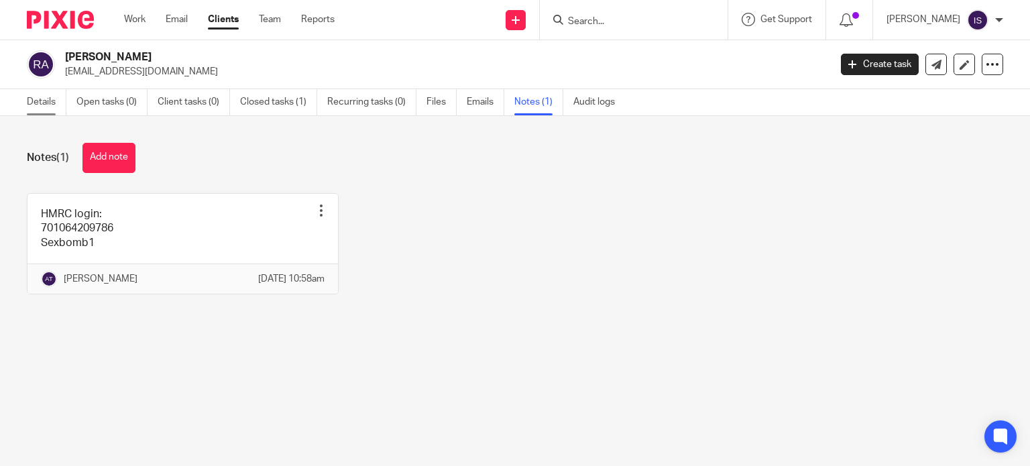
click at [40, 98] on link "Details" at bounding box center [47, 102] width 40 height 26
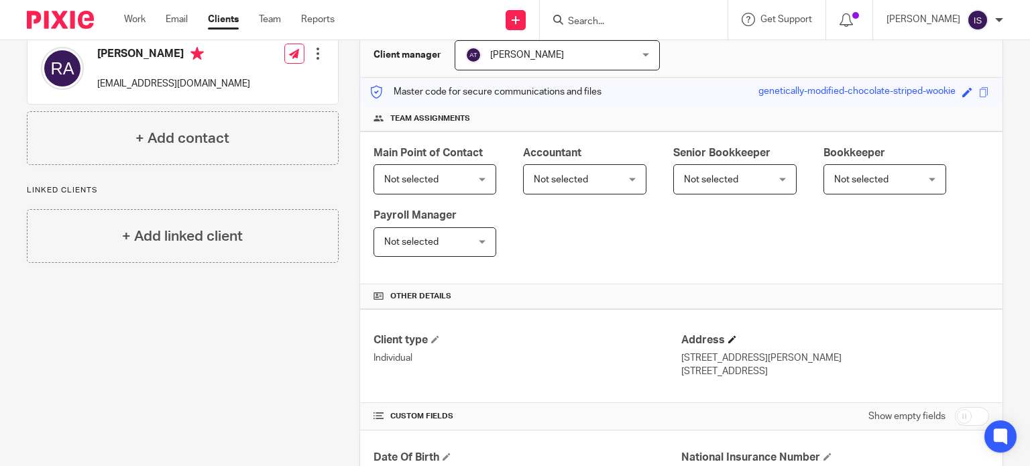
scroll to position [70, 0]
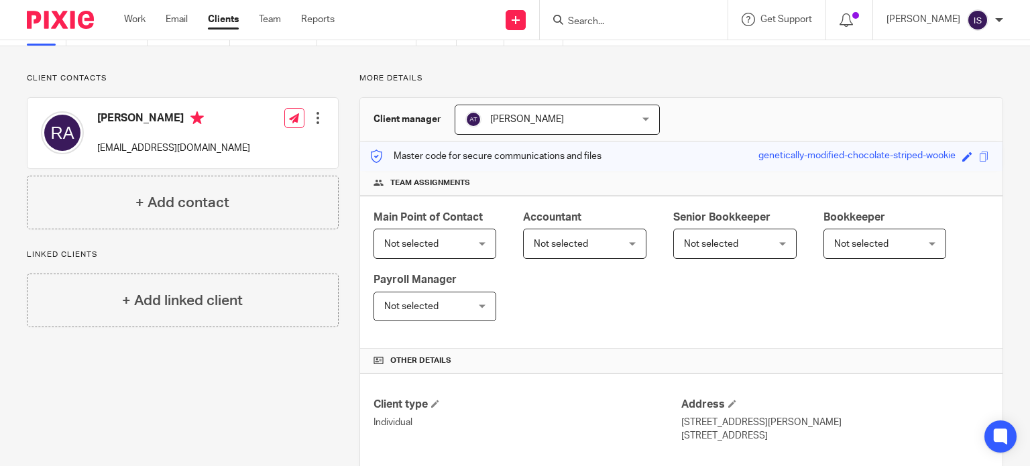
click at [311, 118] on div at bounding box center [317, 117] width 13 height 13
click at [234, 73] on p "Client contacts" at bounding box center [183, 78] width 312 height 11
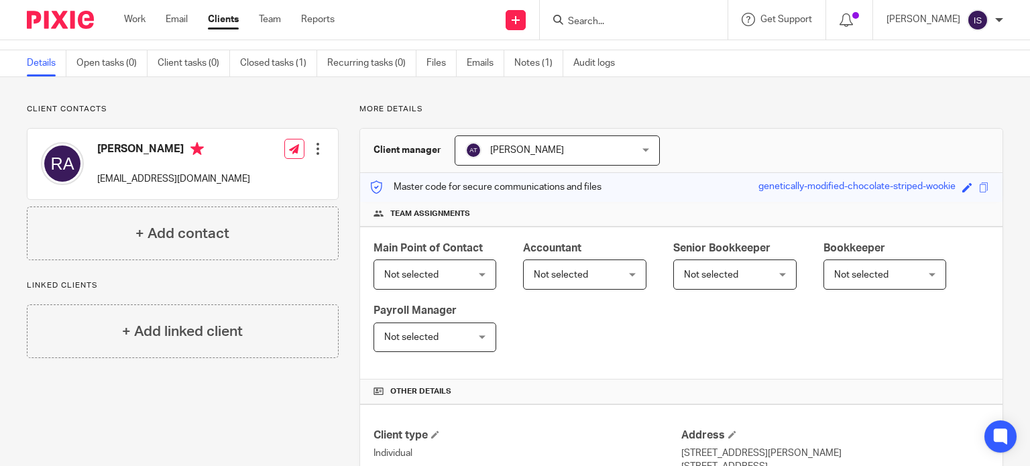
scroll to position [0, 0]
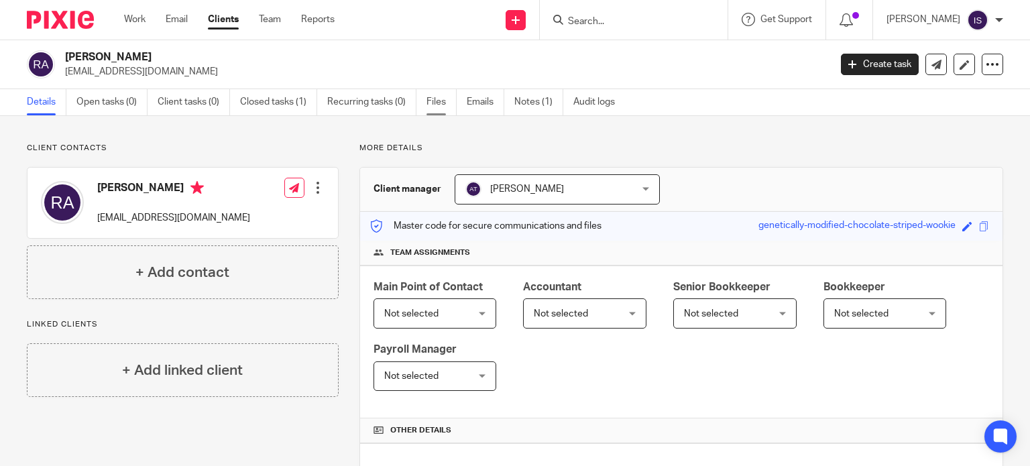
click at [439, 104] on link "Files" at bounding box center [442, 102] width 30 height 26
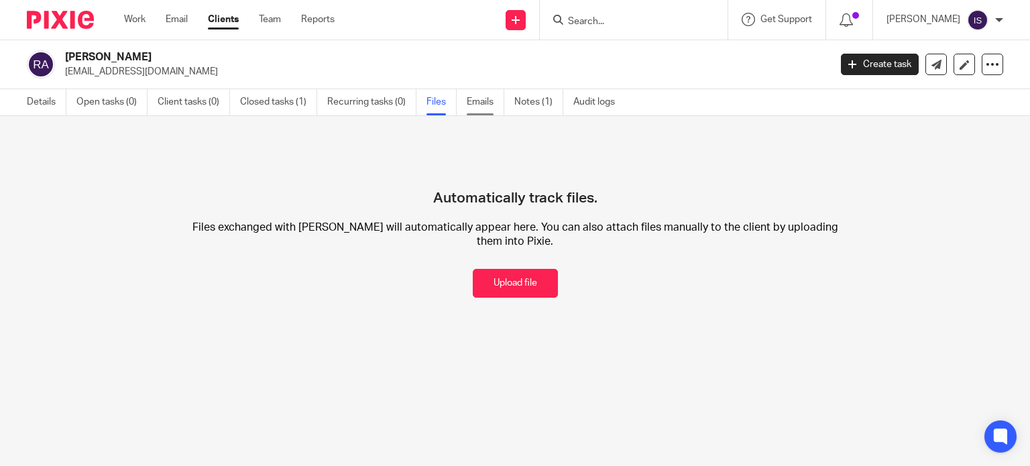
click at [467, 101] on link "Emails" at bounding box center [486, 102] width 38 height 26
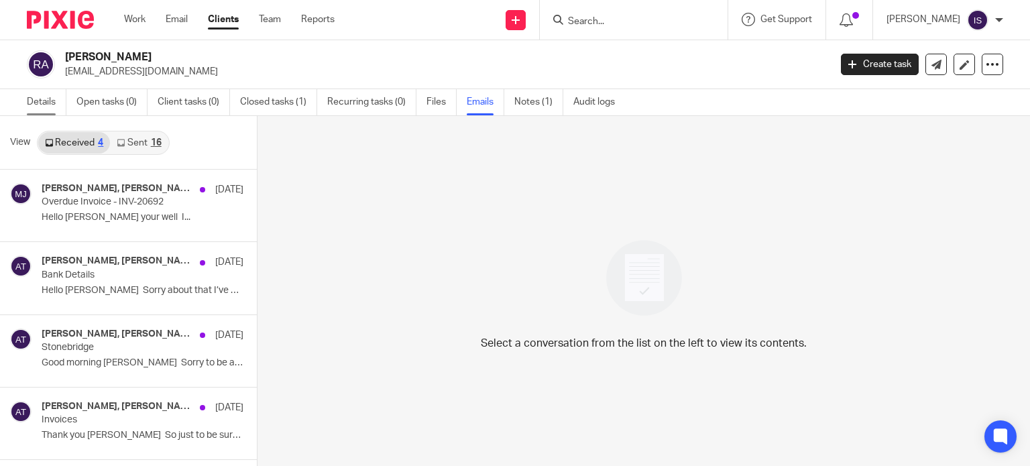
click at [58, 106] on link "Details" at bounding box center [47, 102] width 40 height 26
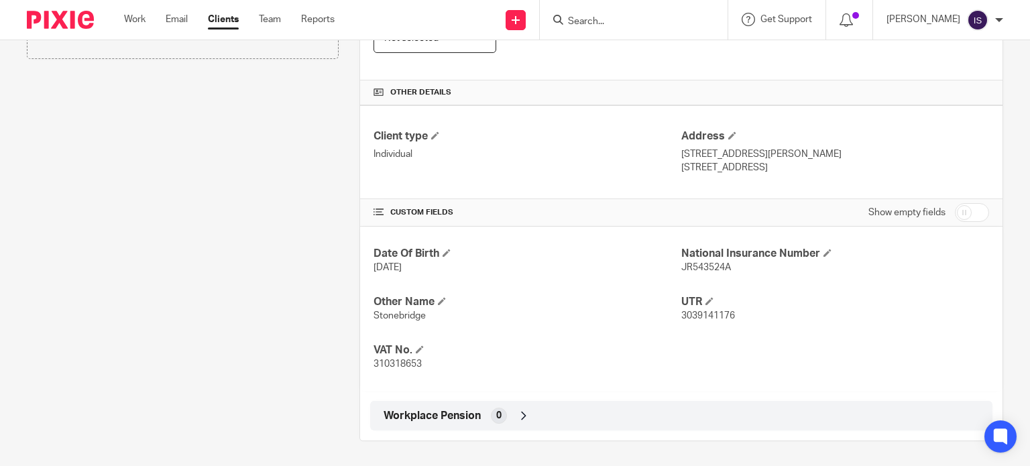
scroll to position [338, 0]
click at [955, 210] on input "checkbox" at bounding box center [972, 212] width 34 height 19
checkbox input "true"
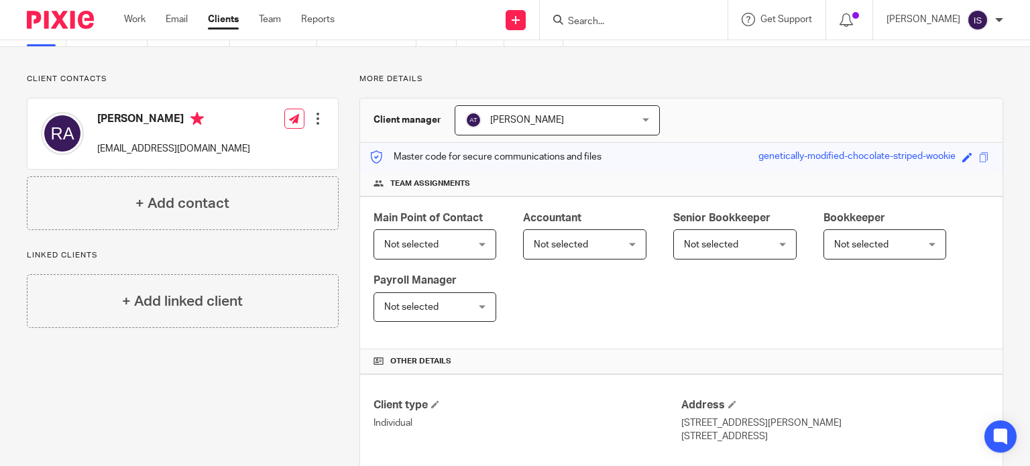
scroll to position [0, 0]
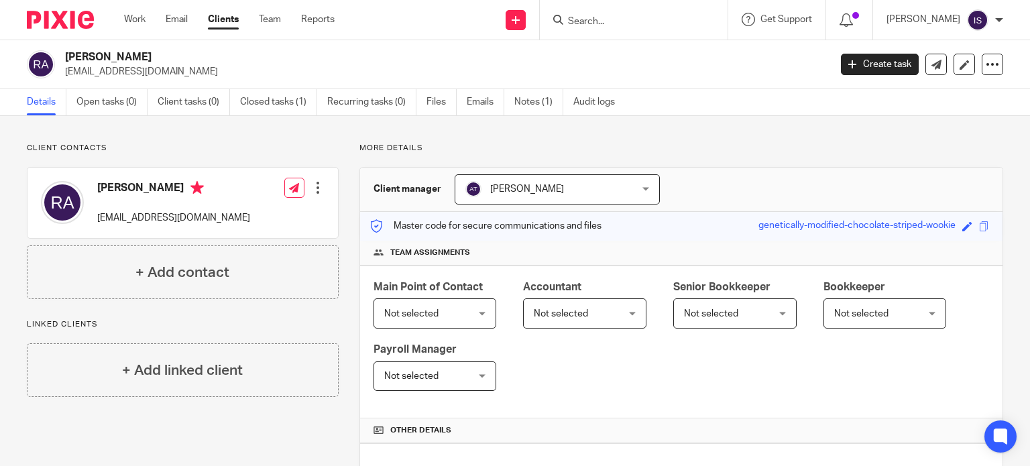
click at [571, 315] on span "Not selected" at bounding box center [561, 313] width 54 height 9
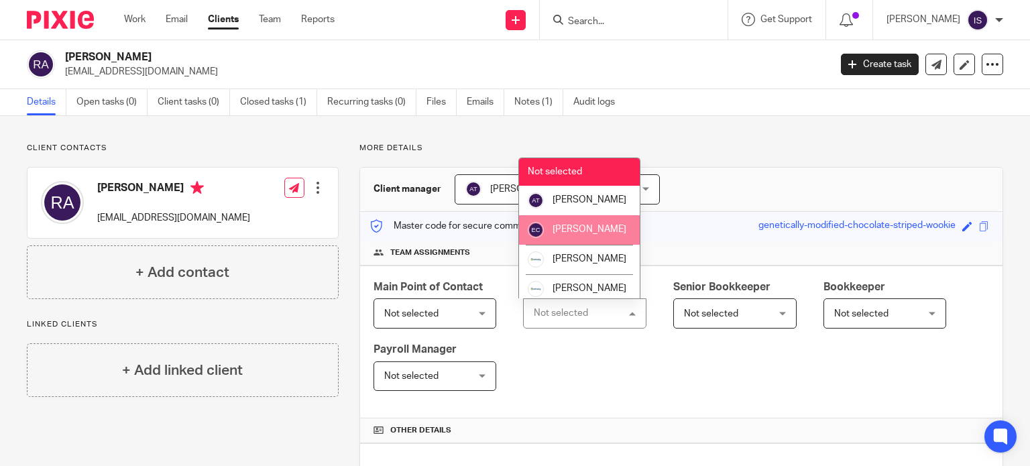
click at [579, 234] on span "[PERSON_NAME]" at bounding box center [590, 229] width 74 height 9
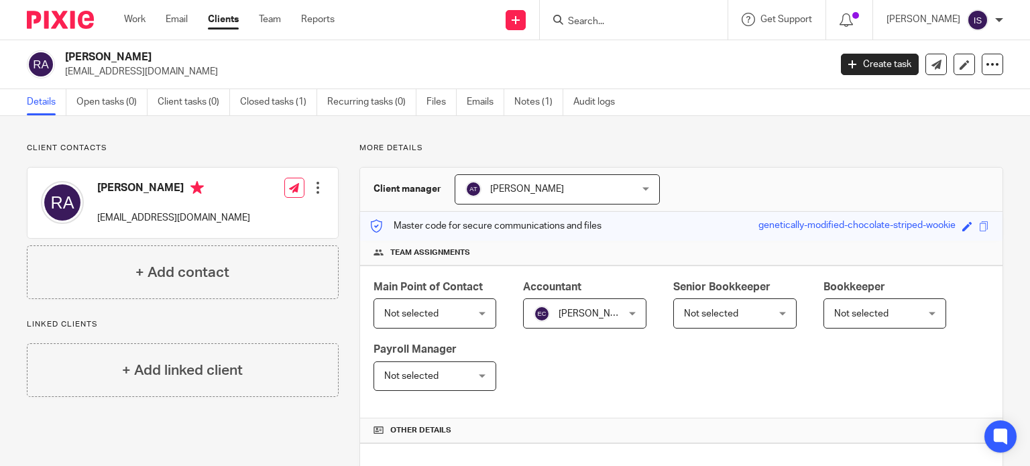
click at [641, 24] on input "Search" at bounding box center [627, 22] width 121 height 12
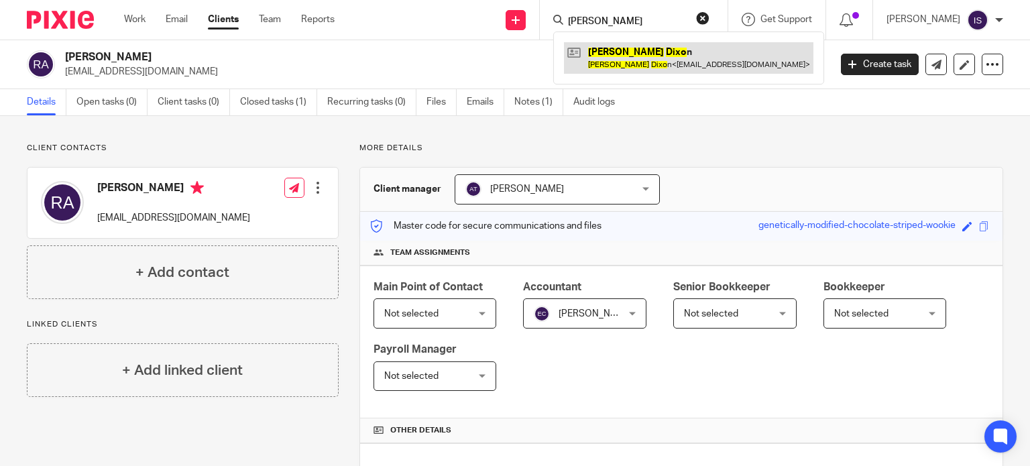
type input "robert dixo"
click at [679, 52] on link at bounding box center [688, 57] width 249 height 31
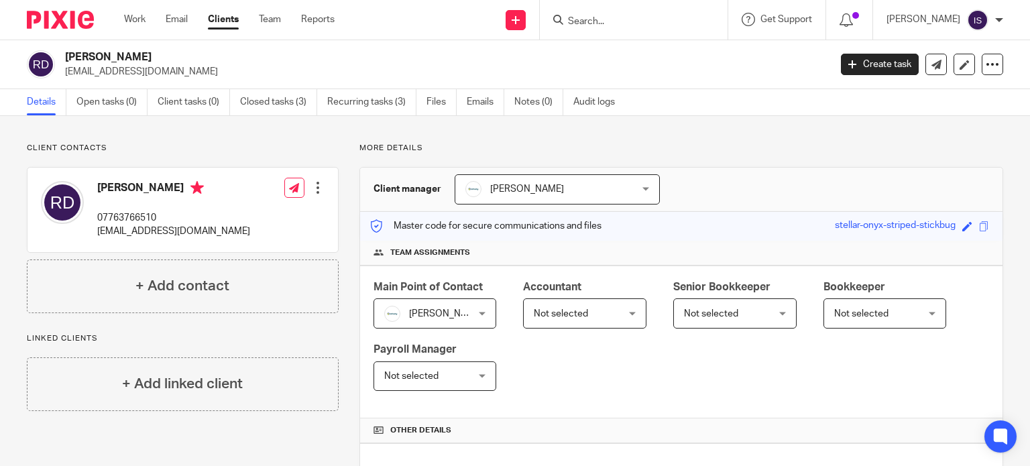
click at [622, 327] on div "Not selected Not selected" at bounding box center [584, 313] width 123 height 30
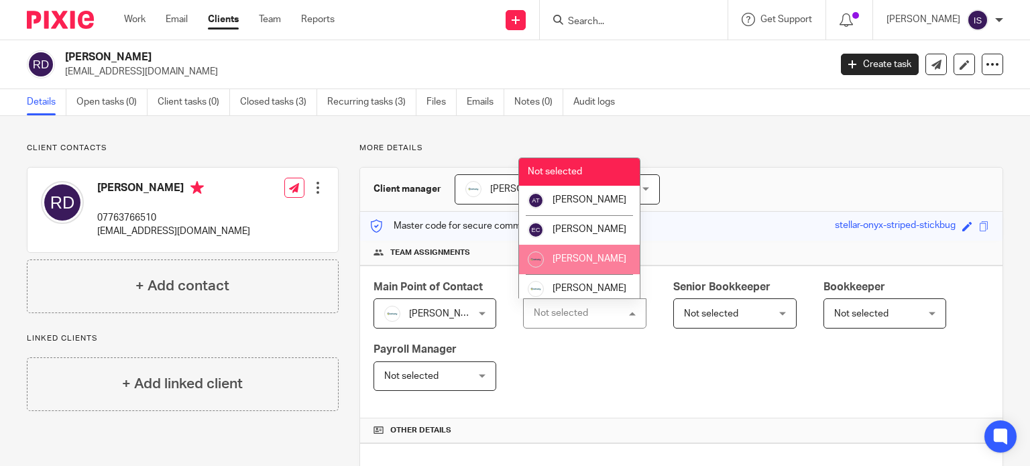
scroll to position [134, 0]
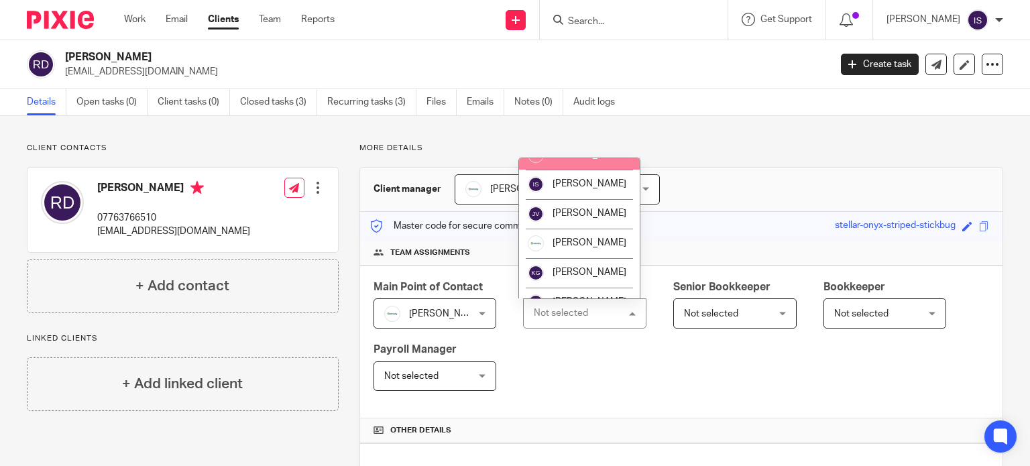
click at [586, 170] on li "[PERSON_NAME]" at bounding box center [579, 155] width 121 height 30
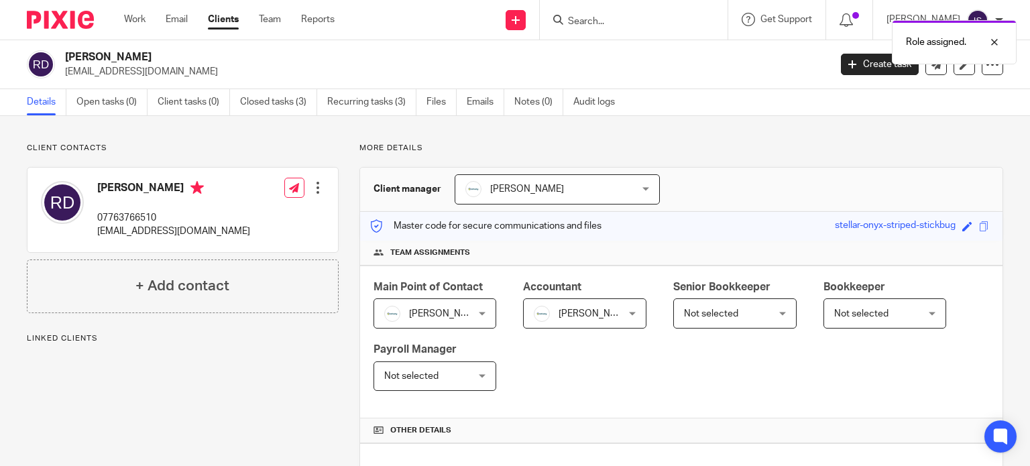
click at [620, 16] on div "Role assigned." at bounding box center [766, 38] width 502 height 51
click at [912, 33] on div "Role assigned." at bounding box center [954, 42] width 125 height 44
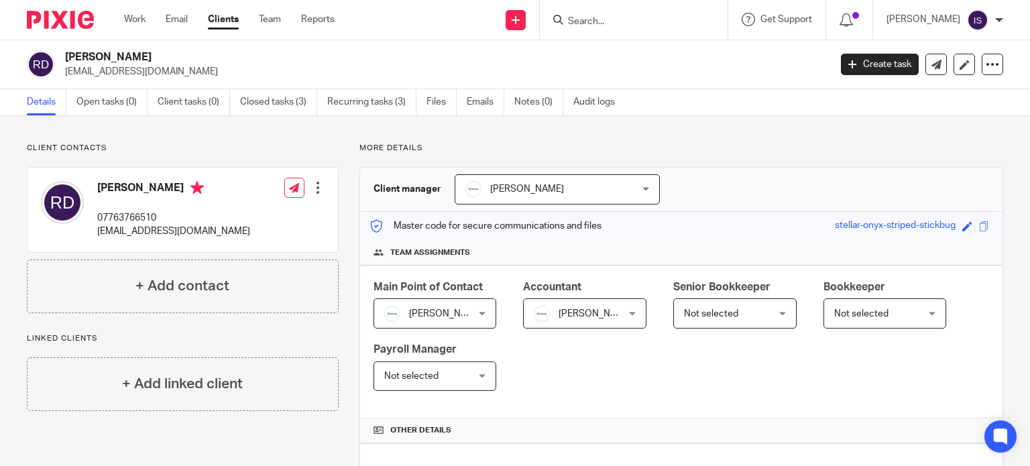
click at [628, 16] on input "Search" at bounding box center [627, 22] width 121 height 12
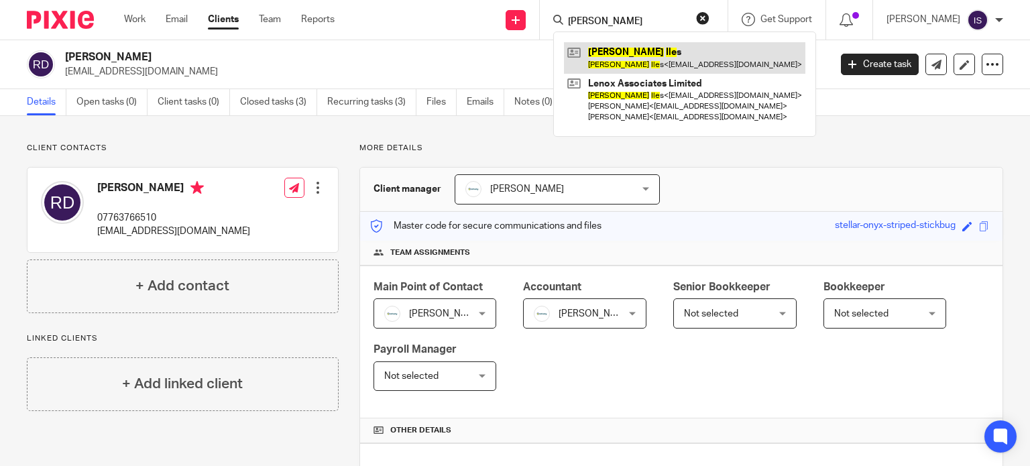
type input "[PERSON_NAME]"
click at [636, 56] on link at bounding box center [684, 57] width 241 height 31
